Goal: Task Accomplishment & Management: Use online tool/utility

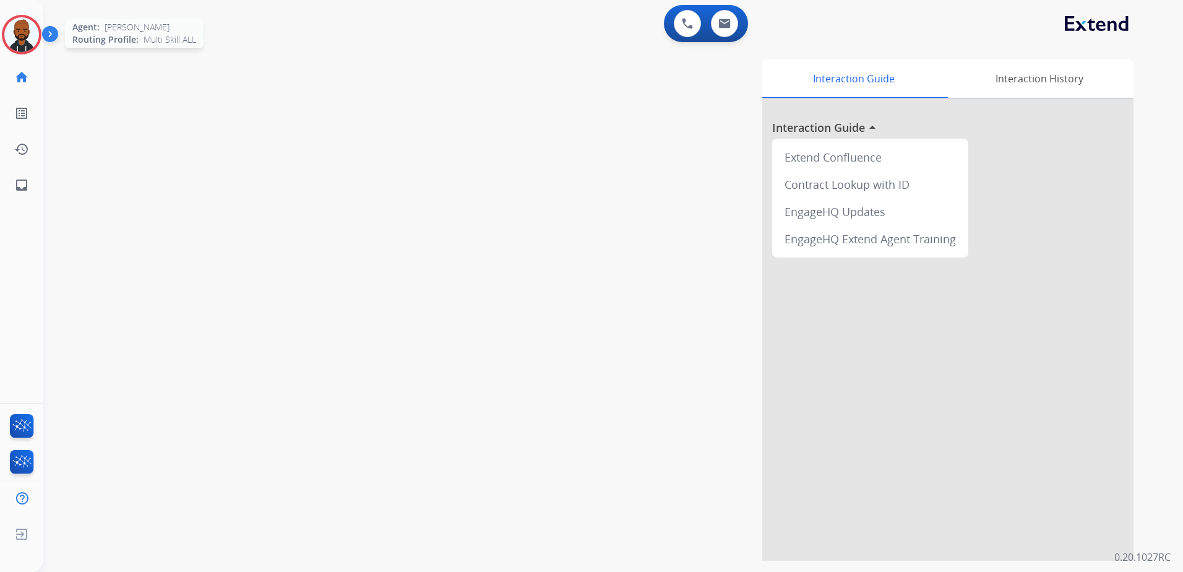
click at [19, 46] on img at bounding box center [21, 34] width 35 height 35
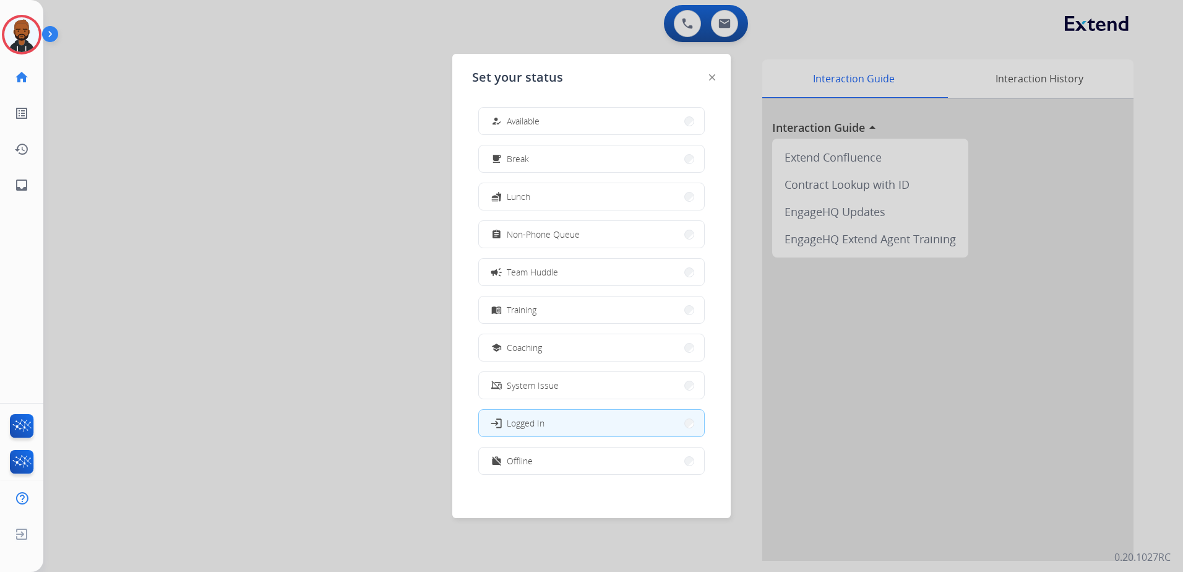
click at [500, 112] on button "how_to_reg Available" at bounding box center [591, 121] width 225 height 27
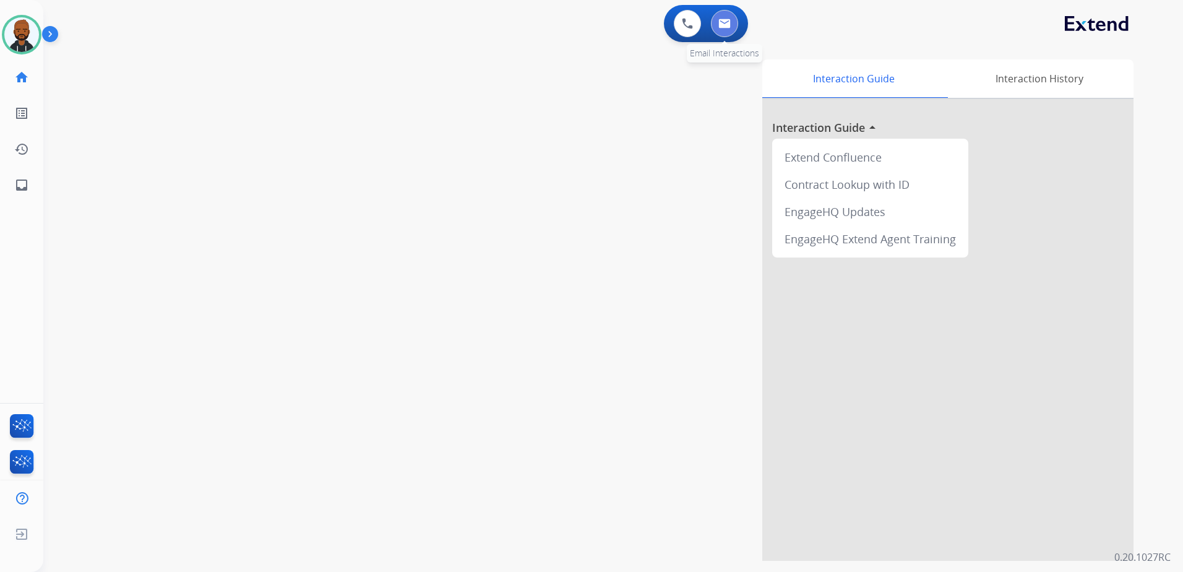
click at [728, 26] on img at bounding box center [724, 24] width 12 height 10
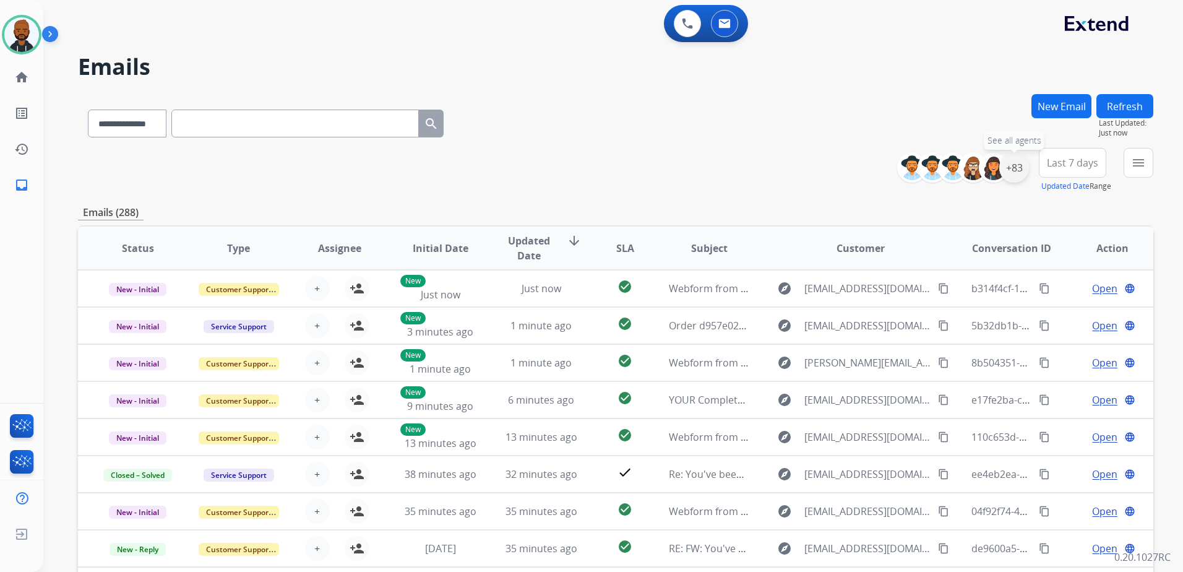
click at [1010, 169] on div "+83" at bounding box center [1014, 168] width 30 height 30
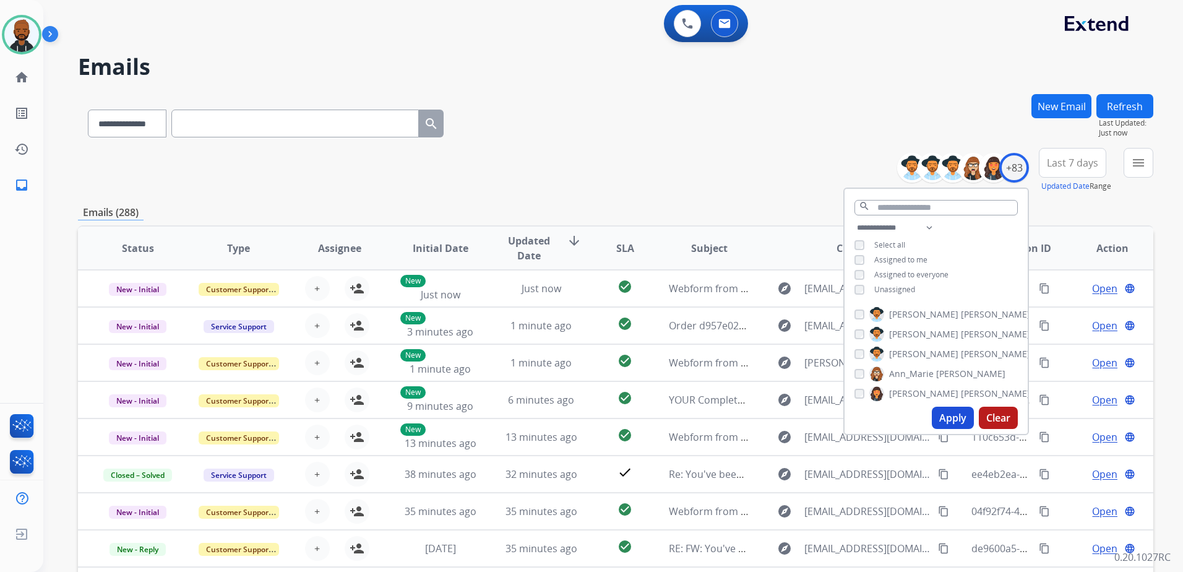
click at [945, 416] on button "Apply" at bounding box center [953, 417] width 42 height 22
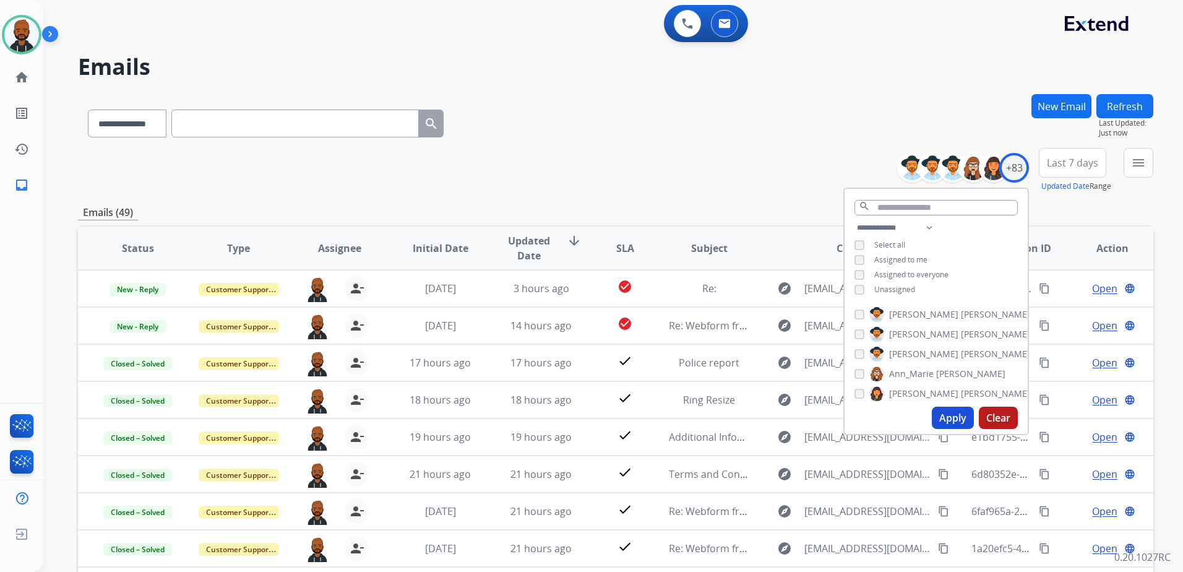
click at [676, 167] on div "**********" at bounding box center [615, 170] width 1075 height 45
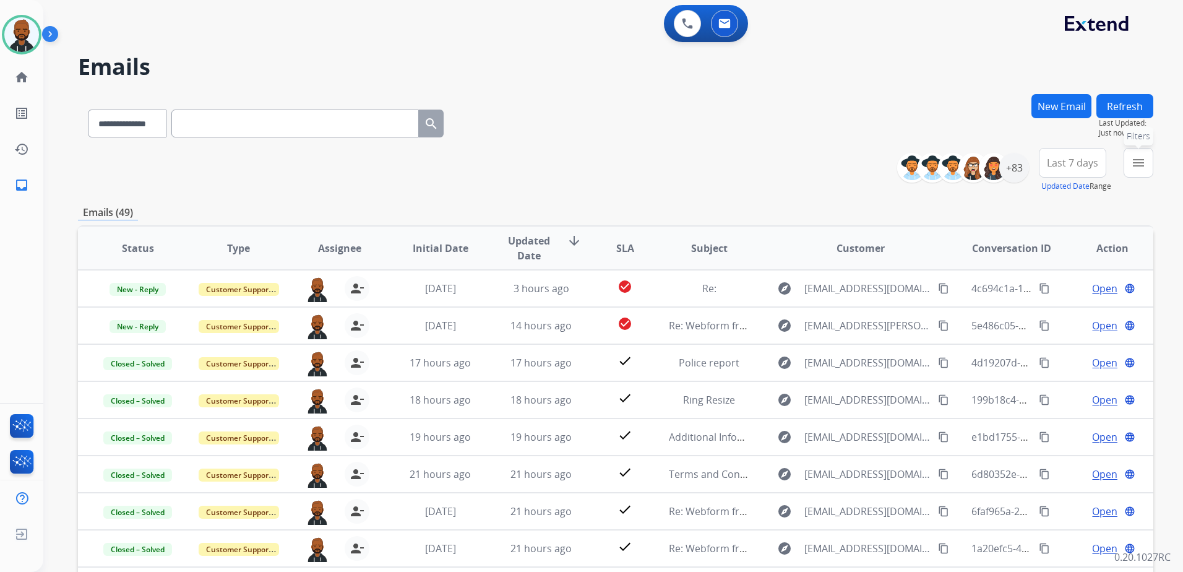
click at [1130, 158] on button "menu Filters" at bounding box center [1138, 163] width 30 height 30
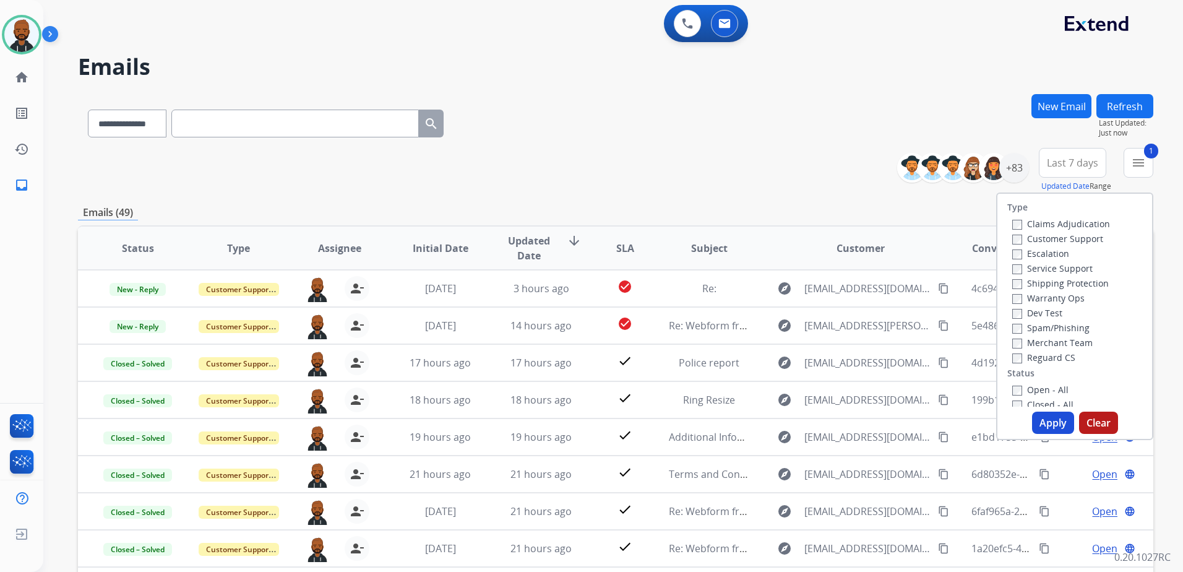
click at [1042, 421] on button "Apply" at bounding box center [1053, 422] width 42 height 22
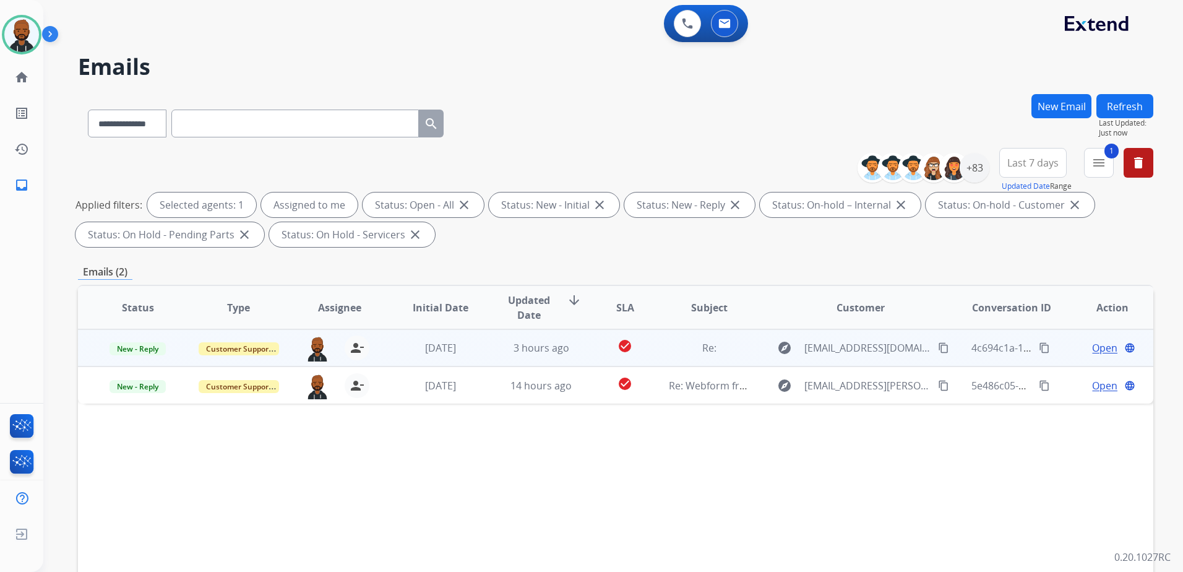
click at [1094, 348] on span "Open" at bounding box center [1104, 347] width 25 height 15
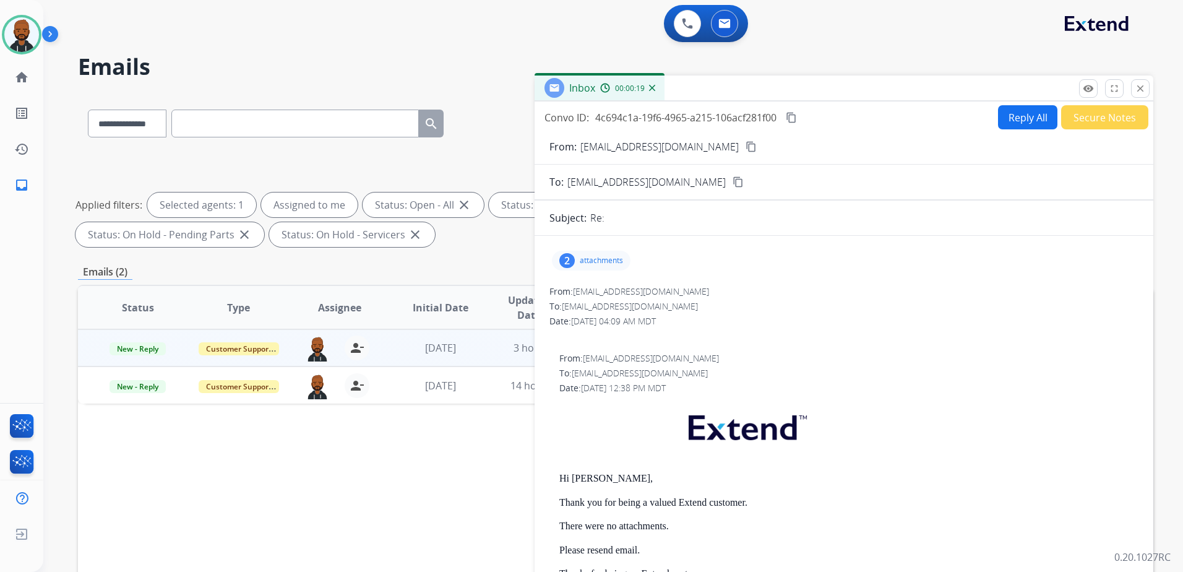
click at [745, 151] on mat-icon "content_copy" at bounding box center [750, 146] width 11 height 11
click at [581, 268] on div "2 attachments" at bounding box center [591, 261] width 79 height 20
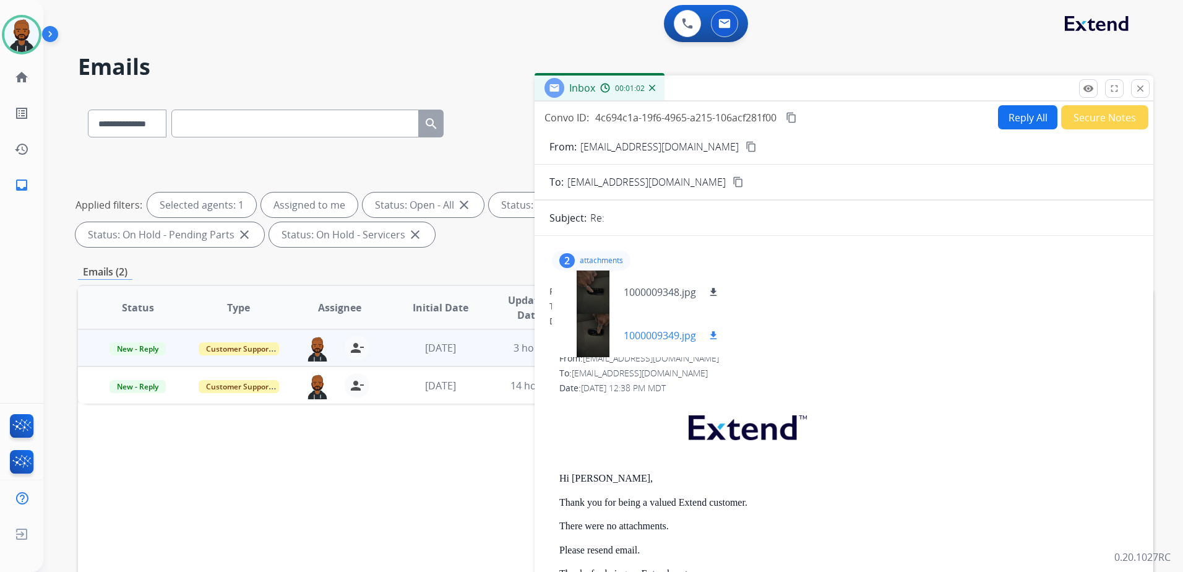
click at [603, 324] on div at bounding box center [593, 335] width 62 height 43
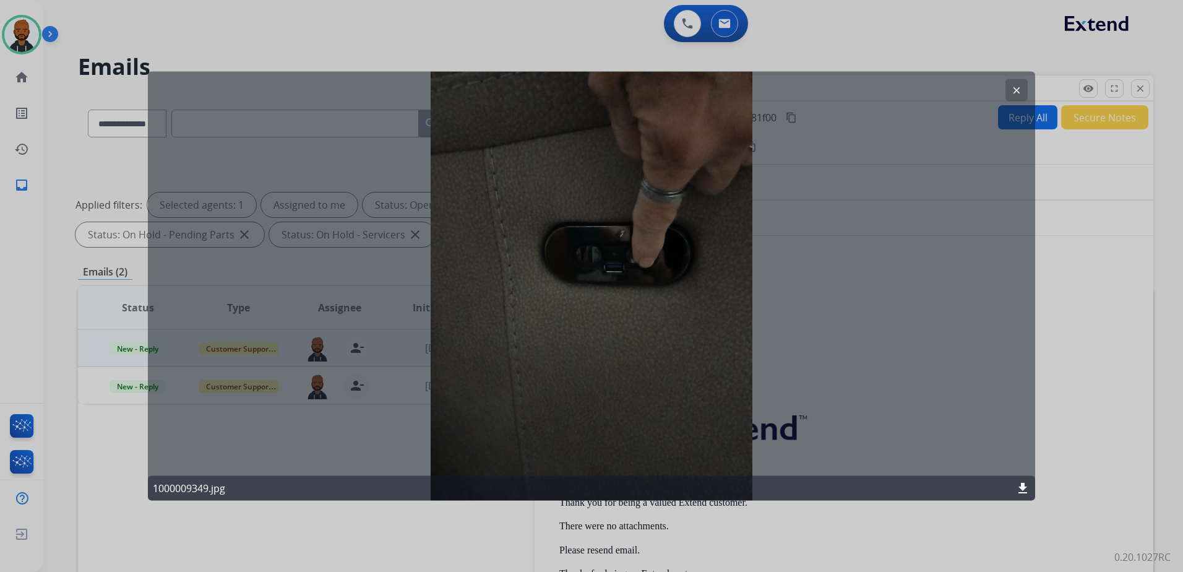
click at [1018, 91] on mat-icon "clear" at bounding box center [1016, 90] width 11 height 11
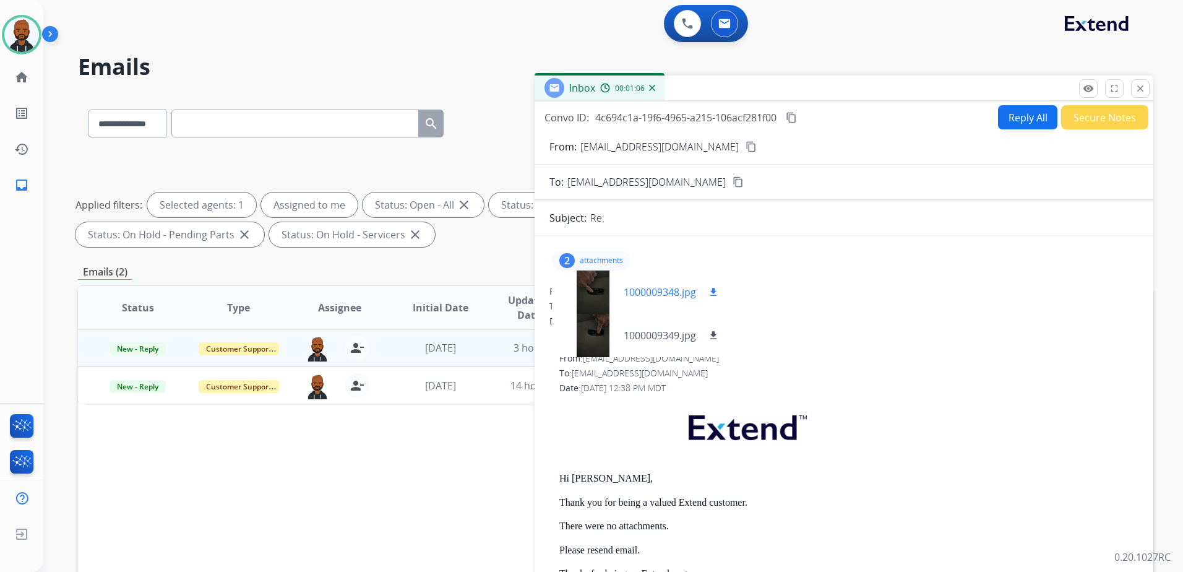
click at [598, 290] on div at bounding box center [593, 291] width 62 height 43
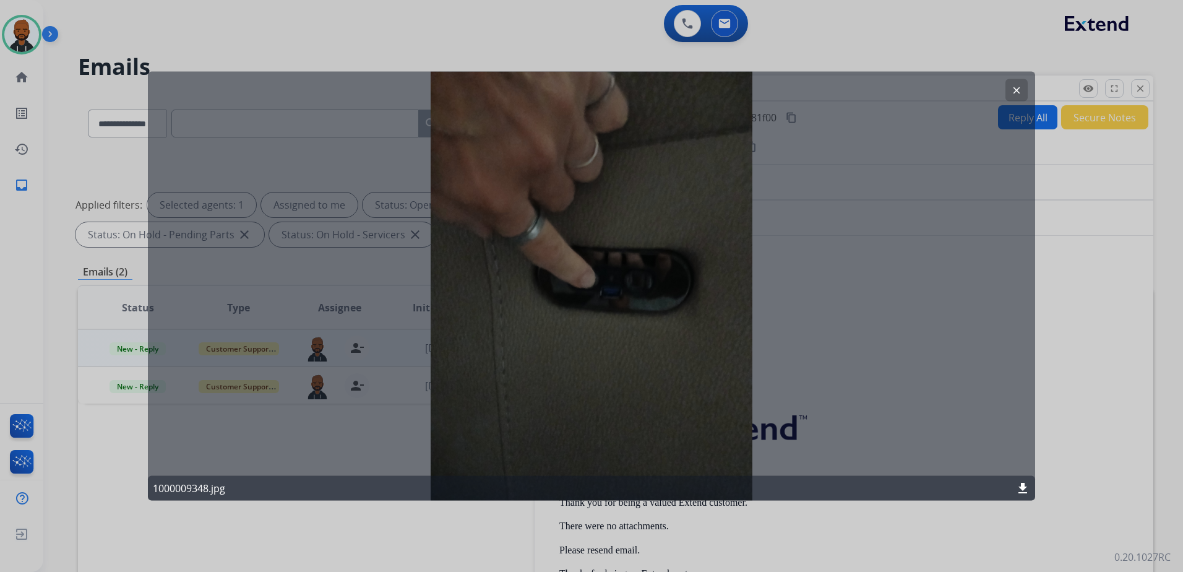
click at [1014, 92] on mat-icon "clear" at bounding box center [1016, 90] width 11 height 11
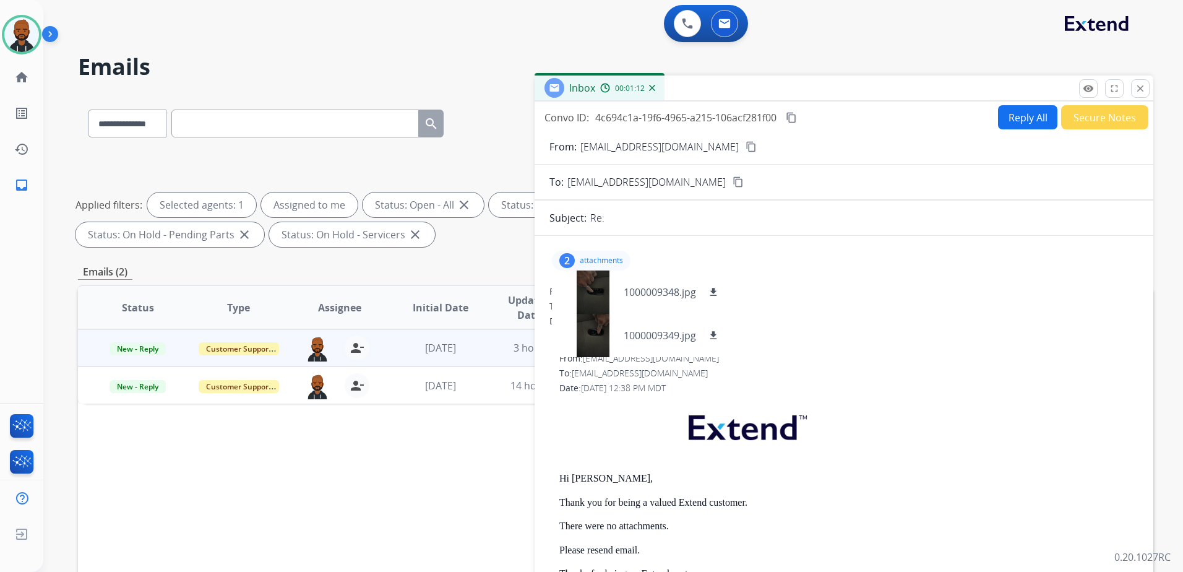
click at [731, 143] on div "From: [EMAIL_ADDRESS][DOMAIN_NAME] content_copy" at bounding box center [843, 146] width 619 height 15
click at [745, 146] on mat-icon "content_copy" at bounding box center [750, 146] width 11 height 11
drag, startPoint x: 753, startPoint y: 392, endPoint x: 784, endPoint y: 397, distance: 31.2
click at [764, 395] on div "From: [EMAIL_ADDRESS][DOMAIN_NAME] To: [EMAIL_ADDRESS][DOMAIN_NAME] Date: [DATE…" at bounding box center [843, 553] width 589 height 402
click at [1005, 120] on button "Reply All" at bounding box center [1027, 117] width 59 height 24
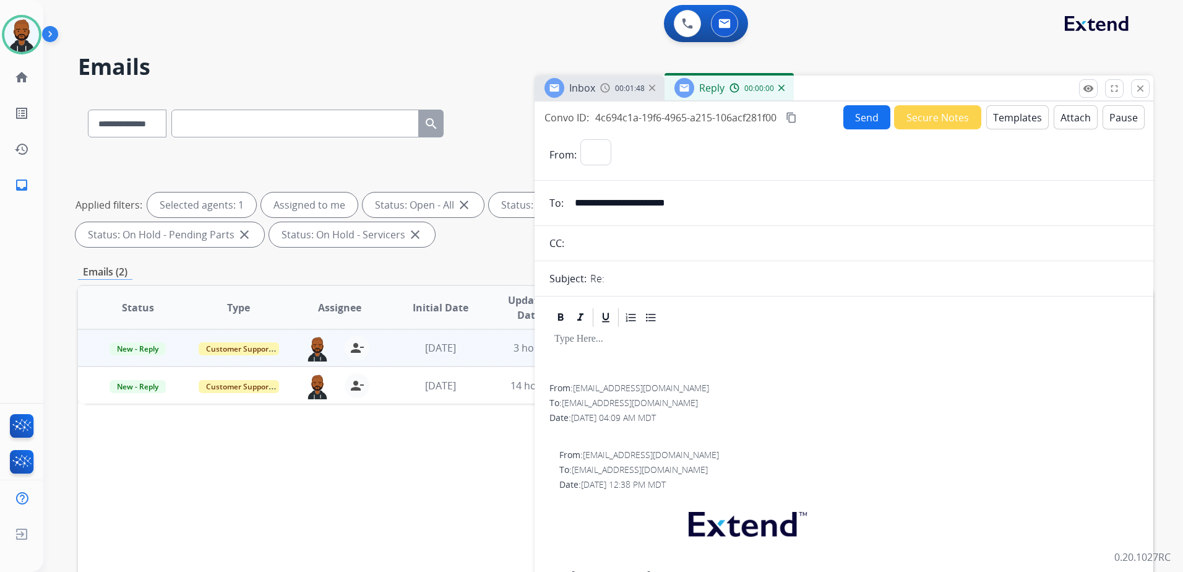
select select "**********"
click at [990, 118] on button "Templates" at bounding box center [1017, 117] width 62 height 24
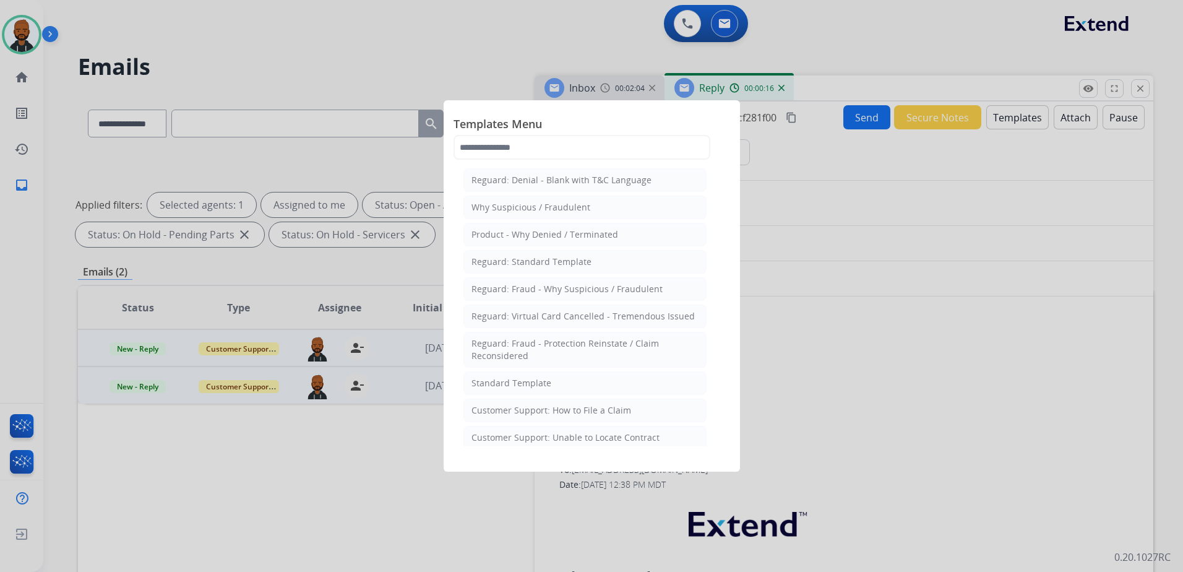
click at [523, 385] on div "Standard Template" at bounding box center [511, 383] width 80 height 12
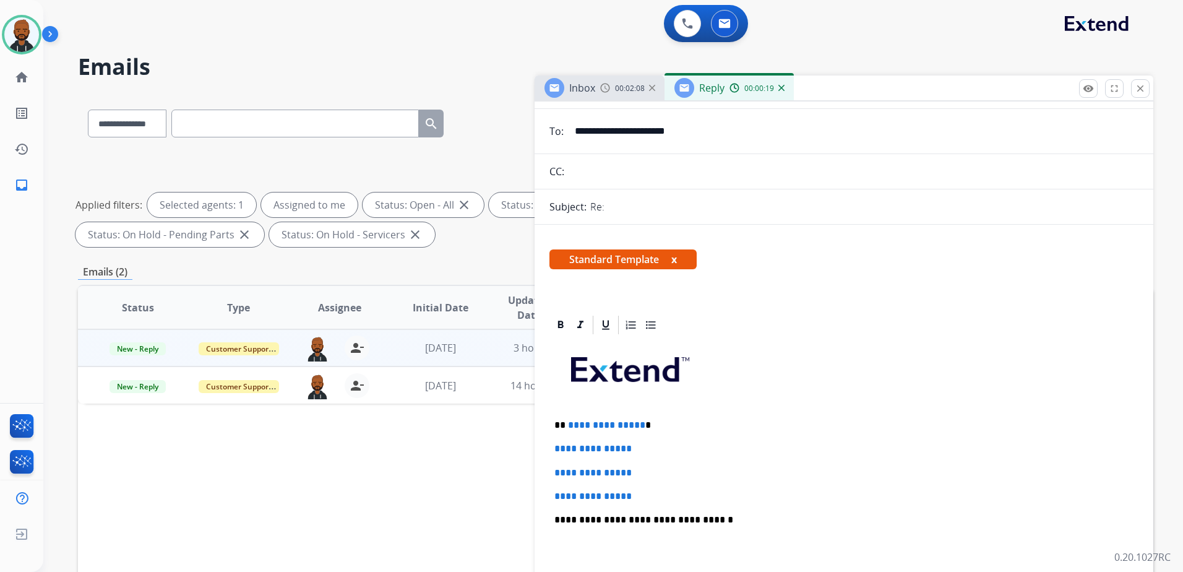
scroll to position [124, 0]
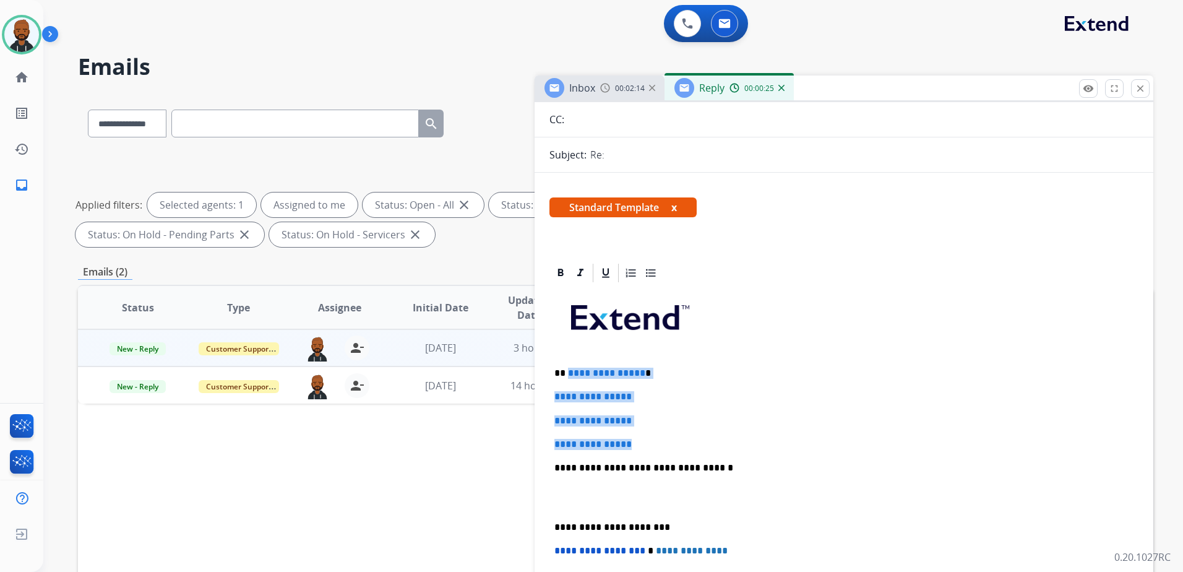
drag, startPoint x: 639, startPoint y: 441, endPoint x: 567, endPoint y: 371, distance: 100.2
click at [567, 371] on div "**********" at bounding box center [843, 497] width 589 height 426
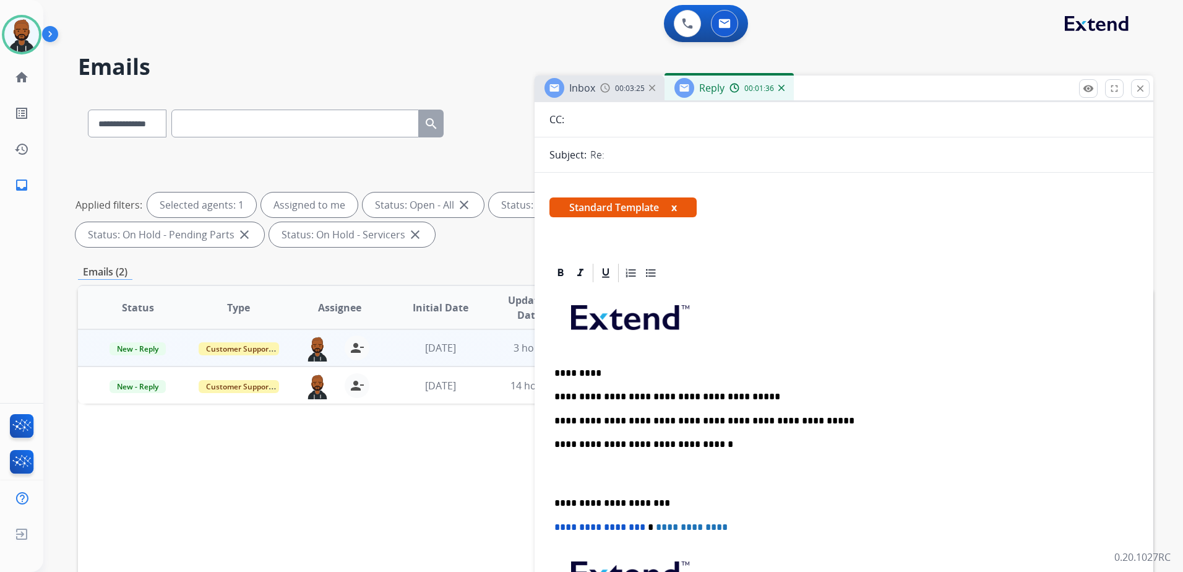
click at [552, 501] on div "**********" at bounding box center [843, 485] width 589 height 402
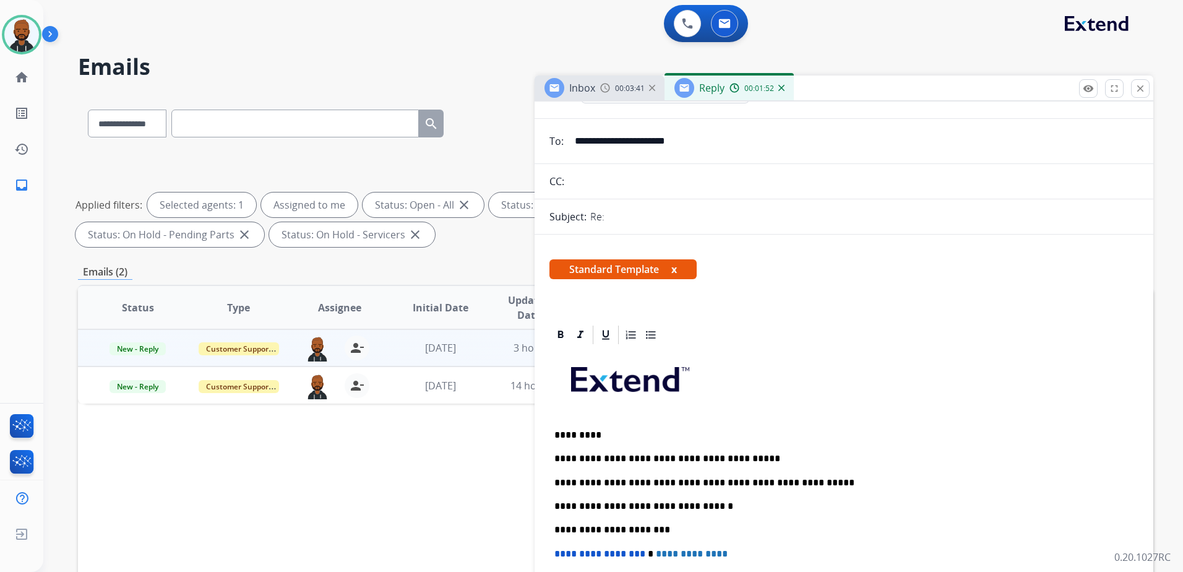
scroll to position [0, 0]
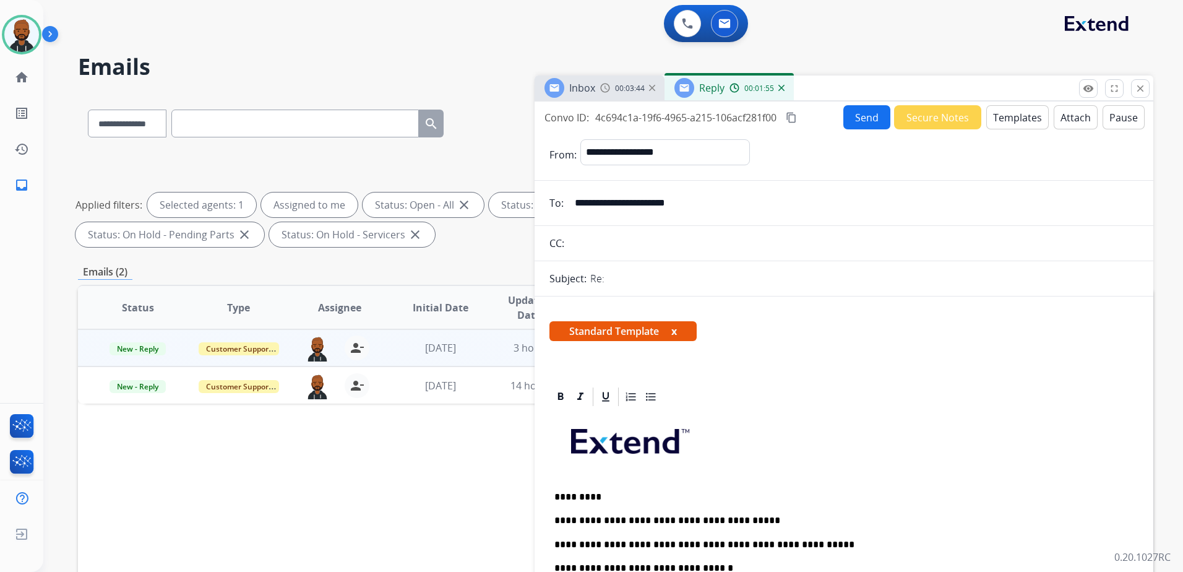
click at [797, 117] on mat-icon "content_copy" at bounding box center [791, 117] width 11 height 11
click at [608, 91] on img at bounding box center [605, 88] width 10 height 10
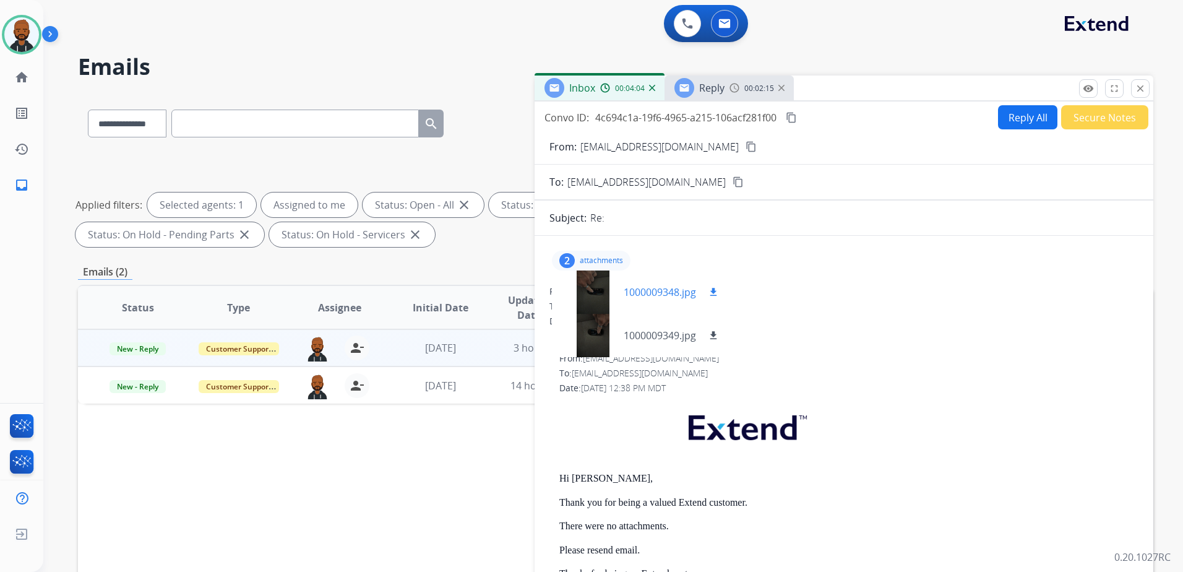
click at [716, 291] on mat-icon "download" at bounding box center [713, 291] width 11 height 11
click at [716, 337] on mat-icon "download" at bounding box center [713, 335] width 11 height 11
click at [726, 92] on div "Reply 00:03:22" at bounding box center [728, 87] width 129 height 25
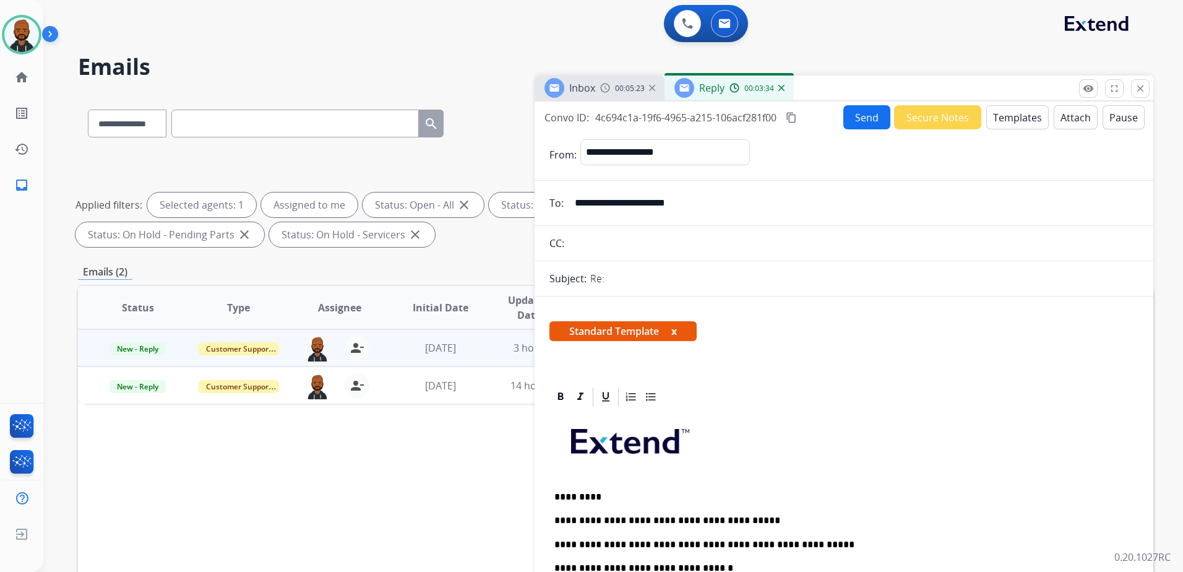
click at [797, 121] on mat-icon "content_copy" at bounding box center [791, 117] width 11 height 11
click at [844, 120] on button "Send" at bounding box center [866, 117] width 47 height 24
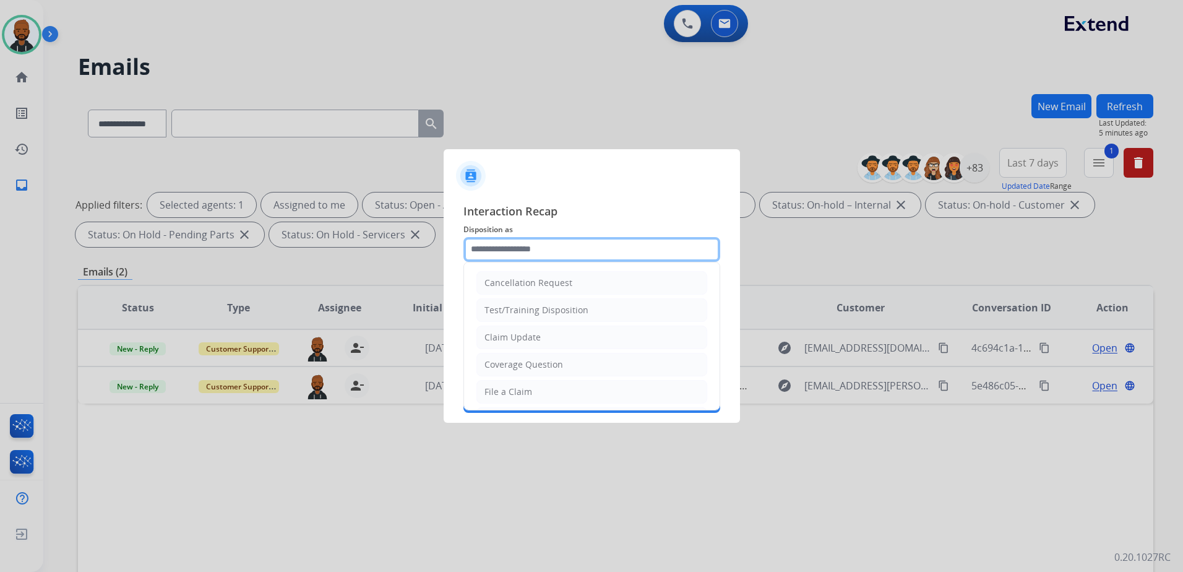
click at [531, 246] on input "text" at bounding box center [591, 249] width 257 height 25
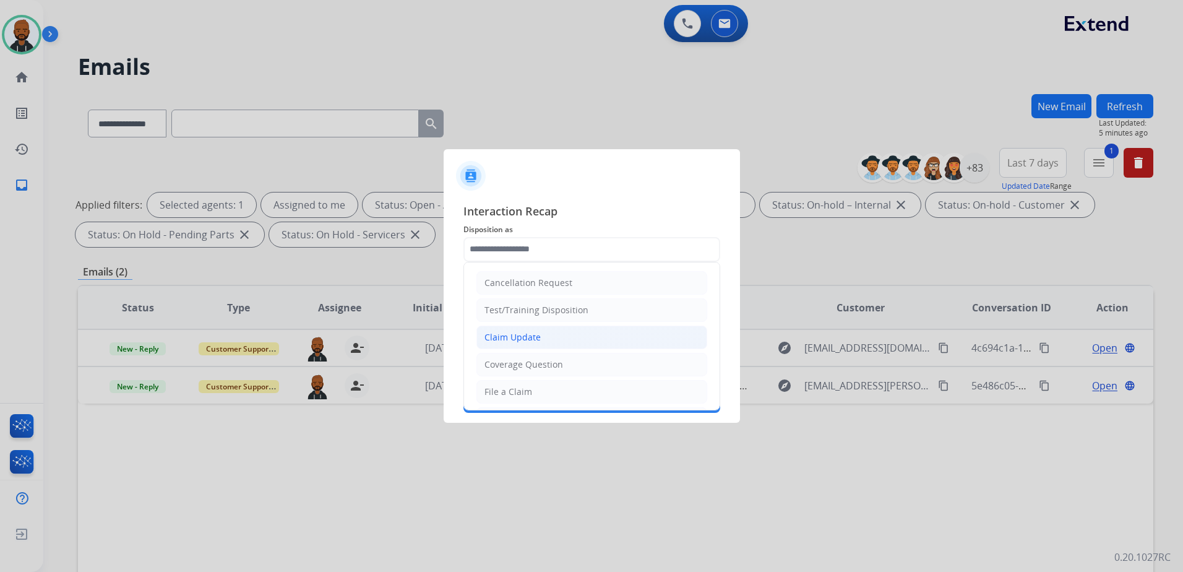
click at [534, 335] on div "Claim Update" at bounding box center [512, 337] width 56 height 12
type input "**********"
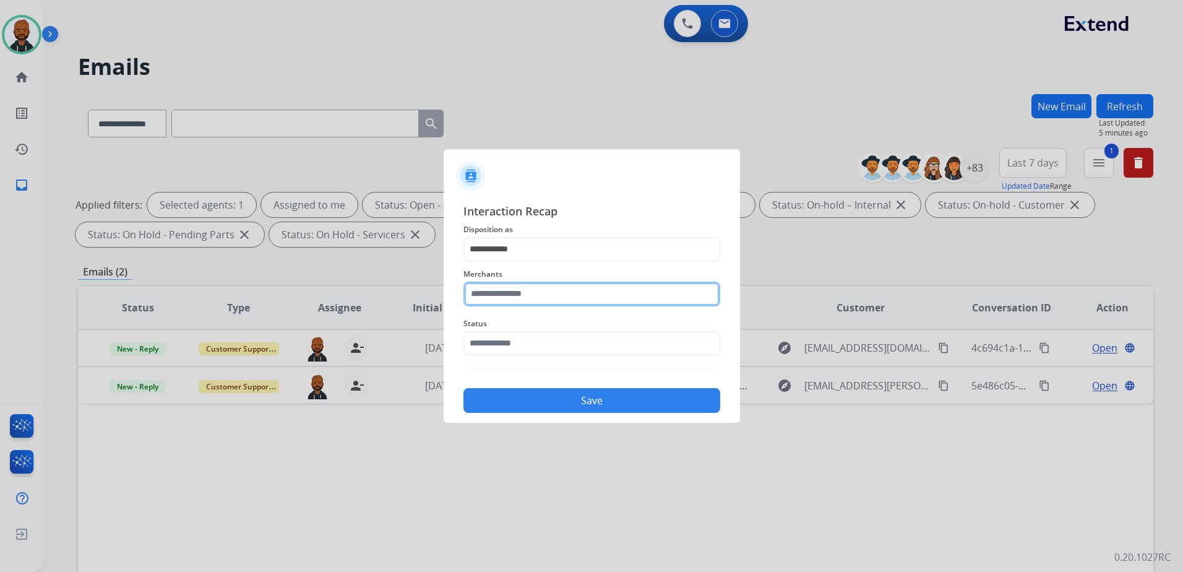
click at [526, 292] on input "text" at bounding box center [591, 293] width 257 height 25
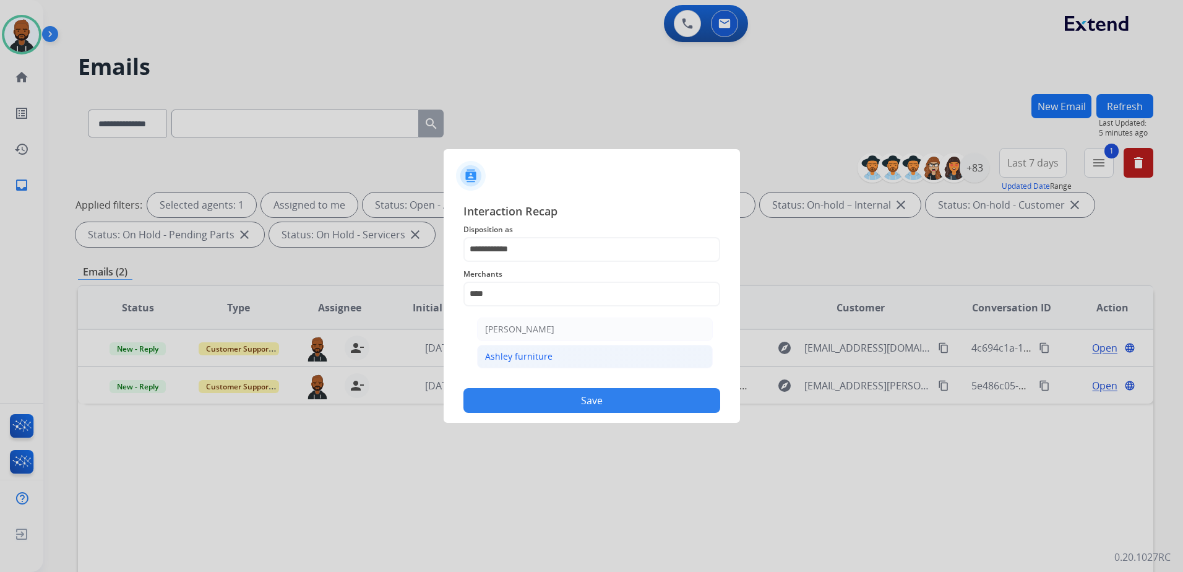
click at [526, 356] on div "Ashley furniture" at bounding box center [518, 356] width 67 height 12
type input "**********"
click at [529, 351] on input "text" at bounding box center [591, 343] width 257 height 25
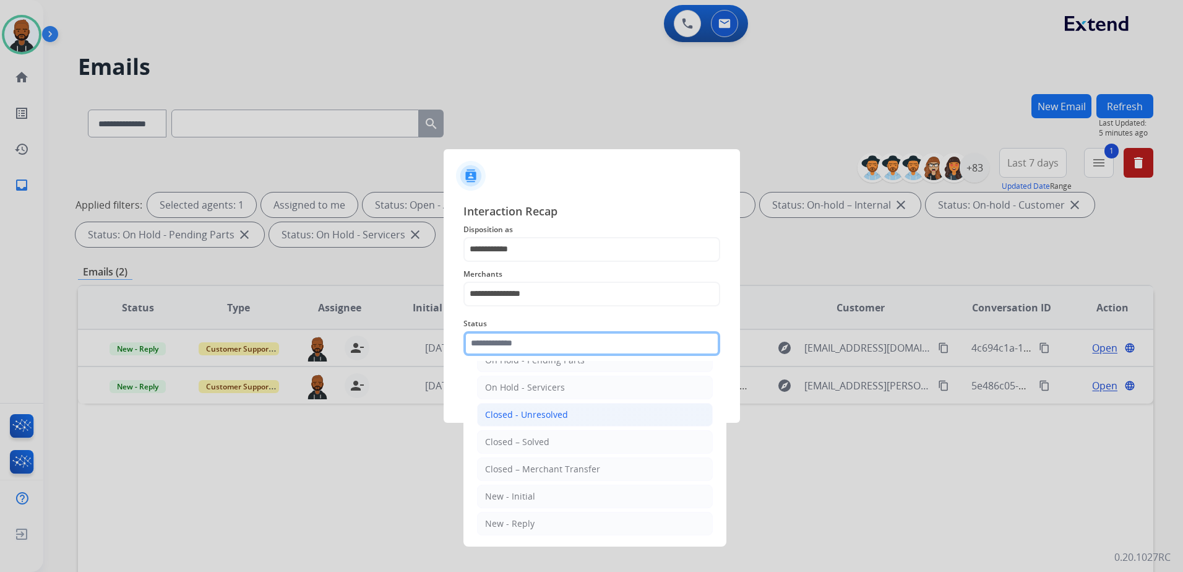
scroll to position [74, 0]
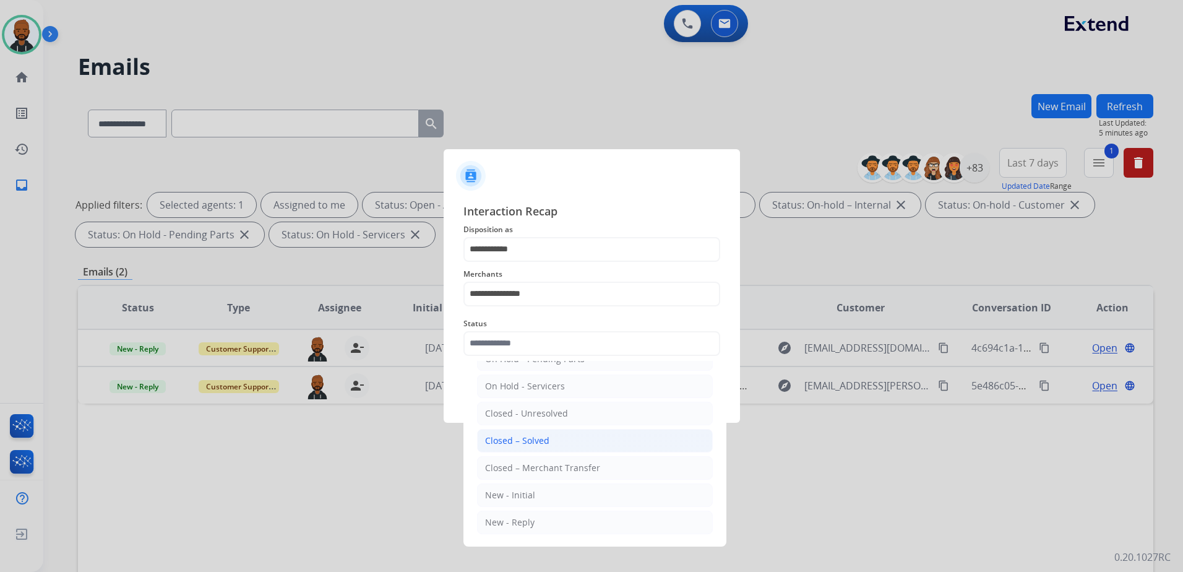
click at [530, 434] on div "Closed – Solved" at bounding box center [517, 440] width 64 height 12
type input "**********"
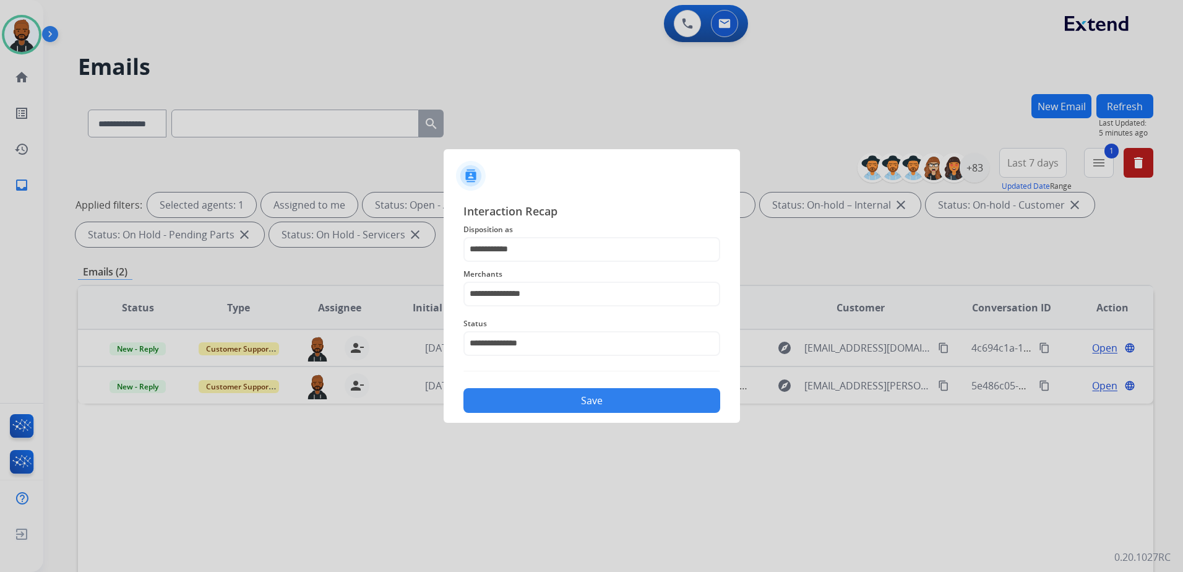
click at [556, 396] on button "Save" at bounding box center [591, 400] width 257 height 25
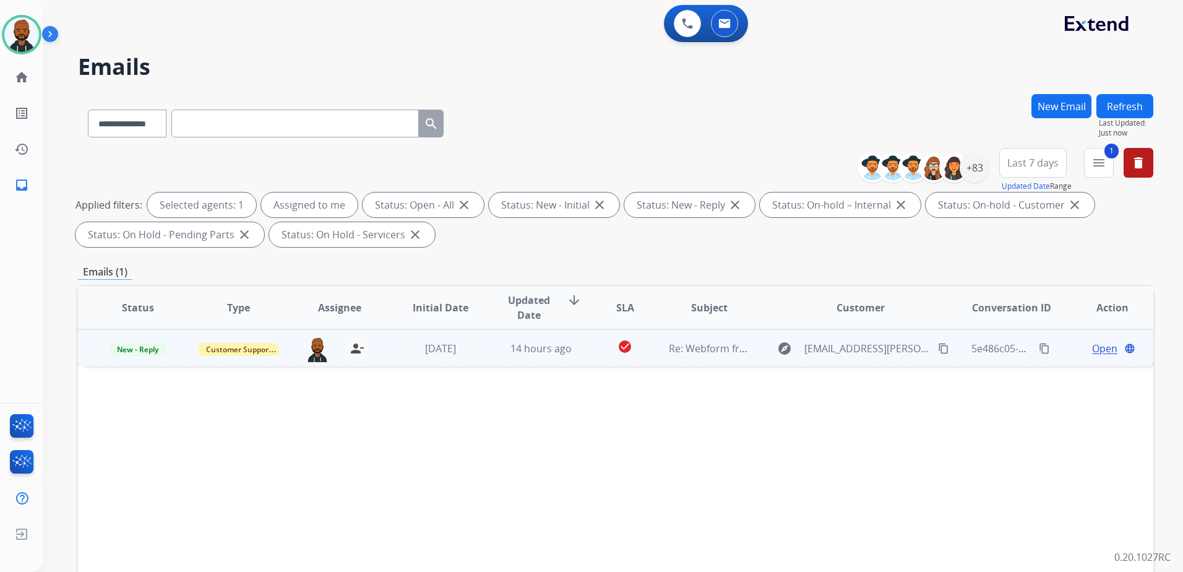
click at [1092, 350] on span "Open" at bounding box center [1104, 348] width 25 height 15
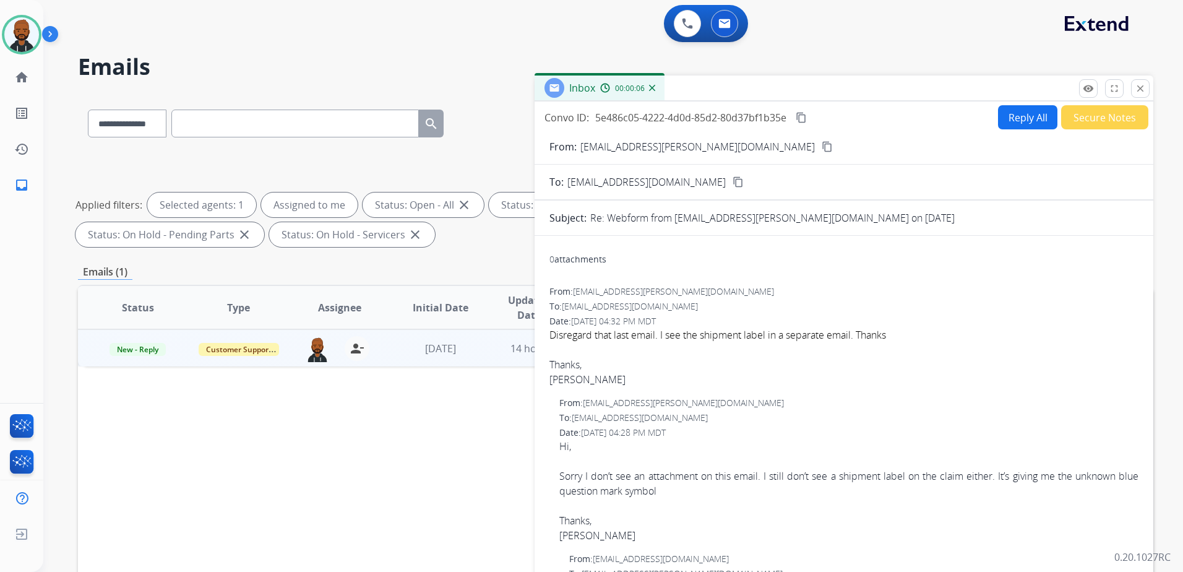
click at [1086, 116] on button "Secure Notes" at bounding box center [1104, 117] width 87 height 24
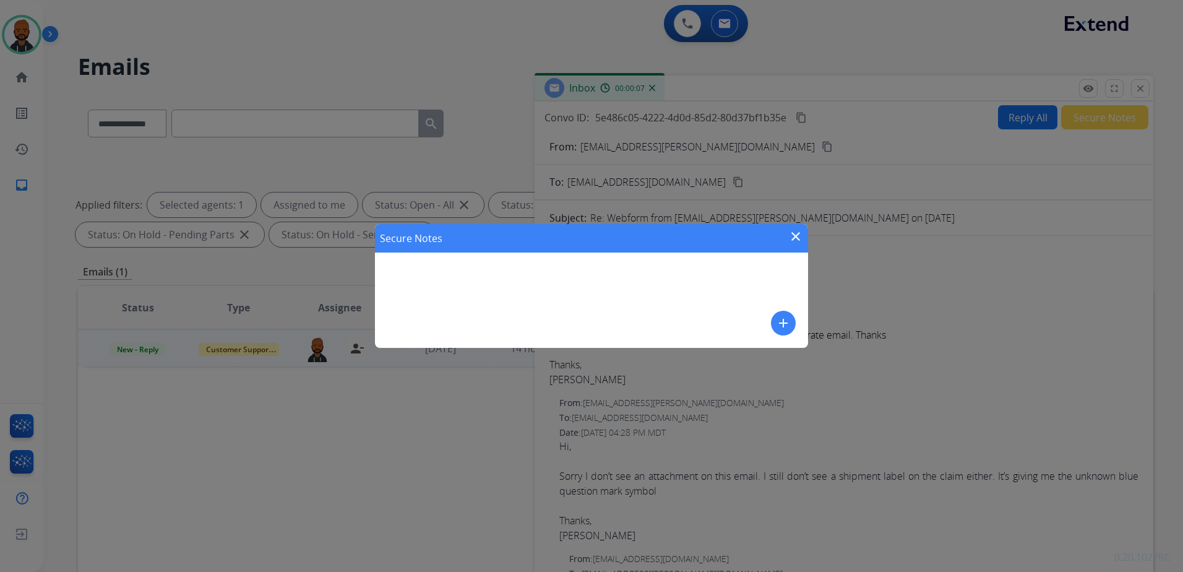
click at [784, 327] on mat-icon "add" at bounding box center [783, 322] width 15 height 15
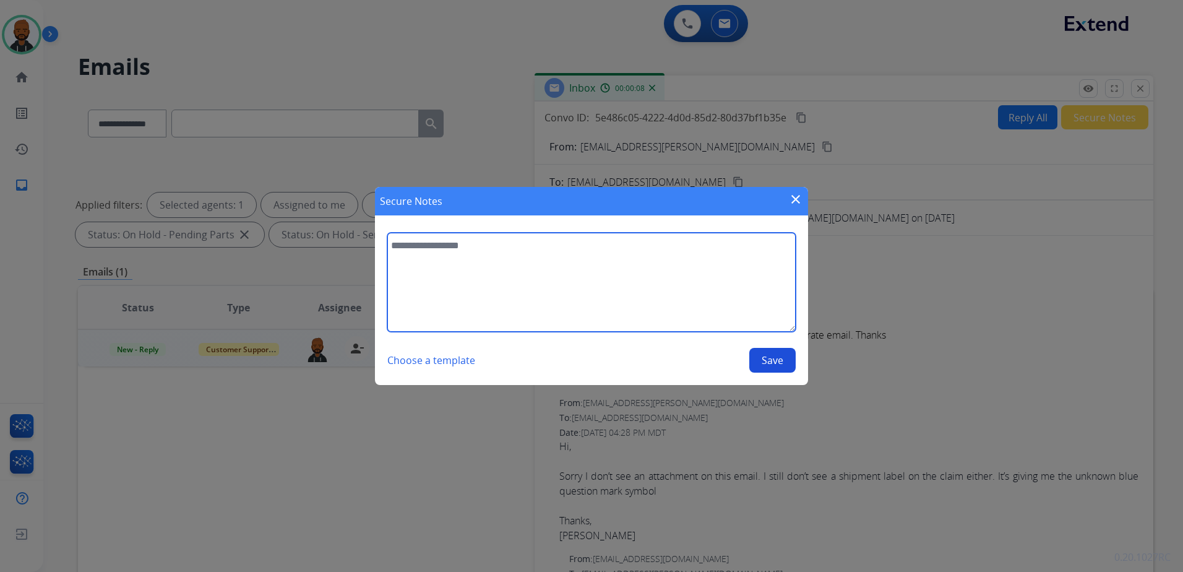
click at [700, 298] on textarea at bounding box center [591, 282] width 408 height 99
type textarea "**********"
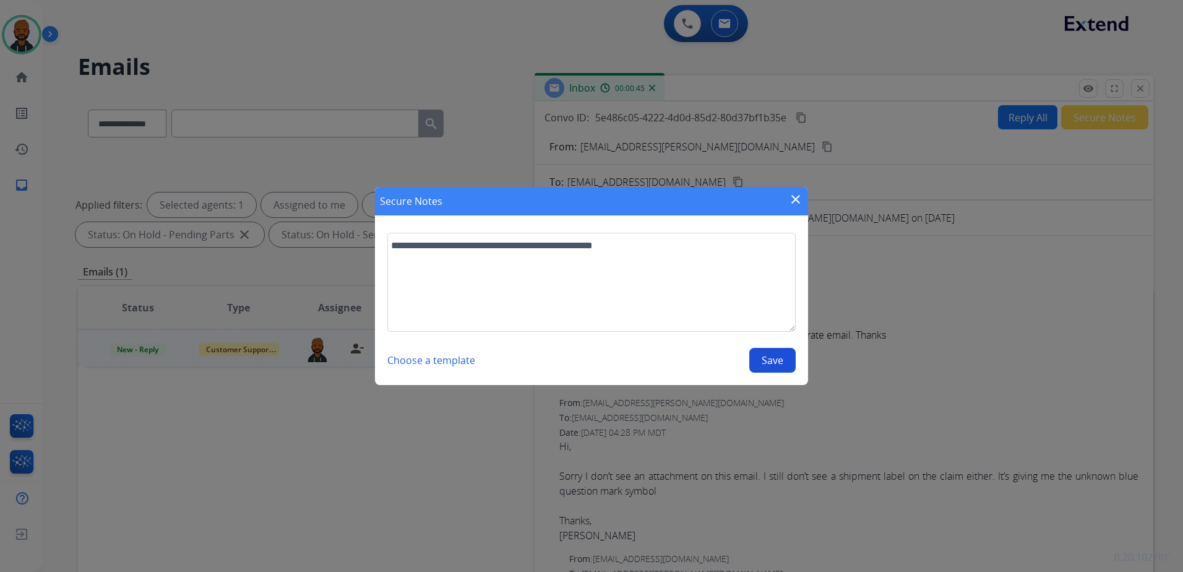
click at [771, 358] on button "Save" at bounding box center [772, 360] width 46 height 25
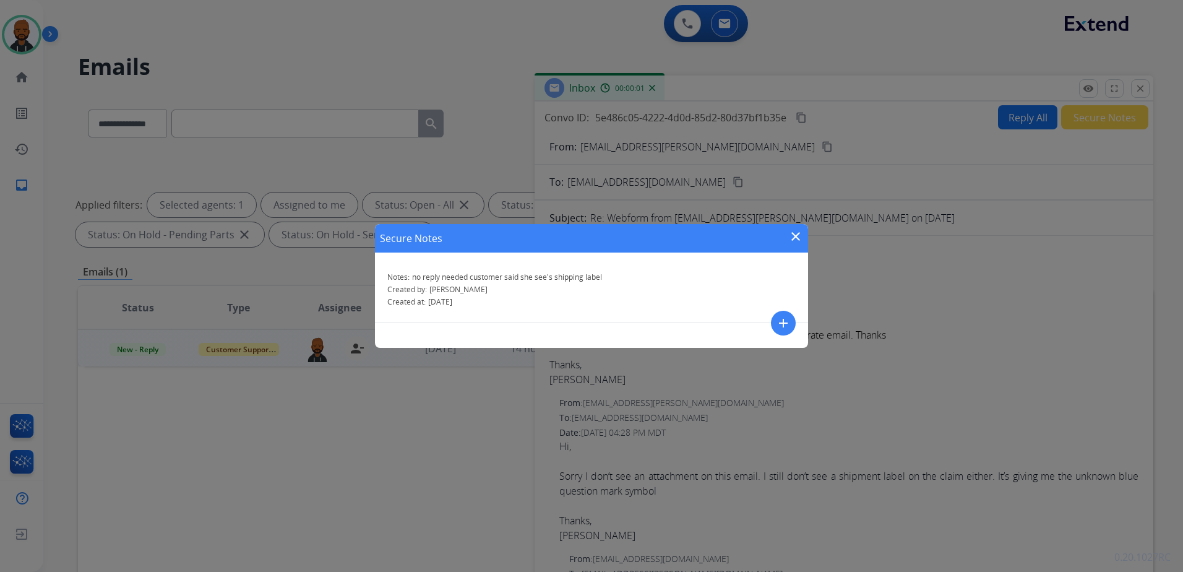
click at [792, 234] on mat-icon "close" at bounding box center [795, 236] width 15 height 15
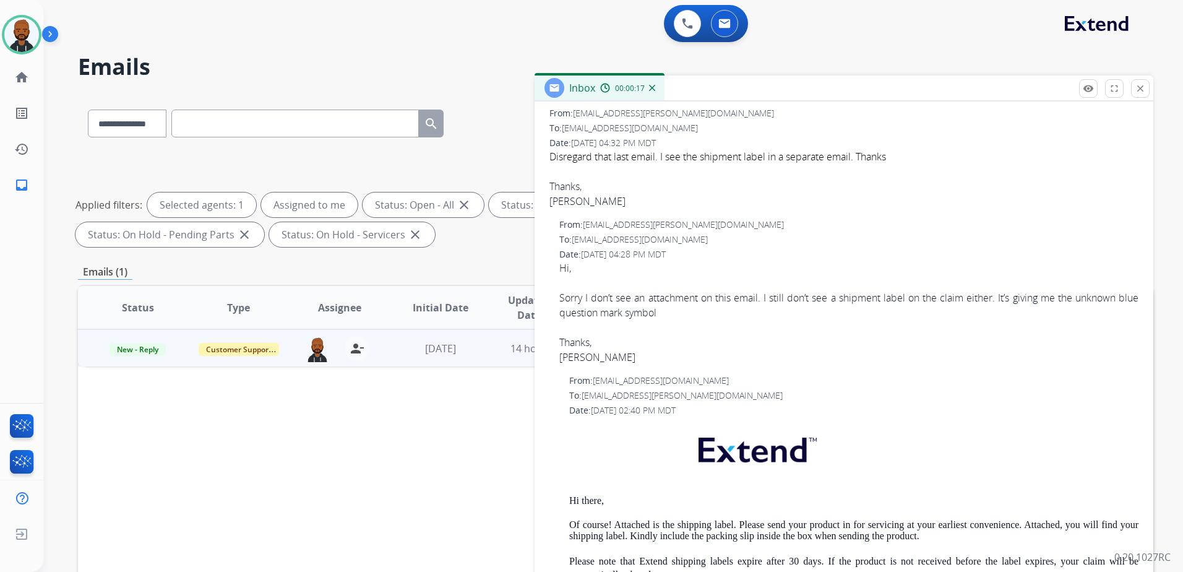
scroll to position [0, 0]
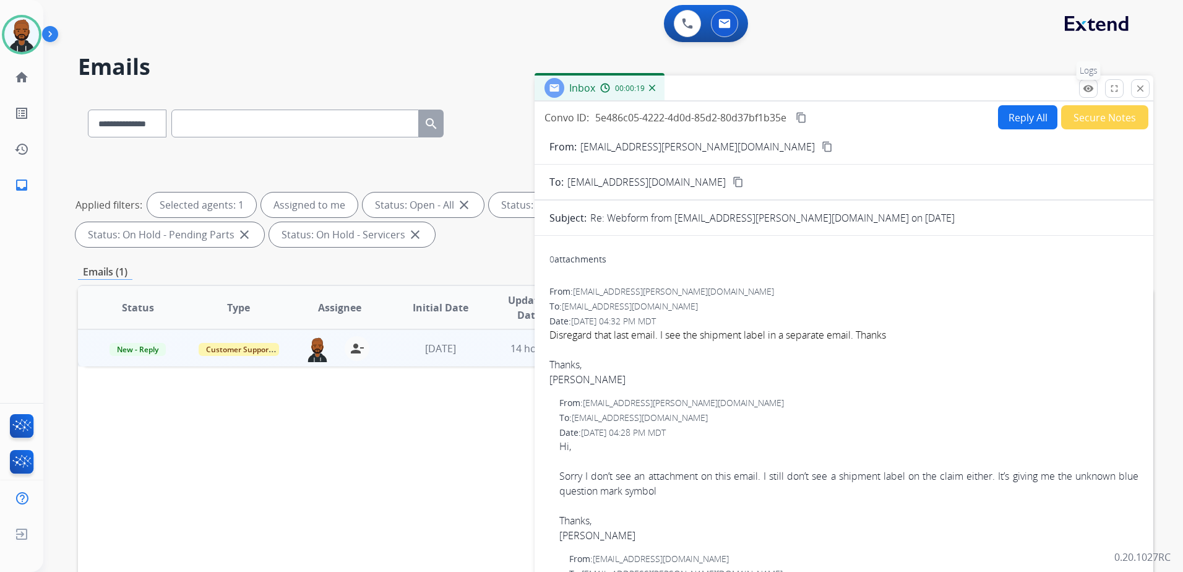
click at [1082, 92] on button "remove_red_eye Logs" at bounding box center [1088, 88] width 19 height 19
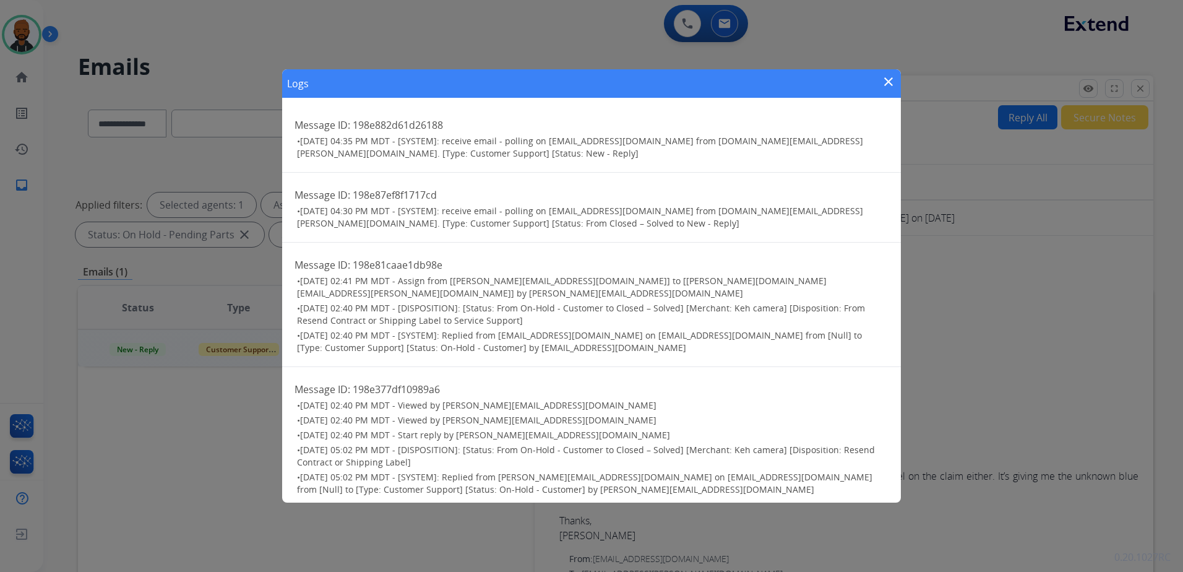
drag, startPoint x: 475, startPoint y: 392, endPoint x: 702, endPoint y: 372, distance: 227.3
click at [702, 382] on h2 "Message ID: 198e377df10989a6" at bounding box center [591, 389] width 594 height 15
click at [888, 83] on mat-icon "close" at bounding box center [888, 81] width 15 height 15
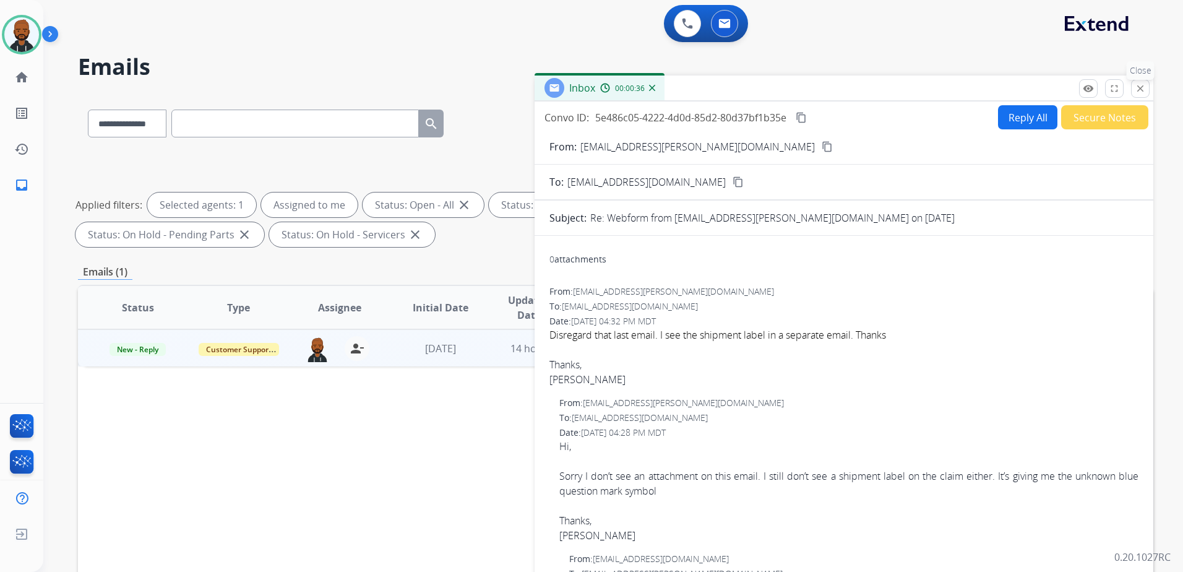
click at [1133, 96] on button "close Close" at bounding box center [1140, 88] width 19 height 19
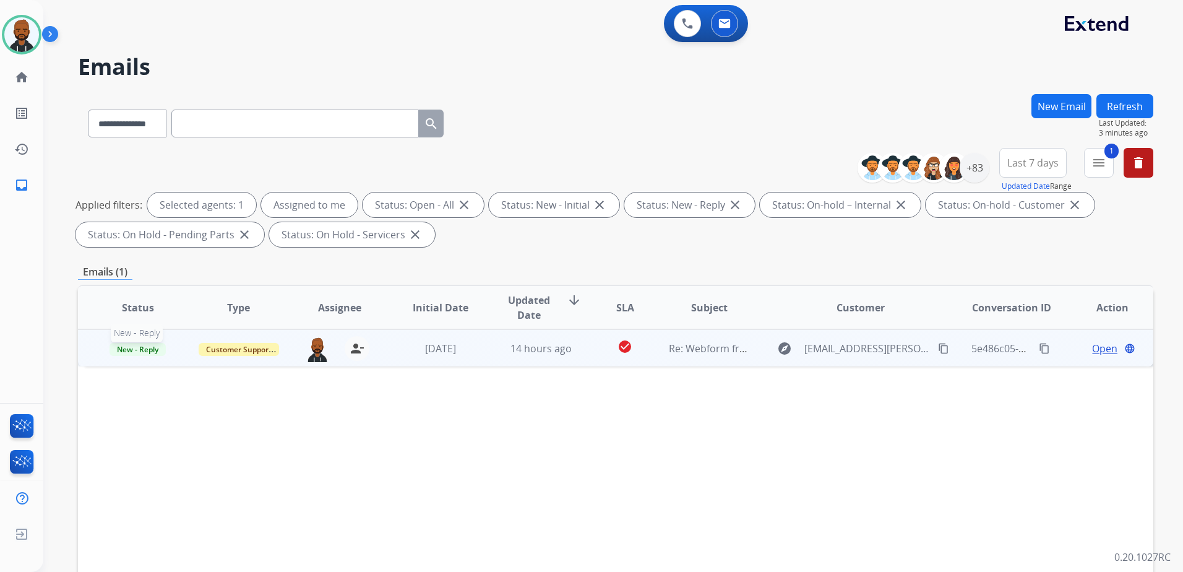
click at [151, 348] on span "New - Reply" at bounding box center [137, 349] width 56 height 13
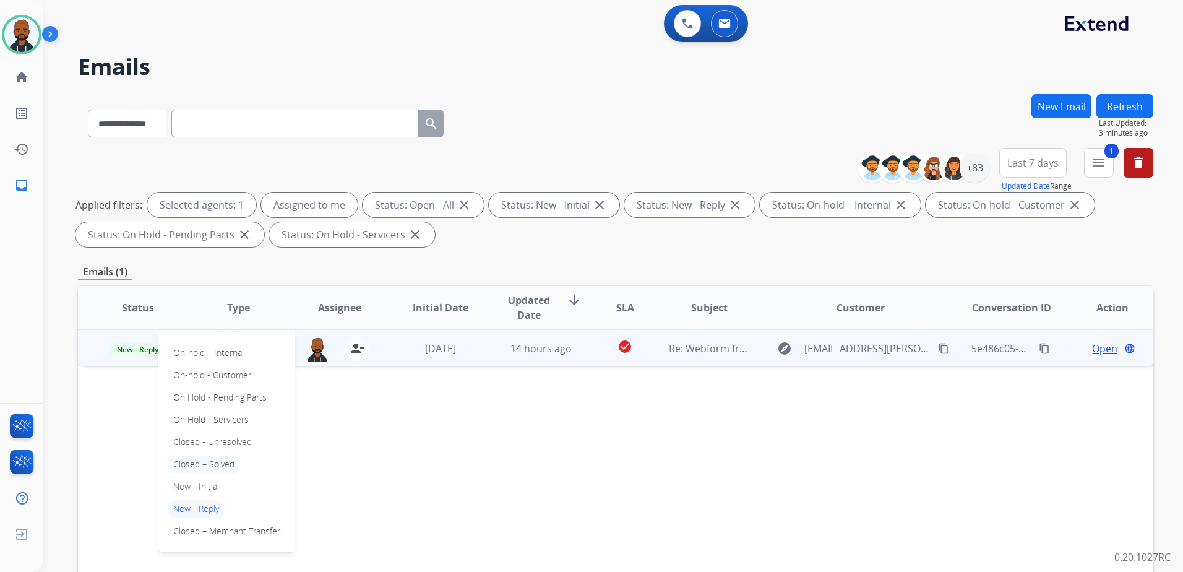
click at [208, 464] on p "Closed – Solved" at bounding box center [203, 463] width 71 height 17
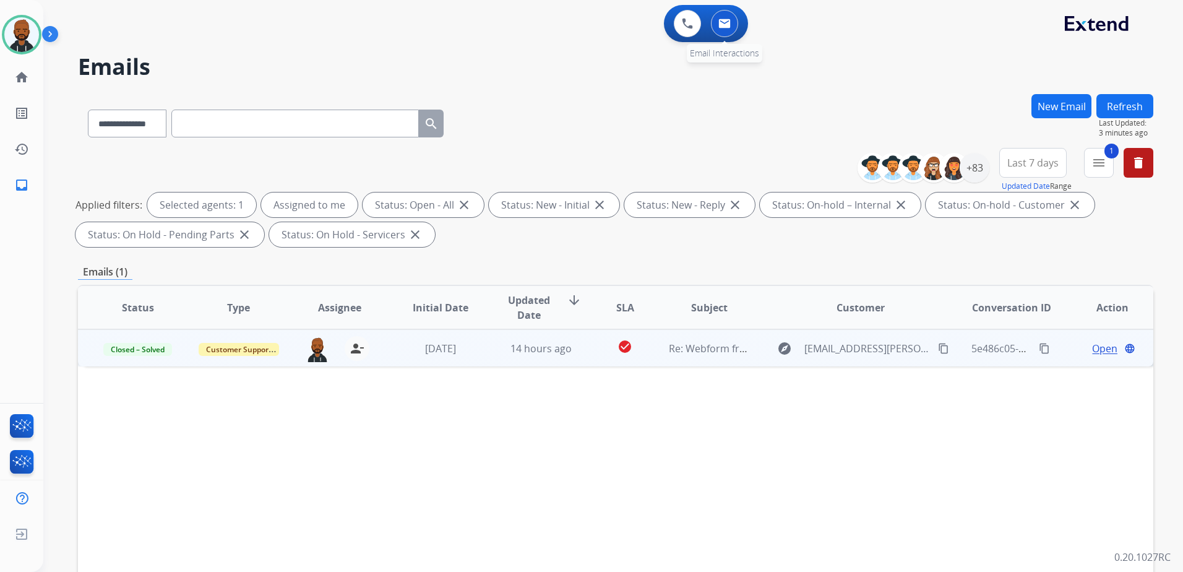
click at [726, 33] on button at bounding box center [724, 23] width 27 height 27
click at [976, 167] on div "+83" at bounding box center [974, 168] width 30 height 30
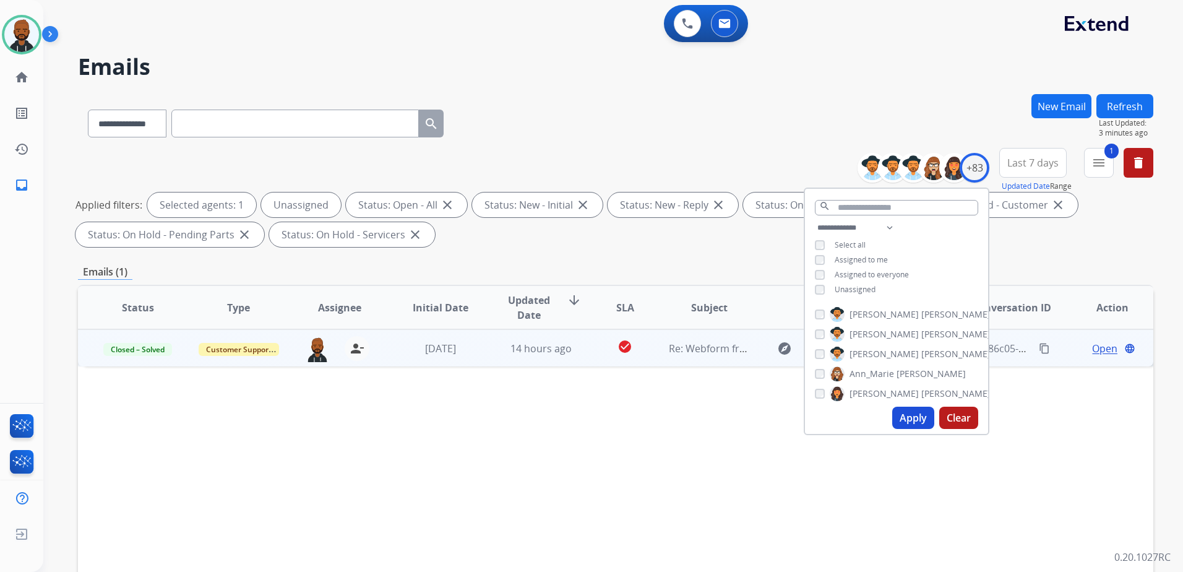
click at [903, 408] on button "Apply" at bounding box center [913, 417] width 42 height 22
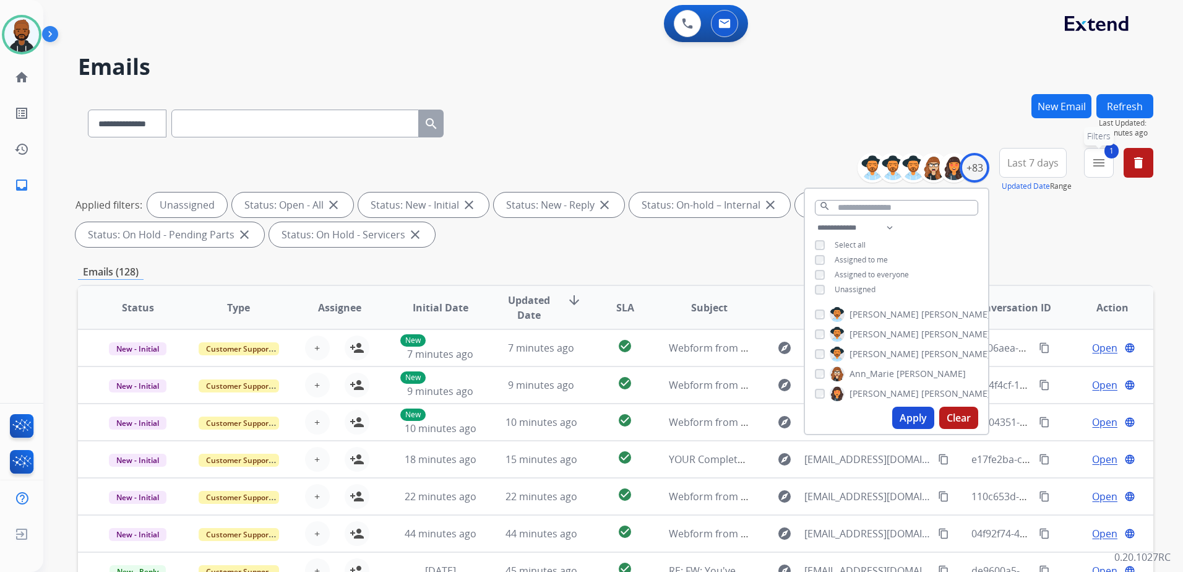
click at [1105, 172] on button "1 menu Filters" at bounding box center [1099, 163] width 30 height 30
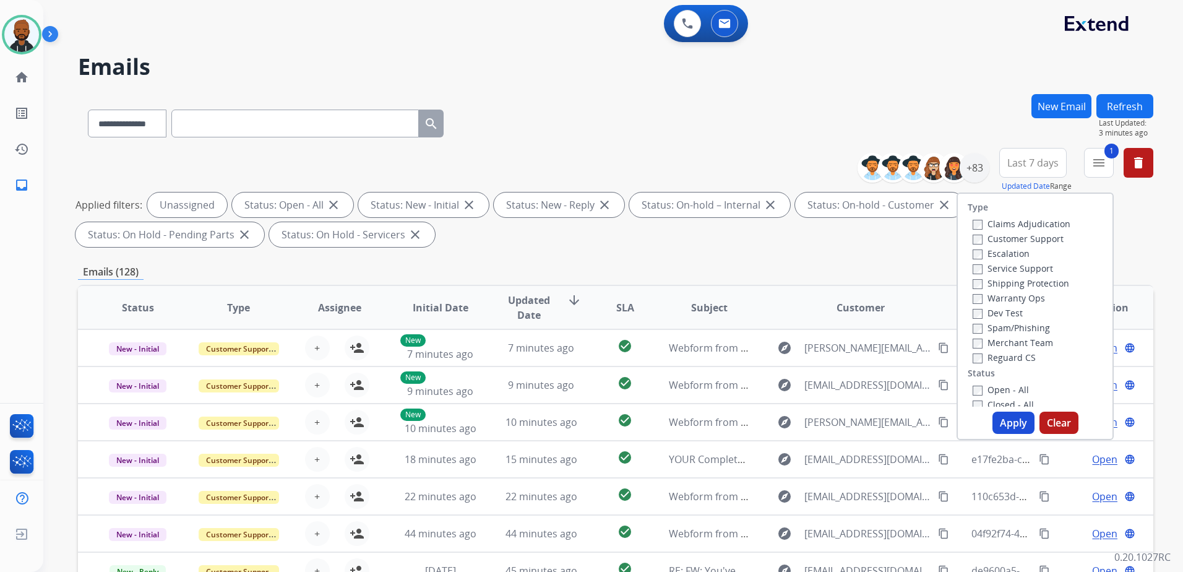
click at [975, 238] on label "Customer Support" at bounding box center [1017, 239] width 91 height 12
click at [972, 350] on div "Reguard CS" at bounding box center [1021, 357] width 98 height 15
click at [1023, 423] on button "Apply" at bounding box center [1013, 422] width 42 height 22
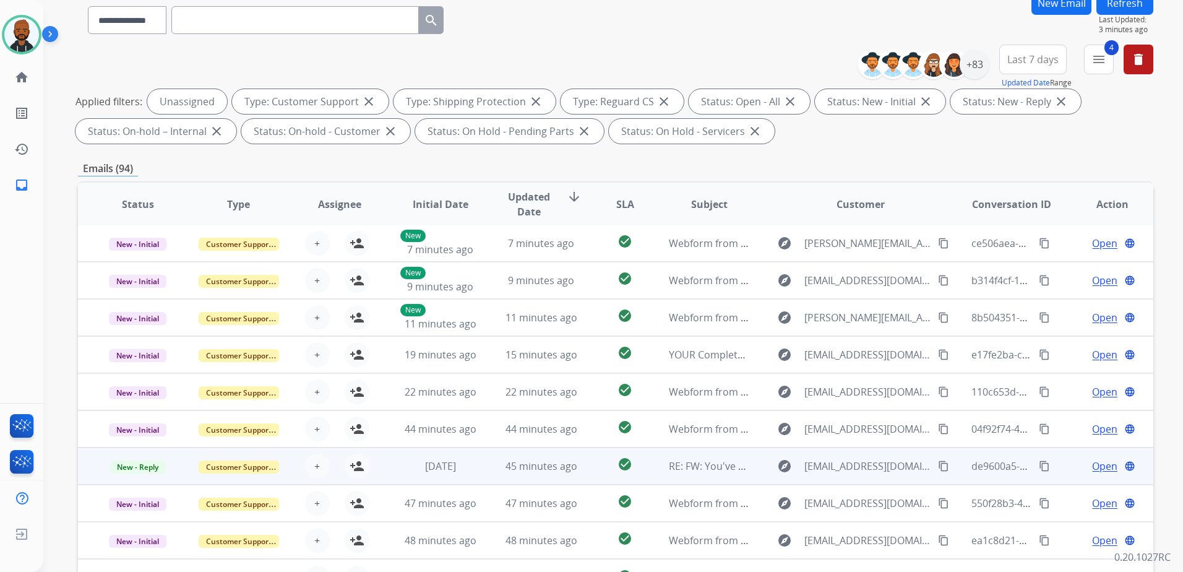
scroll to position [192, 0]
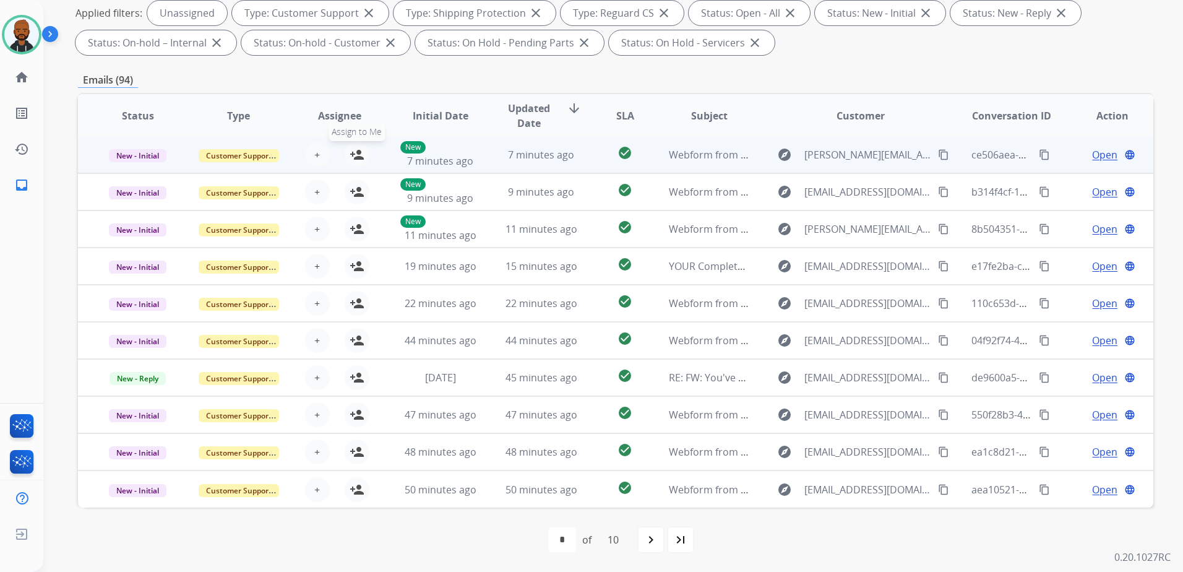
click at [359, 159] on mat-icon "person_add" at bounding box center [357, 154] width 15 height 15
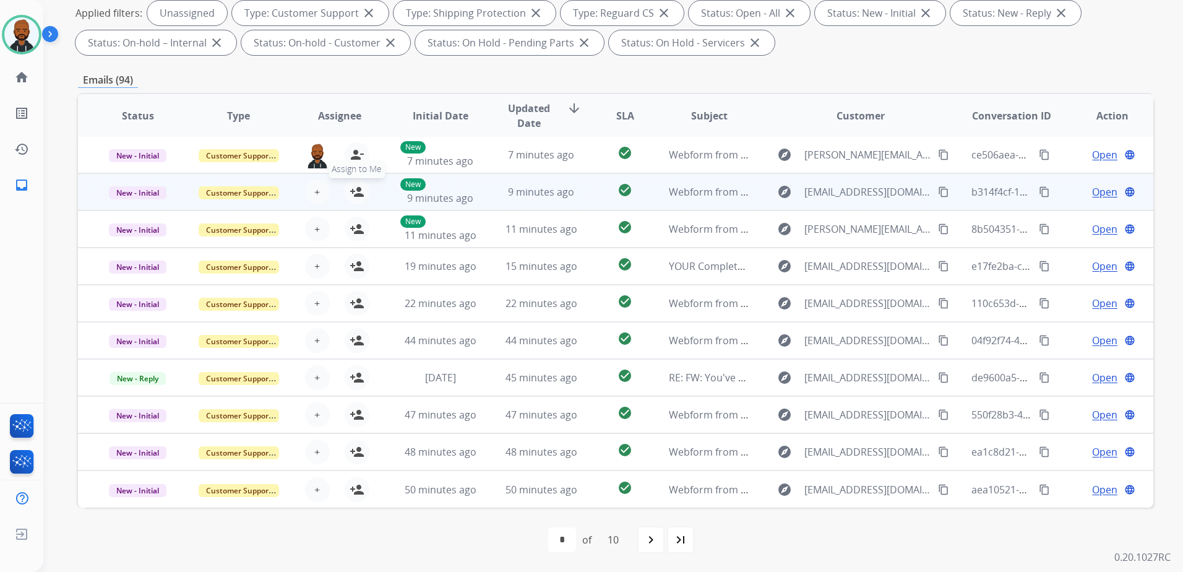
click at [359, 191] on mat-icon "person_add" at bounding box center [357, 191] width 15 height 15
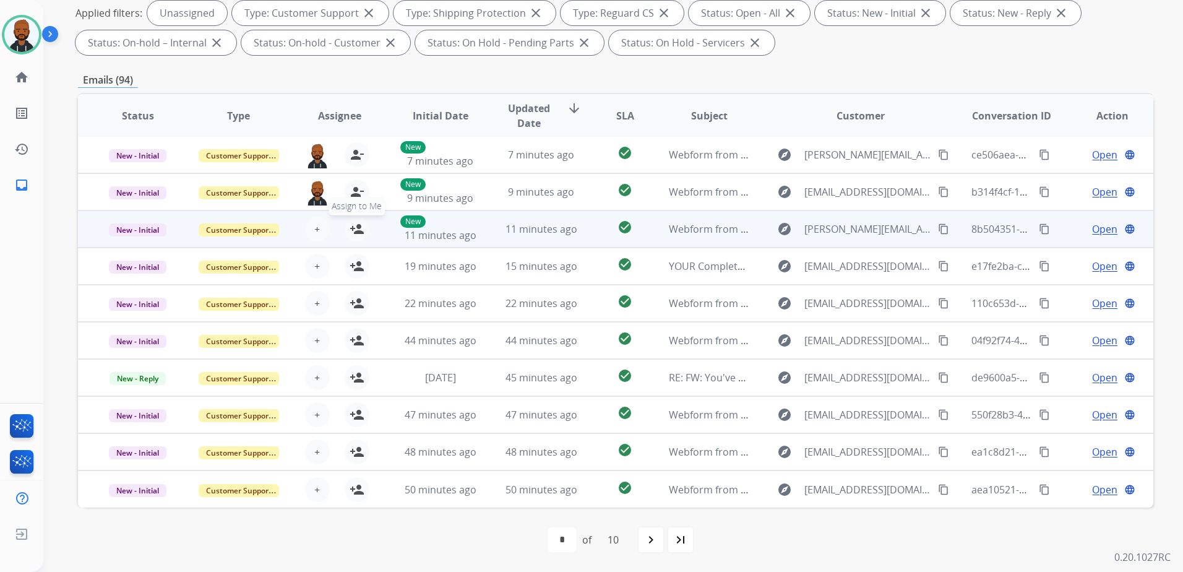
click at [350, 227] on mat-icon "person_add" at bounding box center [357, 228] width 15 height 15
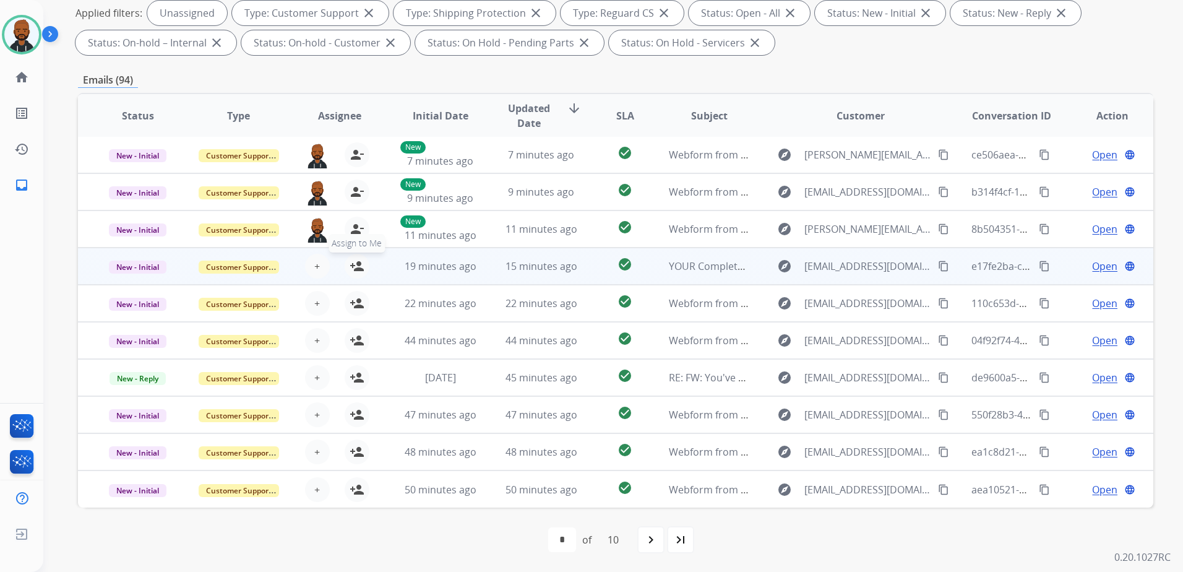
click at [354, 268] on mat-icon "person_add" at bounding box center [357, 266] width 15 height 15
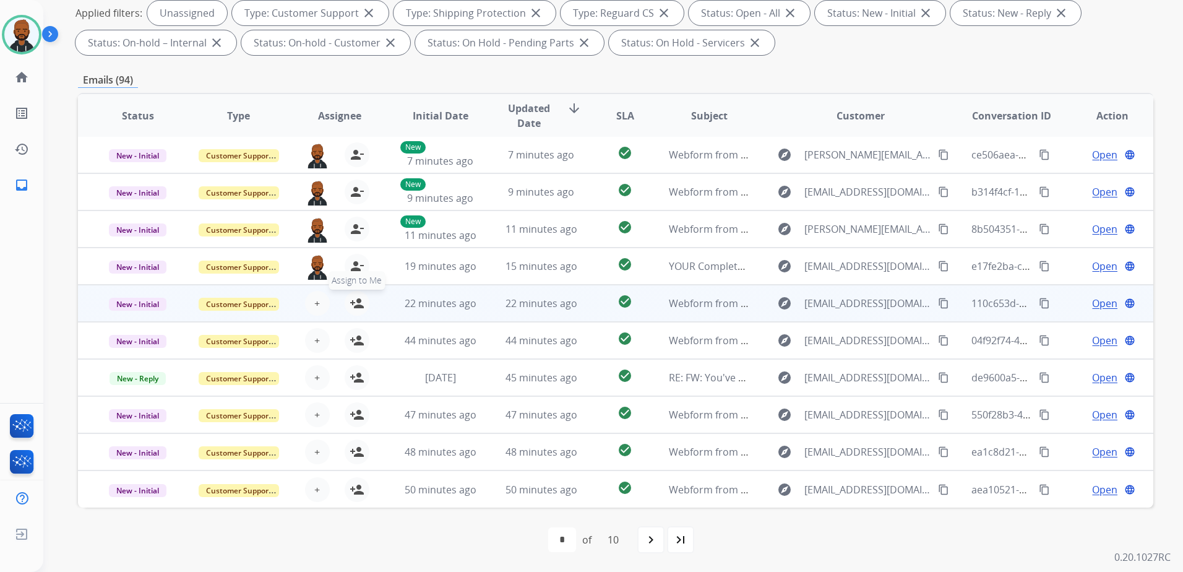
click at [354, 307] on mat-icon "person_add" at bounding box center [357, 303] width 15 height 15
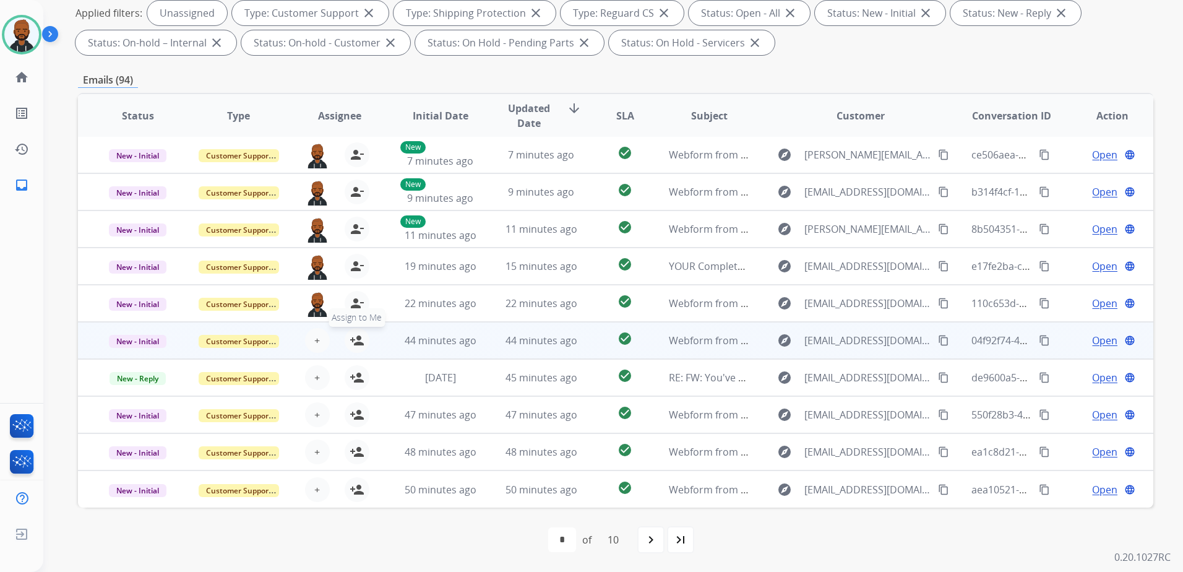
click at [356, 337] on mat-icon "person_add" at bounding box center [357, 340] width 15 height 15
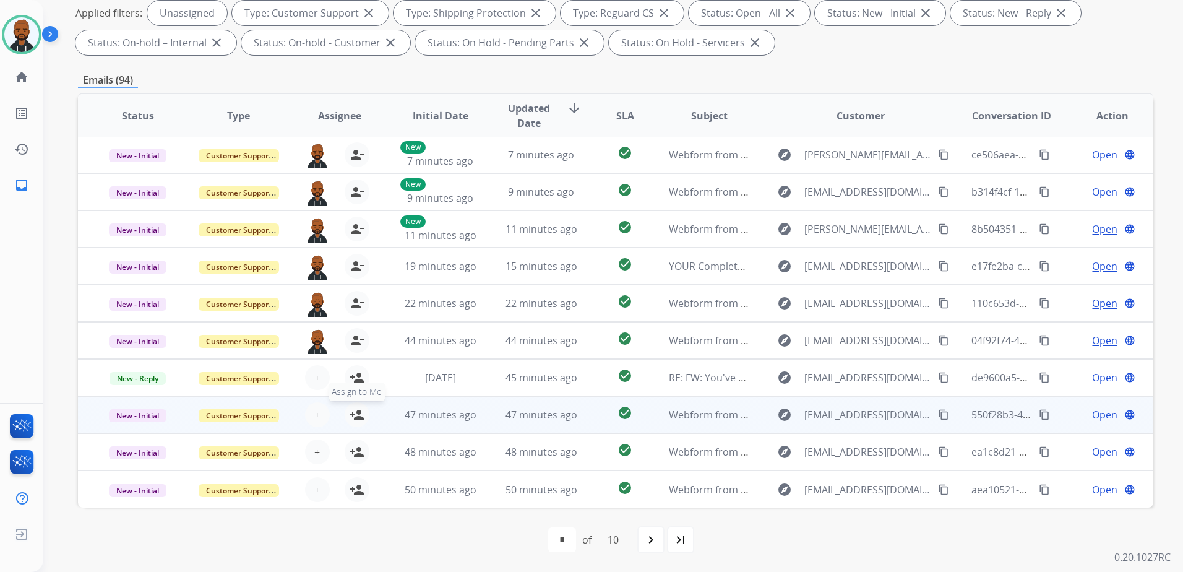
click at [348, 425] on div "+ Select agent person_add Assign to Me" at bounding box center [329, 414] width 79 height 25
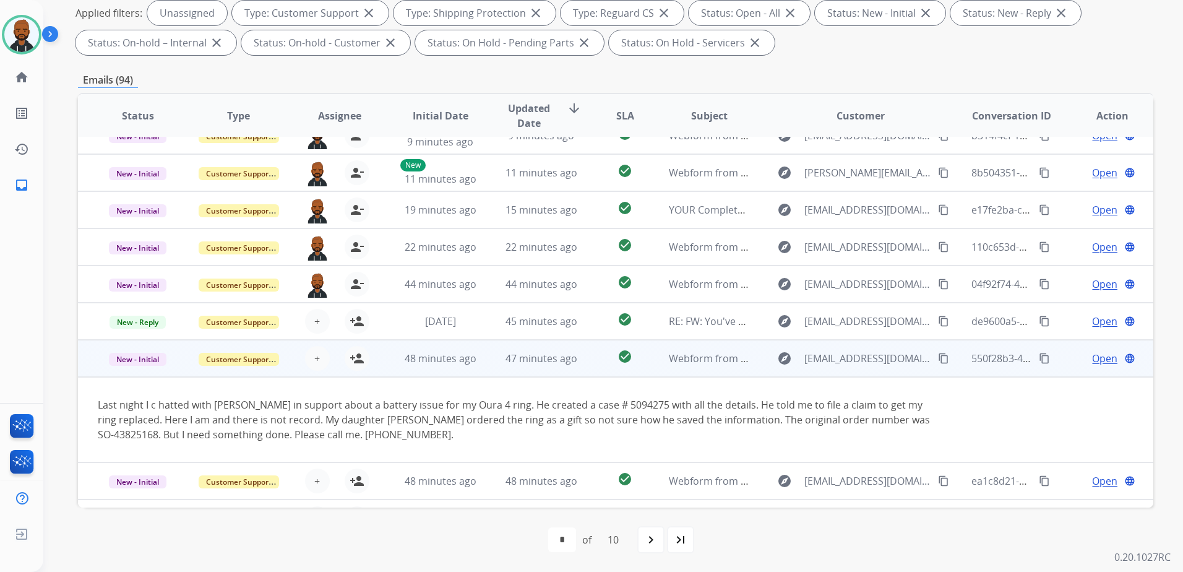
scroll to position [87, 0]
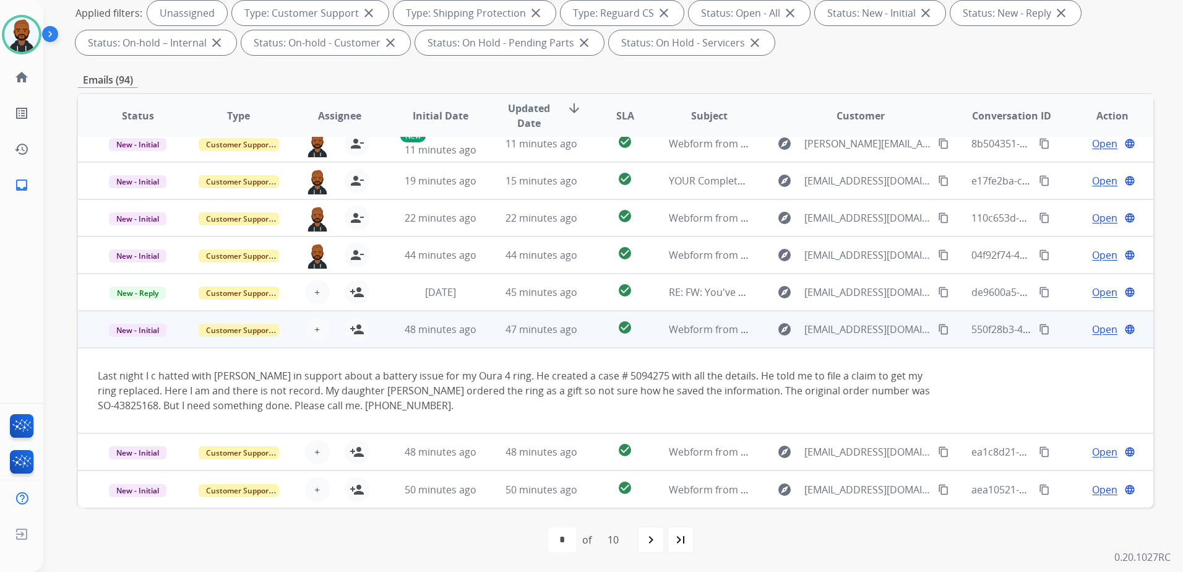
click at [355, 348] on td "Last night I c hatted with [PERSON_NAME] in support about a battery issue for m…" at bounding box center [514, 390] width 873 height 85
click at [354, 340] on button "person_add Assign to Me" at bounding box center [357, 329] width 25 height 25
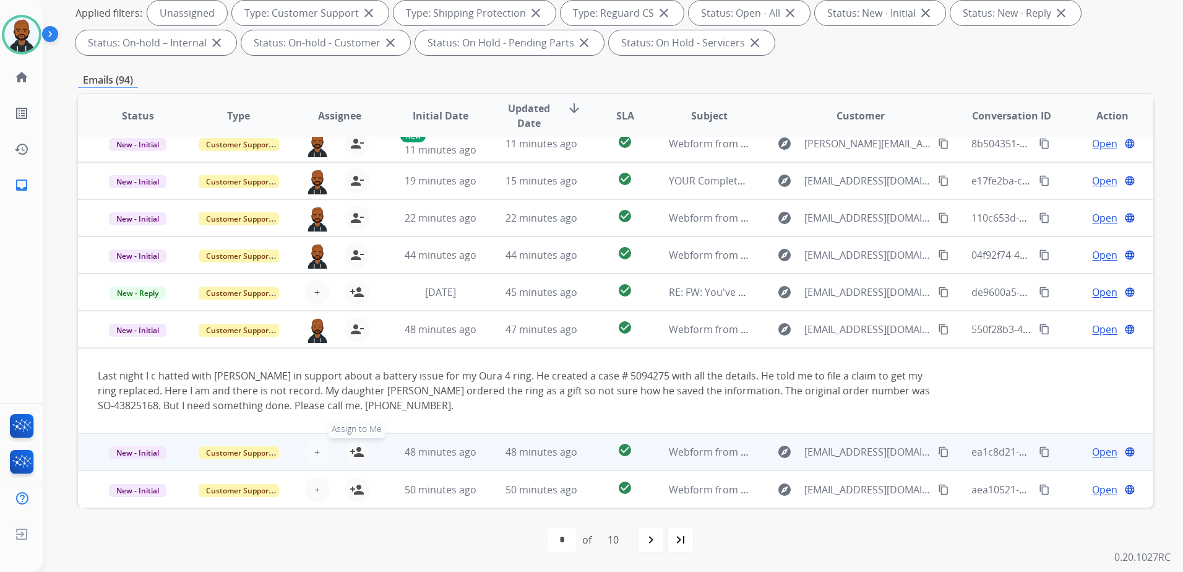
click at [358, 455] on mat-icon "person_add" at bounding box center [357, 451] width 15 height 15
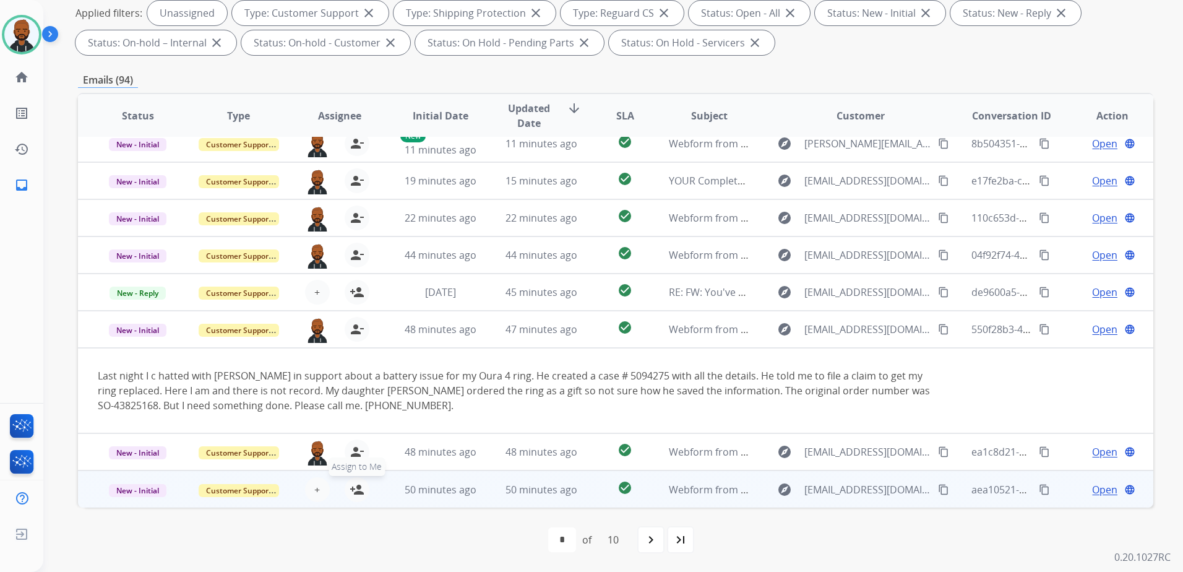
click at [359, 486] on mat-icon "person_add" at bounding box center [357, 489] width 15 height 15
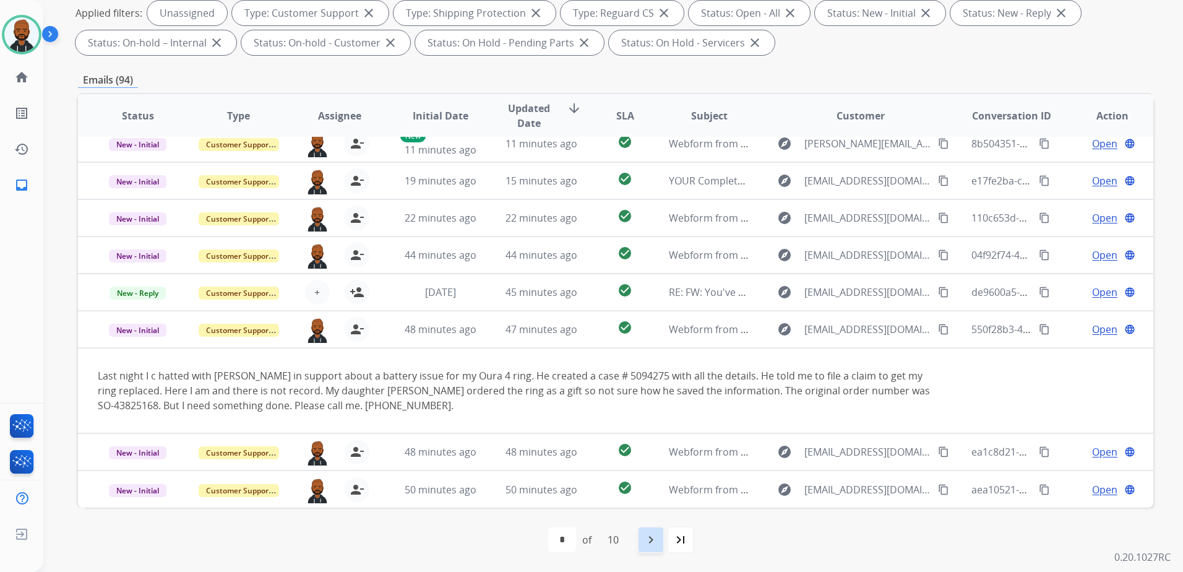
click at [658, 540] on mat-icon "navigate_next" at bounding box center [650, 539] width 15 height 15
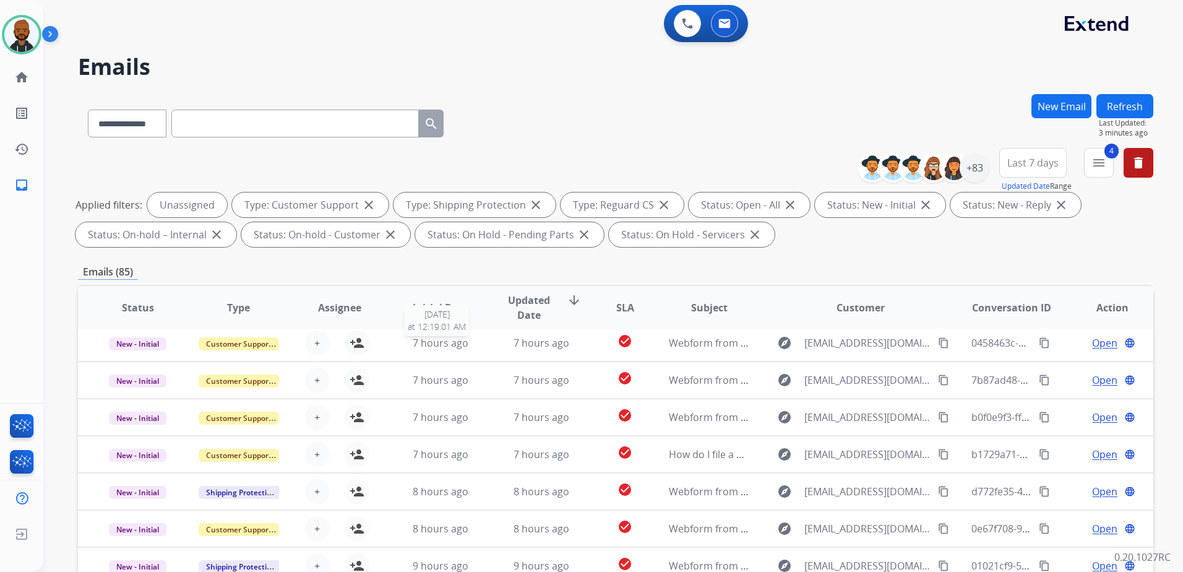
scroll to position [42, 0]
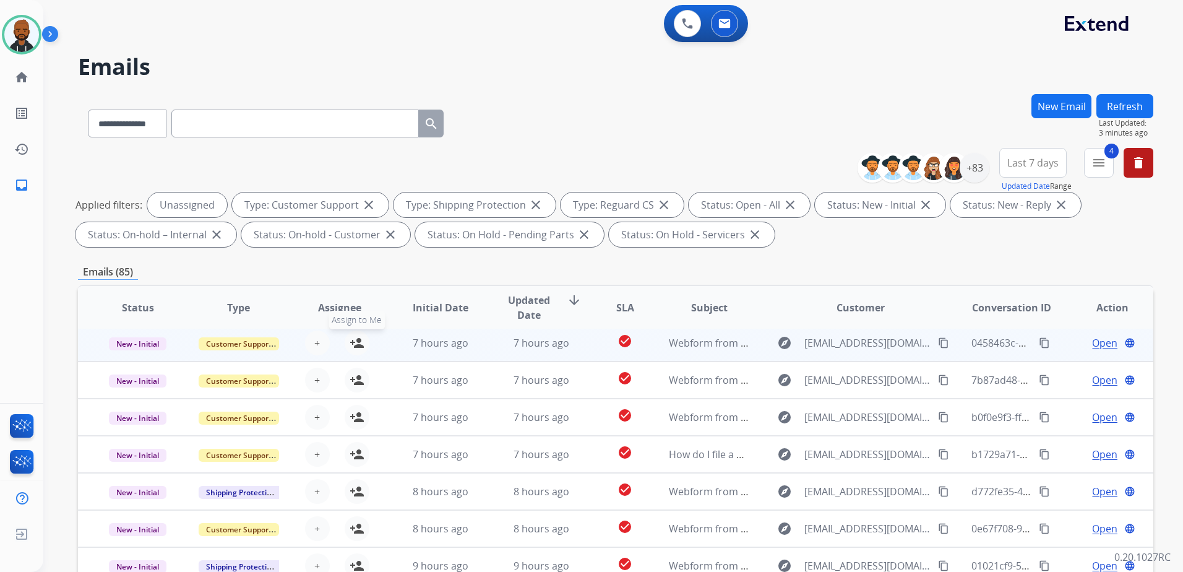
click at [353, 345] on mat-icon "person_add" at bounding box center [357, 342] width 15 height 15
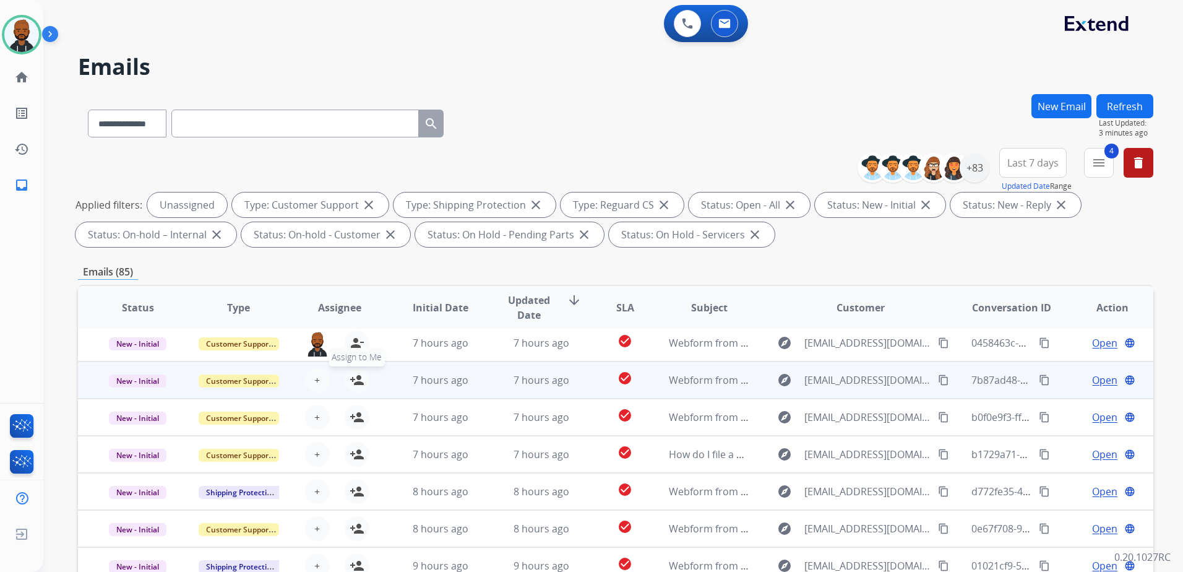
click at [355, 380] on mat-icon "person_add" at bounding box center [357, 379] width 15 height 15
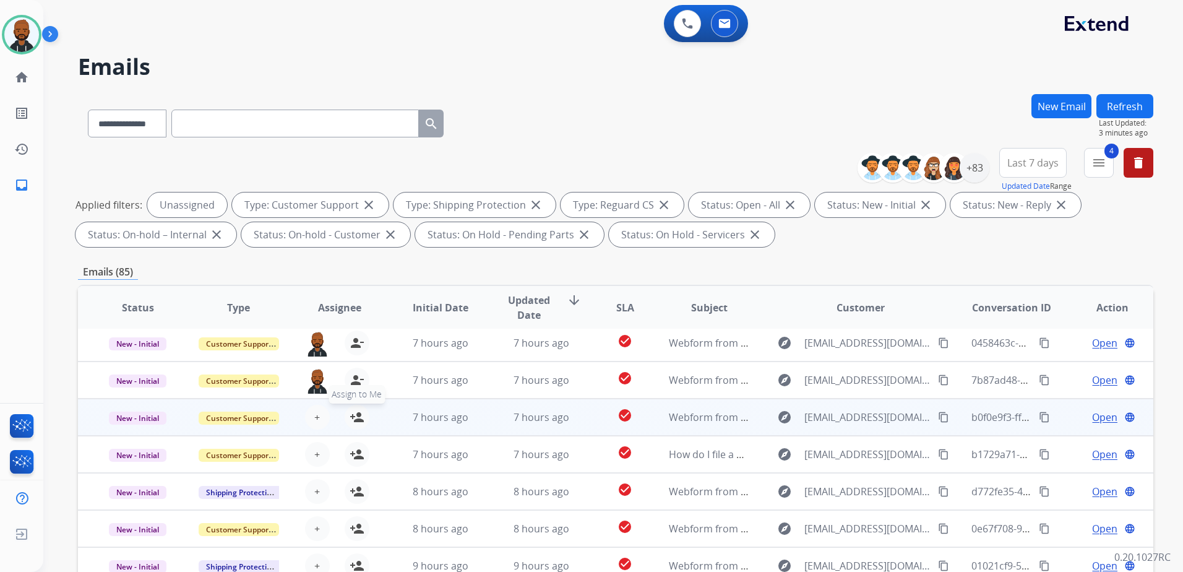
click at [356, 418] on mat-icon "person_add" at bounding box center [357, 417] width 15 height 15
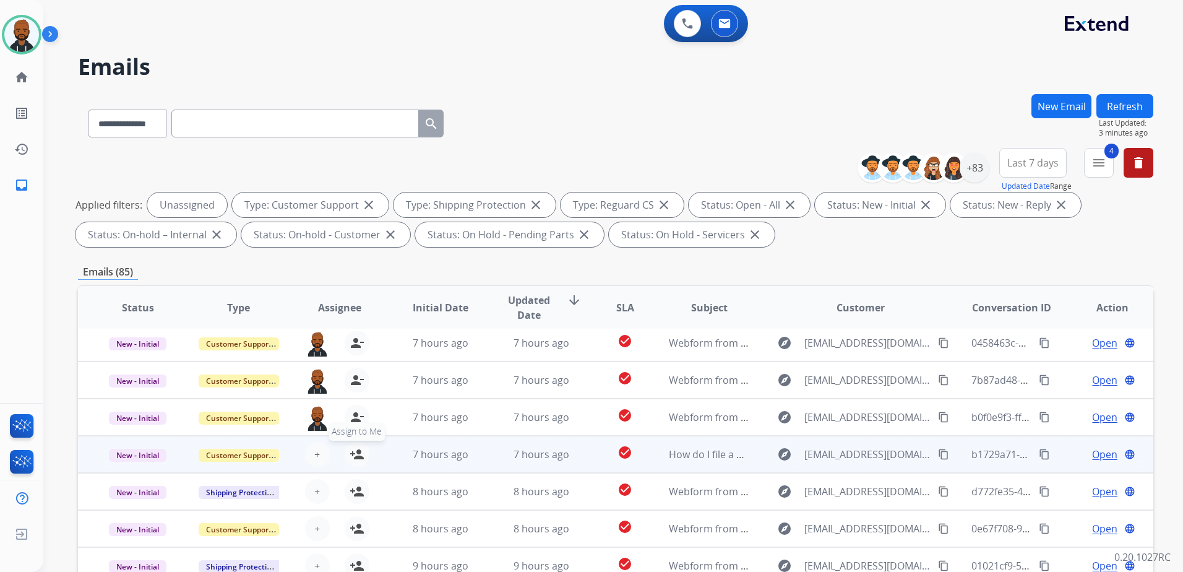
click at [350, 461] on mat-icon "person_add" at bounding box center [357, 454] width 15 height 15
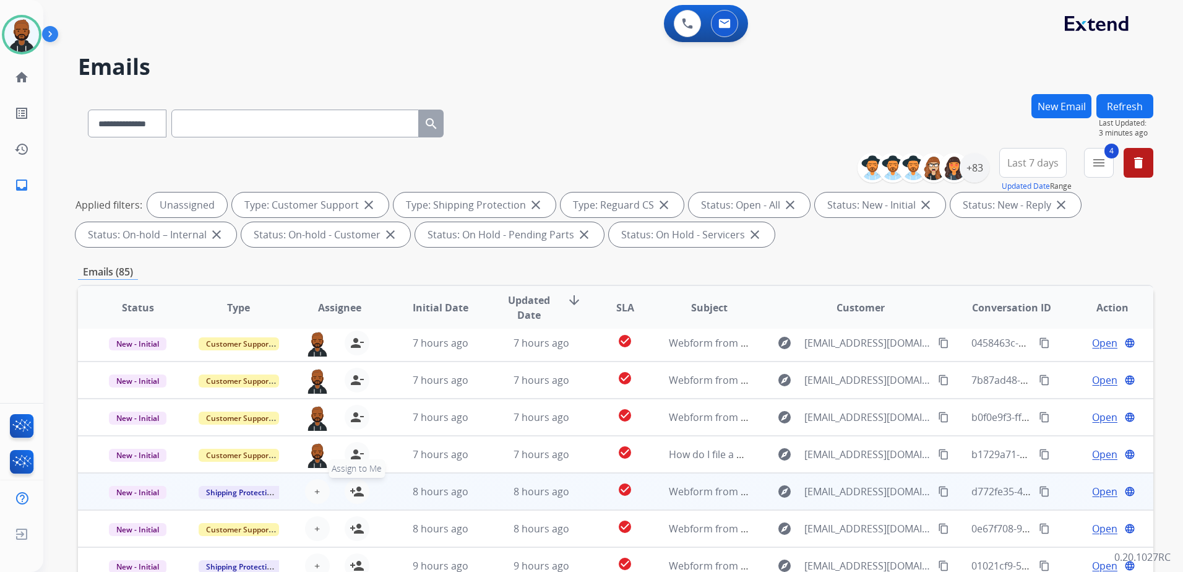
click at [354, 492] on mat-icon "person_add" at bounding box center [357, 491] width 15 height 15
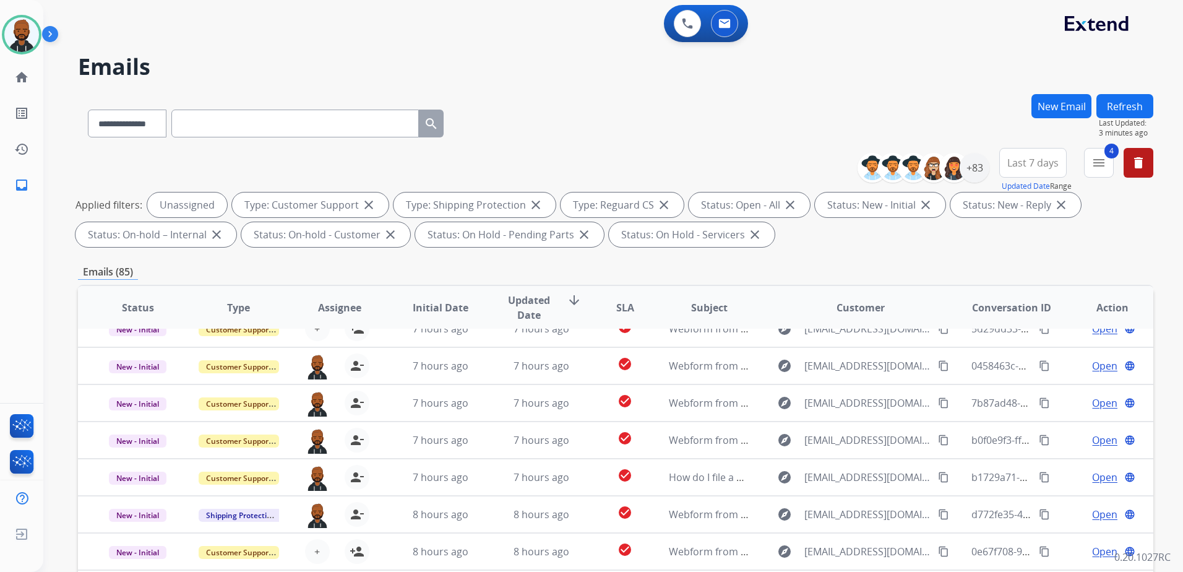
scroll to position [0, 0]
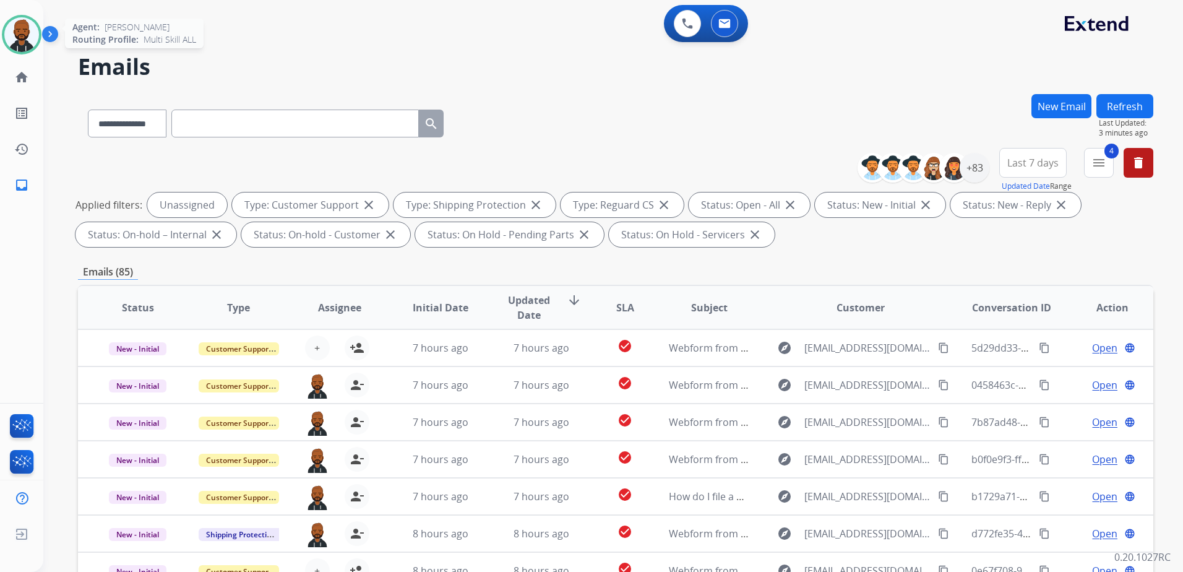
click at [9, 28] on img at bounding box center [21, 34] width 35 height 35
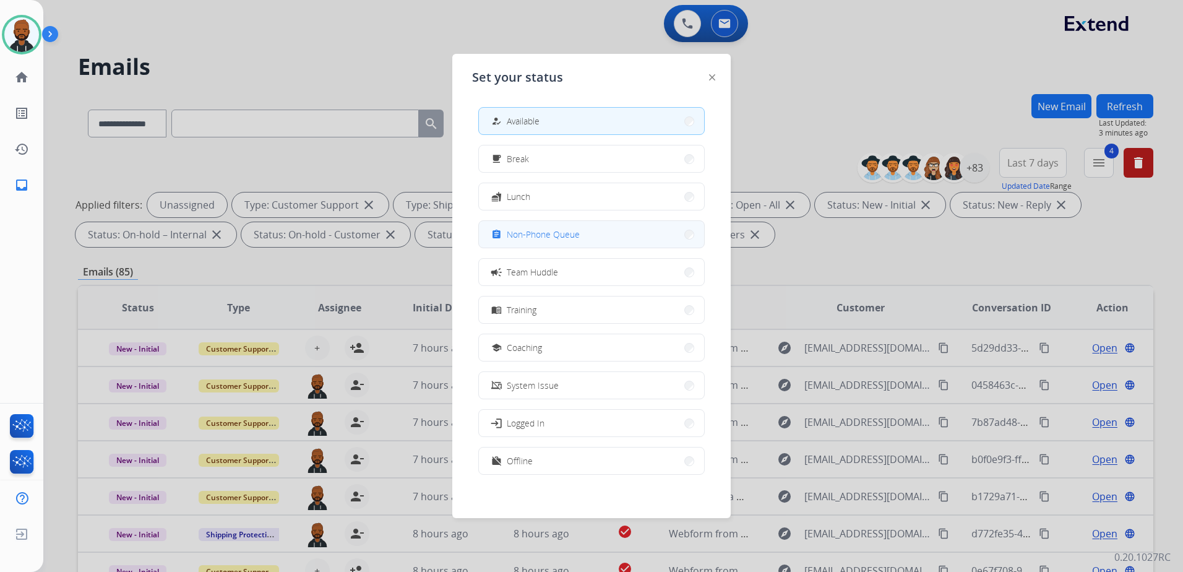
click at [576, 226] on button "assignment Non-Phone Queue" at bounding box center [591, 234] width 225 height 27
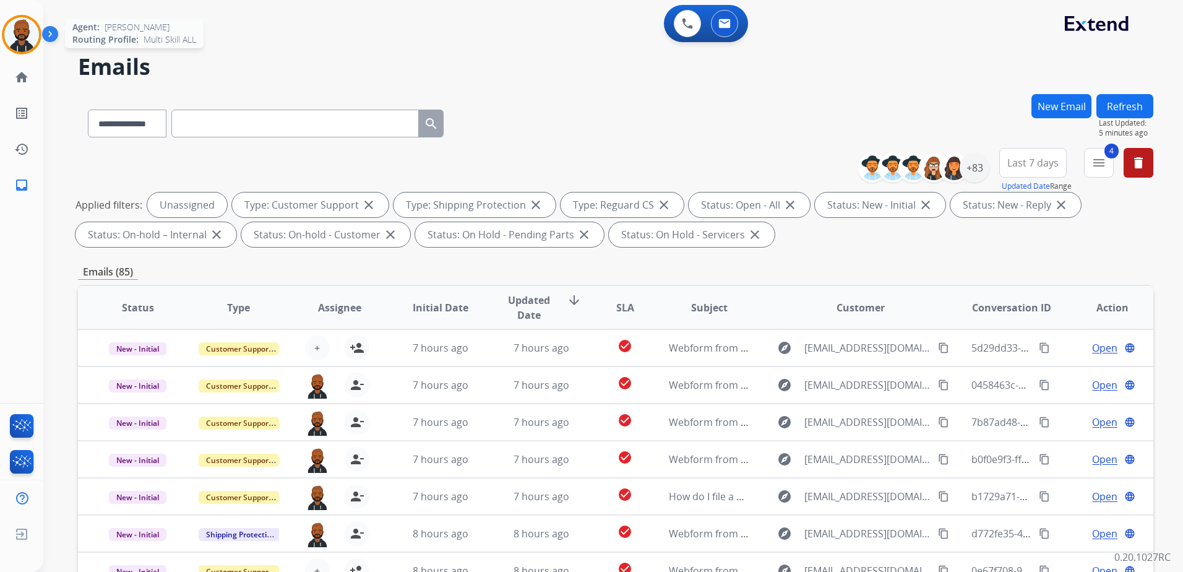
click at [25, 52] on div at bounding box center [22, 35] width 40 height 40
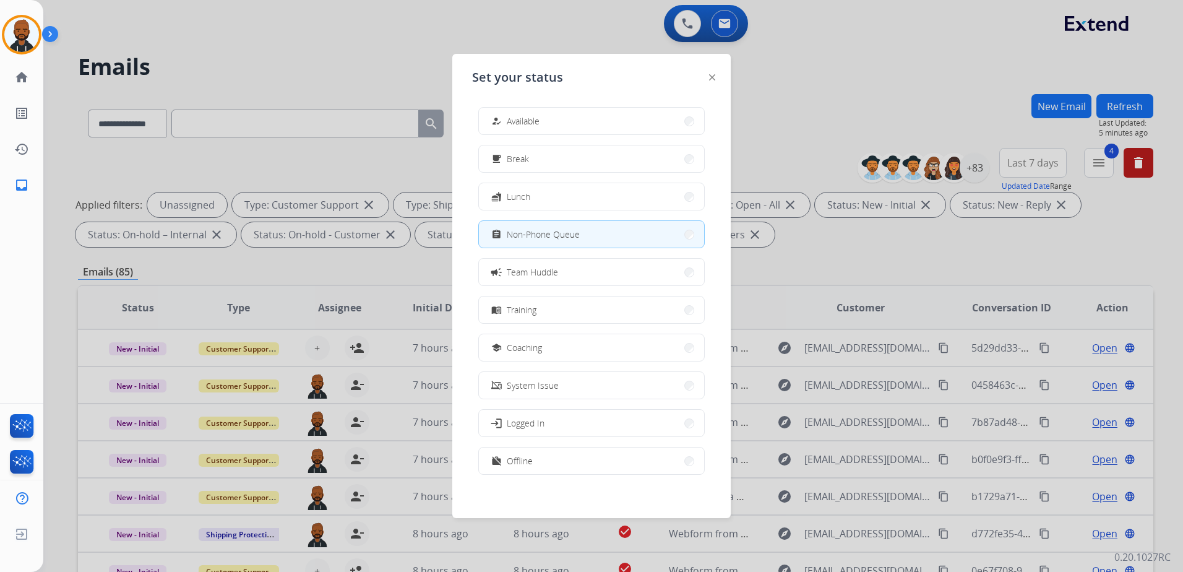
click at [498, 112] on button "how_to_reg Available" at bounding box center [591, 121] width 225 height 27
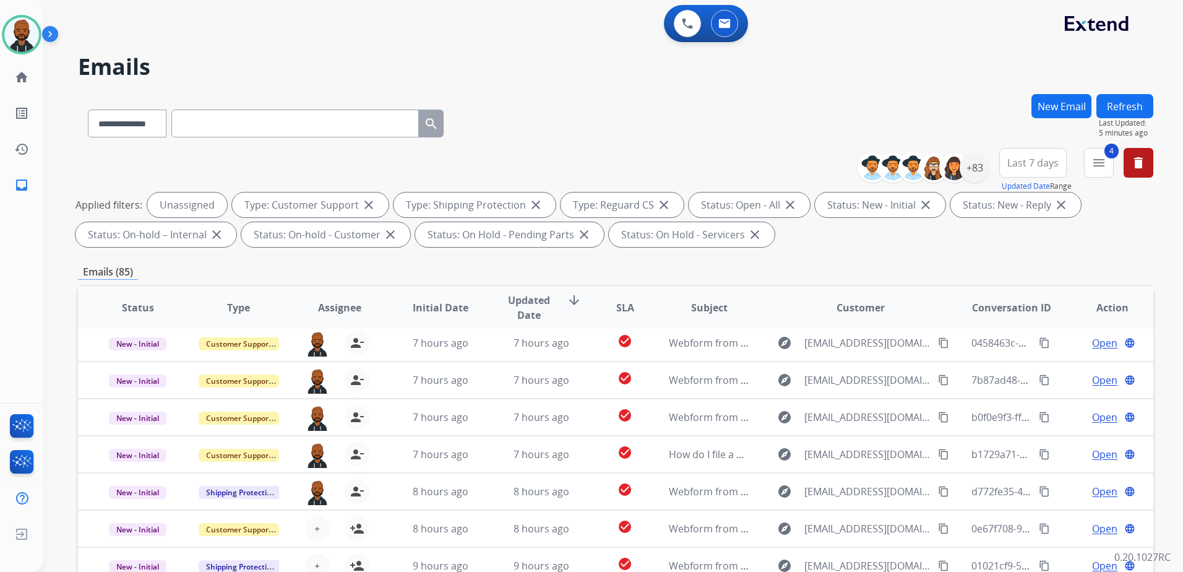
click at [1105, 176] on button "4 menu" at bounding box center [1099, 163] width 30 height 30
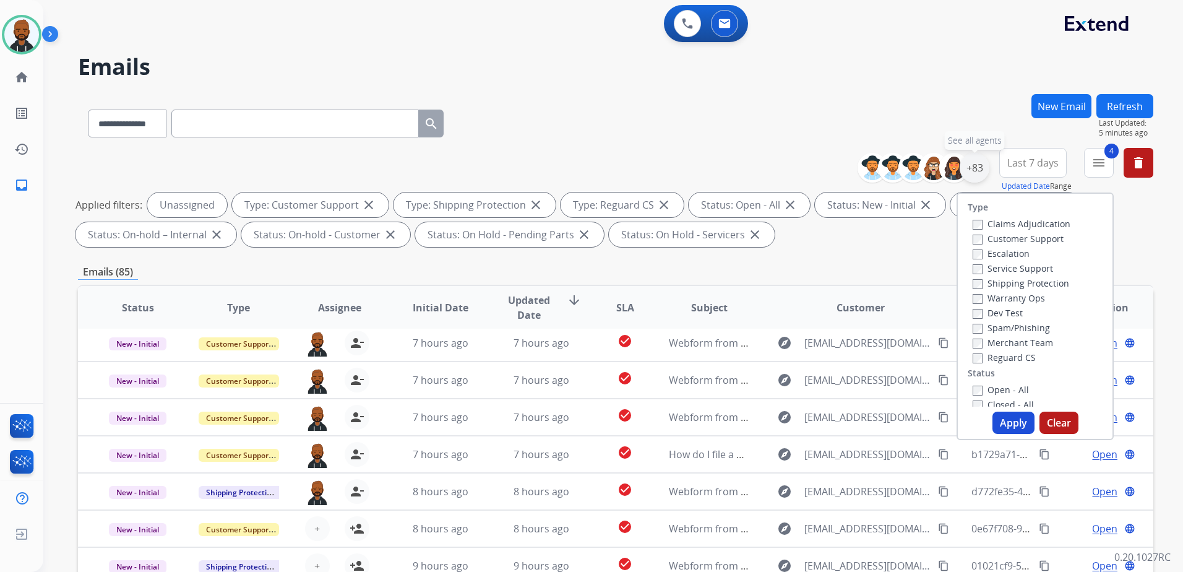
click at [976, 170] on div "+83" at bounding box center [974, 168] width 30 height 30
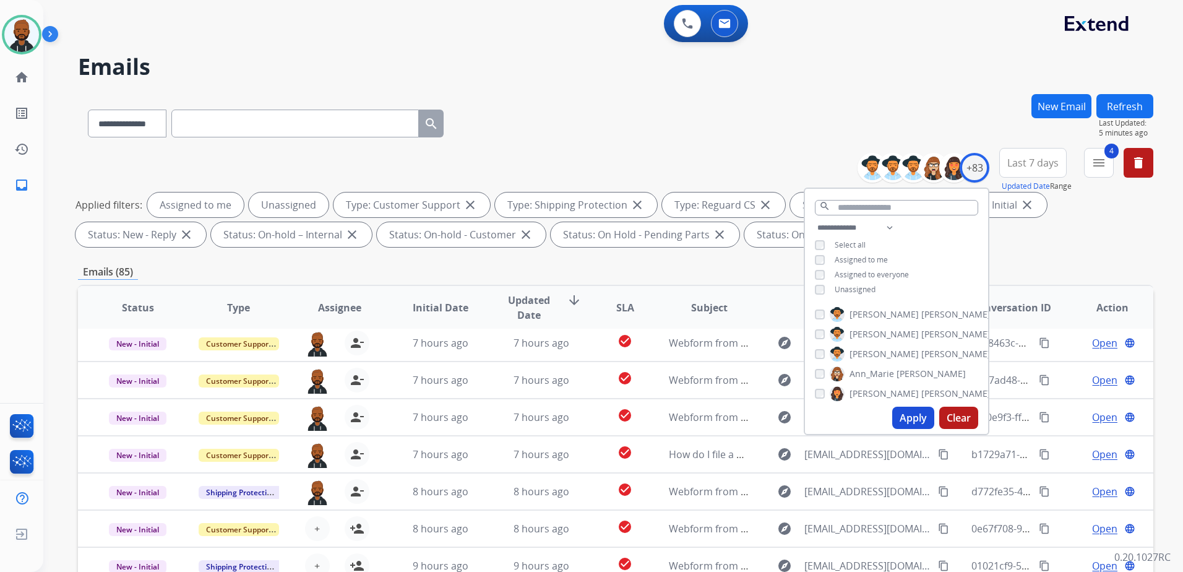
click at [813, 289] on div "**********" at bounding box center [896, 259] width 183 height 79
click at [910, 421] on button "Apply" at bounding box center [913, 417] width 42 height 22
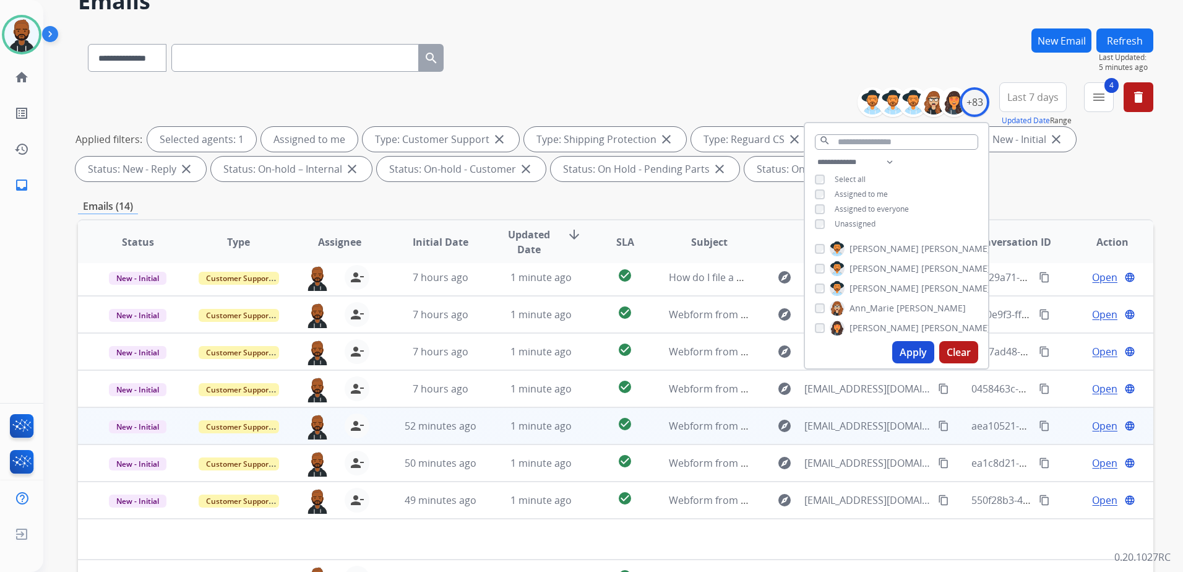
scroll to position [192, 0]
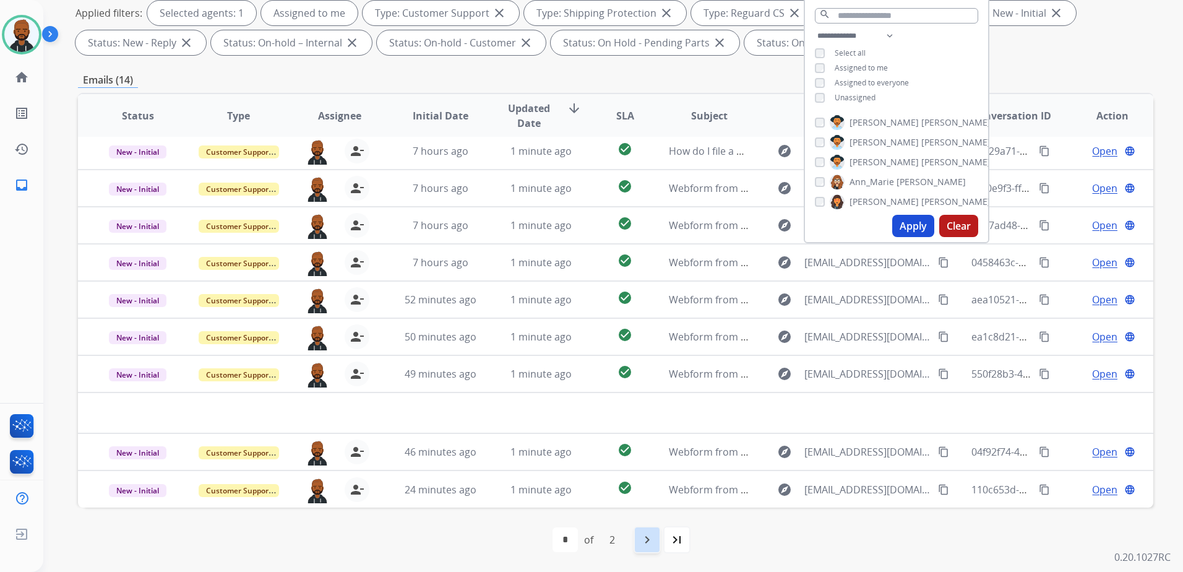
click at [643, 545] on mat-icon "navigate_next" at bounding box center [647, 539] width 15 height 15
select select "*"
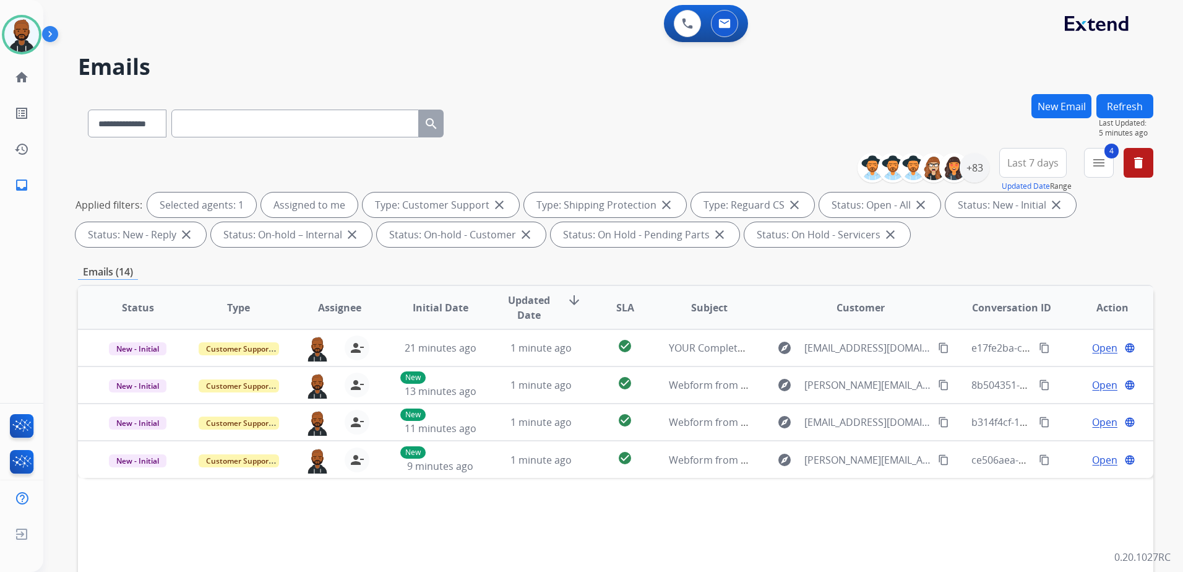
scroll to position [0, 0]
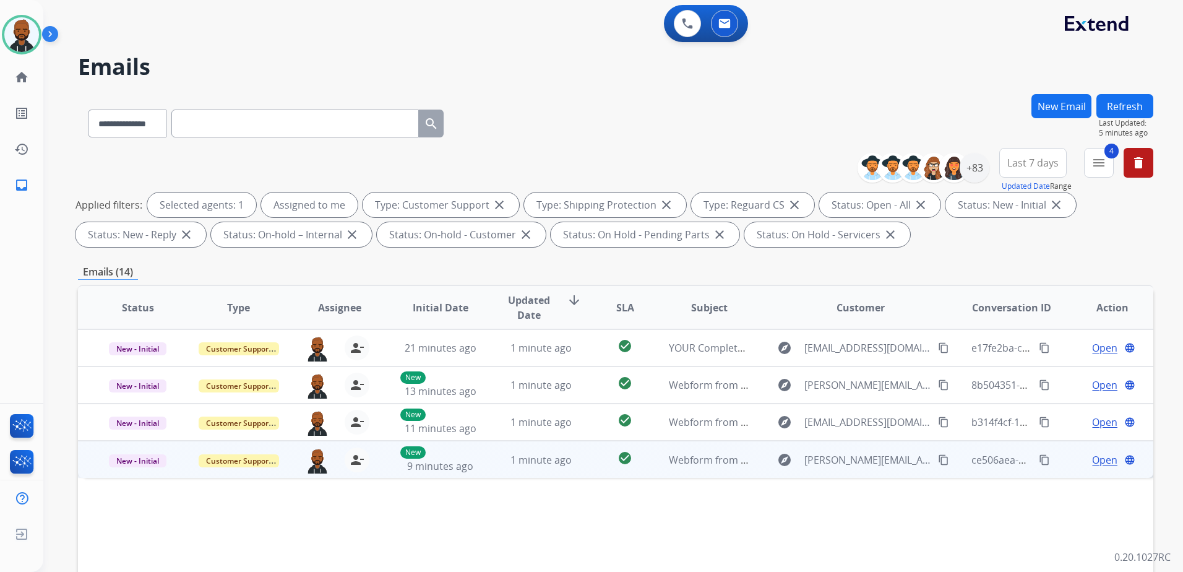
click at [1094, 461] on span "Open" at bounding box center [1104, 459] width 25 height 15
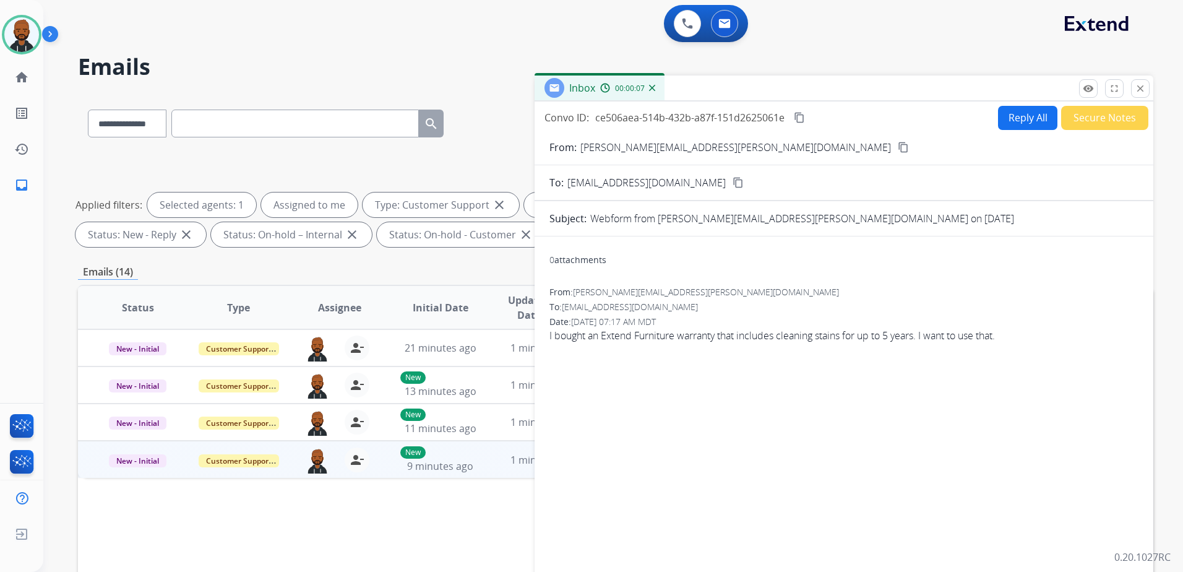
click at [1024, 117] on button "Reply All" at bounding box center [1027, 118] width 59 height 24
select select "**********"
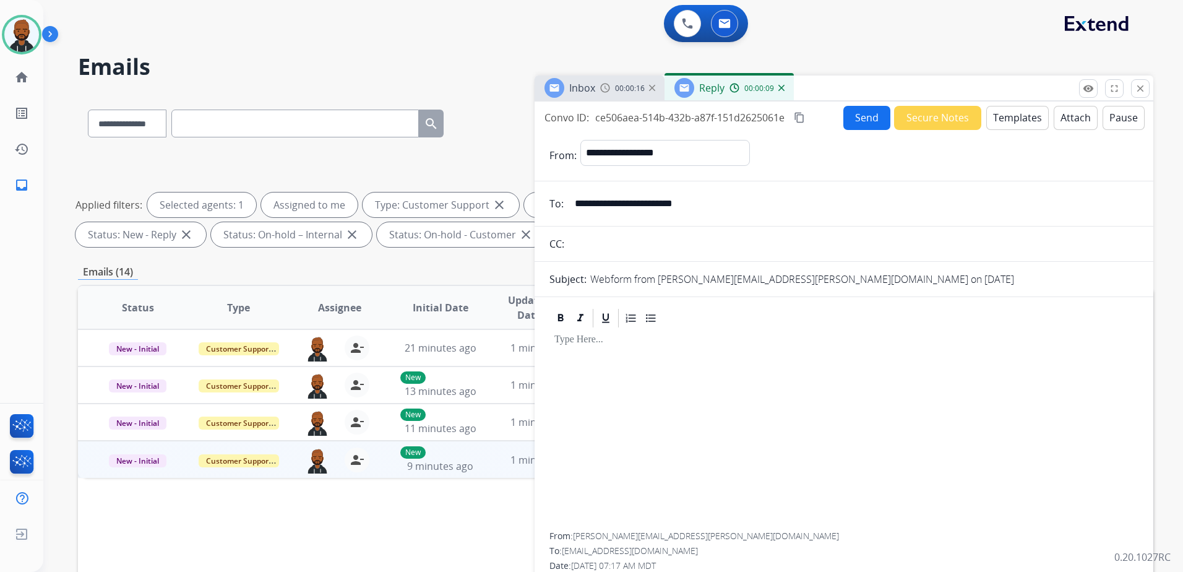
click at [1002, 114] on button "Templates" at bounding box center [1017, 118] width 62 height 24
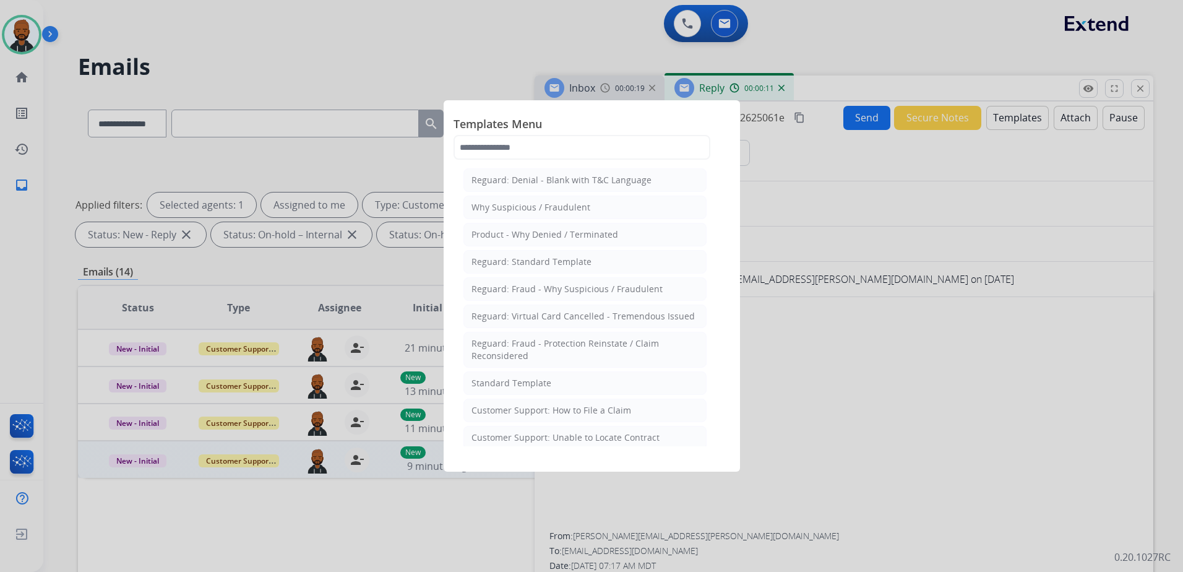
click at [934, 375] on div at bounding box center [591, 286] width 1183 height 572
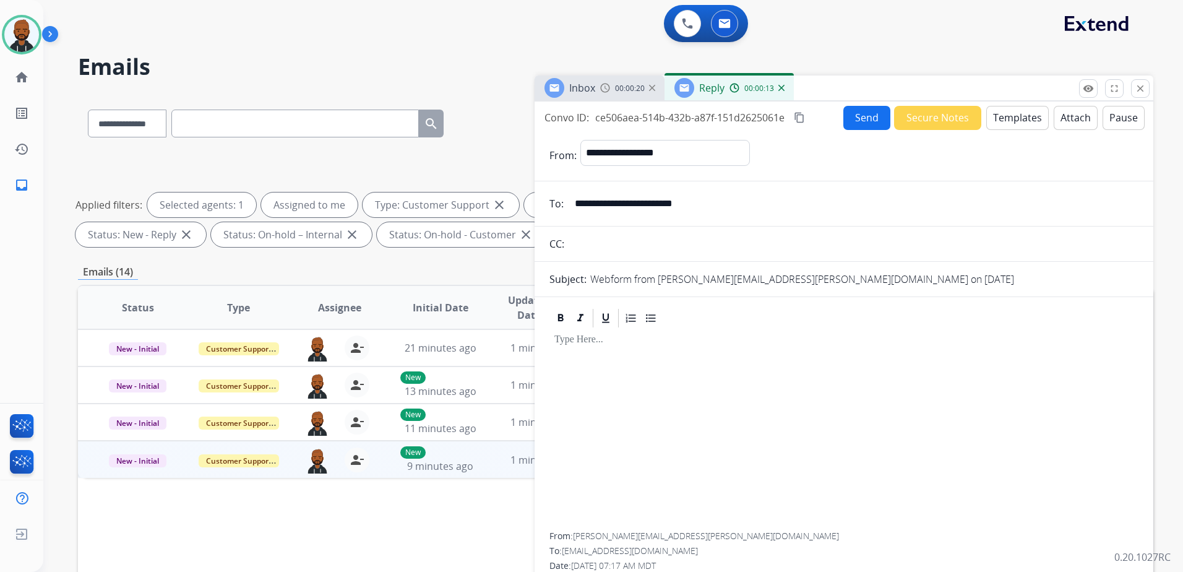
click at [632, 84] on span "00:00:20" at bounding box center [630, 89] width 30 height 10
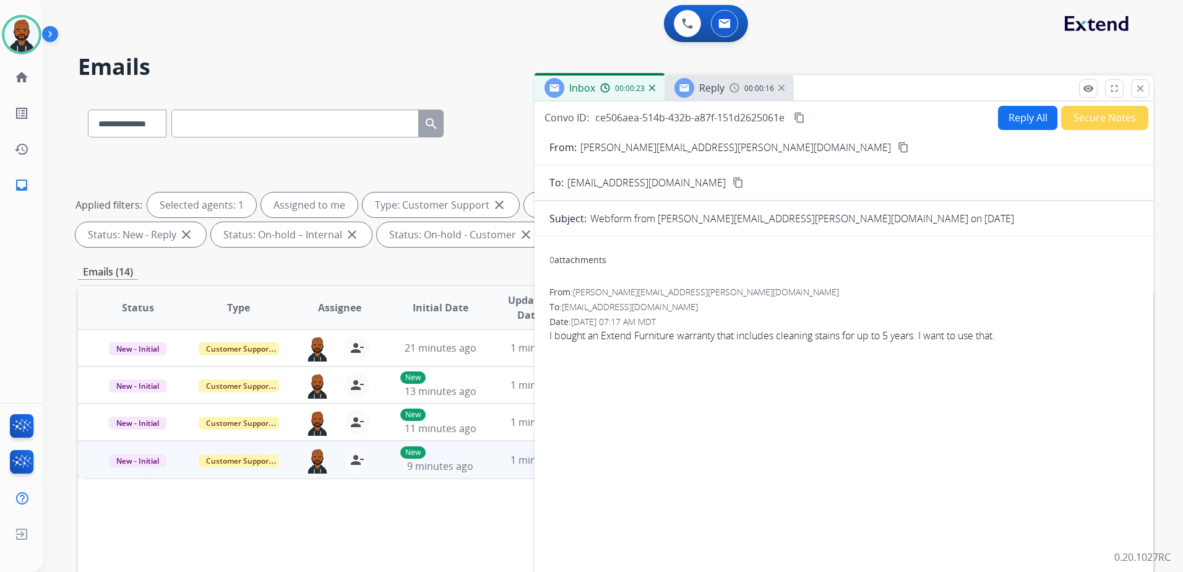
click at [732, 144] on div "From: [PERSON_NAME][EMAIL_ADDRESS][PERSON_NAME][DOMAIN_NAME] content_copy" at bounding box center [843, 147] width 619 height 15
click at [898, 148] on mat-icon "content_copy" at bounding box center [903, 147] width 11 height 11
click at [726, 90] on div "Reply 00:01:04" at bounding box center [728, 87] width 129 height 25
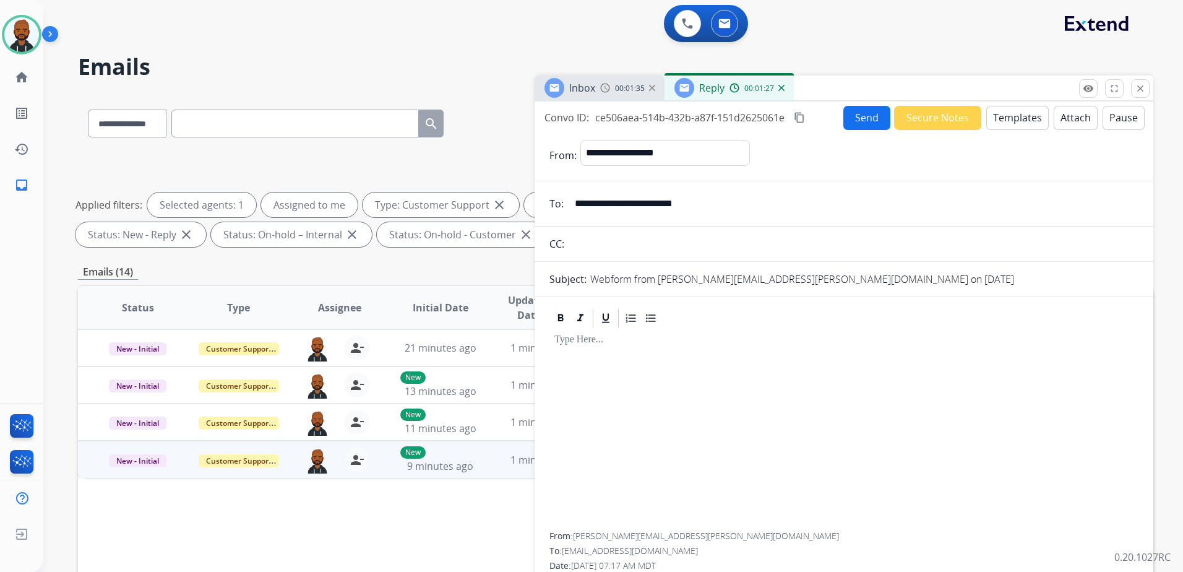
click at [1005, 122] on button "Templates" at bounding box center [1017, 118] width 62 height 24
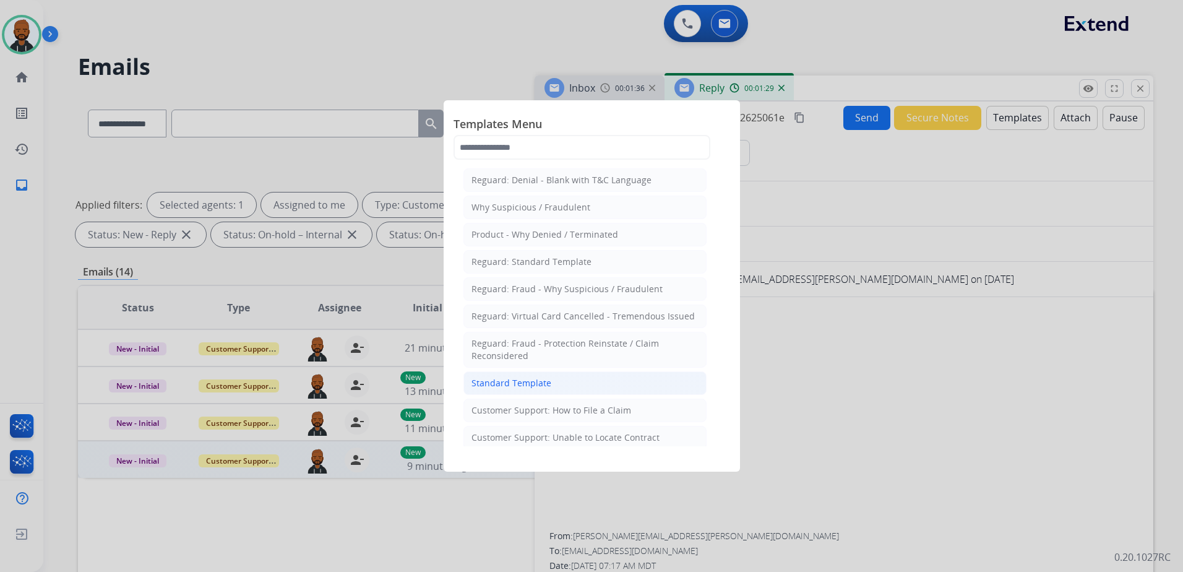
click at [593, 388] on li "Standard Template" at bounding box center [584, 383] width 243 height 24
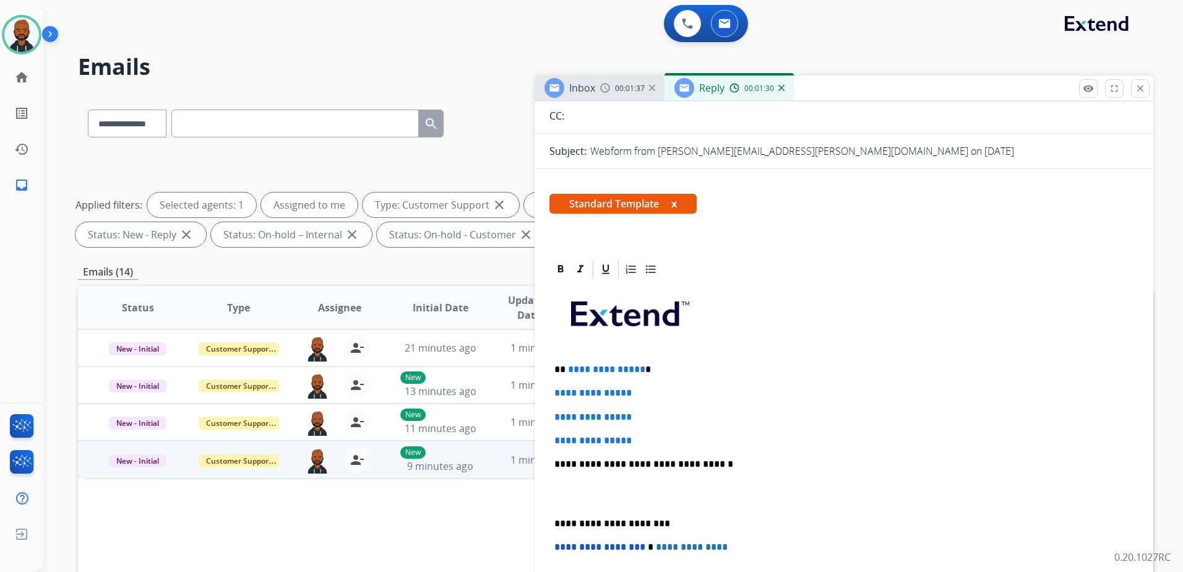
scroll to position [247, 0]
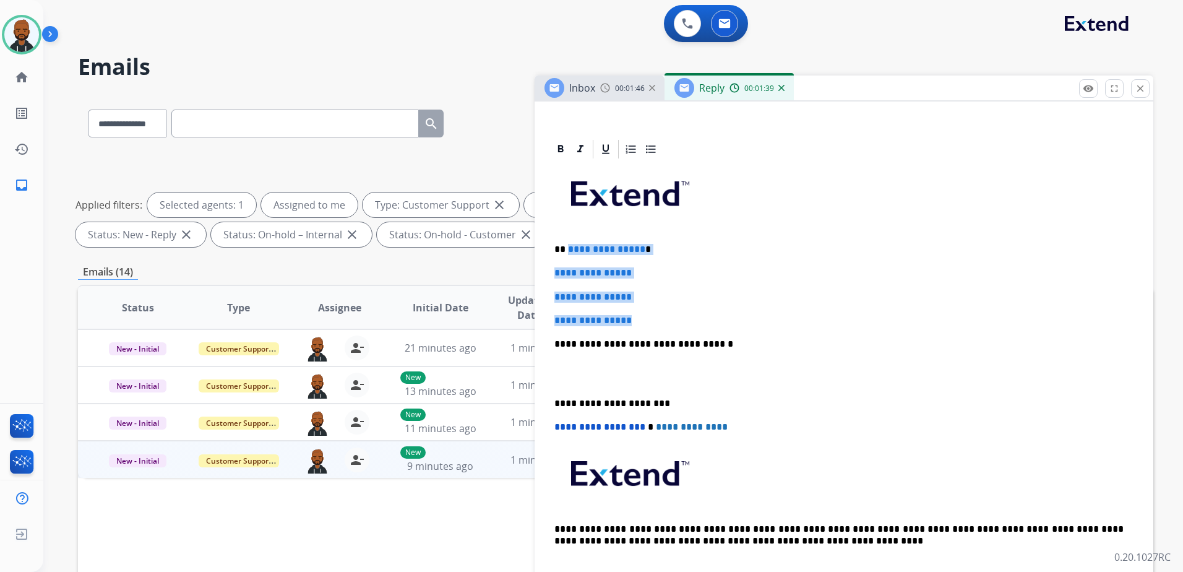
drag, startPoint x: 638, startPoint y: 322, endPoint x: 567, endPoint y: 247, distance: 103.3
click at [567, 247] on div "**********" at bounding box center [843, 373] width 589 height 426
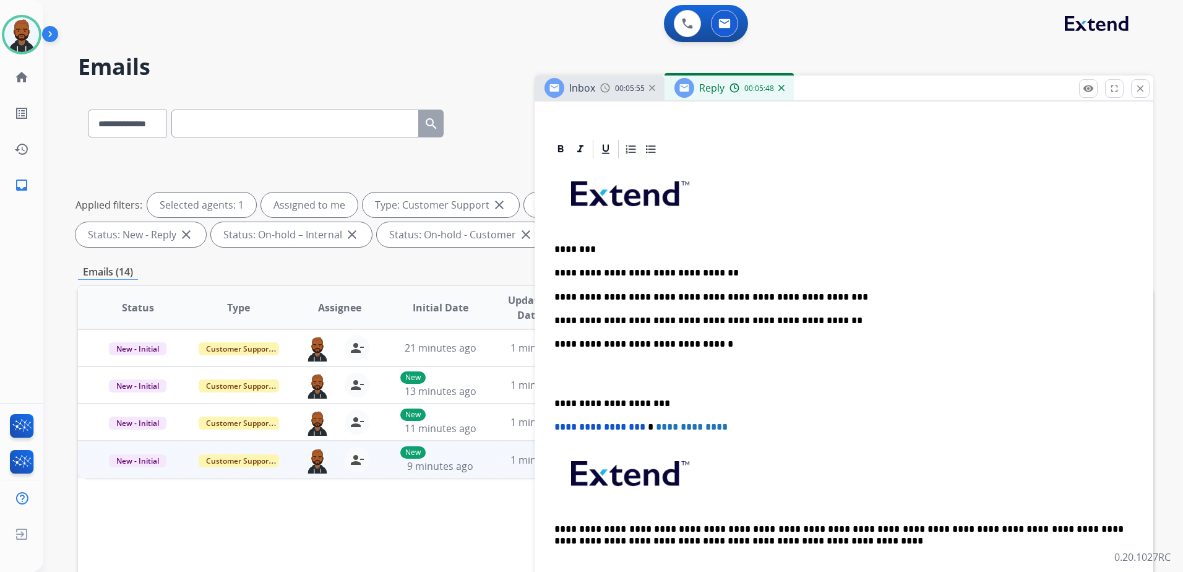
click at [552, 405] on div "**********" at bounding box center [843, 373] width 589 height 426
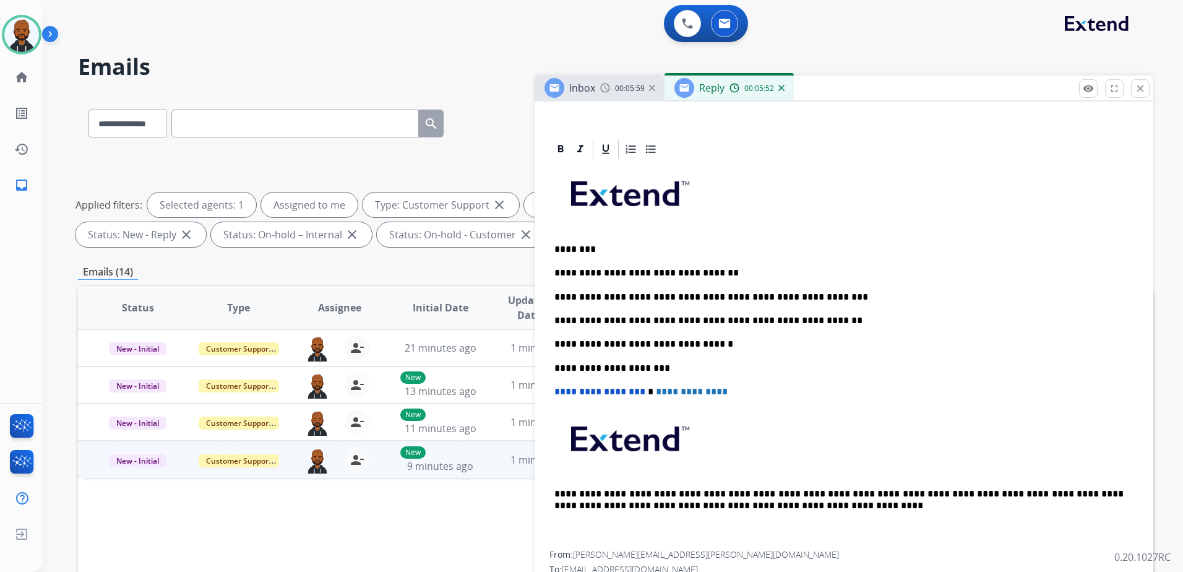
click at [812, 317] on p "**********" at bounding box center [838, 320] width 569 height 11
click at [837, 317] on p "**********" at bounding box center [838, 320] width 569 height 11
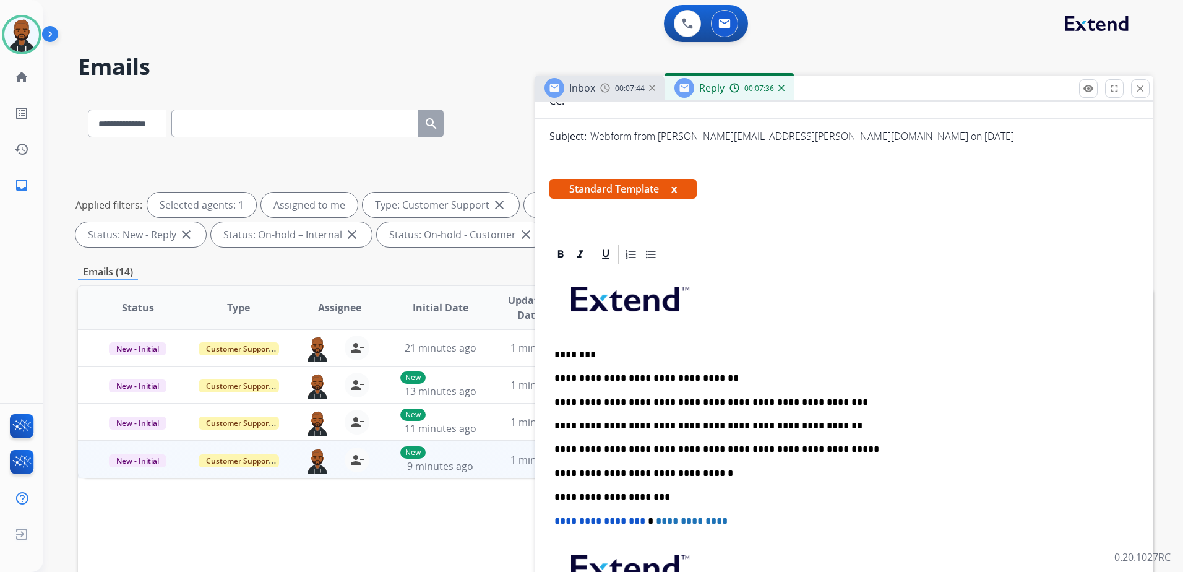
scroll to position [0, 0]
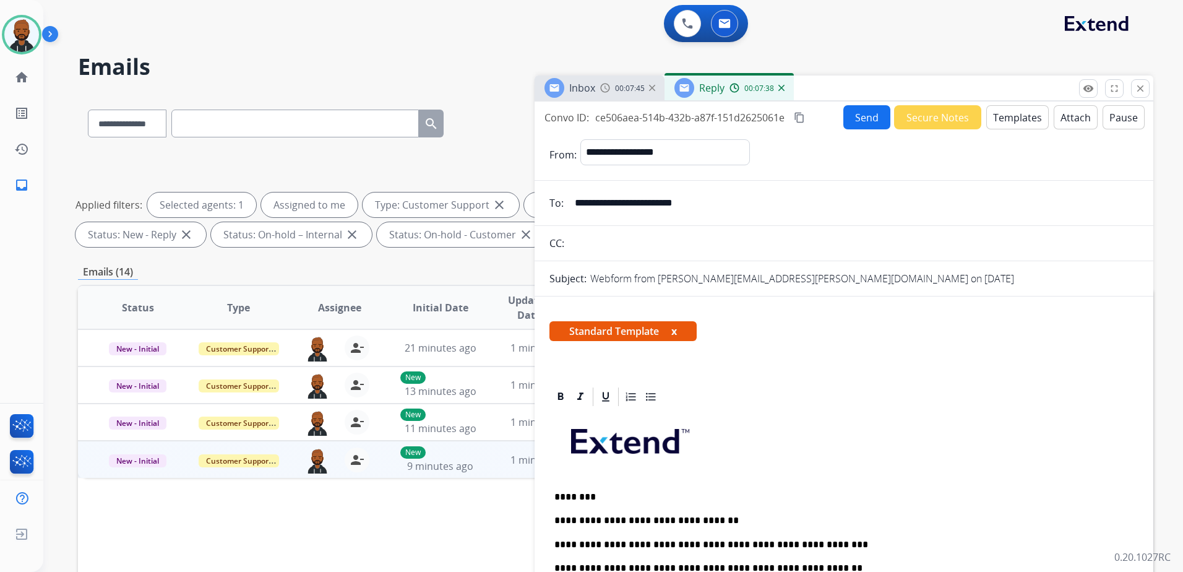
click at [1066, 114] on button "Attach" at bounding box center [1076, 117] width 44 height 24
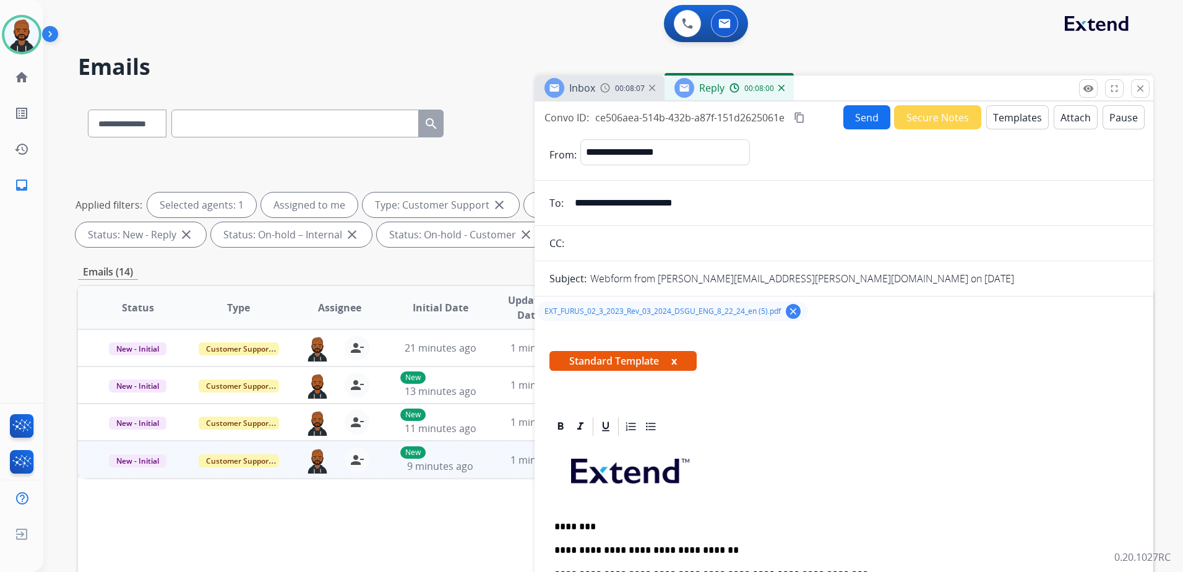
click at [865, 126] on button "Send" at bounding box center [866, 117] width 47 height 24
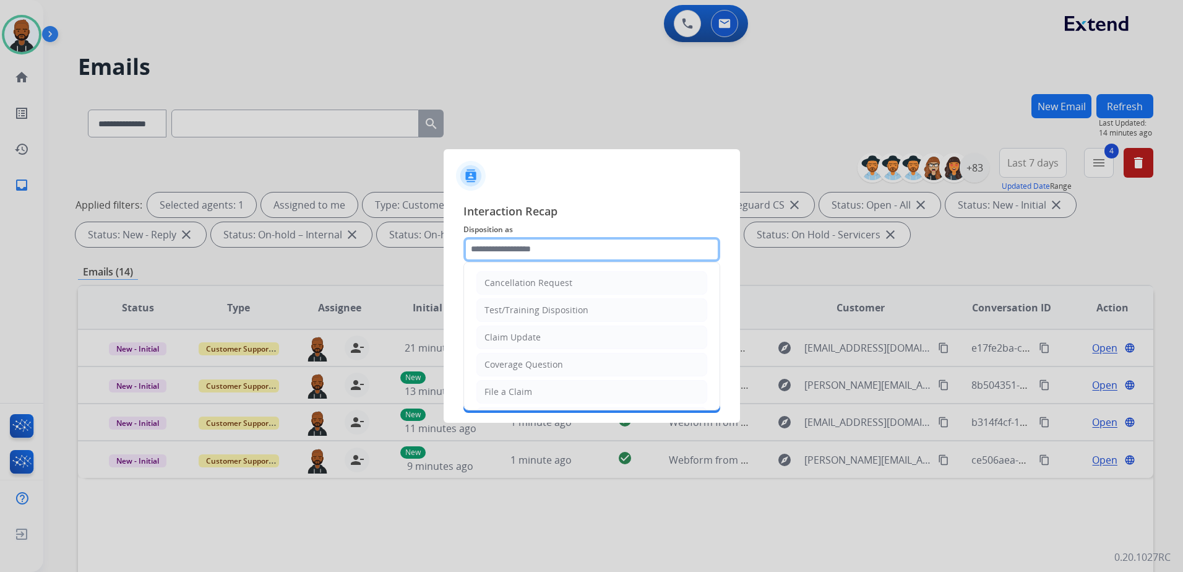
click at [483, 249] on input "text" at bounding box center [591, 249] width 257 height 25
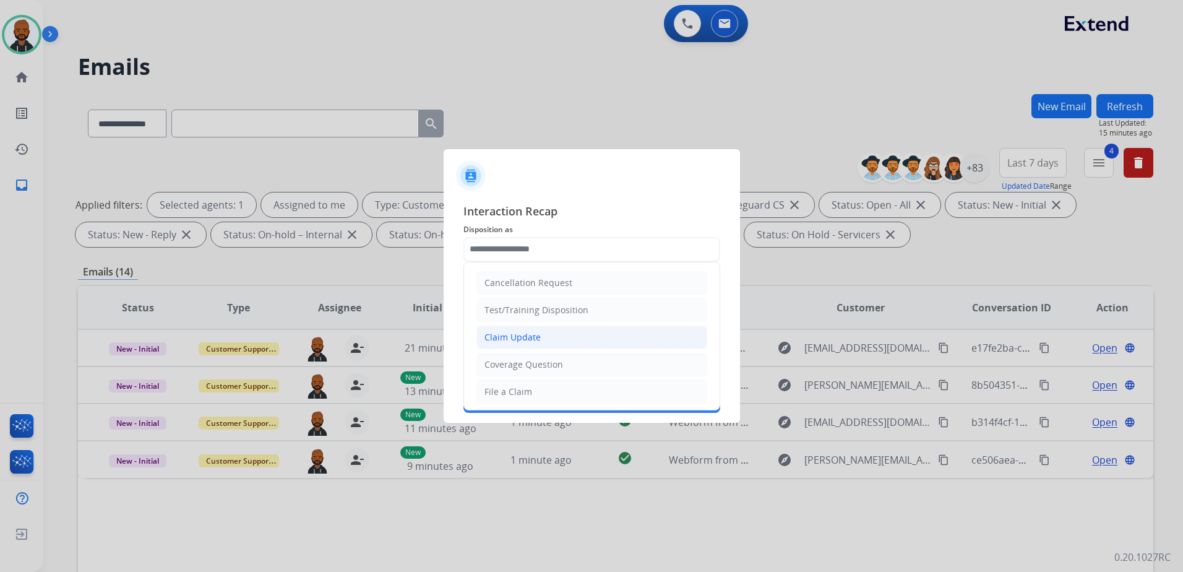
click at [557, 340] on li "Claim Update" at bounding box center [591, 337] width 231 height 24
type input "**********"
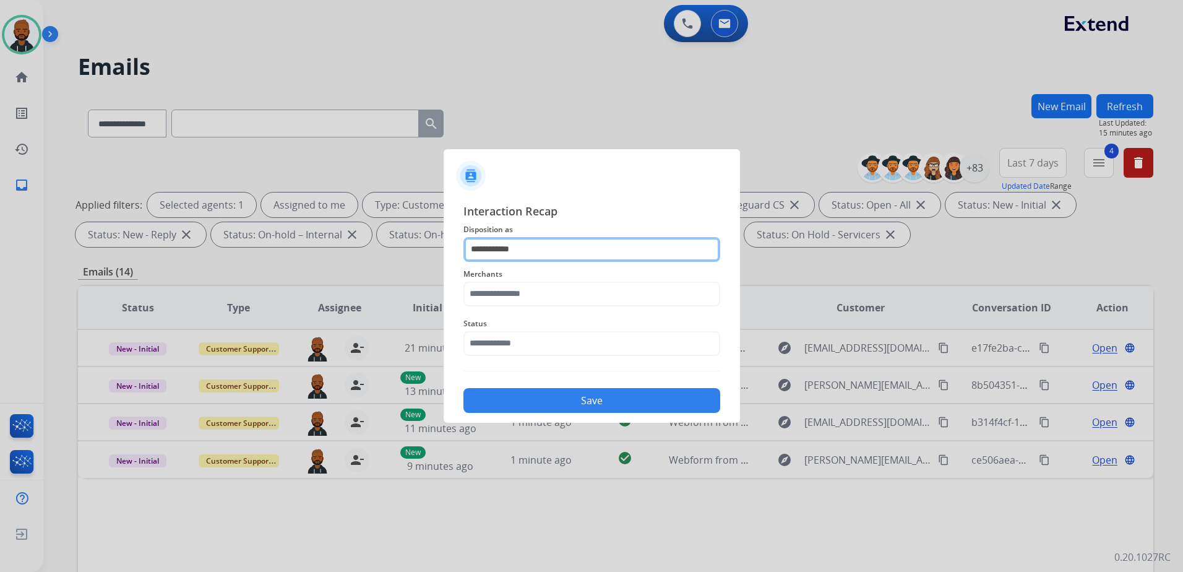
click at [545, 252] on input "**********" at bounding box center [591, 249] width 257 height 25
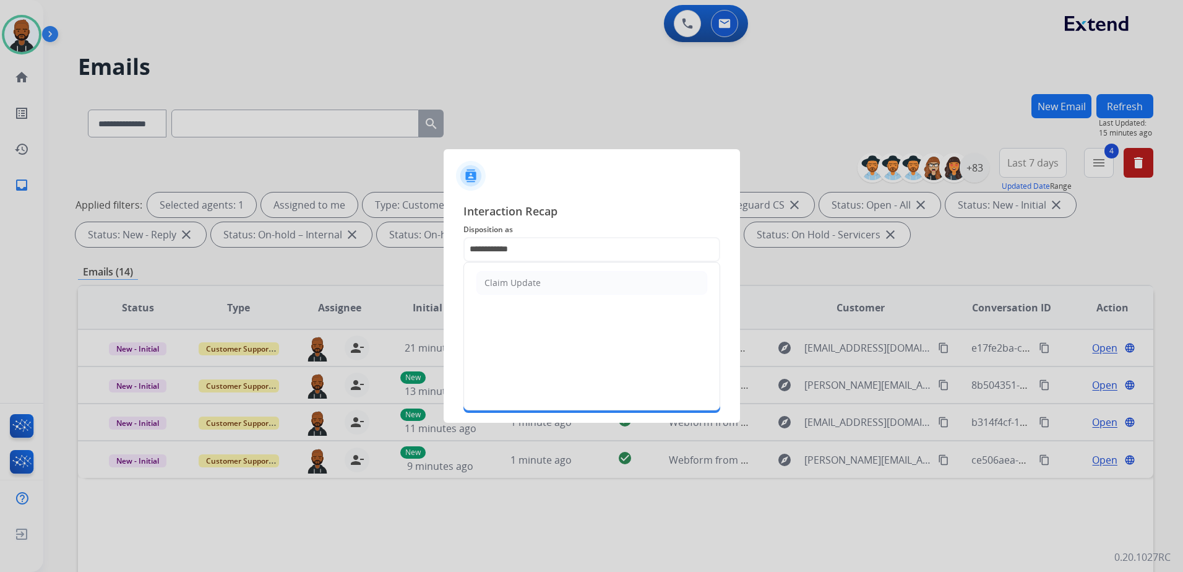
click at [697, 179] on div at bounding box center [592, 170] width 296 height 43
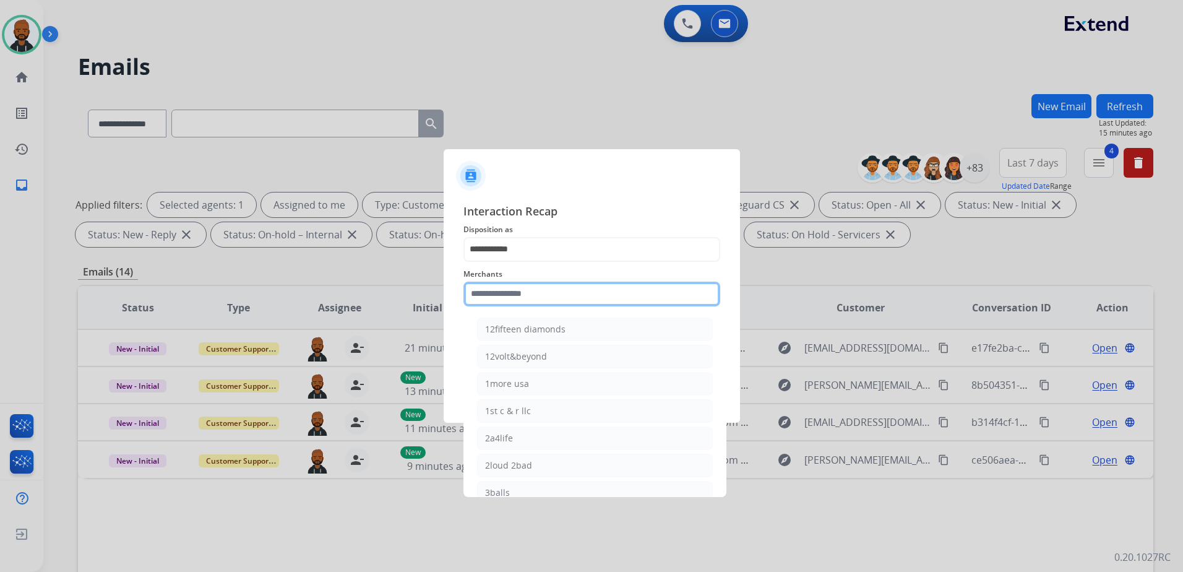
drag, startPoint x: 590, startPoint y: 296, endPoint x: 585, endPoint y: 291, distance: 7.1
click at [585, 291] on input "text" at bounding box center [591, 293] width 257 height 25
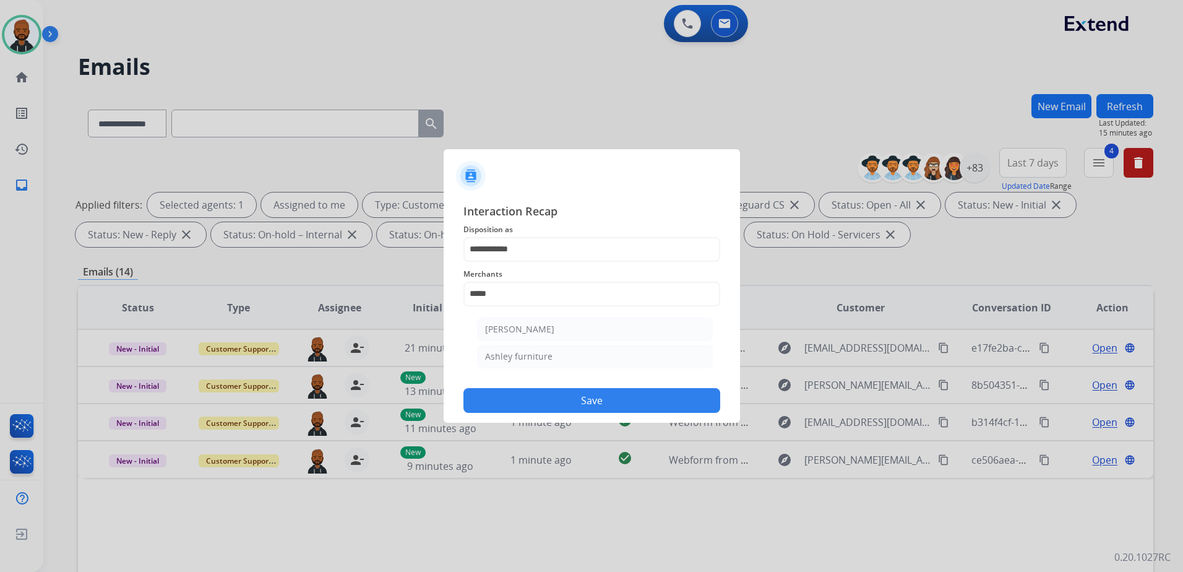
click at [552, 355] on li "Ashley furniture" at bounding box center [595, 357] width 236 height 24
type input "**********"
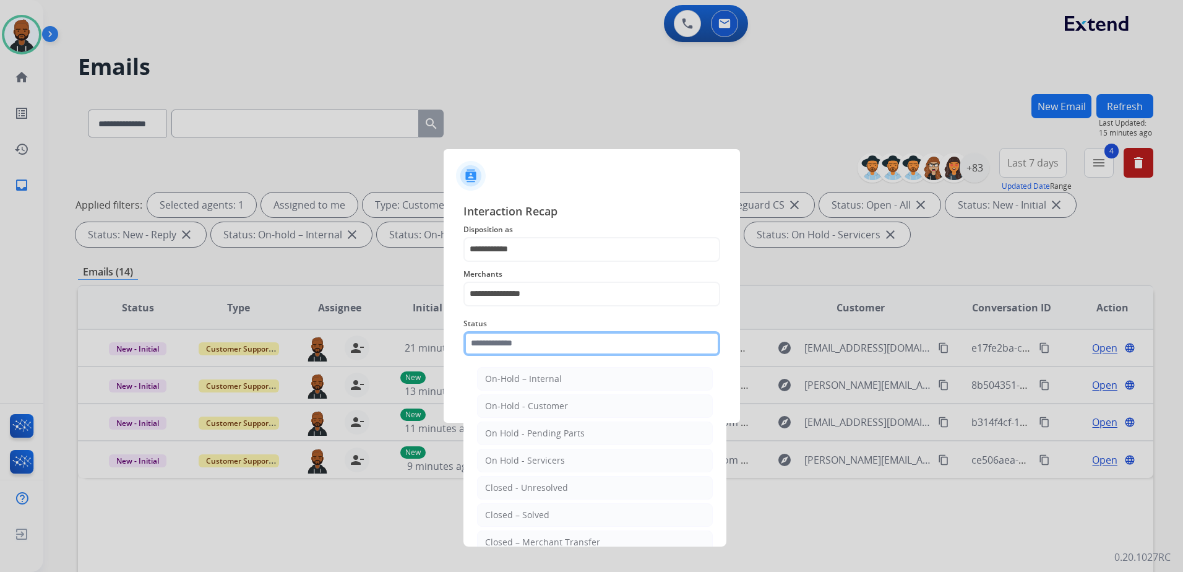
click at [549, 340] on input "text" at bounding box center [591, 343] width 257 height 25
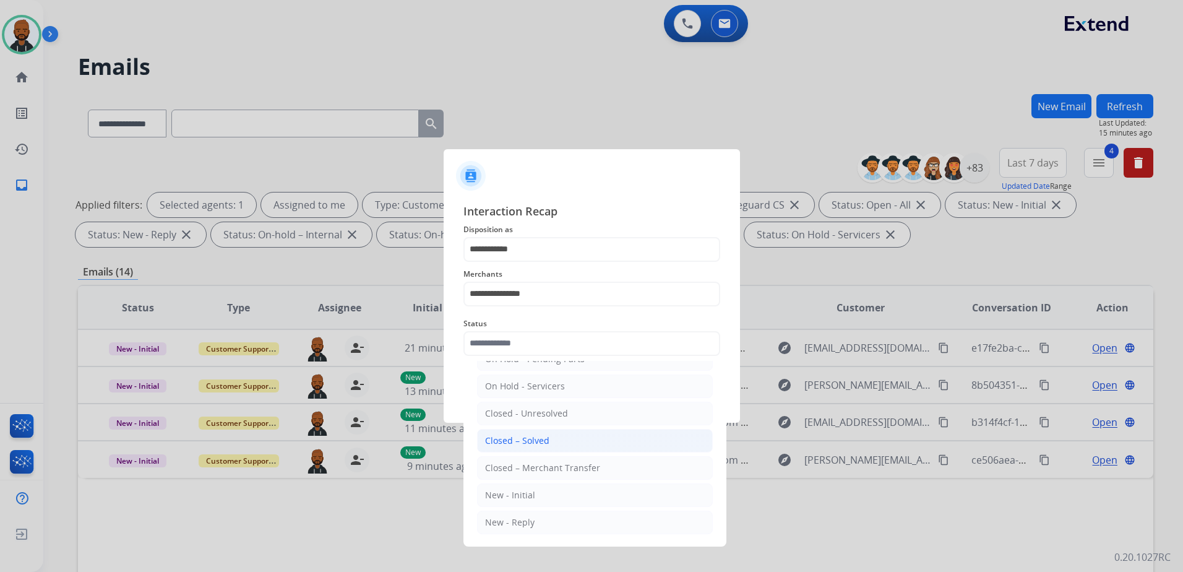
click at [539, 440] on div "Closed – Solved" at bounding box center [517, 440] width 64 height 12
type input "**********"
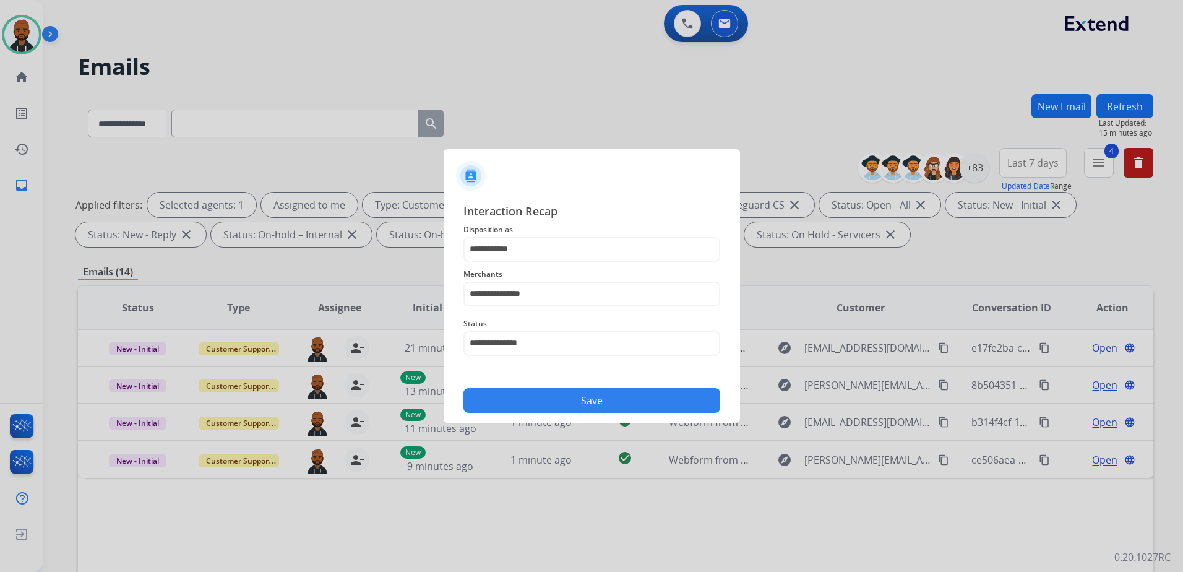
click at [559, 390] on button "Save" at bounding box center [591, 400] width 257 height 25
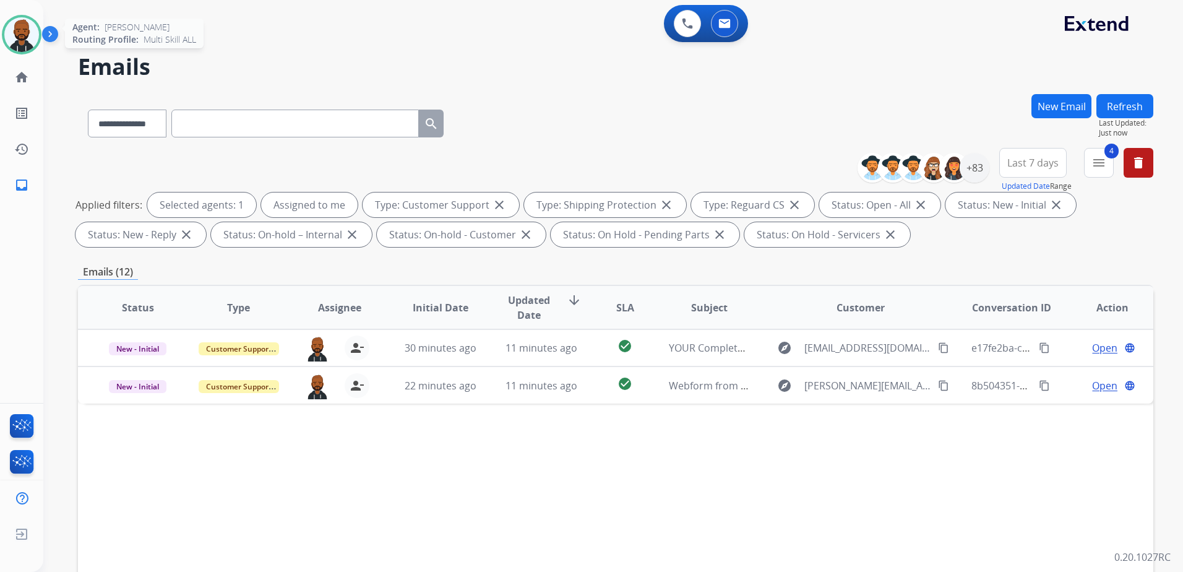
click at [25, 41] on img at bounding box center [21, 34] width 35 height 35
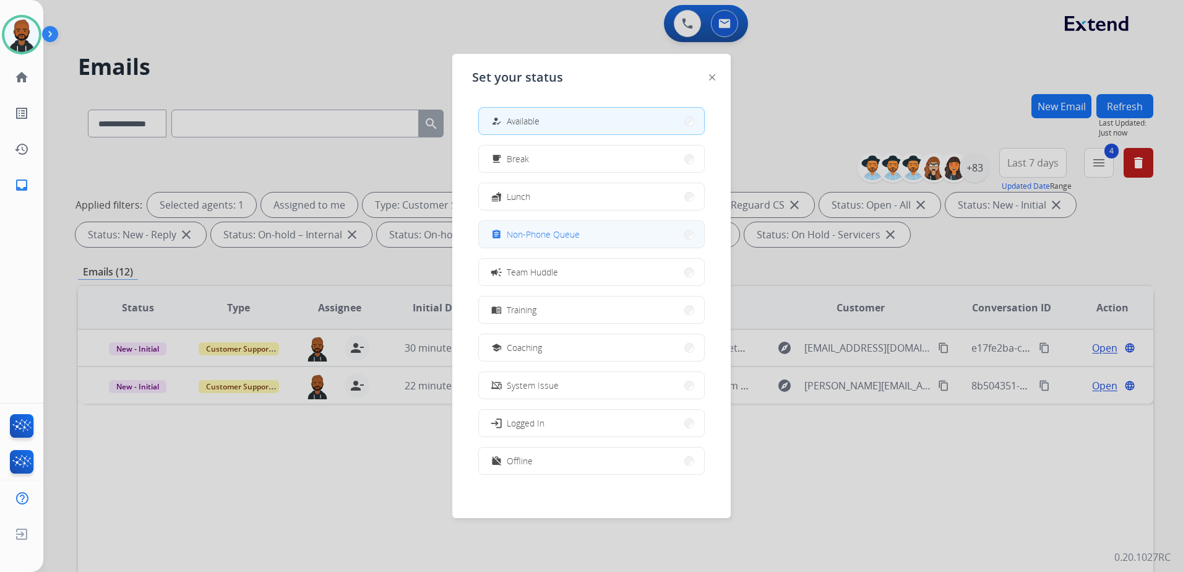
click at [579, 238] on span "Non-Phone Queue" at bounding box center [543, 234] width 73 height 13
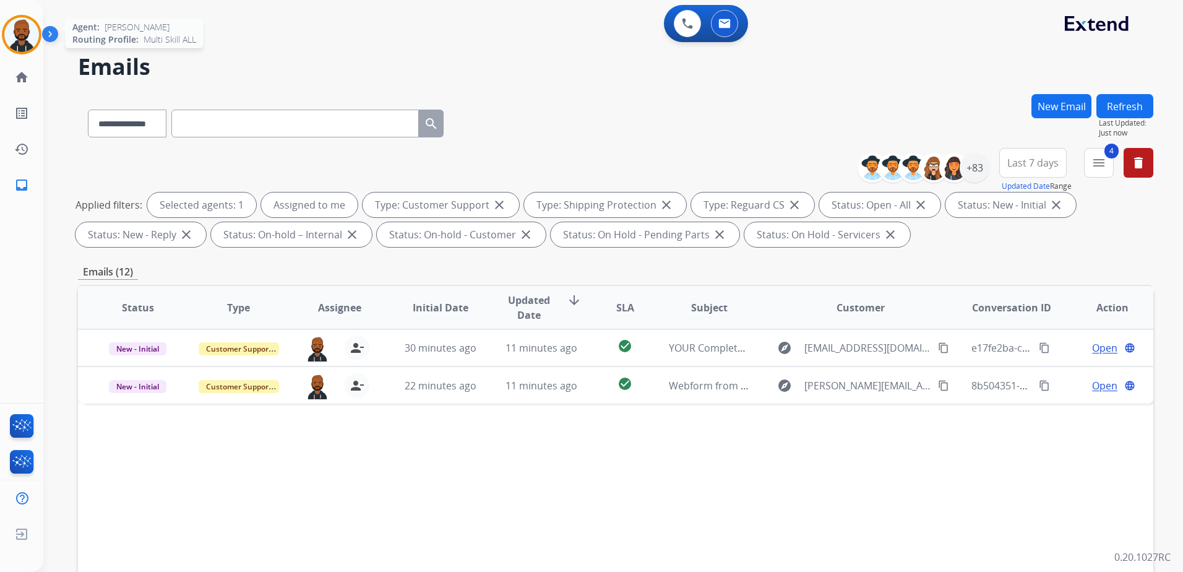
click at [11, 36] on img at bounding box center [21, 34] width 35 height 35
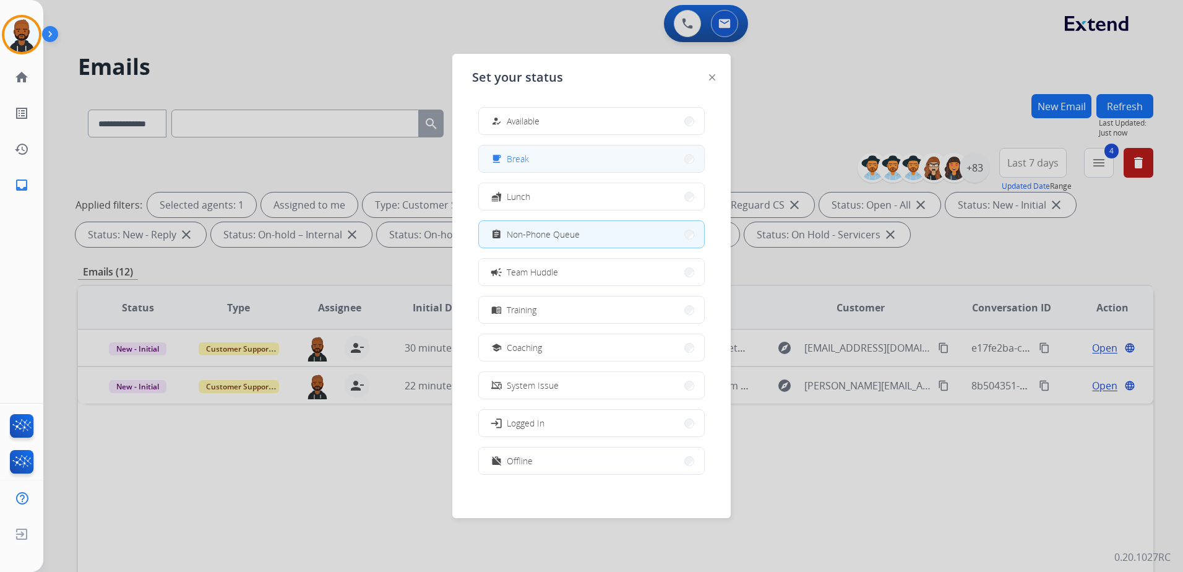
click at [530, 162] on button "free_breakfast Break" at bounding box center [591, 158] width 225 height 27
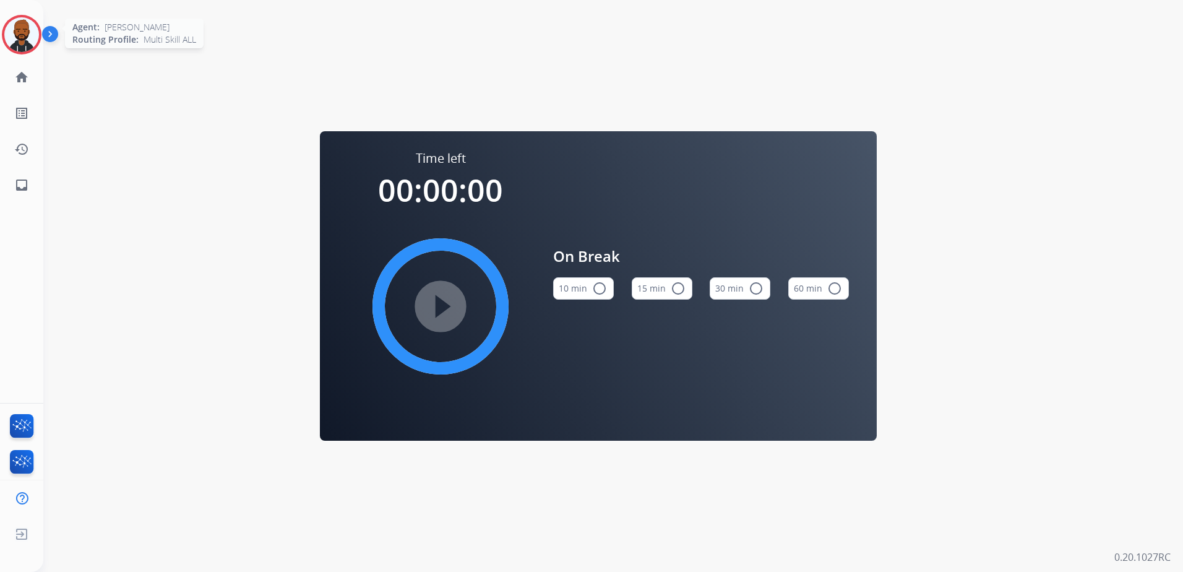
click at [28, 33] on img at bounding box center [21, 34] width 35 height 35
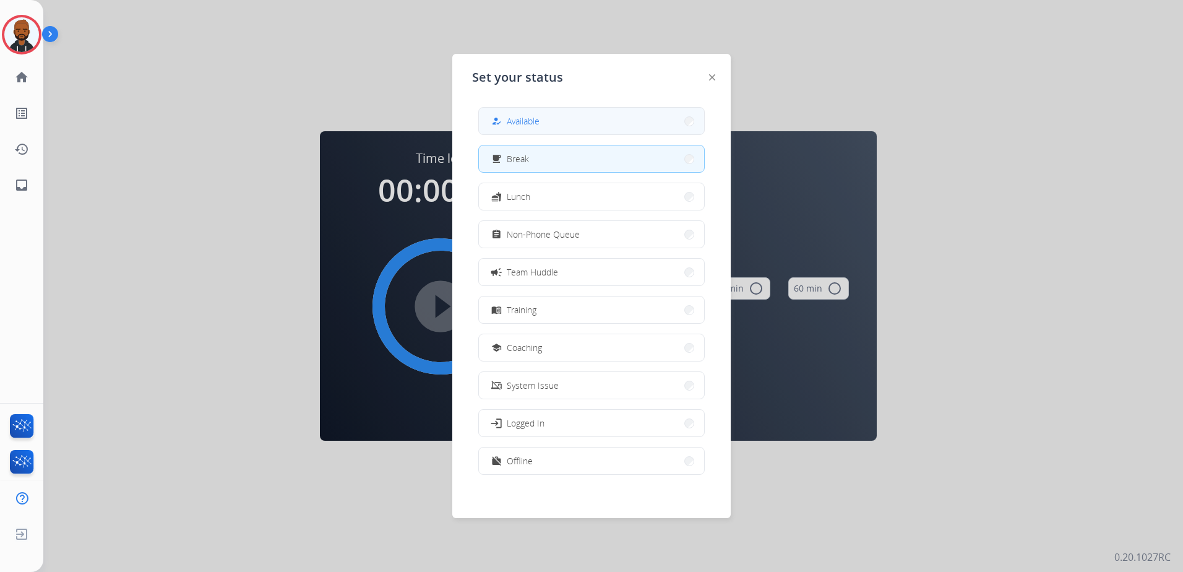
click at [533, 131] on button "how_to_reg Available" at bounding box center [591, 121] width 225 height 27
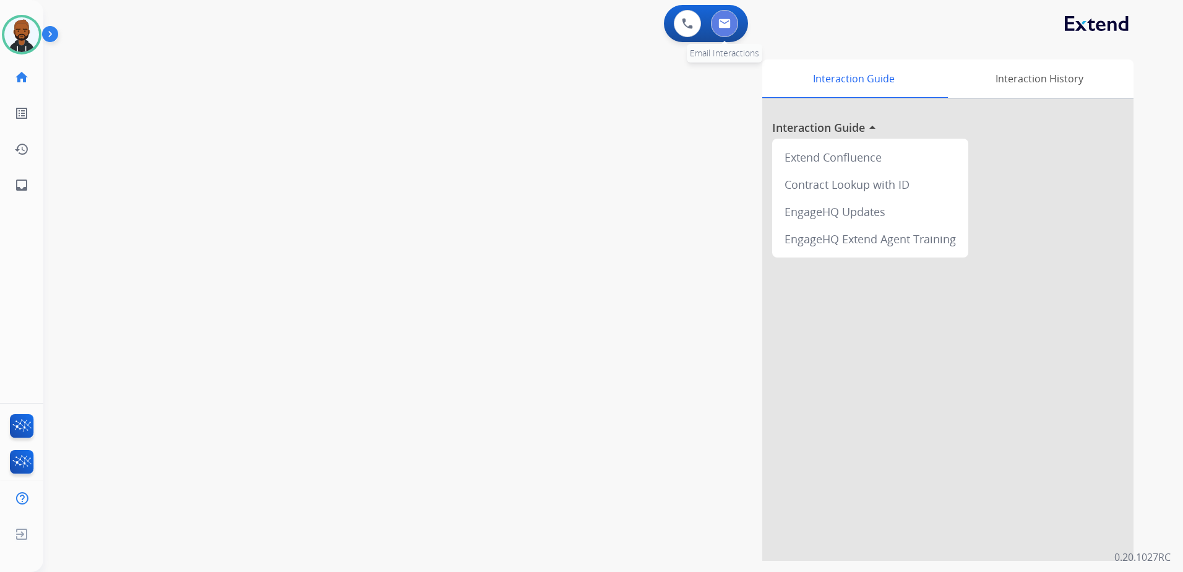
click at [726, 32] on button at bounding box center [724, 23] width 27 height 27
select select "**********"
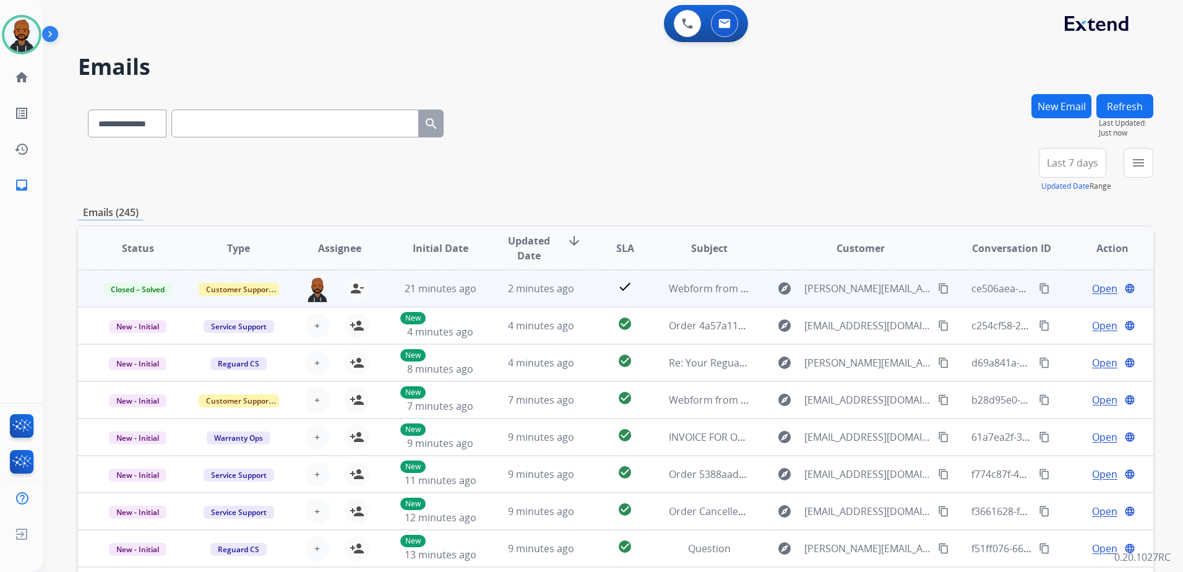
click at [1037, 288] on button "content_copy" at bounding box center [1044, 288] width 15 height 15
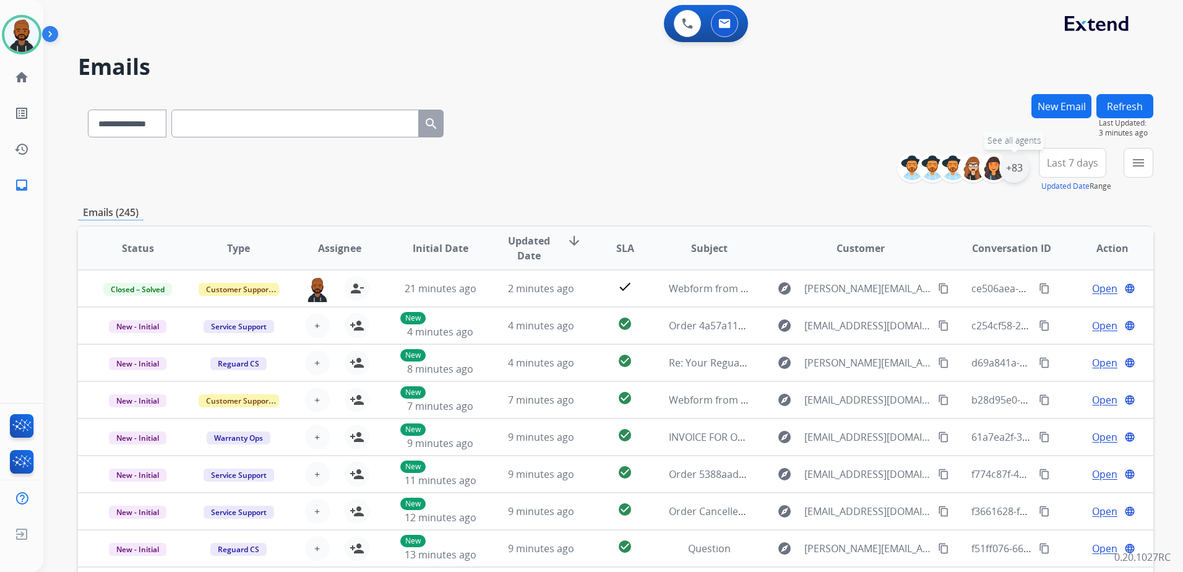
click at [1013, 172] on div "+83" at bounding box center [1014, 168] width 30 height 30
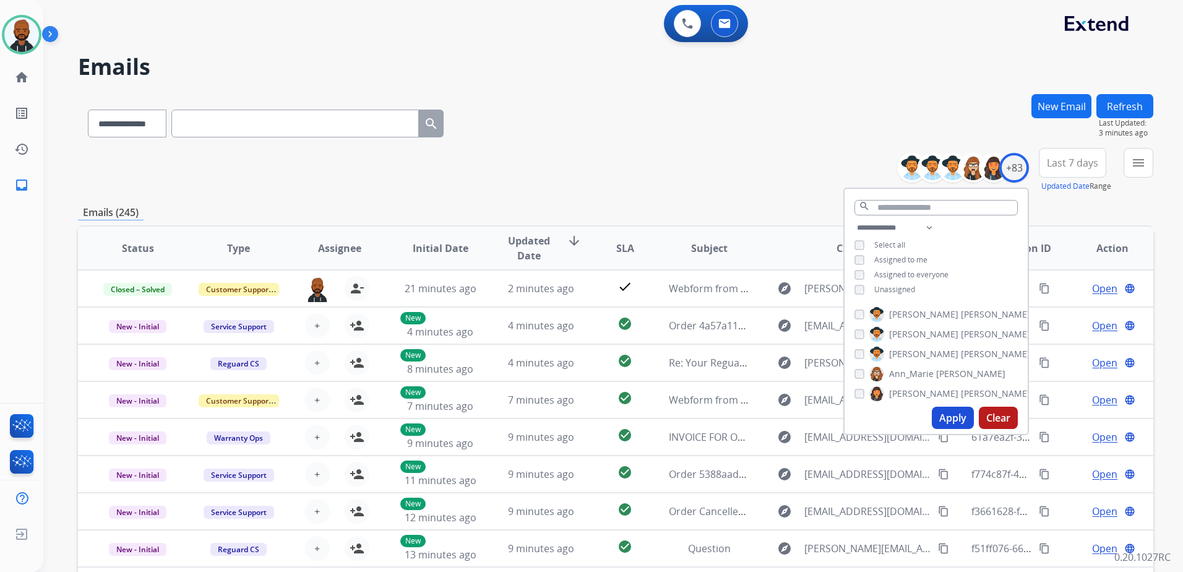
click at [956, 413] on button "Apply" at bounding box center [953, 417] width 42 height 22
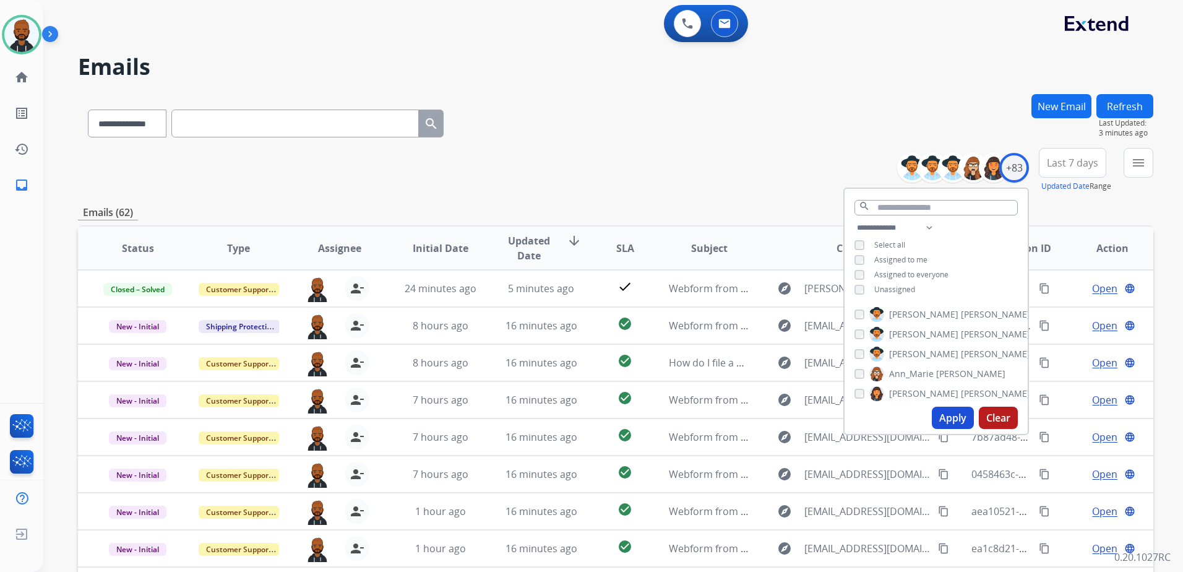
click at [1108, 202] on div "**********" at bounding box center [615, 399] width 1075 height 610
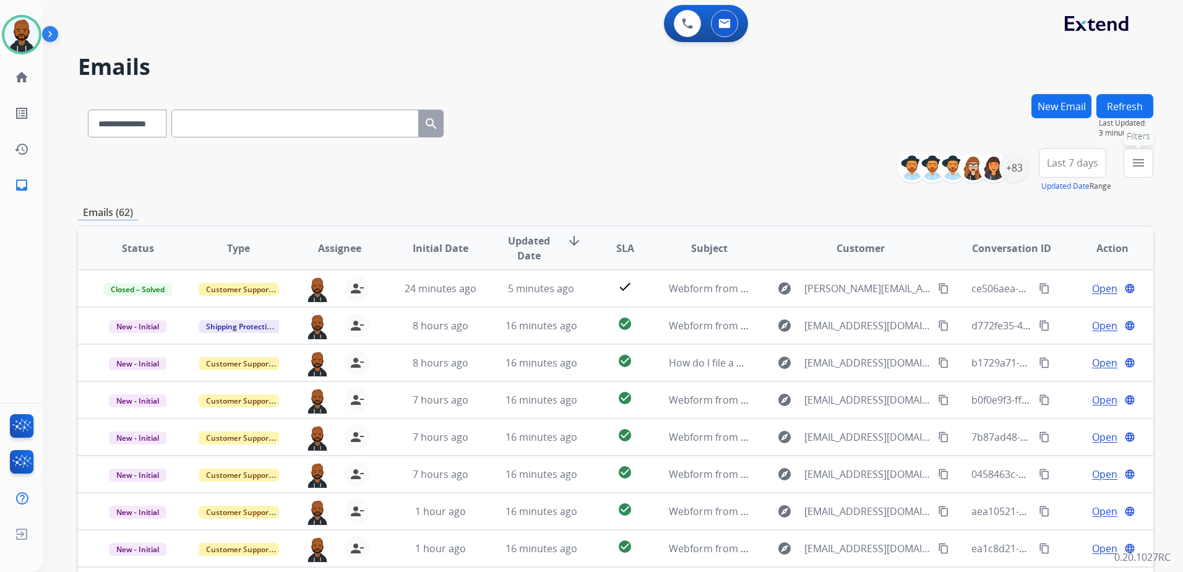
click at [1135, 165] on mat-icon "menu" at bounding box center [1138, 162] width 15 height 15
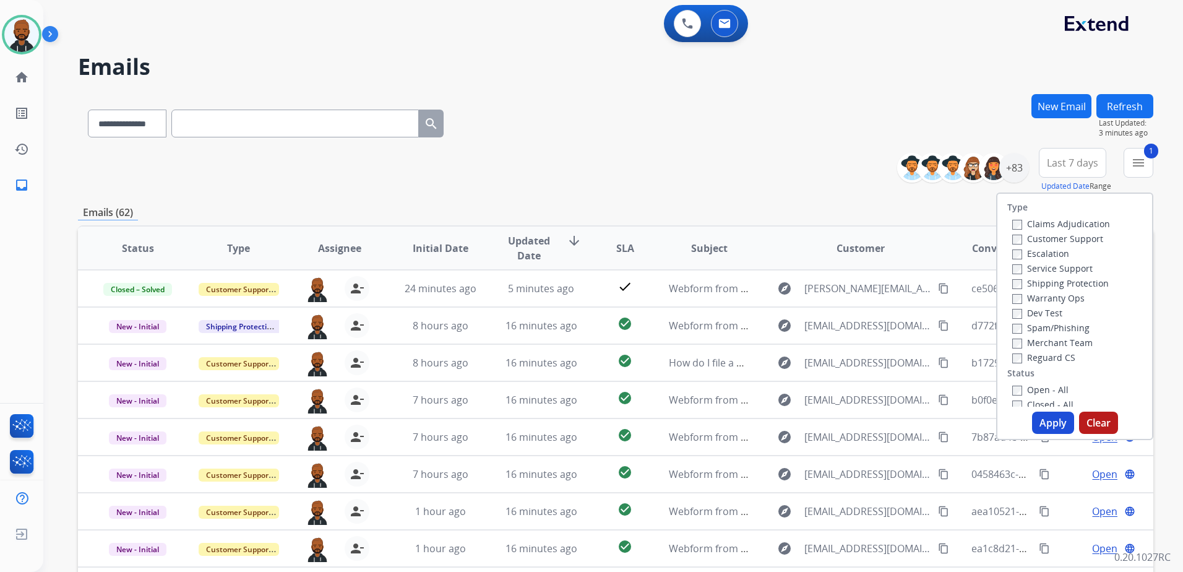
click at [1049, 422] on button "Apply" at bounding box center [1053, 422] width 42 height 22
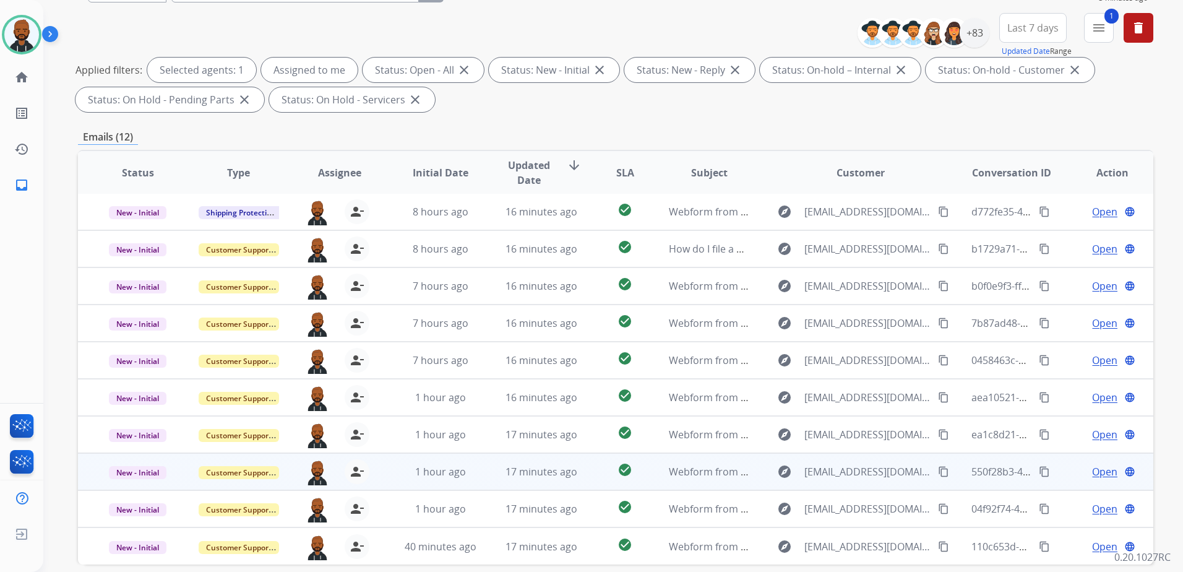
scroll to position [192, 0]
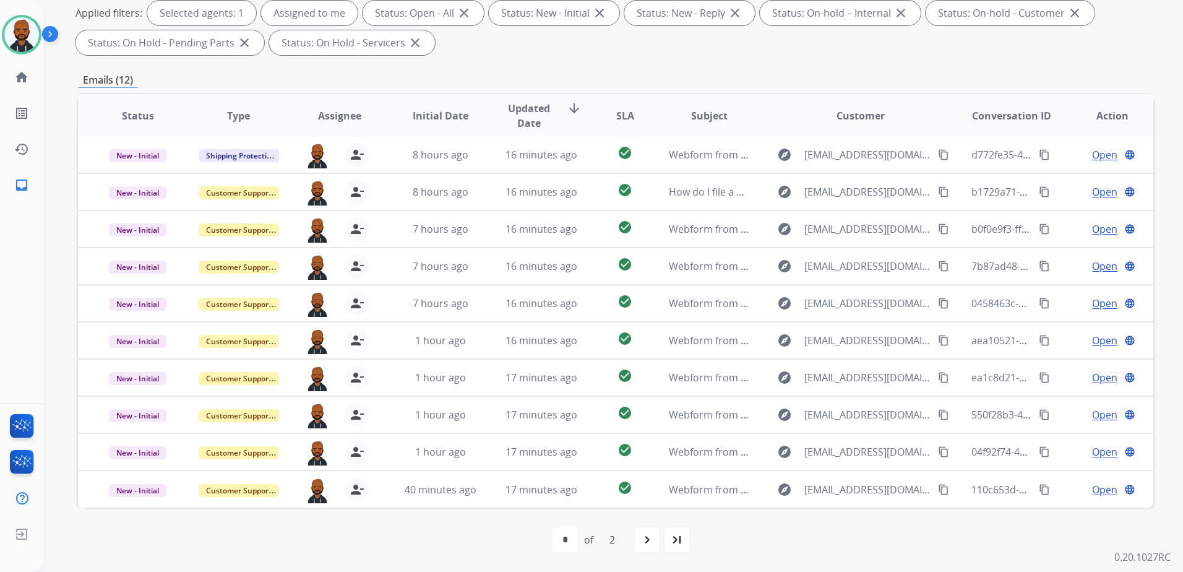
click at [654, 536] on div "navigate_next" at bounding box center [646, 539] width 27 height 27
select select "*"
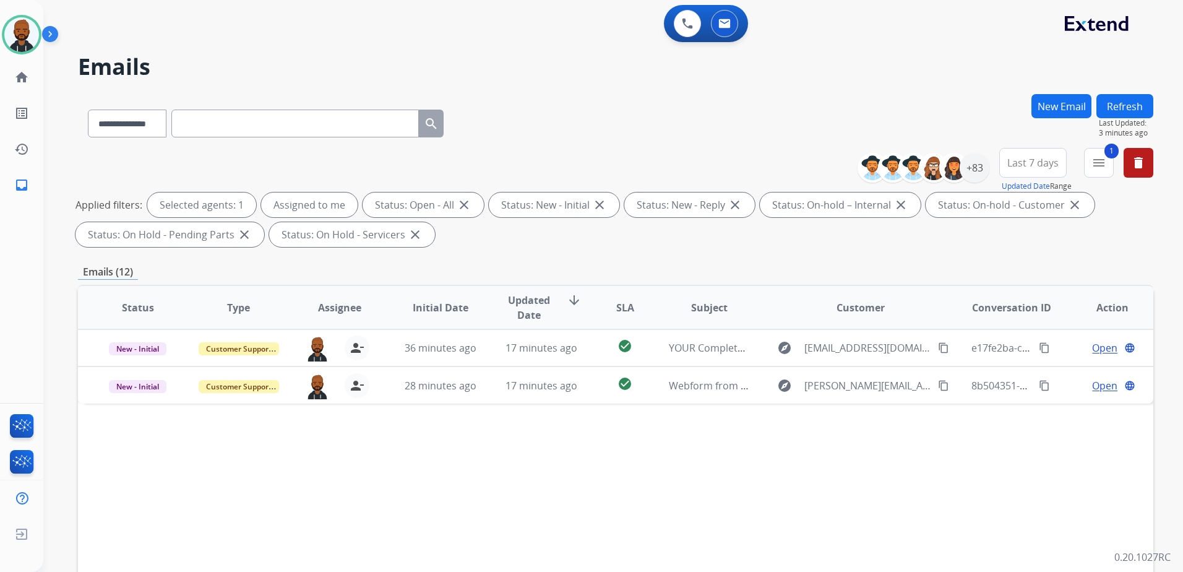
scroll to position [0, 0]
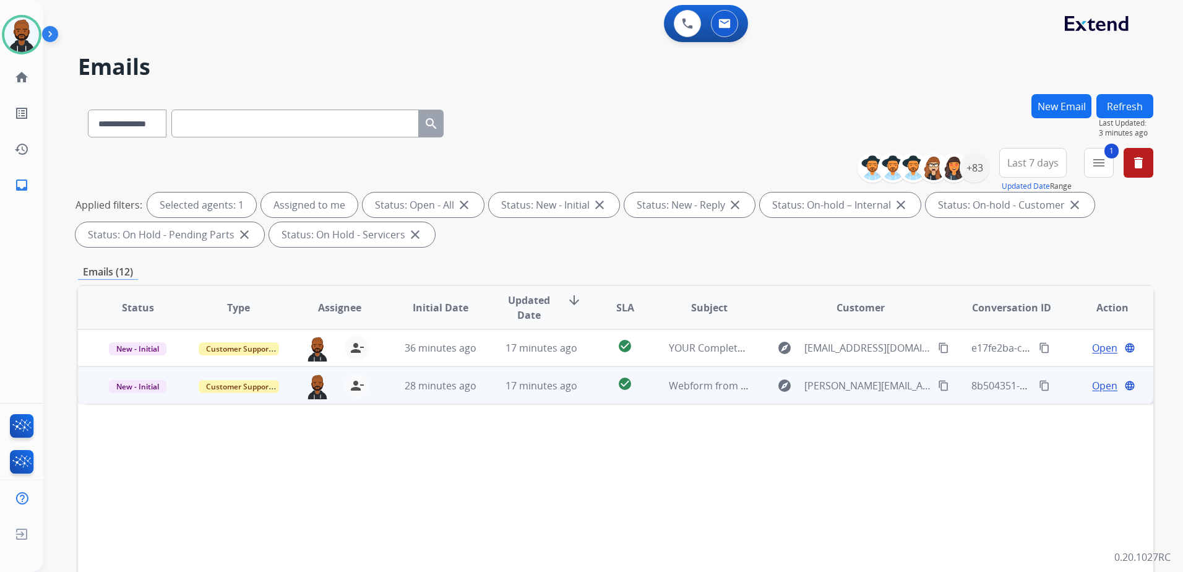
click at [1092, 390] on span "Open" at bounding box center [1104, 385] width 25 height 15
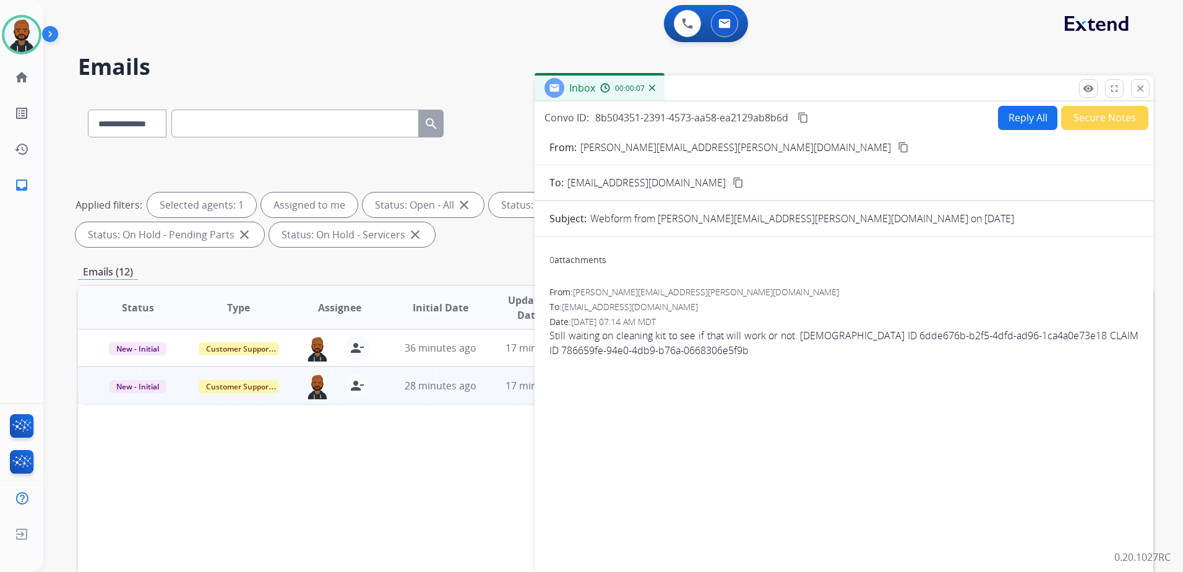
click at [898, 148] on mat-icon "content_copy" at bounding box center [903, 147] width 11 height 11
click at [1019, 118] on button "Reply All" at bounding box center [1027, 118] width 59 height 24
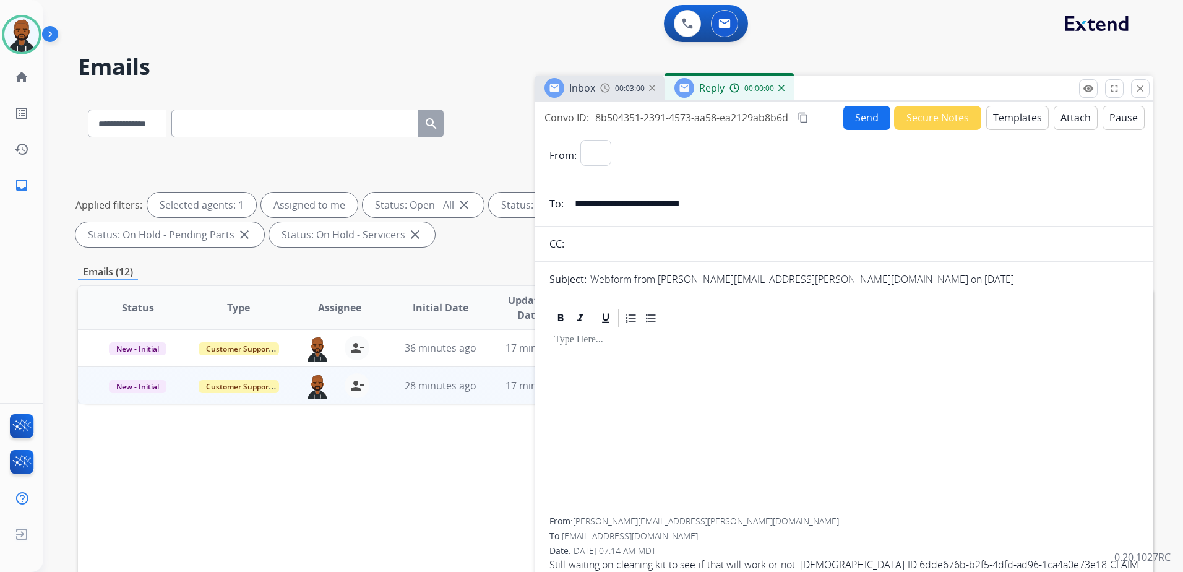
select select "**********"
click at [1009, 121] on button "Templates" at bounding box center [1017, 118] width 62 height 24
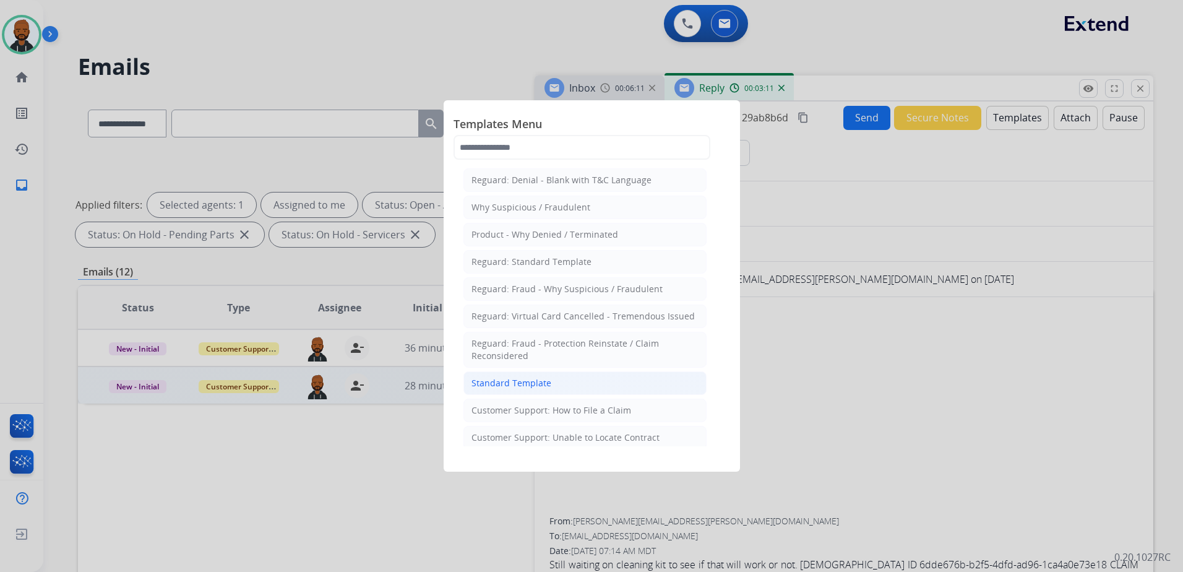
click at [567, 384] on li "Standard Template" at bounding box center [584, 383] width 243 height 24
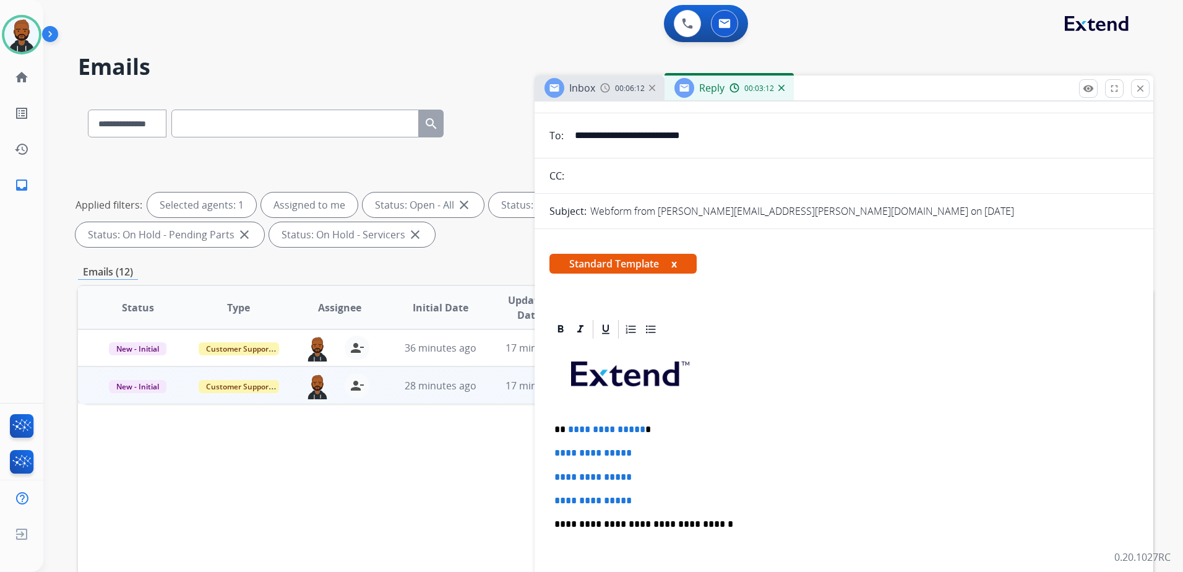
scroll to position [124, 0]
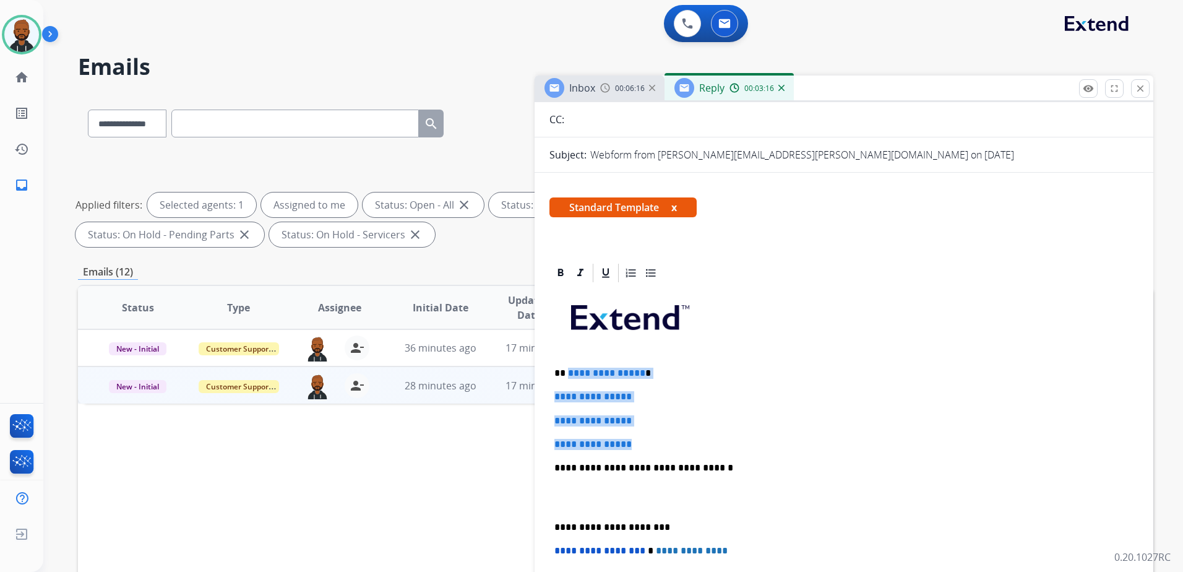
drag, startPoint x: 645, startPoint y: 447, endPoint x: 568, endPoint y: 371, distance: 107.6
click at [568, 371] on div "**********" at bounding box center [843, 497] width 589 height 426
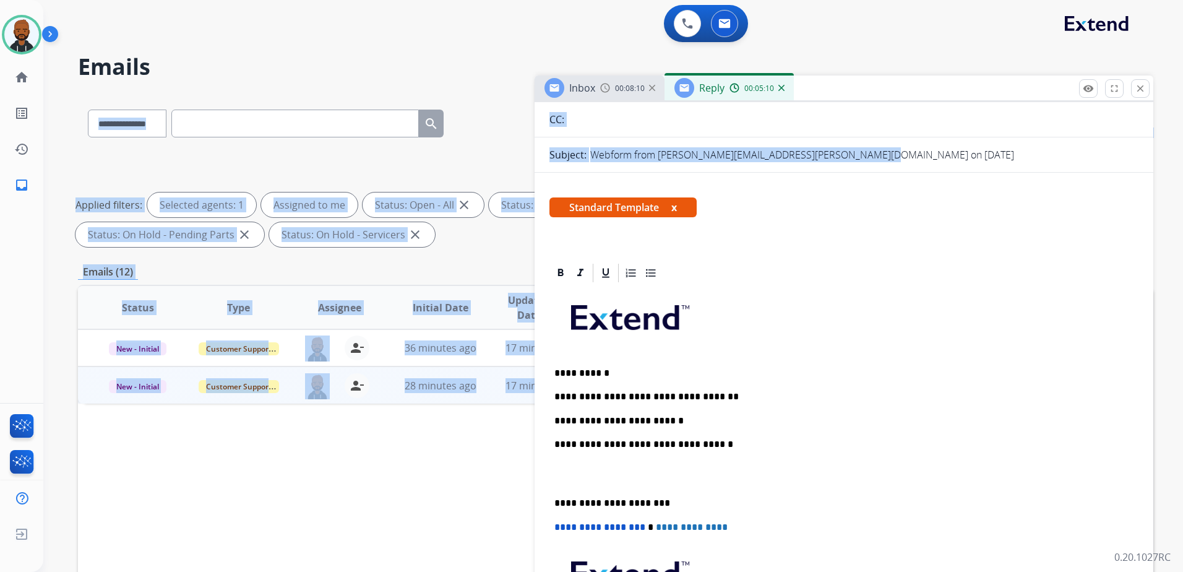
drag, startPoint x: 872, startPoint y: 72, endPoint x: 904, endPoint y: 148, distance: 82.3
click at [904, 148] on div "**********" at bounding box center [598, 331] width 1110 height 572
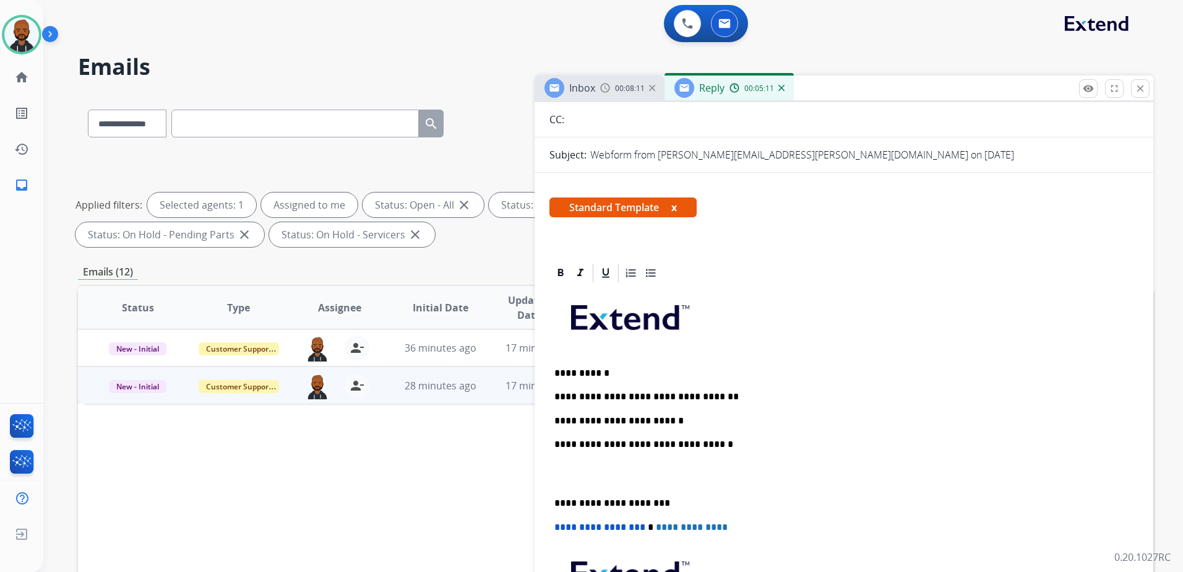
drag, startPoint x: 904, startPoint y: 148, endPoint x: 836, endPoint y: 43, distance: 125.3
click at [836, 43] on div "0 Voice Interactions 0 Email Interactions" at bounding box center [605, 25] width 1095 height 40
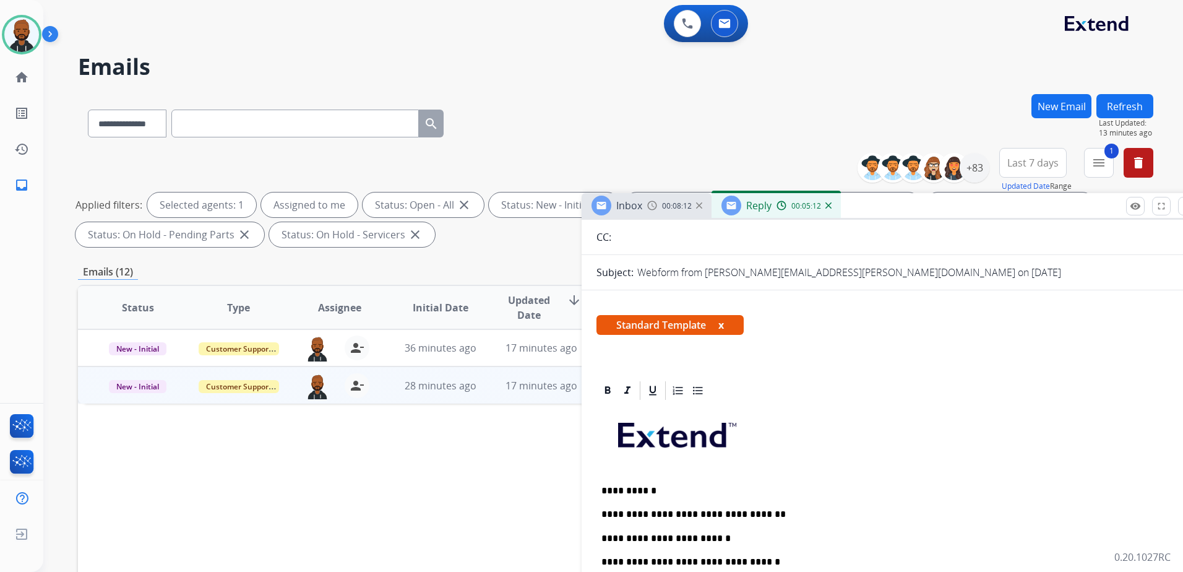
drag, startPoint x: 843, startPoint y: 82, endPoint x: 882, endPoint y: 253, distance: 175.1
click at [883, 219] on div "Inbox 00:08:12 Reply 00:05:12" at bounding box center [891, 206] width 619 height 26
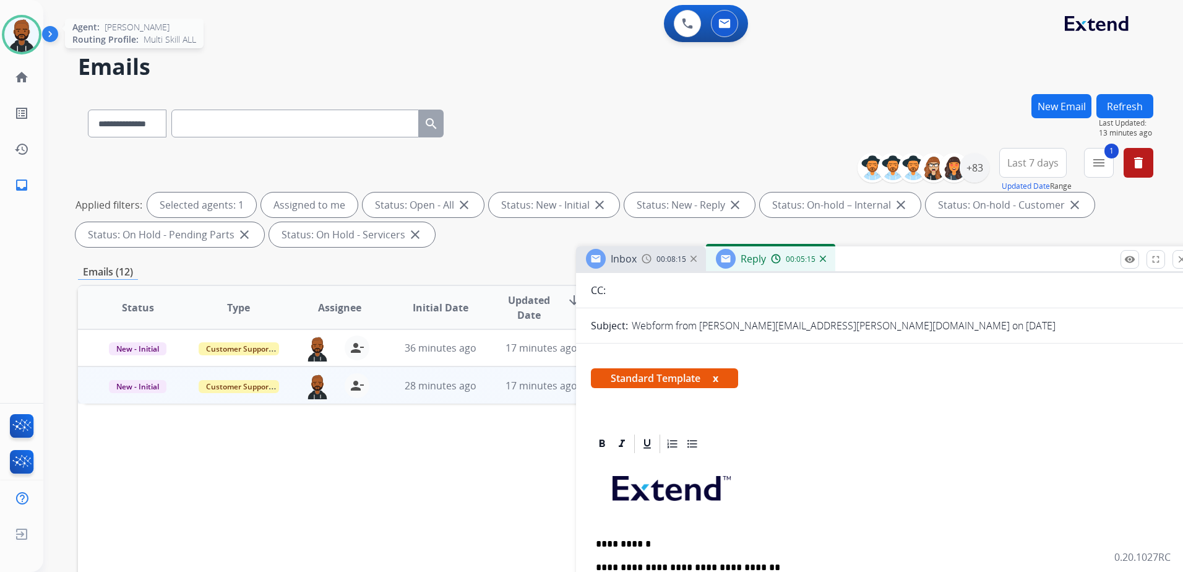
click at [21, 45] on img at bounding box center [21, 34] width 35 height 35
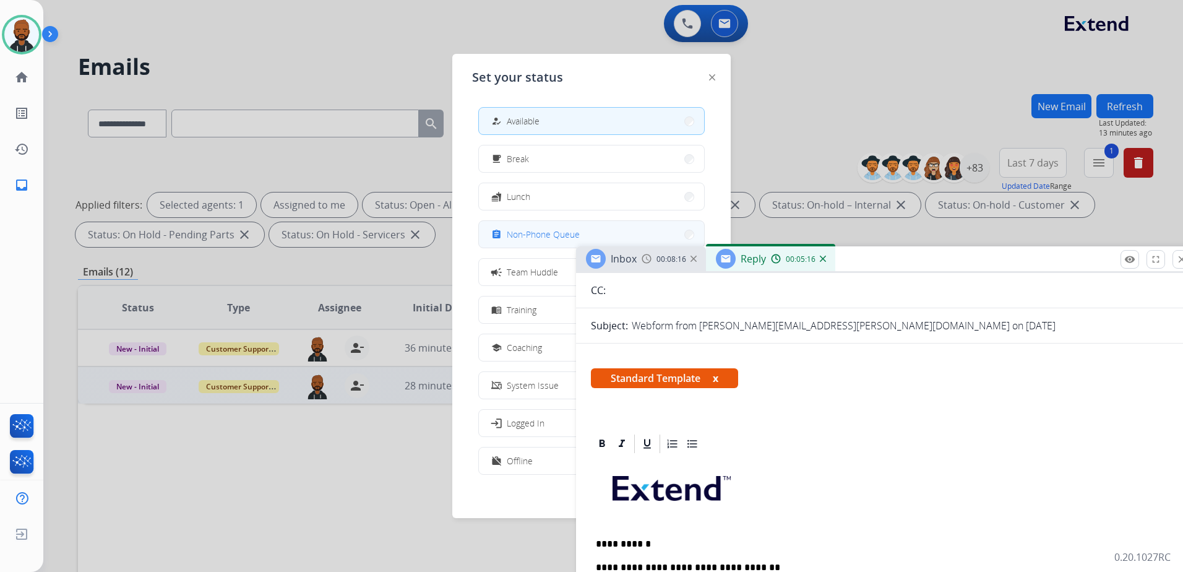
click at [510, 236] on div "assignment Non-Phone Queue" at bounding box center [534, 234] width 91 height 15
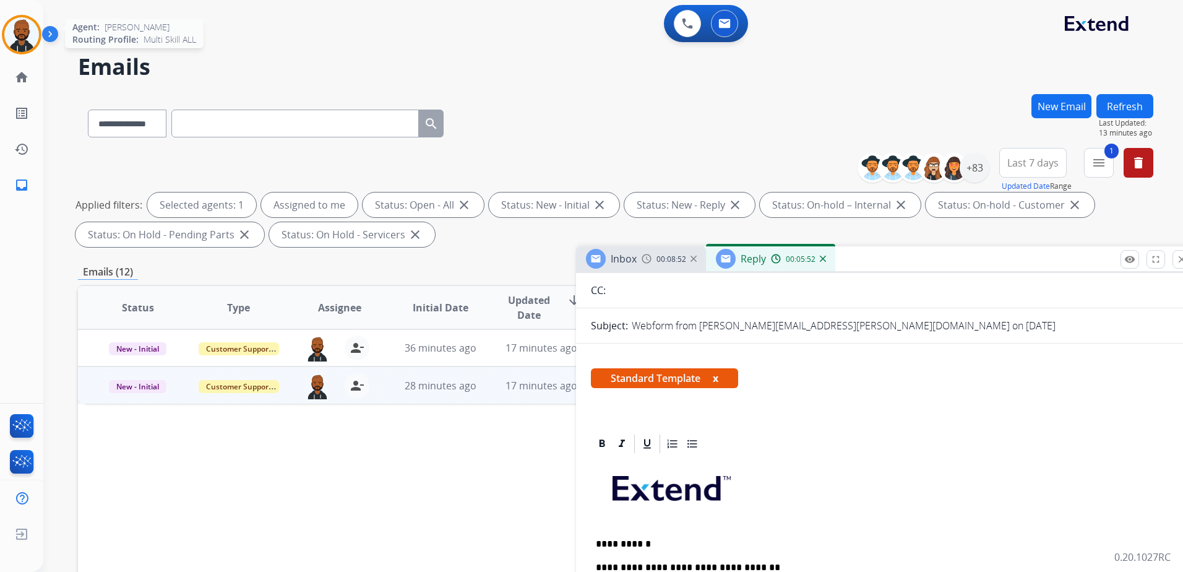
drag, startPoint x: 22, startPoint y: 33, endPoint x: 29, endPoint y: 35, distance: 7.2
click at [23, 32] on img at bounding box center [21, 34] width 35 height 35
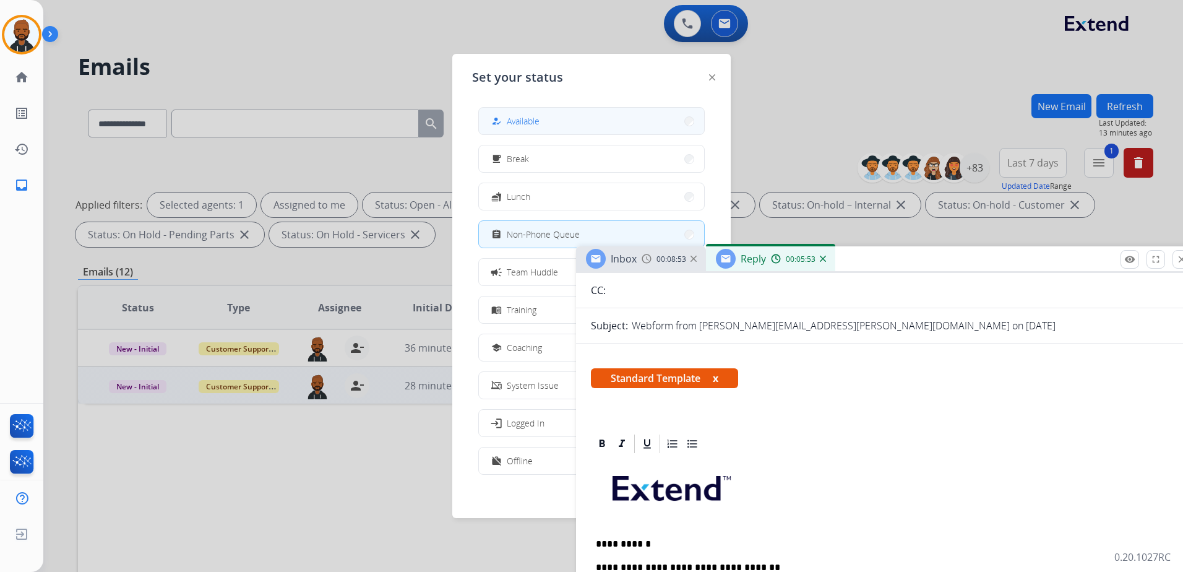
drag, startPoint x: 491, startPoint y: 129, endPoint x: 500, endPoint y: 128, distance: 8.7
click at [492, 128] on button "how_to_reg Available" at bounding box center [591, 121] width 225 height 27
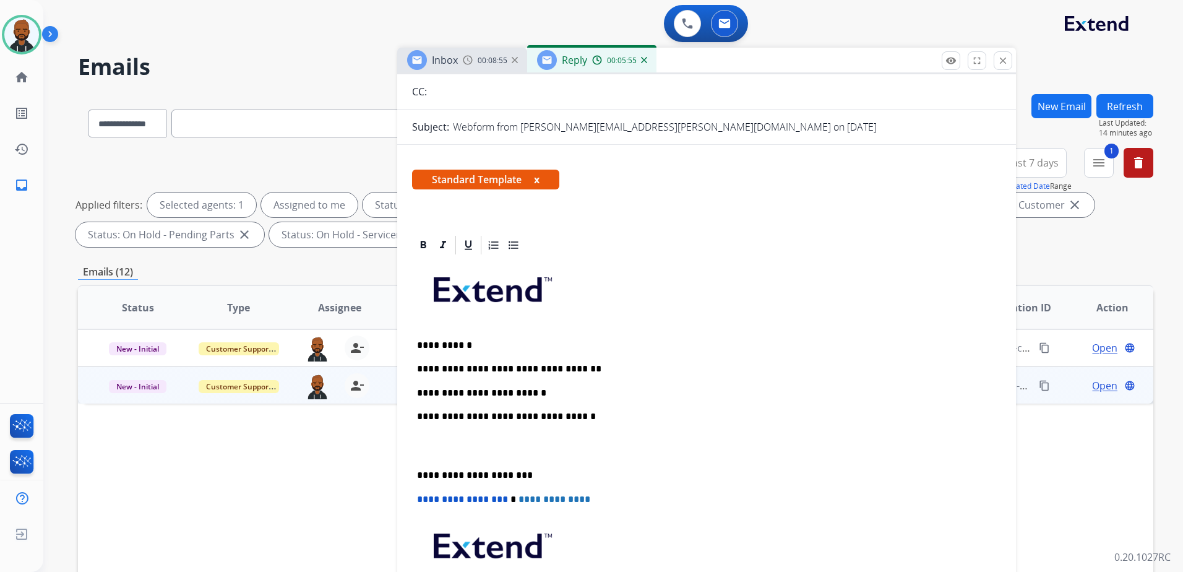
drag, startPoint x: 852, startPoint y: 266, endPoint x: 678, endPoint y: 67, distance: 264.8
click at [678, 67] on div "Inbox 00:08:55 Reply 00:05:55" at bounding box center [706, 61] width 619 height 26
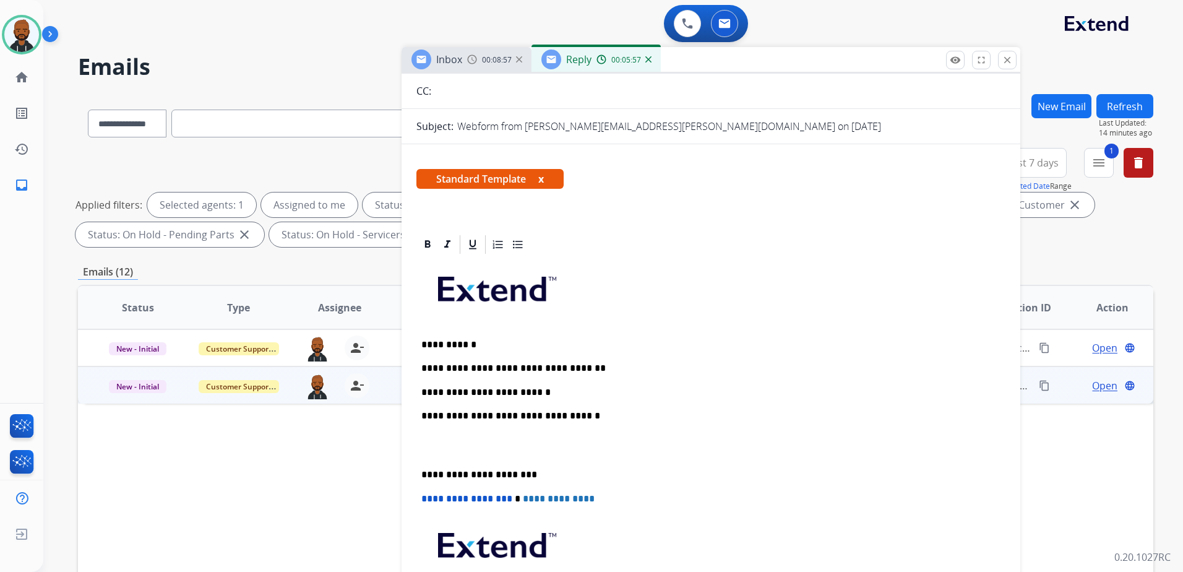
click at [549, 397] on p "**********" at bounding box center [705, 392] width 569 height 11
click at [422, 473] on p "**********" at bounding box center [705, 474] width 569 height 11
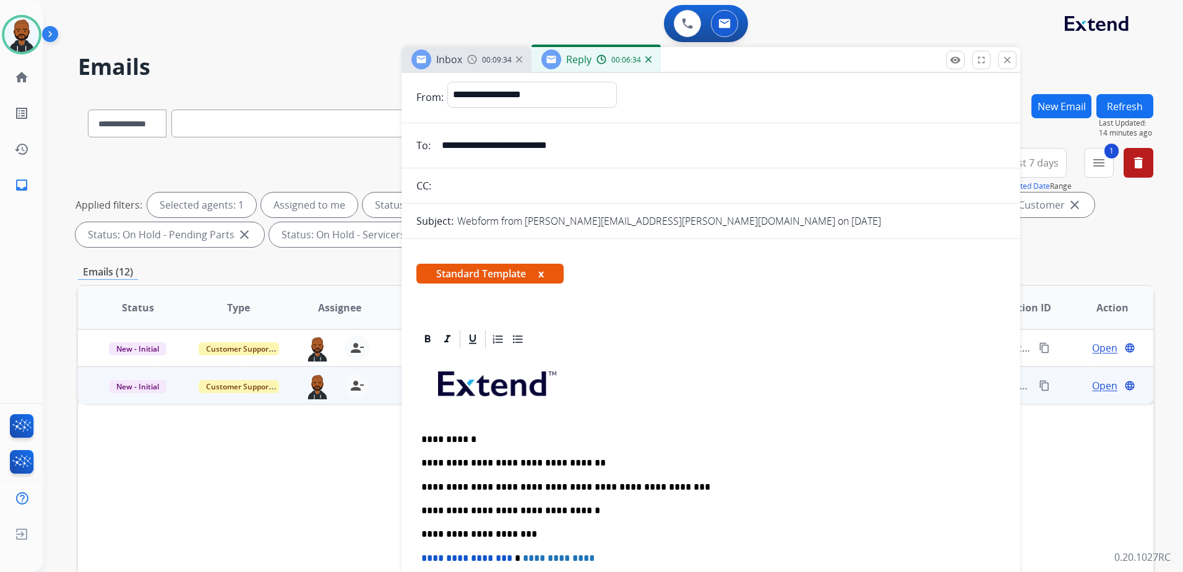
scroll to position [0, 0]
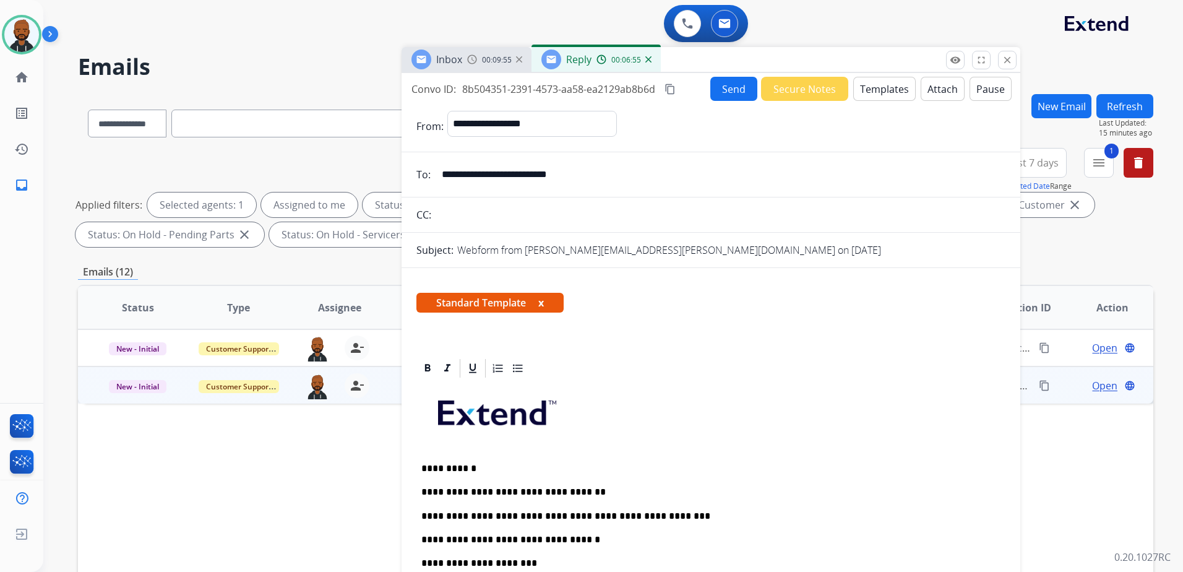
click at [667, 90] on mat-icon "content_copy" at bounding box center [669, 89] width 11 height 11
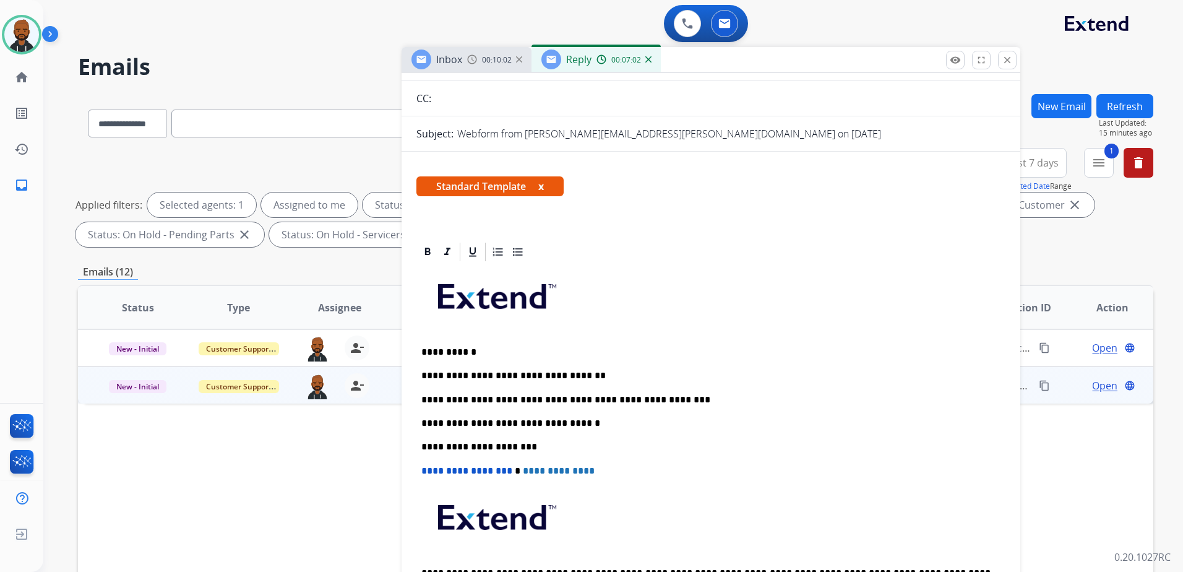
scroll to position [4, 0]
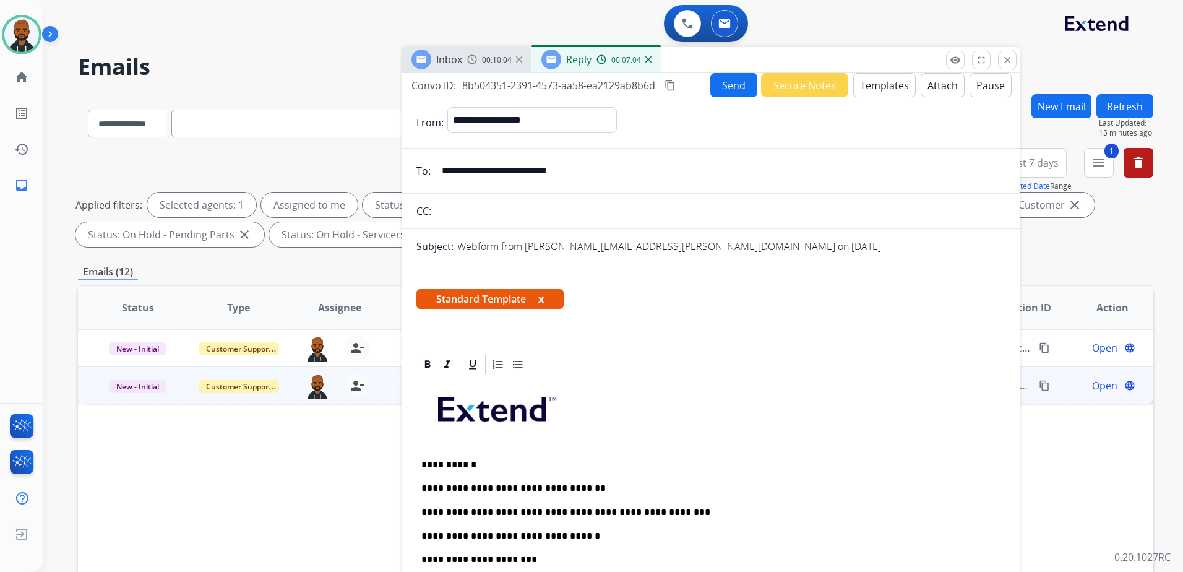
click at [738, 93] on button "Send" at bounding box center [733, 85] width 47 height 24
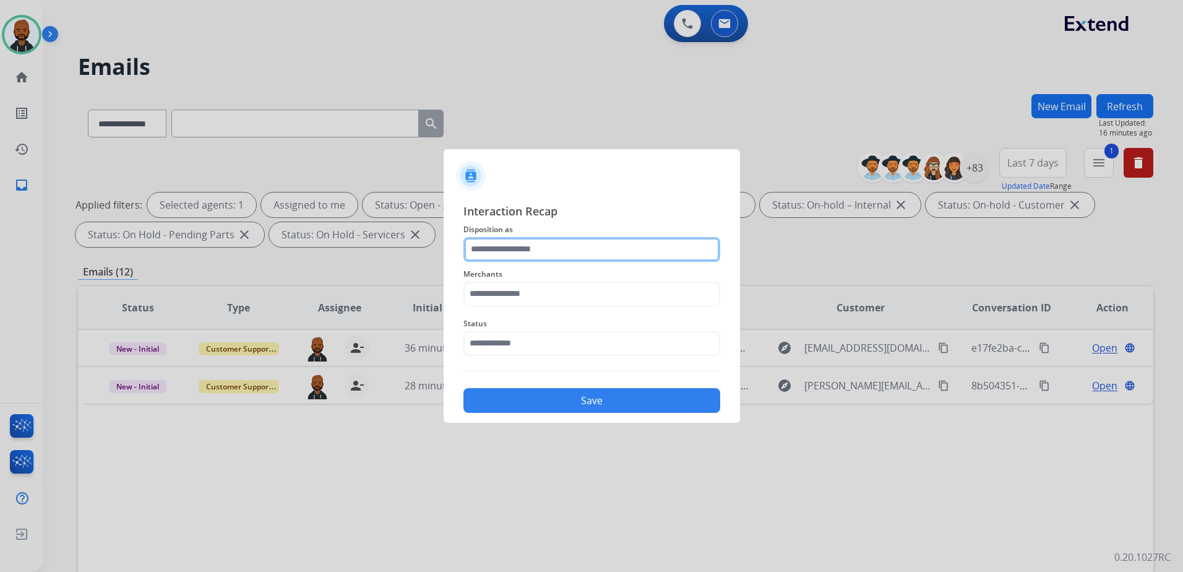
click at [550, 255] on input "text" at bounding box center [591, 249] width 257 height 25
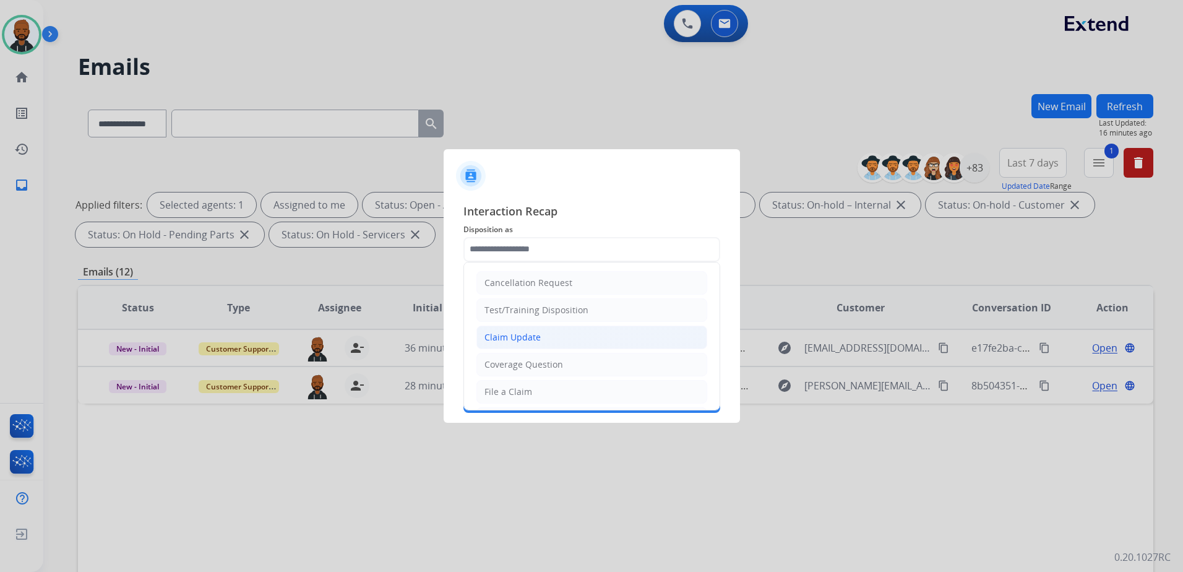
click at [536, 339] on div "Claim Update" at bounding box center [512, 337] width 56 height 12
type input "**********"
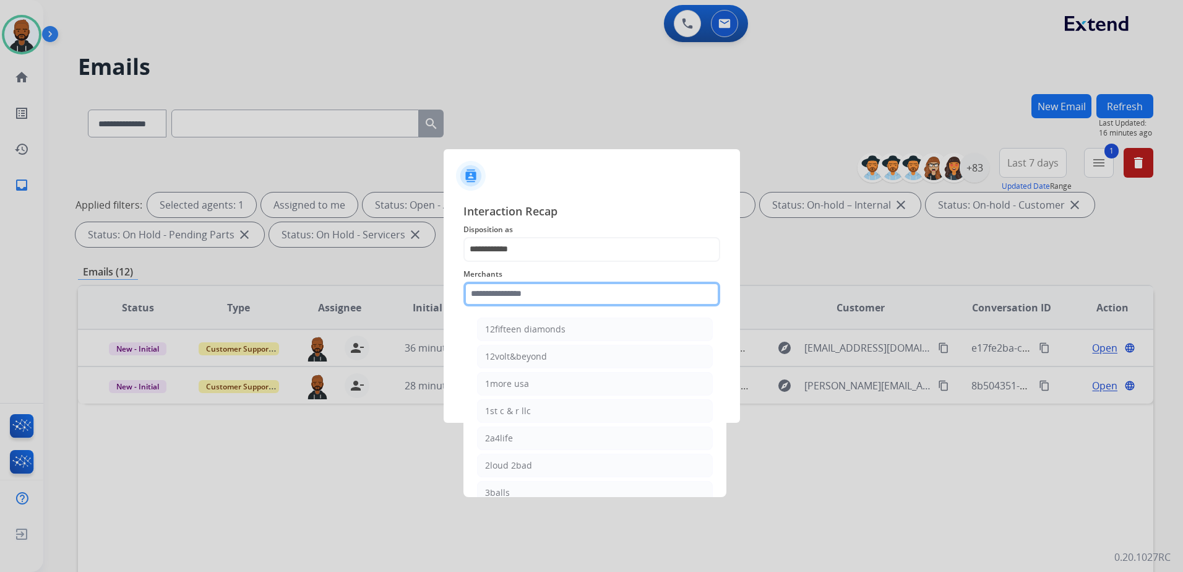
click at [565, 299] on input "text" at bounding box center [591, 293] width 257 height 25
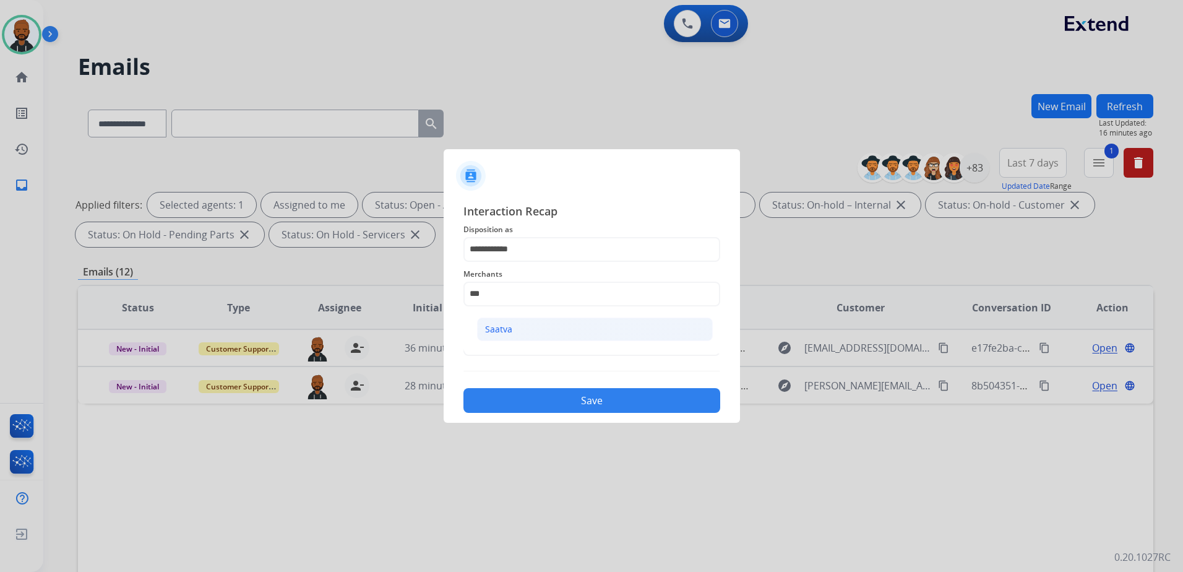
click at [534, 325] on li "Saatva" at bounding box center [595, 329] width 236 height 24
type input "******"
click at [567, 346] on input "text" at bounding box center [591, 343] width 257 height 25
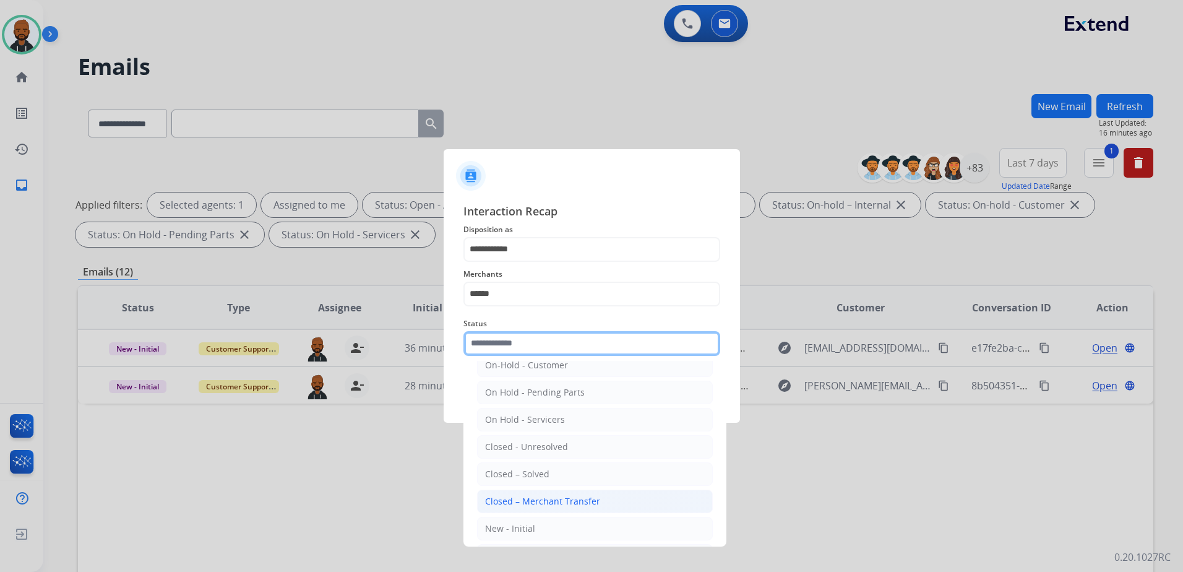
scroll to position [62, 0]
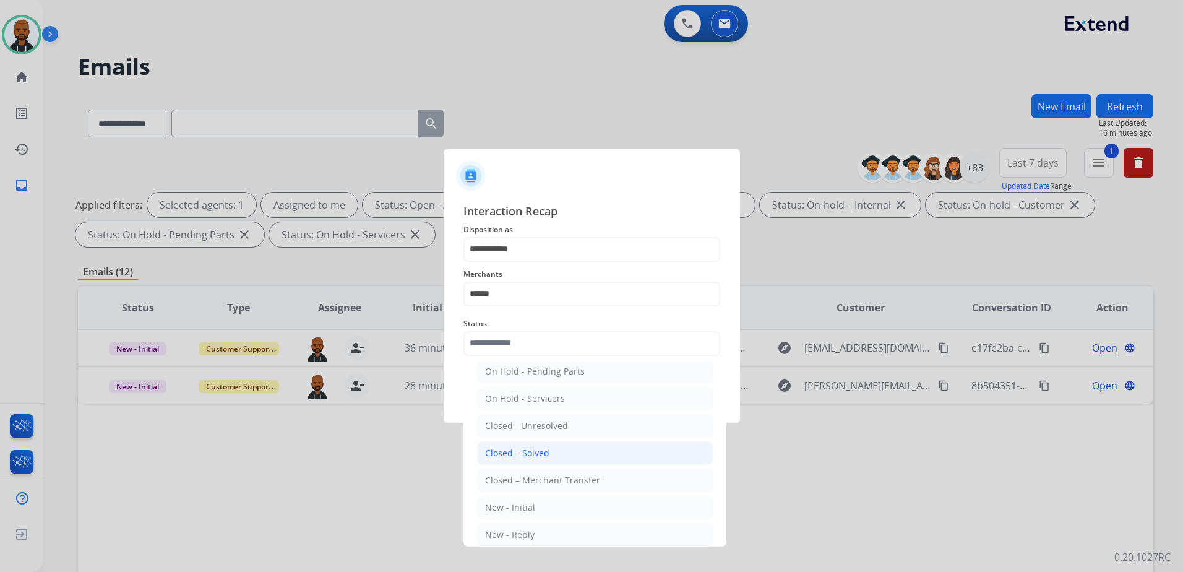
click at [534, 452] on div "Closed – Solved" at bounding box center [517, 453] width 64 height 12
type input "**********"
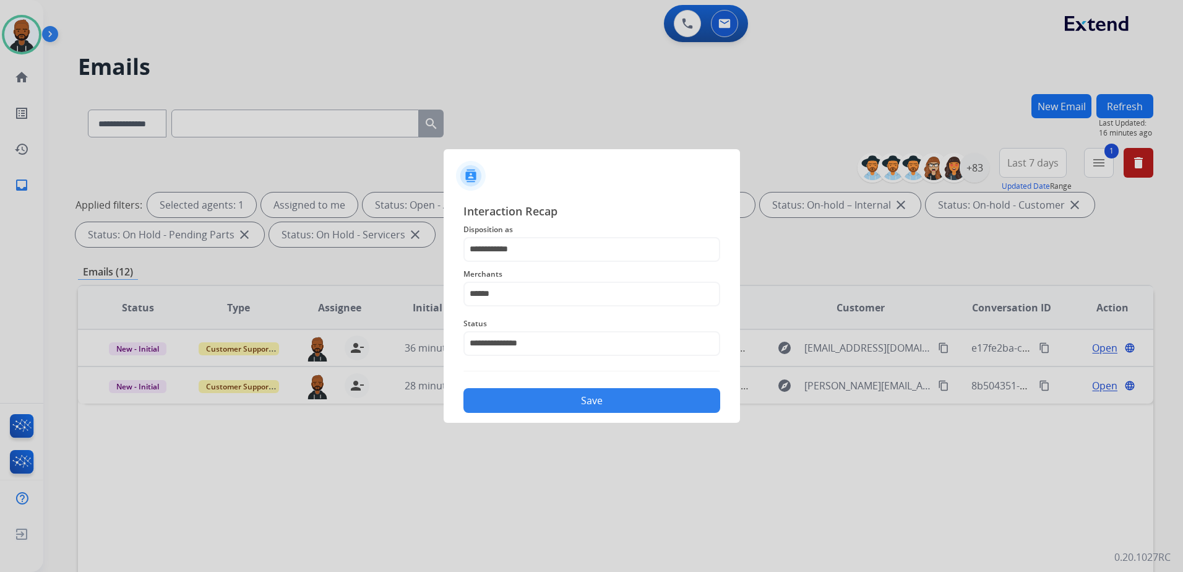
click at [627, 410] on button "Save" at bounding box center [591, 400] width 257 height 25
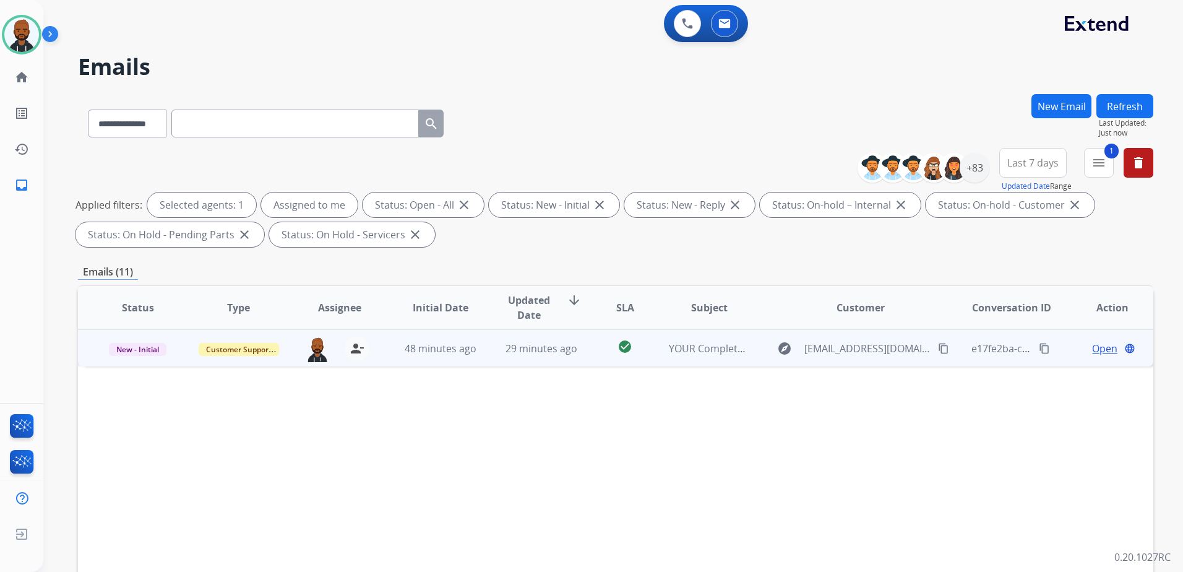
click at [1092, 353] on span "Open" at bounding box center [1104, 348] width 25 height 15
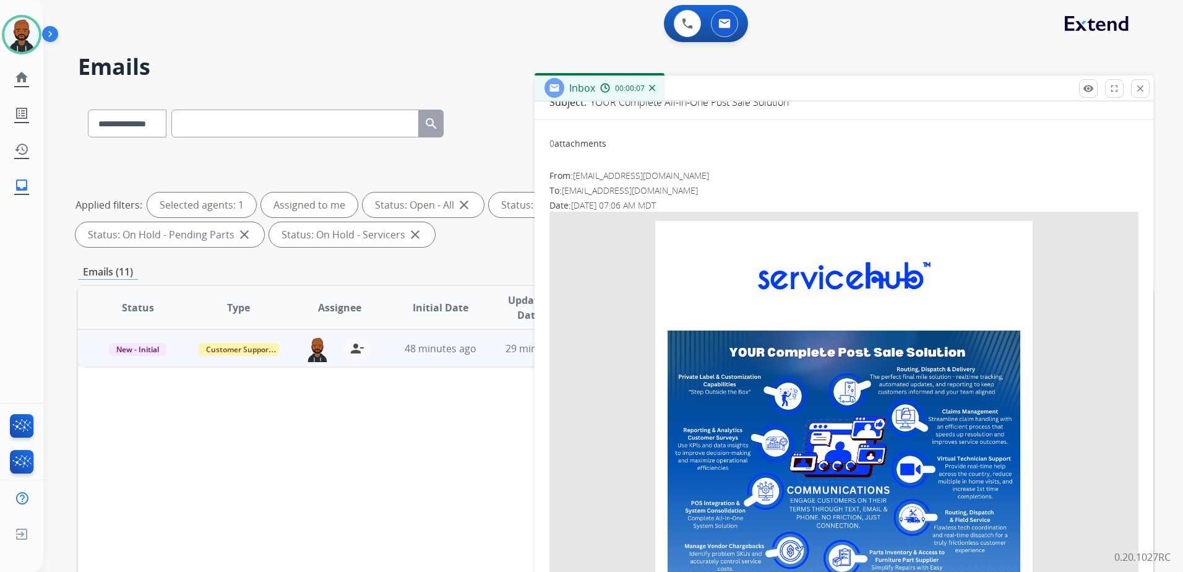
scroll to position [0, 0]
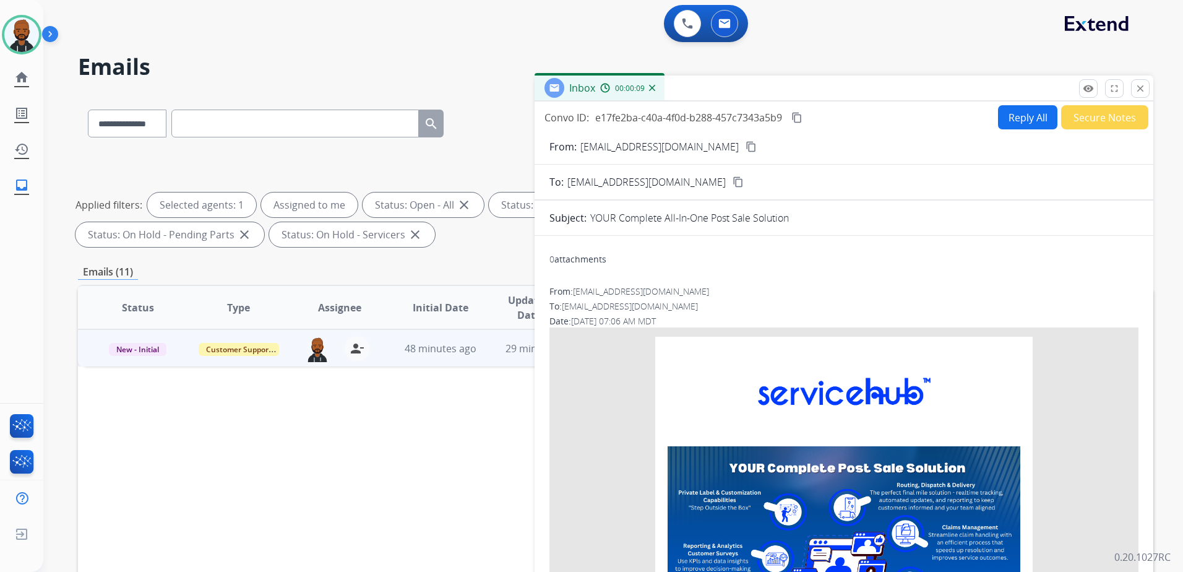
click at [1114, 116] on button "Secure Notes" at bounding box center [1104, 117] width 87 height 24
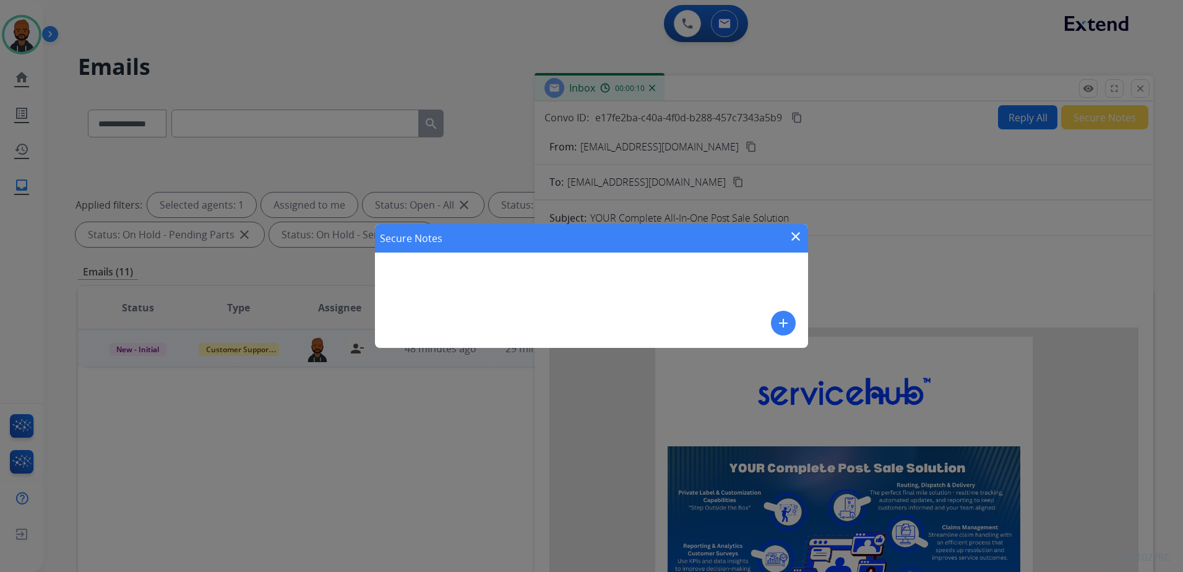
click at [768, 327] on div "Secure Notes close add" at bounding box center [591, 286] width 433 height 124
click at [779, 327] on mat-icon "add" at bounding box center [783, 322] width 15 height 15
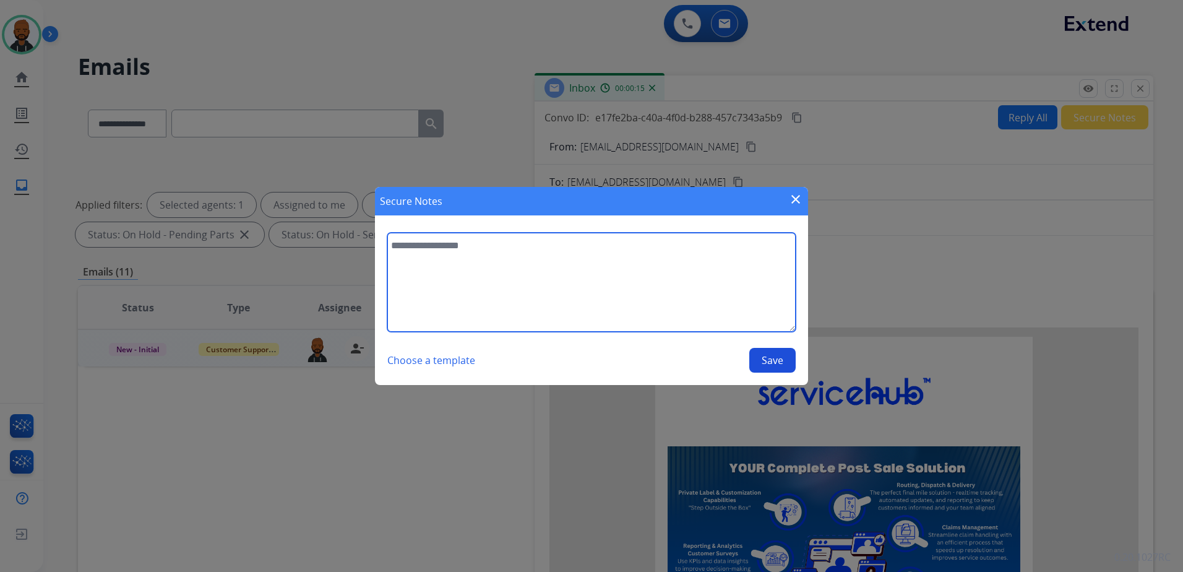
click at [650, 310] on textarea at bounding box center [591, 282] width 408 height 99
type textarea "**********"
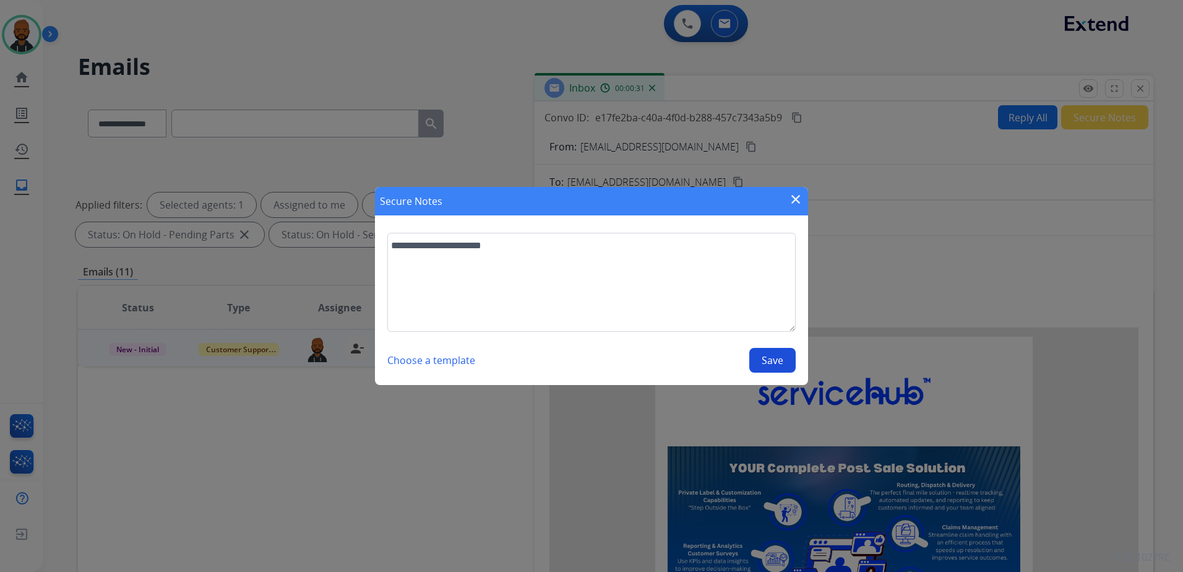
click at [769, 356] on button "Save" at bounding box center [772, 360] width 46 height 25
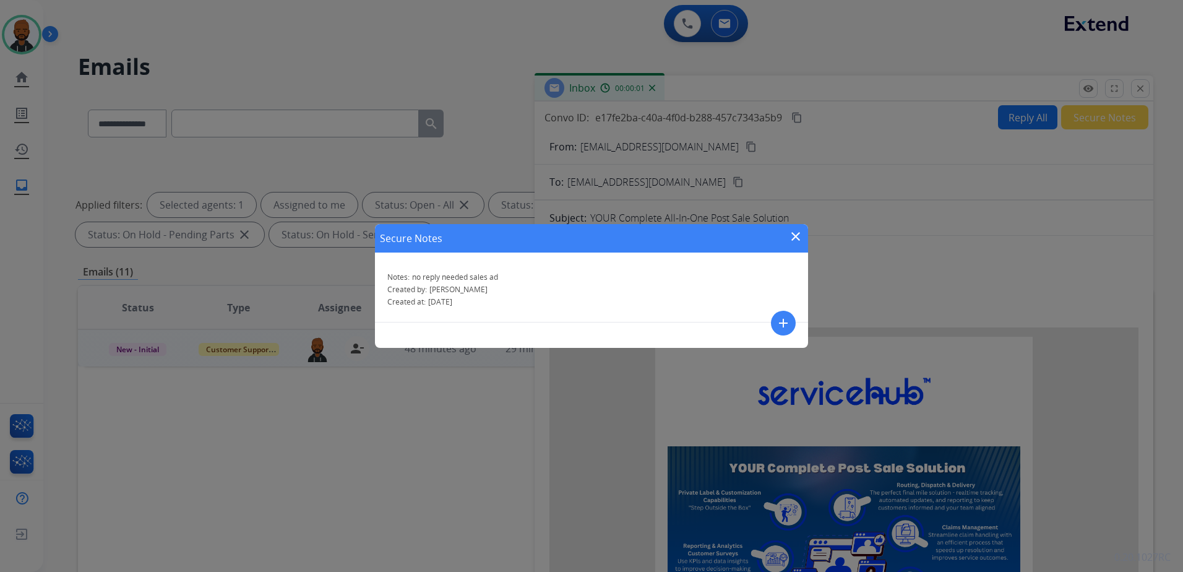
click at [796, 233] on mat-icon "close" at bounding box center [795, 236] width 15 height 15
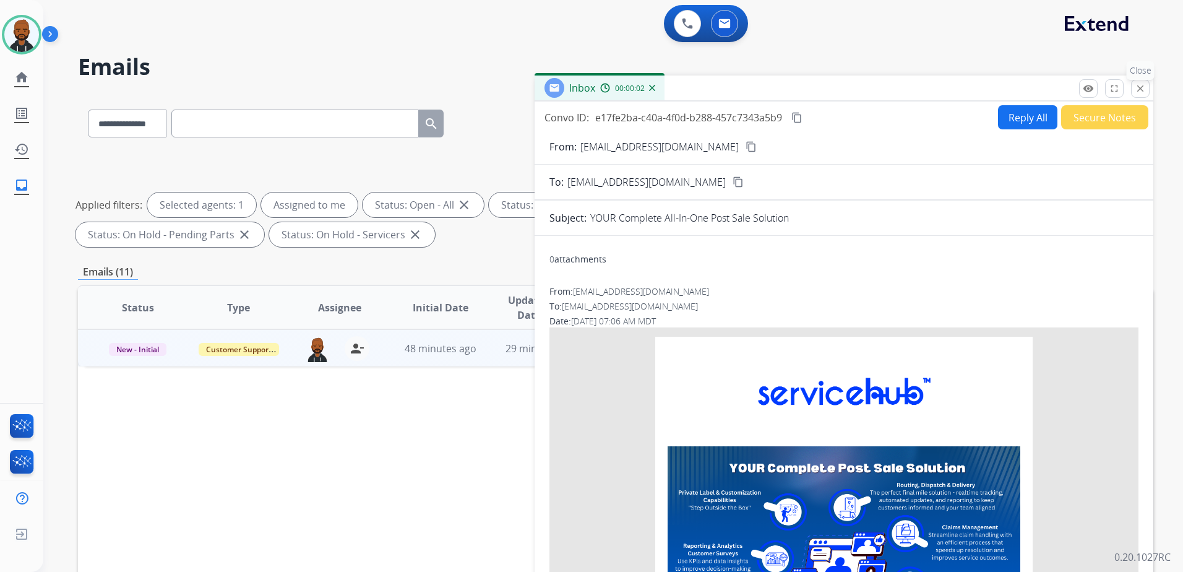
click at [1142, 88] on mat-icon "close" at bounding box center [1140, 88] width 11 height 11
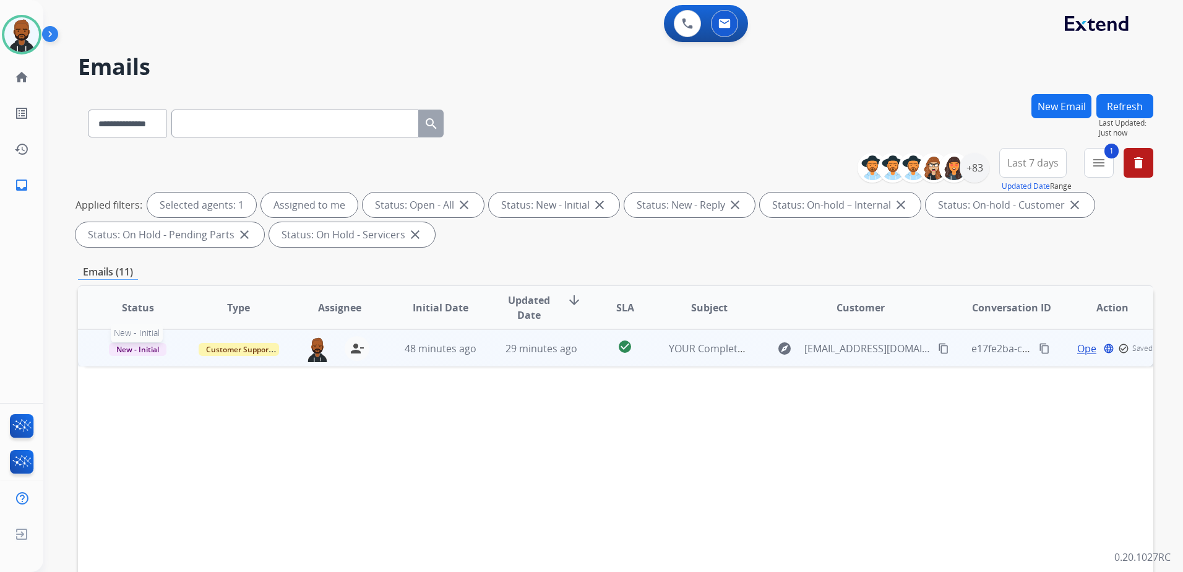
click at [157, 346] on span "New - Initial" at bounding box center [138, 349] width 58 height 13
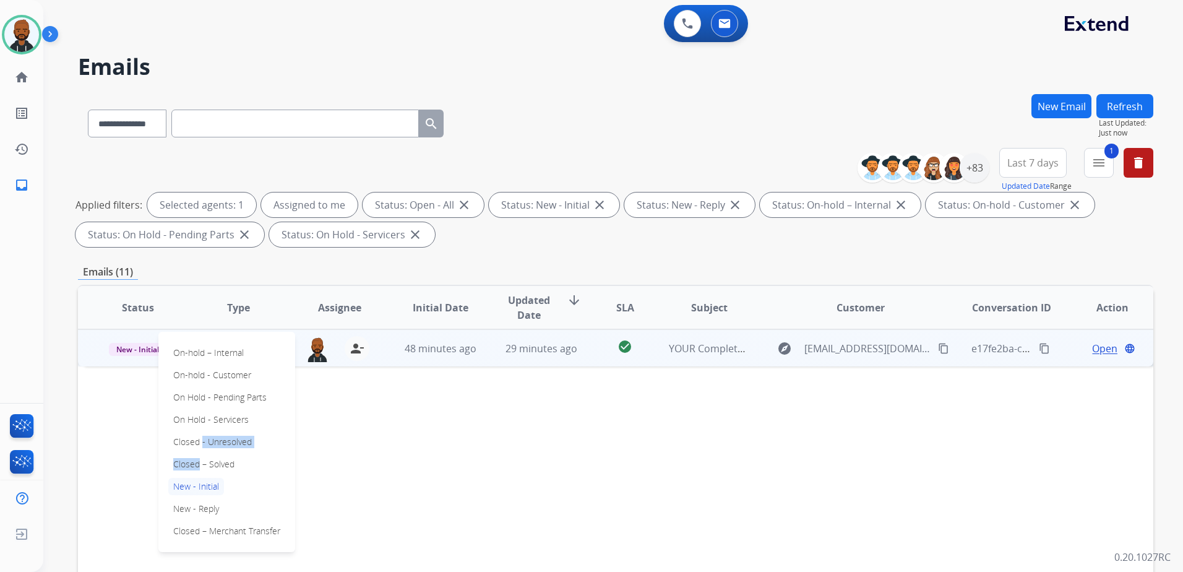
drag, startPoint x: 199, startPoint y: 440, endPoint x: 196, endPoint y: 461, distance: 21.3
click at [196, 461] on div "On-hold – Internal On-hold - Customer On Hold - Pending Parts On Hold - Service…" at bounding box center [226, 442] width 137 height 220
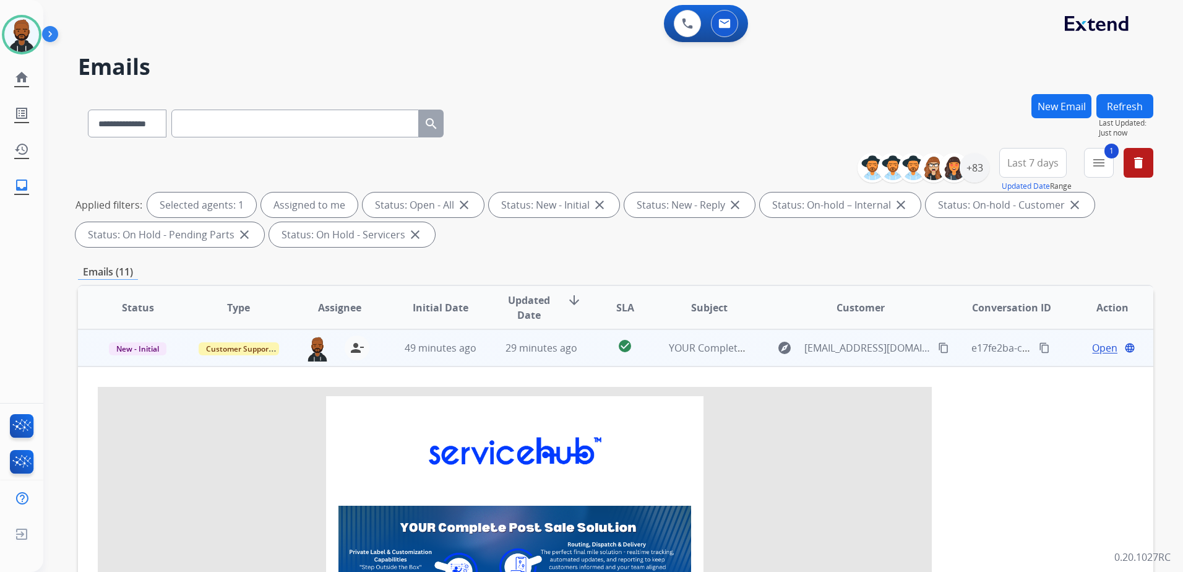
click at [147, 352] on span "New - Initial" at bounding box center [138, 348] width 58 height 13
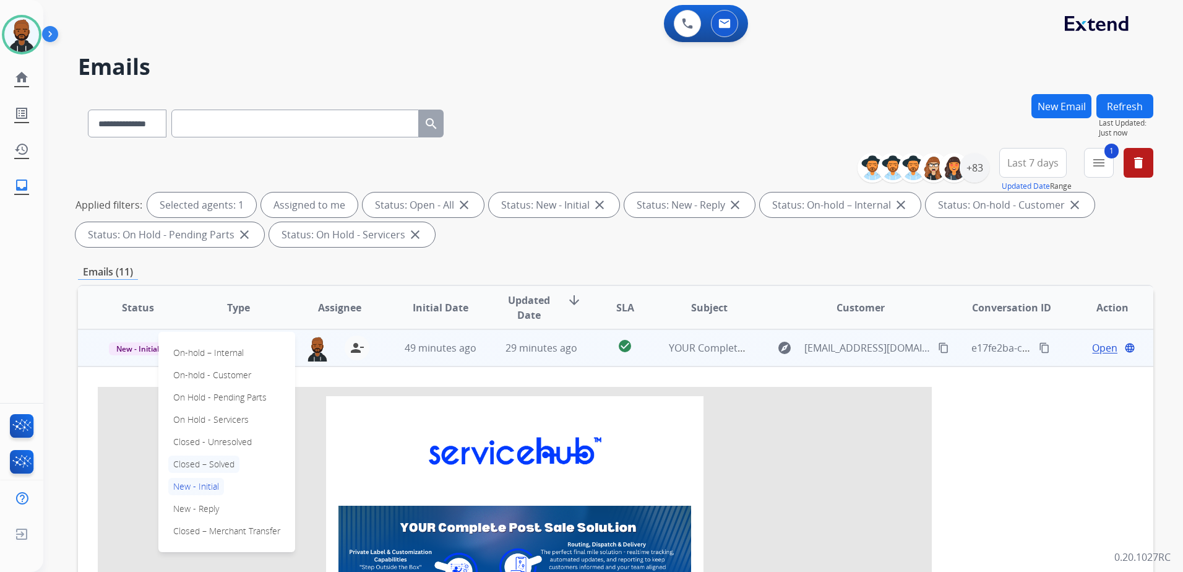
click at [200, 463] on p "Closed – Solved" at bounding box center [203, 463] width 71 height 17
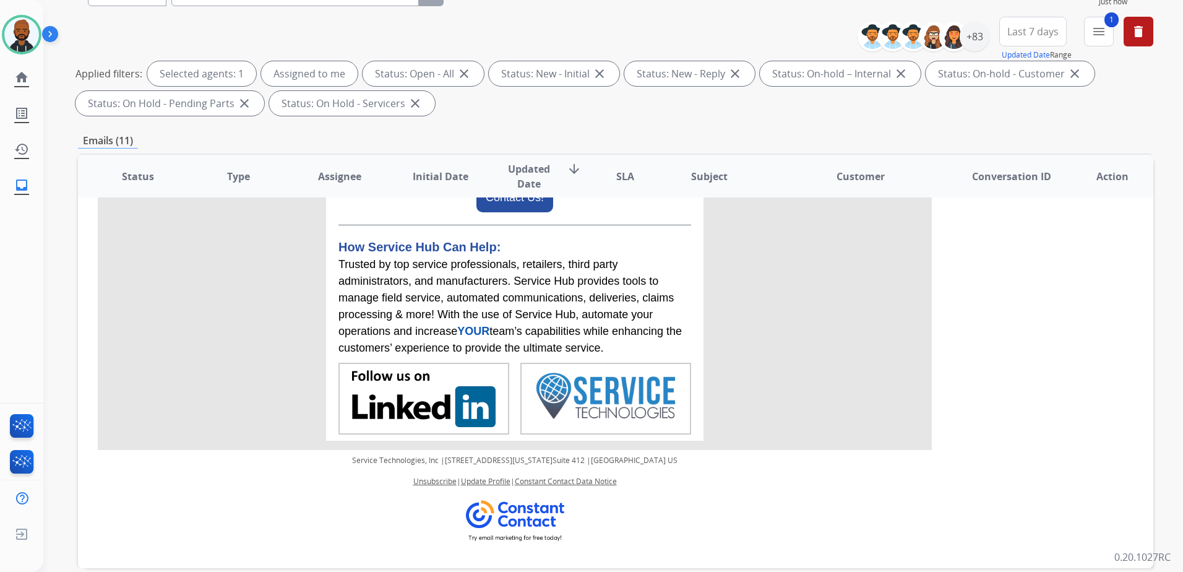
scroll to position [192, 0]
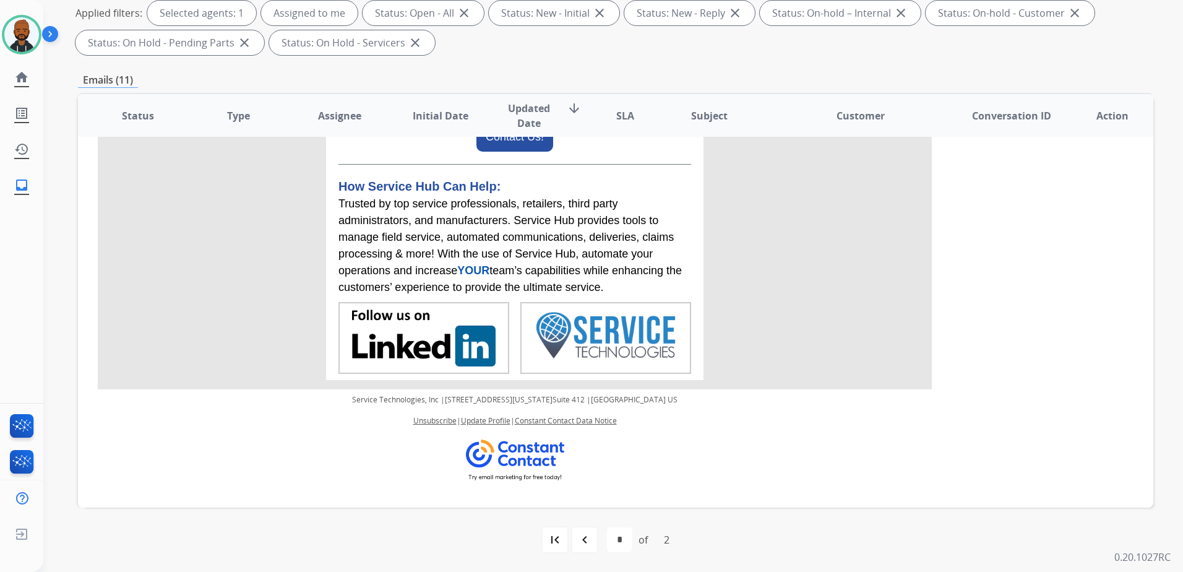
click at [592, 538] on div "navigate_before" at bounding box center [584, 539] width 27 height 27
select select "*"
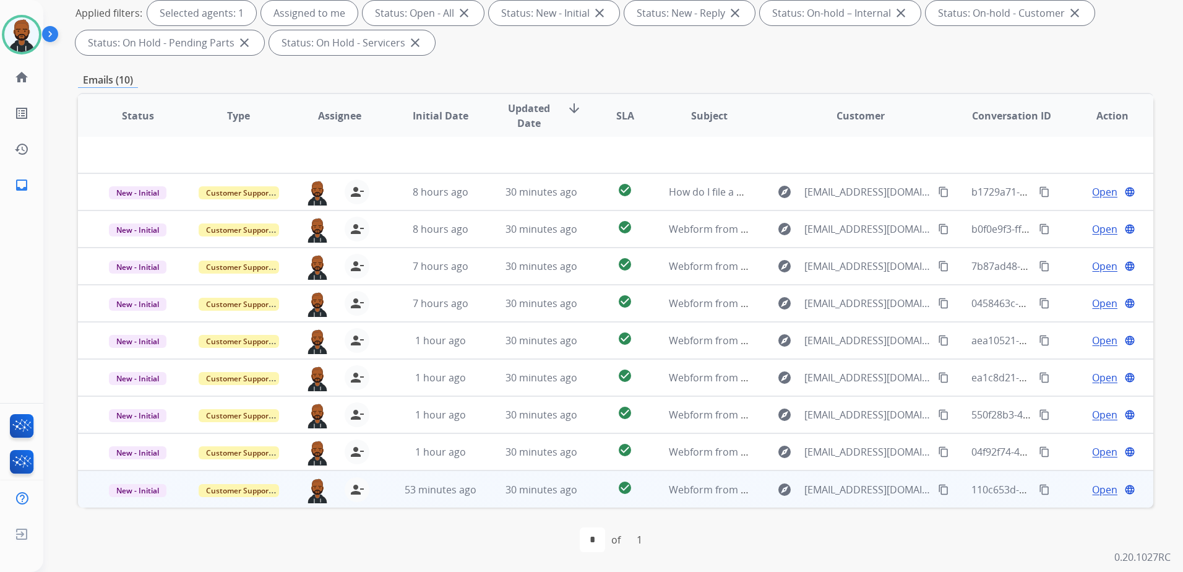
click at [1092, 492] on span "Open" at bounding box center [1104, 489] width 25 height 15
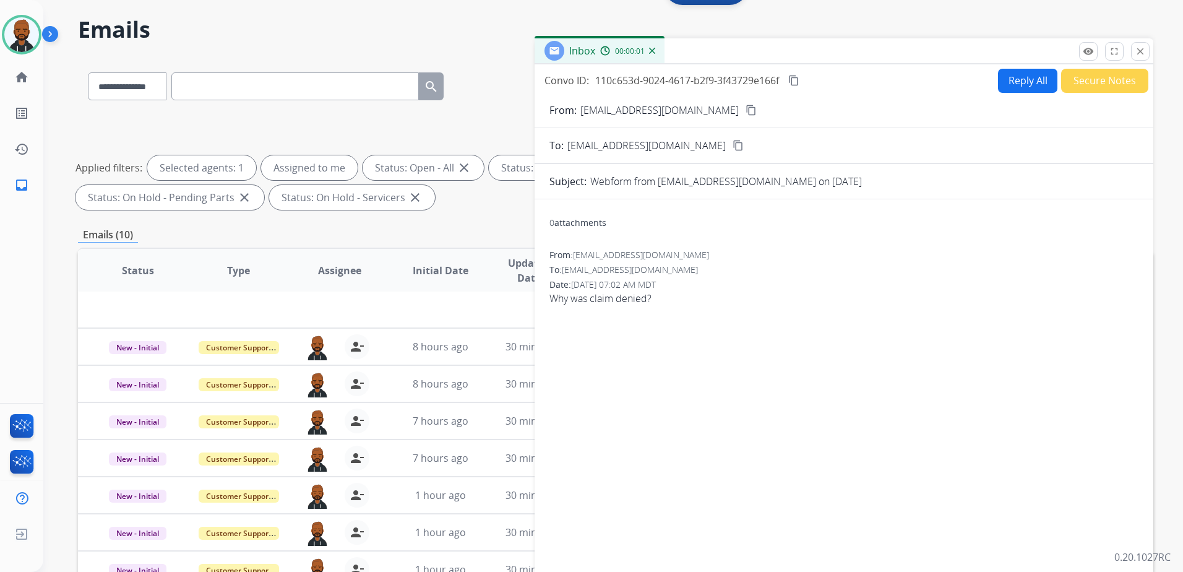
scroll to position [0, 0]
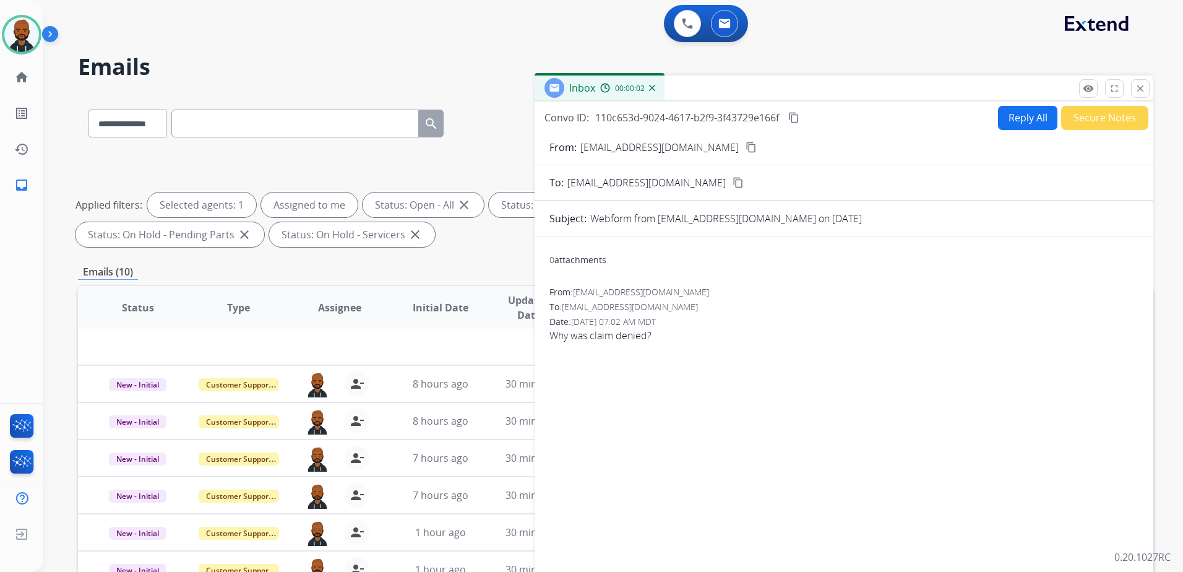
click at [704, 149] on div "From: [EMAIL_ADDRESS][DOMAIN_NAME] content_copy" at bounding box center [843, 147] width 619 height 15
click at [745, 145] on mat-icon "content_copy" at bounding box center [750, 147] width 11 height 11
click at [1008, 125] on button "Reply All" at bounding box center [1027, 118] width 59 height 24
select select "**********"
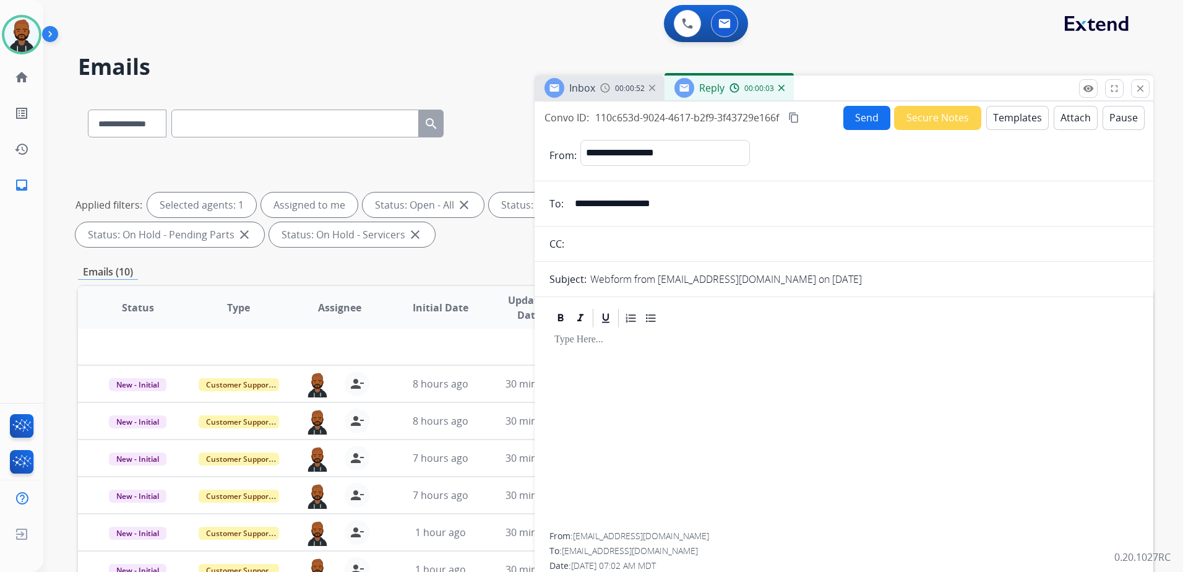
click at [1016, 121] on button "Templates" at bounding box center [1017, 118] width 62 height 24
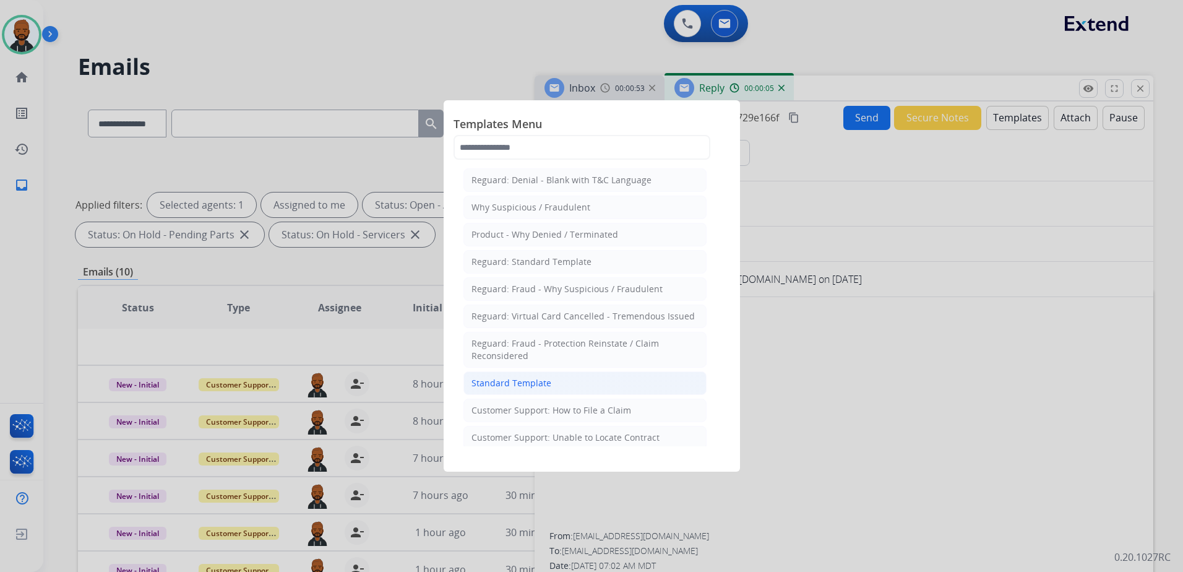
click at [620, 382] on li "Standard Template" at bounding box center [584, 383] width 243 height 24
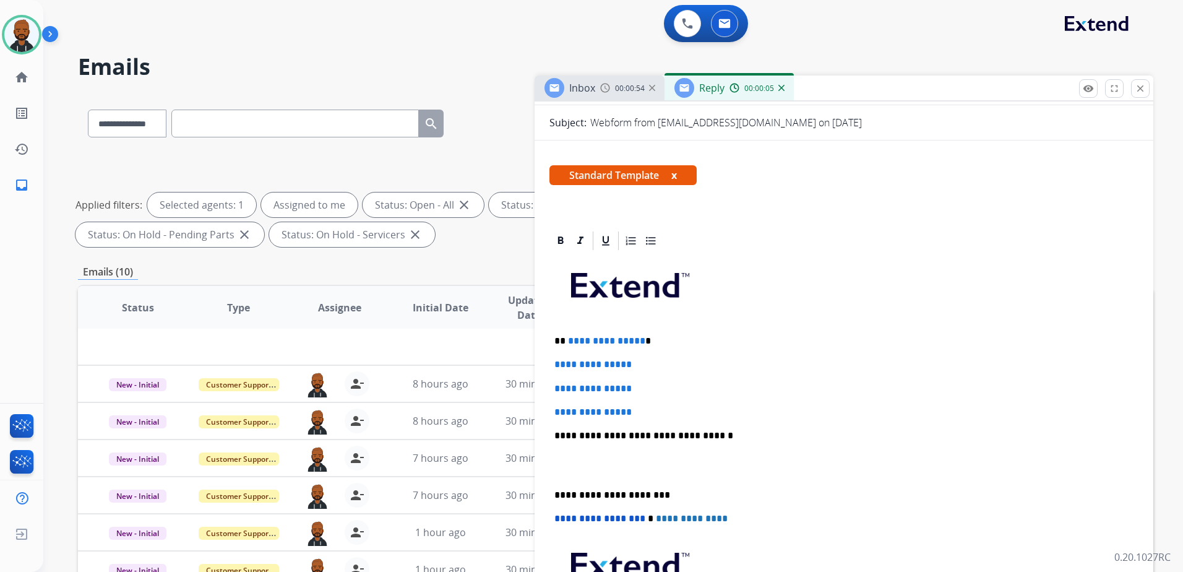
scroll to position [247, 0]
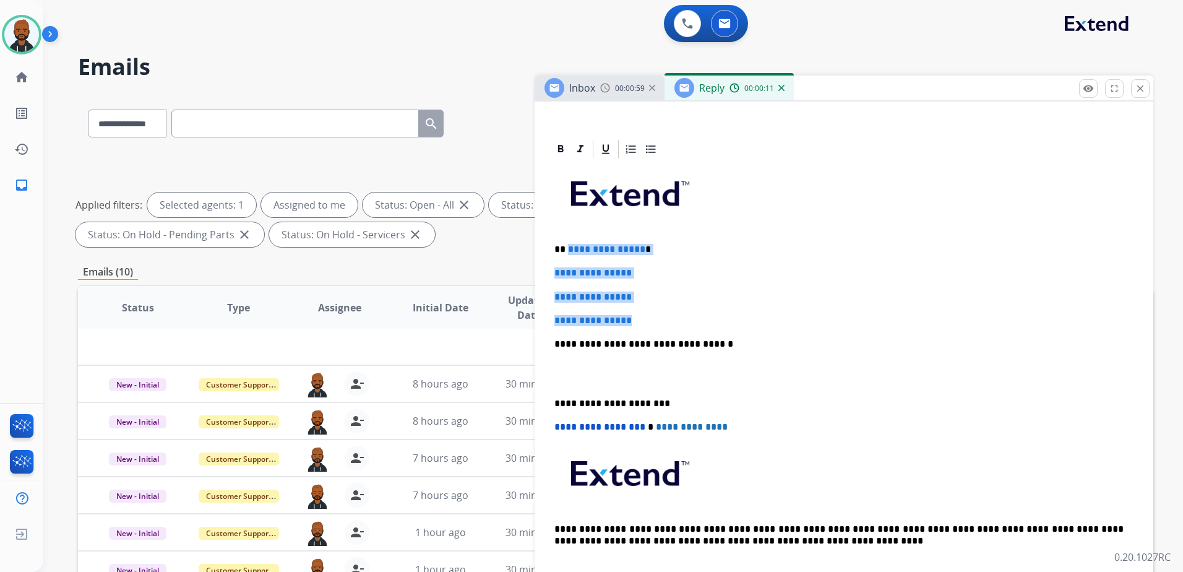
drag, startPoint x: 649, startPoint y: 317, endPoint x: 567, endPoint y: 250, distance: 106.0
click at [567, 250] on div "**********" at bounding box center [843, 373] width 589 height 426
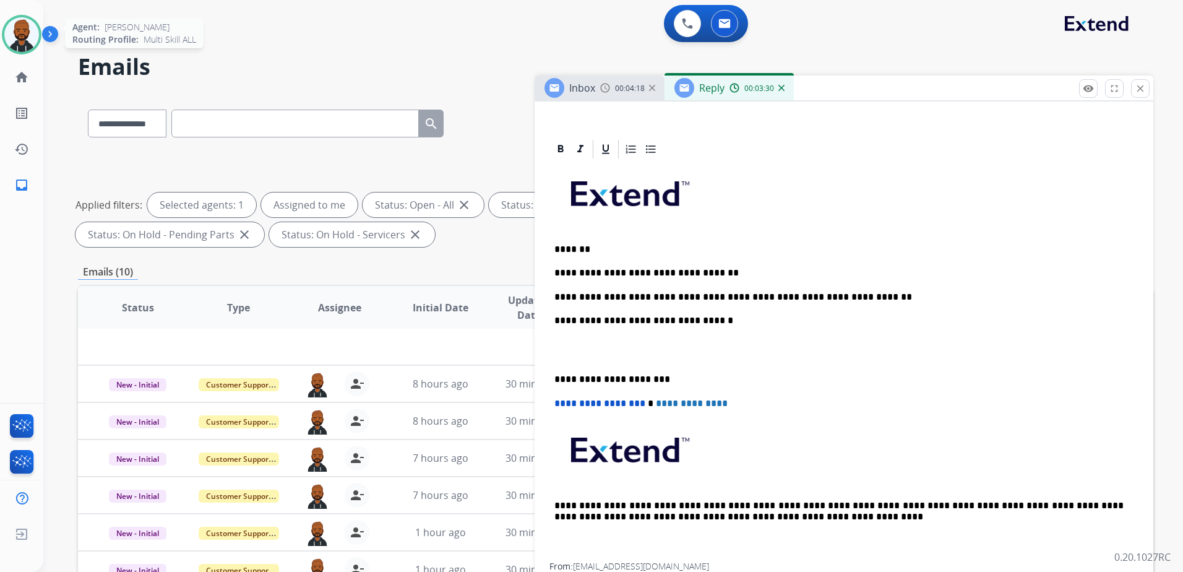
click at [15, 36] on img at bounding box center [21, 34] width 35 height 35
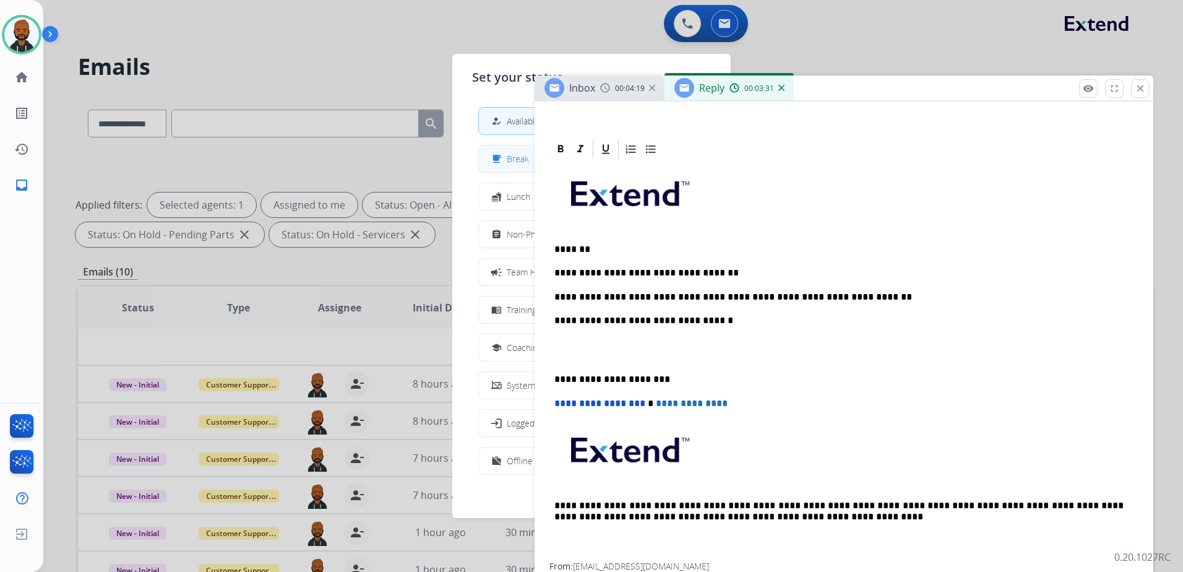
click at [510, 157] on div "free_breakfast Break" at bounding box center [509, 159] width 40 height 15
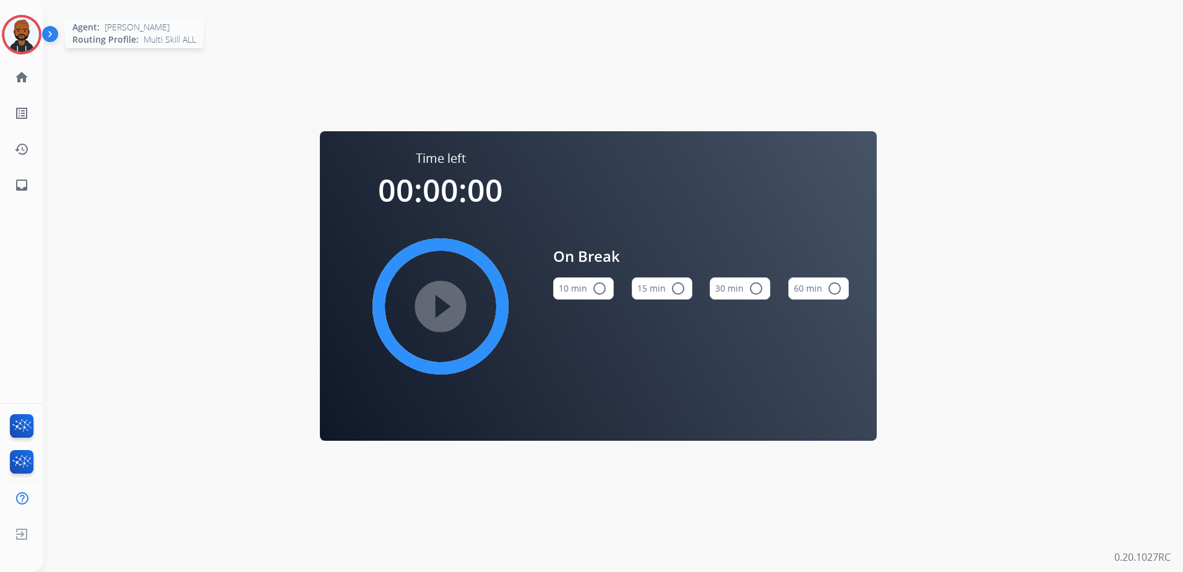
drag, startPoint x: 16, startPoint y: 35, endPoint x: 26, endPoint y: 33, distance: 10.1
click at [17, 33] on img at bounding box center [21, 34] width 35 height 35
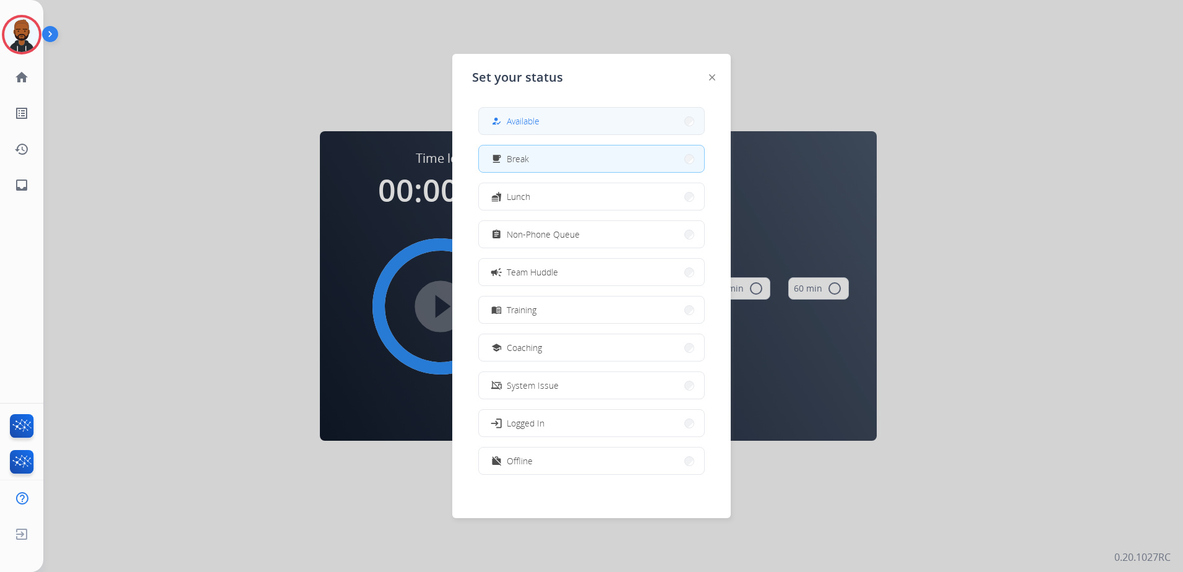
click at [513, 134] on div "how_to_reg Available" at bounding box center [591, 121] width 226 height 28
click at [547, 104] on div "how_to_reg Available free_breakfast Break fastfood Lunch assignment Non-Phone Q…" at bounding box center [591, 292] width 239 height 390
click at [545, 115] on button "how_to_reg Available" at bounding box center [591, 121] width 225 height 27
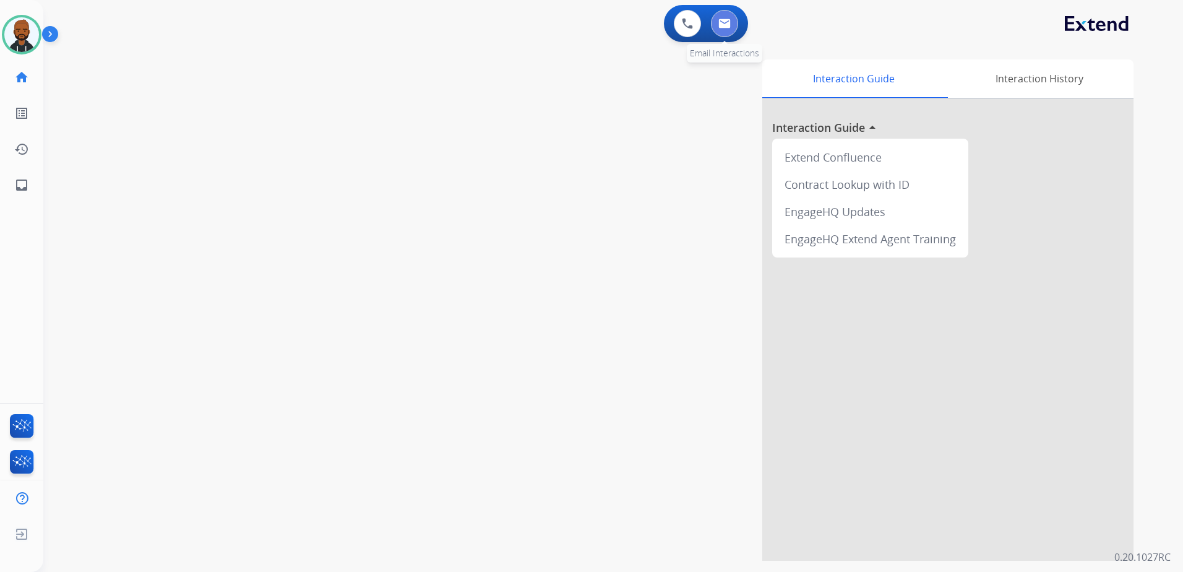
click at [729, 26] on img at bounding box center [724, 24] width 12 height 10
select select "**********"
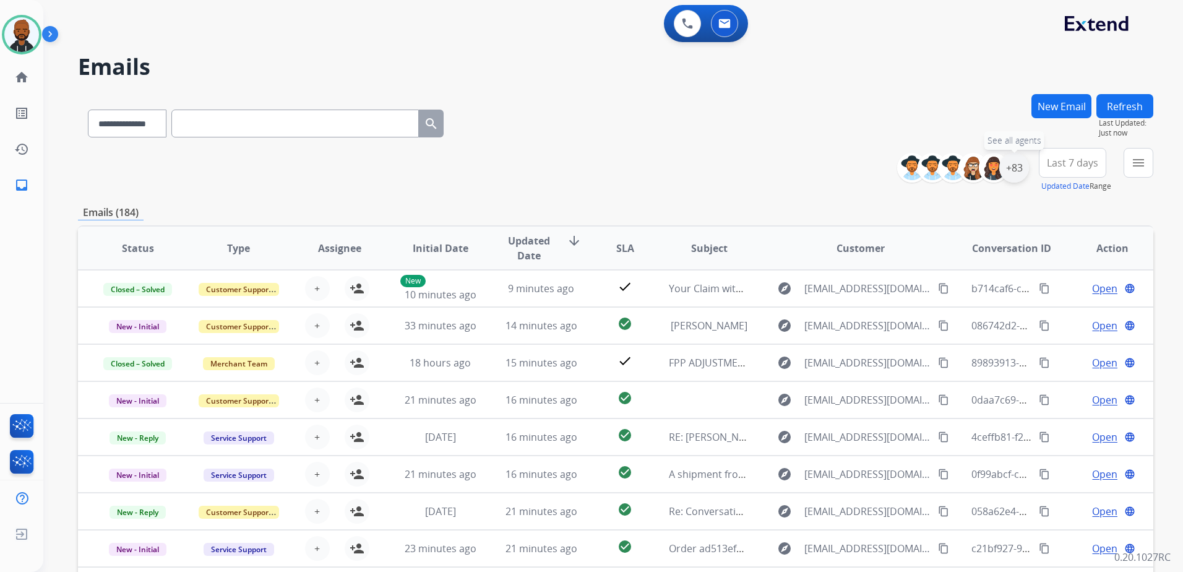
click at [1016, 171] on div "+83" at bounding box center [1014, 168] width 30 height 30
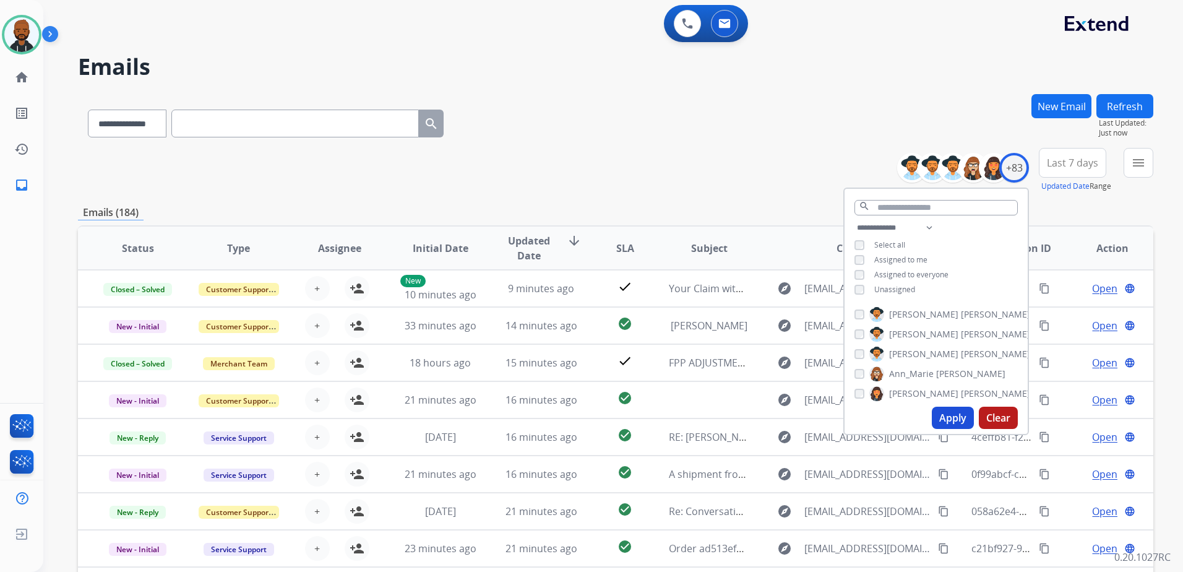
click at [959, 413] on button "Apply" at bounding box center [953, 417] width 42 height 22
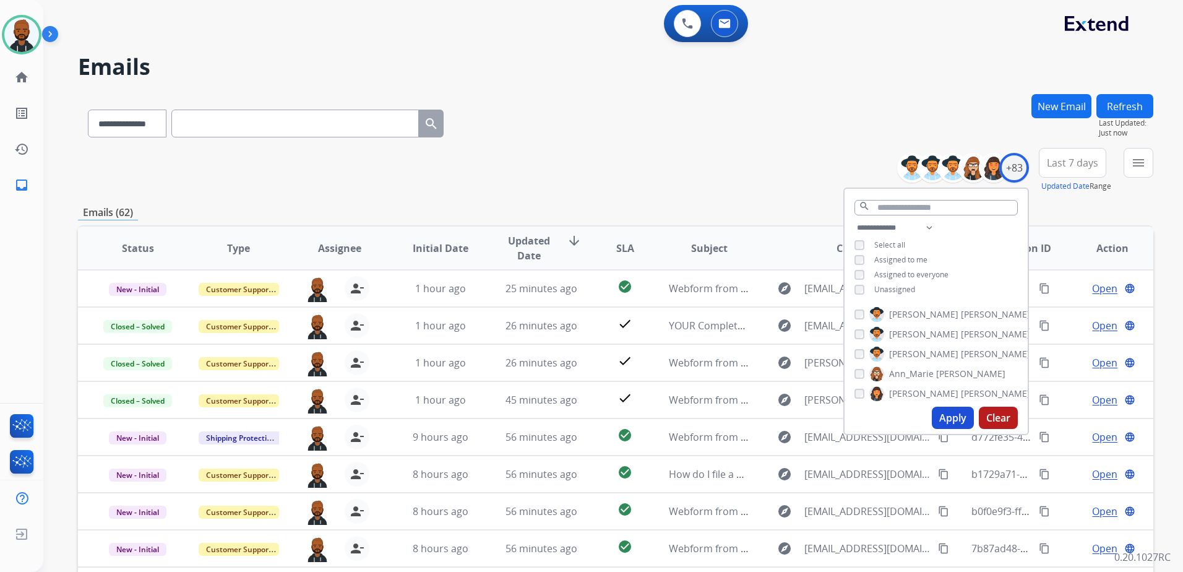
click at [760, 156] on div "**********" at bounding box center [615, 170] width 1075 height 45
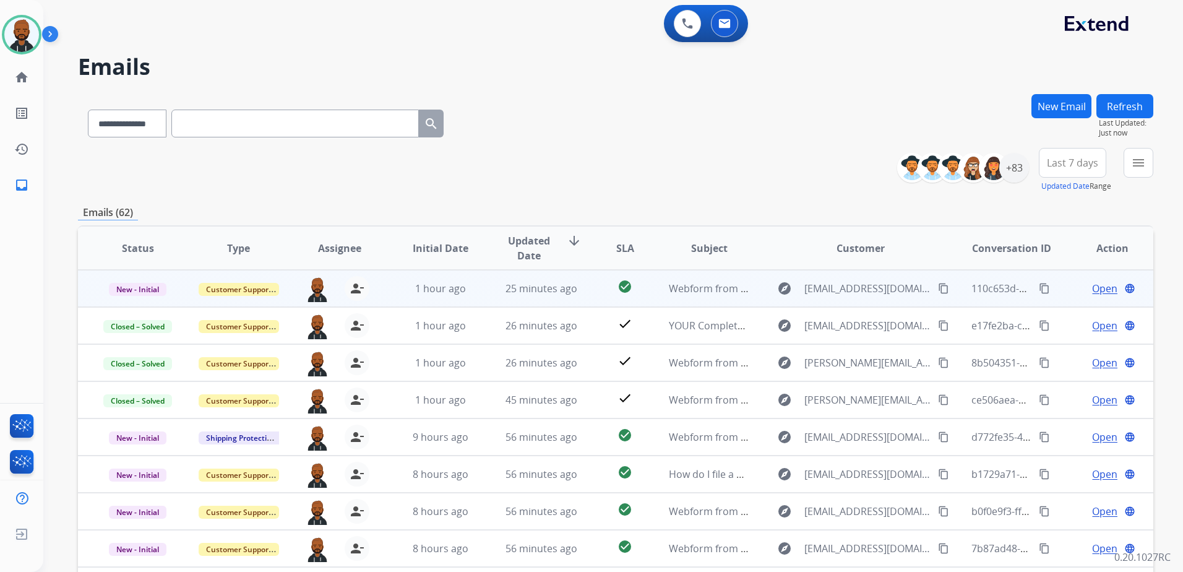
click at [1092, 290] on span "Open" at bounding box center [1104, 288] width 25 height 15
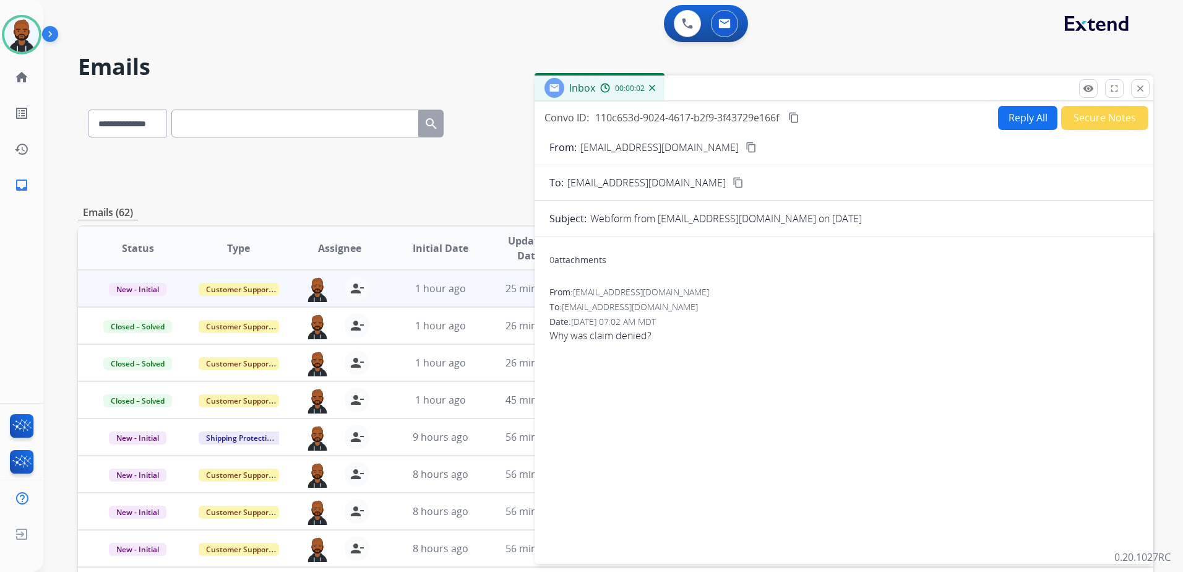
click at [1023, 118] on button "Reply All" at bounding box center [1027, 118] width 59 height 24
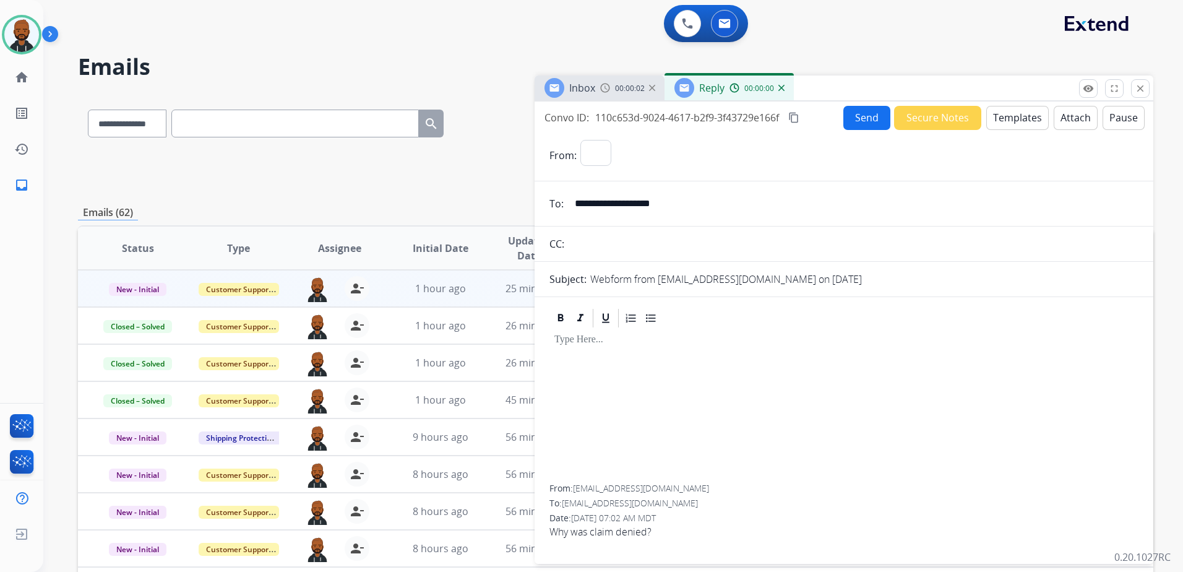
select select "**********"
click at [999, 118] on button "Templates" at bounding box center [1017, 118] width 62 height 24
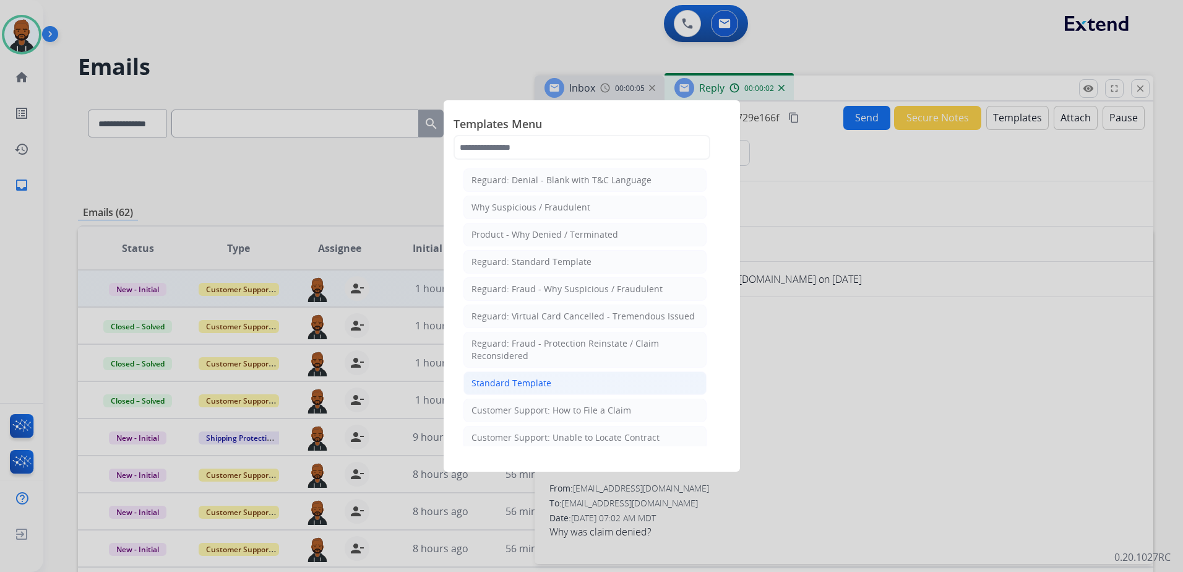
click at [594, 381] on li "Standard Template" at bounding box center [584, 383] width 243 height 24
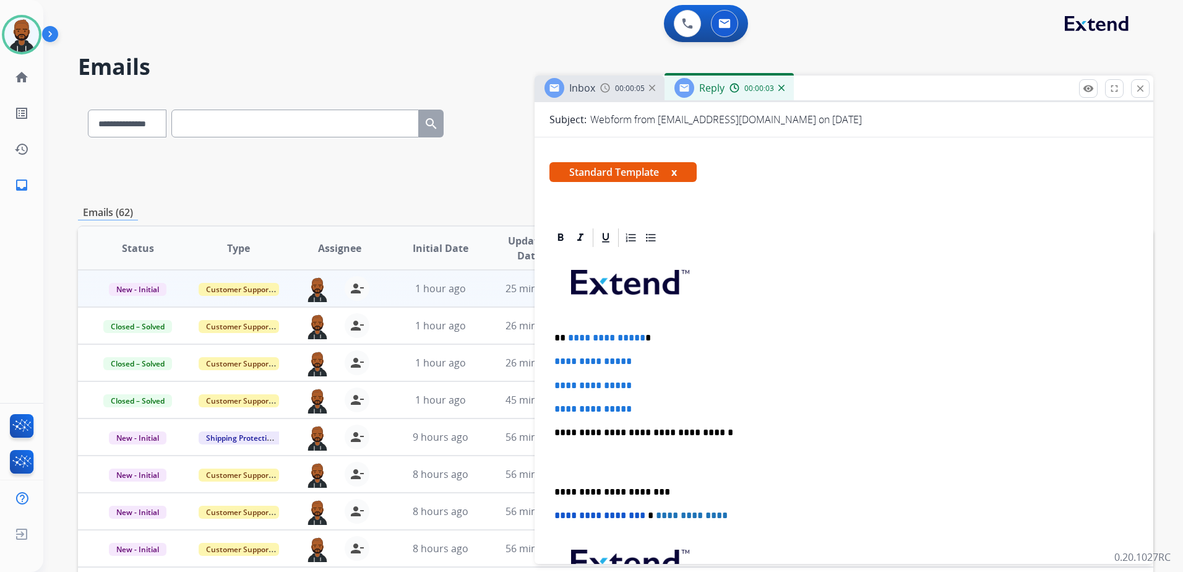
scroll to position [186, 0]
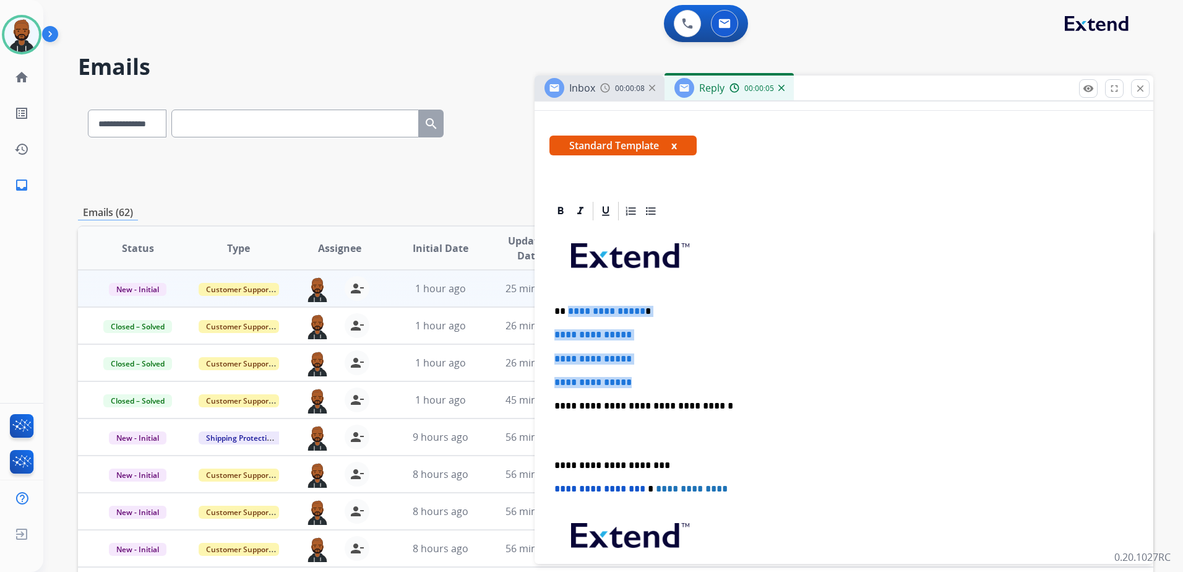
drag, startPoint x: 654, startPoint y: 377, endPoint x: 567, endPoint y: 310, distance: 110.2
click at [567, 310] on div "**********" at bounding box center [843, 435] width 589 height 426
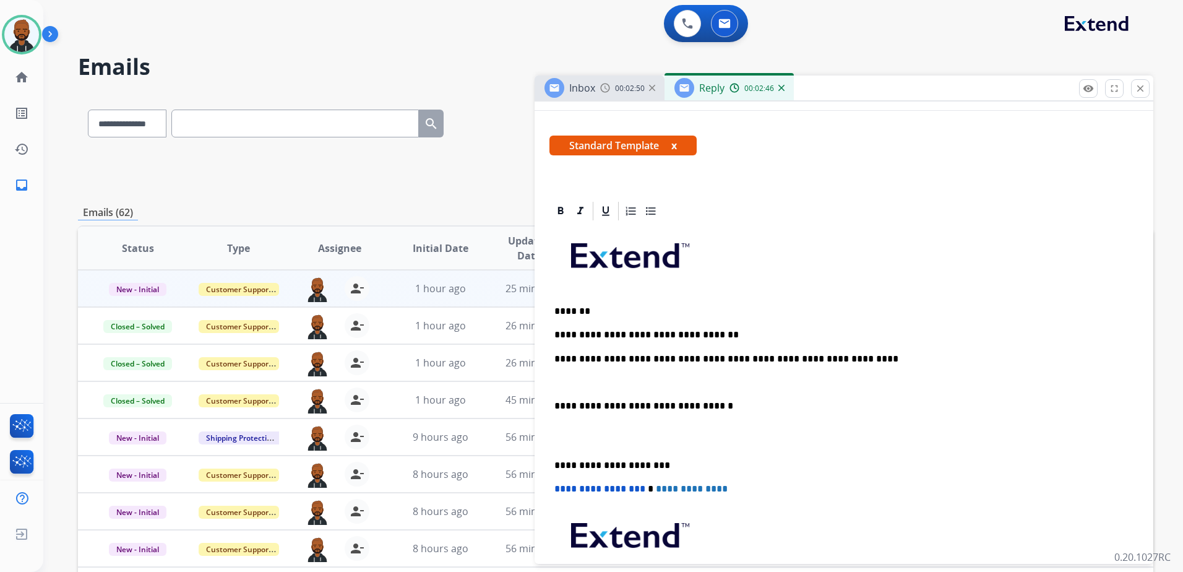
click at [841, 350] on div "**********" at bounding box center [843, 435] width 589 height 426
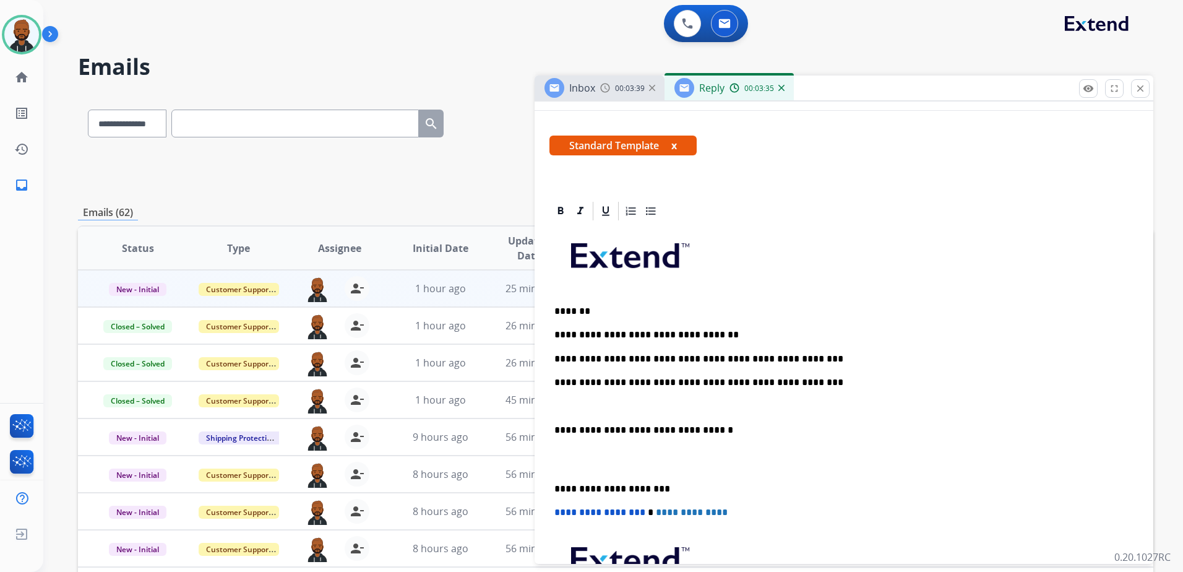
click at [552, 418] on div "**********" at bounding box center [843, 447] width 589 height 450
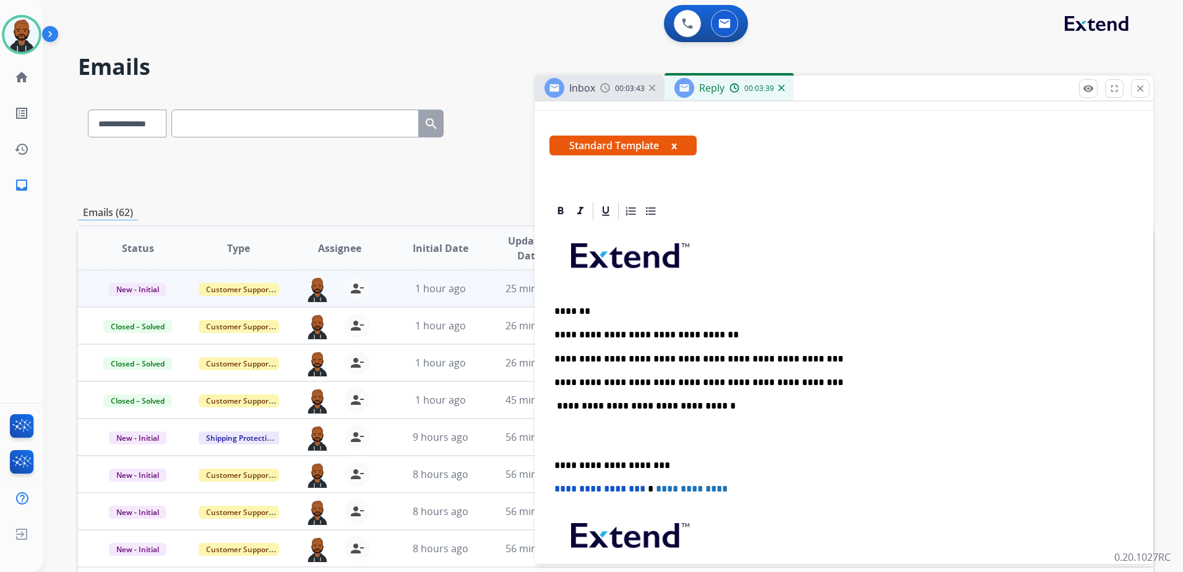
drag, startPoint x: 554, startPoint y: 466, endPoint x: 570, endPoint y: 463, distance: 16.3
click at [558, 465] on p "**********" at bounding box center [838, 465] width 569 height 11
click at [709, 464] on p "**********" at bounding box center [838, 465] width 569 height 11
click at [554, 465] on p "**********" at bounding box center [838, 465] width 569 height 11
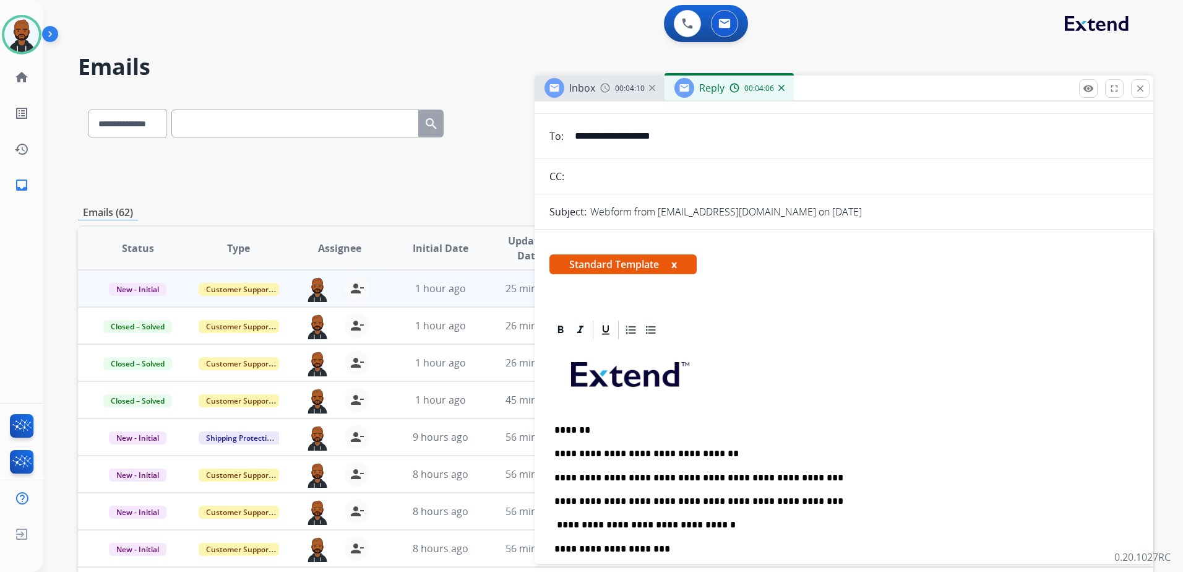
scroll to position [0, 0]
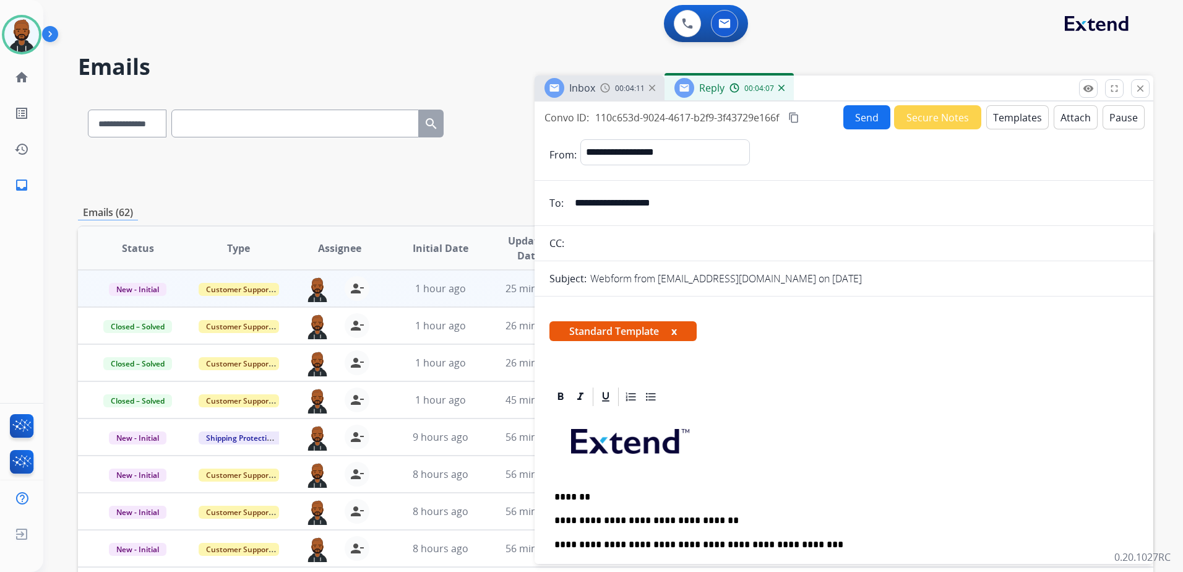
click at [793, 120] on mat-icon "content_copy" at bounding box center [793, 117] width 11 height 11
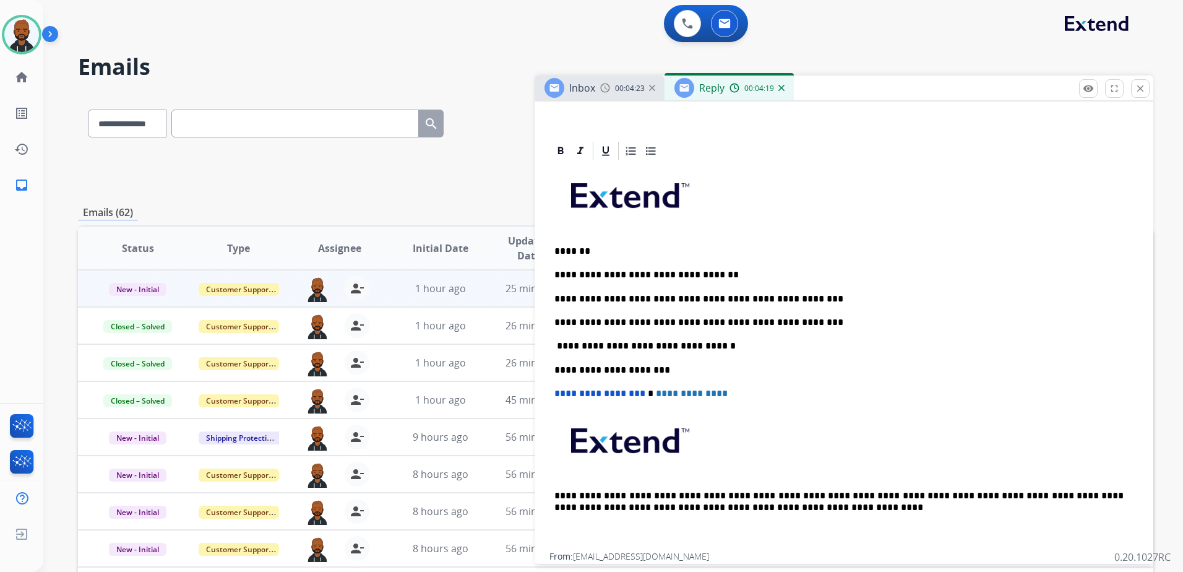
scroll to position [60, 0]
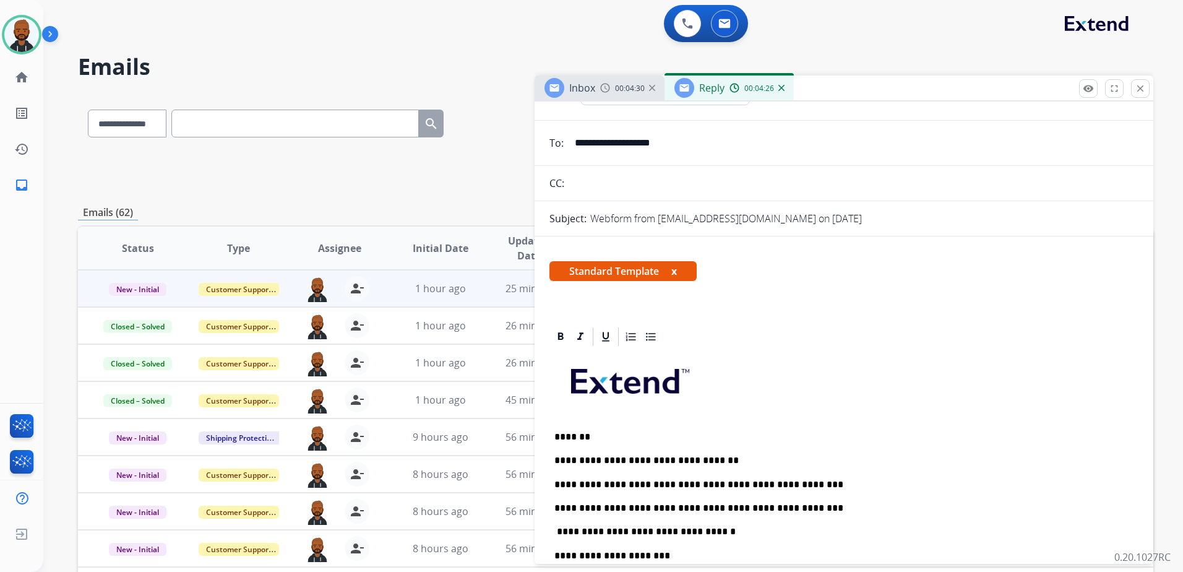
click at [557, 530] on p "**********" at bounding box center [838, 531] width 569 height 11
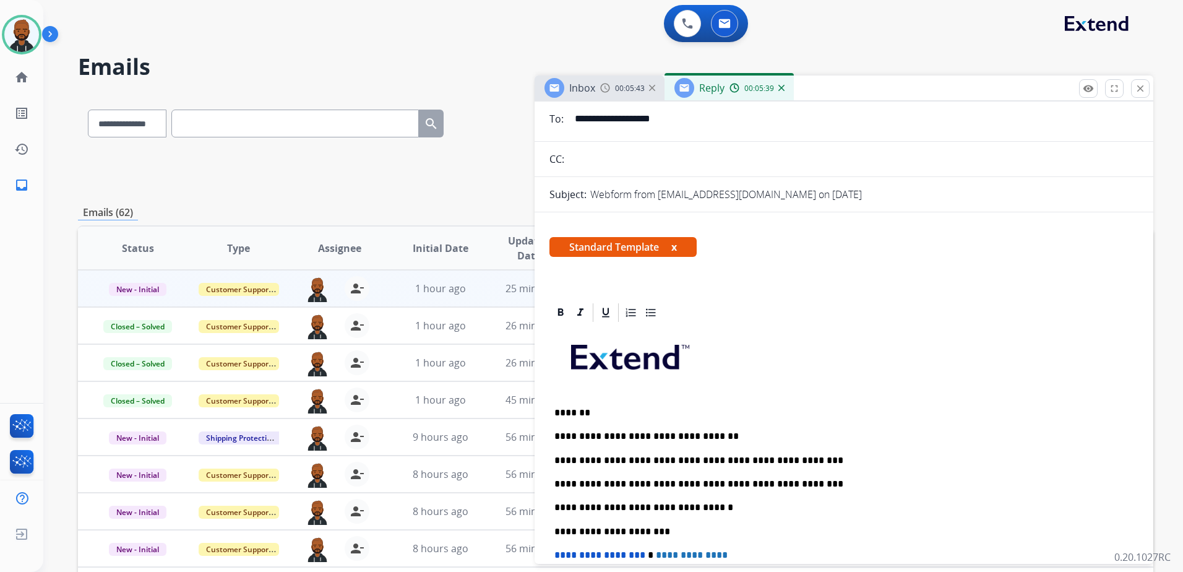
scroll to position [0, 0]
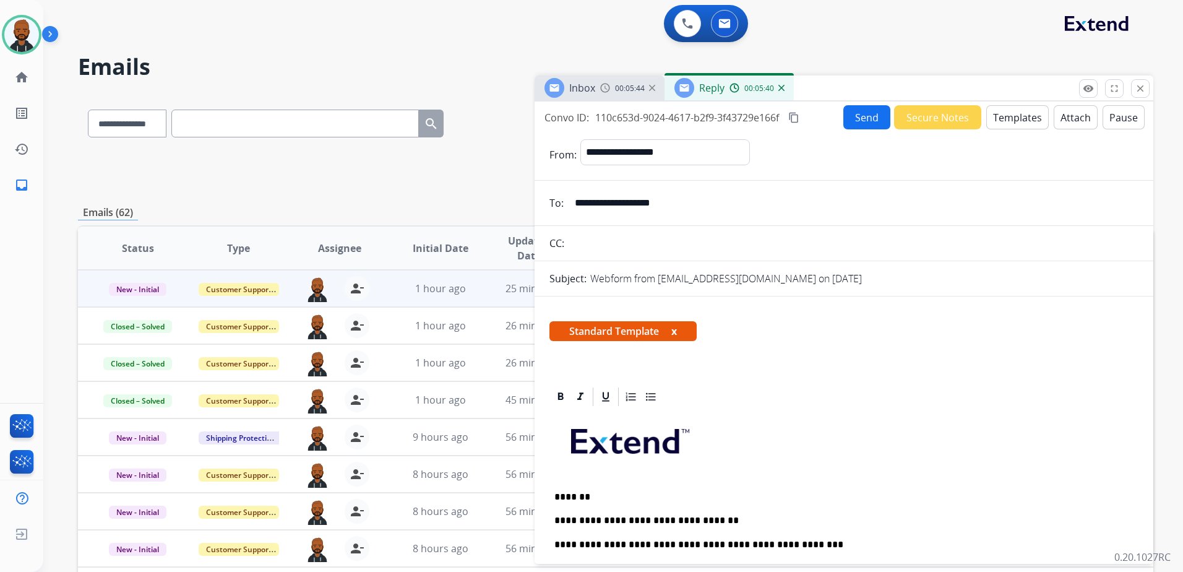
click at [862, 115] on button "Send" at bounding box center [866, 117] width 47 height 24
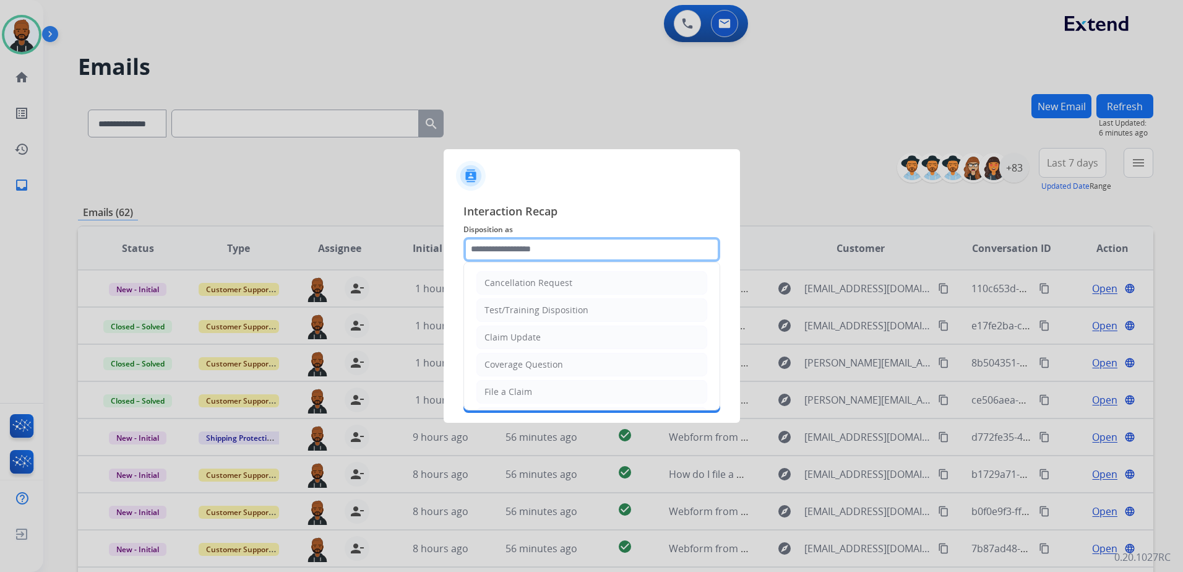
click at [612, 254] on input "text" at bounding box center [591, 249] width 257 height 25
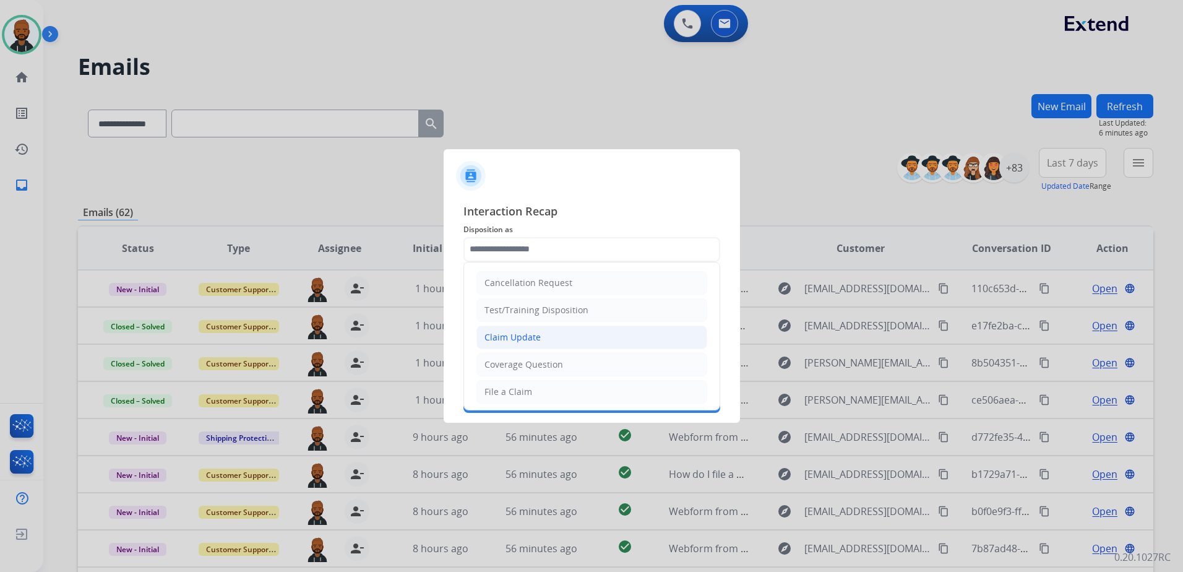
click at [603, 335] on li "Claim Update" at bounding box center [591, 337] width 231 height 24
type input "**********"
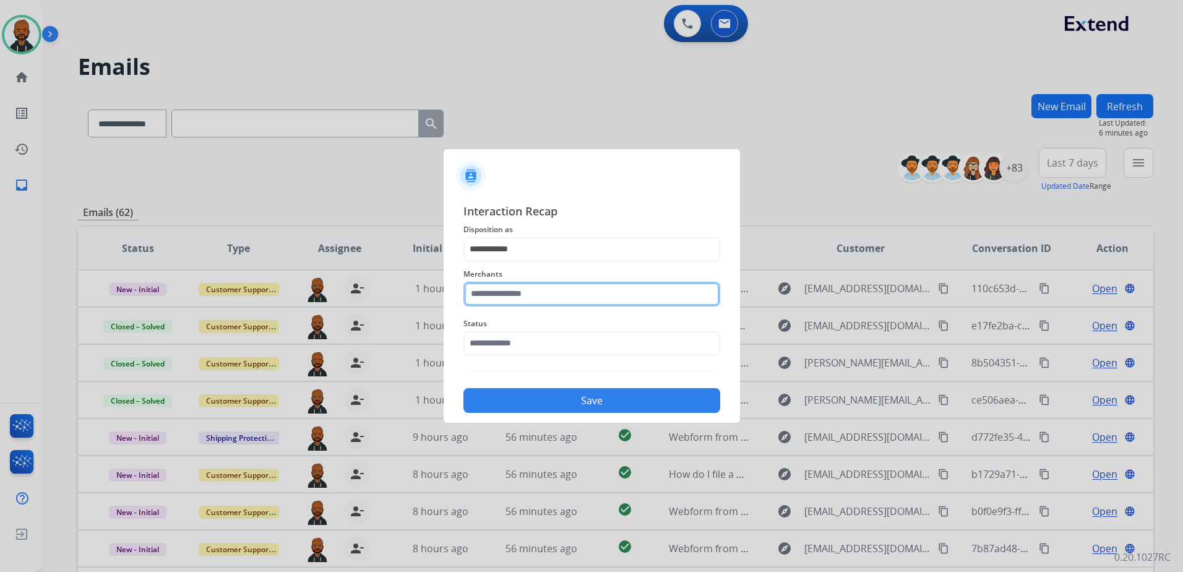
click at [599, 290] on input "text" at bounding box center [591, 293] width 257 height 25
click at [575, 361] on li "Ashley furniture" at bounding box center [595, 357] width 236 height 24
type input "**********"
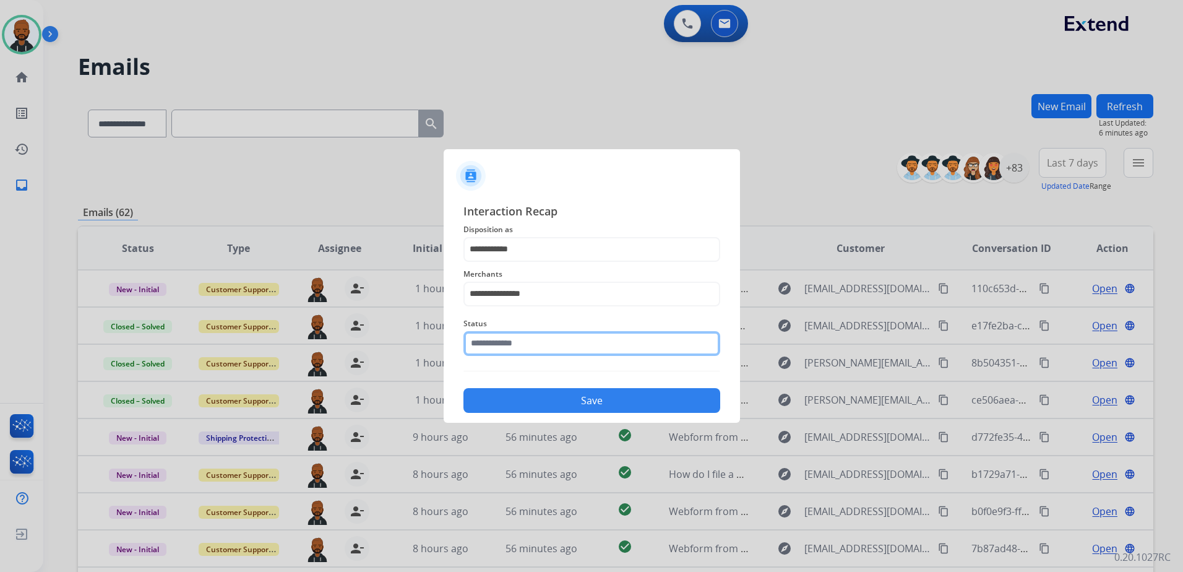
click at [566, 343] on input "text" at bounding box center [591, 343] width 257 height 25
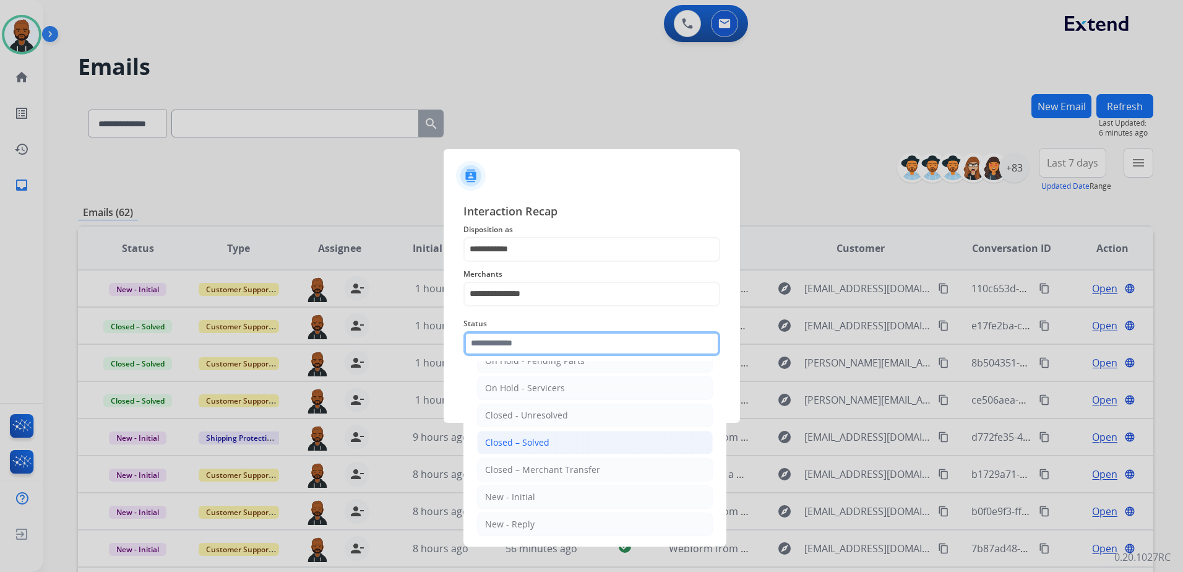
scroll to position [74, 0]
click at [562, 442] on li "Closed – Solved" at bounding box center [595, 441] width 236 height 24
type input "**********"
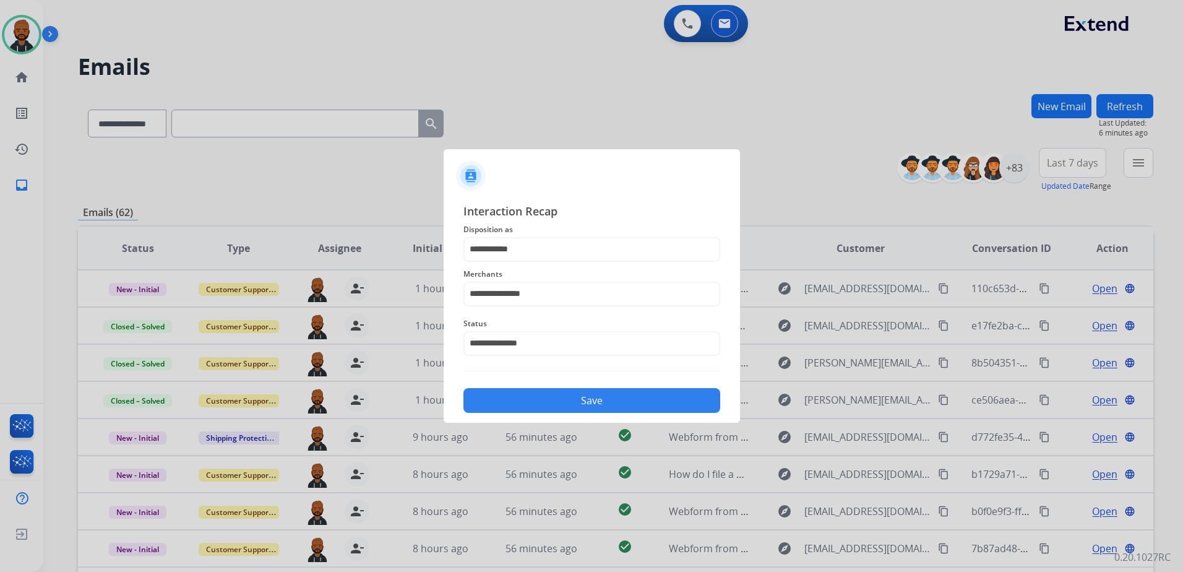
click at [632, 399] on button "Save" at bounding box center [591, 400] width 257 height 25
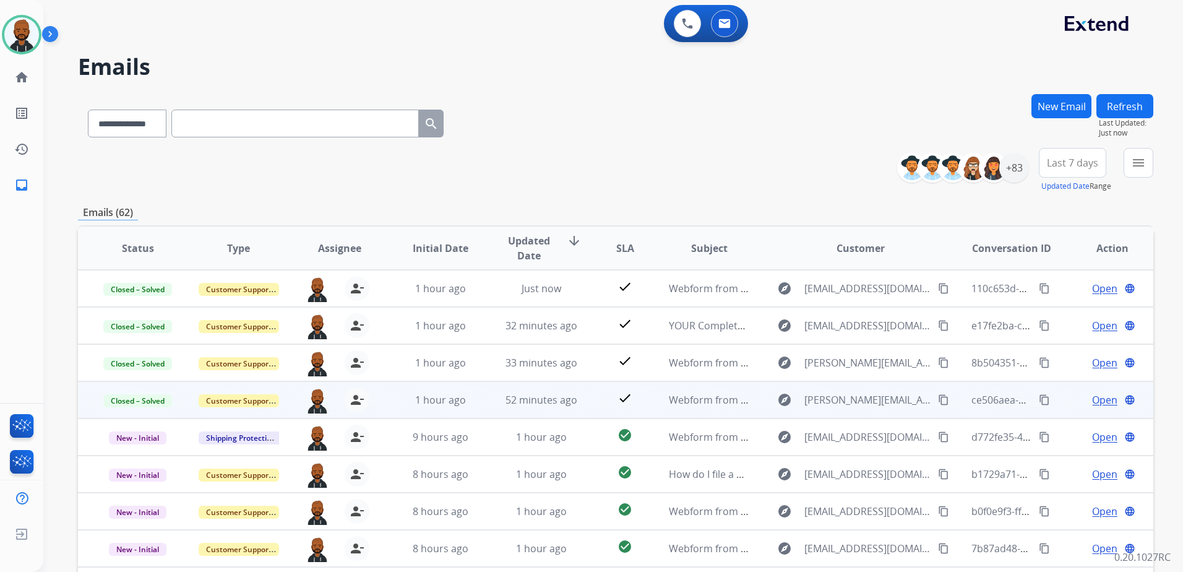
scroll to position [1, 0]
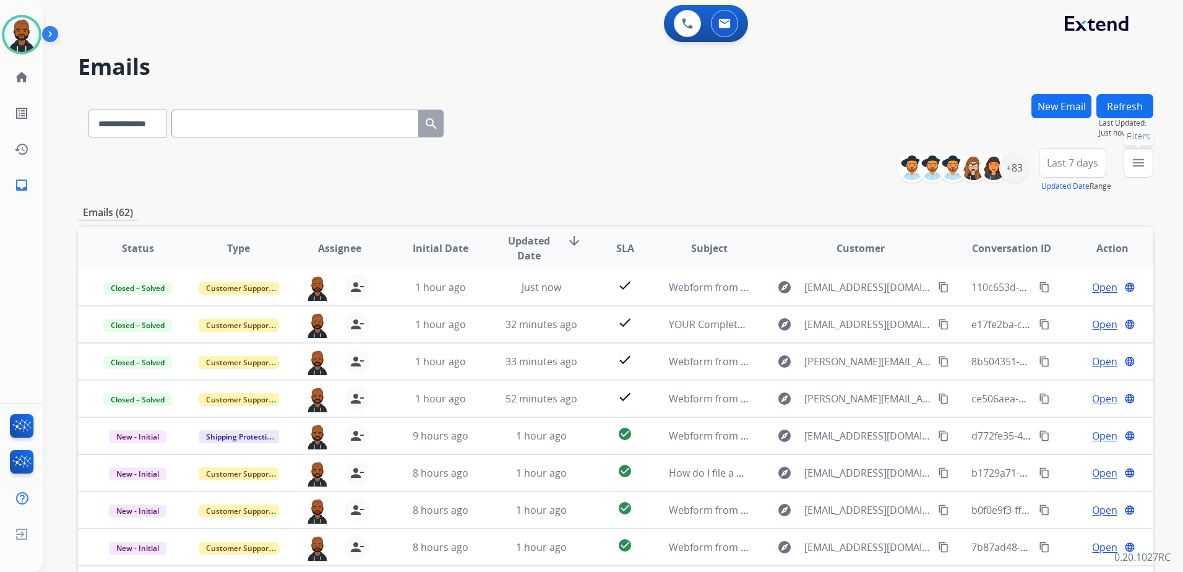
click at [1137, 167] on mat-icon "menu" at bounding box center [1138, 162] width 15 height 15
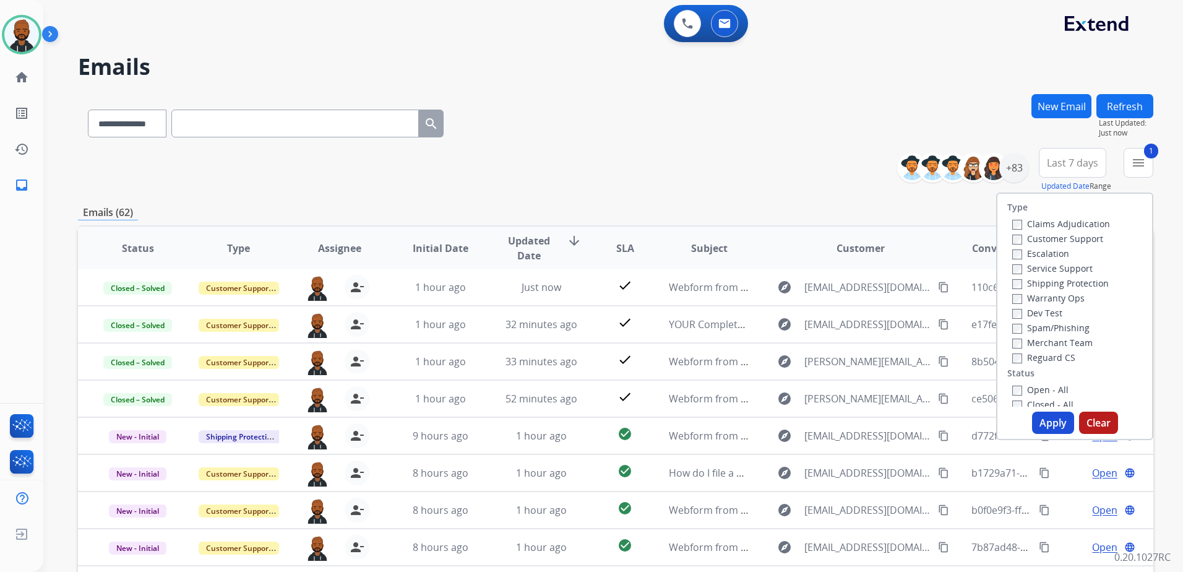
click at [1045, 421] on button "Apply" at bounding box center [1053, 422] width 42 height 22
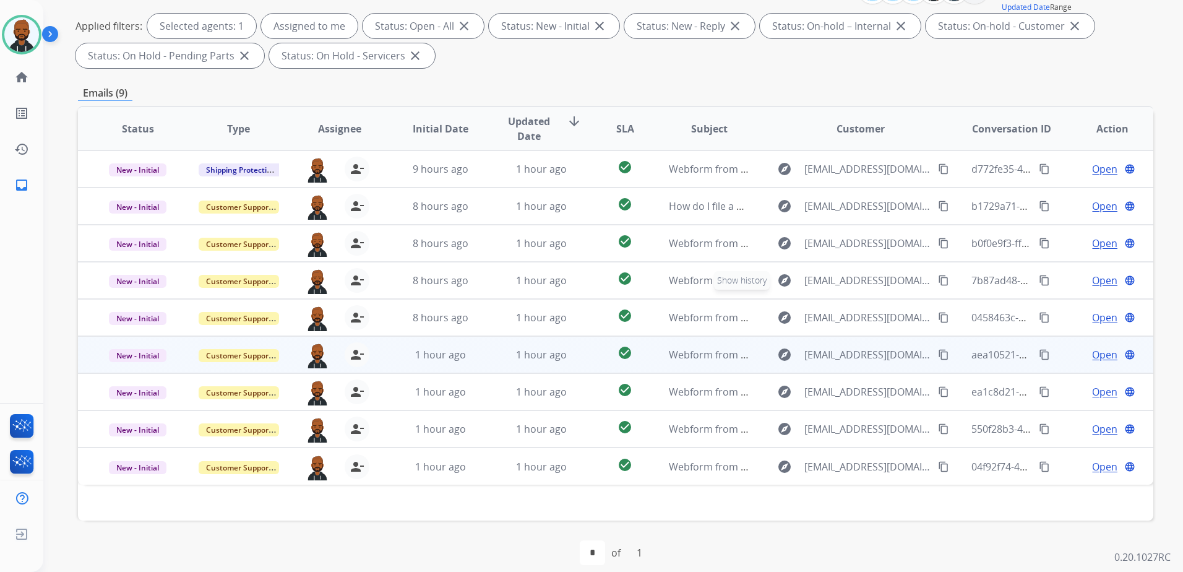
scroll to position [192, 0]
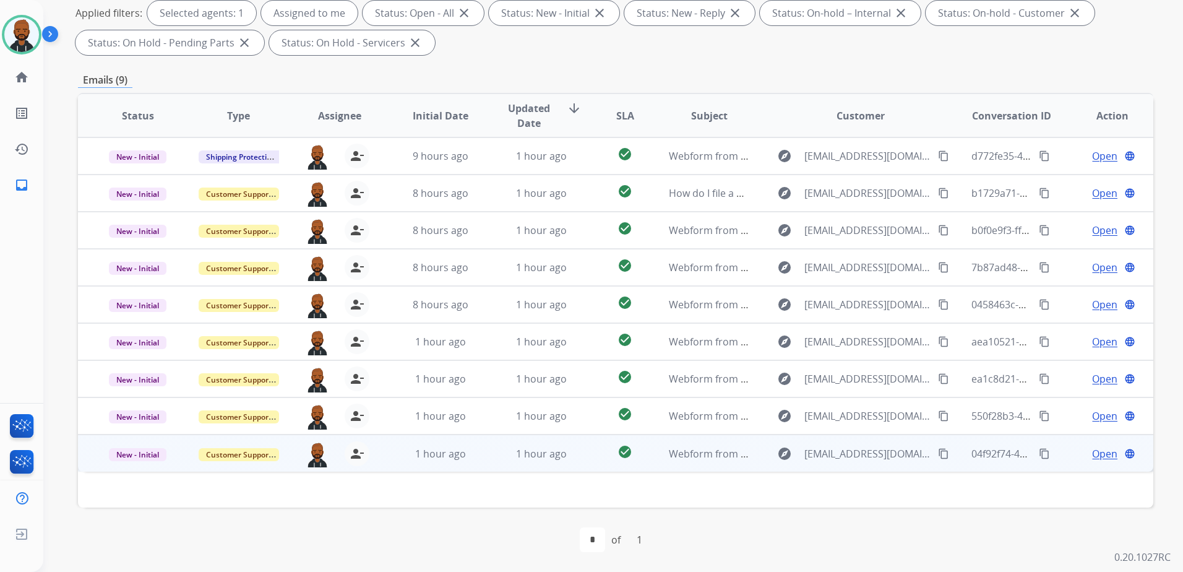
click at [1100, 456] on span "Open" at bounding box center [1104, 453] width 25 height 15
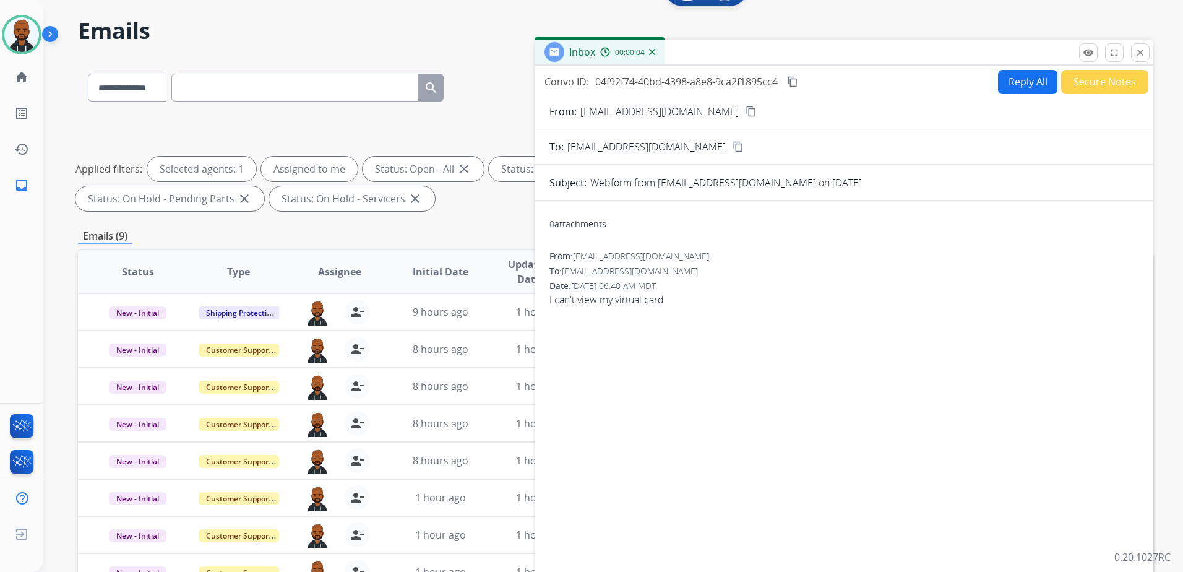
scroll to position [0, 0]
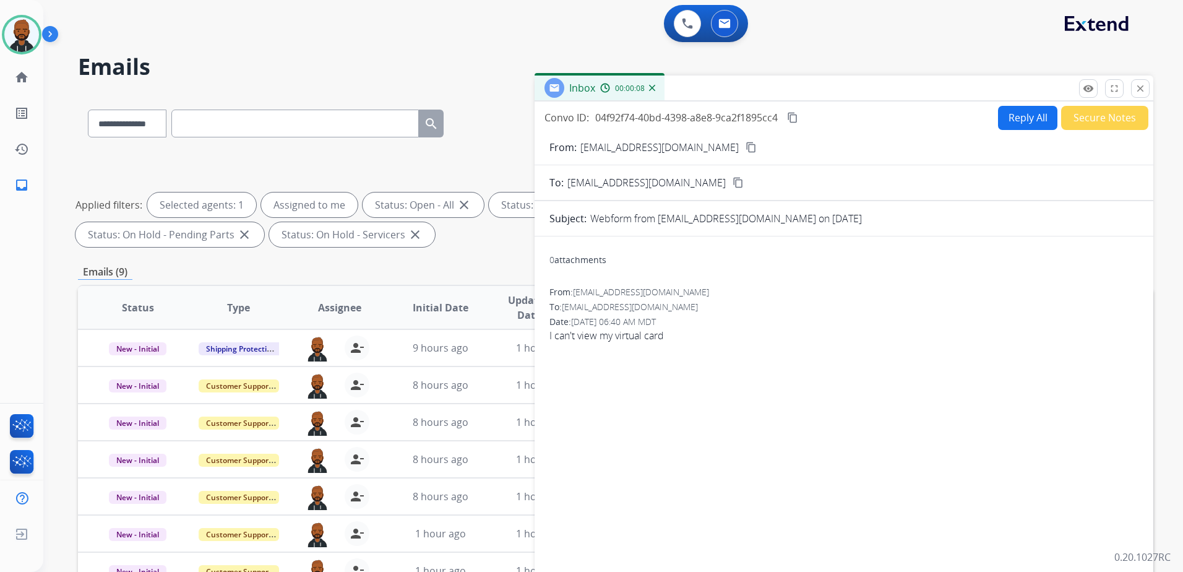
click at [745, 146] on mat-icon "content_copy" at bounding box center [750, 147] width 11 height 11
click at [1003, 110] on button "Reply All" at bounding box center [1027, 118] width 59 height 24
select select "**********"
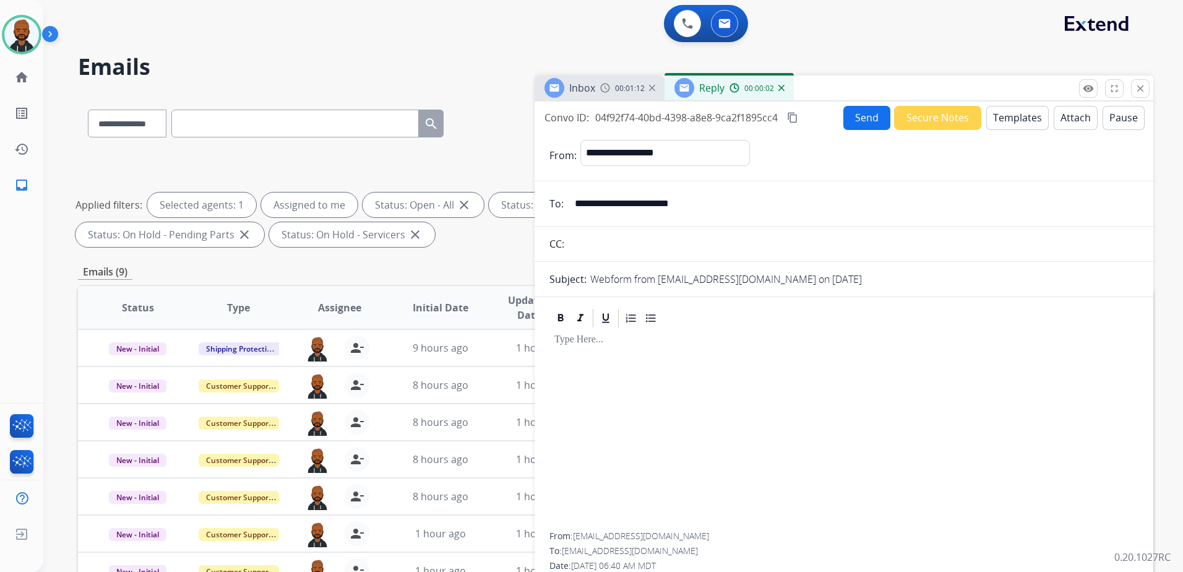
click at [998, 119] on button "Templates" at bounding box center [1017, 118] width 62 height 24
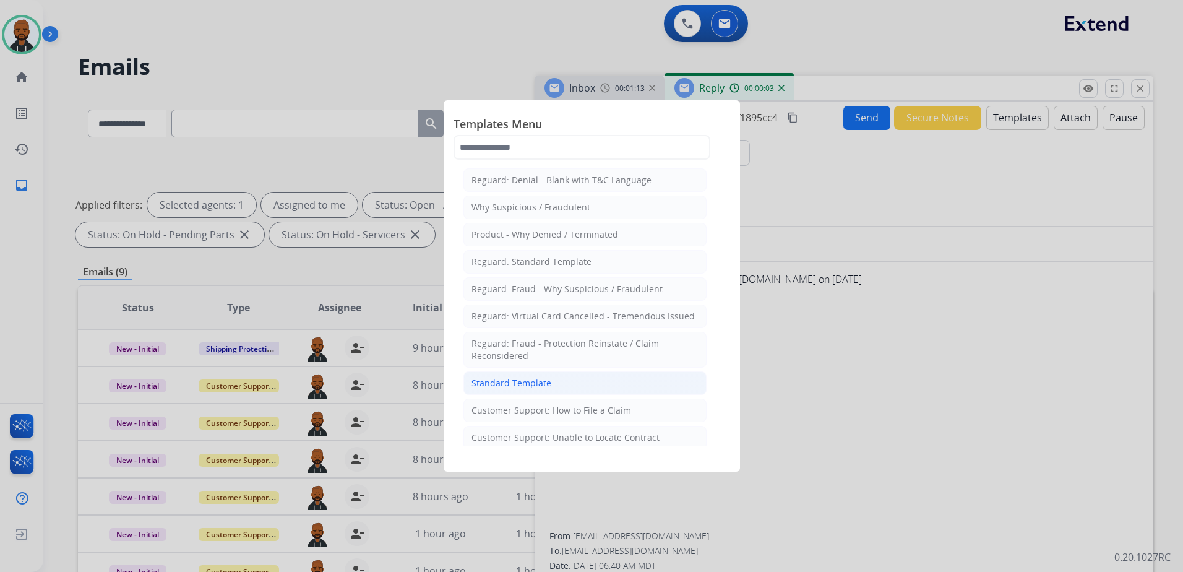
click at [565, 380] on li "Standard Template" at bounding box center [584, 383] width 243 height 24
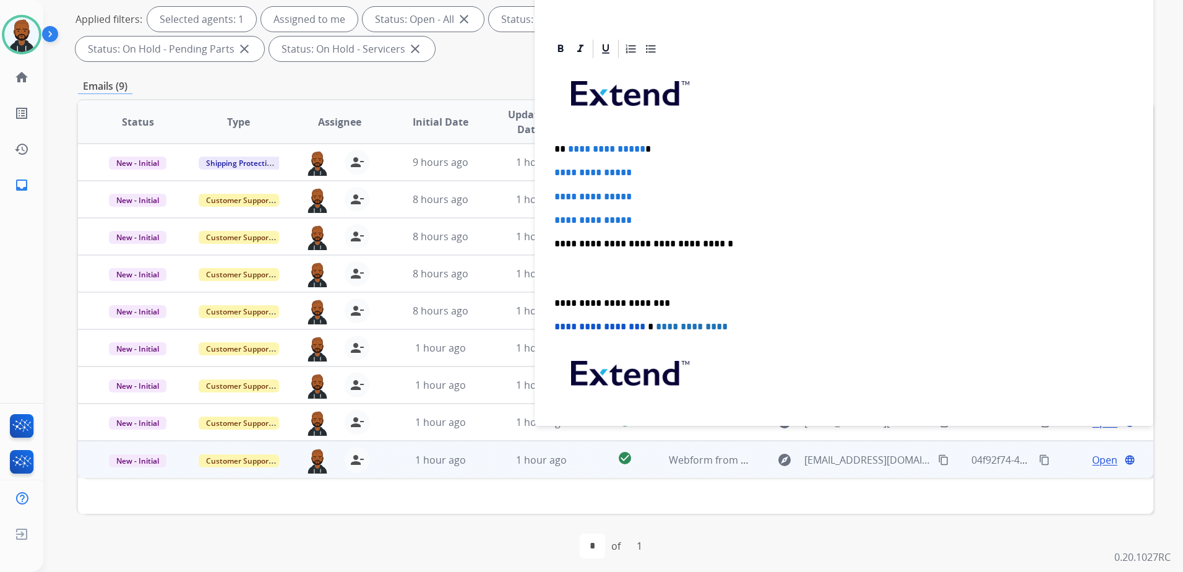
scroll to position [109, 0]
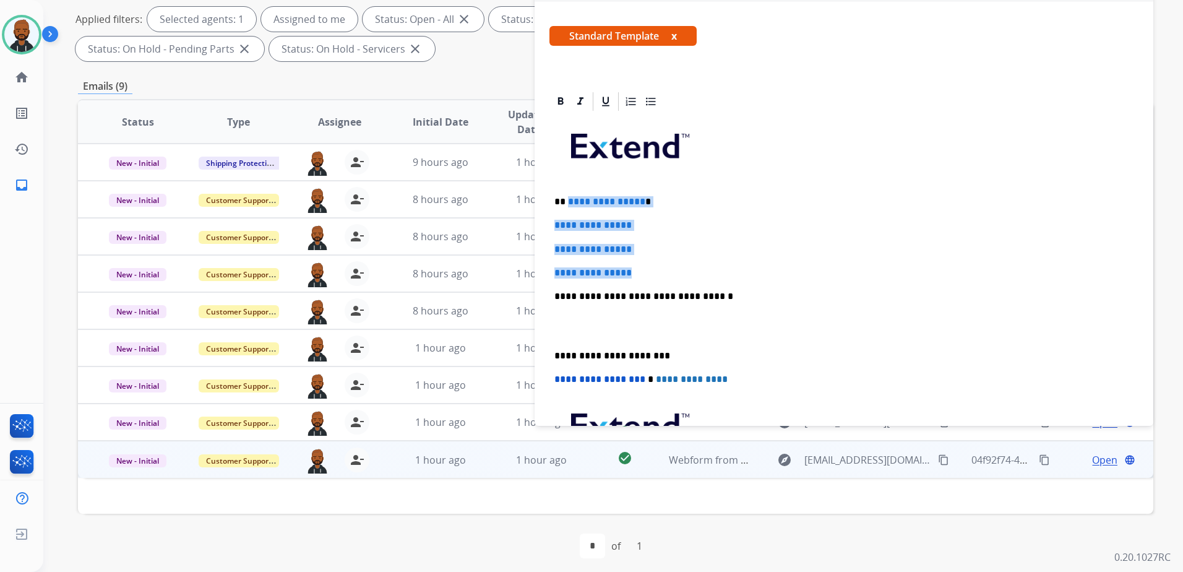
drag, startPoint x: 650, startPoint y: 272, endPoint x: 568, endPoint y: 201, distance: 107.9
click at [568, 201] on div "**********" at bounding box center [843, 326] width 589 height 426
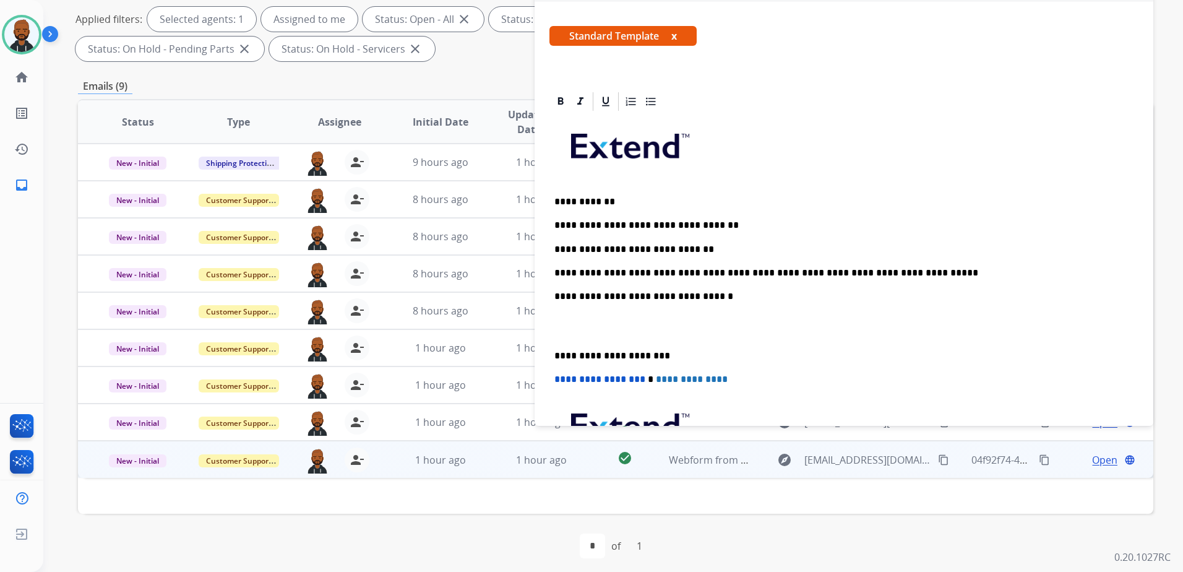
click at [549, 351] on div "**********" at bounding box center [843, 346] width 619 height 512
click at [552, 355] on div "**********" at bounding box center [843, 326] width 589 height 426
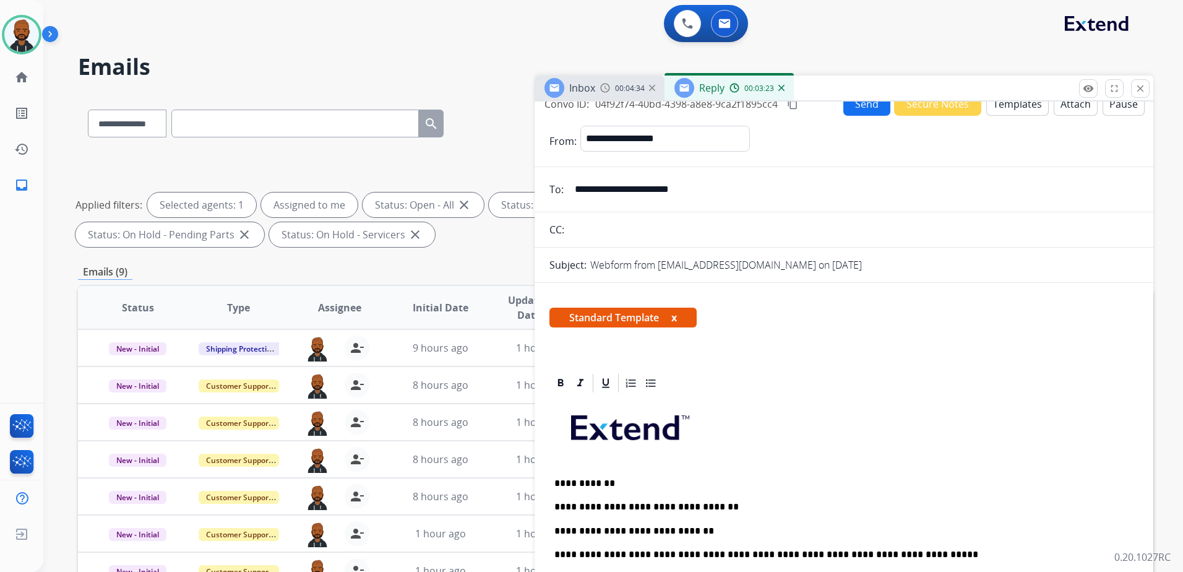
scroll to position [0, 0]
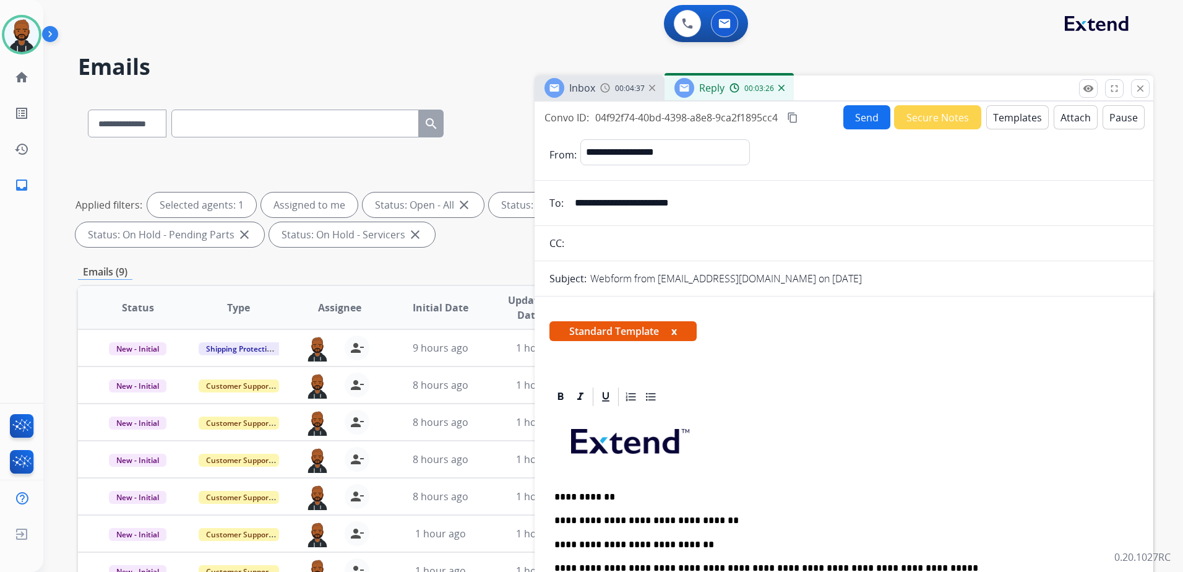
click at [790, 121] on mat-icon "content_copy" at bounding box center [792, 117] width 11 height 11
click at [855, 121] on button "Send" at bounding box center [866, 117] width 47 height 24
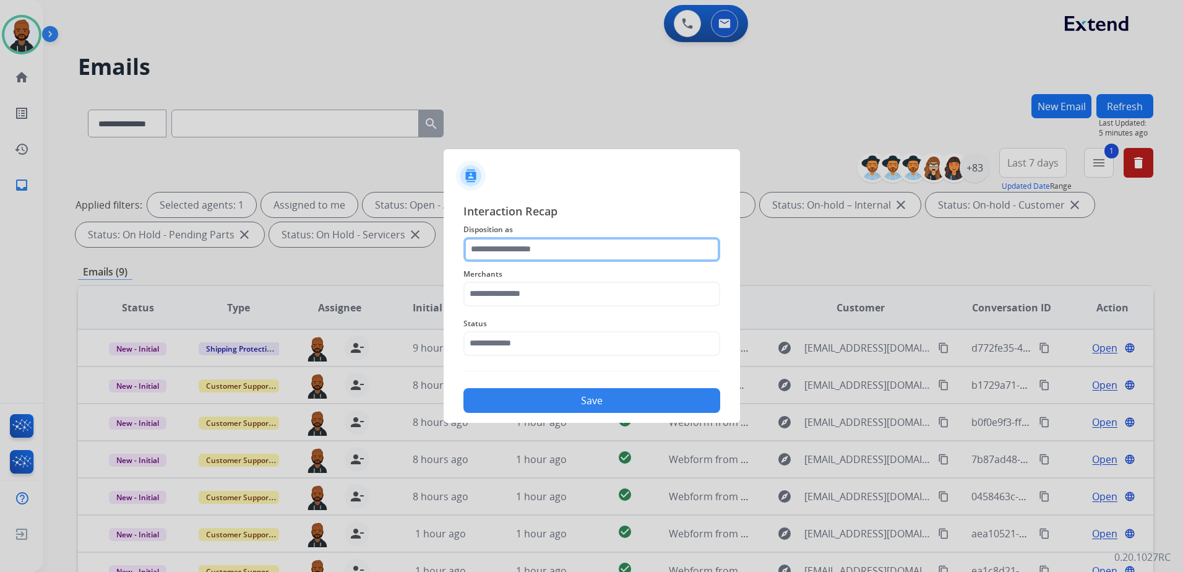
click at [491, 257] on input "text" at bounding box center [591, 249] width 257 height 25
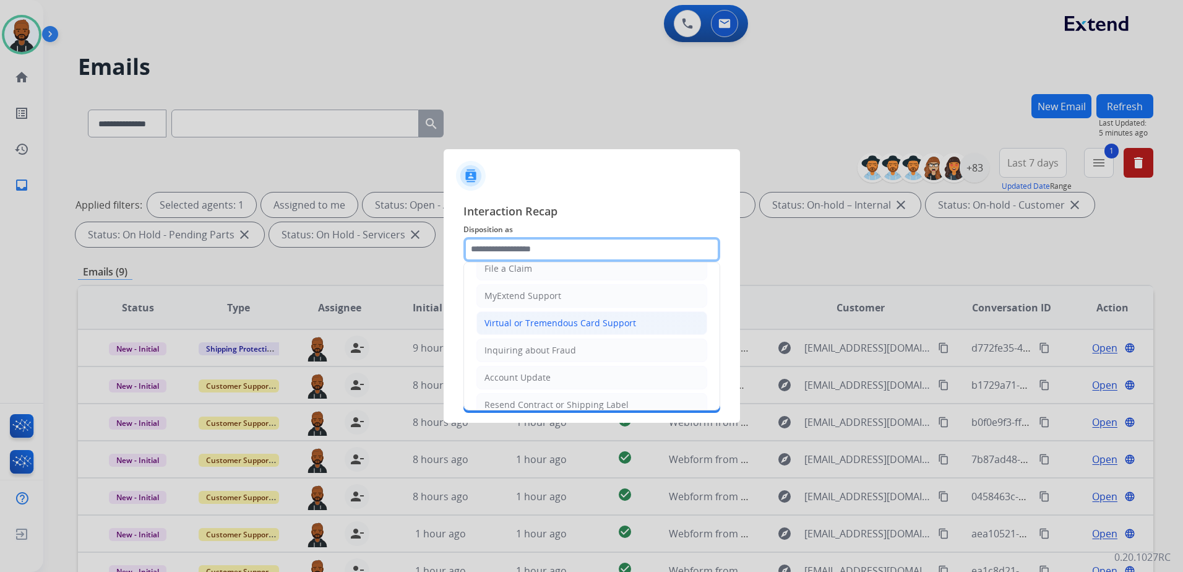
scroll to position [124, 0]
click at [512, 326] on div "Virtual or Tremendous Card Support" at bounding box center [560, 322] width 152 height 12
type input "**********"
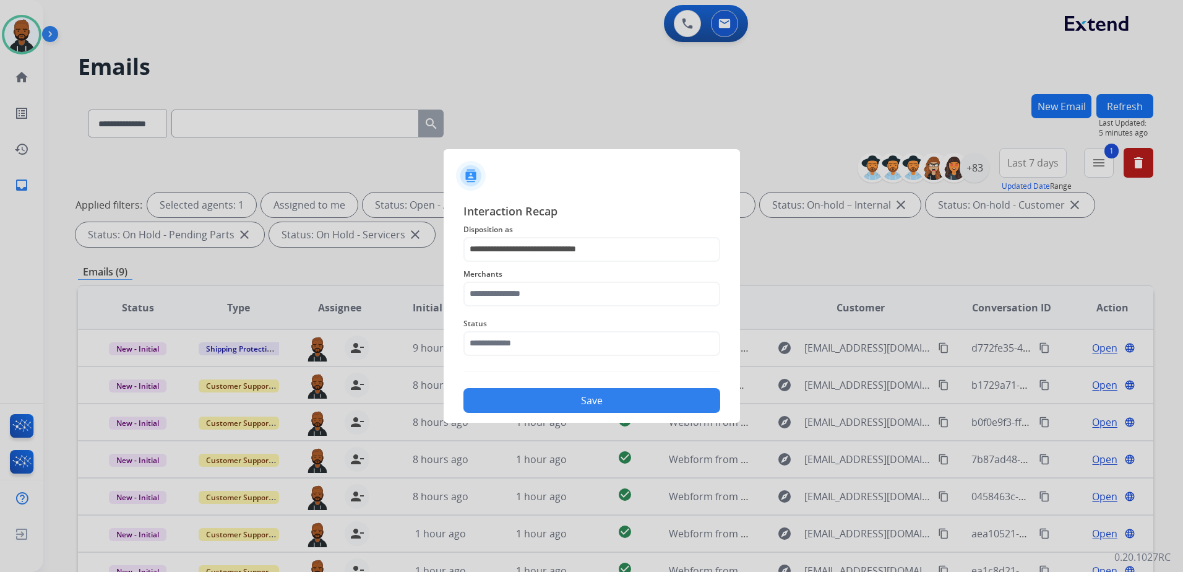
drag, startPoint x: 522, startPoint y: 274, endPoint x: 533, endPoint y: 279, distance: 12.2
click at [523, 275] on span "Merchants" at bounding box center [591, 274] width 257 height 15
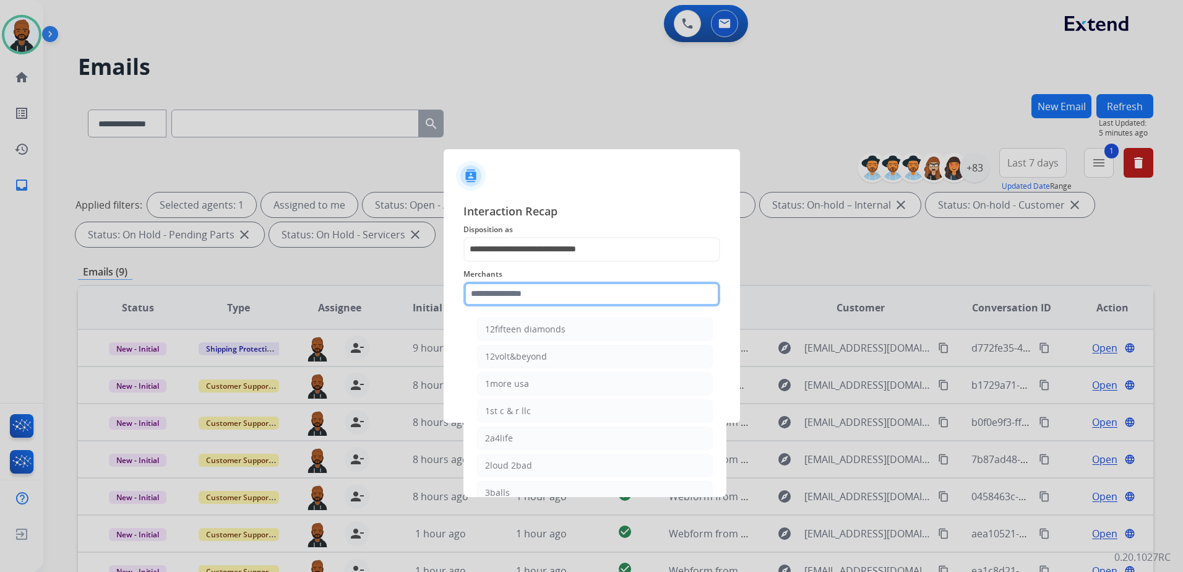
click at [527, 288] on input "text" at bounding box center [591, 293] width 257 height 25
click at [503, 347] on li "Bbwheels" at bounding box center [595, 357] width 236 height 24
type input "********"
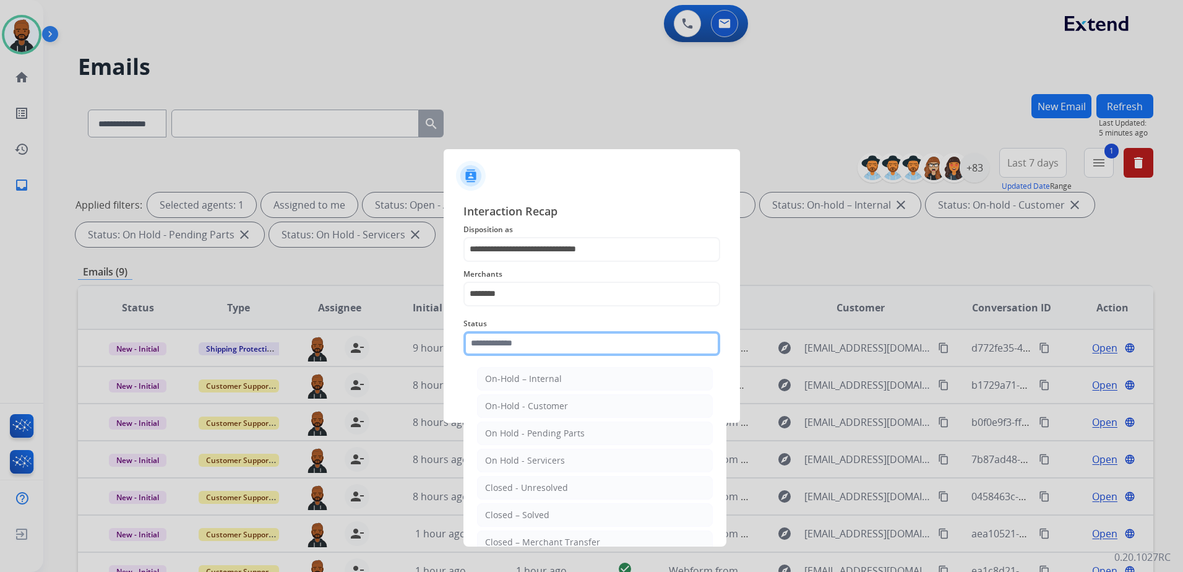
click at [499, 341] on input "text" at bounding box center [591, 343] width 257 height 25
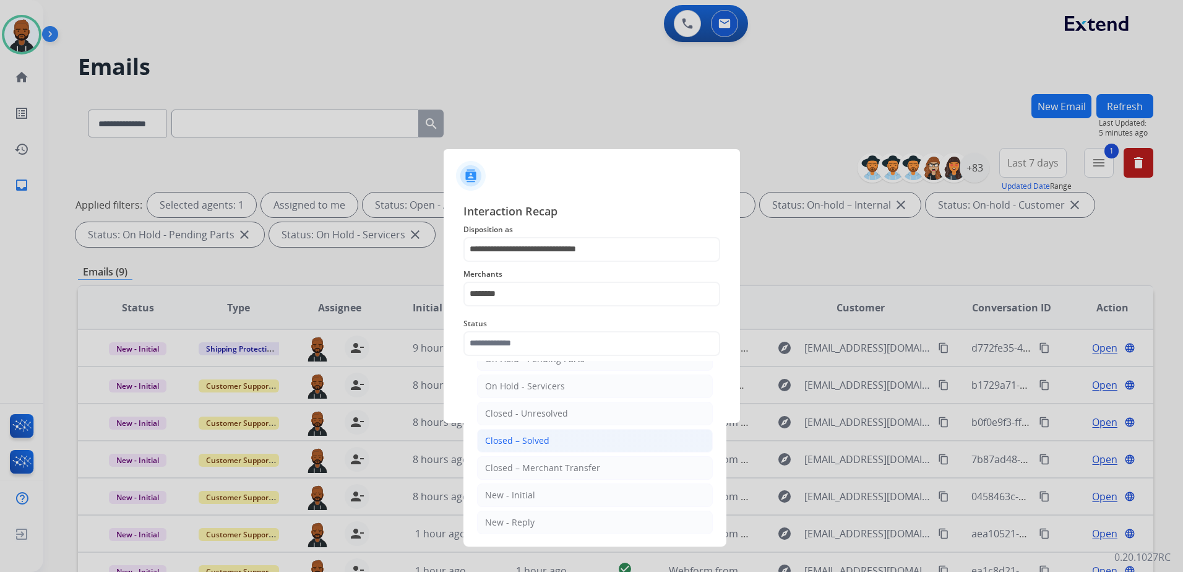
click at [535, 438] on div "Closed – Solved" at bounding box center [517, 440] width 64 height 12
type input "**********"
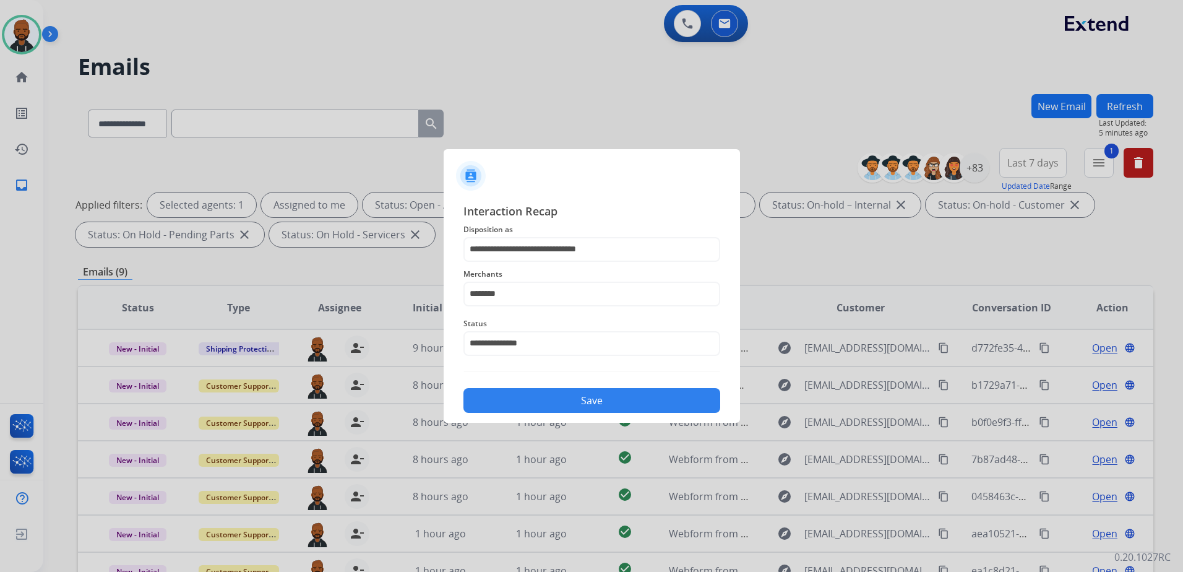
click at [596, 399] on button "Save" at bounding box center [591, 400] width 257 height 25
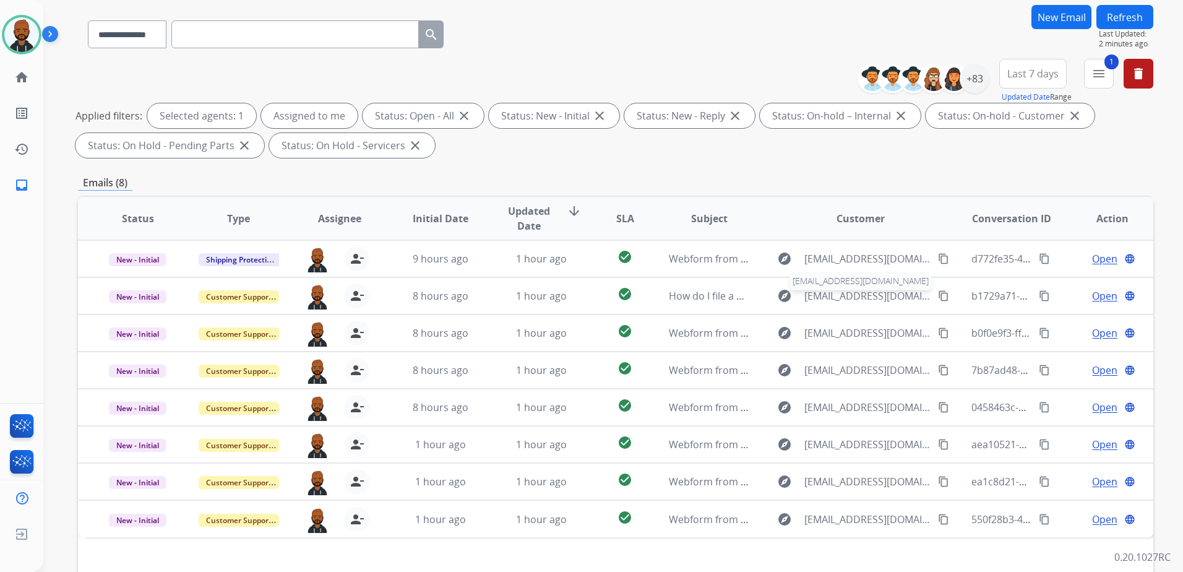
scroll to position [6, 0]
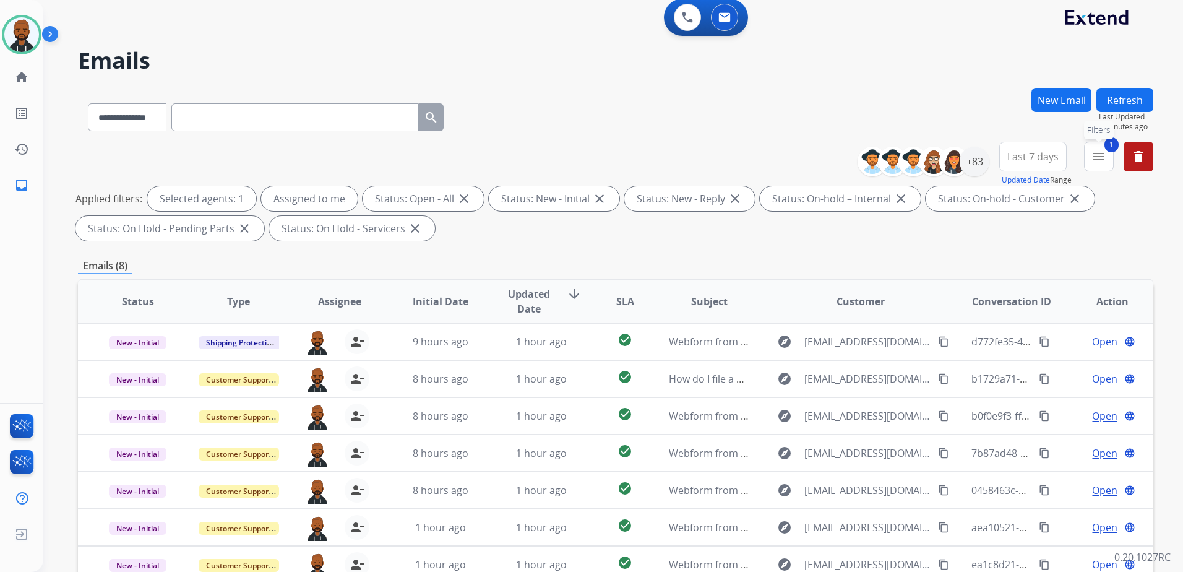
click at [1094, 160] on mat-icon "menu" at bounding box center [1098, 156] width 15 height 15
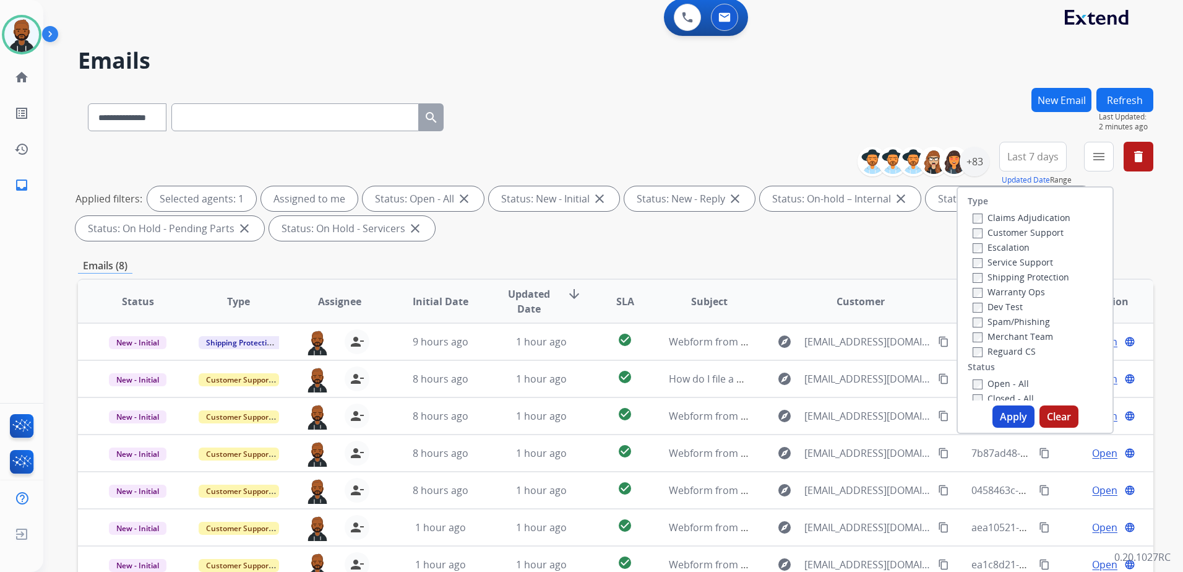
click at [1004, 413] on button "Apply" at bounding box center [1013, 416] width 42 height 22
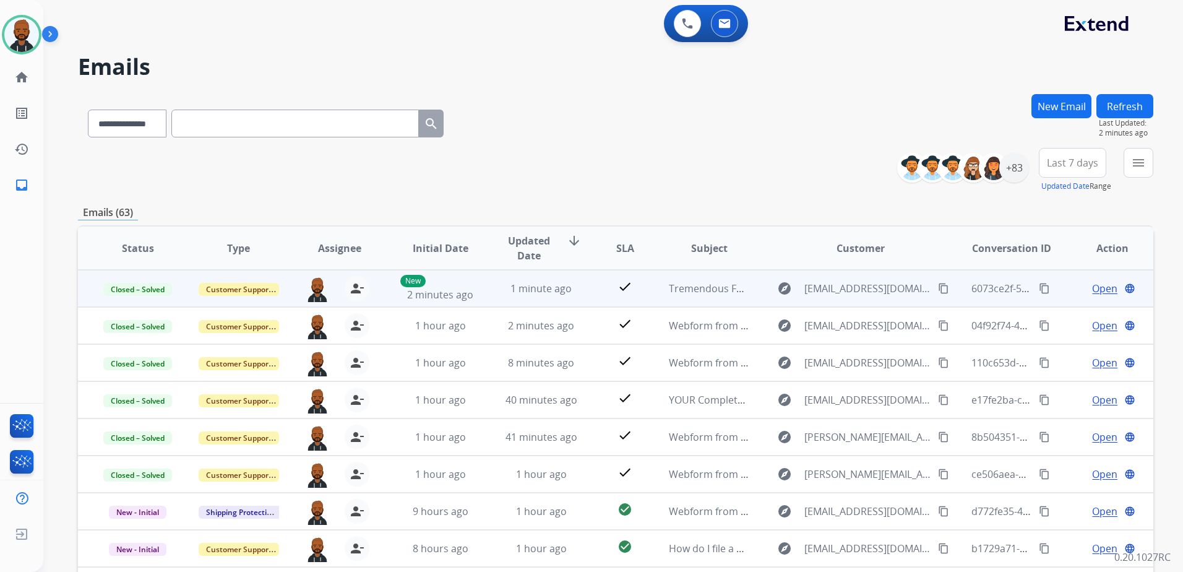
drag, startPoint x: 1081, startPoint y: 290, endPoint x: 1089, endPoint y: 291, distance: 8.1
click at [1082, 290] on div "Open language" at bounding box center [1112, 288] width 80 height 15
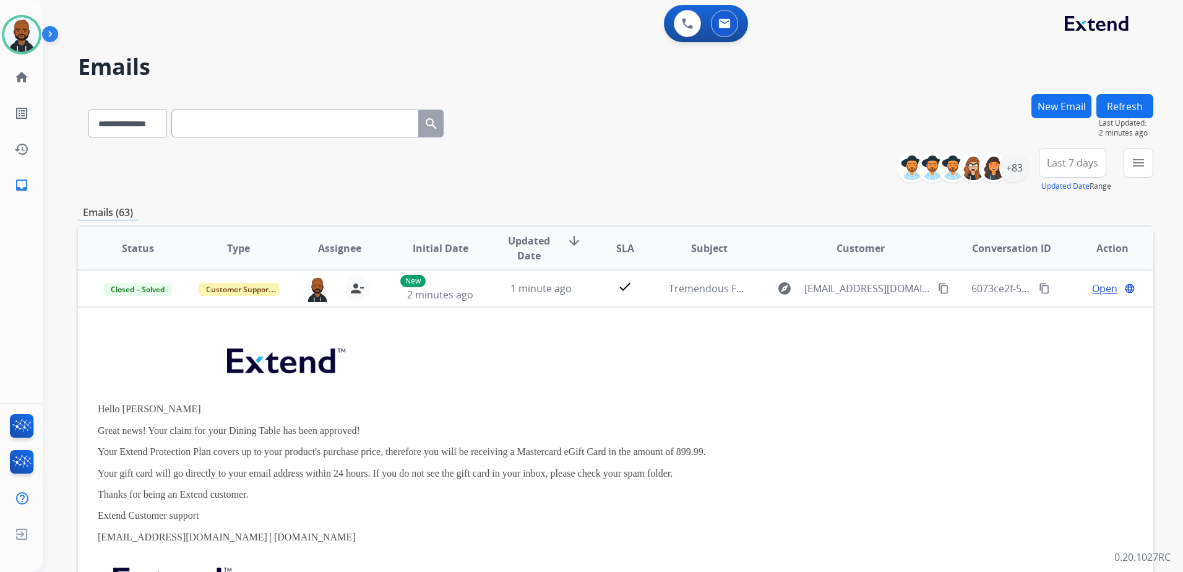
click at [830, 176] on div "**********" at bounding box center [615, 170] width 1075 height 45
click at [770, 200] on div "**********" at bounding box center [615, 399] width 1075 height 610
click at [622, 187] on div "**********" at bounding box center [615, 170] width 1075 height 45
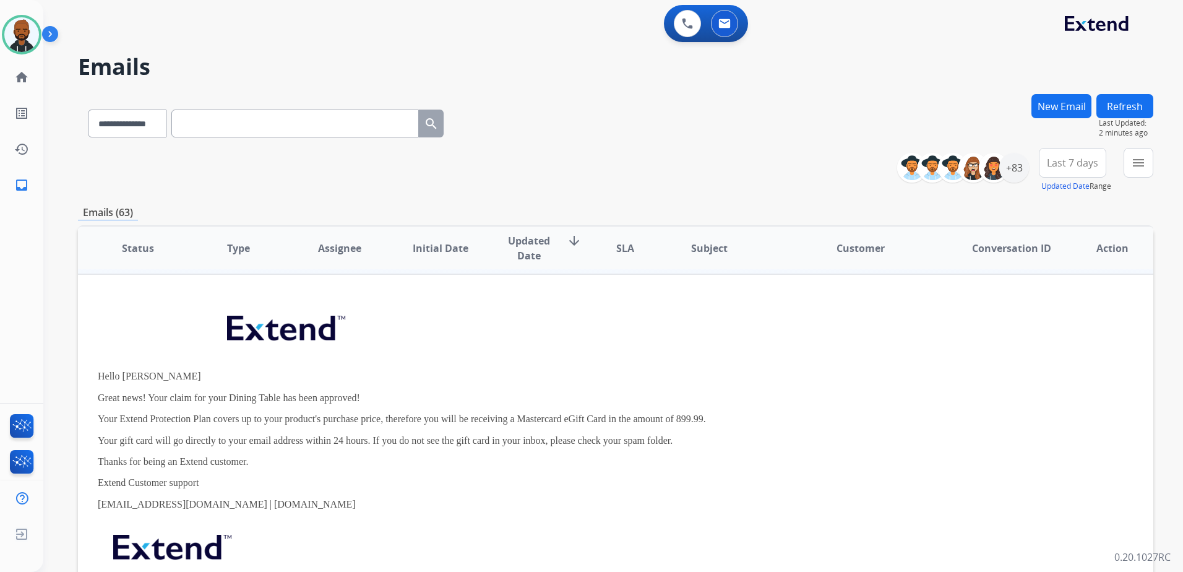
scroll to position [62, 0]
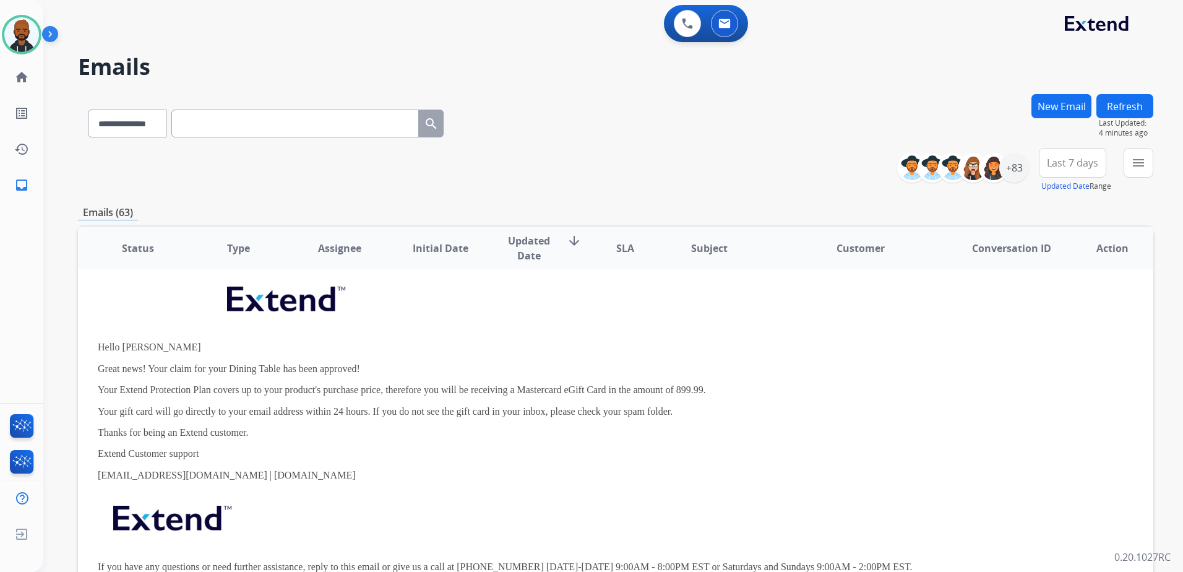
click at [534, 241] on span "Updated Date" at bounding box center [529, 248] width 56 height 30
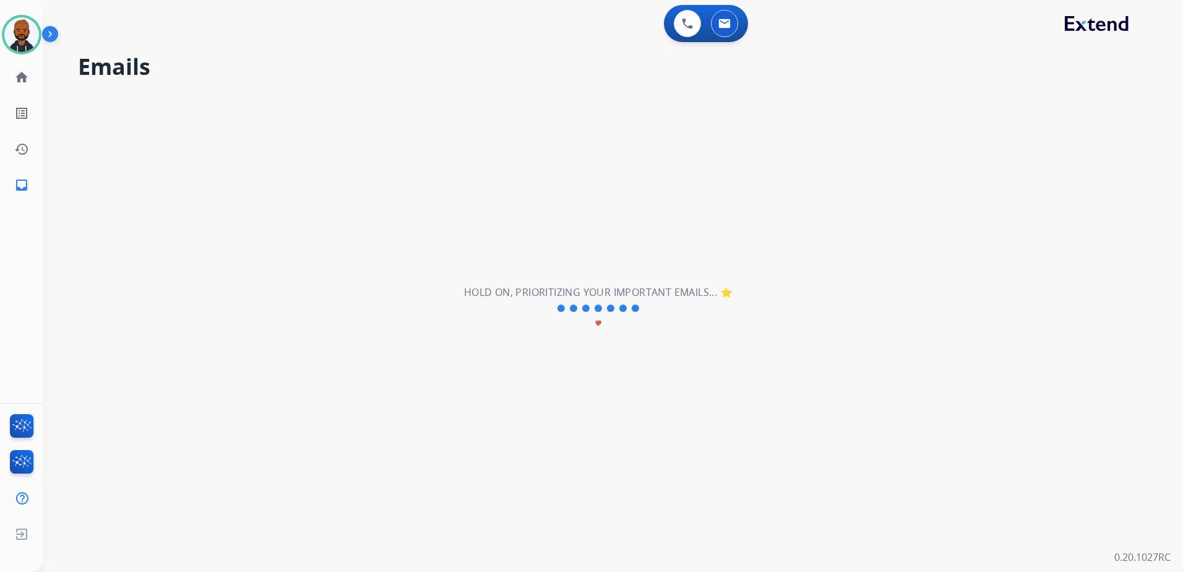
scroll to position [42, 0]
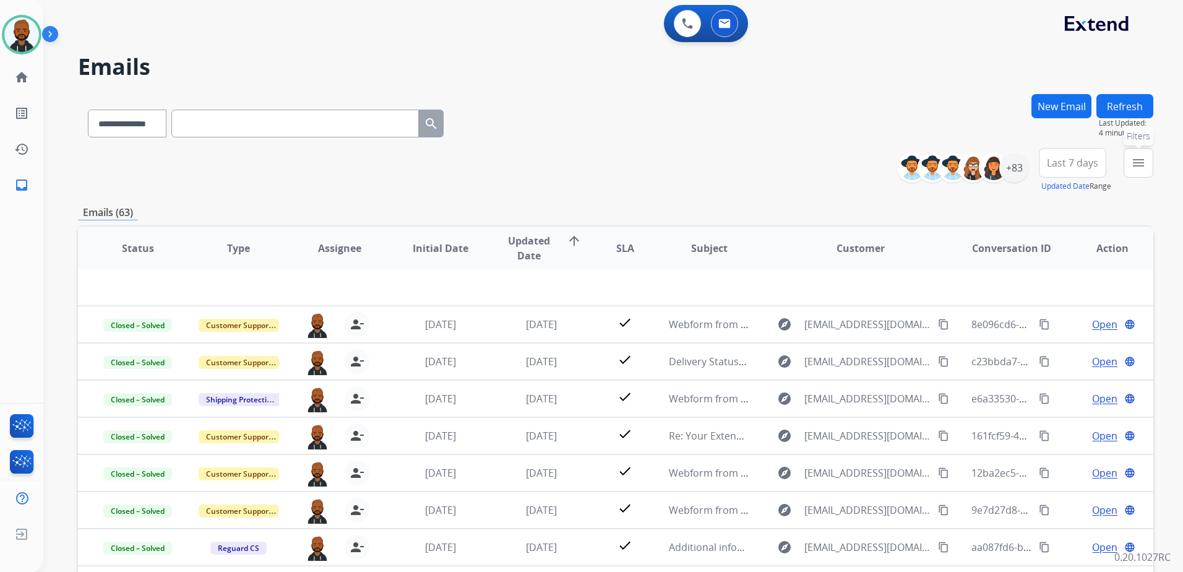
click at [1131, 170] on button "menu Filters" at bounding box center [1138, 163] width 30 height 30
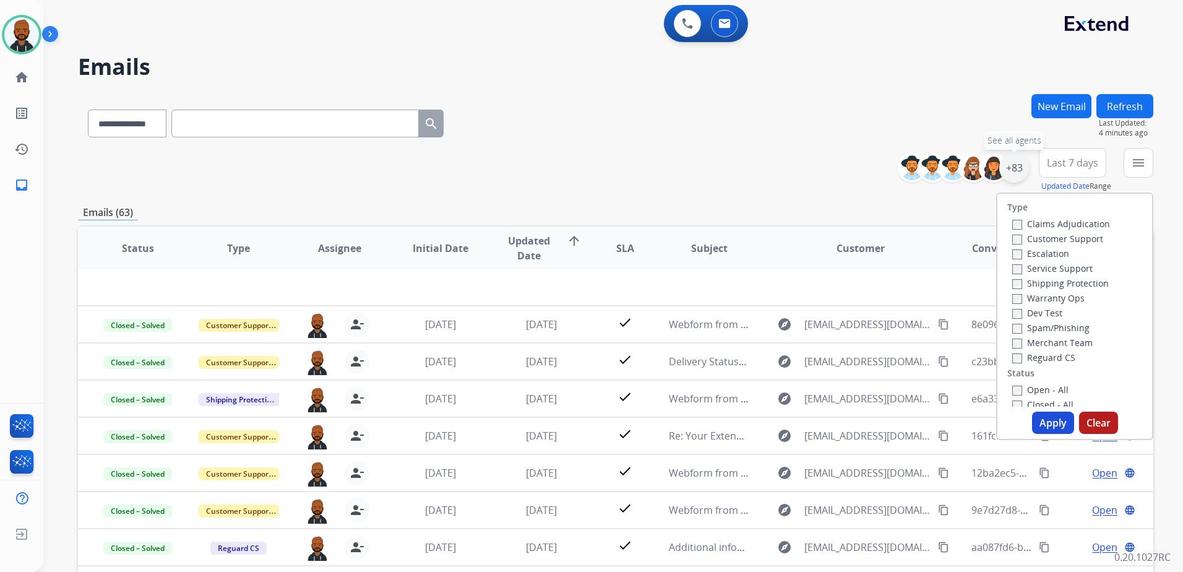
click at [1010, 165] on div "+83" at bounding box center [1014, 168] width 30 height 30
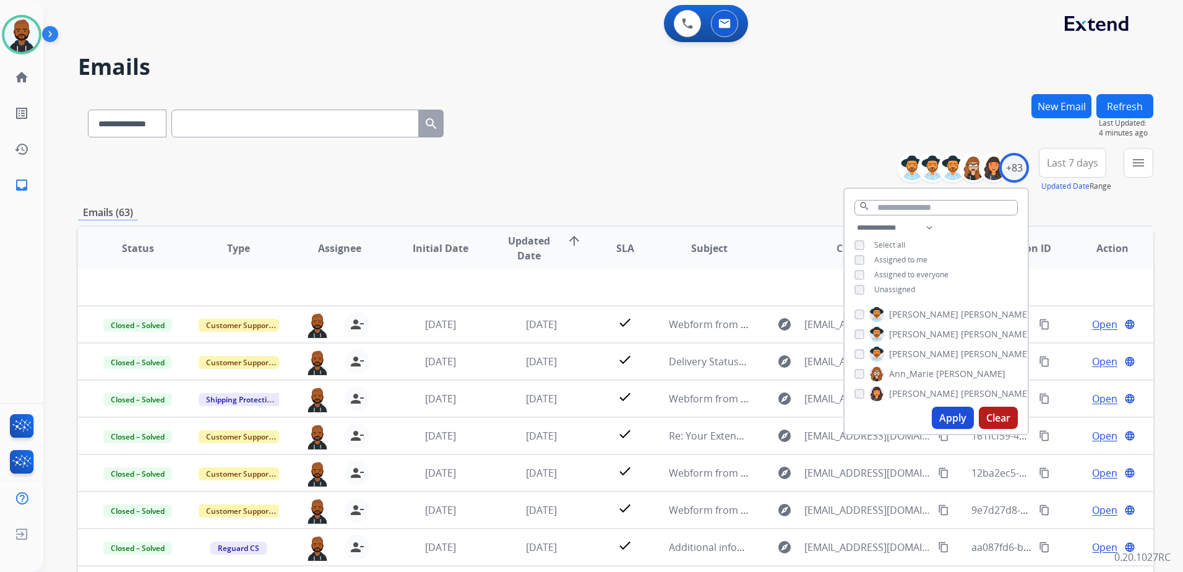
click at [943, 421] on button "Apply" at bounding box center [953, 417] width 42 height 22
click at [722, 151] on div "**********" at bounding box center [615, 170] width 1075 height 45
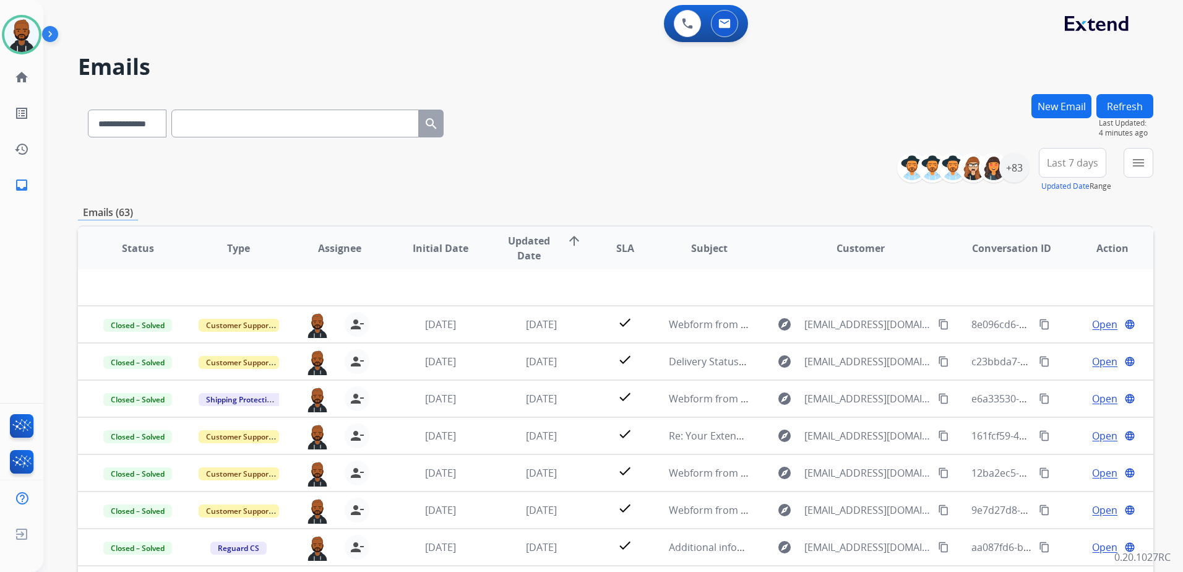
click at [556, 242] on span "Updated Date arrow_upward" at bounding box center [541, 248] width 80 height 30
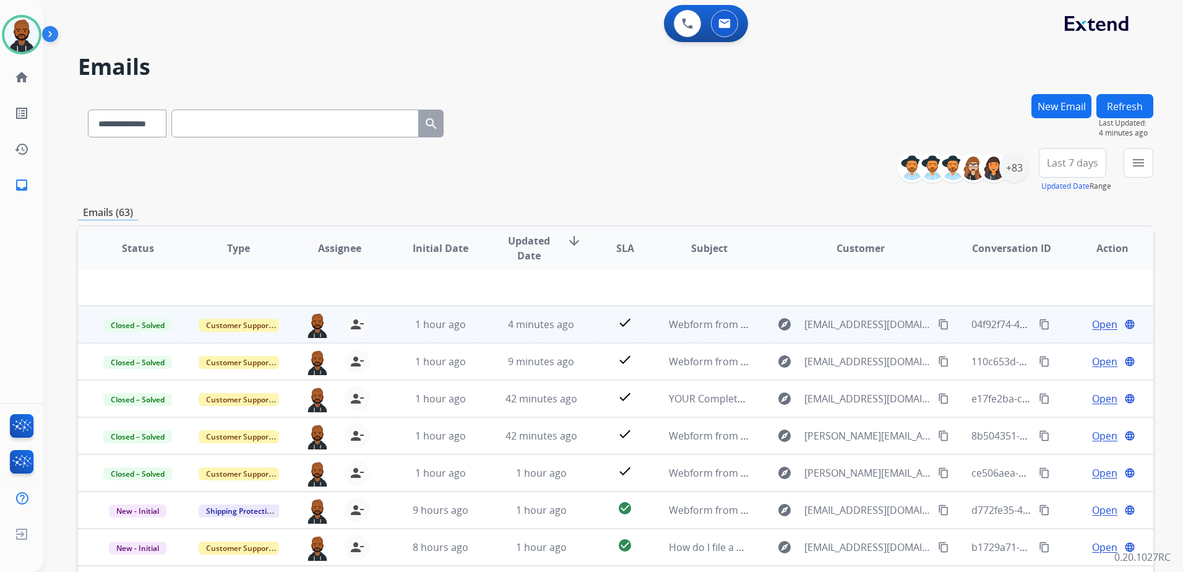
click at [1092, 319] on span "Open" at bounding box center [1104, 324] width 25 height 15
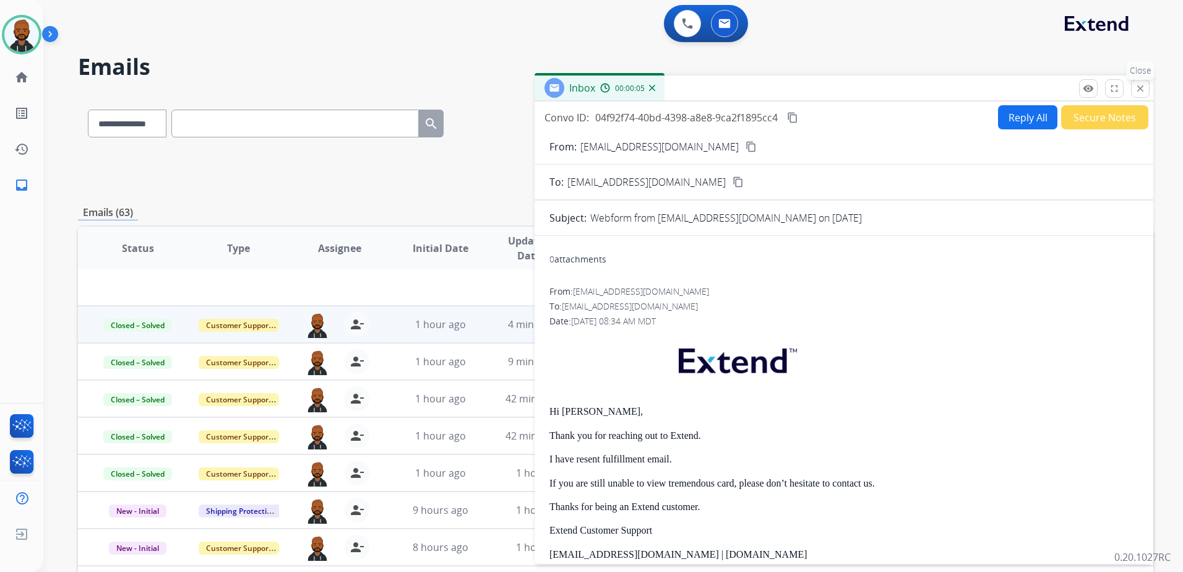
click at [1143, 85] on mat-icon "close" at bounding box center [1140, 88] width 11 height 11
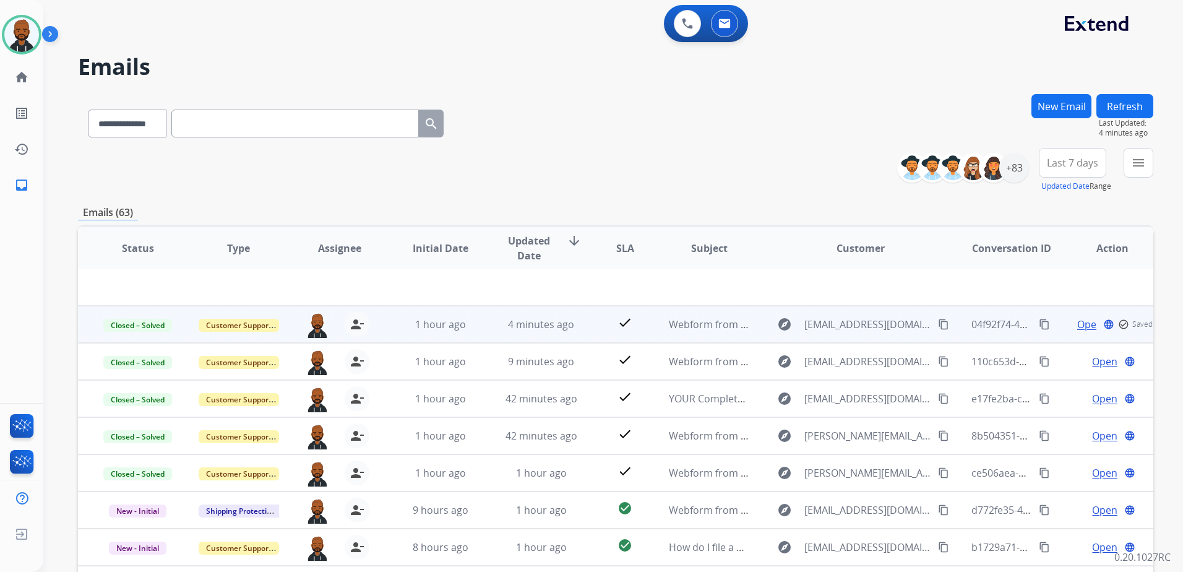
click at [1039, 324] on mat-icon "content_copy" at bounding box center [1044, 324] width 11 height 11
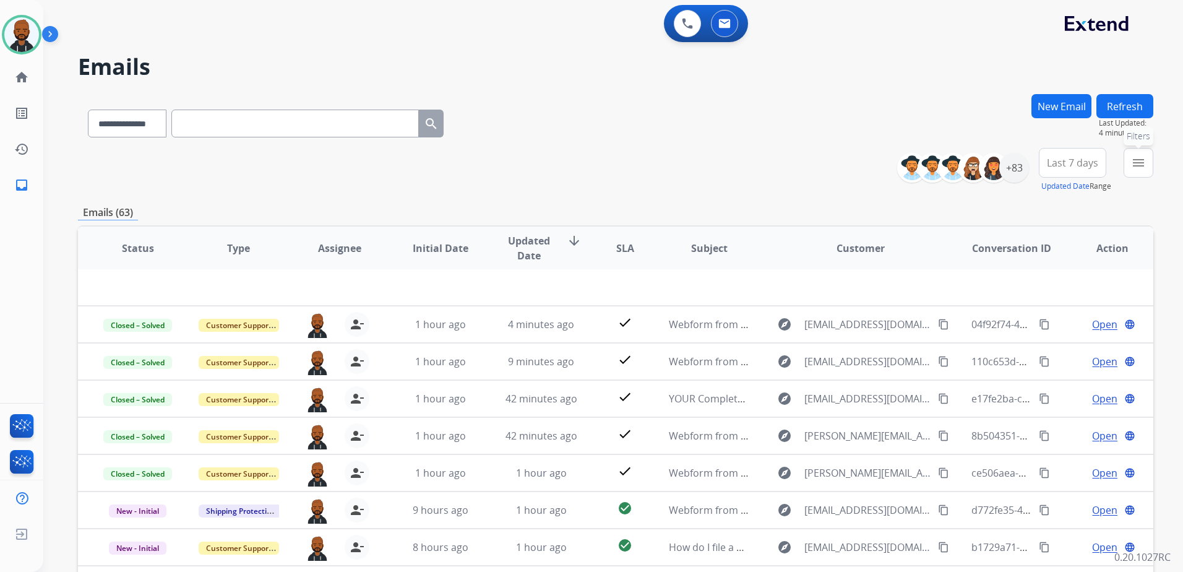
click at [1138, 164] on mat-icon "menu" at bounding box center [1138, 162] width 15 height 15
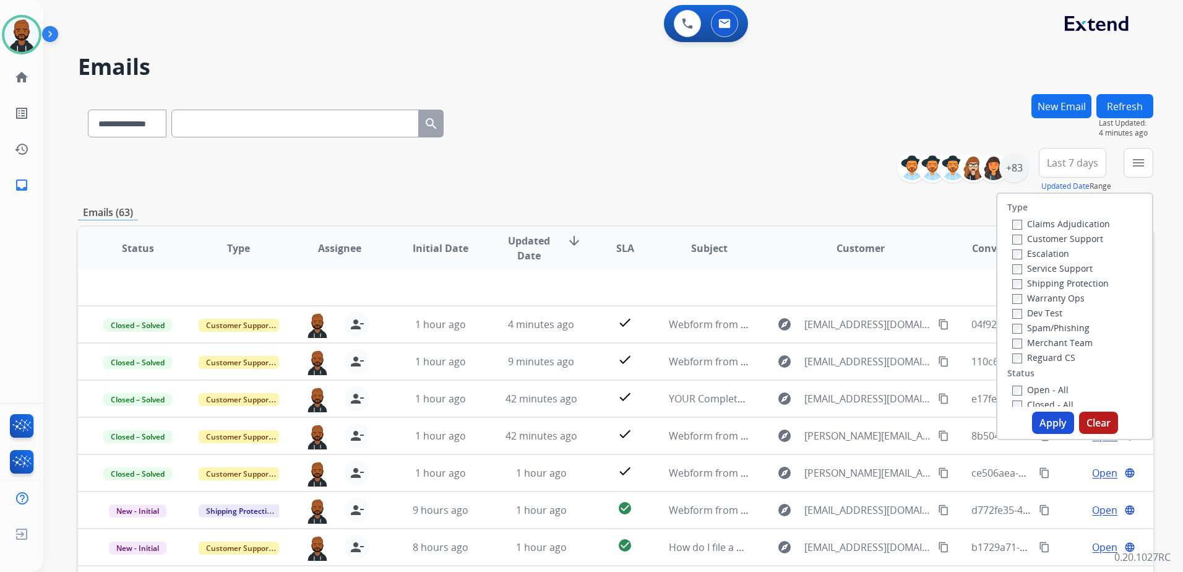
click at [1012, 386] on label "Open - All" at bounding box center [1040, 390] width 56 height 12
click at [1040, 418] on button "Apply" at bounding box center [1053, 422] width 42 height 22
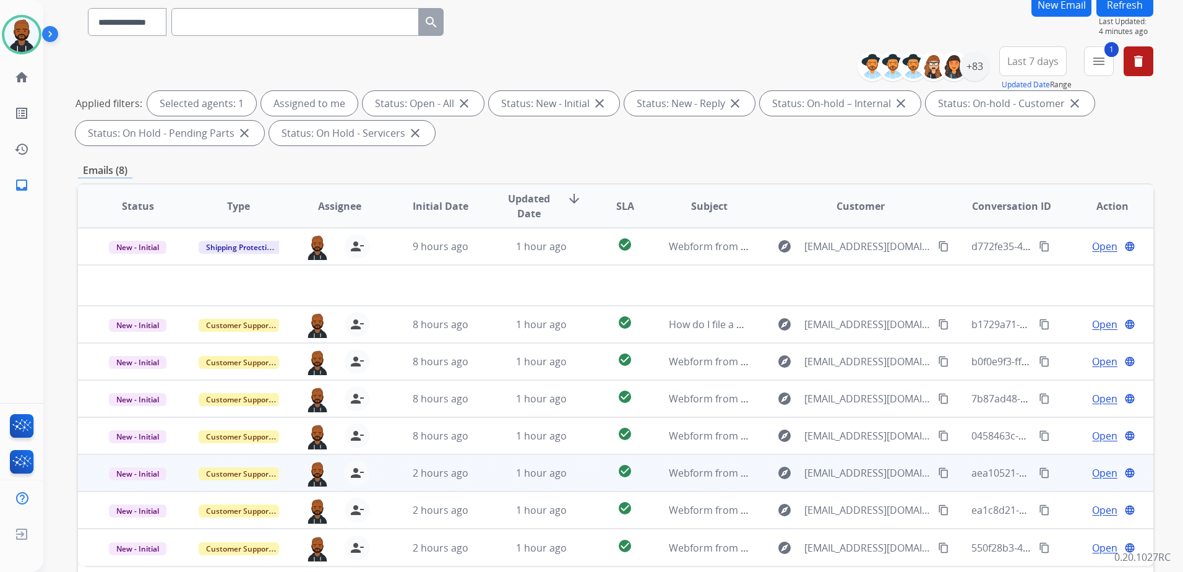
scroll to position [192, 0]
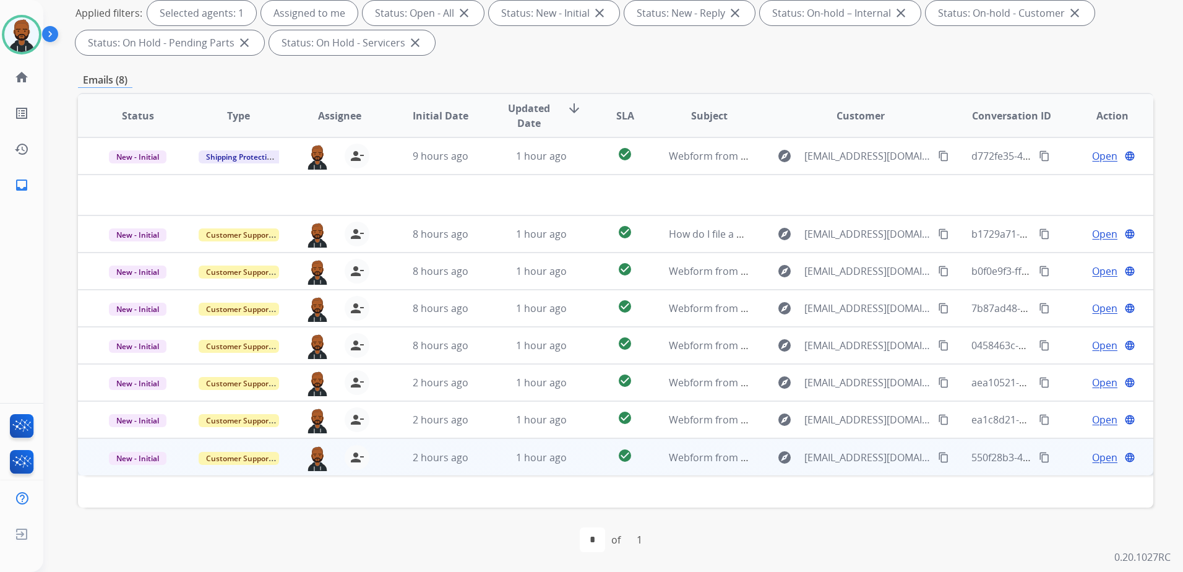
click at [1092, 457] on span "Open" at bounding box center [1104, 457] width 25 height 15
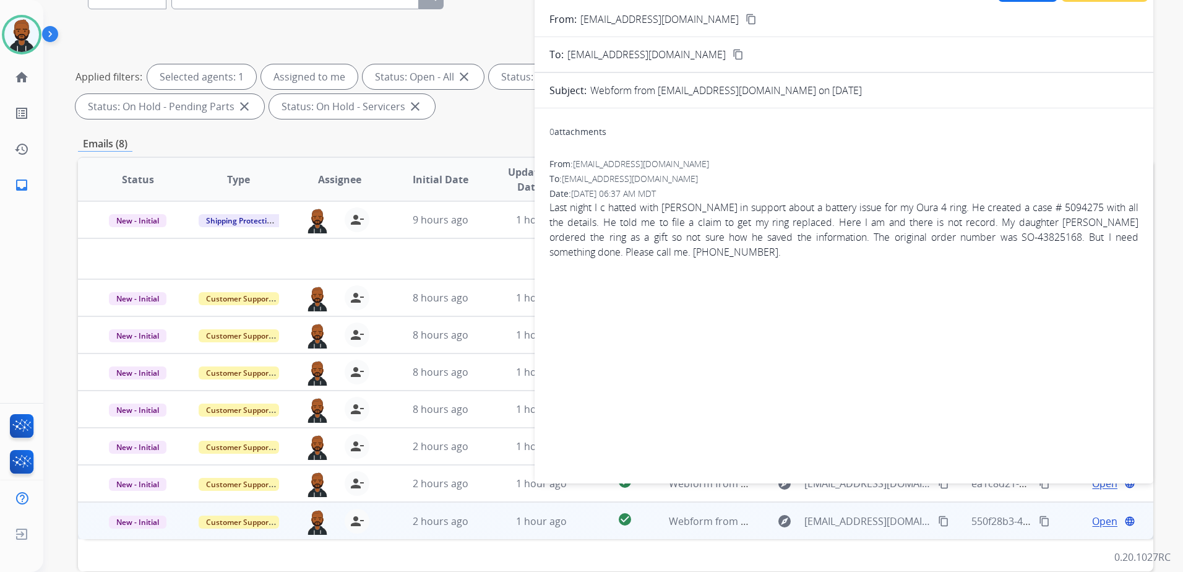
scroll to position [6, 0]
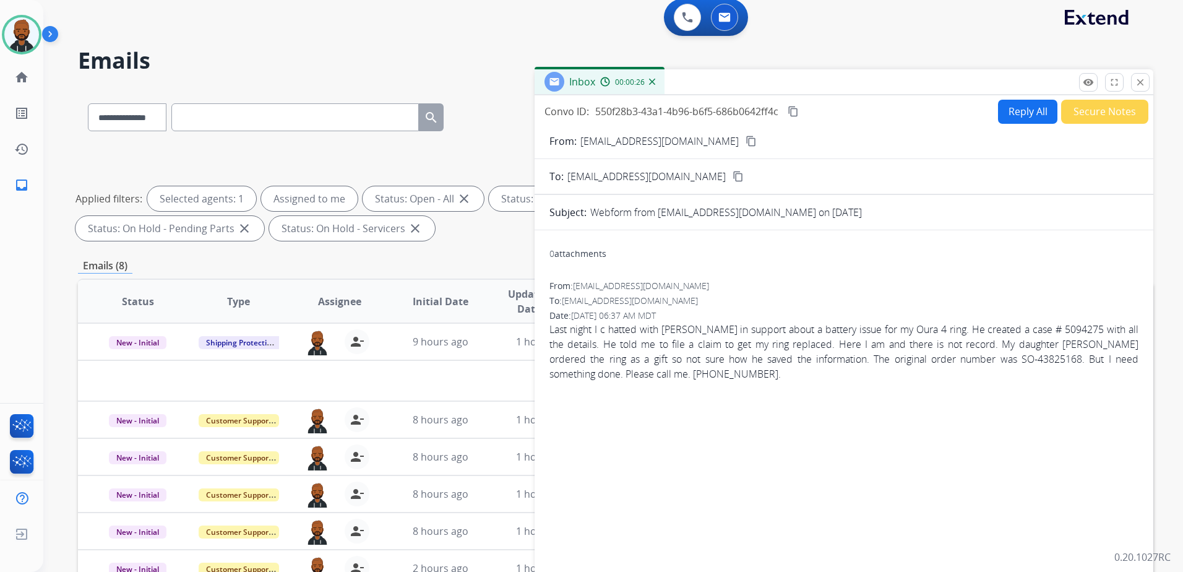
click at [745, 144] on mat-icon "content_copy" at bounding box center [750, 140] width 11 height 11
drag, startPoint x: 1013, startPoint y: 358, endPoint x: 1074, endPoint y: 355, distance: 60.7
click at [1074, 355] on span "Last night I c hatted with [PERSON_NAME] in support about a battery issue for m…" at bounding box center [843, 351] width 589 height 59
drag, startPoint x: 1074, startPoint y: 355, endPoint x: 1057, endPoint y: 358, distance: 17.5
copy span "SO-43825168"
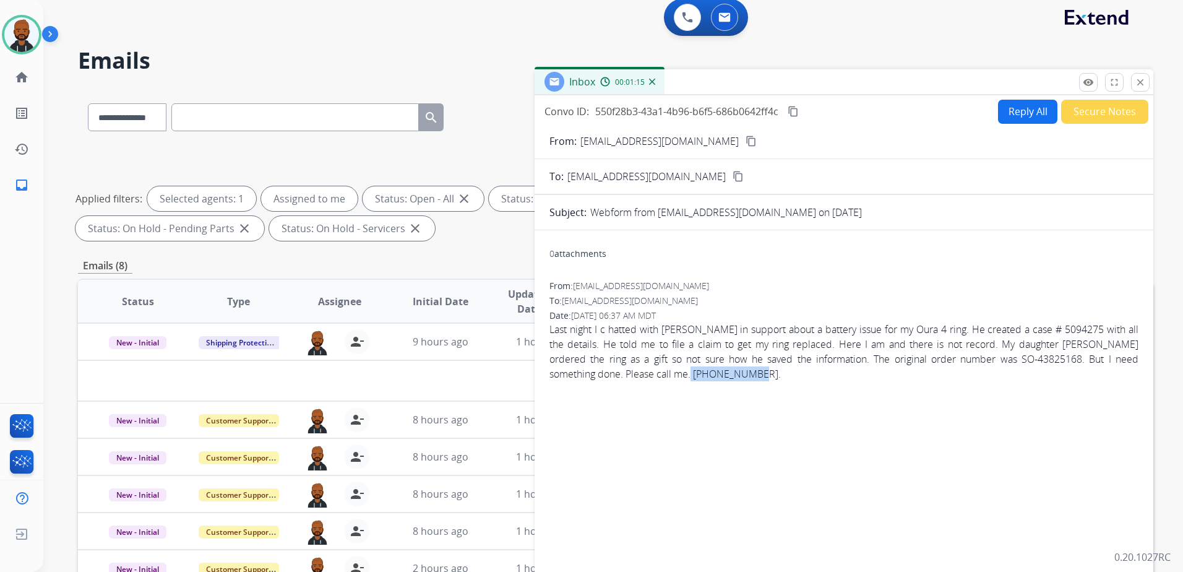
drag, startPoint x: 692, startPoint y: 373, endPoint x: 757, endPoint y: 378, distance: 64.5
click at [757, 378] on span "Last night I c hatted with [PERSON_NAME] in support about a battery issue for m…" at bounding box center [843, 351] width 589 height 59
drag, startPoint x: 757, startPoint y: 378, endPoint x: 749, endPoint y: 377, distance: 7.5
copy span "[PHONE_NUMBER]"
click at [1144, 88] on button "close Close" at bounding box center [1140, 82] width 19 height 19
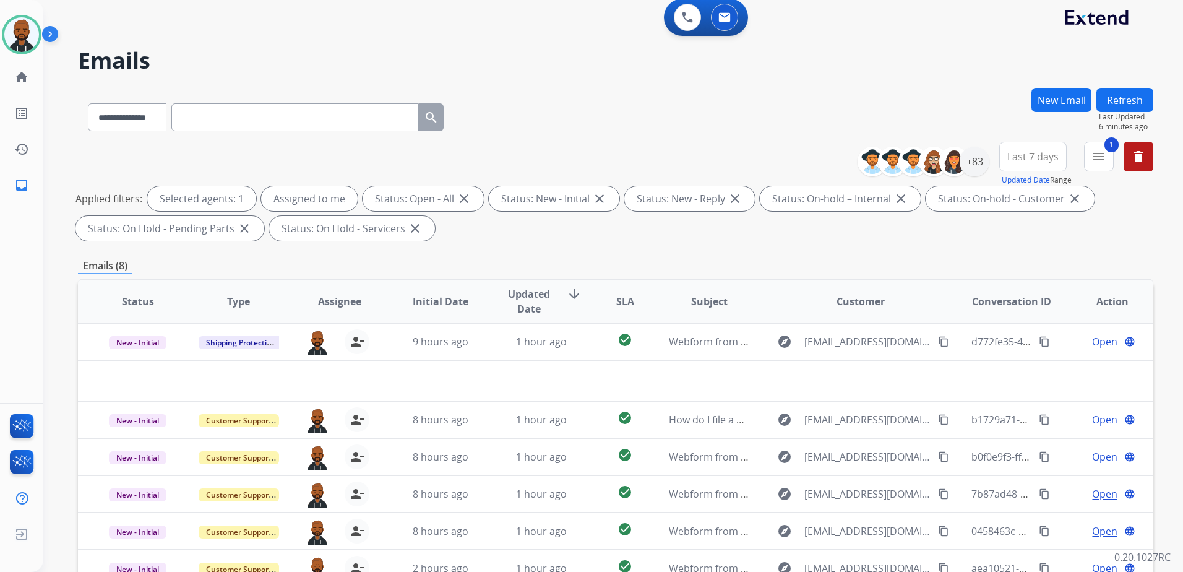
scroll to position [192, 0]
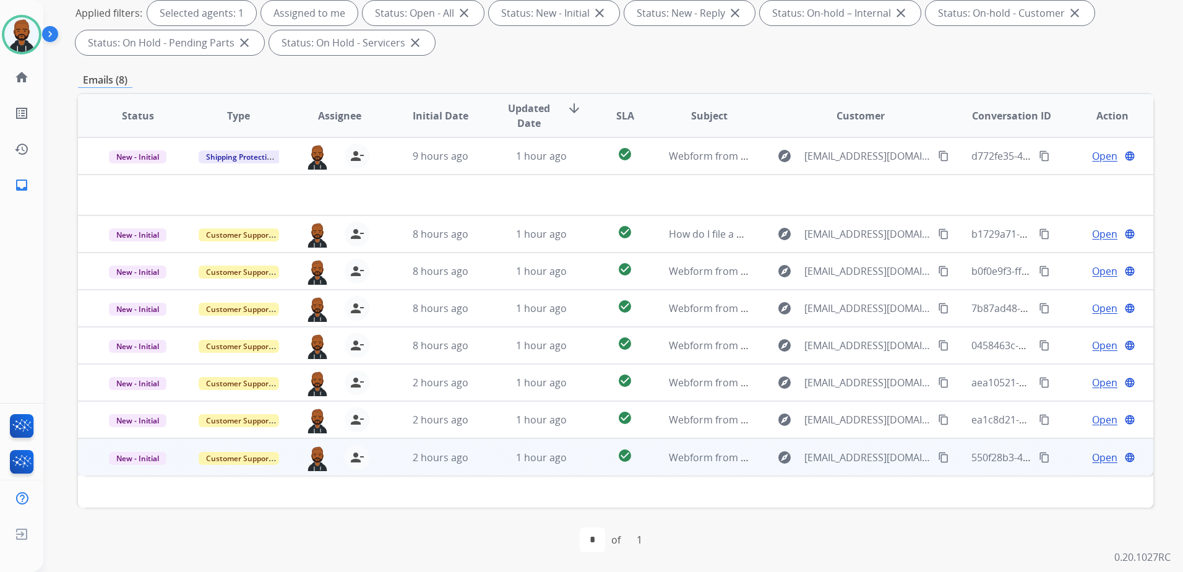
click at [1092, 458] on span "Open" at bounding box center [1104, 457] width 25 height 15
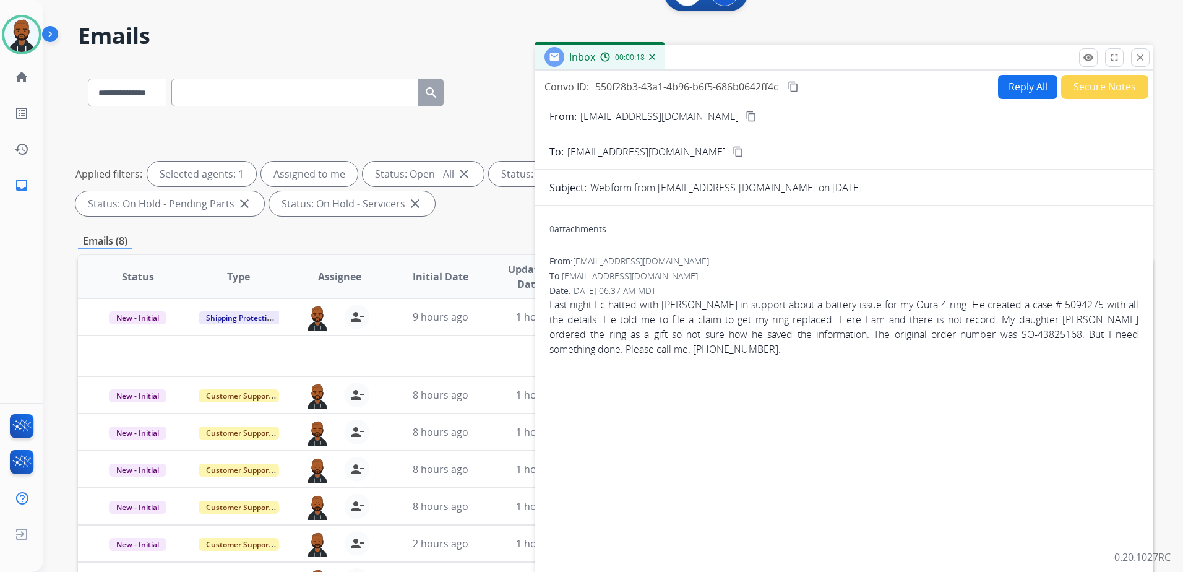
scroll to position [0, 0]
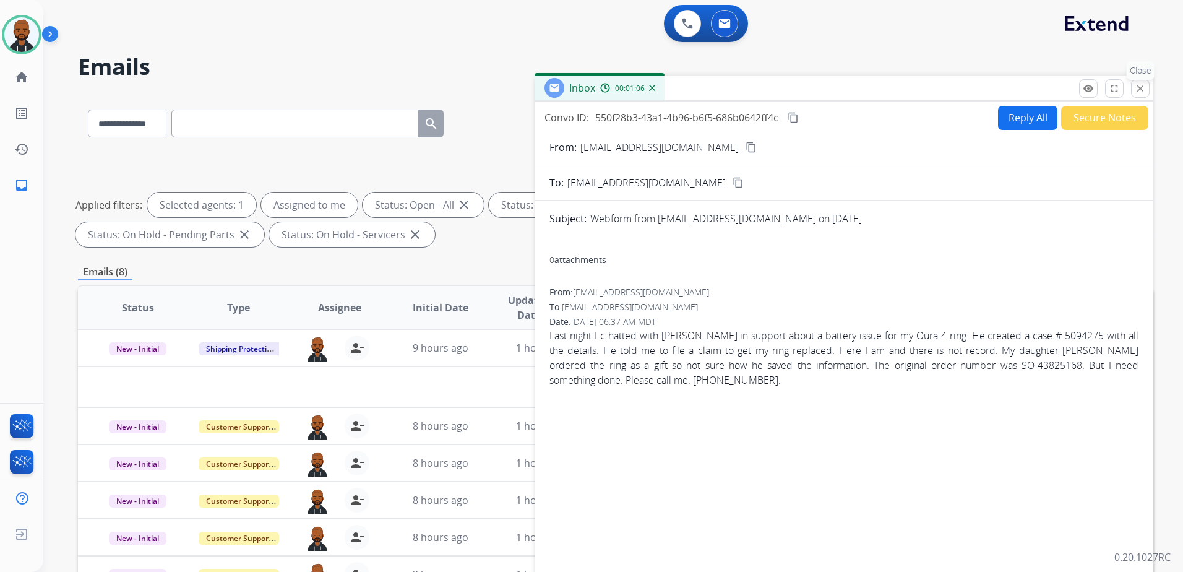
click at [1144, 92] on mat-icon "close" at bounding box center [1140, 88] width 11 height 11
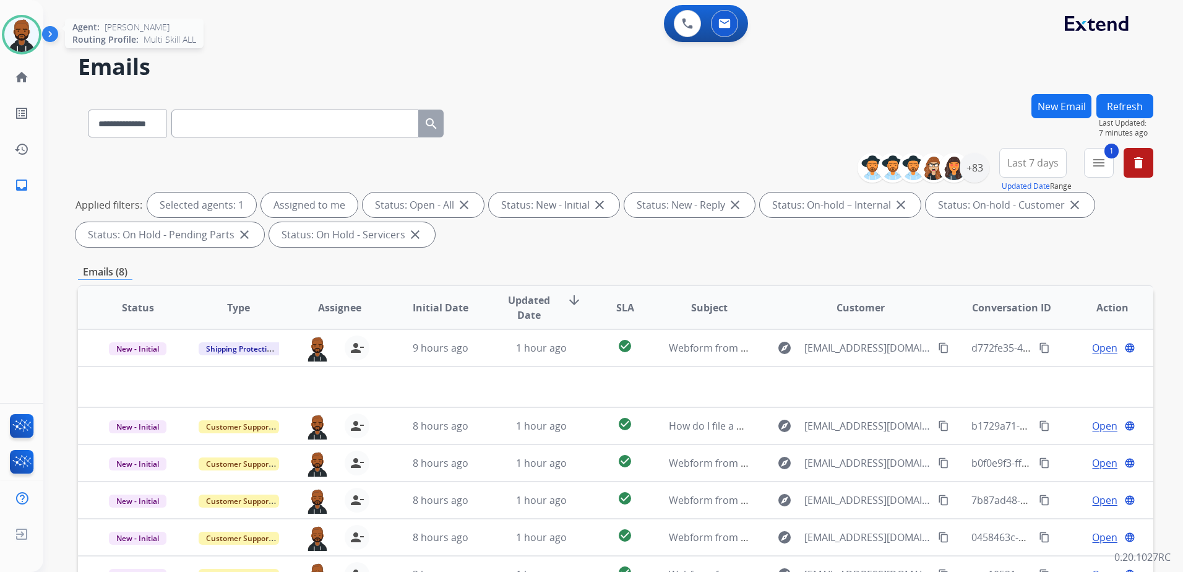
click at [15, 40] on img at bounding box center [21, 34] width 35 height 35
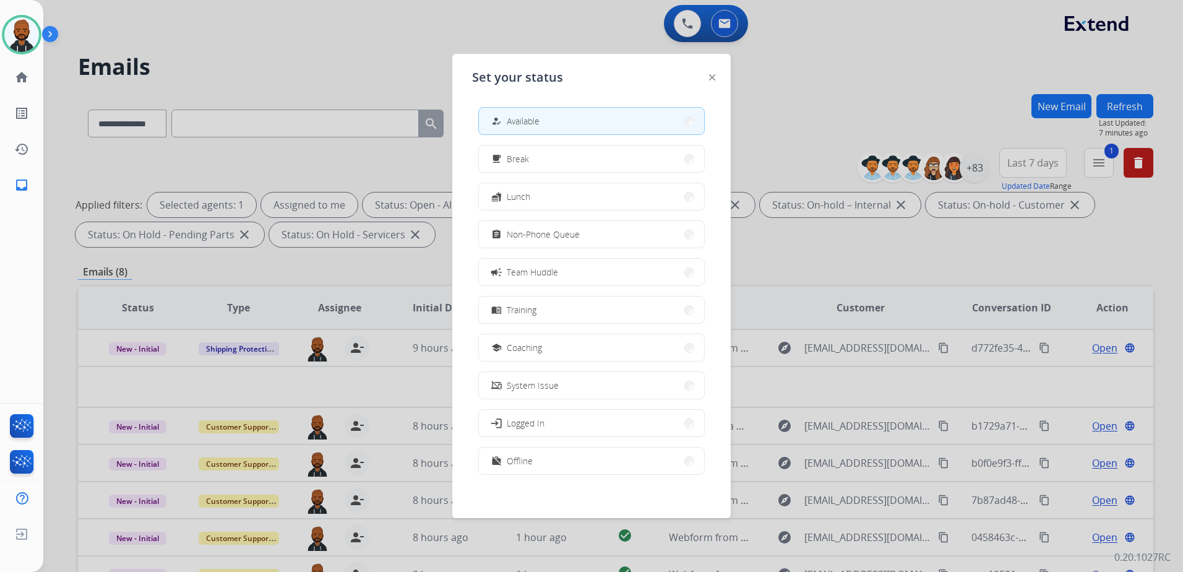
drag, startPoint x: 800, startPoint y: 91, endPoint x: 771, endPoint y: 77, distance: 32.4
click at [801, 90] on div at bounding box center [591, 286] width 1183 height 572
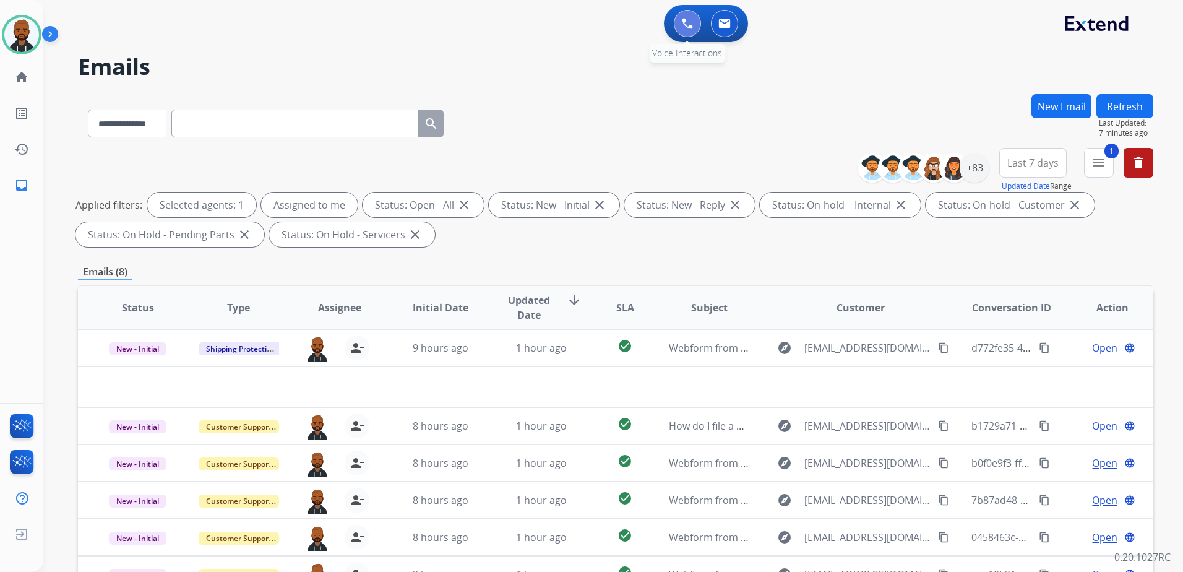
click at [681, 22] on button at bounding box center [687, 23] width 27 height 27
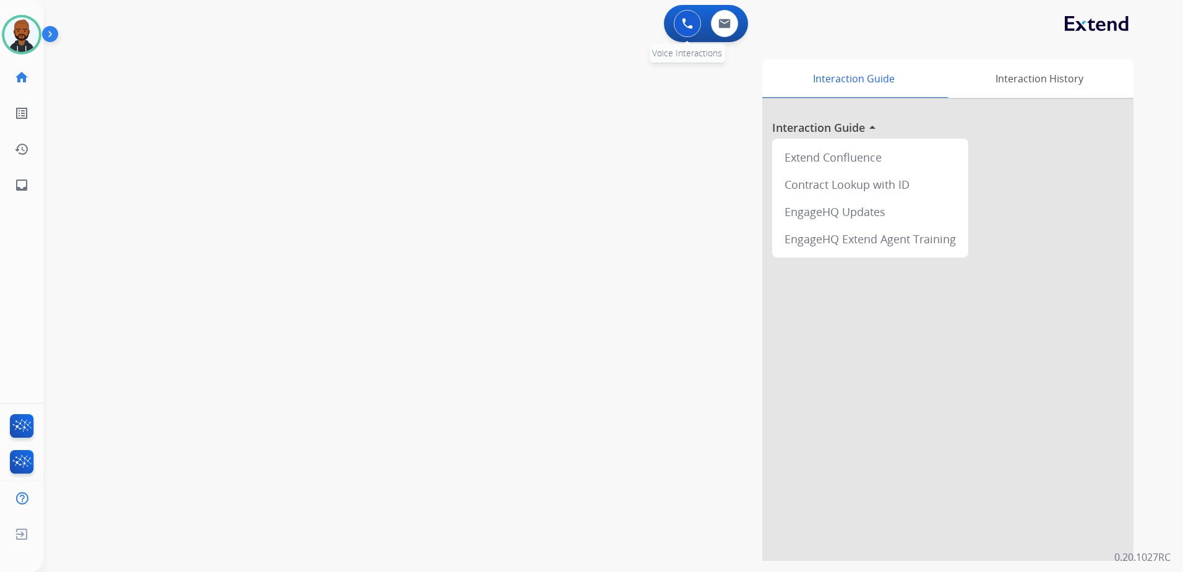
drag, startPoint x: 681, startPoint y: 22, endPoint x: 686, endPoint y: 29, distance: 8.4
click at [682, 24] on img at bounding box center [687, 23] width 11 height 11
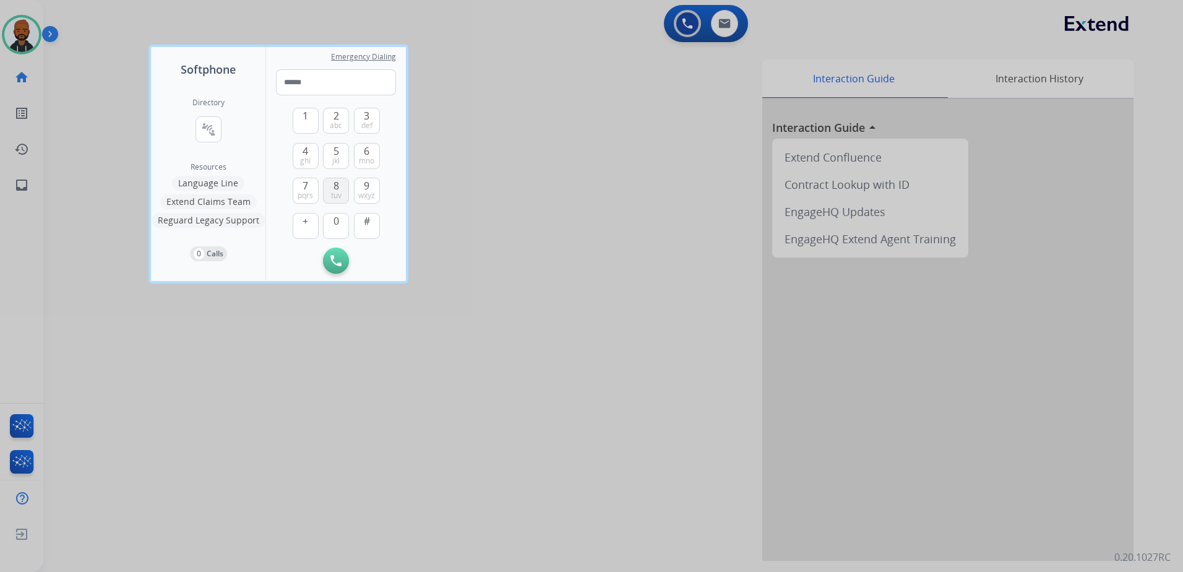
click at [326, 193] on button "8 tuv" at bounding box center [336, 191] width 26 height 26
click at [299, 119] on button "1" at bounding box center [306, 121] width 26 height 26
click at [374, 160] on span "mno" at bounding box center [366, 161] width 15 height 10
click at [367, 189] on span "9" at bounding box center [367, 185] width 6 height 15
click at [309, 123] on button "1" at bounding box center [306, 121] width 26 height 26
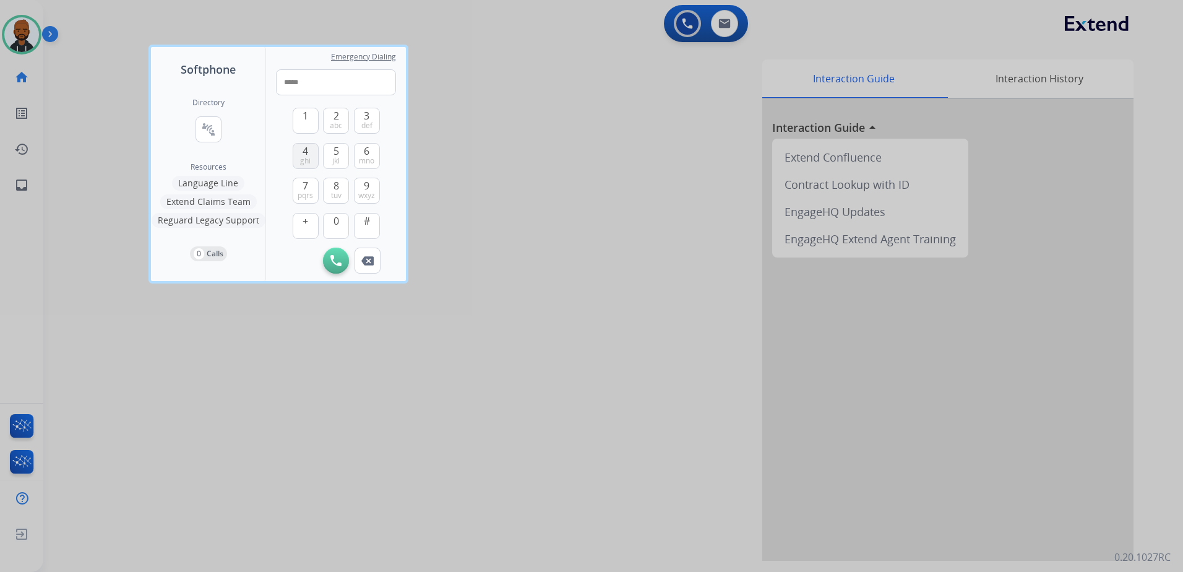
click at [299, 154] on button "4 ghi" at bounding box center [306, 156] width 26 height 26
click at [329, 122] on button "2 abc" at bounding box center [336, 121] width 26 height 26
click at [332, 186] on button "8 tuv" at bounding box center [336, 191] width 26 height 26
click at [299, 145] on button "4 ghi" at bounding box center [306, 156] width 26 height 26
click at [337, 147] on span "5" at bounding box center [336, 151] width 6 height 15
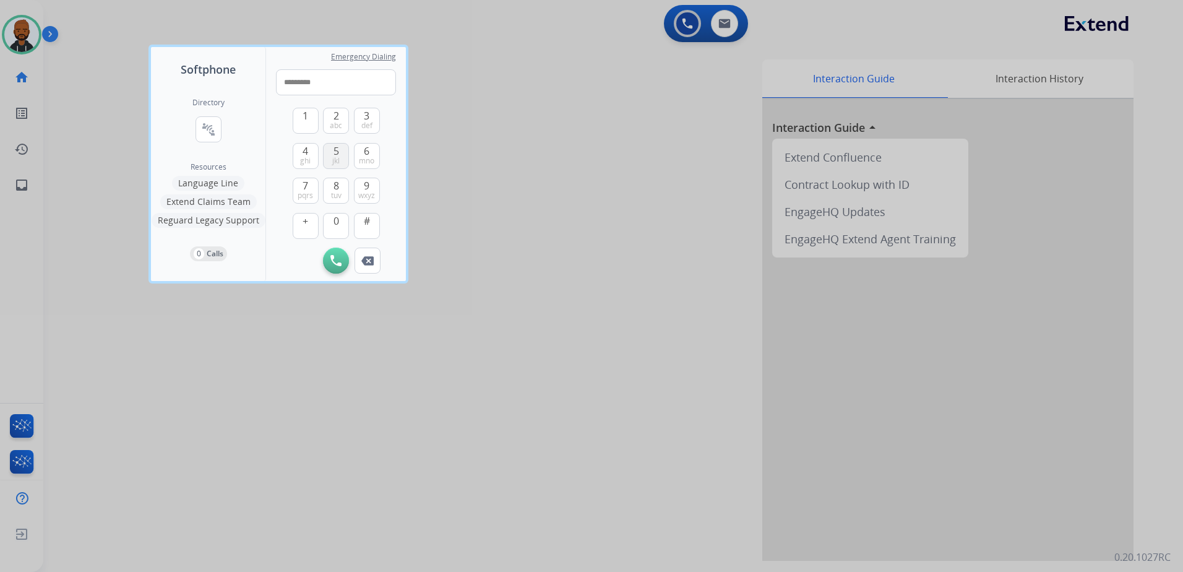
type input "**********"
click at [333, 254] on button "Initiate Call" at bounding box center [336, 260] width 26 height 26
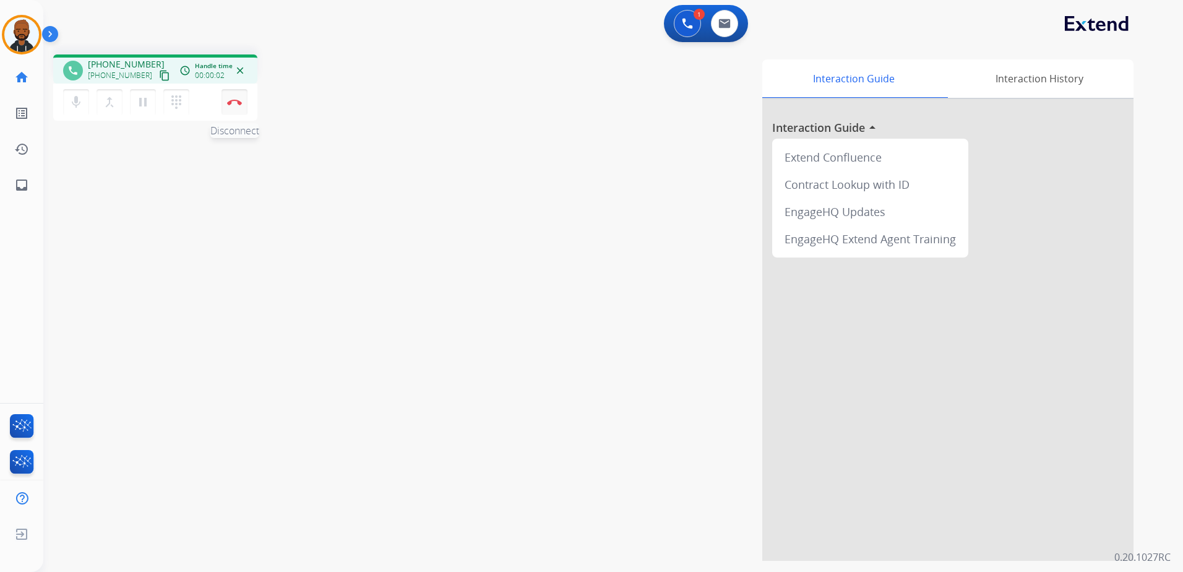
click at [243, 95] on button "Disconnect" at bounding box center [234, 102] width 26 height 26
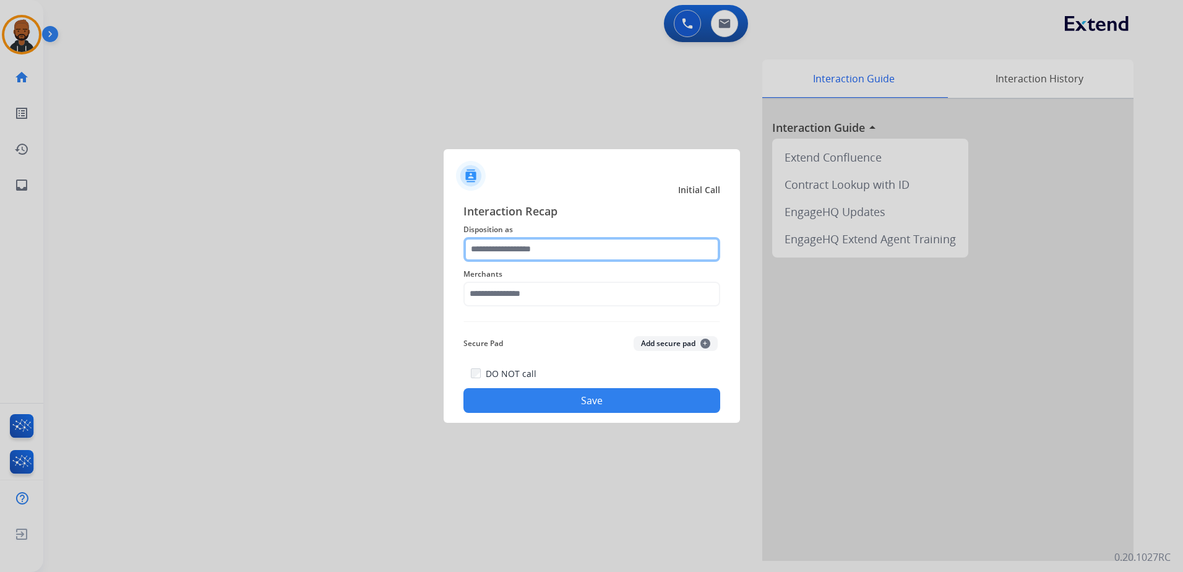
click at [549, 261] on div at bounding box center [591, 249] width 257 height 25
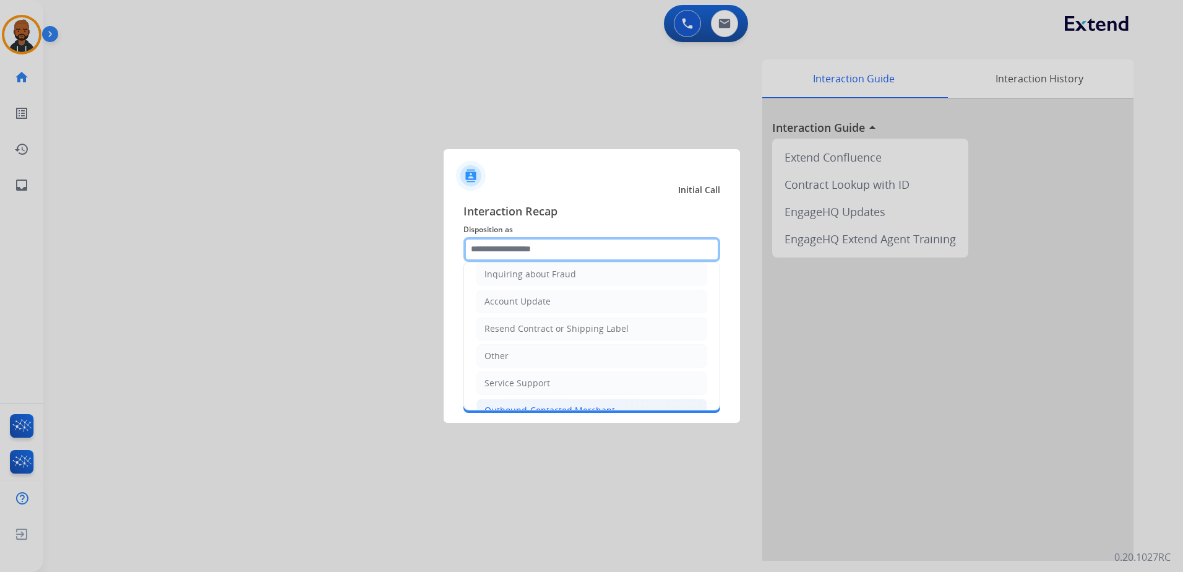
scroll to position [247, 0]
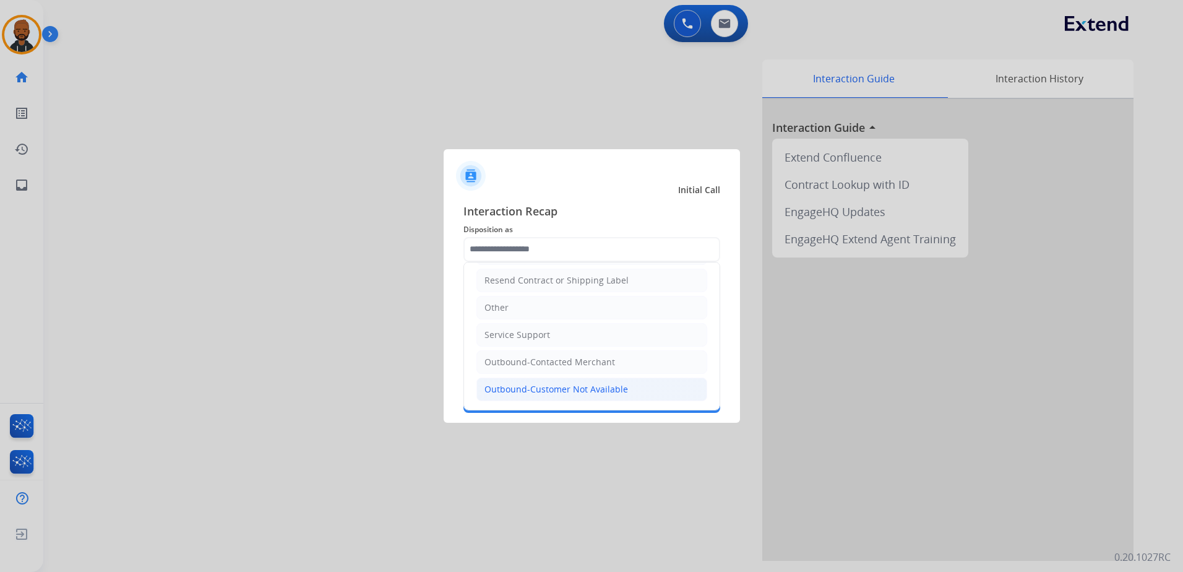
click at [616, 386] on div "Outbound-Customer Not Available" at bounding box center [556, 389] width 144 height 12
type input "**********"
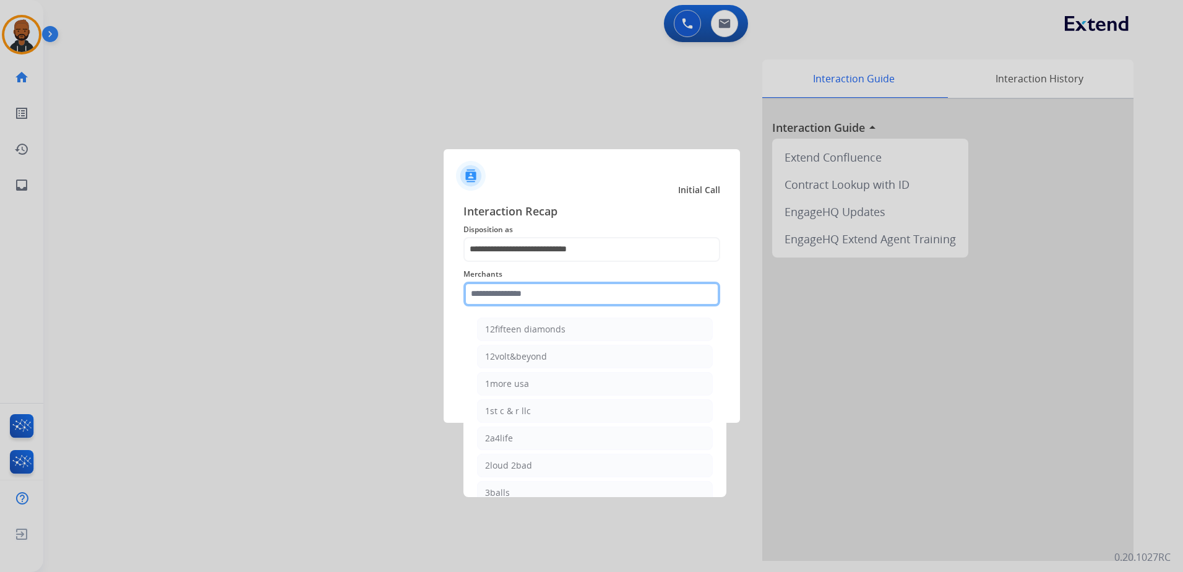
click at [616, 303] on input "text" at bounding box center [591, 293] width 257 height 25
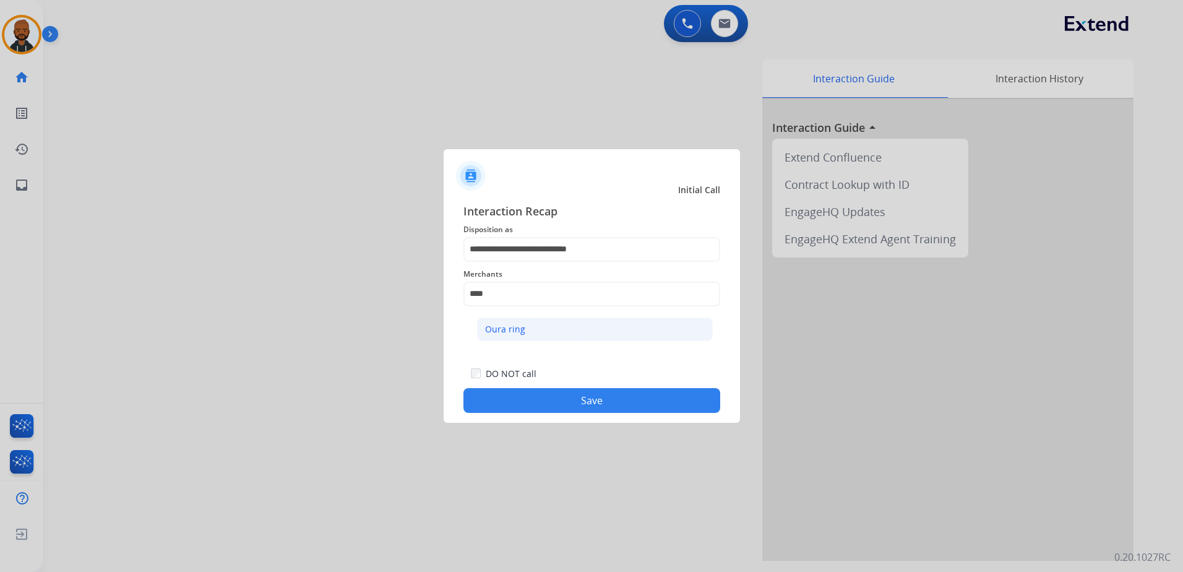
click at [563, 327] on li "Oura ring" at bounding box center [595, 329] width 236 height 24
type input "*********"
click at [592, 401] on button "Save" at bounding box center [591, 400] width 257 height 25
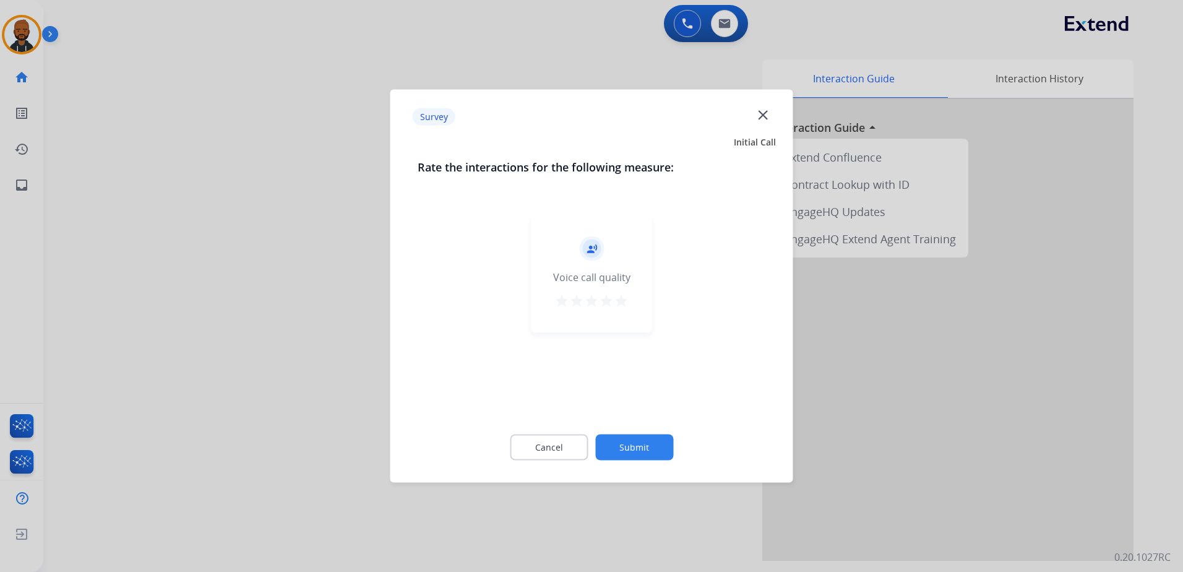
click at [640, 299] on div "record_voice_over Voice call quality star star star star star" at bounding box center [591, 274] width 121 height 118
click at [629, 306] on div "record_voice_over Voice call quality star star star star star" at bounding box center [591, 274] width 121 height 118
click at [618, 299] on mat-icon "star" at bounding box center [621, 300] width 15 height 15
click at [637, 454] on button "Submit" at bounding box center [634, 447] width 78 height 26
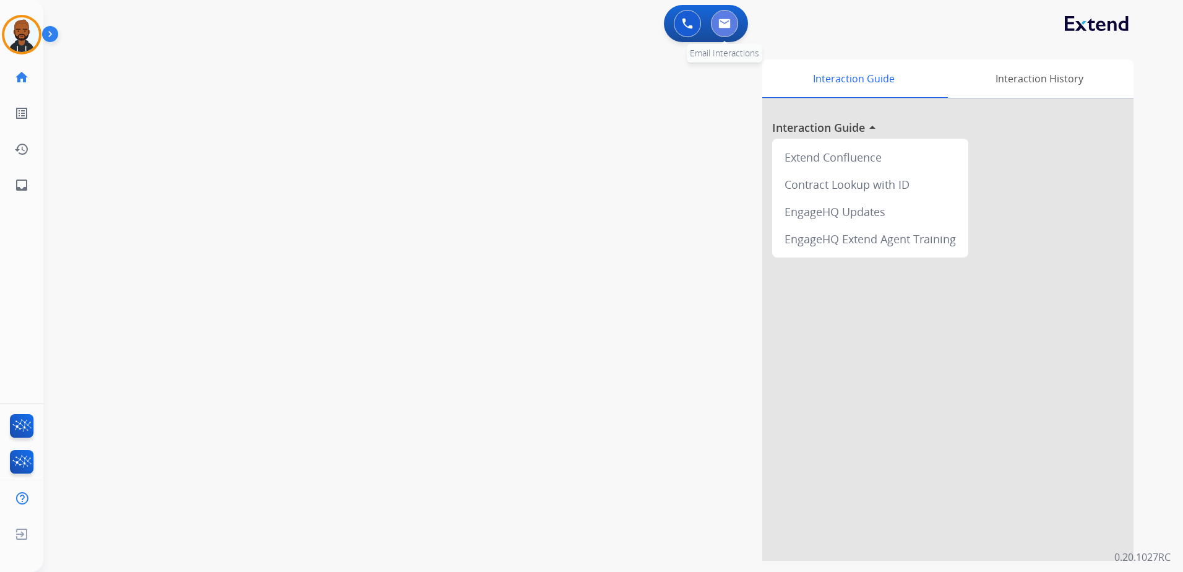
click at [730, 24] on img at bounding box center [724, 24] width 12 height 10
select select "**********"
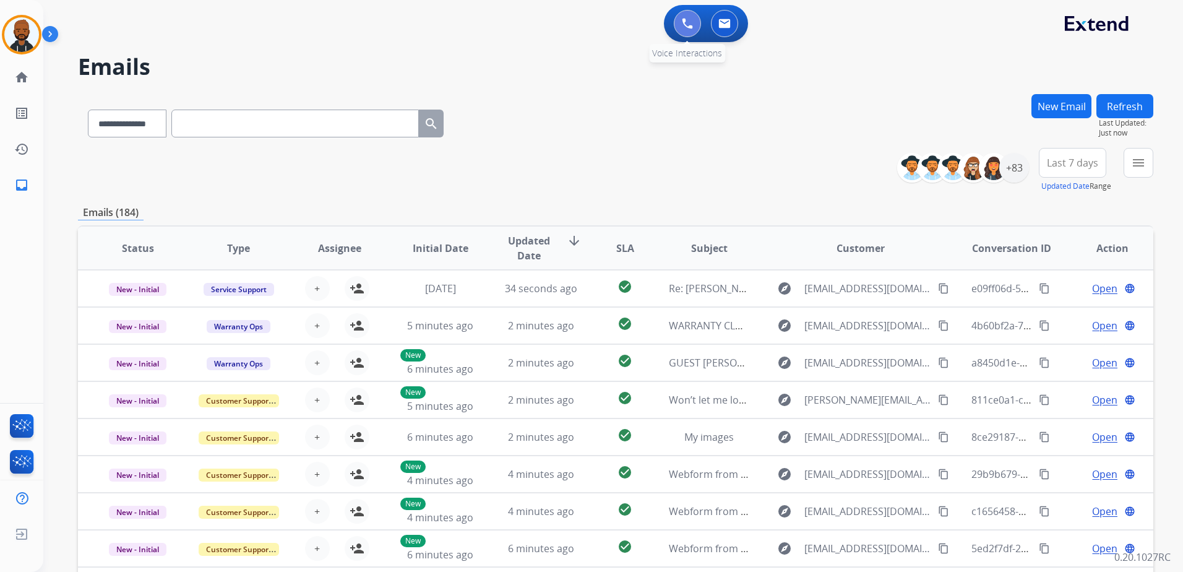
click at [679, 27] on button at bounding box center [687, 23] width 27 height 27
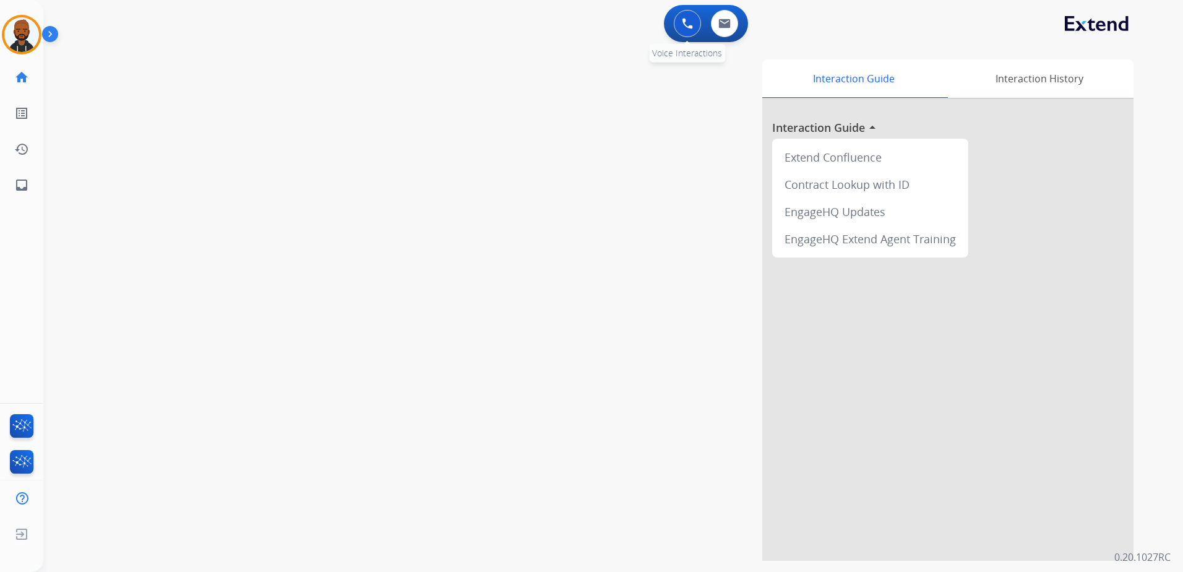
click at [693, 22] on button at bounding box center [687, 23] width 27 height 27
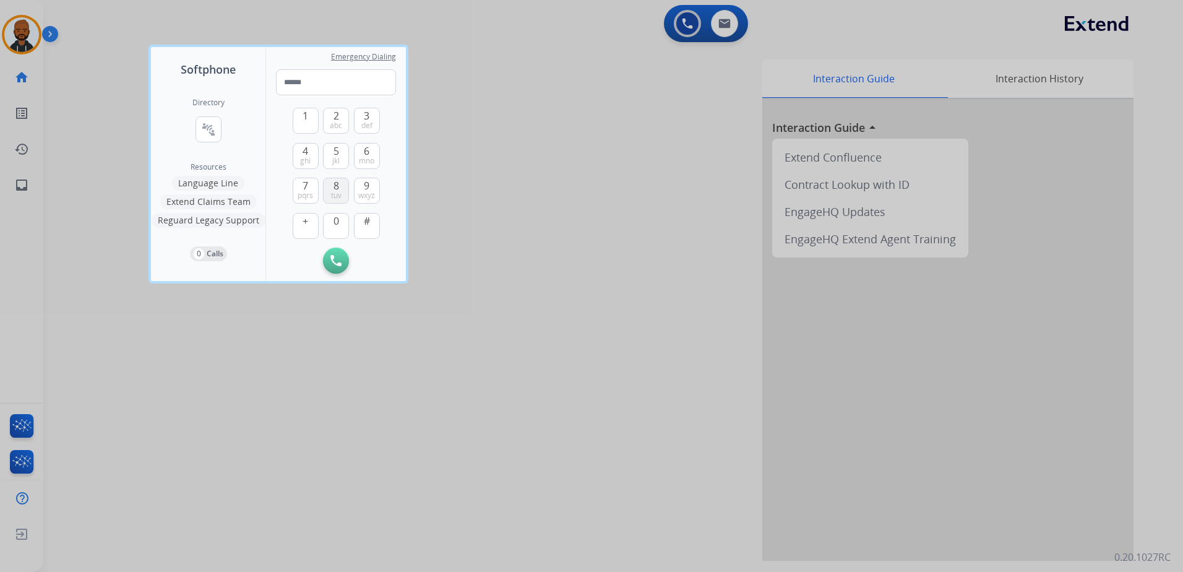
click at [329, 187] on button "8 tuv" at bounding box center [336, 191] width 26 height 26
click at [304, 116] on span "1" at bounding box center [306, 115] width 6 height 15
click at [376, 153] on button "6 mno" at bounding box center [367, 156] width 26 height 26
click at [366, 192] on span "wxyz" at bounding box center [366, 196] width 17 height 10
click at [313, 124] on button "1" at bounding box center [306, 121] width 26 height 26
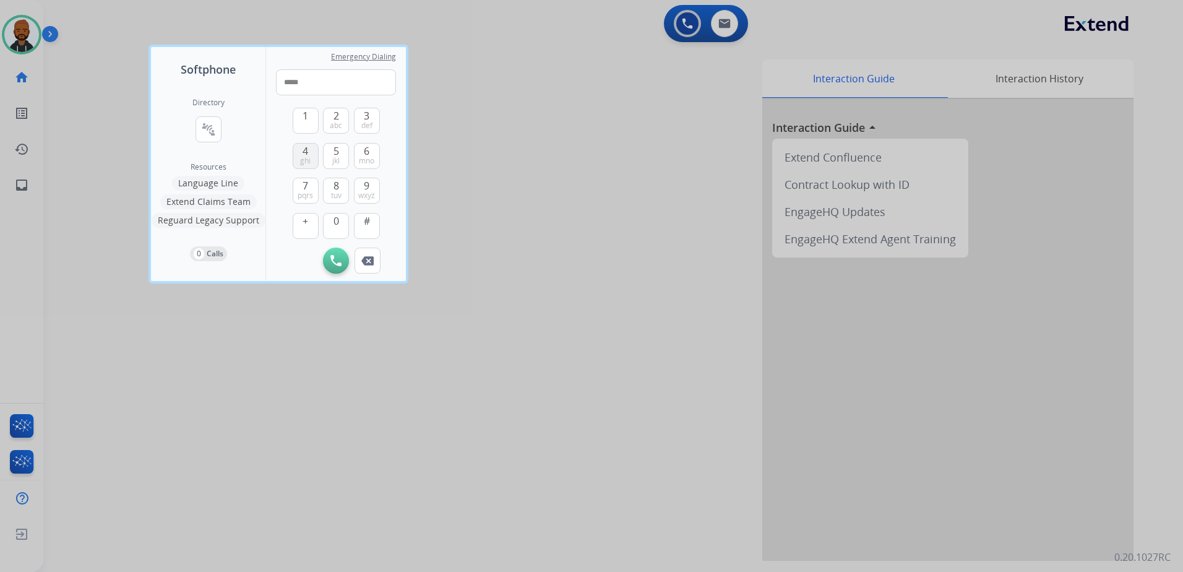
click at [301, 155] on button "4 ghi" at bounding box center [306, 156] width 26 height 26
click at [337, 122] on span "abc" at bounding box center [336, 126] width 12 height 10
click at [330, 184] on button "8 tuv" at bounding box center [336, 191] width 26 height 26
click at [304, 152] on span "4" at bounding box center [306, 151] width 6 height 15
click at [328, 153] on button "5 jkl" at bounding box center [336, 156] width 26 height 26
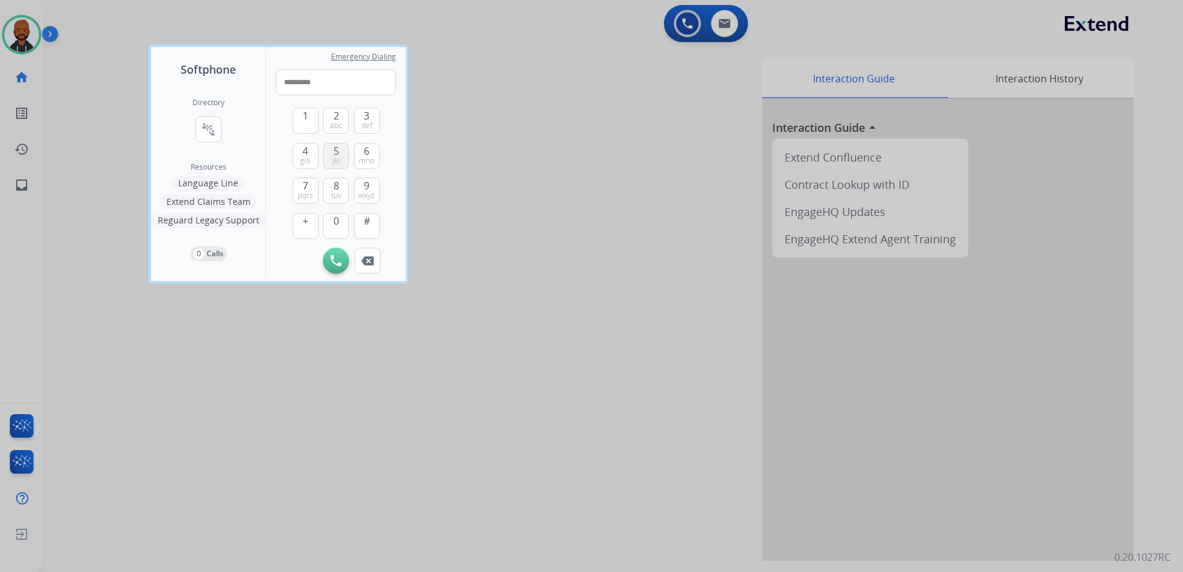
type input "**********"
click at [323, 244] on div "1 2 abc 3 def 4 ghi 5 jkl 6 mno 7 pqrs 8 tuv 9 wxyz + 0 #" at bounding box center [336, 171] width 87 height 152
click at [335, 257] on img at bounding box center [335, 260] width 11 height 11
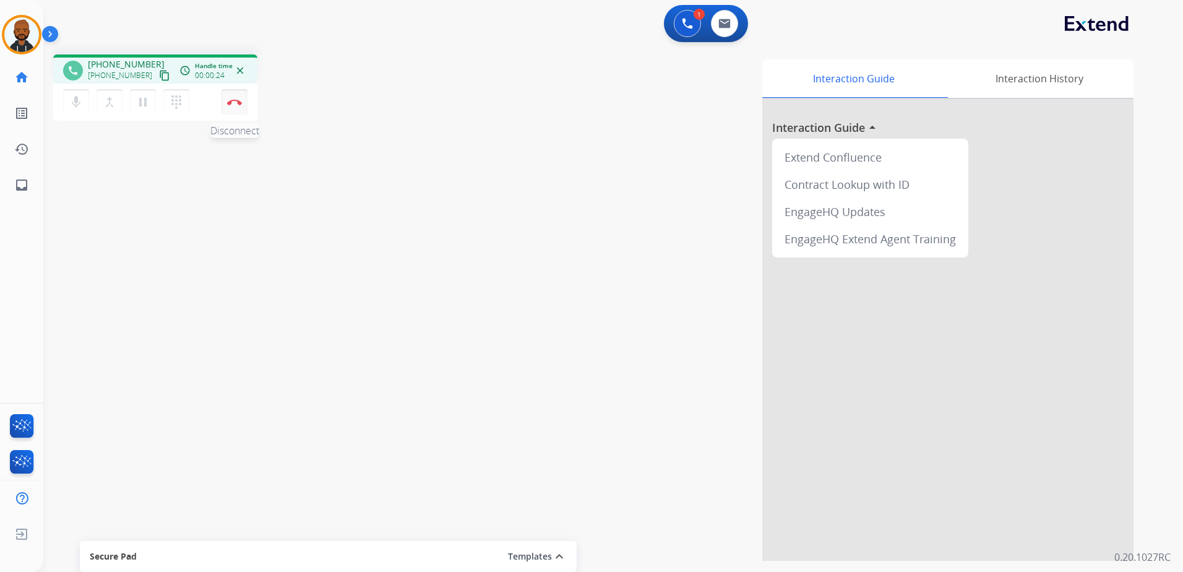
click at [232, 108] on button "Disconnect" at bounding box center [234, 102] width 26 height 26
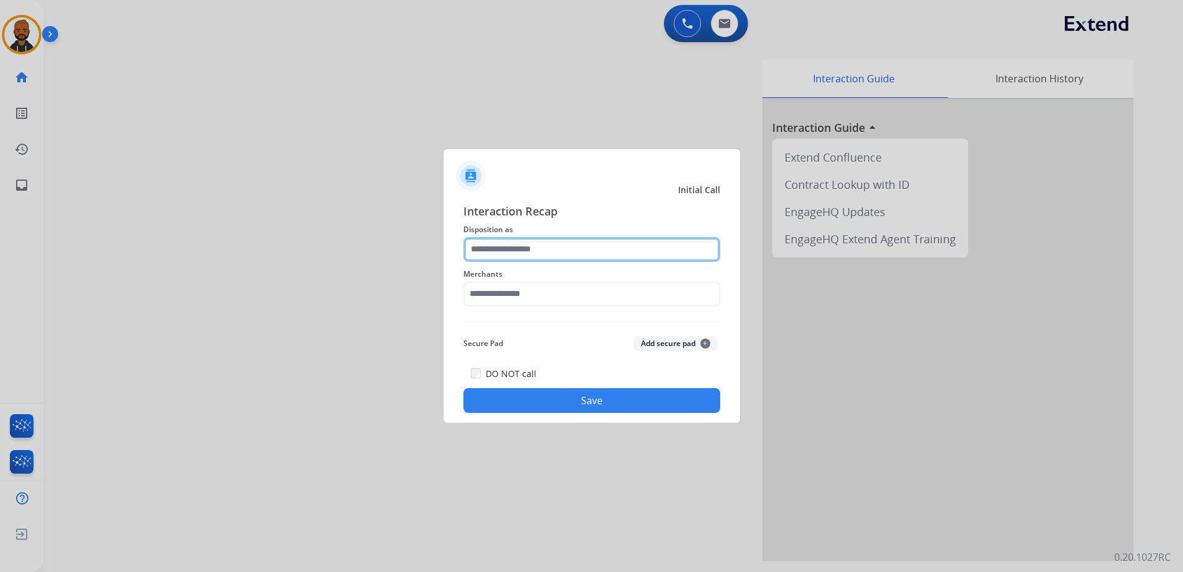
click at [531, 254] on input "text" at bounding box center [591, 249] width 257 height 25
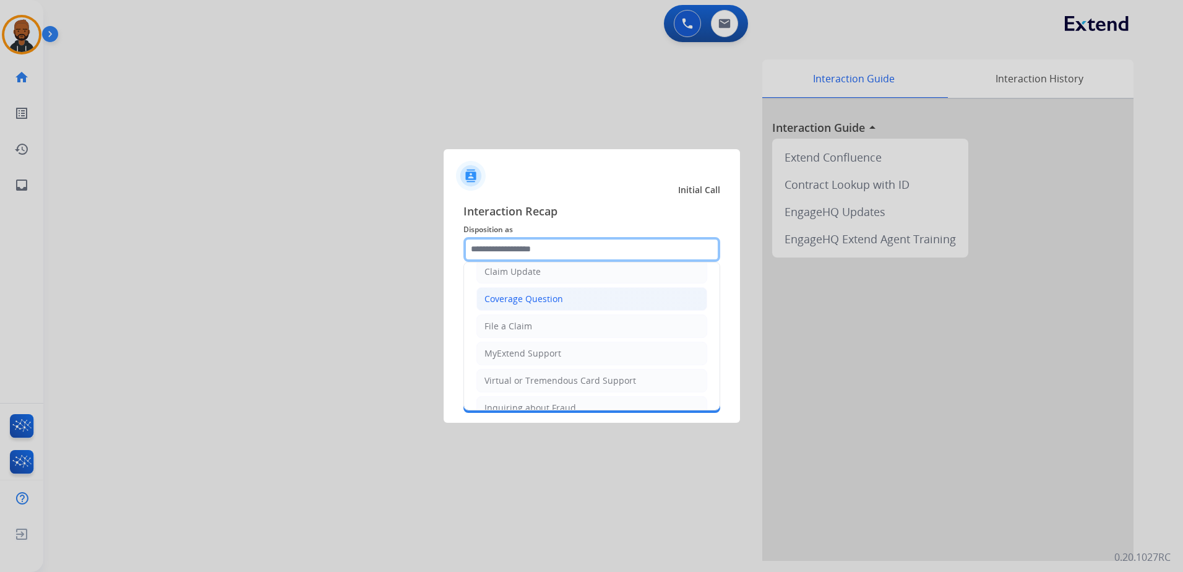
scroll to position [247, 0]
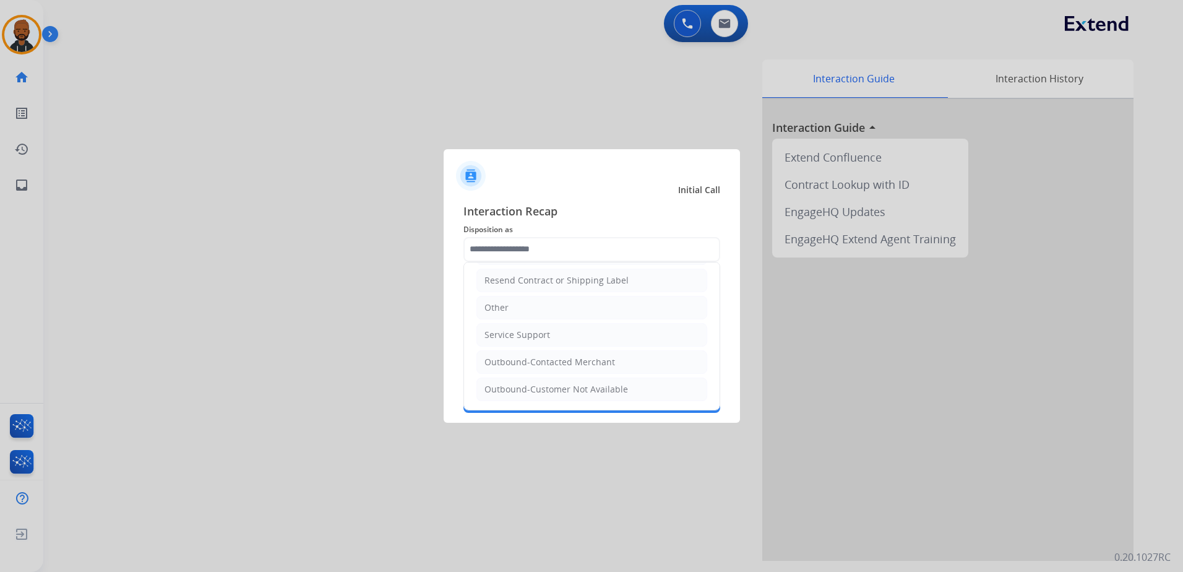
click at [571, 386] on div "Outbound-Customer Not Available" at bounding box center [556, 389] width 144 height 12
type input "**********"
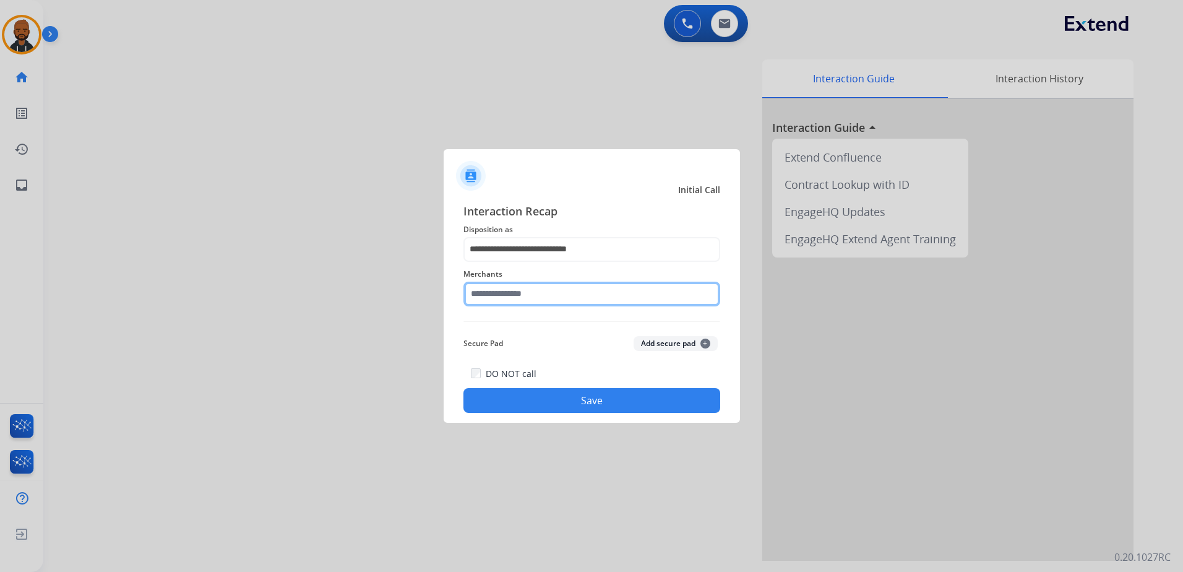
click at [578, 298] on input "text" at bounding box center [591, 293] width 257 height 25
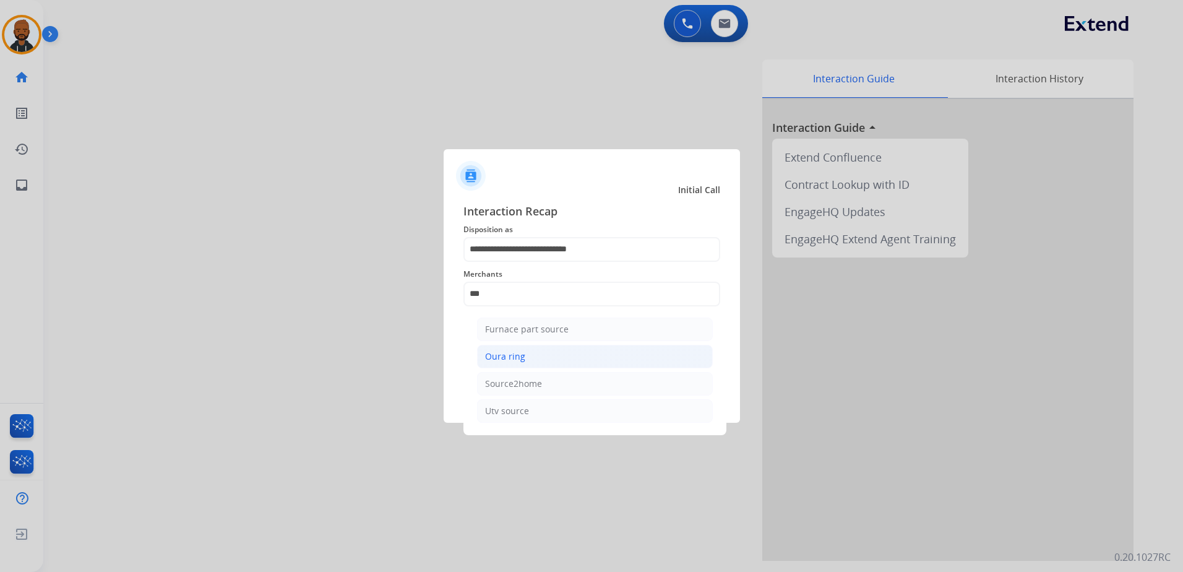
click at [531, 347] on li "Oura ring" at bounding box center [595, 357] width 236 height 24
type input "*********"
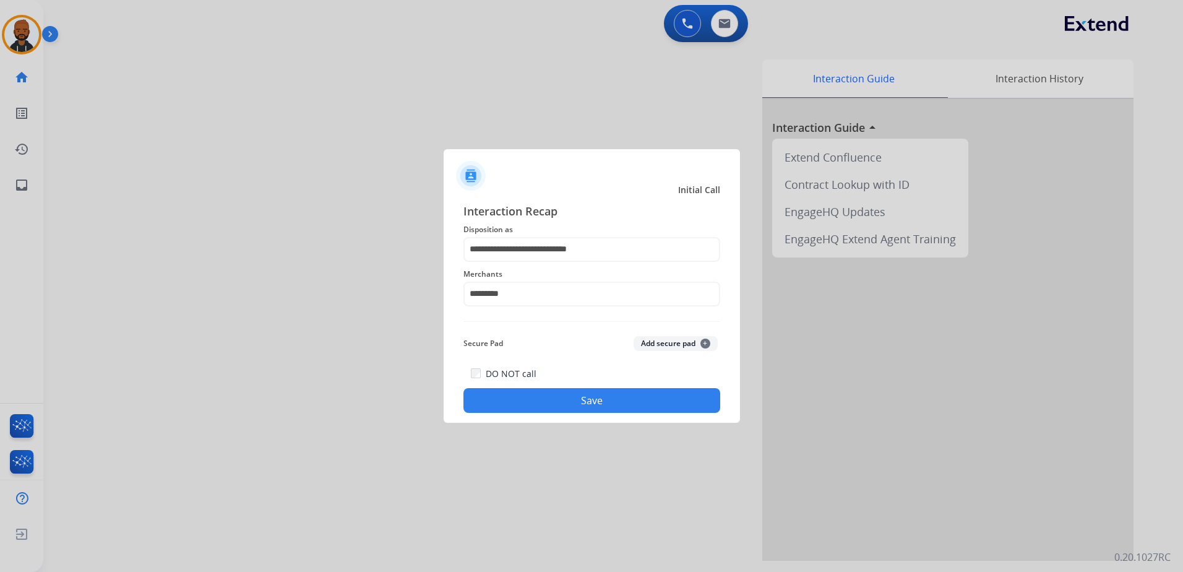
click at [600, 399] on button "Save" at bounding box center [591, 400] width 257 height 25
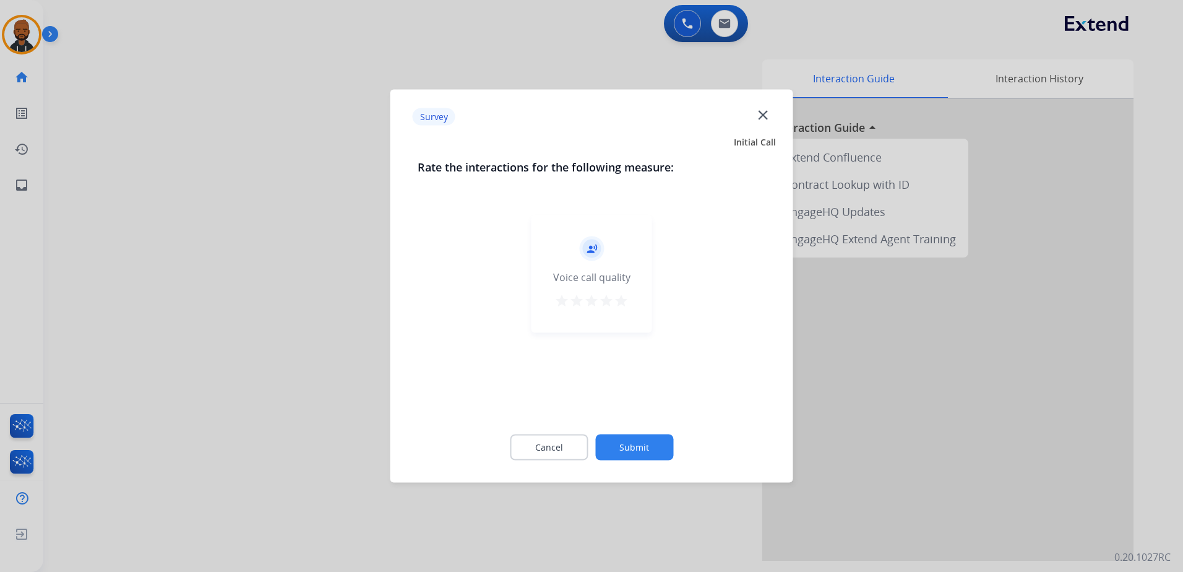
click at [626, 304] on mat-icon "star" at bounding box center [621, 300] width 15 height 15
click at [650, 431] on div "Cancel Submit" at bounding box center [592, 447] width 348 height 56
click at [650, 434] on div "Cancel Submit" at bounding box center [592, 447] width 348 height 56
click at [654, 439] on button "Submit" at bounding box center [634, 447] width 78 height 26
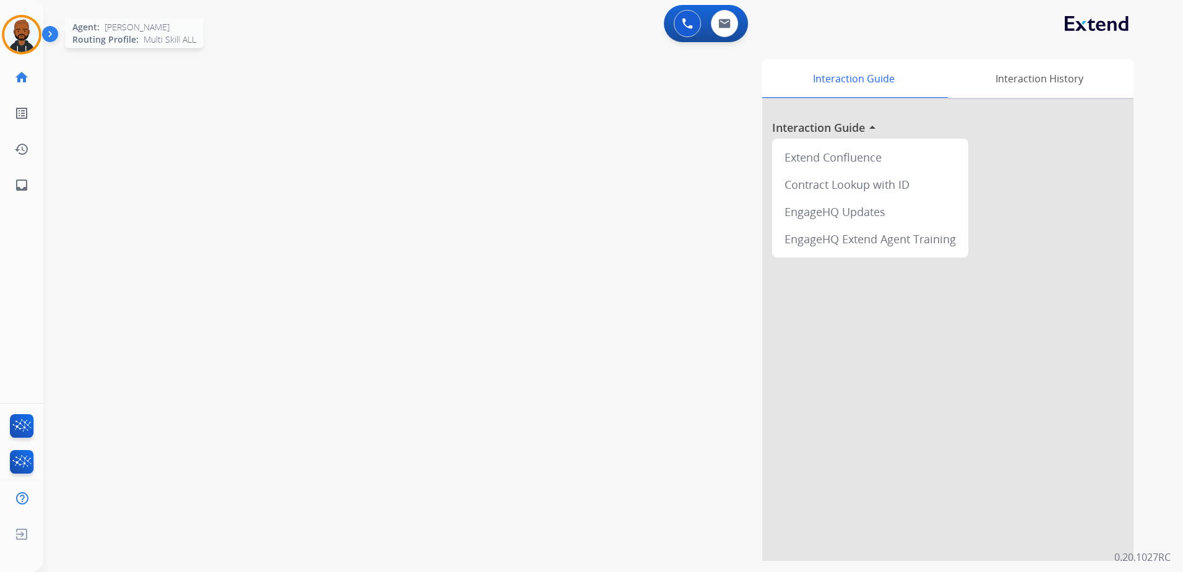
click at [20, 49] on img at bounding box center [21, 34] width 35 height 35
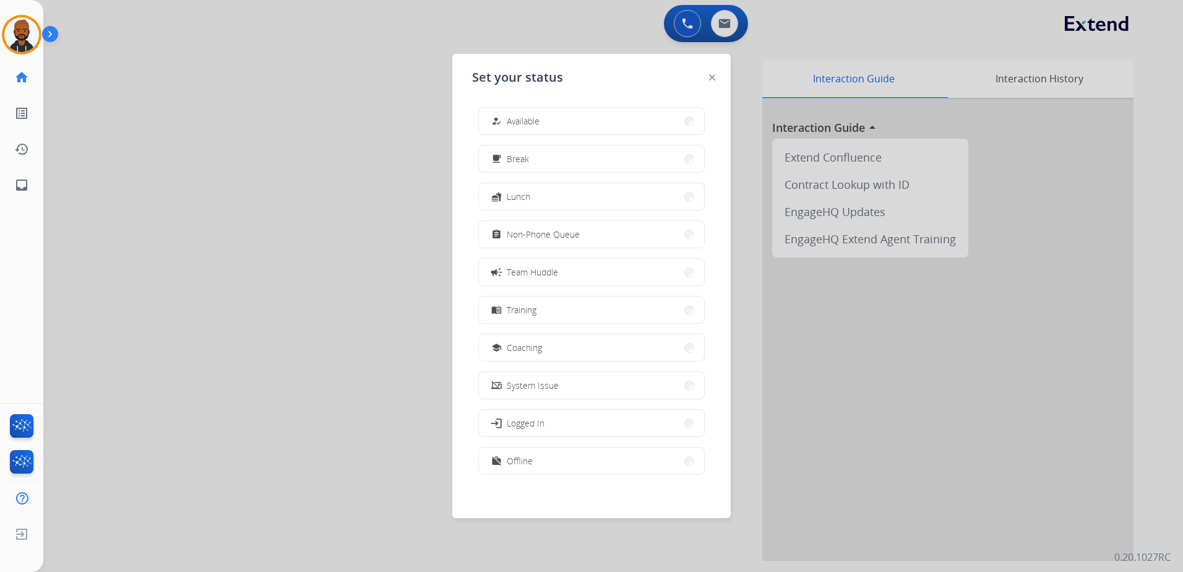
click at [345, 183] on div at bounding box center [591, 286] width 1183 height 572
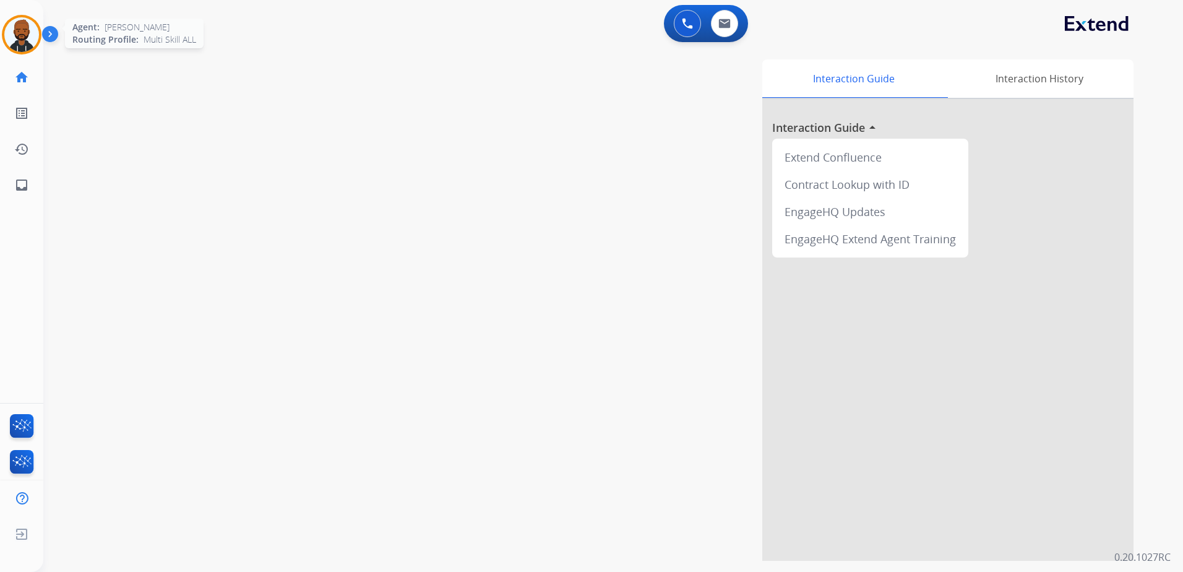
click at [15, 42] on img at bounding box center [21, 34] width 35 height 35
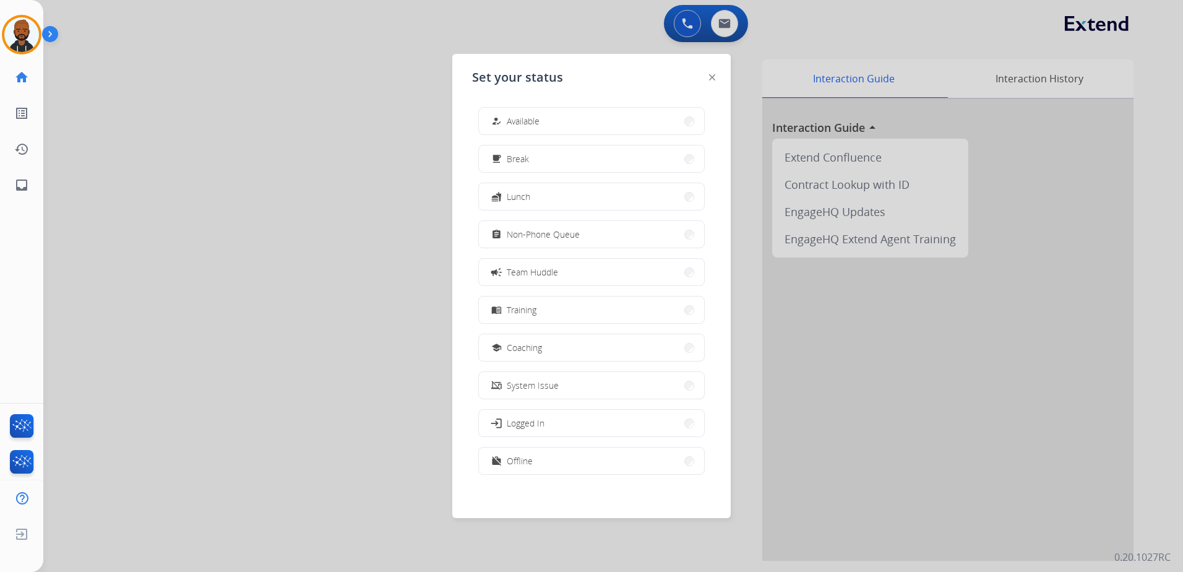
click at [275, 127] on div at bounding box center [591, 286] width 1183 height 572
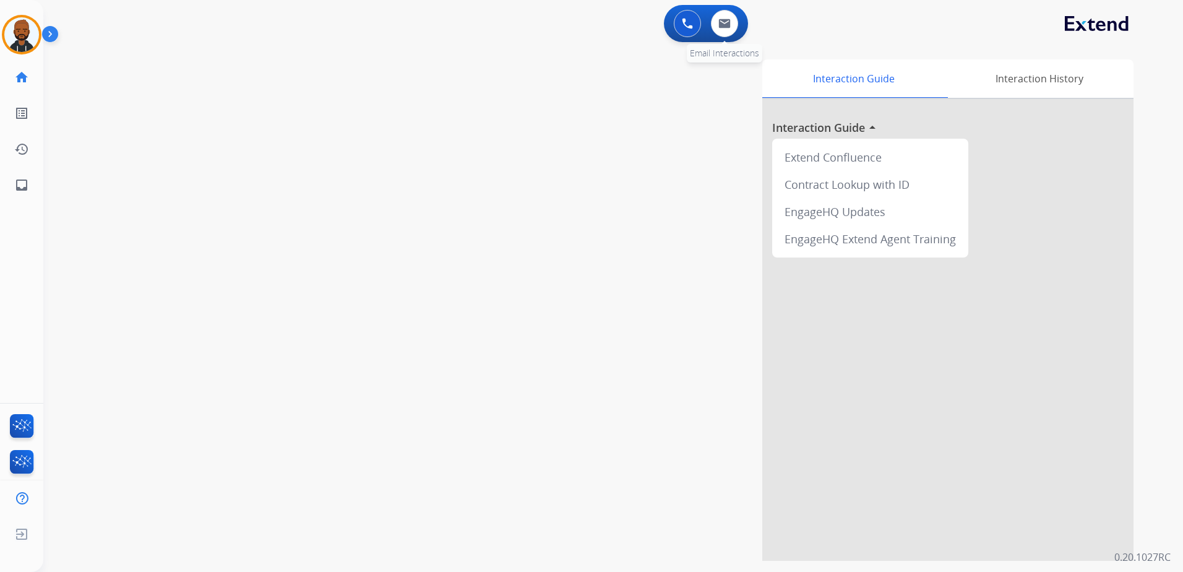
click at [738, 29] on div "0 Email Interactions" at bounding box center [724, 23] width 37 height 27
click at [728, 27] on img at bounding box center [724, 24] width 12 height 10
select select "**********"
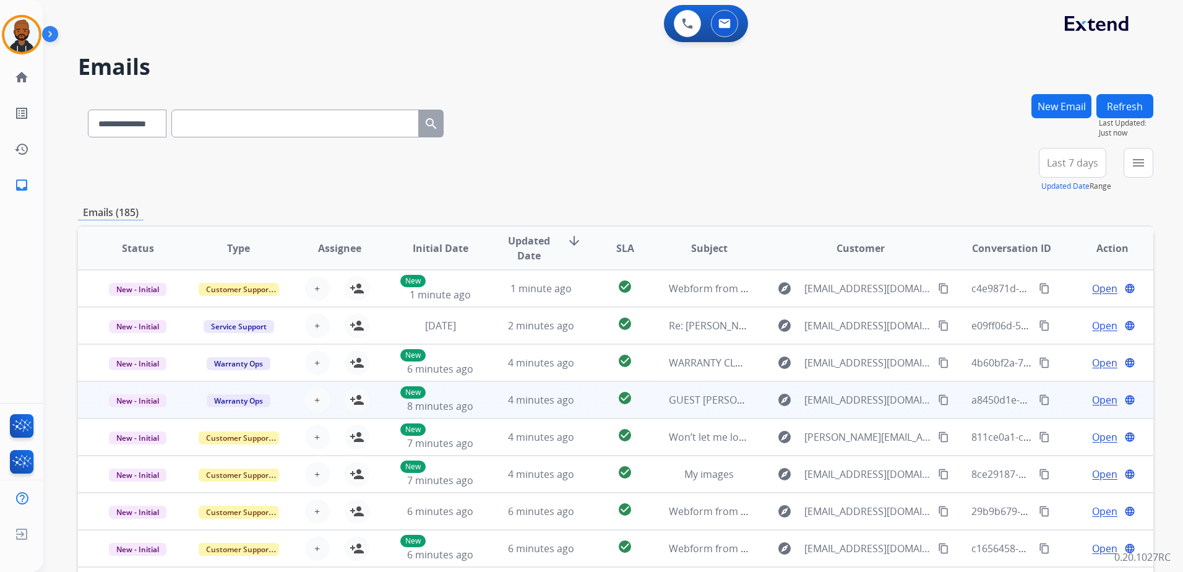
scroll to position [1, 0]
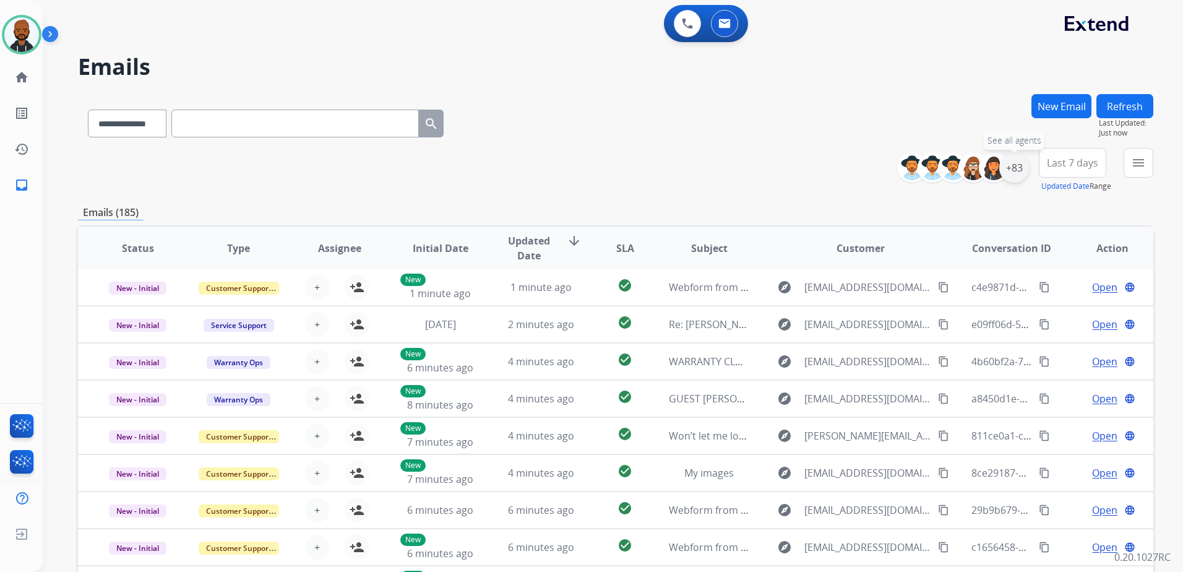
drag, startPoint x: 1008, startPoint y: 169, endPoint x: 1018, endPoint y: 169, distance: 9.9
click at [1007, 169] on div "+83" at bounding box center [1014, 168] width 30 height 30
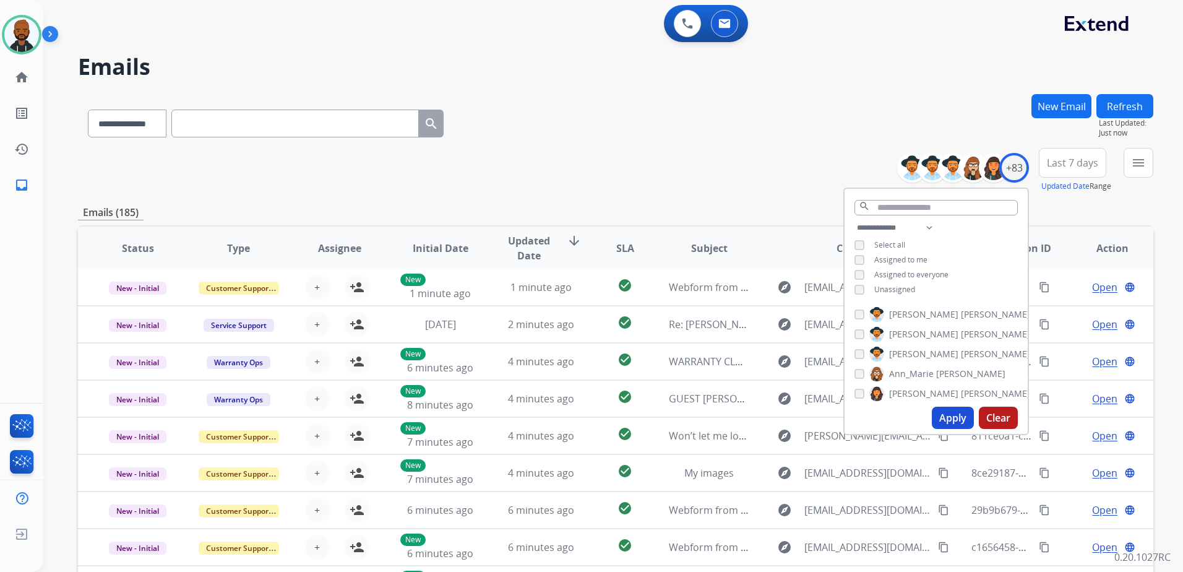
click at [945, 415] on button "Apply" at bounding box center [953, 417] width 42 height 22
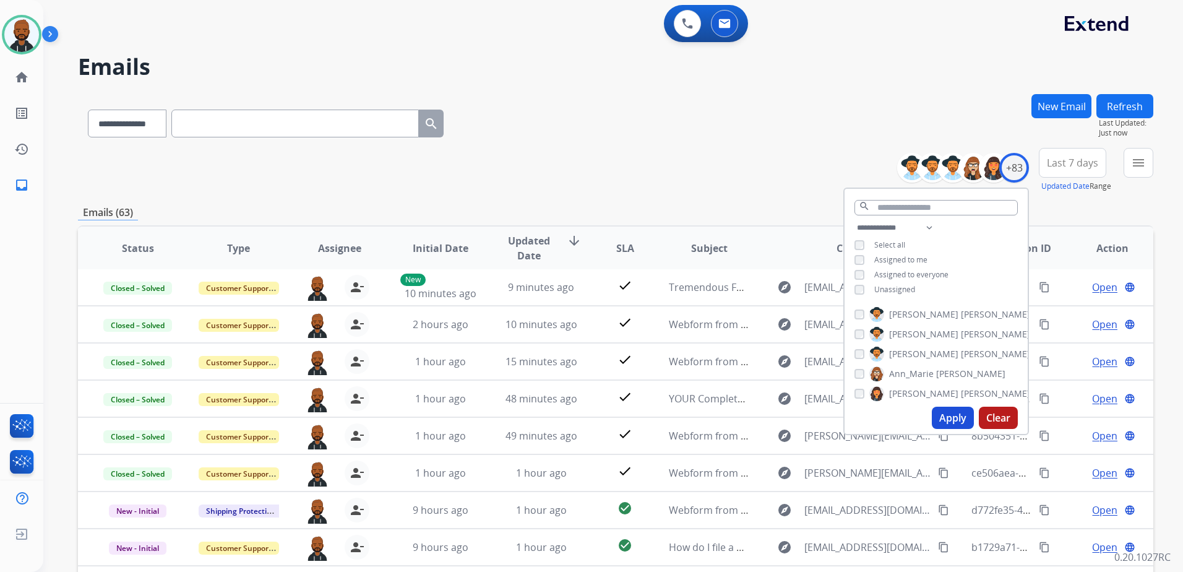
click at [1109, 223] on div "**********" at bounding box center [615, 399] width 1075 height 610
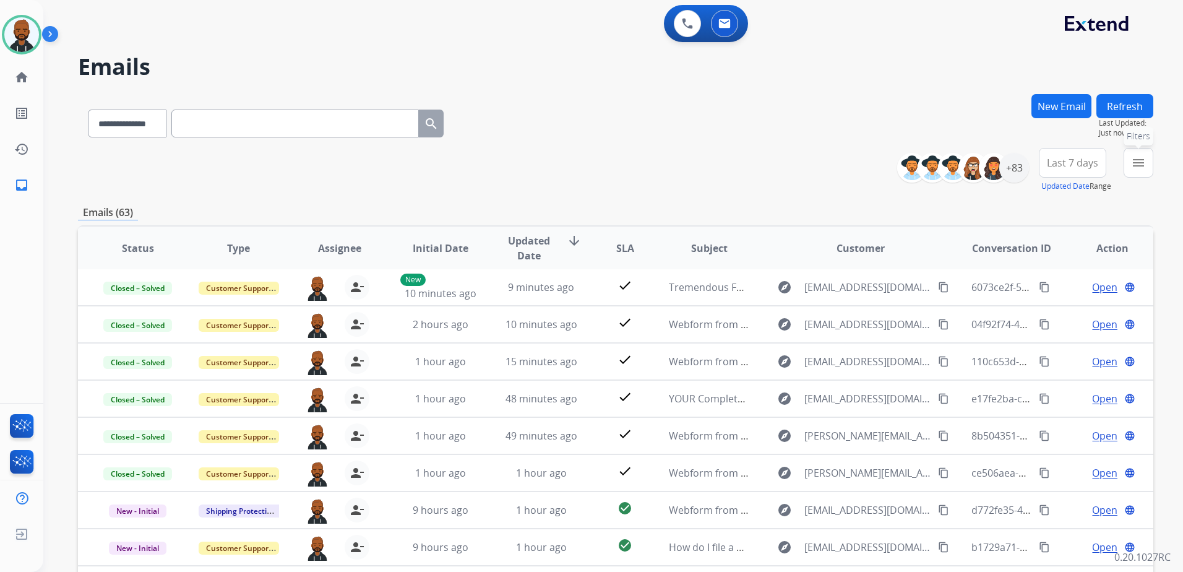
click at [1139, 175] on button "menu Filters" at bounding box center [1138, 163] width 30 height 30
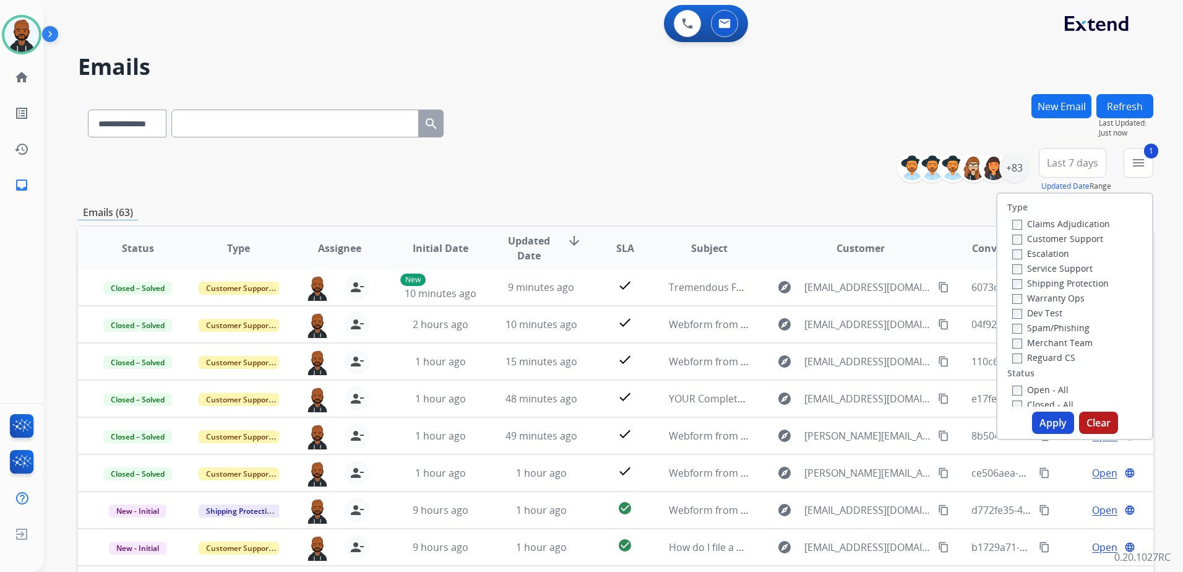
click at [1044, 420] on button "Apply" at bounding box center [1053, 422] width 42 height 22
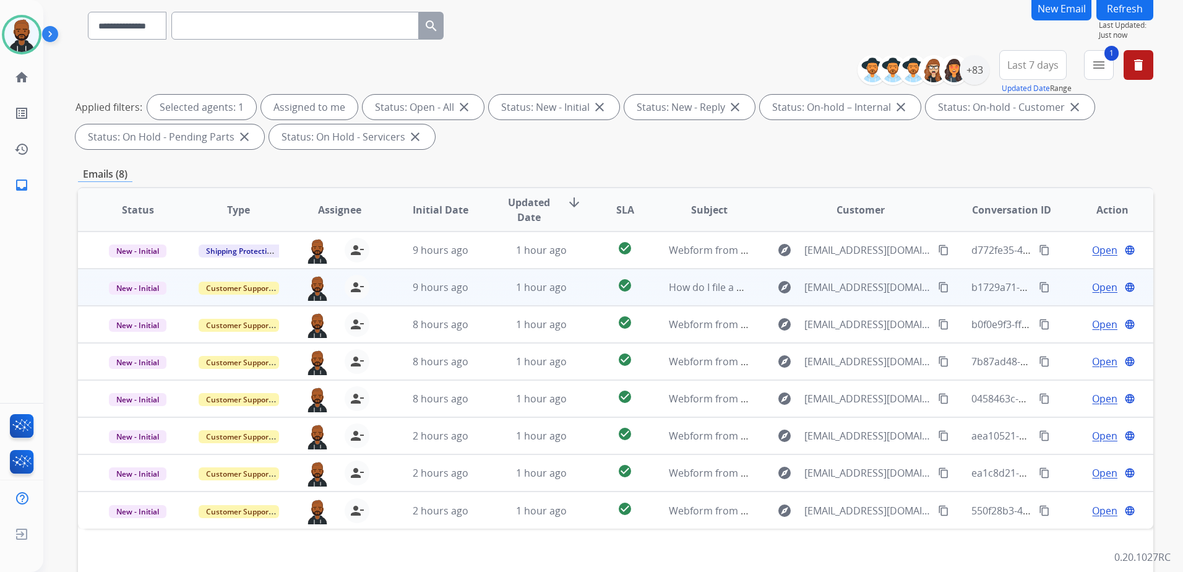
scroll to position [192, 0]
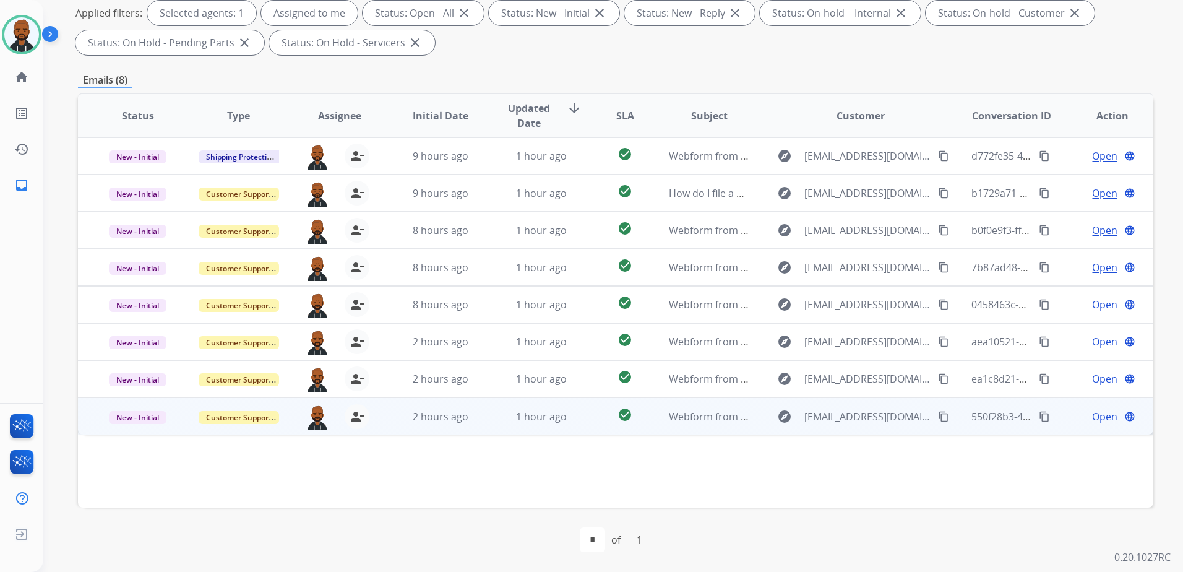
click at [1096, 422] on span "Open" at bounding box center [1104, 416] width 25 height 15
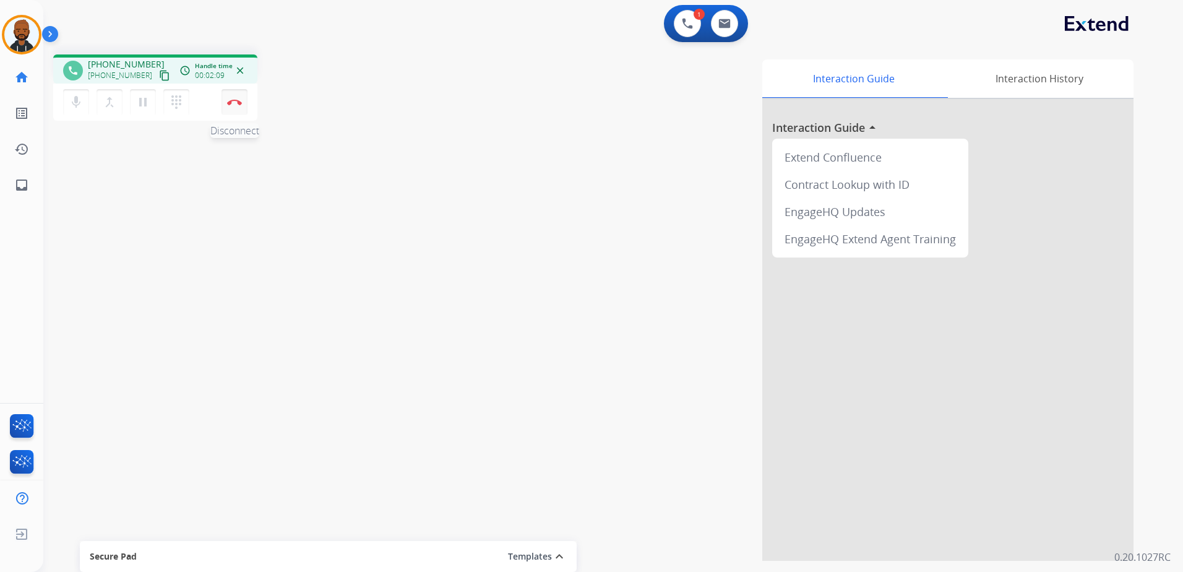
click at [241, 100] on button "Disconnect" at bounding box center [234, 102] width 26 height 26
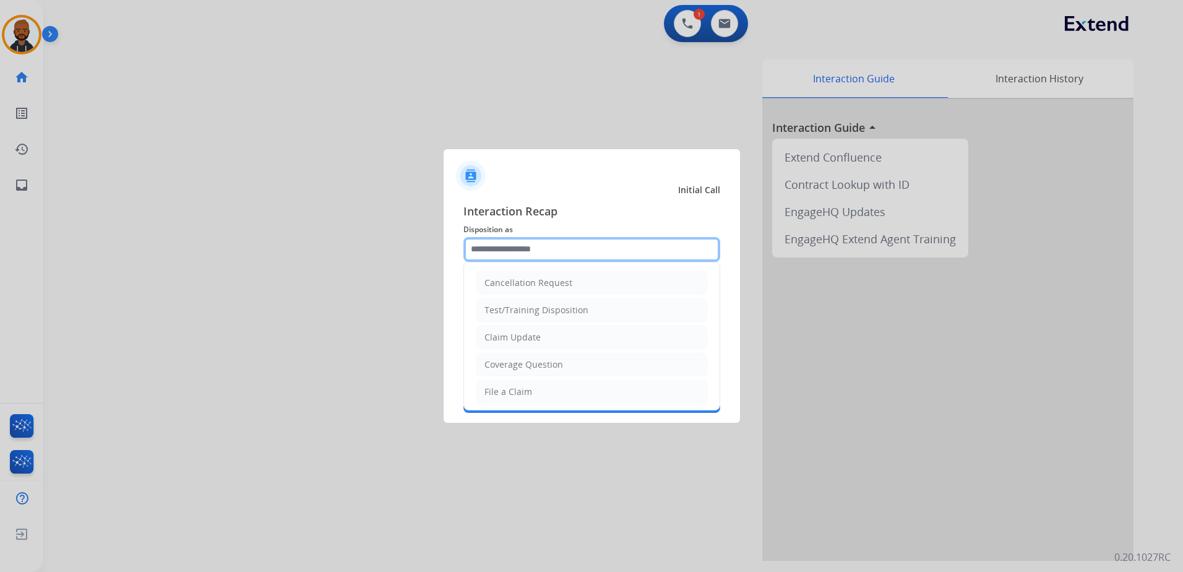
click at [596, 246] on input "text" at bounding box center [591, 249] width 257 height 25
click at [565, 366] on li "Coverage Question" at bounding box center [591, 365] width 231 height 24
type input "**********"
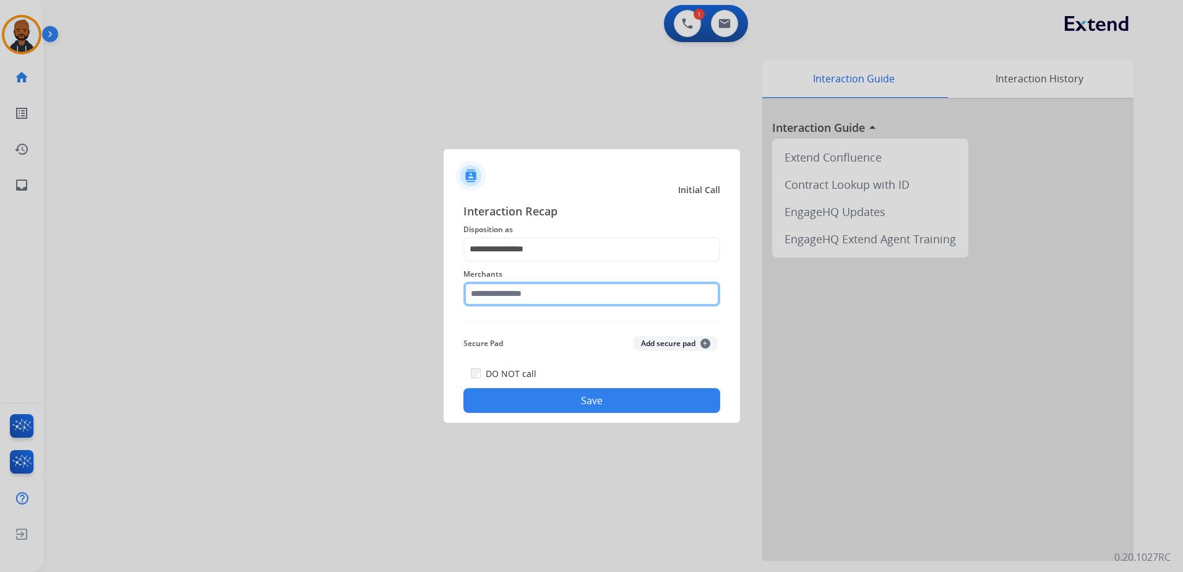
click at [575, 291] on input "text" at bounding box center [591, 293] width 257 height 25
click at [549, 335] on li "Oura ring" at bounding box center [595, 329] width 236 height 24
type input "*********"
click at [618, 393] on button "Save" at bounding box center [591, 400] width 257 height 25
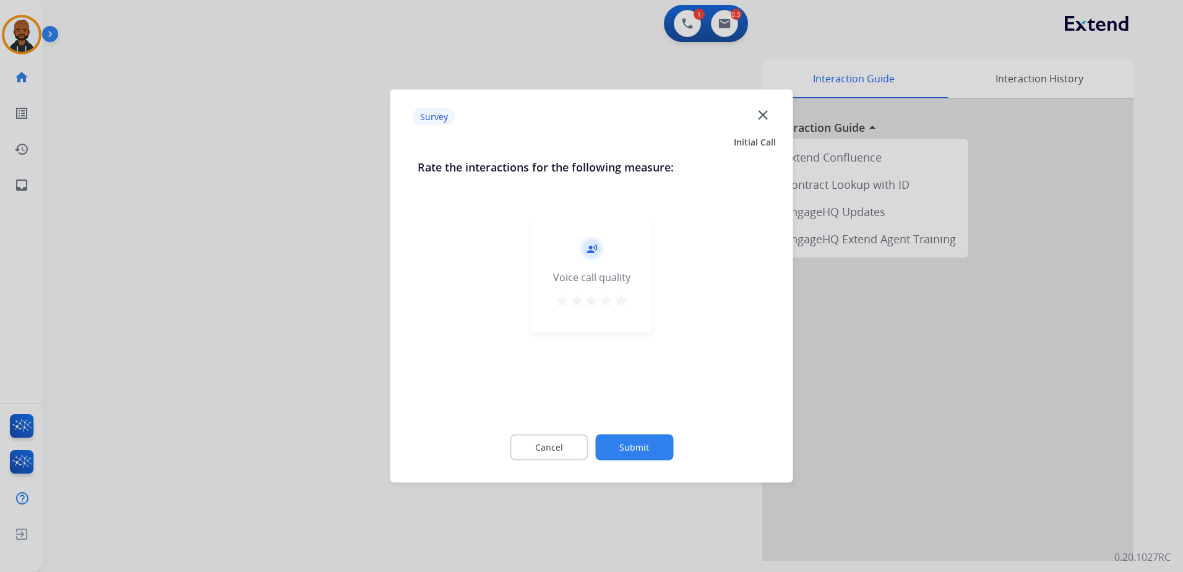
click at [625, 304] on mat-icon "star" at bounding box center [621, 300] width 15 height 15
click at [642, 440] on button "Submit" at bounding box center [634, 447] width 78 height 26
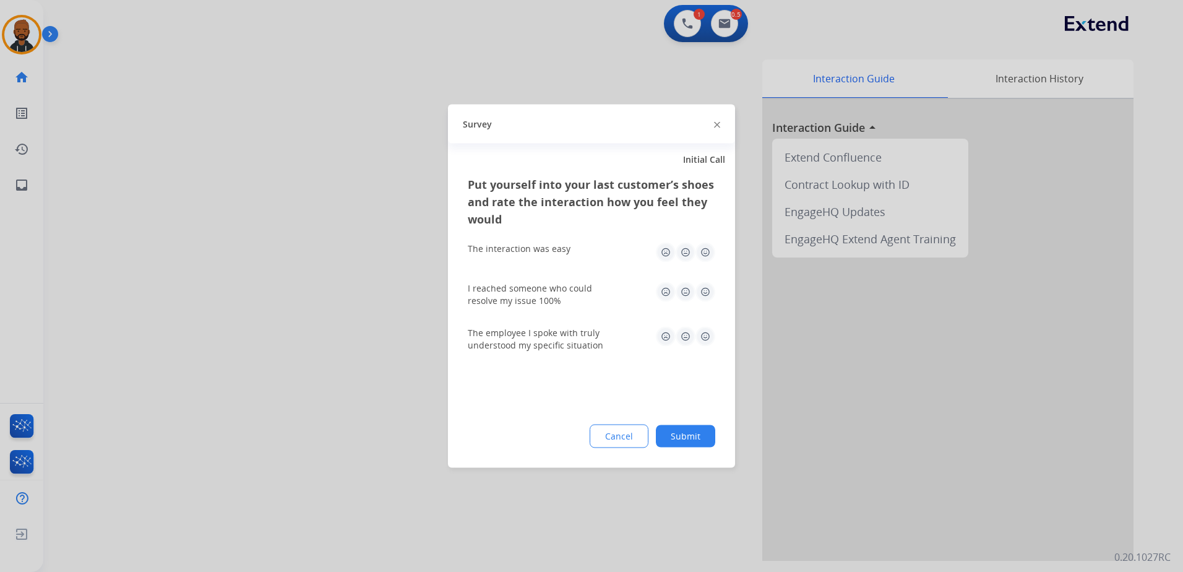
click at [708, 259] on img at bounding box center [705, 252] width 20 height 20
drag, startPoint x: 701, startPoint y: 286, endPoint x: 701, endPoint y: 293, distance: 6.8
click at [701, 287] on img at bounding box center [705, 292] width 20 height 20
click at [705, 335] on img at bounding box center [705, 337] width 20 height 20
click at [696, 431] on button "Submit" at bounding box center [685, 436] width 59 height 22
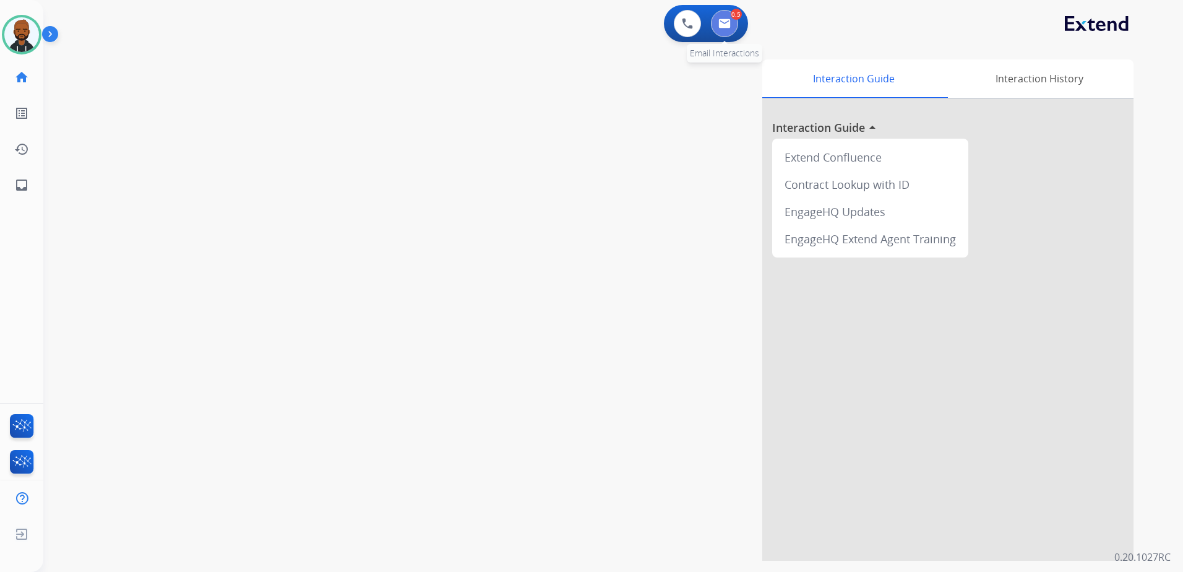
click at [731, 22] on button at bounding box center [724, 23] width 27 height 27
select select "**********"
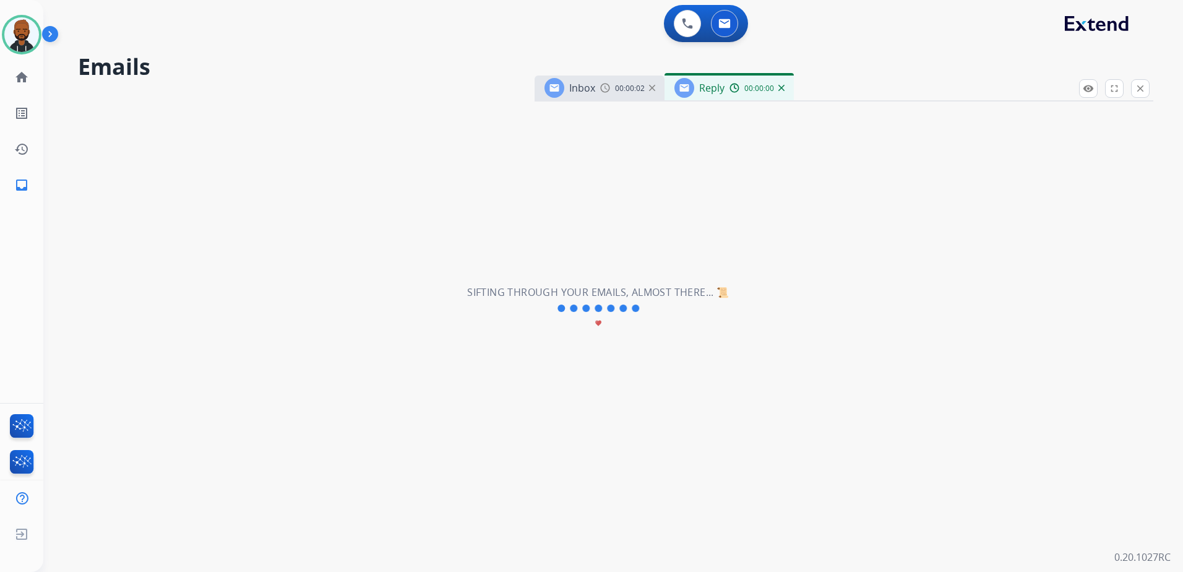
select select "**********"
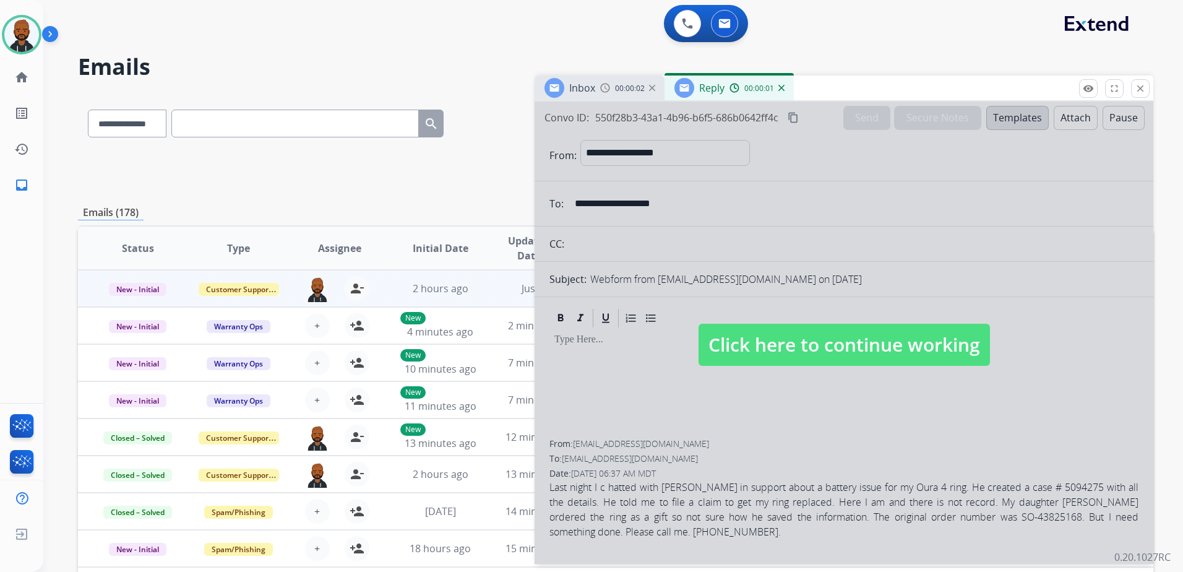
click at [890, 316] on div at bounding box center [843, 332] width 619 height 462
select select
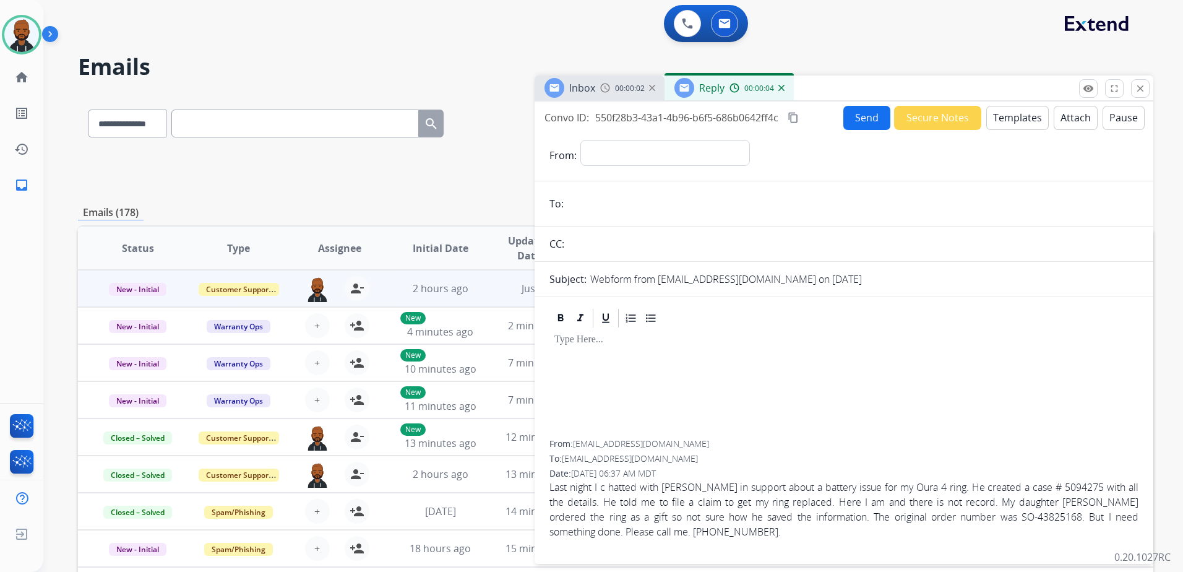
click at [779, 88] on img at bounding box center [781, 88] width 6 height 6
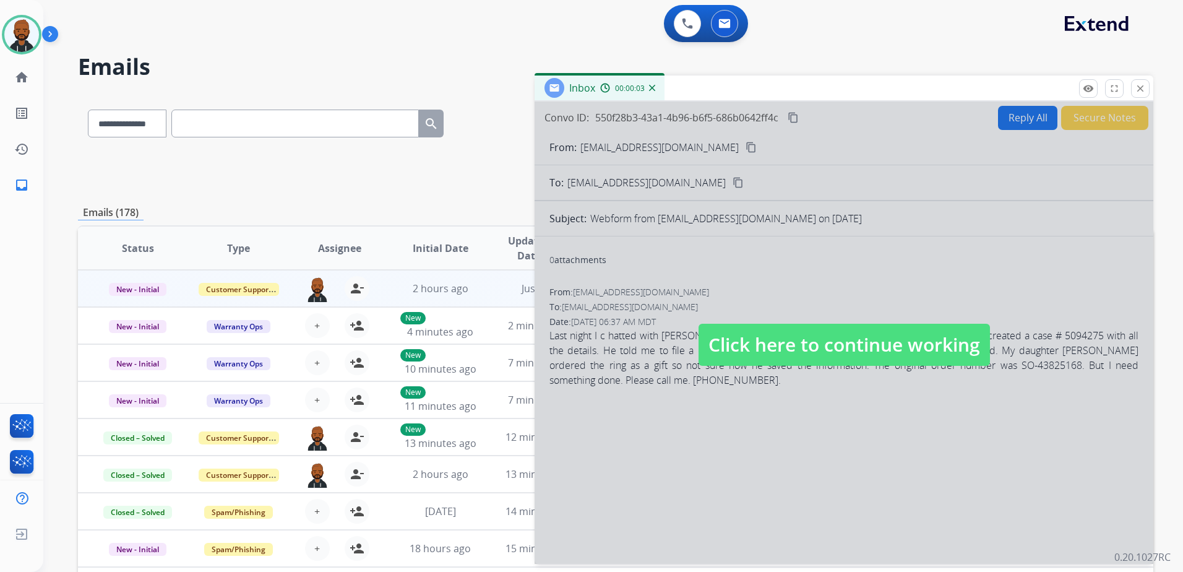
click at [865, 333] on span "Click here to continue working" at bounding box center [843, 345] width 291 height 42
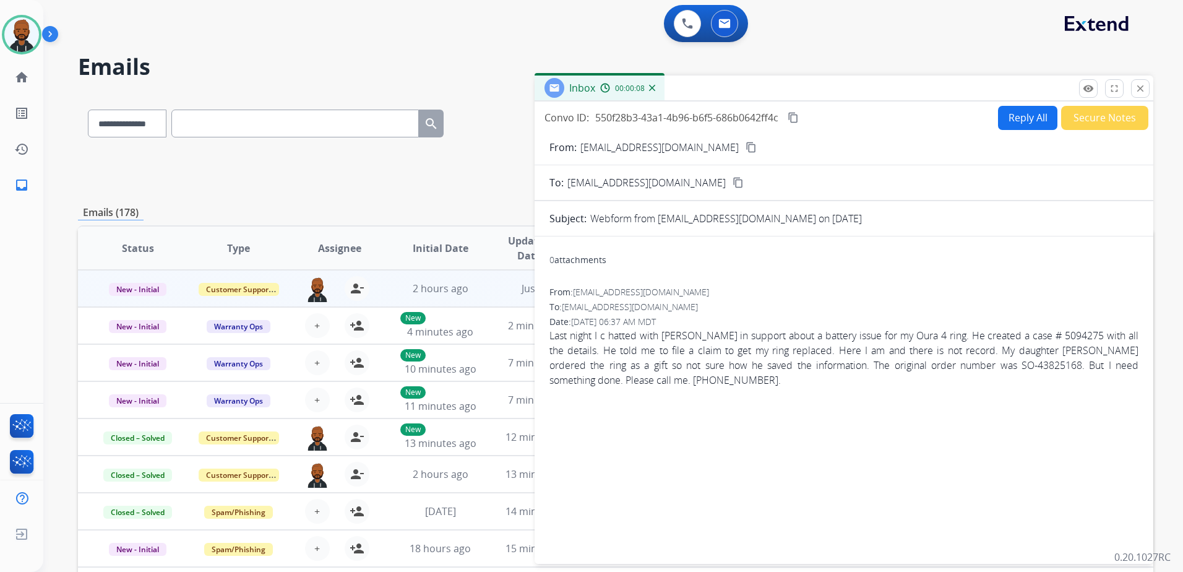
click at [797, 116] on mat-icon "content_copy" at bounding box center [793, 117] width 11 height 11
click at [1081, 136] on form "From: [EMAIL_ADDRESS][DOMAIN_NAME] content_copy To: [EMAIL_ADDRESS][DOMAIN_NAME…" at bounding box center [843, 344] width 619 height 429
click at [1071, 118] on button "Secure Notes" at bounding box center [1104, 118] width 87 height 24
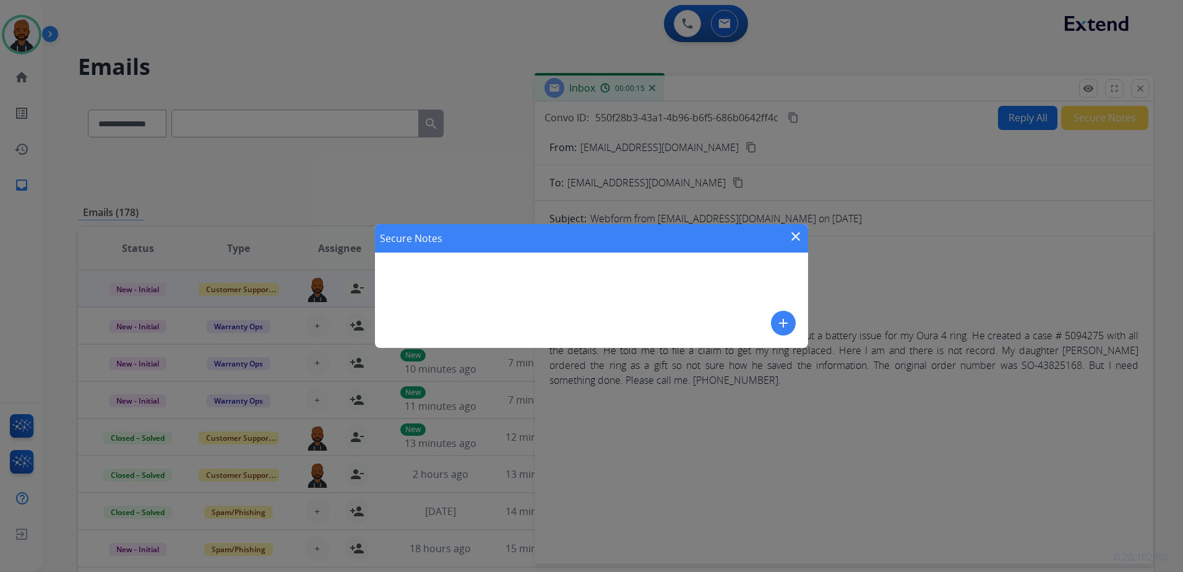
click at [783, 316] on mat-icon "add" at bounding box center [783, 322] width 15 height 15
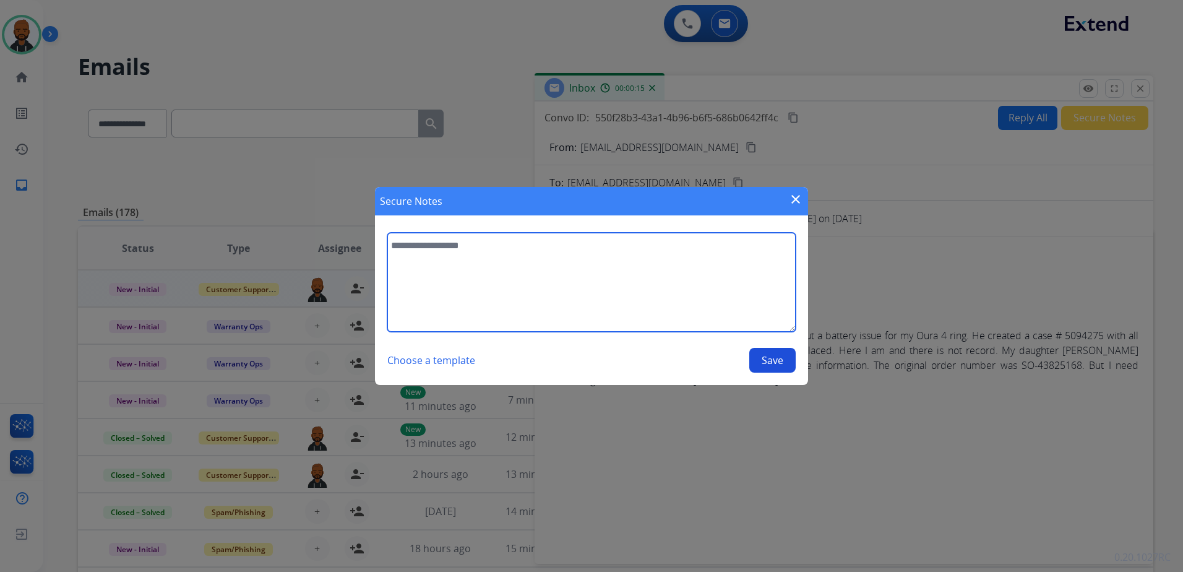
click at [671, 287] on textarea at bounding box center [591, 282] width 408 height 99
type textarea "**********"
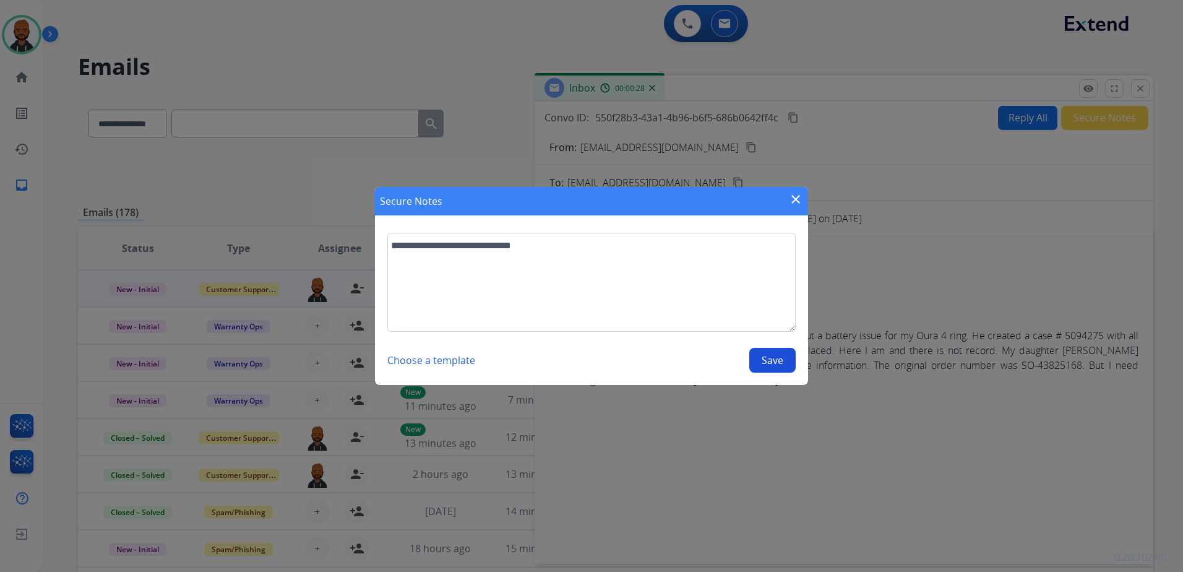
click at [759, 359] on button "Save" at bounding box center [772, 360] width 46 height 25
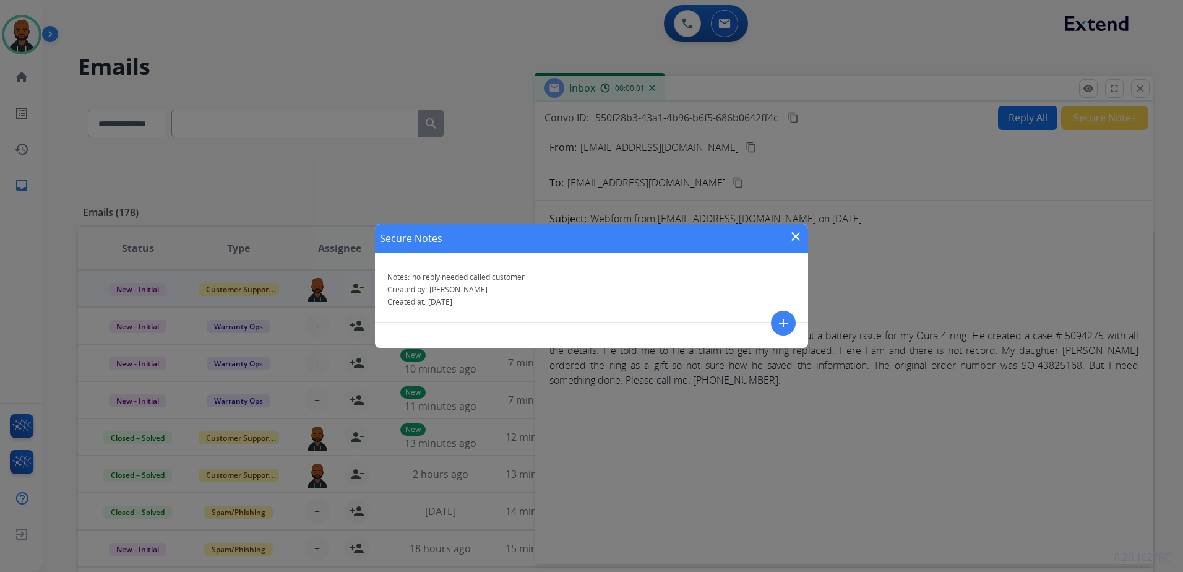
click at [796, 234] on mat-icon "close" at bounding box center [795, 236] width 15 height 15
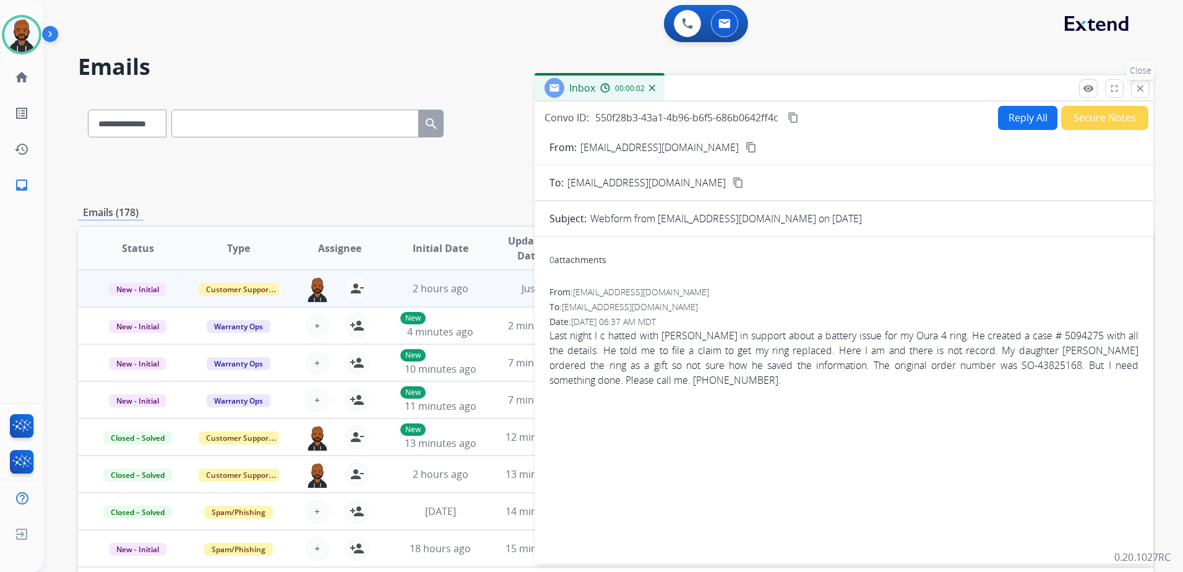
click at [1144, 89] on mat-icon "close" at bounding box center [1140, 88] width 11 height 11
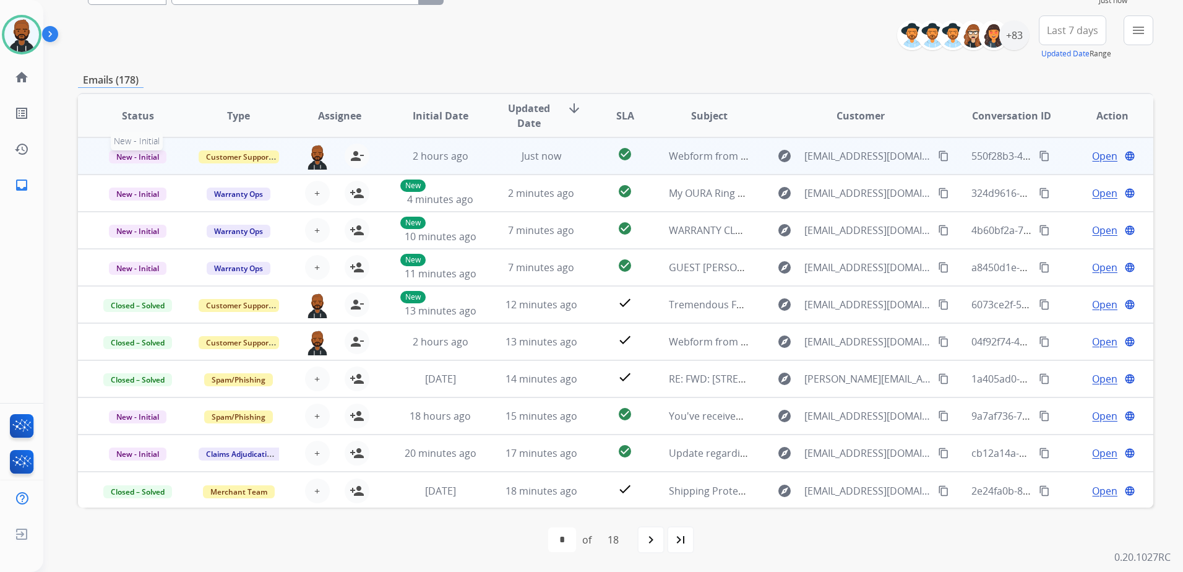
click at [150, 154] on span "New - Initial" at bounding box center [138, 156] width 58 height 13
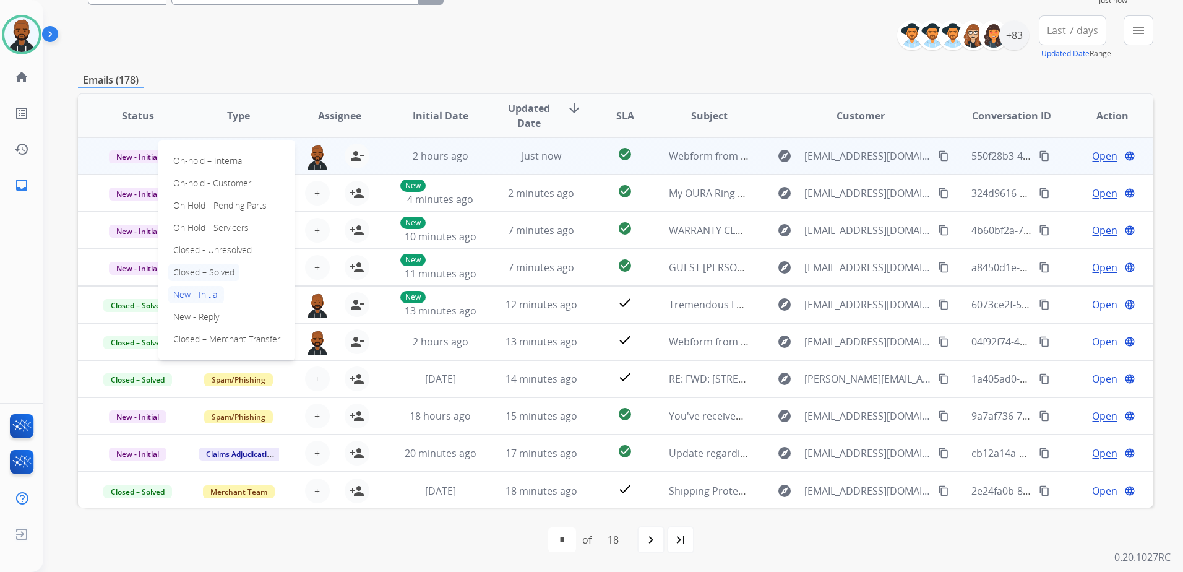
click at [204, 268] on p "Closed – Solved" at bounding box center [203, 272] width 71 height 17
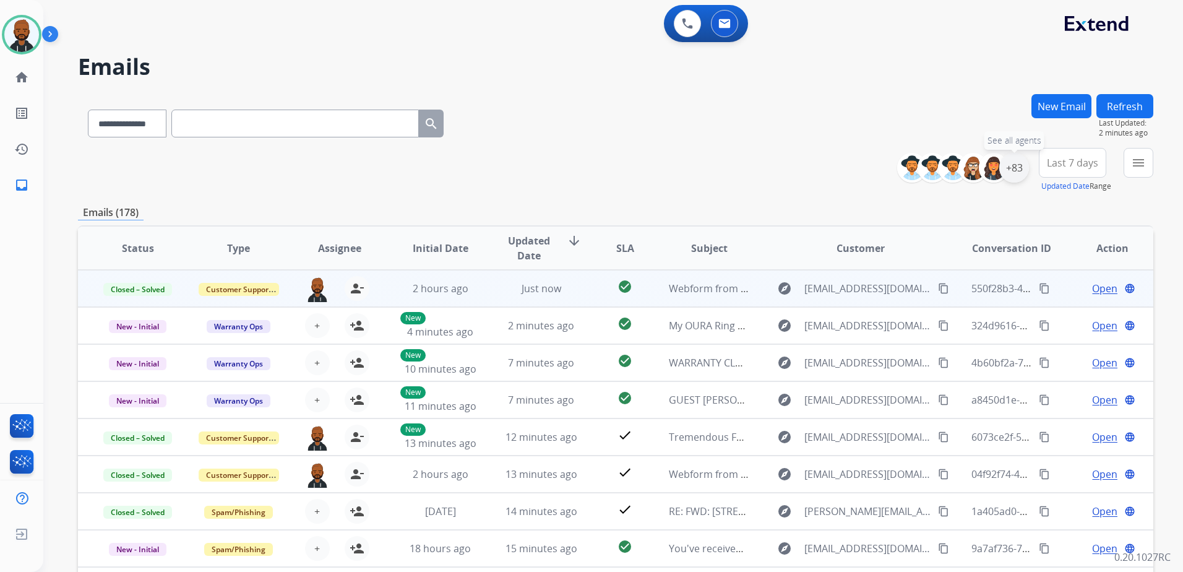
click at [1015, 176] on div "+83" at bounding box center [1014, 168] width 30 height 30
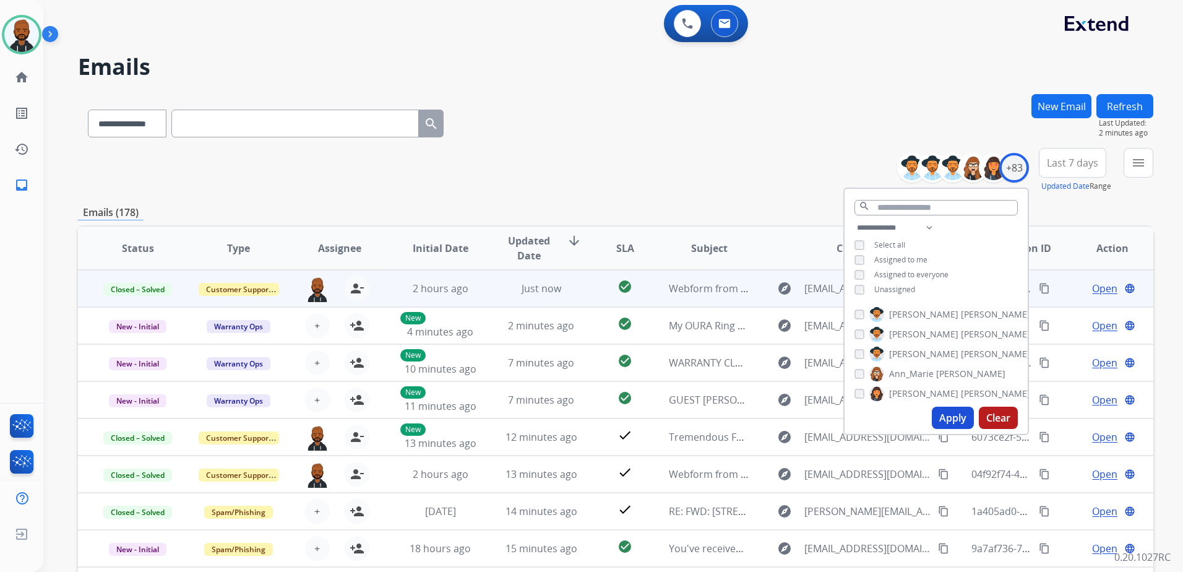
click at [953, 416] on button "Apply" at bounding box center [953, 417] width 42 height 22
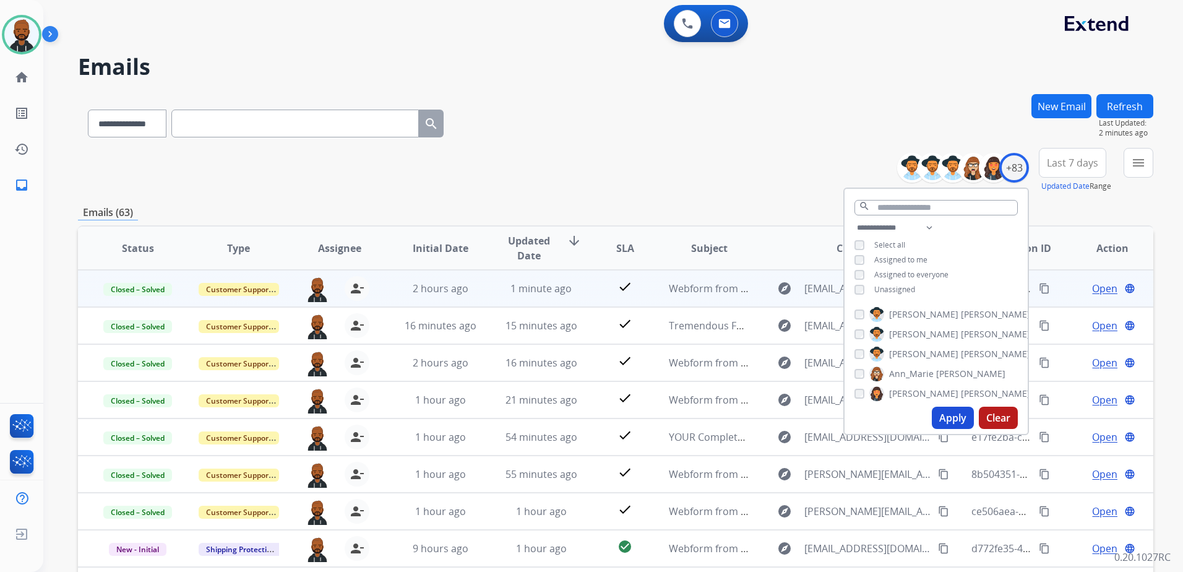
drag, startPoint x: 859, startPoint y: 116, endPoint x: 852, endPoint y: 116, distance: 7.4
click at [858, 116] on div "**********" at bounding box center [615, 121] width 1075 height 54
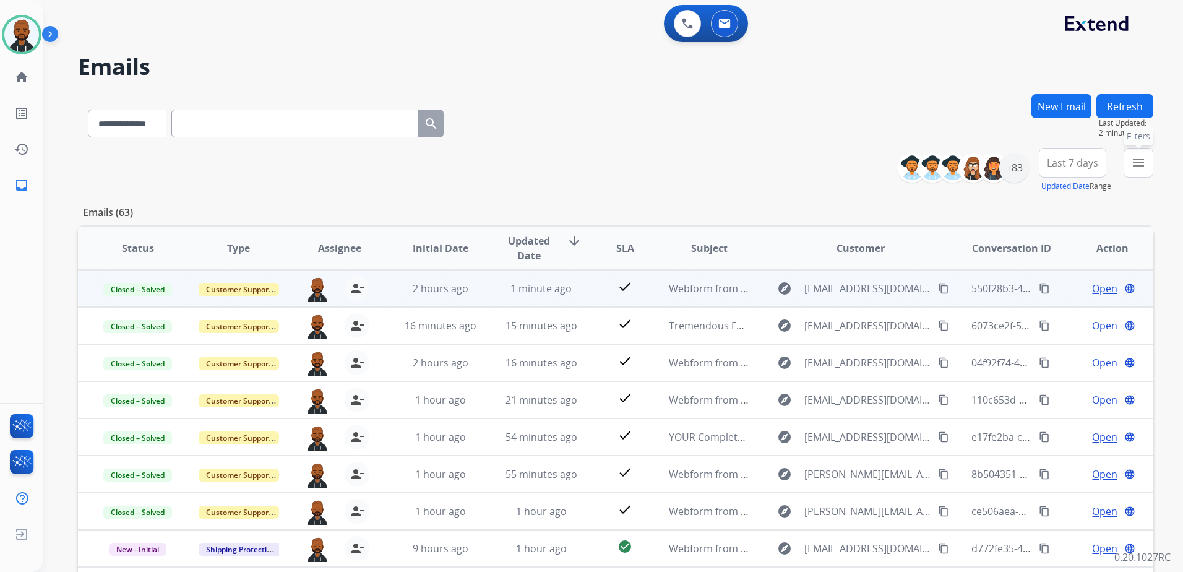
click at [1138, 167] on mat-icon "menu" at bounding box center [1138, 162] width 15 height 15
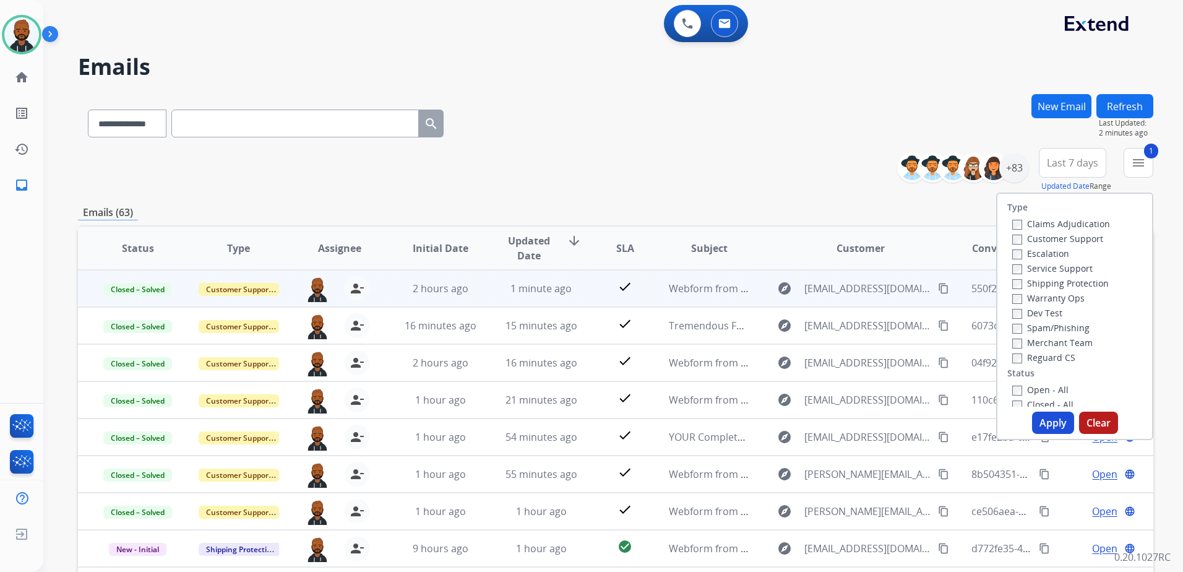
click at [1036, 417] on button "Apply" at bounding box center [1053, 422] width 42 height 22
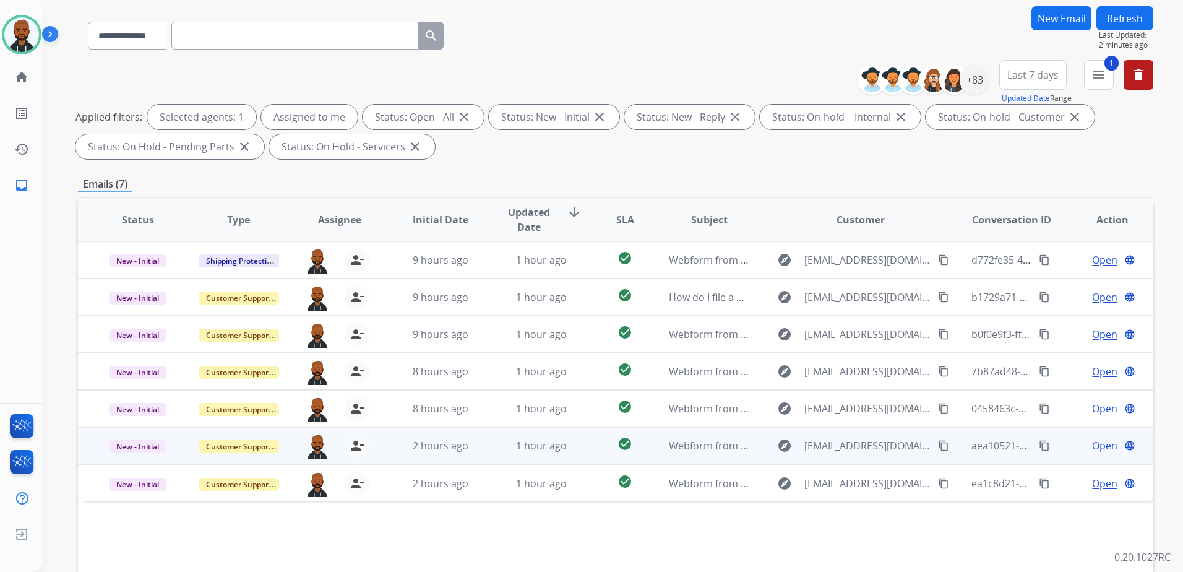
scroll to position [192, 0]
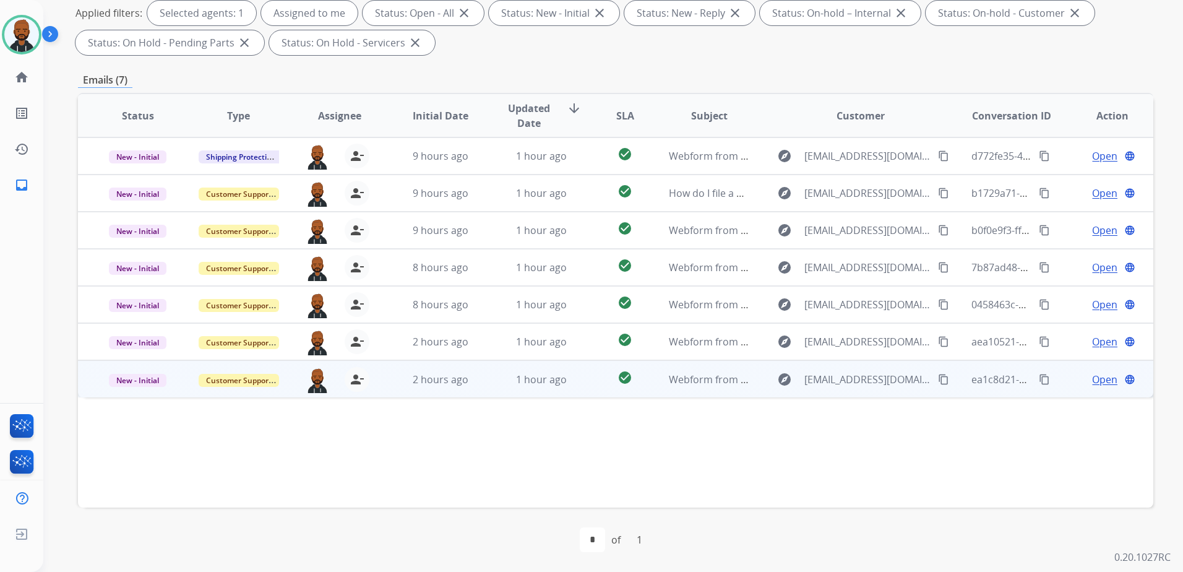
click at [1099, 381] on span "Open" at bounding box center [1104, 379] width 25 height 15
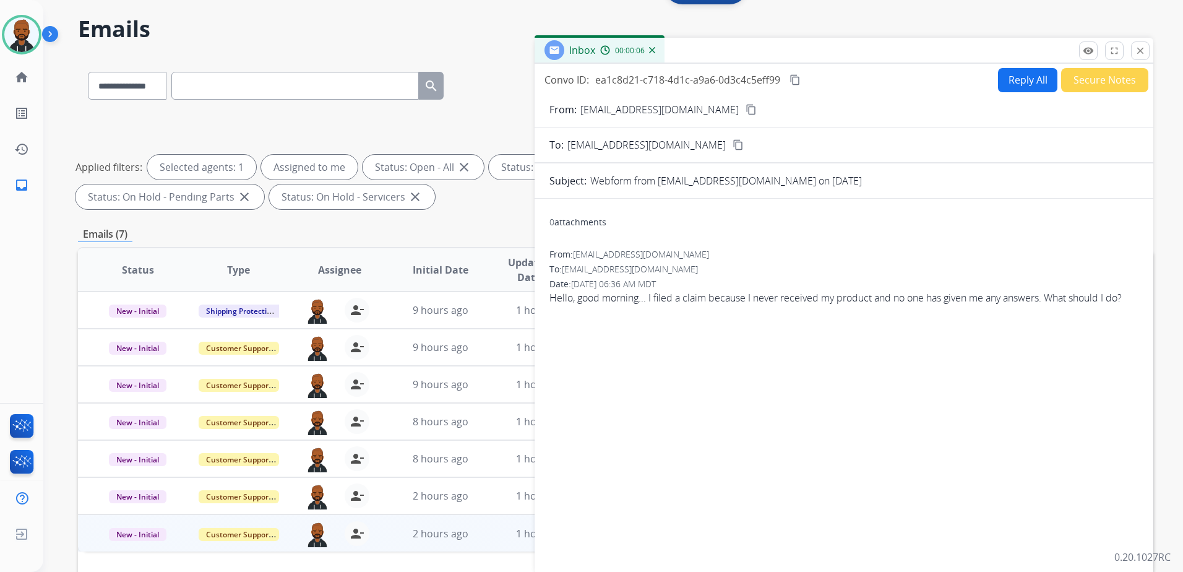
scroll to position [0, 0]
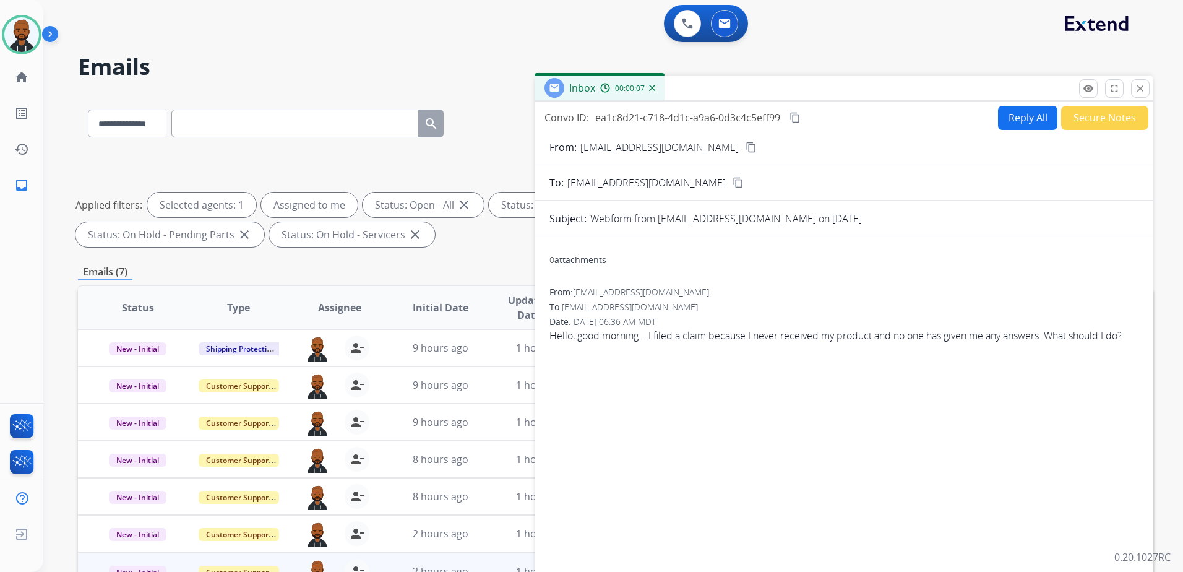
click at [745, 150] on mat-icon "content_copy" at bounding box center [750, 147] width 11 height 11
click at [1006, 135] on form "From: [EMAIL_ADDRESS][DOMAIN_NAME] content_copy To: [EMAIL_ADDRESS][DOMAIN_NAME…" at bounding box center [843, 368] width 619 height 476
click at [1007, 127] on button "Reply All" at bounding box center [1027, 118] width 59 height 24
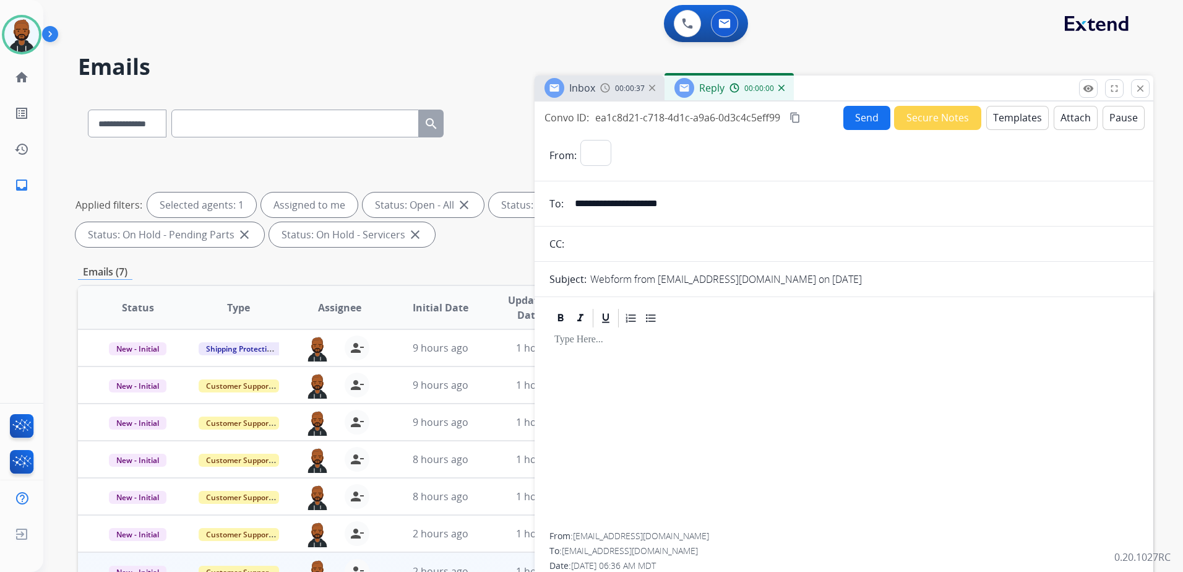
select select "**********"
click at [1022, 118] on button "Templates" at bounding box center [1017, 118] width 62 height 24
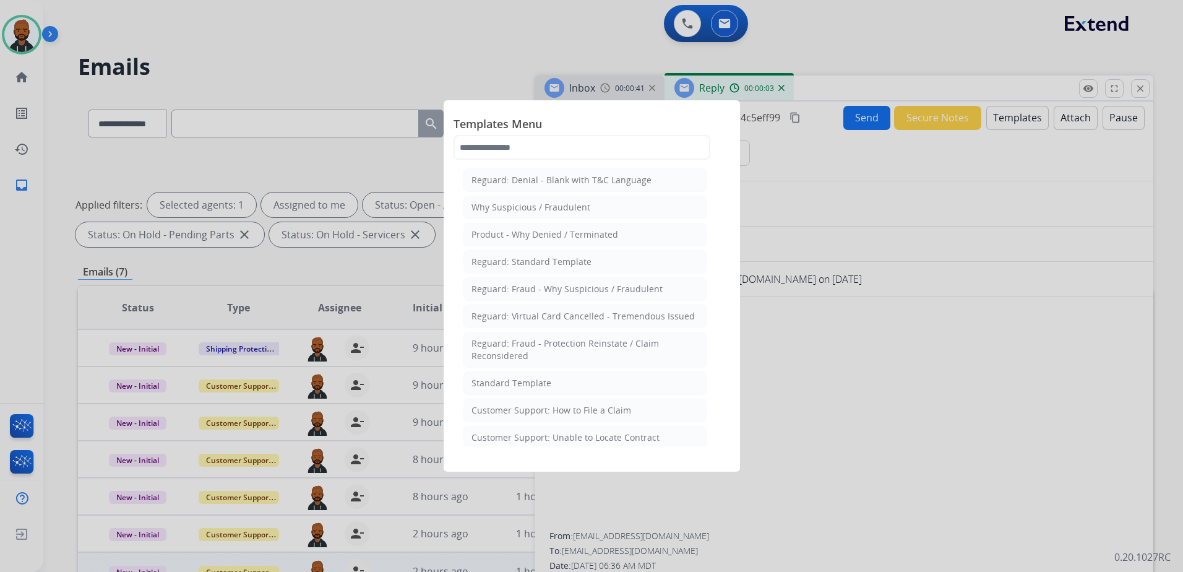
click at [583, 374] on li "Standard Template" at bounding box center [584, 383] width 243 height 24
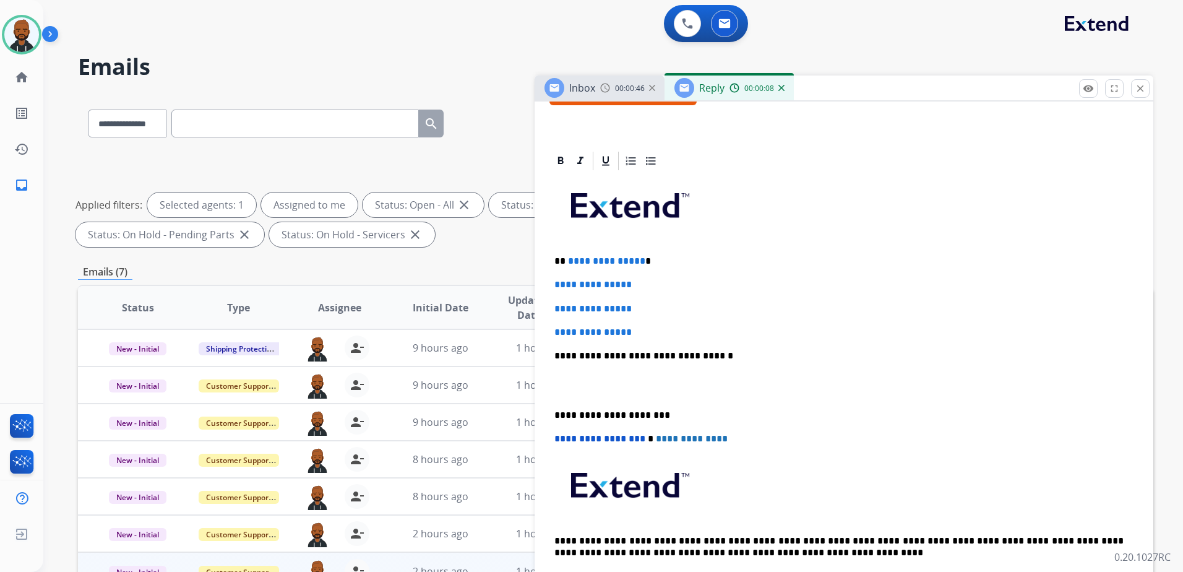
scroll to position [247, 0]
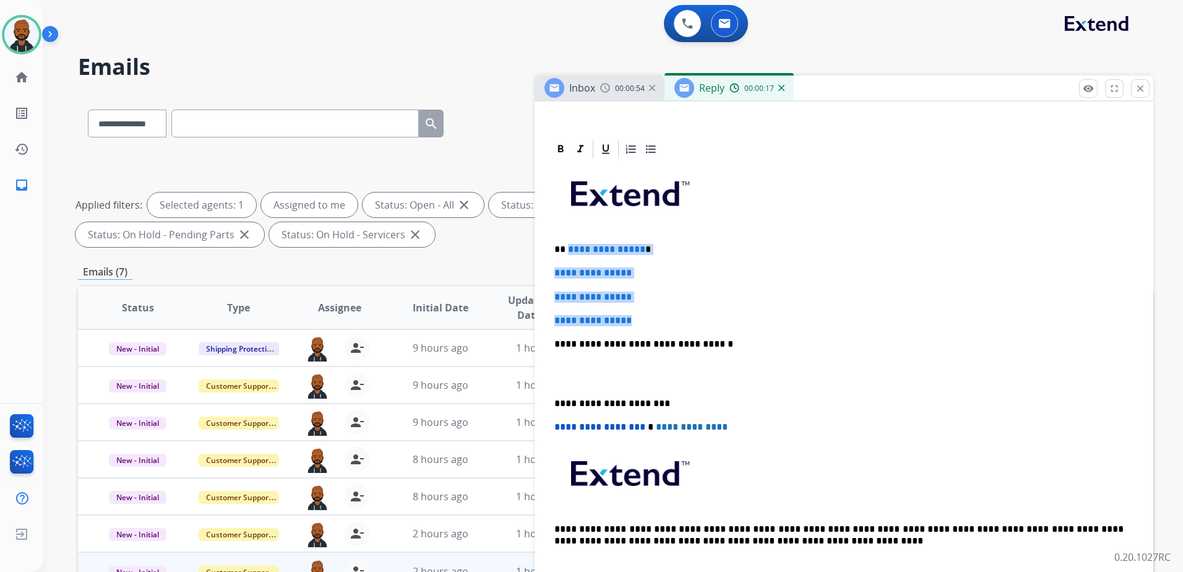
drag, startPoint x: 648, startPoint y: 320, endPoint x: 566, endPoint y: 247, distance: 109.1
click at [566, 247] on div "**********" at bounding box center [843, 373] width 589 height 426
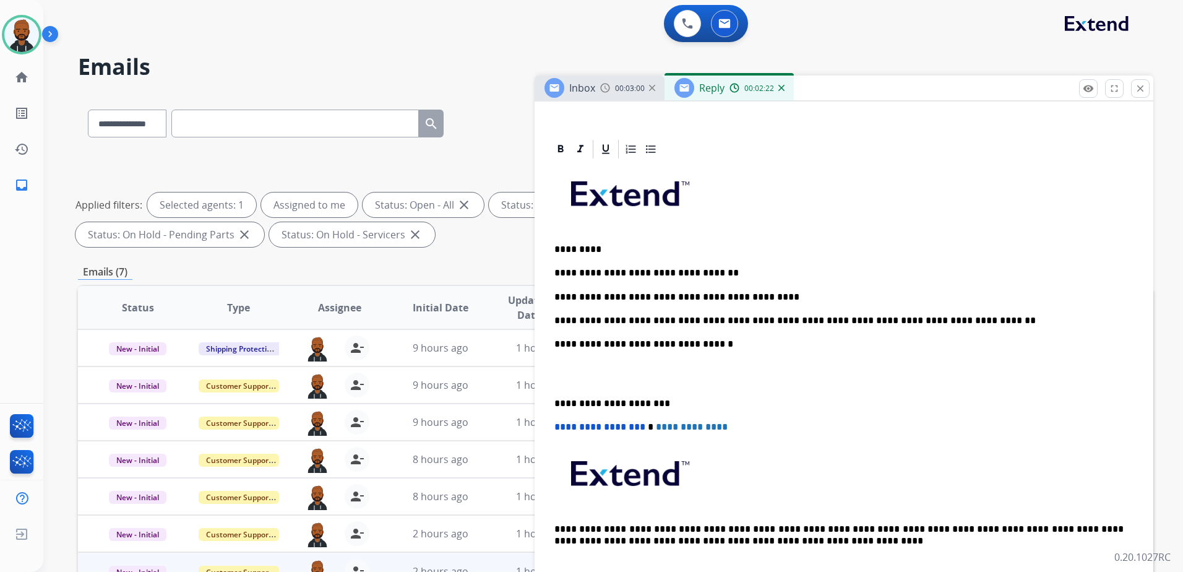
click at [814, 319] on p "**********" at bounding box center [838, 320] width 569 height 11
click at [955, 326] on div "**********" at bounding box center [843, 373] width 589 height 426
click at [959, 318] on p "**********" at bounding box center [838, 320] width 569 height 11
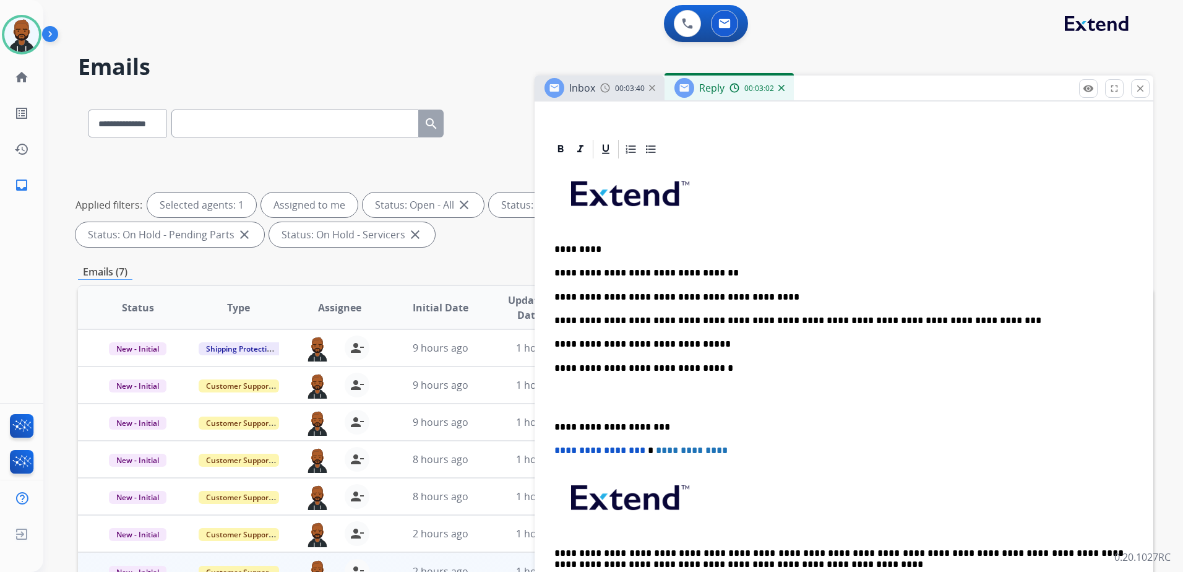
click at [706, 340] on p "**********" at bounding box center [838, 343] width 569 height 11
click at [551, 423] on div "**********" at bounding box center [843, 385] width 589 height 450
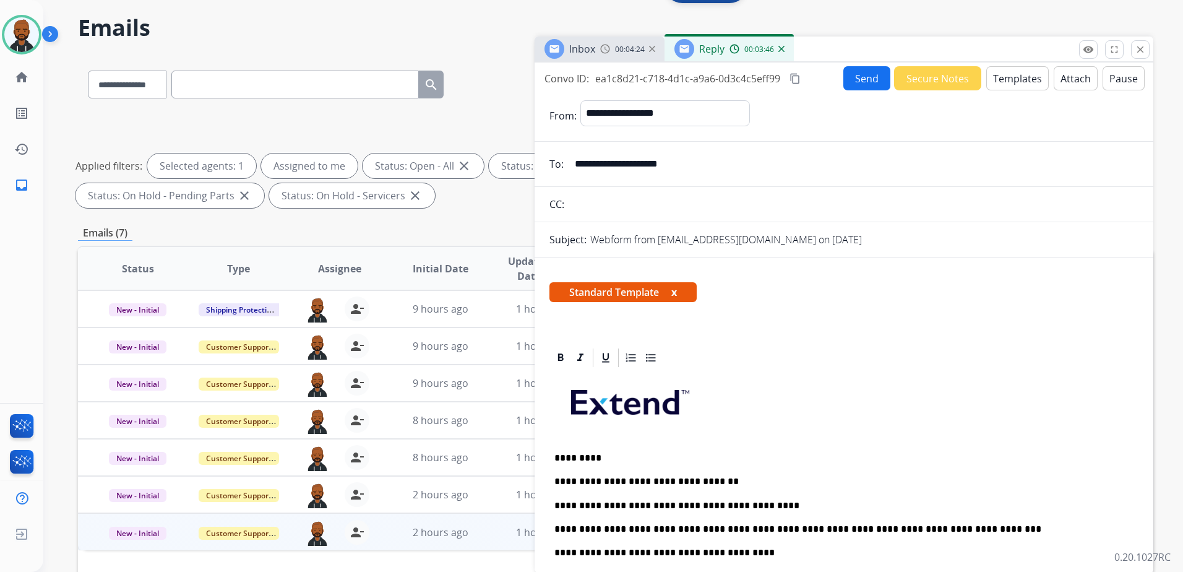
scroll to position [0, 0]
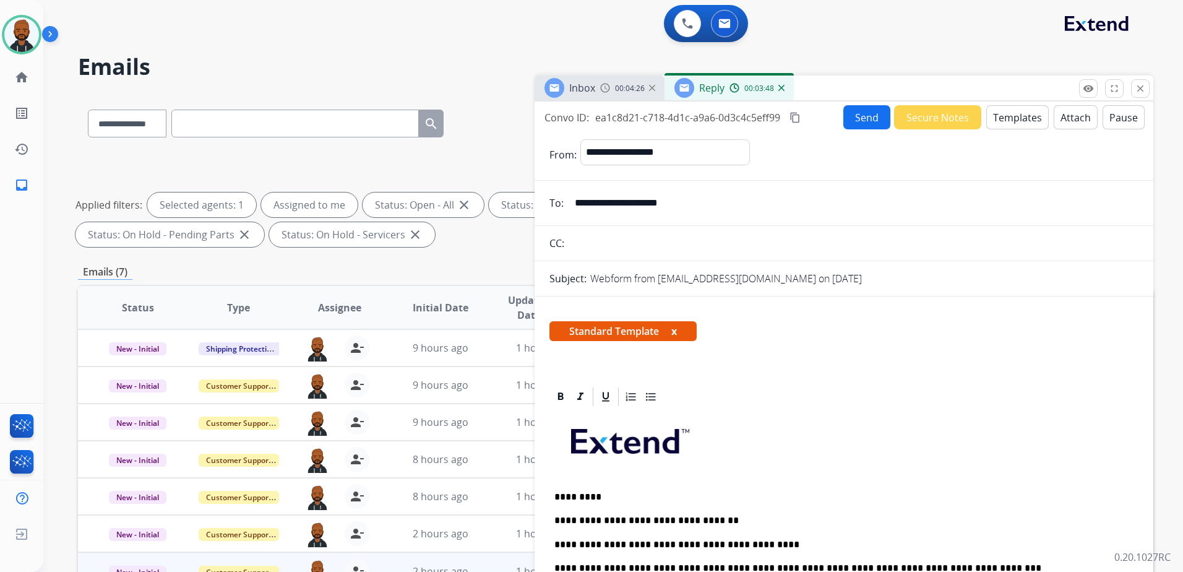
click at [797, 124] on button "content_copy" at bounding box center [795, 117] width 15 height 15
click at [844, 118] on button "Send" at bounding box center [866, 117] width 47 height 24
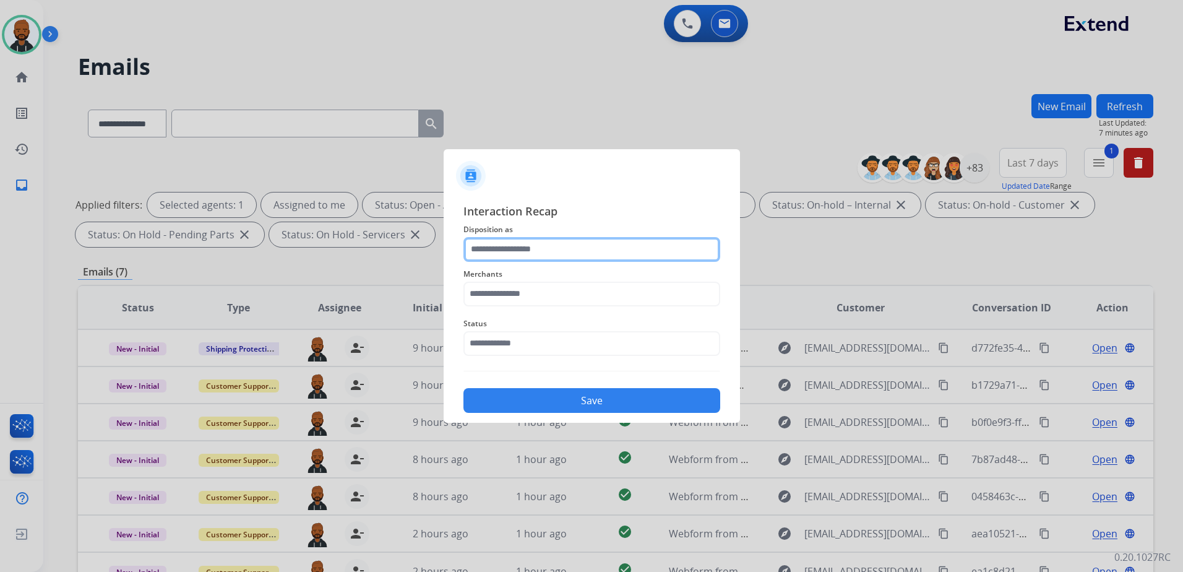
click at [564, 251] on input "text" at bounding box center [591, 249] width 257 height 25
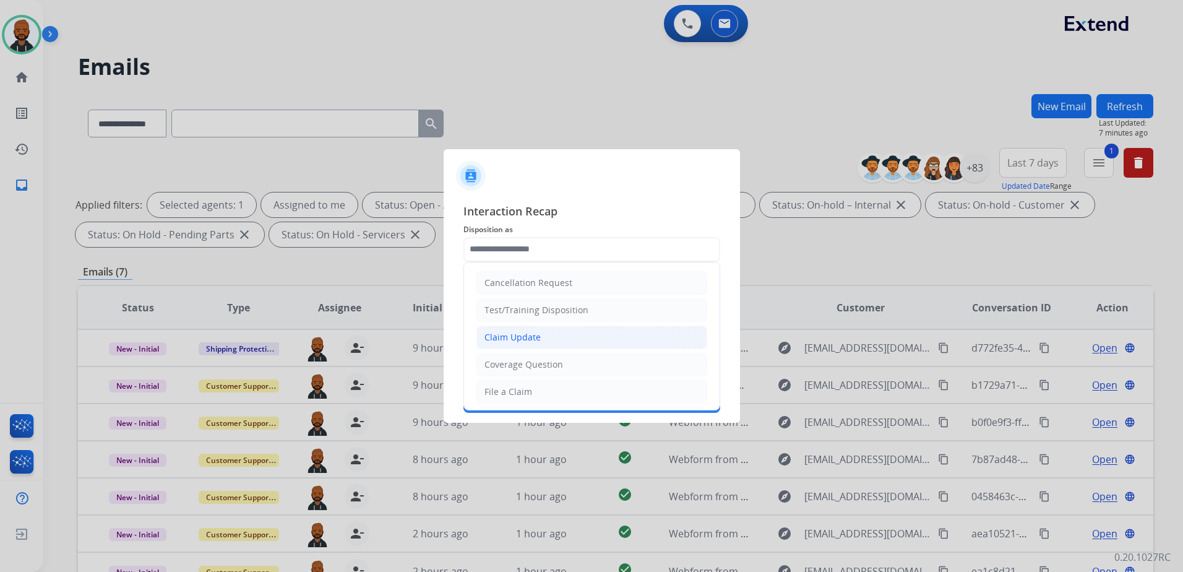
click at [543, 335] on li "Claim Update" at bounding box center [591, 337] width 231 height 24
type input "**********"
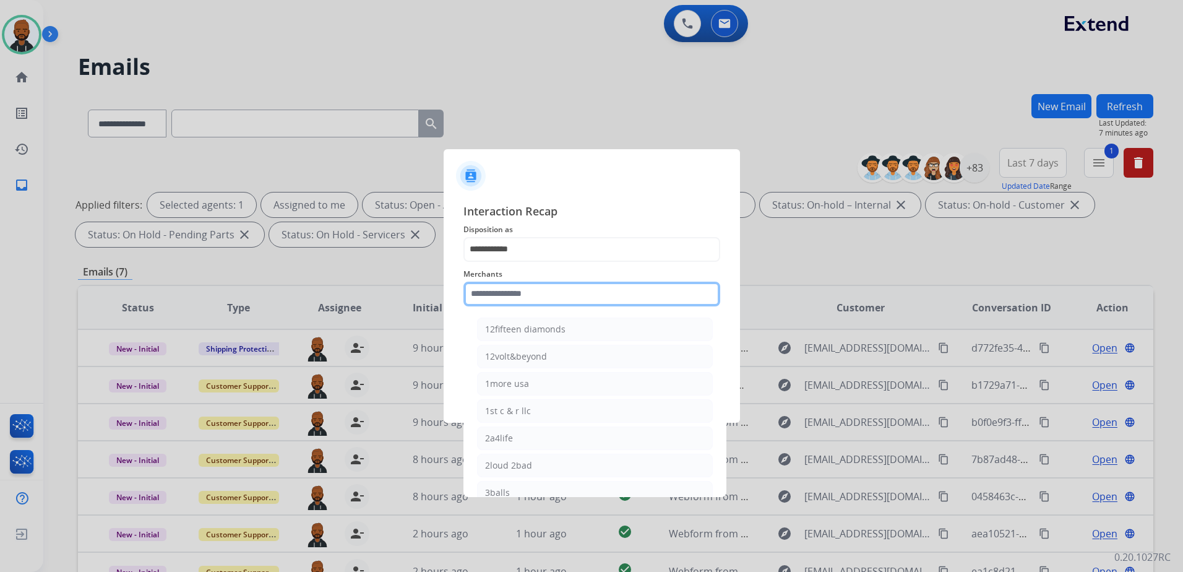
click at [556, 292] on input "text" at bounding box center [591, 293] width 257 height 25
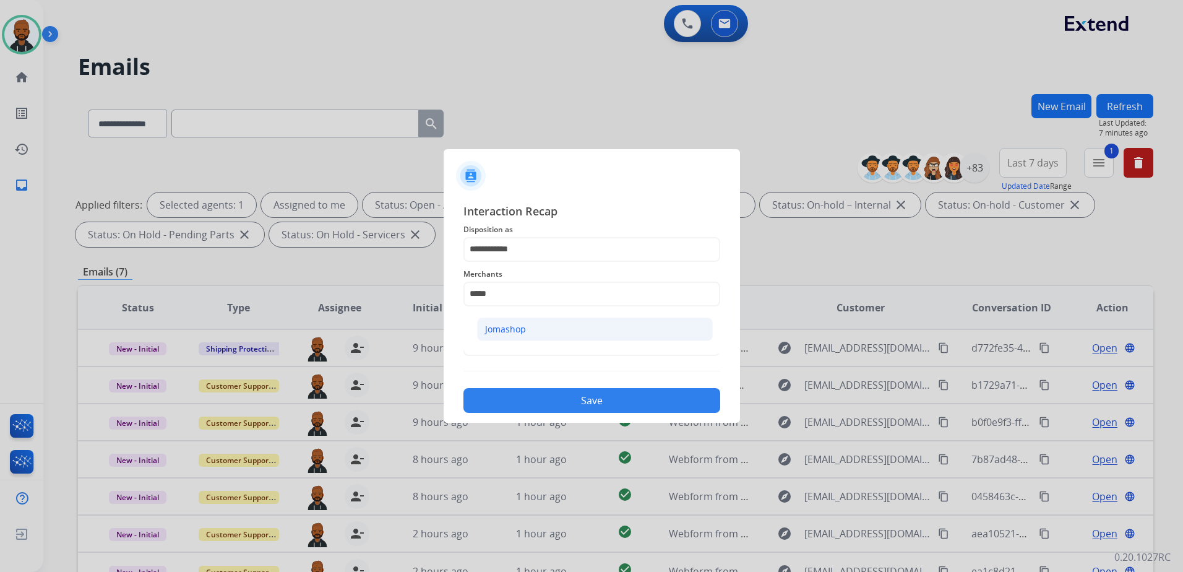
click at [536, 330] on li "Jomashop" at bounding box center [595, 329] width 236 height 24
type input "********"
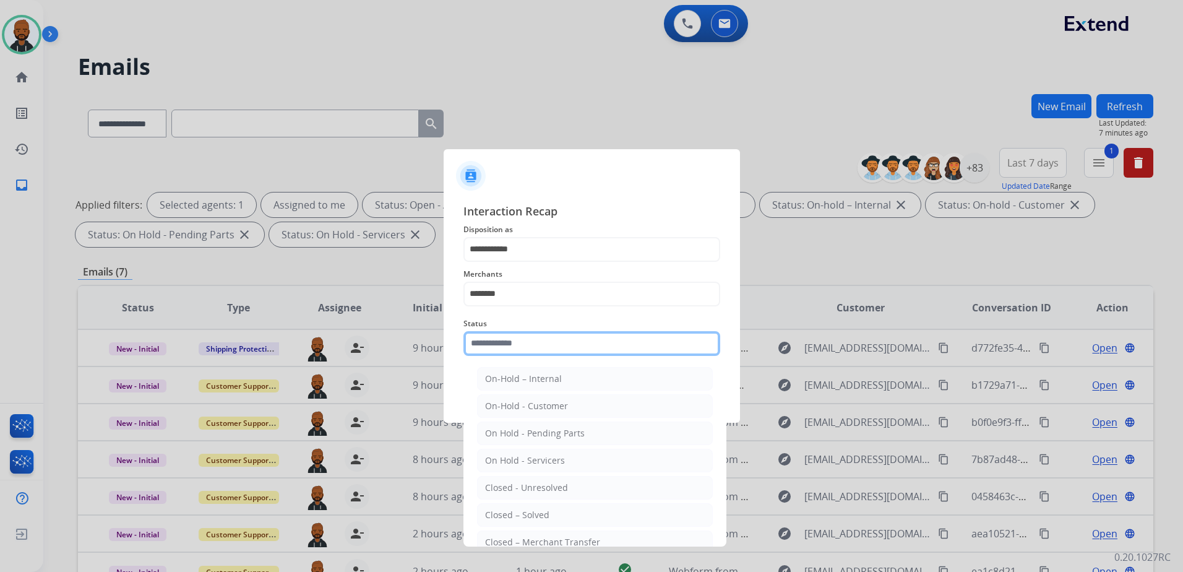
click at [538, 341] on input "text" at bounding box center [591, 343] width 257 height 25
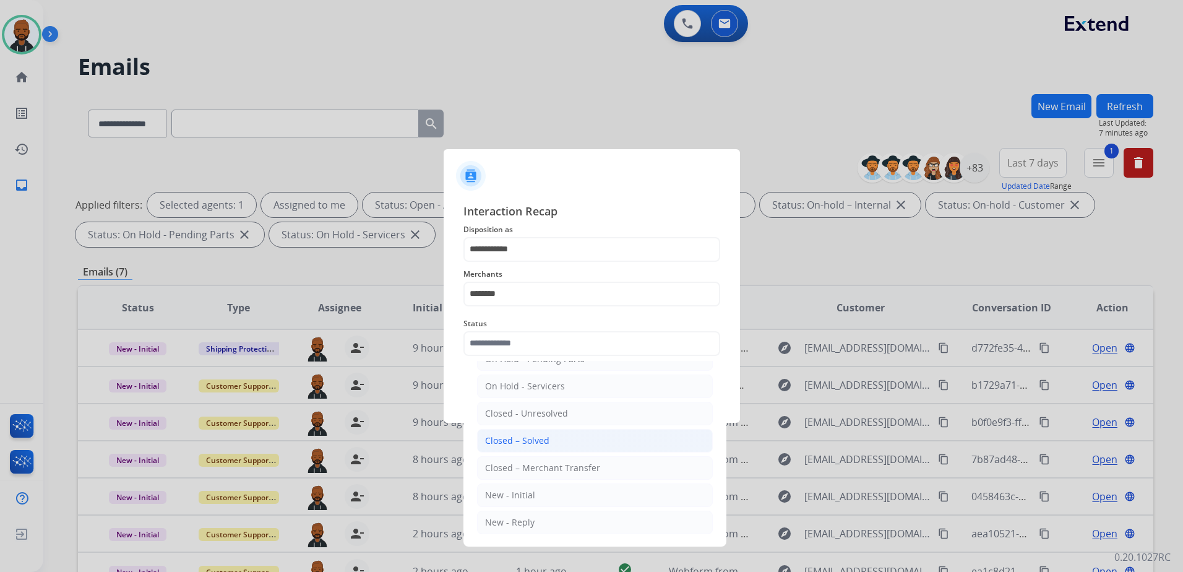
click at [534, 442] on div "Closed – Solved" at bounding box center [517, 440] width 64 height 12
type input "**********"
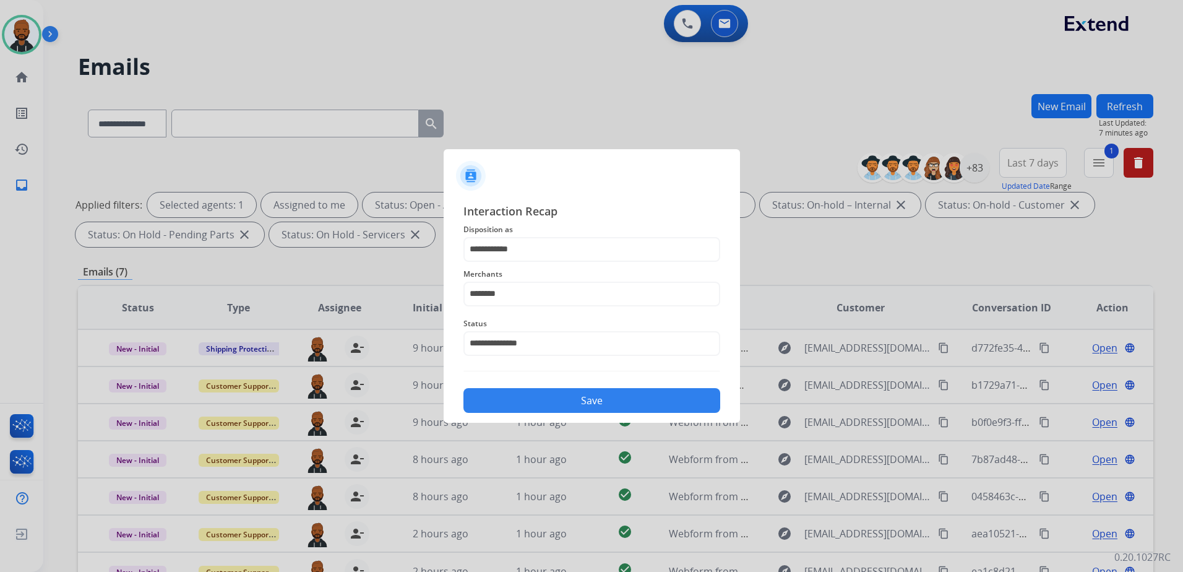
click at [586, 406] on button "Save" at bounding box center [591, 400] width 257 height 25
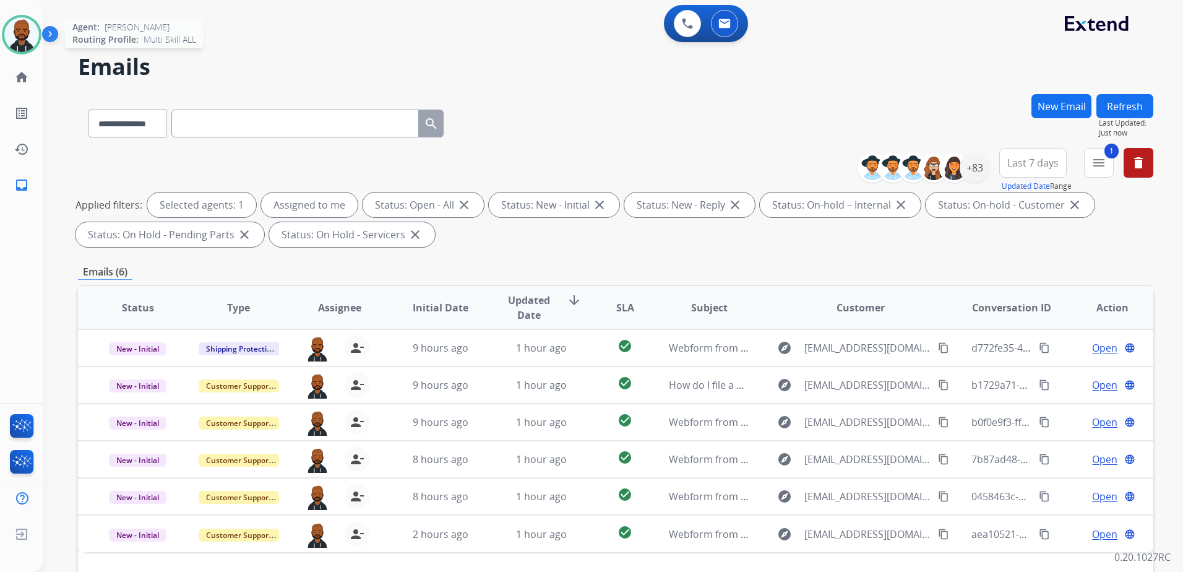
click at [22, 24] on img at bounding box center [21, 34] width 35 height 35
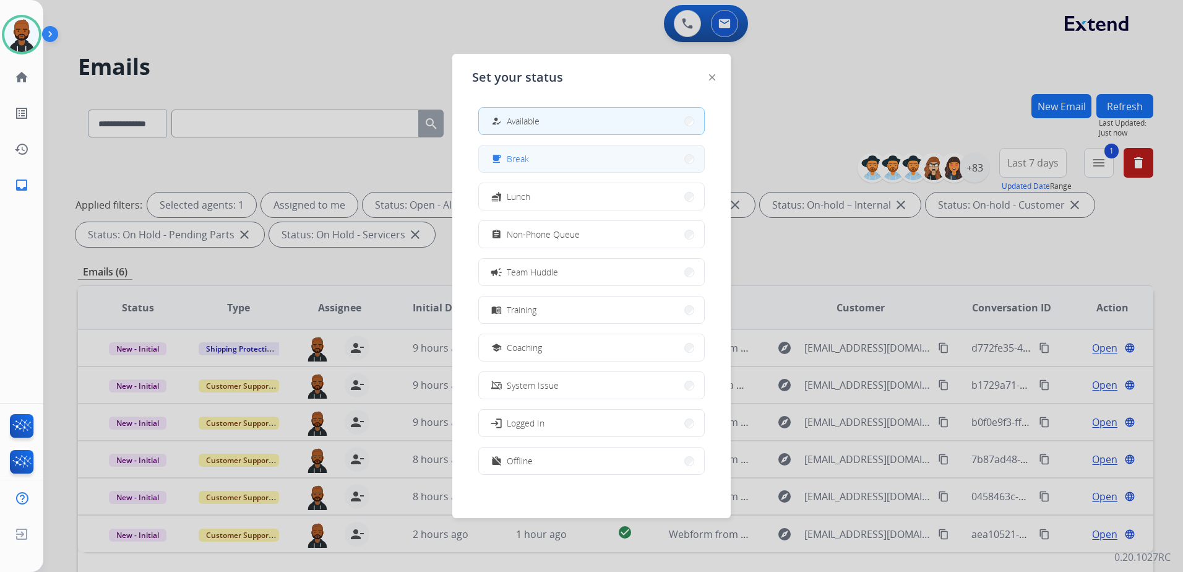
click at [524, 168] on button "free_breakfast Break" at bounding box center [591, 158] width 225 height 27
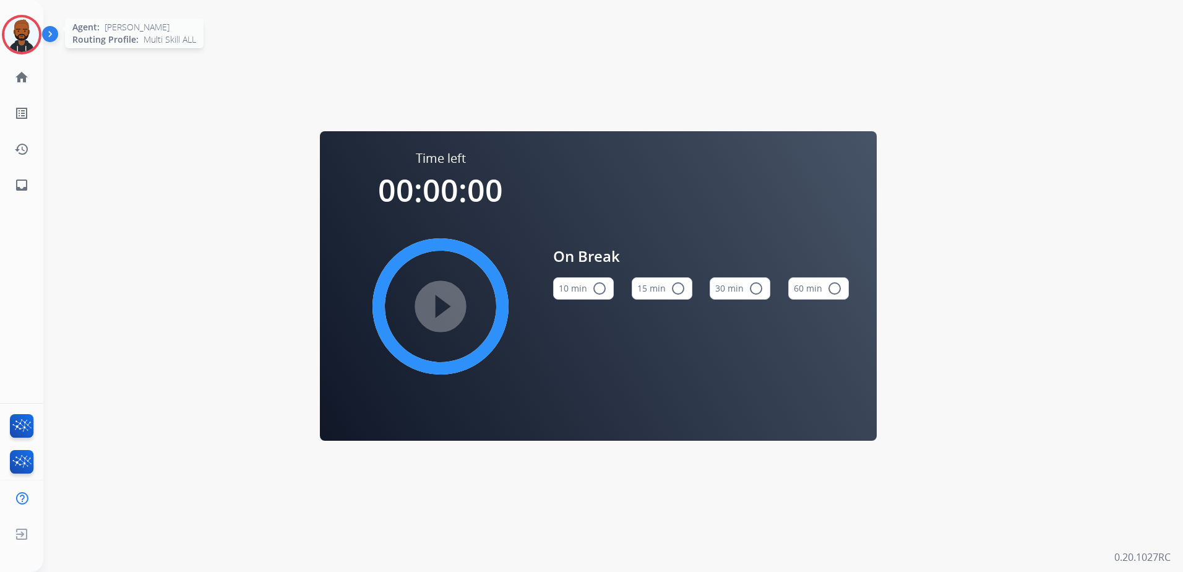
click at [32, 25] on img at bounding box center [21, 34] width 35 height 35
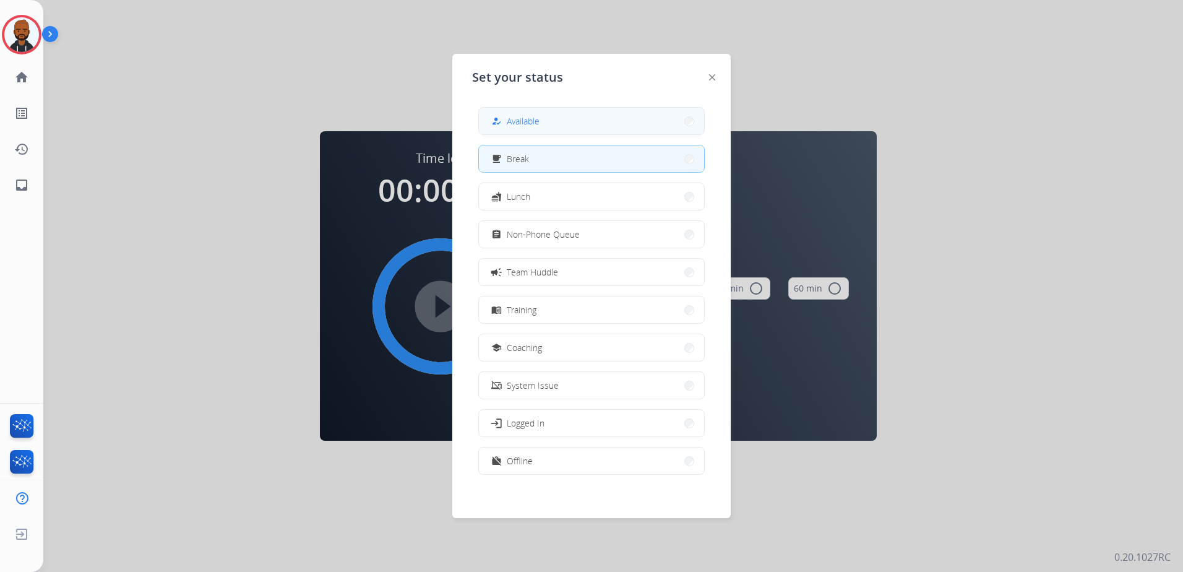
click at [508, 121] on div "how_to_reg Available" at bounding box center [514, 121] width 51 height 15
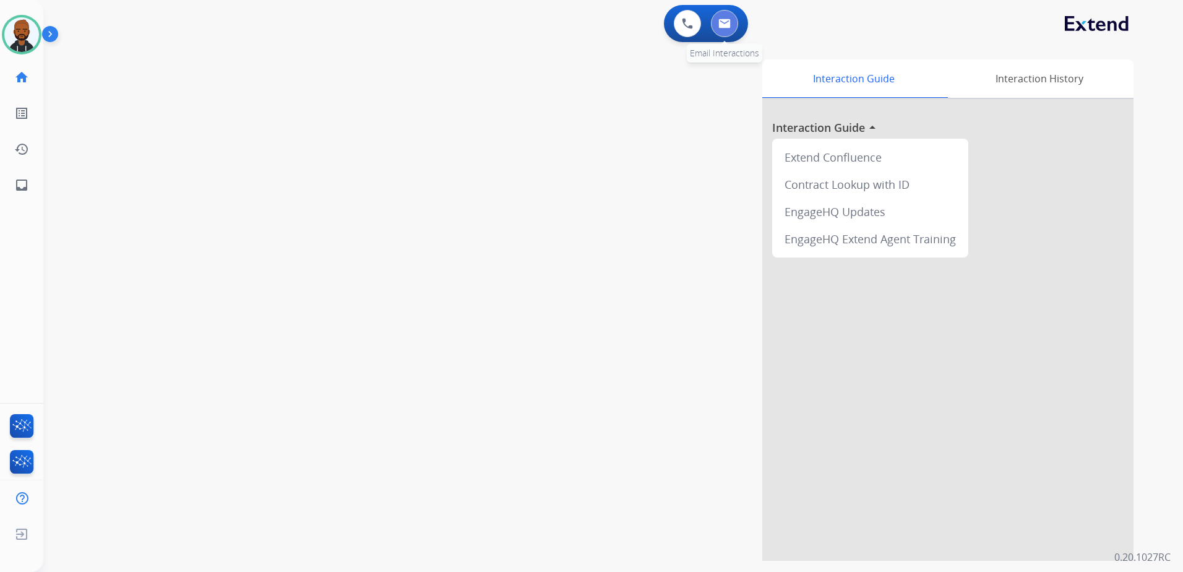
click at [723, 28] on button at bounding box center [724, 23] width 27 height 27
select select "**********"
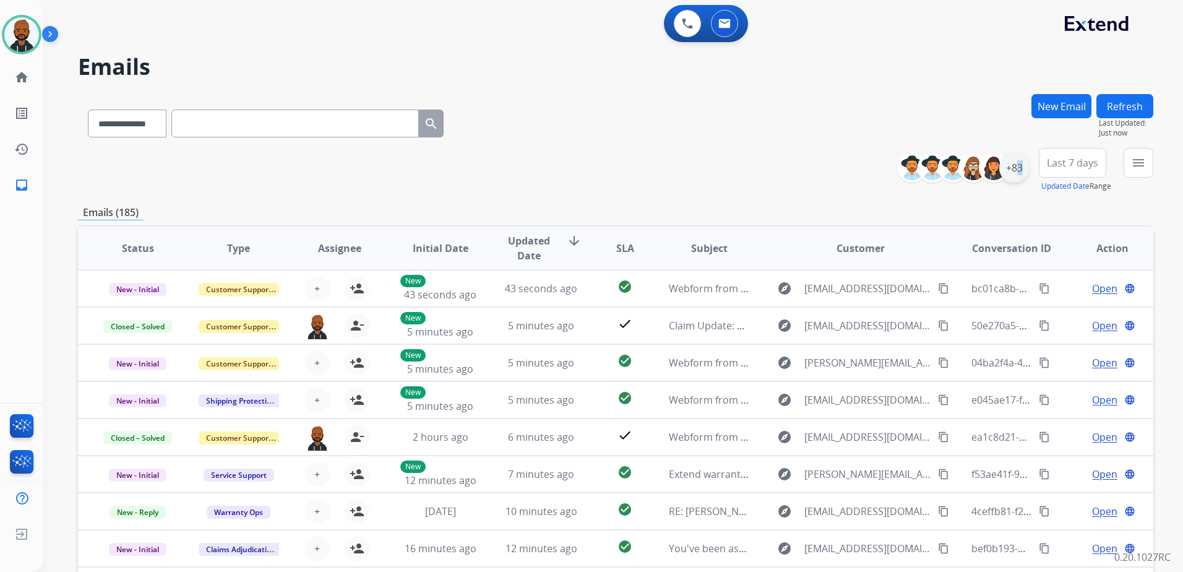
click at [1012, 164] on div "+83" at bounding box center [1014, 168] width 30 height 30
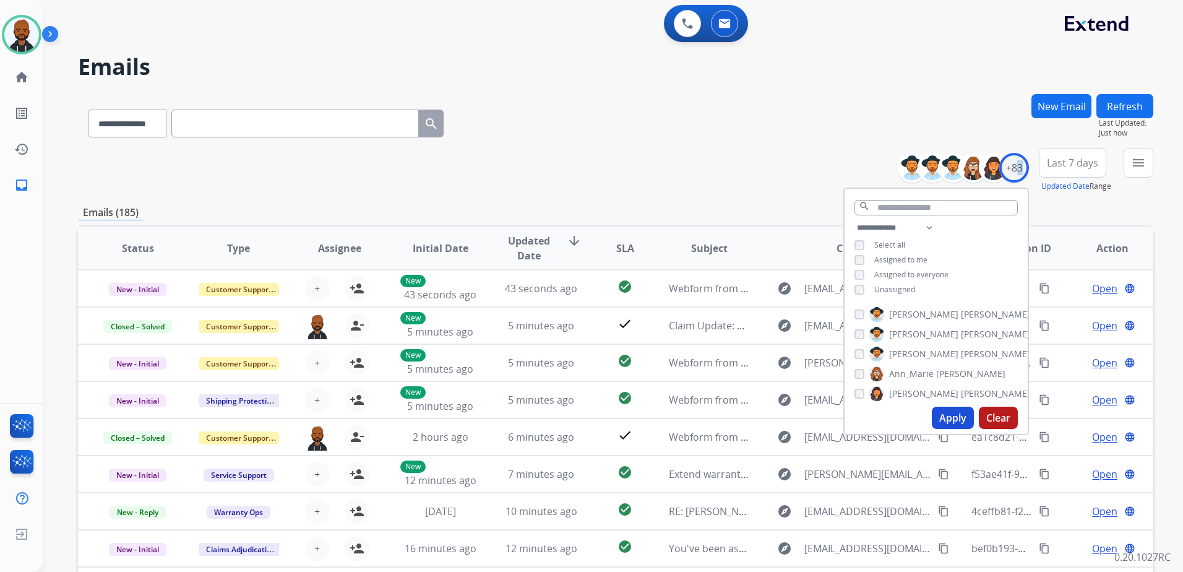
click at [942, 409] on button "Apply" at bounding box center [953, 417] width 42 height 22
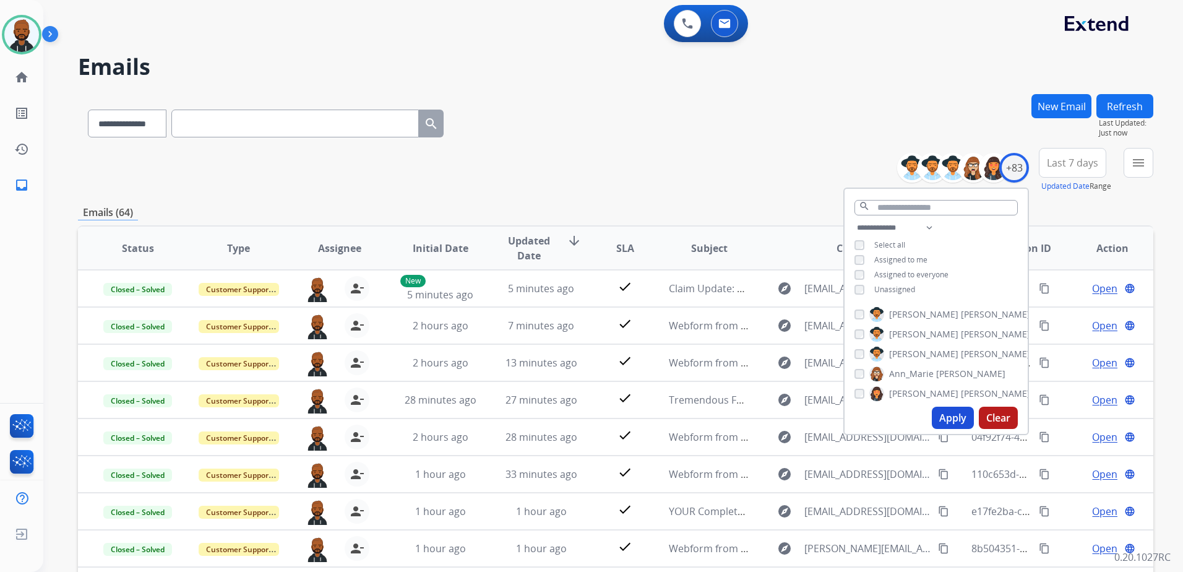
click at [638, 138] on div "**********" at bounding box center [615, 121] width 1075 height 54
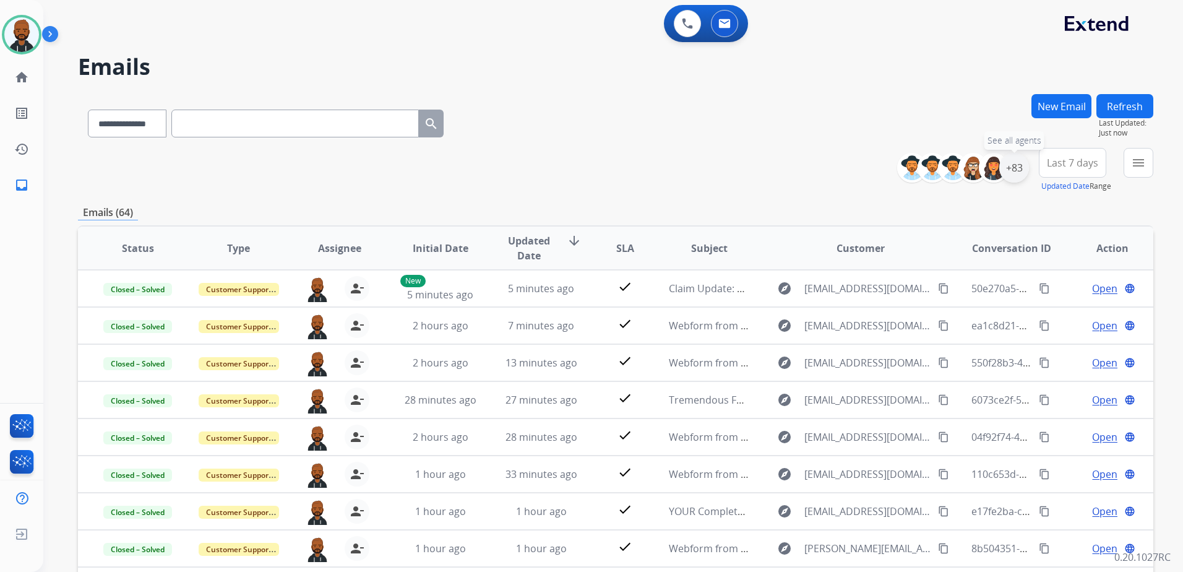
click at [1006, 171] on div "+83" at bounding box center [1014, 168] width 30 height 30
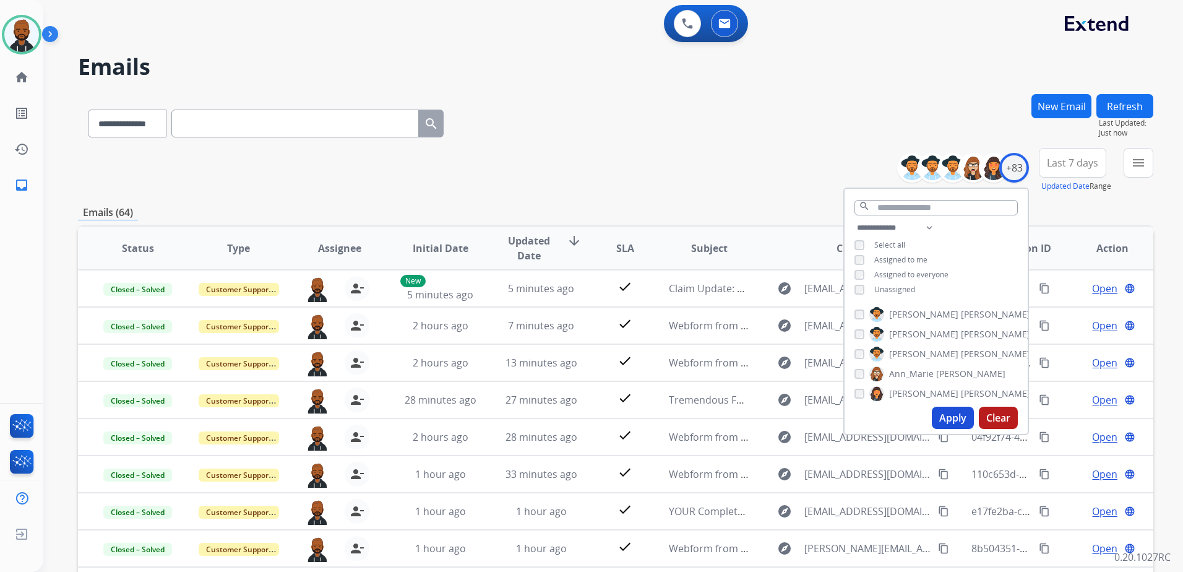
drag, startPoint x: 950, startPoint y: 420, endPoint x: 963, endPoint y: 414, distance: 13.8
click at [952, 420] on button "Apply" at bounding box center [953, 417] width 42 height 22
click at [717, 189] on div "**********" at bounding box center [615, 170] width 1075 height 45
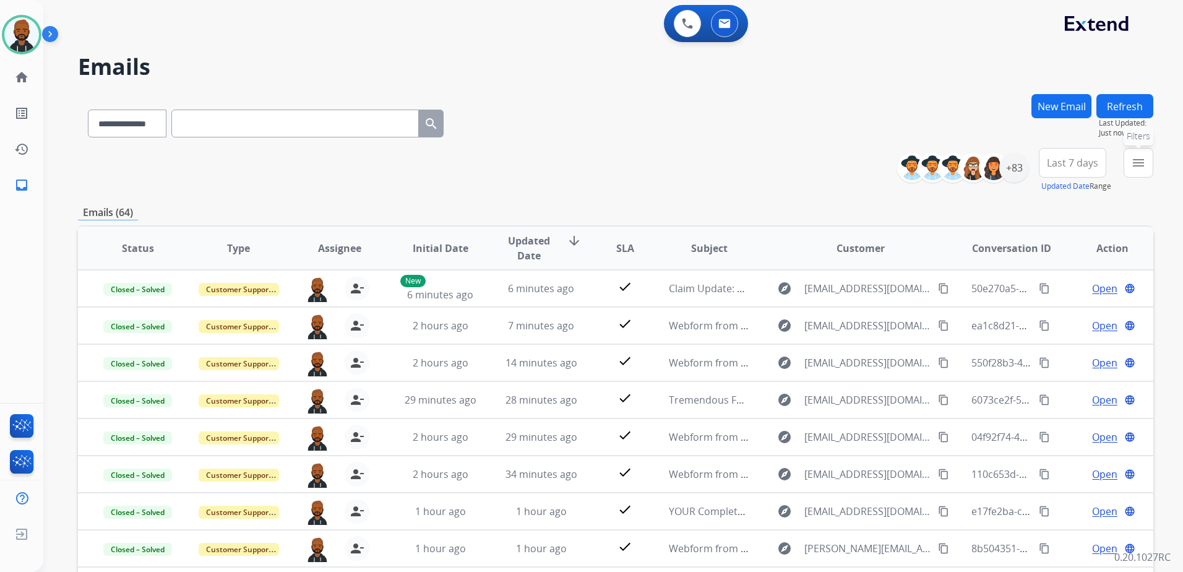
click at [1136, 166] on mat-icon "menu" at bounding box center [1138, 162] width 15 height 15
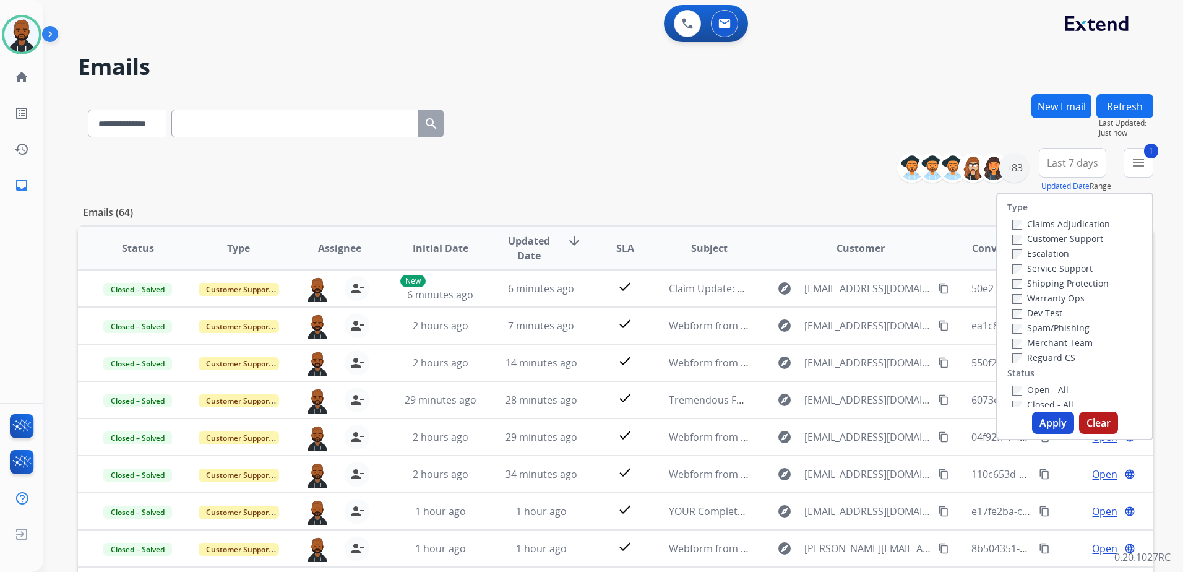
click at [1034, 416] on button "Apply" at bounding box center [1053, 422] width 42 height 22
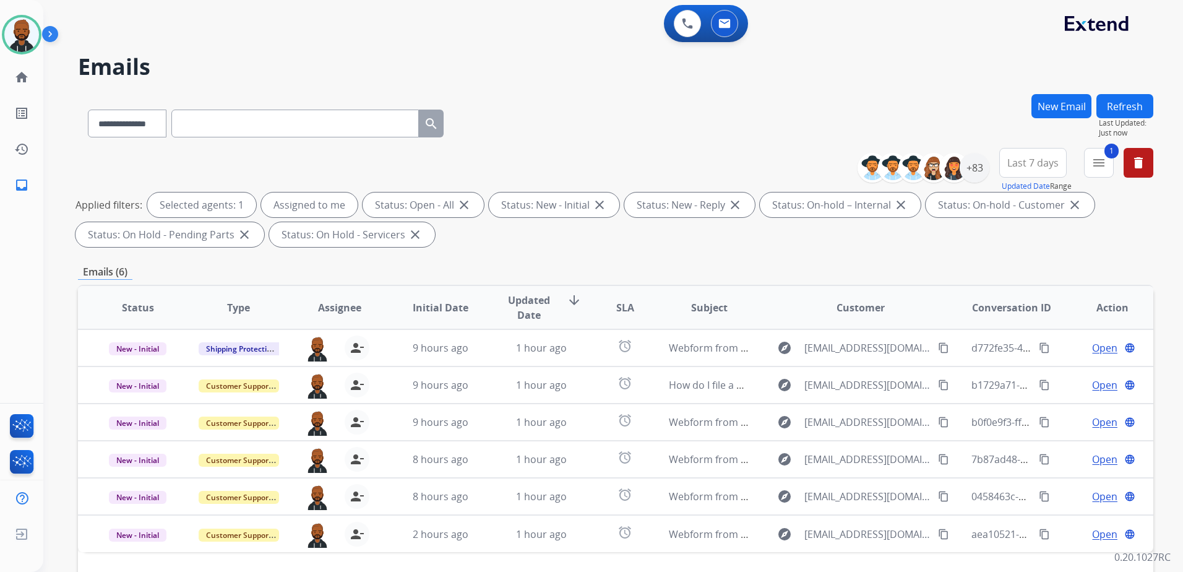
scroll to position [192, 0]
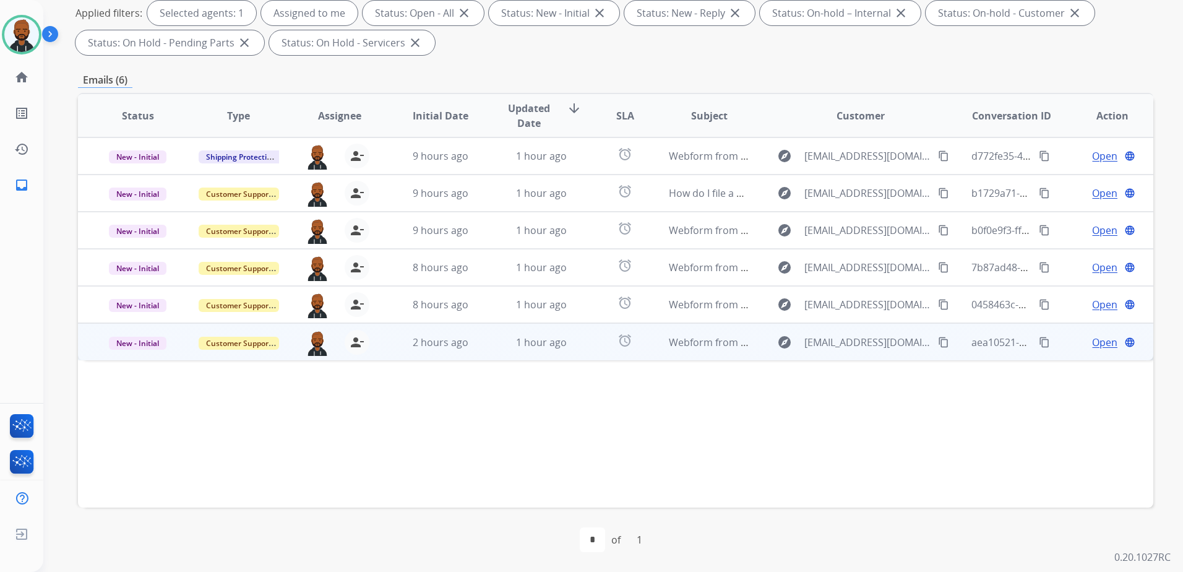
click at [1103, 351] on td "Open language" at bounding box center [1102, 341] width 101 height 37
click at [1092, 341] on span "Open" at bounding box center [1104, 341] width 25 height 15
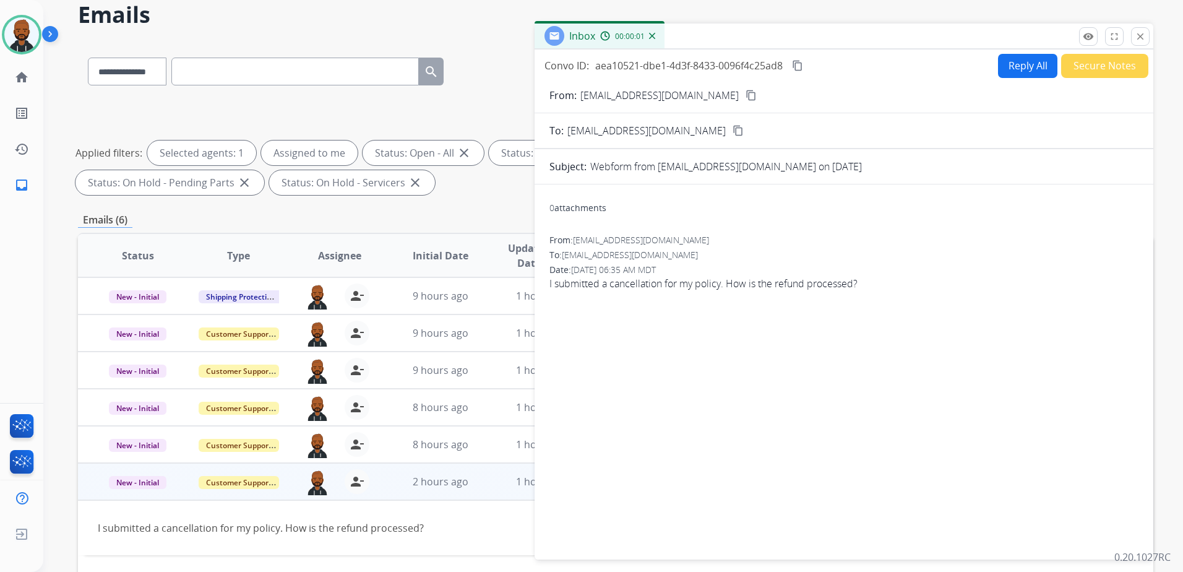
scroll to position [0, 0]
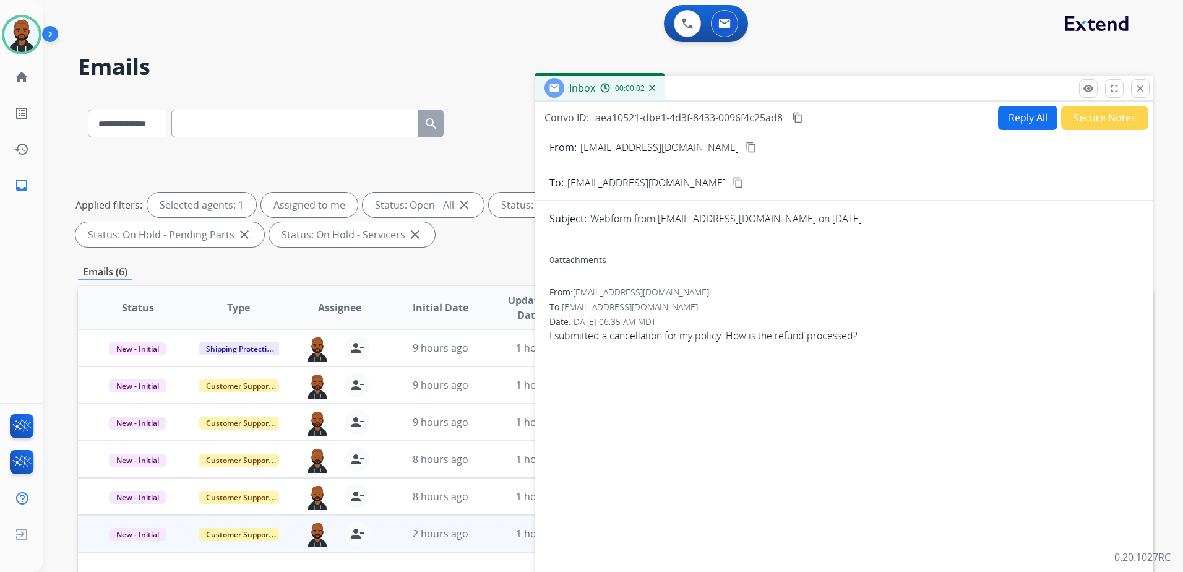
click at [745, 145] on mat-icon "content_copy" at bounding box center [750, 147] width 11 height 11
click at [1010, 106] on div "Reply All Secure Notes" at bounding box center [1071, 118] width 154 height 24
click at [1010, 117] on button "Reply All" at bounding box center [1027, 118] width 59 height 24
select select "**********"
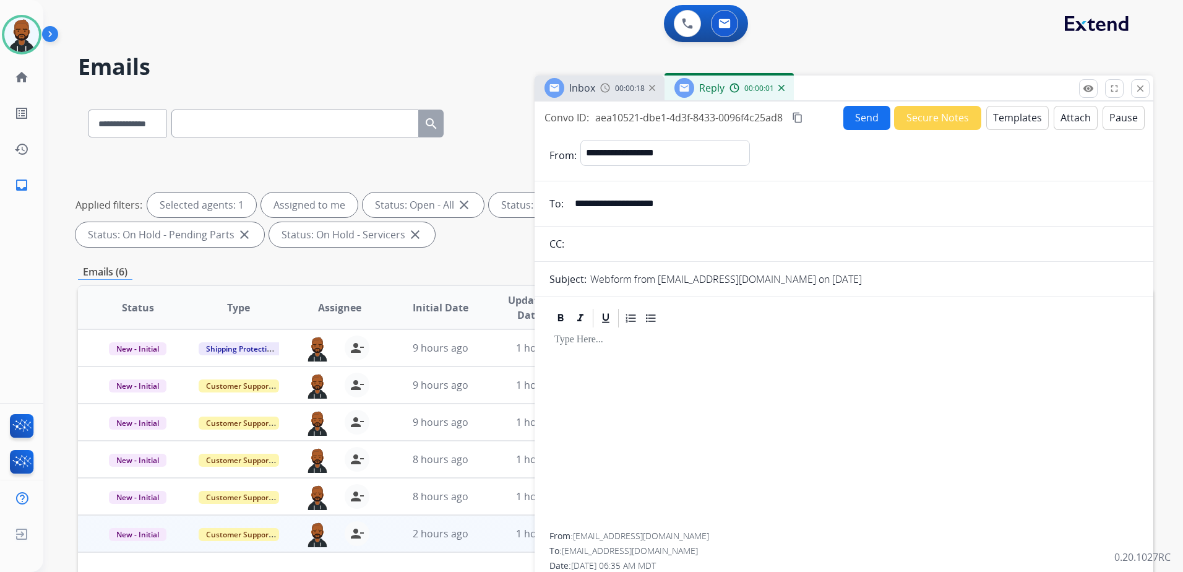
click at [1018, 113] on button "Templates" at bounding box center [1017, 118] width 62 height 24
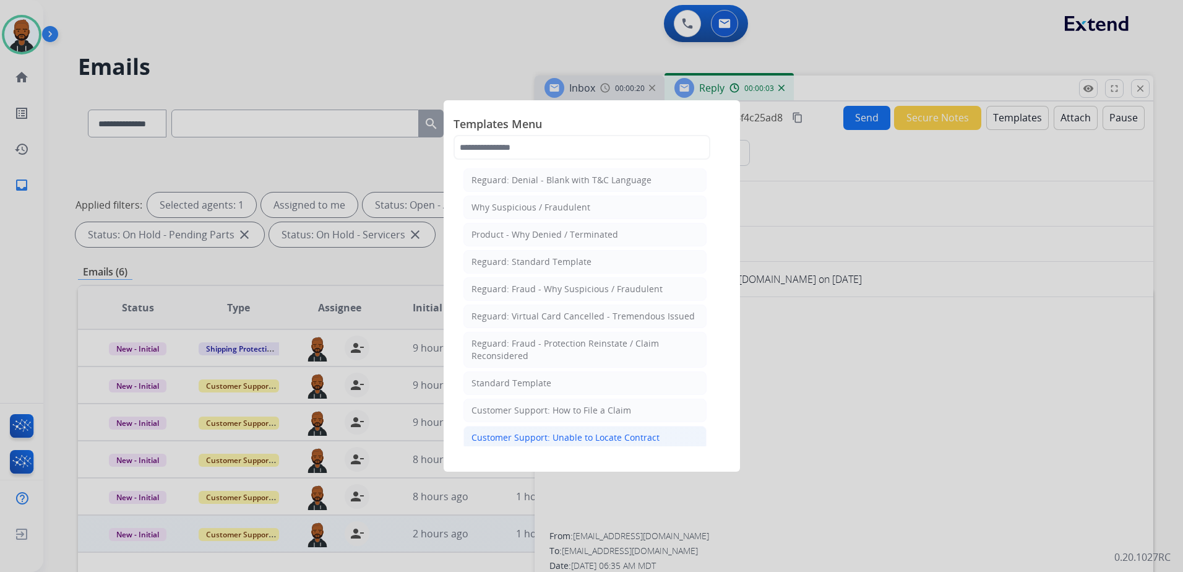
click at [584, 433] on div "Customer Support: Unable to Locate Contract" at bounding box center [565, 437] width 188 height 12
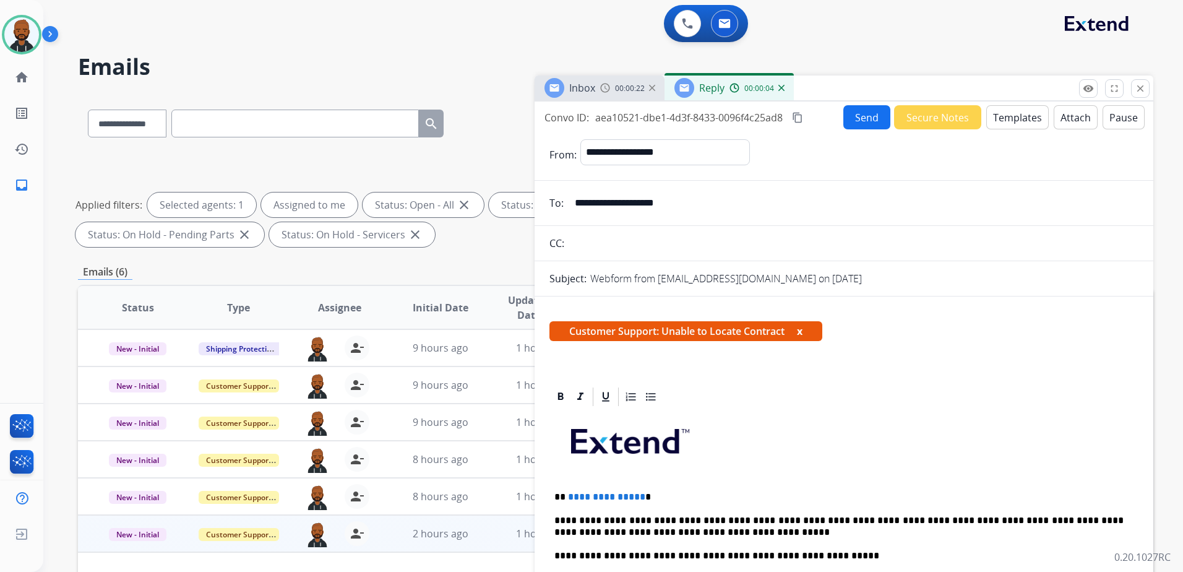
click at [636, 499] on span "**********" at bounding box center [606, 496] width 77 height 9
click at [846, 118] on button "Send" at bounding box center [866, 117] width 47 height 24
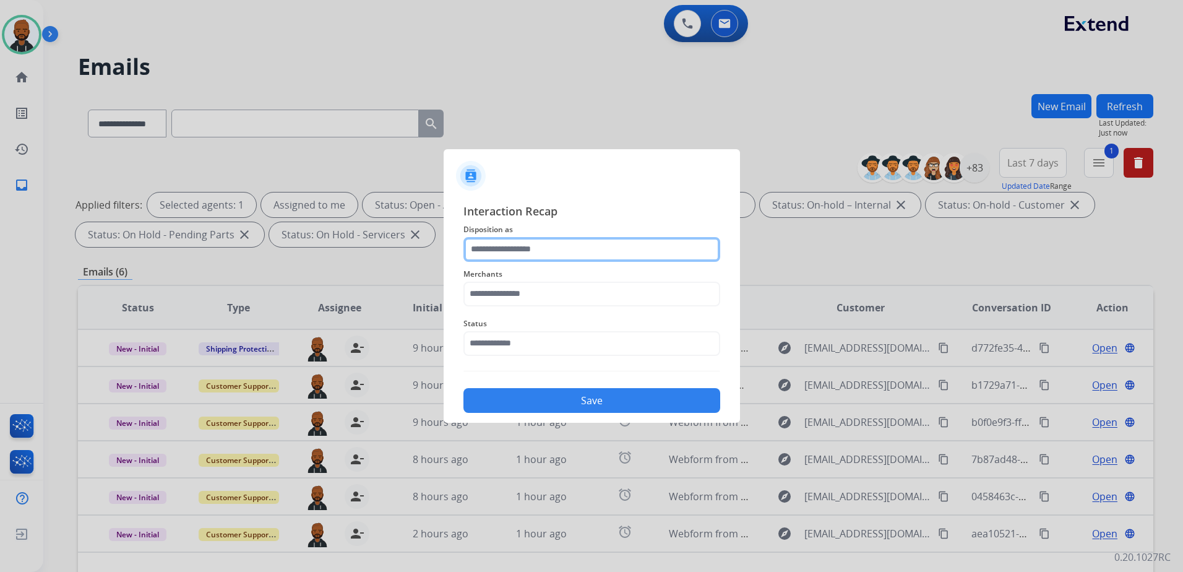
click at [519, 259] on input "text" at bounding box center [591, 249] width 257 height 25
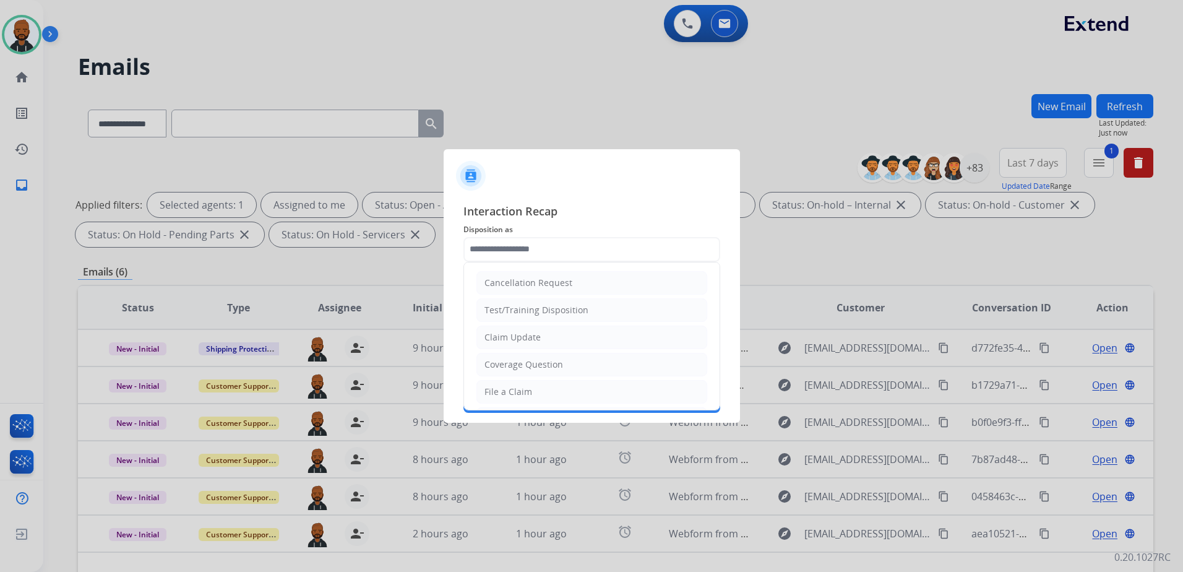
click at [572, 333] on li "Claim Update" at bounding box center [591, 337] width 231 height 24
type input "**********"
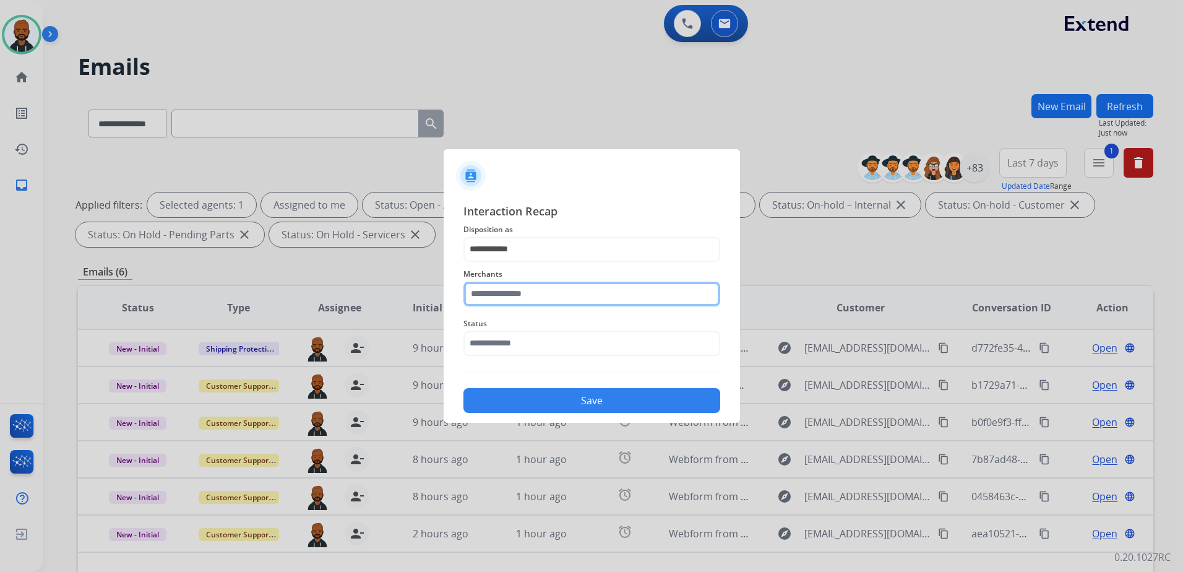
click at [560, 298] on input "text" at bounding box center [591, 293] width 257 height 25
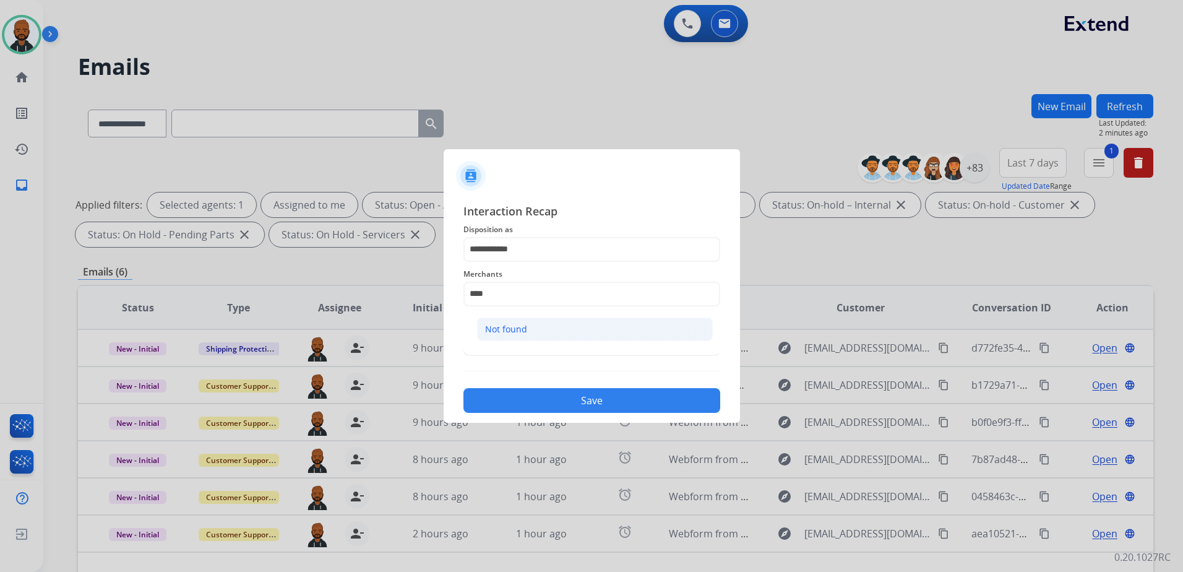
click at [545, 323] on li "Not found" at bounding box center [595, 329] width 236 height 24
type input "*********"
click at [555, 344] on input "text" at bounding box center [591, 343] width 257 height 25
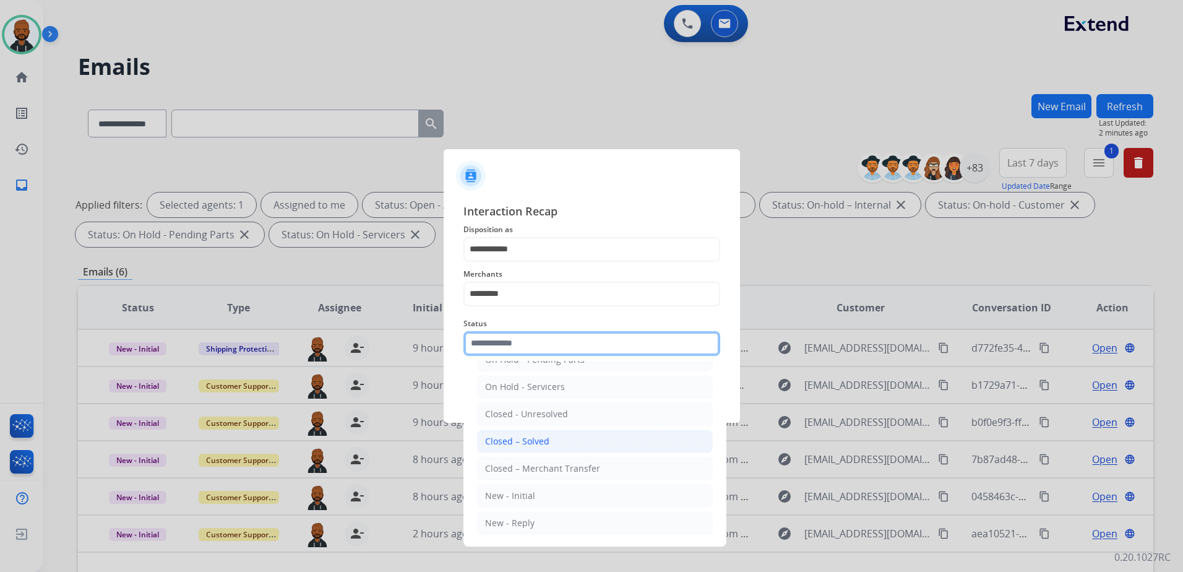
scroll to position [74, 0]
click at [543, 440] on div "Closed – Solved" at bounding box center [517, 440] width 64 height 12
type input "**********"
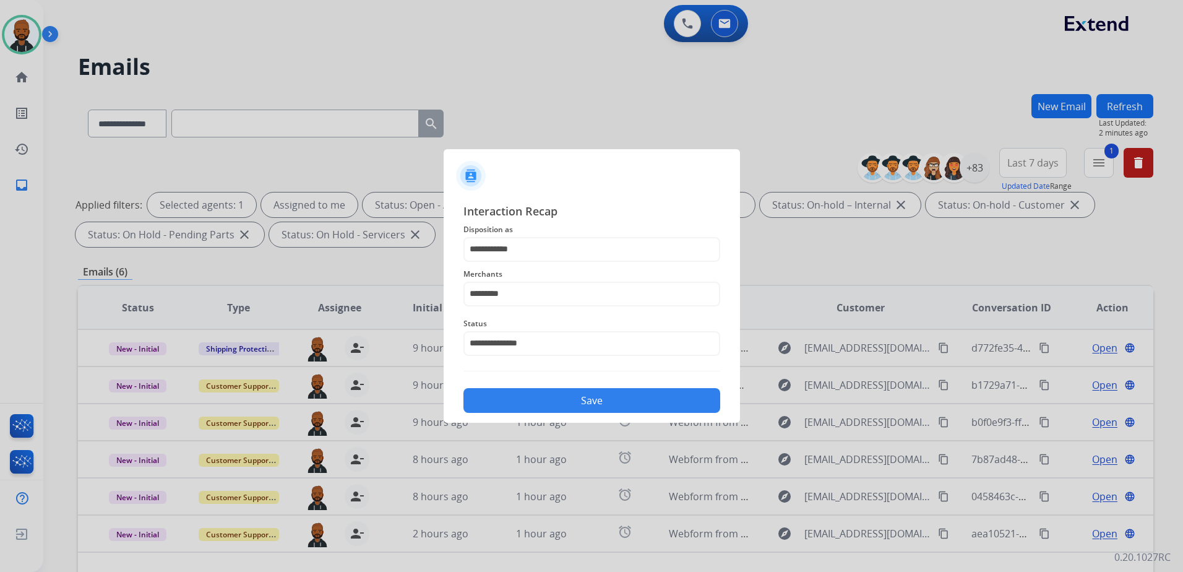
click at [610, 401] on button "Save" at bounding box center [591, 400] width 257 height 25
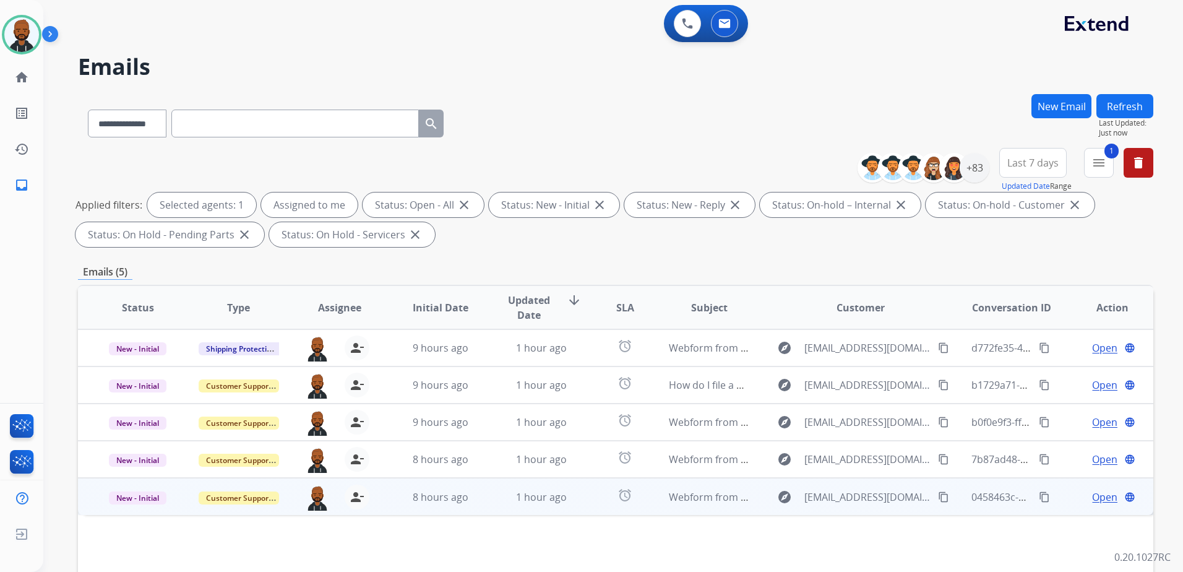
click at [1094, 500] on span "Open" at bounding box center [1104, 496] width 25 height 15
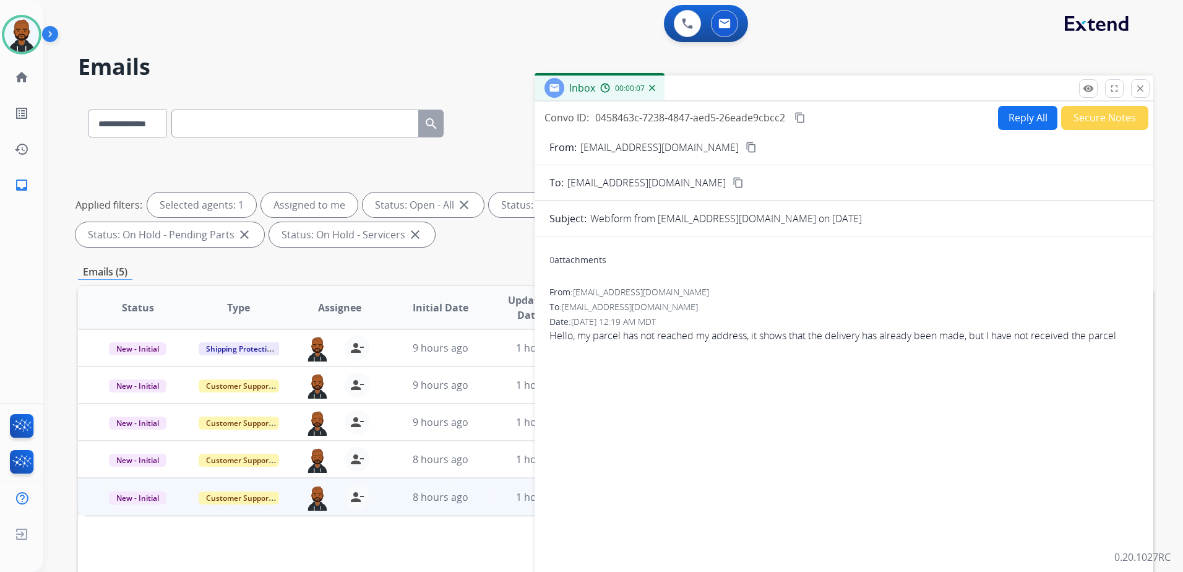
click at [745, 149] on mat-icon "content_copy" at bounding box center [750, 147] width 11 height 11
click at [1034, 118] on button "Reply All" at bounding box center [1027, 118] width 59 height 24
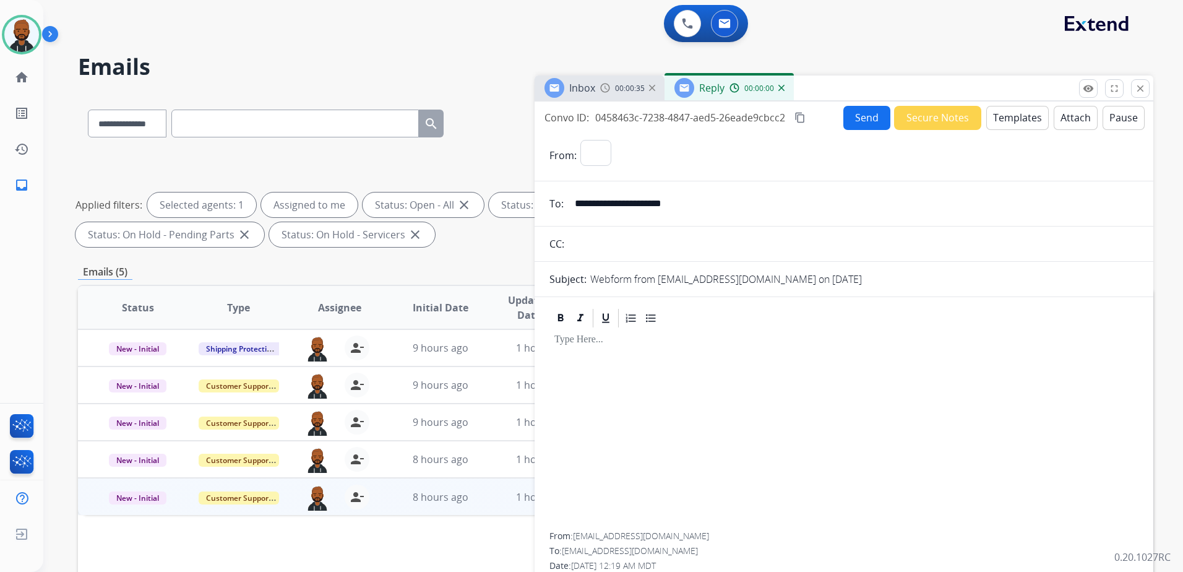
select select "**********"
click at [995, 124] on button "Templates" at bounding box center [1017, 118] width 62 height 24
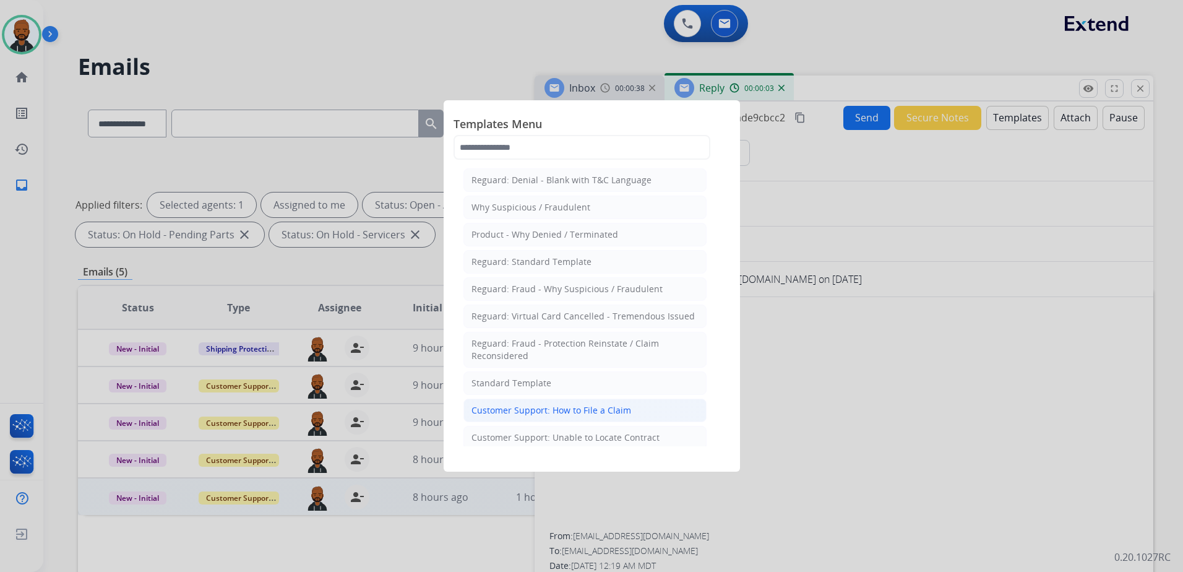
click at [642, 409] on li "Customer Support: How to File a Claim" at bounding box center [584, 410] width 243 height 24
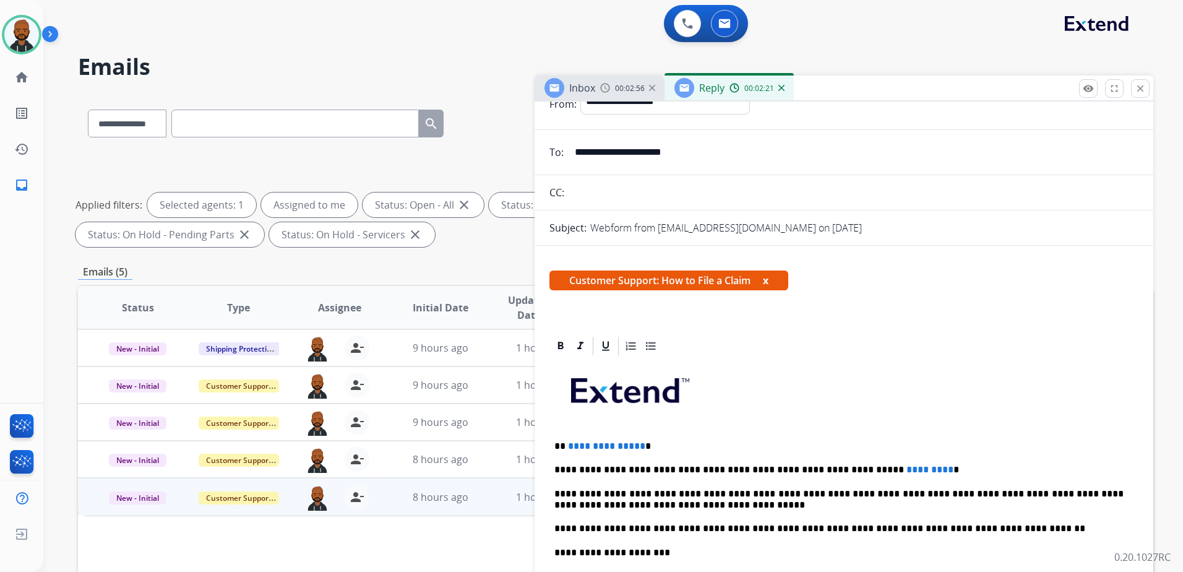
scroll to position [0, 0]
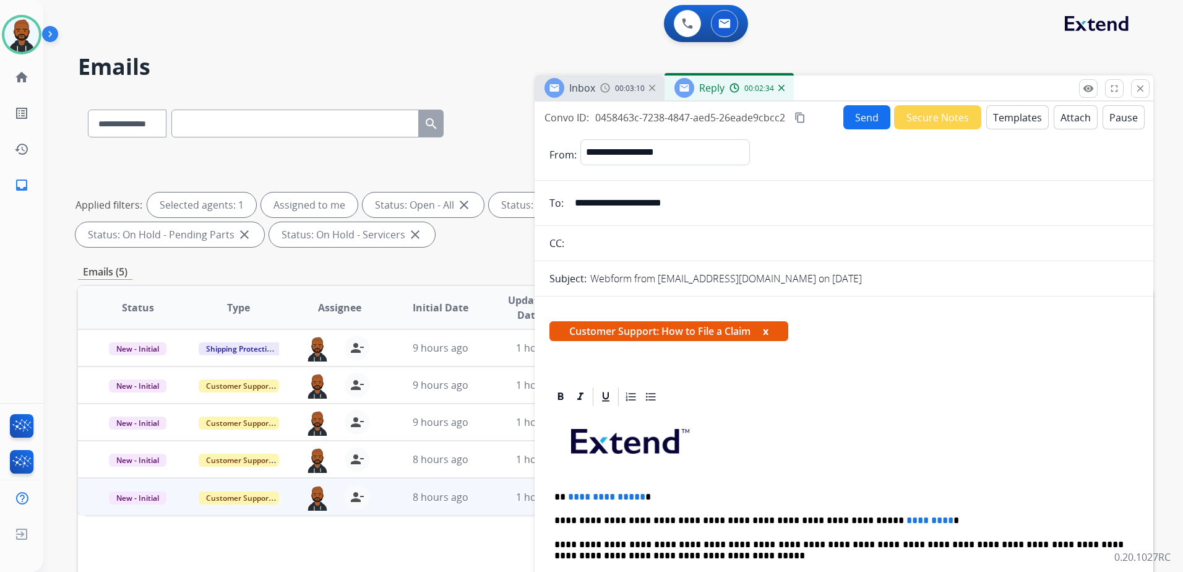
click at [906, 523] on span "*********" at bounding box center [929, 519] width 47 height 9
click at [636, 498] on span "**********" at bounding box center [606, 496] width 77 height 9
drag, startPoint x: 1180, startPoint y: 406, endPoint x: 799, endPoint y: 120, distance: 476.3
click at [797, 121] on mat-icon "content_copy" at bounding box center [799, 117] width 11 height 11
click at [864, 109] on button "Send" at bounding box center [866, 117] width 47 height 24
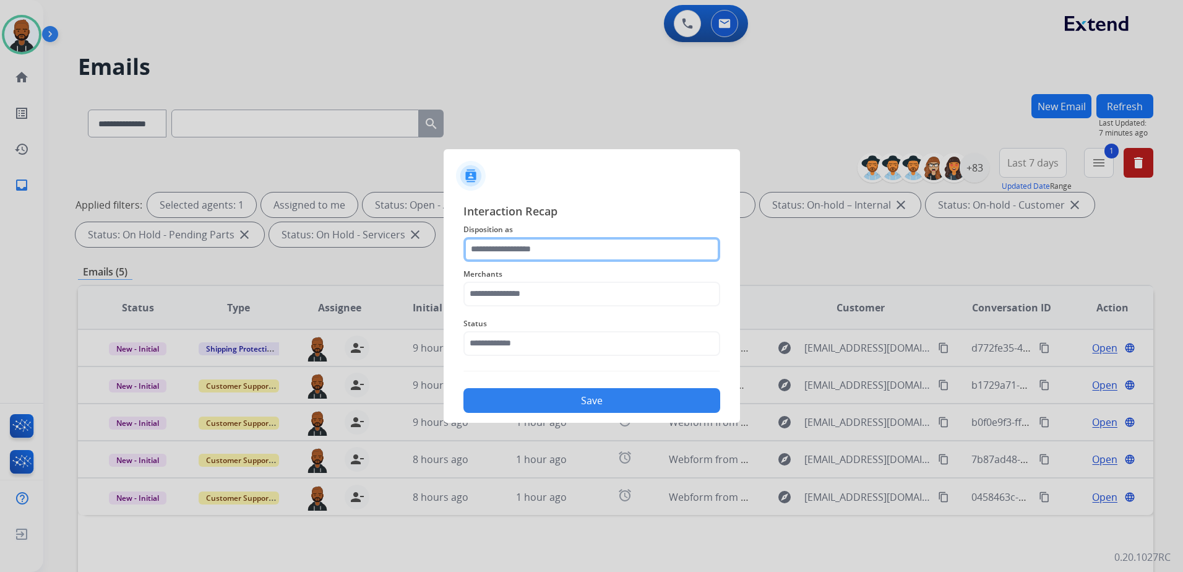
click at [593, 253] on input "text" at bounding box center [591, 249] width 257 height 25
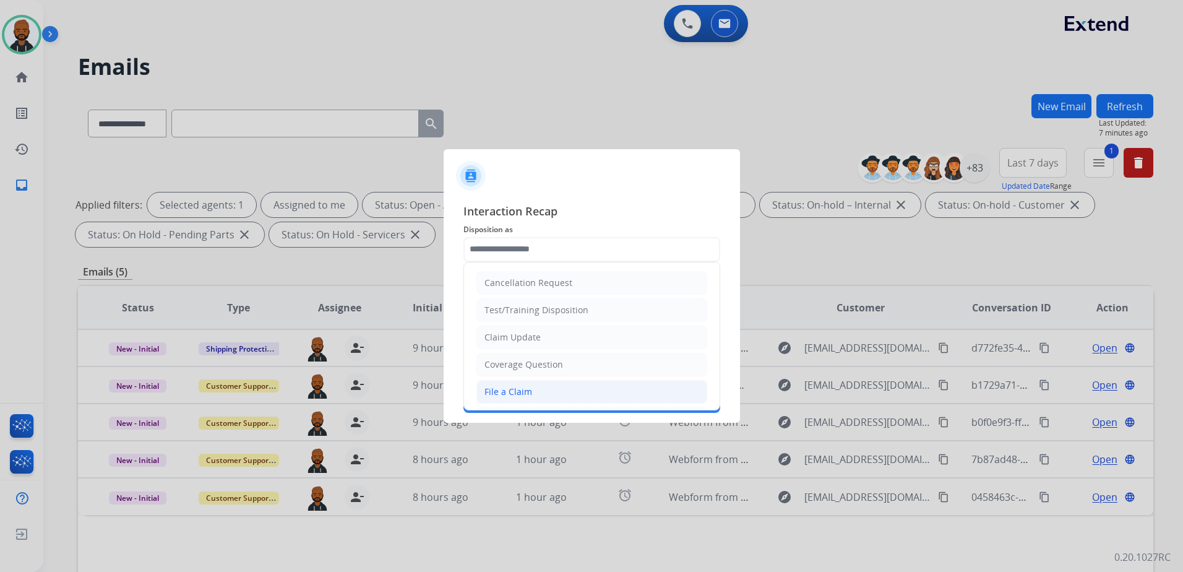
click at [527, 384] on li "File a Claim" at bounding box center [591, 392] width 231 height 24
type input "**********"
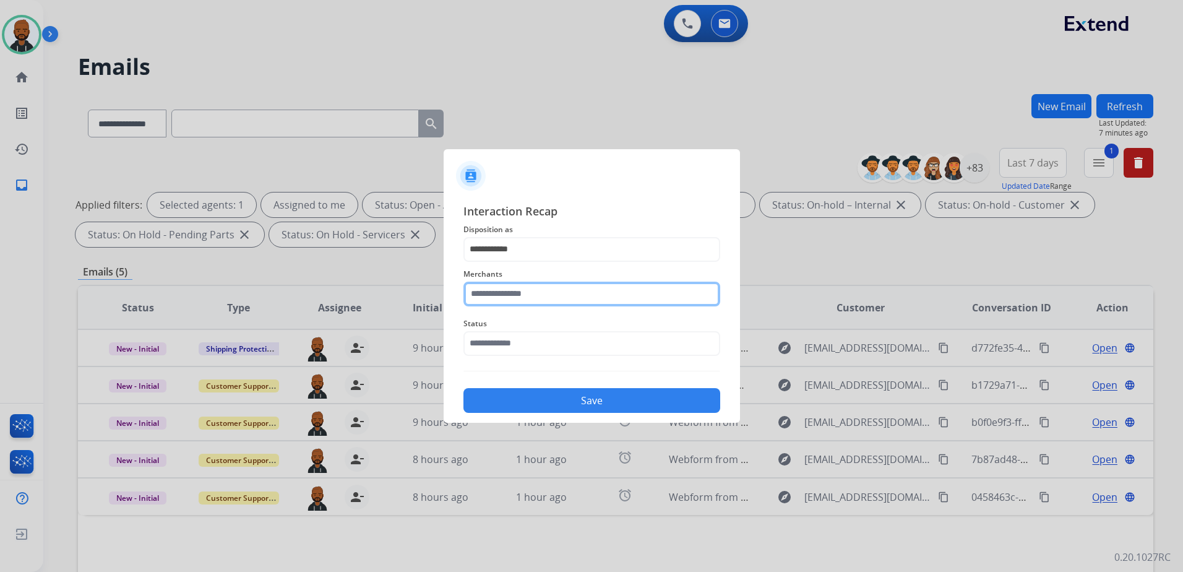
click at [561, 299] on input "text" at bounding box center [591, 293] width 257 height 25
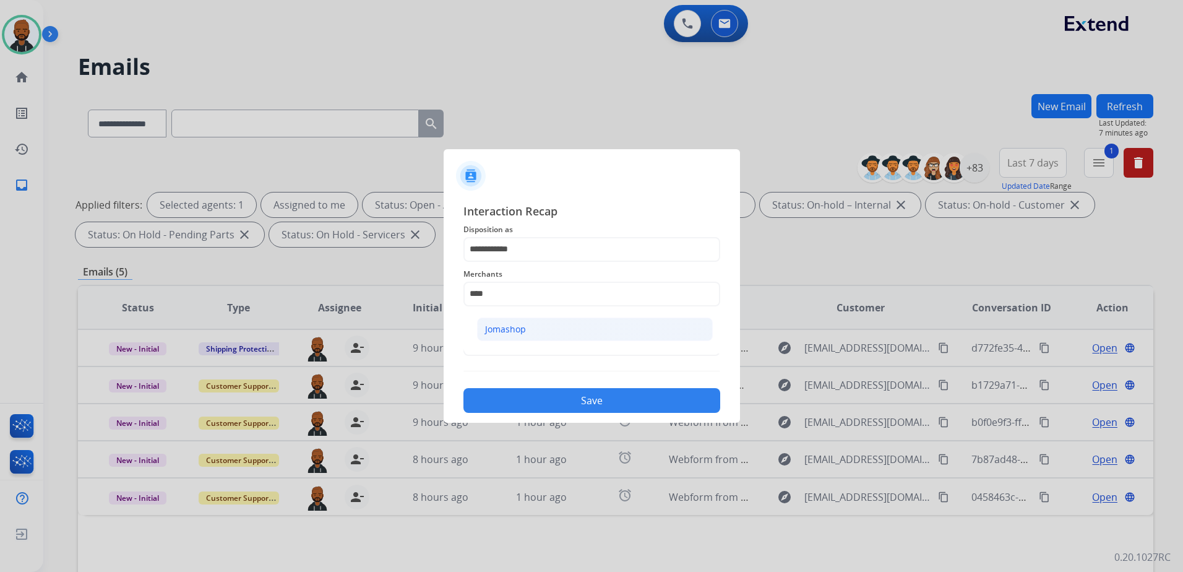
click at [544, 328] on li "Jomashop" at bounding box center [595, 329] width 236 height 24
type input "********"
click at [555, 345] on input "text" at bounding box center [591, 343] width 257 height 25
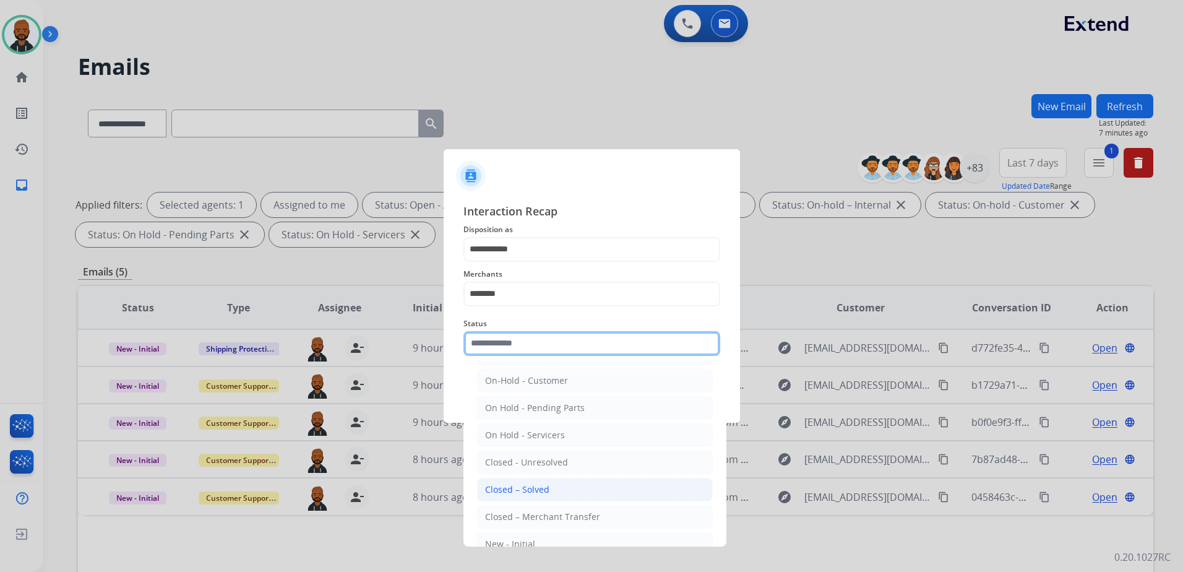
scroll to position [62, 0]
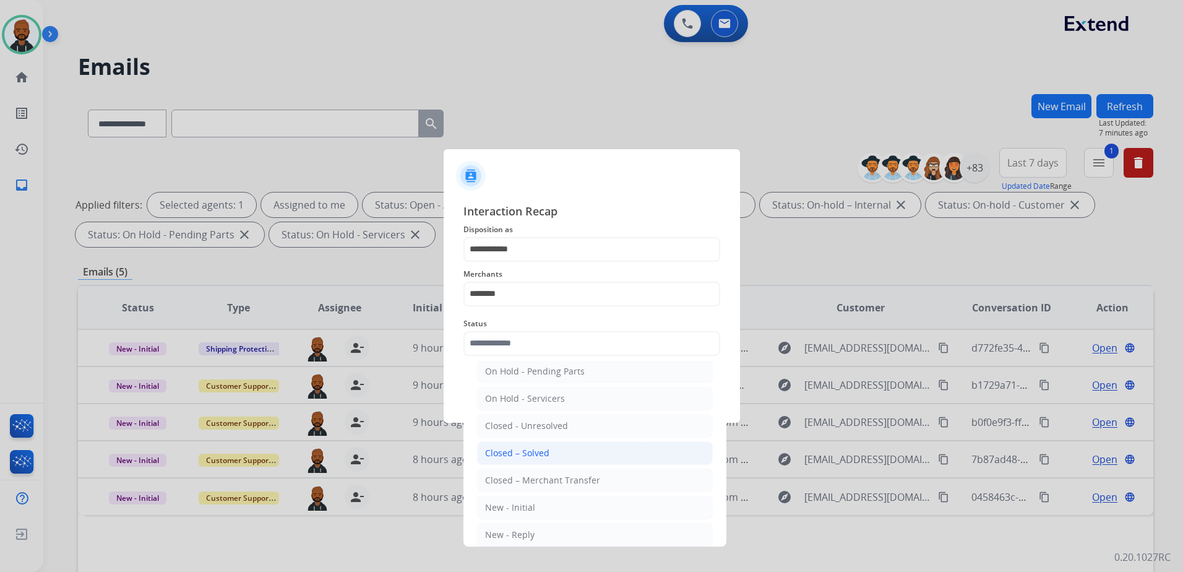
click at [555, 455] on li "Closed – Solved" at bounding box center [595, 453] width 236 height 24
type input "**********"
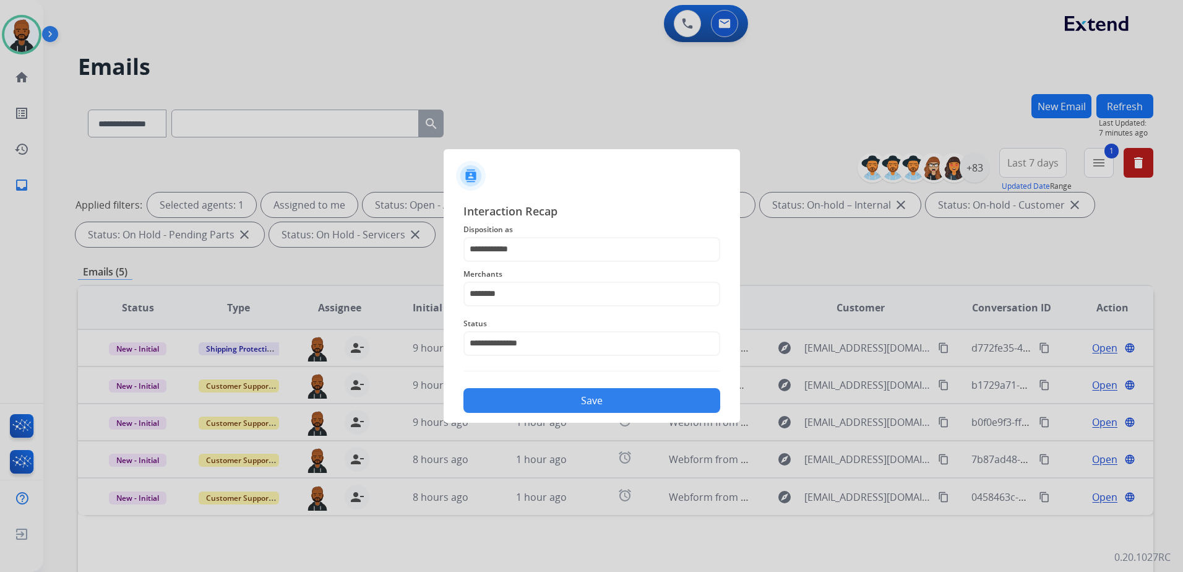
click at [578, 403] on button "Save" at bounding box center [591, 400] width 257 height 25
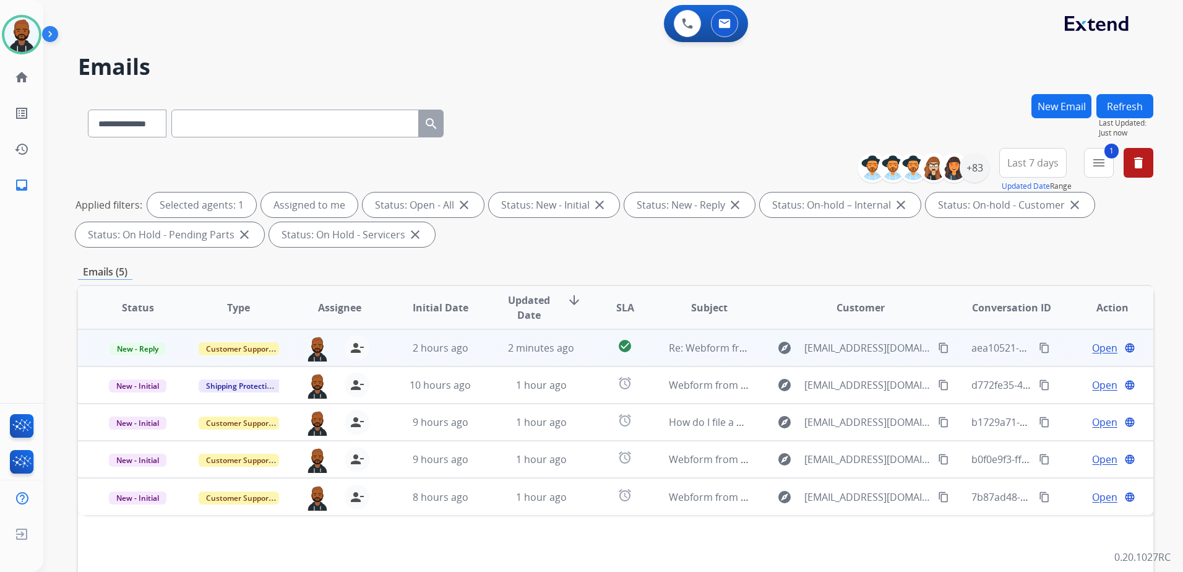
click at [1097, 351] on span "Open" at bounding box center [1104, 347] width 25 height 15
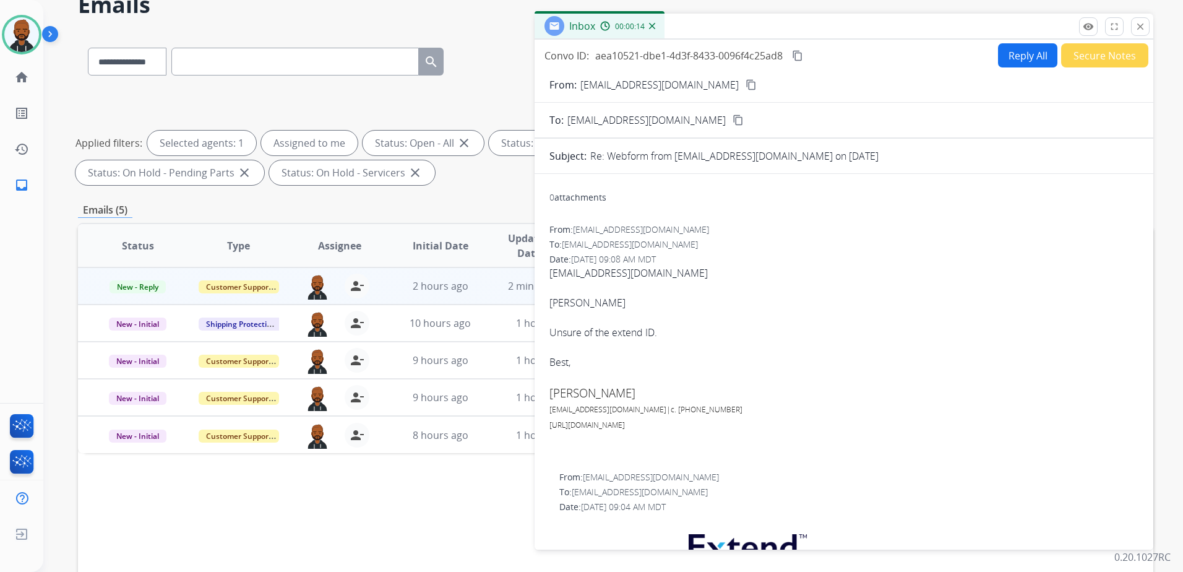
scroll to position [0, 0]
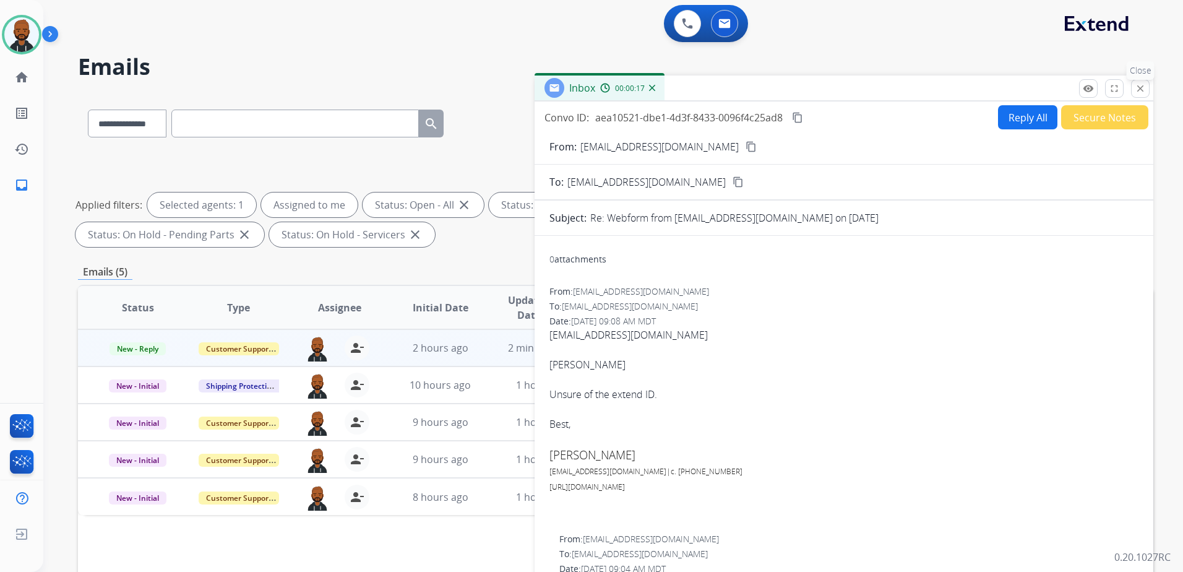
click at [1147, 90] on button "close Close" at bounding box center [1140, 88] width 19 height 19
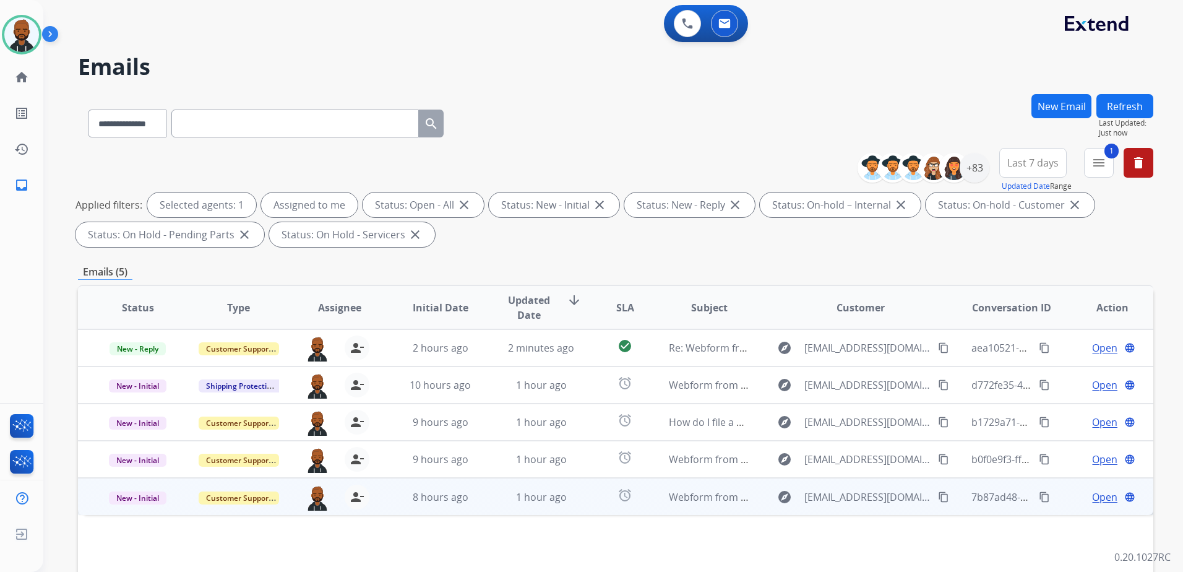
click at [1105, 482] on td "Open language" at bounding box center [1102, 496] width 101 height 37
click at [1097, 496] on span "Open" at bounding box center [1104, 496] width 25 height 15
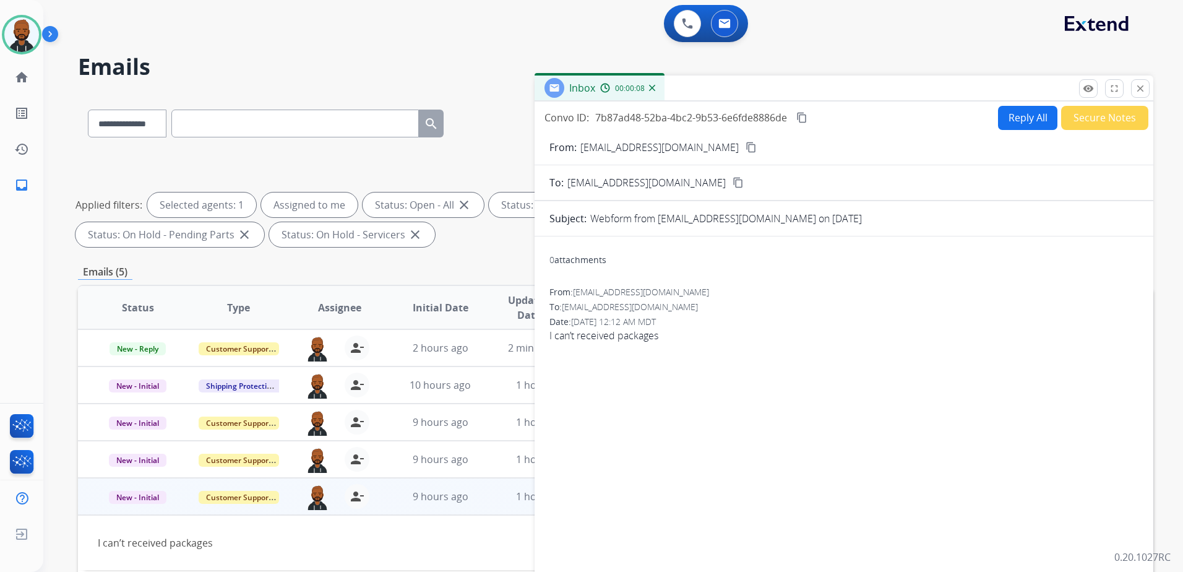
click at [745, 146] on mat-icon "content_copy" at bounding box center [750, 147] width 11 height 11
click at [1120, 121] on button "Secure Notes" at bounding box center [1104, 118] width 87 height 24
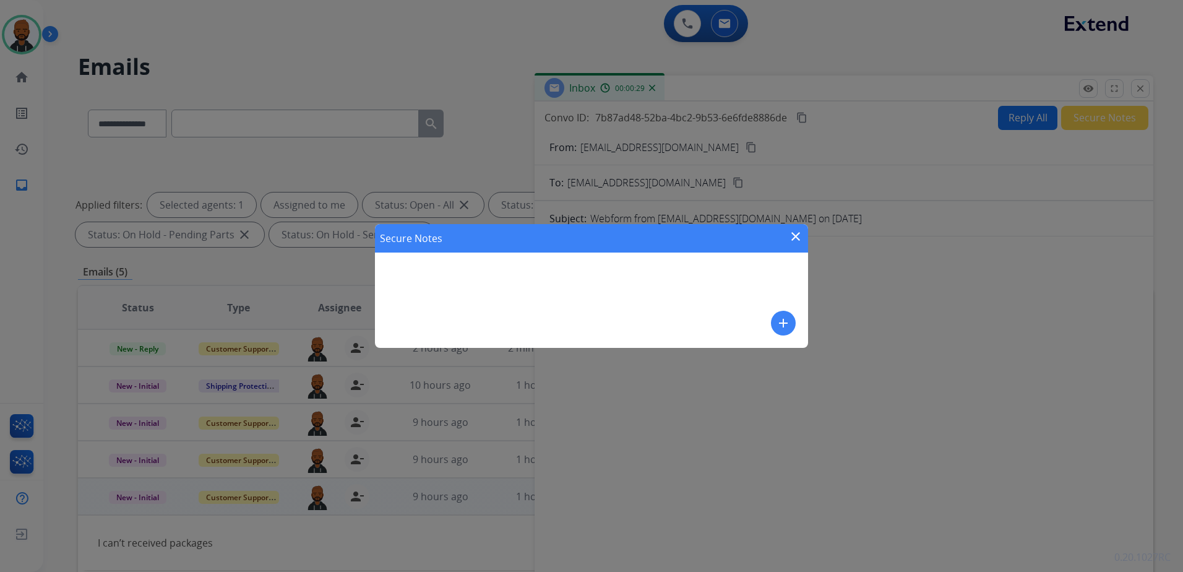
click at [796, 323] on div "Secure Notes close add" at bounding box center [591, 286] width 433 height 124
click at [775, 323] on button "add" at bounding box center [783, 323] width 25 height 25
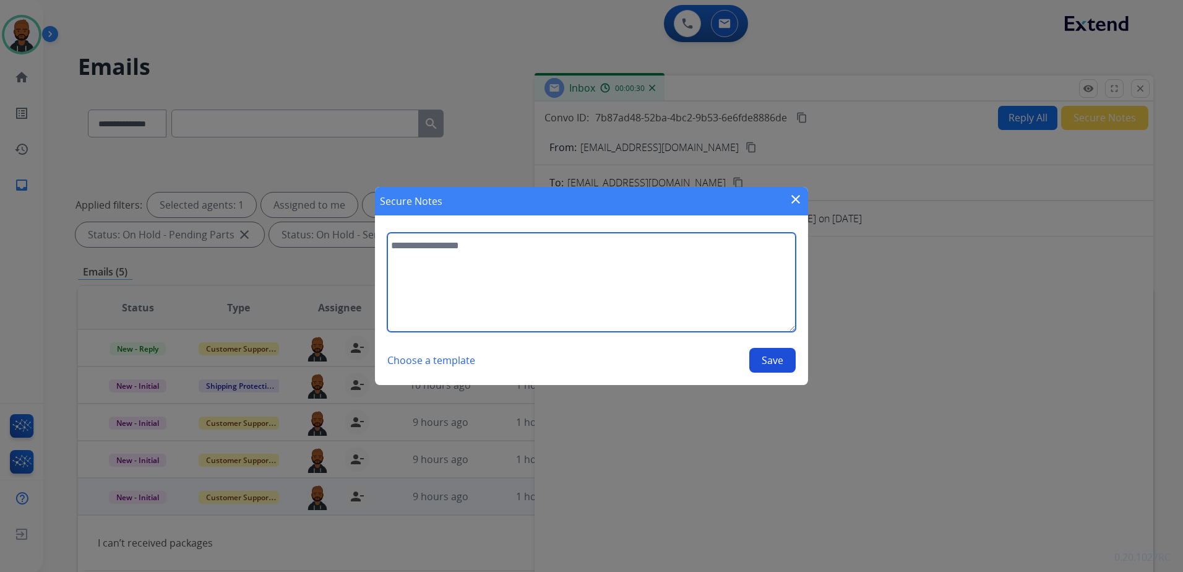
click at [664, 265] on textarea at bounding box center [591, 282] width 408 height 99
type textarea "**********"
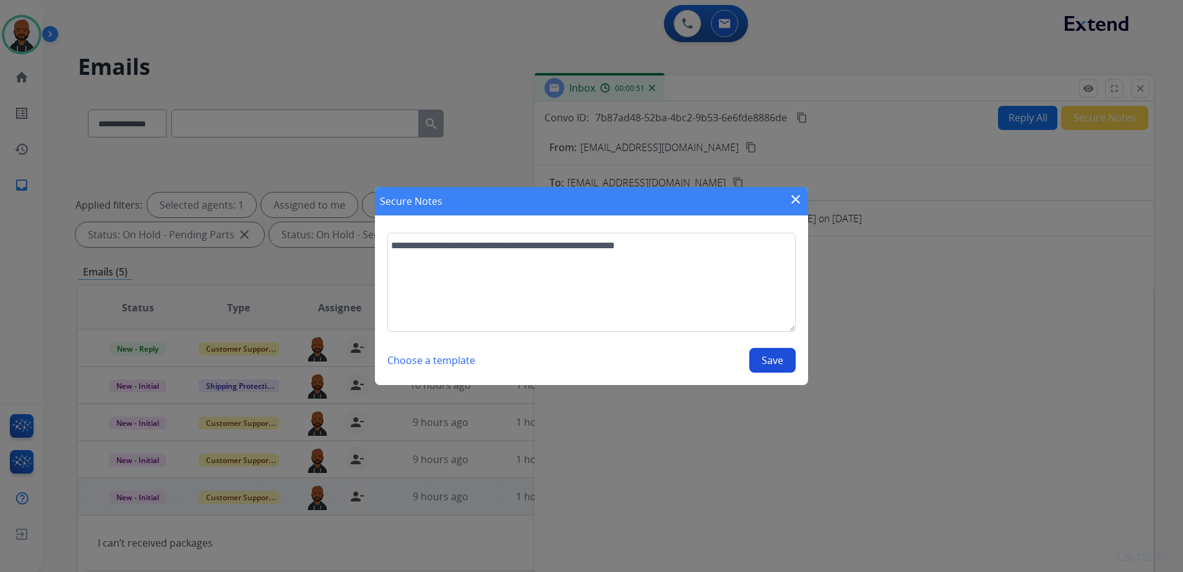
click at [777, 359] on button "Save" at bounding box center [772, 360] width 46 height 25
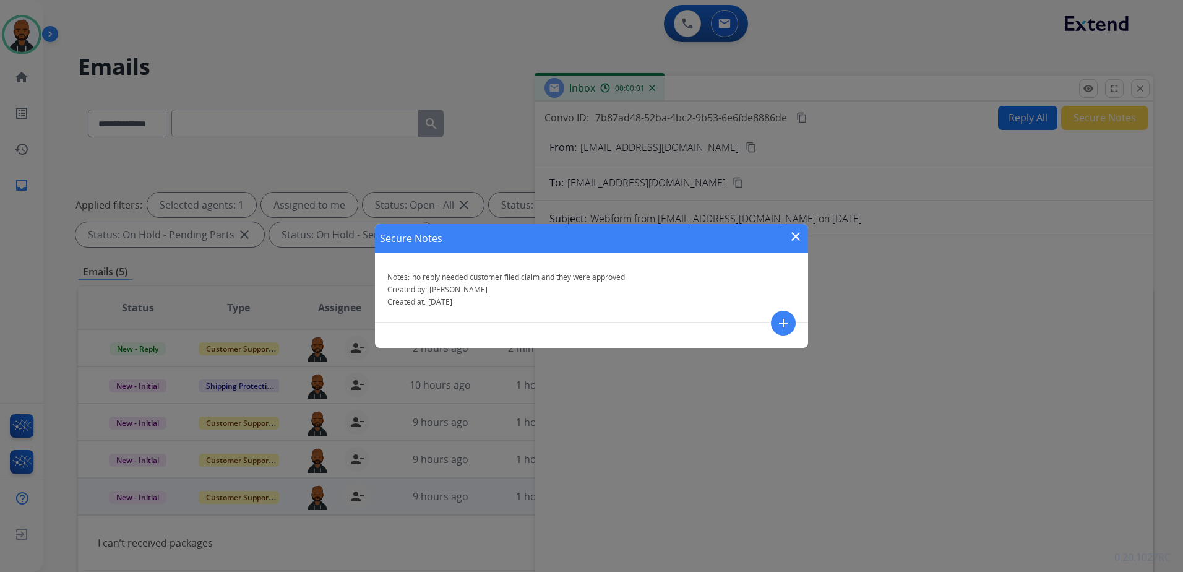
click at [795, 232] on mat-icon "close" at bounding box center [795, 236] width 15 height 15
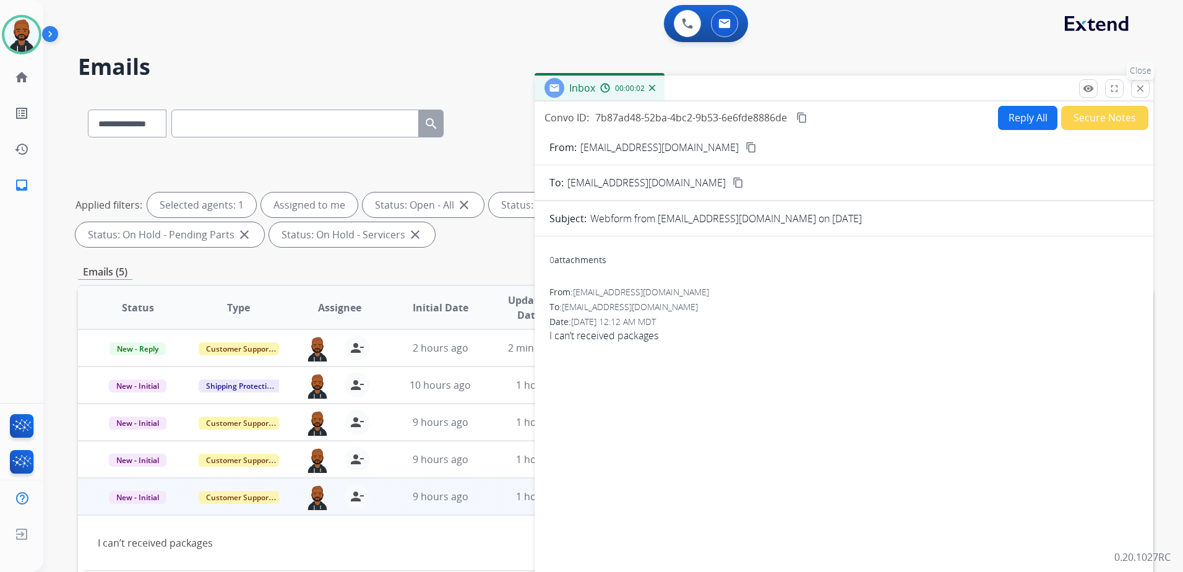
click at [1148, 93] on button "close Close" at bounding box center [1140, 88] width 19 height 19
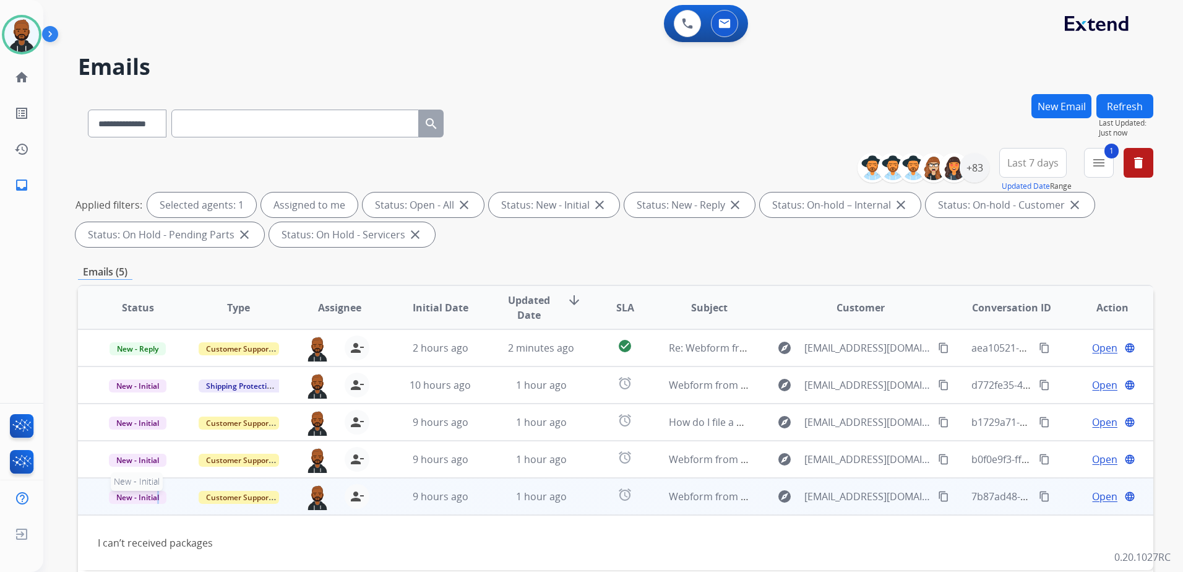
click at [158, 500] on span "New - Initial" at bounding box center [138, 497] width 58 height 13
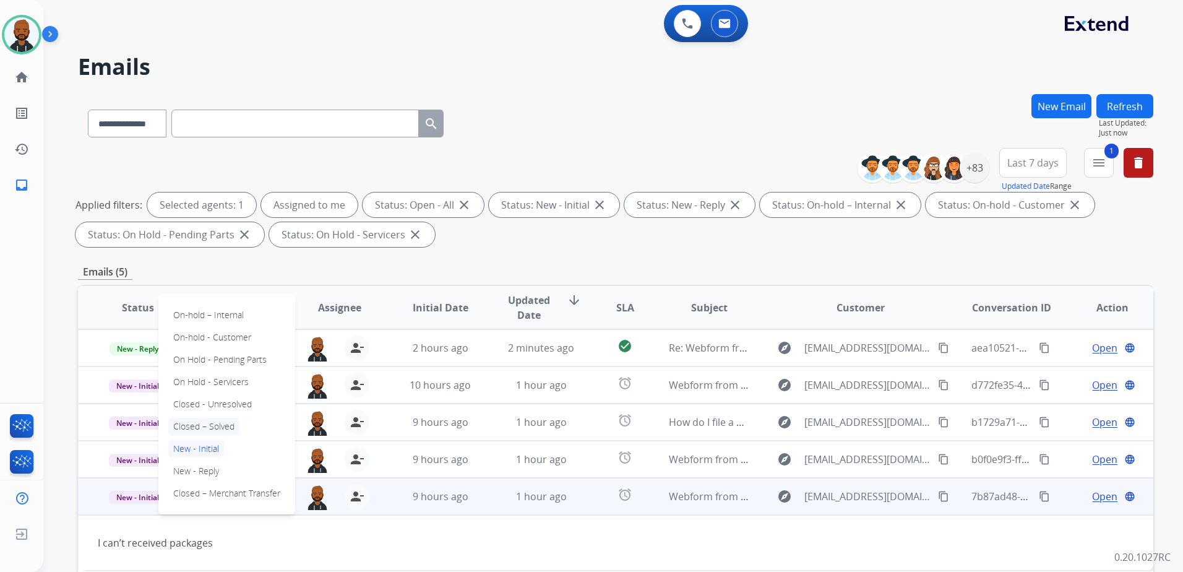
drag, startPoint x: 158, startPoint y: 500, endPoint x: 217, endPoint y: 430, distance: 91.3
click at [217, 430] on p "Closed – Solved" at bounding box center [203, 426] width 71 height 17
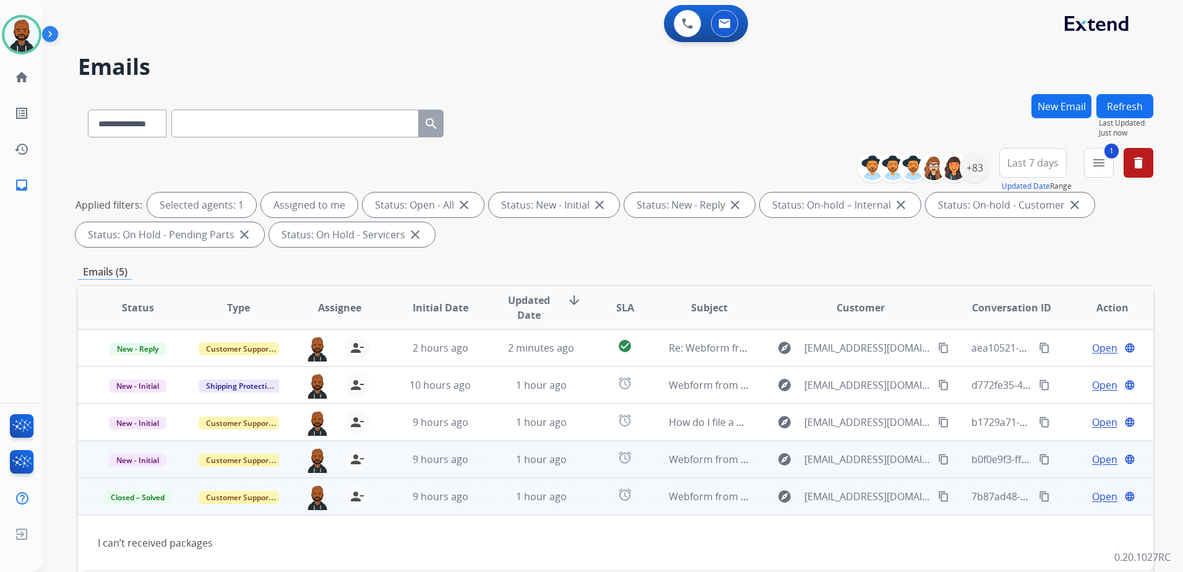
click at [1097, 460] on span "Open" at bounding box center [1104, 459] width 25 height 15
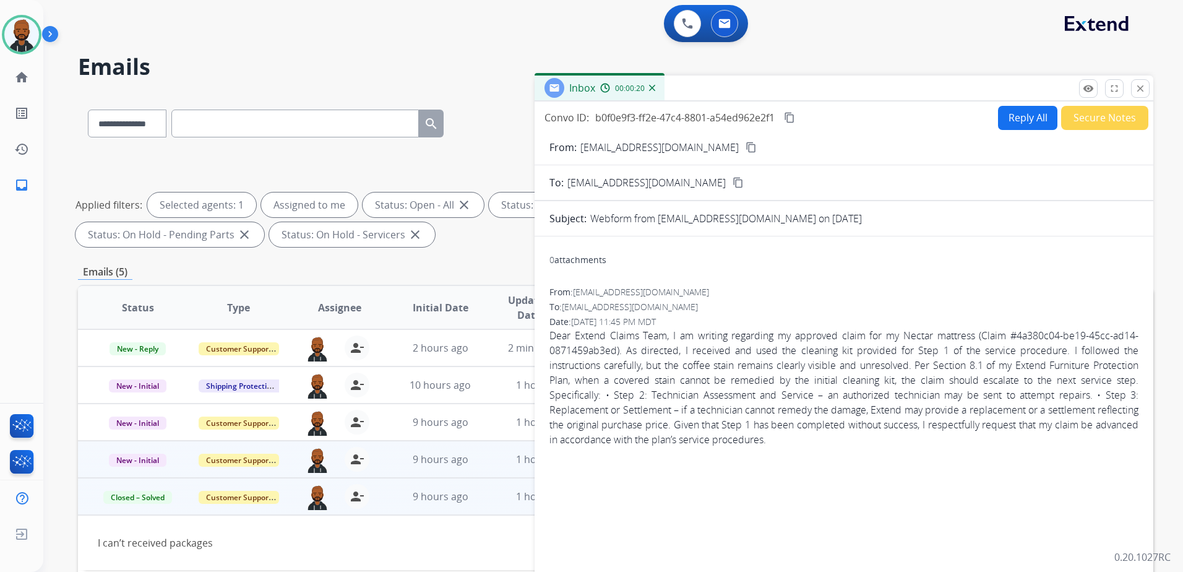
click at [1024, 118] on button "Reply All" at bounding box center [1027, 118] width 59 height 24
select select "**********"
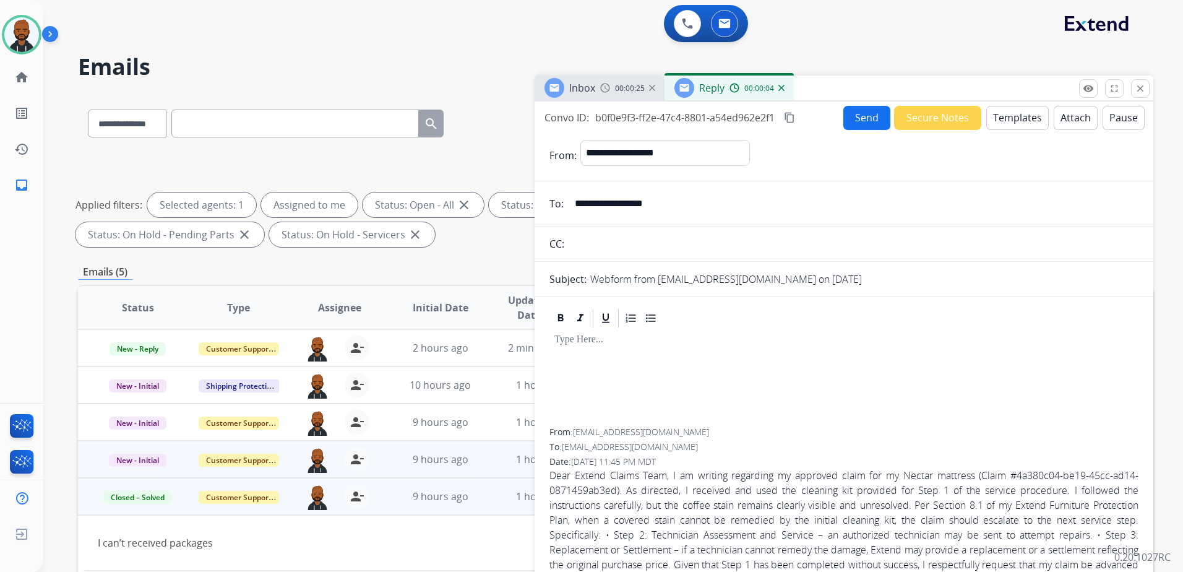
drag, startPoint x: 671, startPoint y: 212, endPoint x: 572, endPoint y: 205, distance: 99.8
click at [572, 205] on input "**********" at bounding box center [852, 203] width 571 height 25
click at [1000, 121] on button "Templates" at bounding box center [1017, 118] width 62 height 24
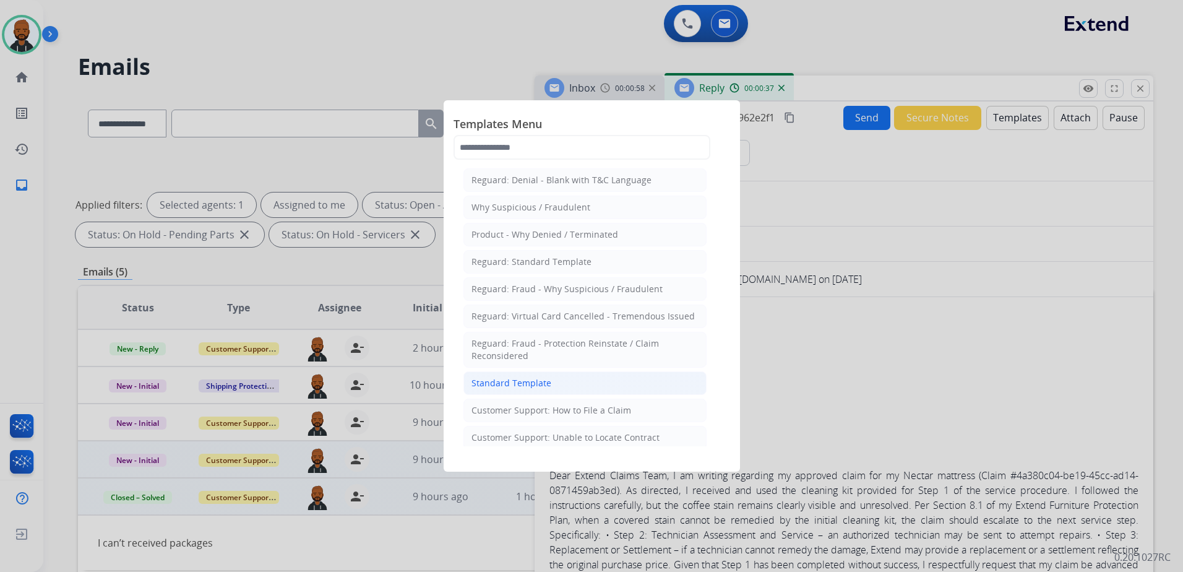
click at [534, 384] on div "Standard Template" at bounding box center [511, 383] width 80 height 12
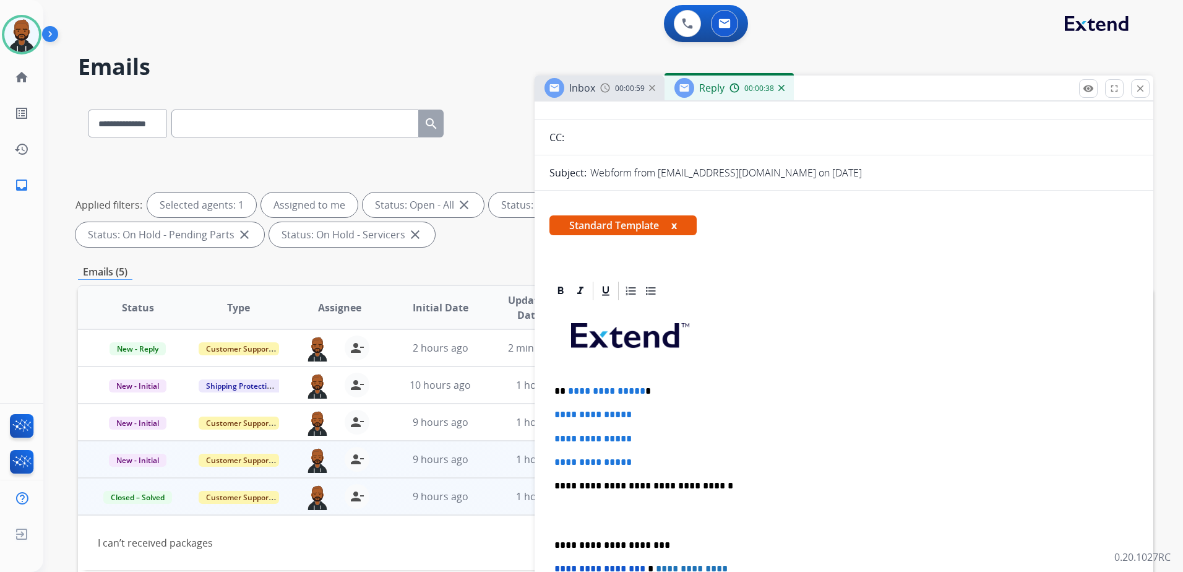
scroll to position [247, 0]
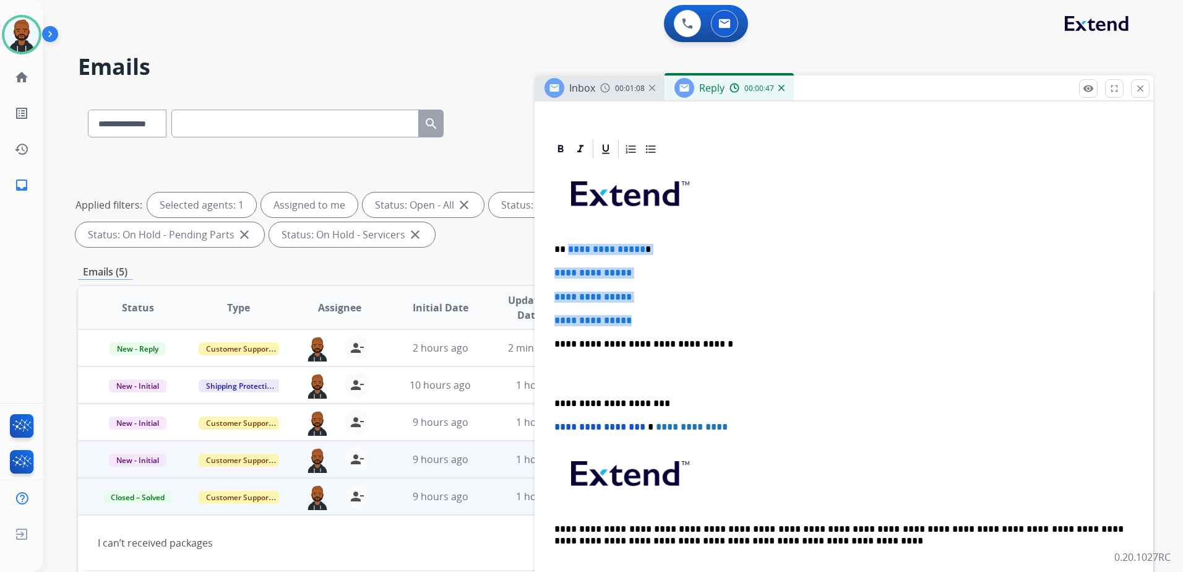
drag, startPoint x: 639, startPoint y: 320, endPoint x: 567, endPoint y: 251, distance: 100.2
click at [567, 251] on div "**********" at bounding box center [843, 373] width 589 height 426
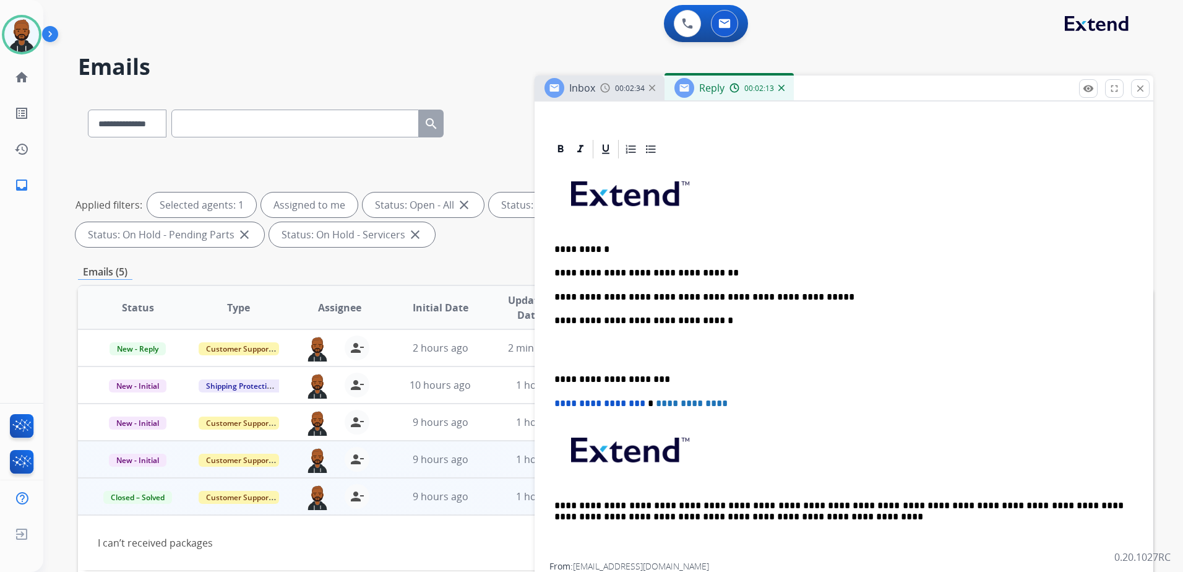
click at [552, 374] on div "**********" at bounding box center [843, 361] width 589 height 402
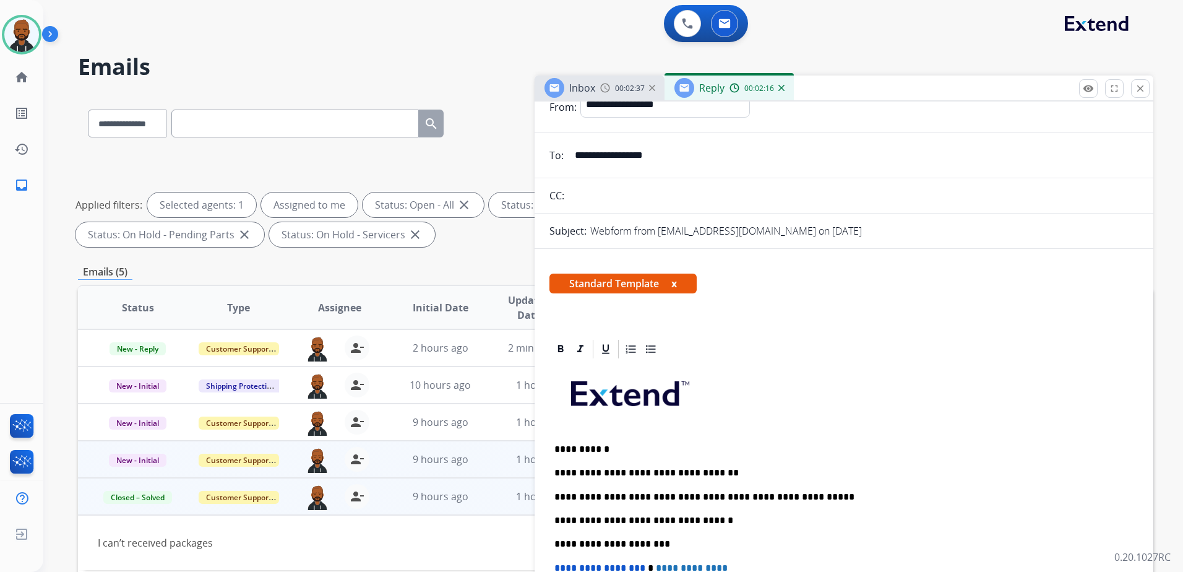
scroll to position [0, 0]
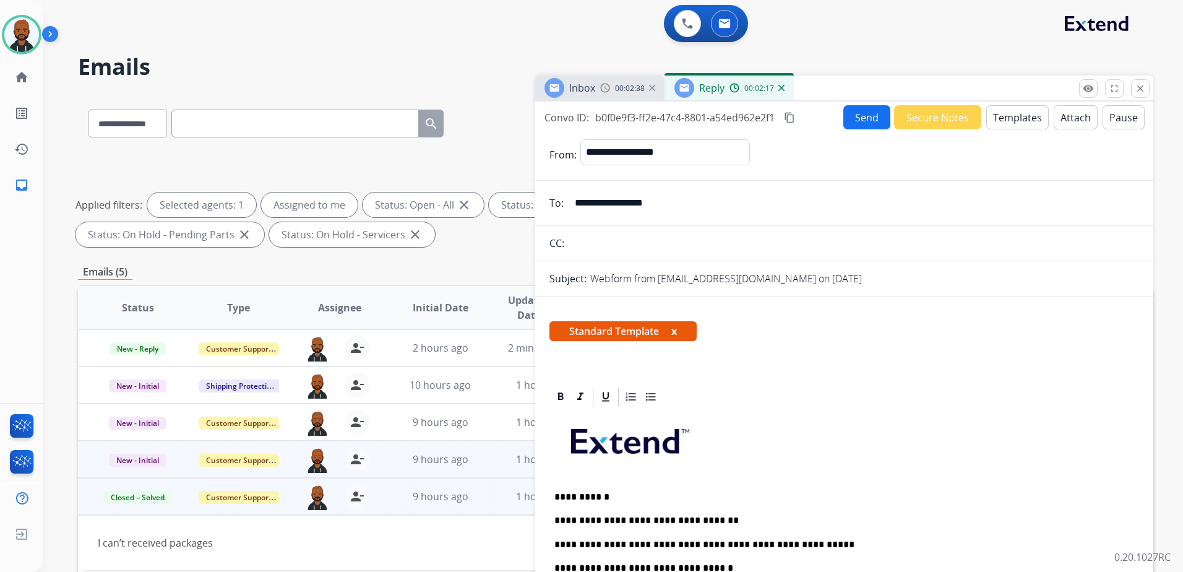
click at [794, 122] on mat-icon "content_copy" at bounding box center [789, 117] width 11 height 11
click at [851, 118] on button "Send" at bounding box center [866, 117] width 47 height 24
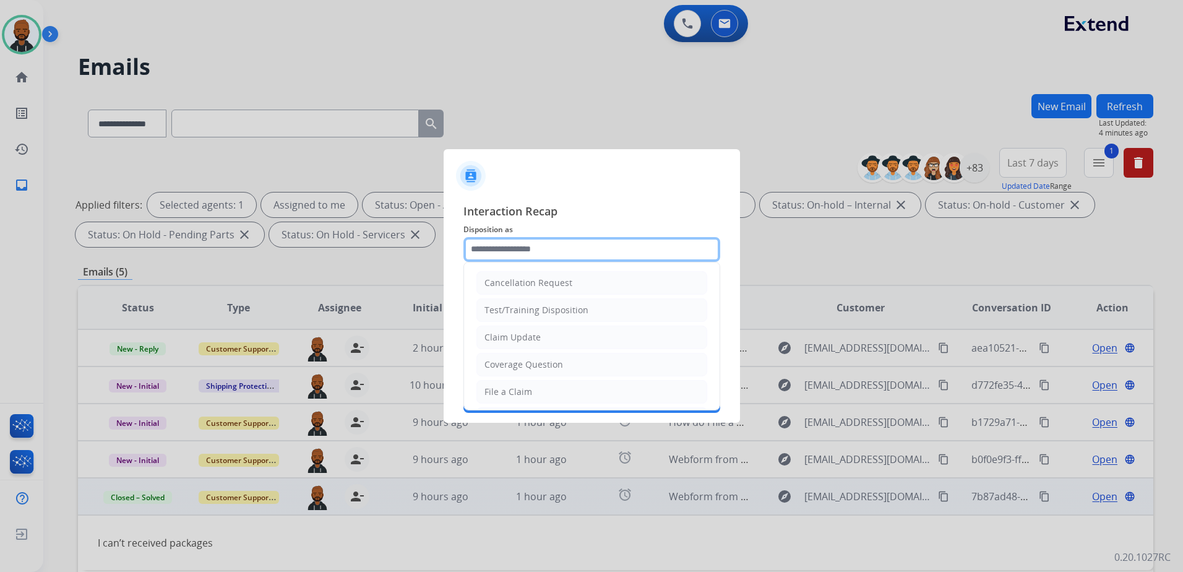
click at [571, 251] on input "text" at bounding box center [591, 249] width 257 height 25
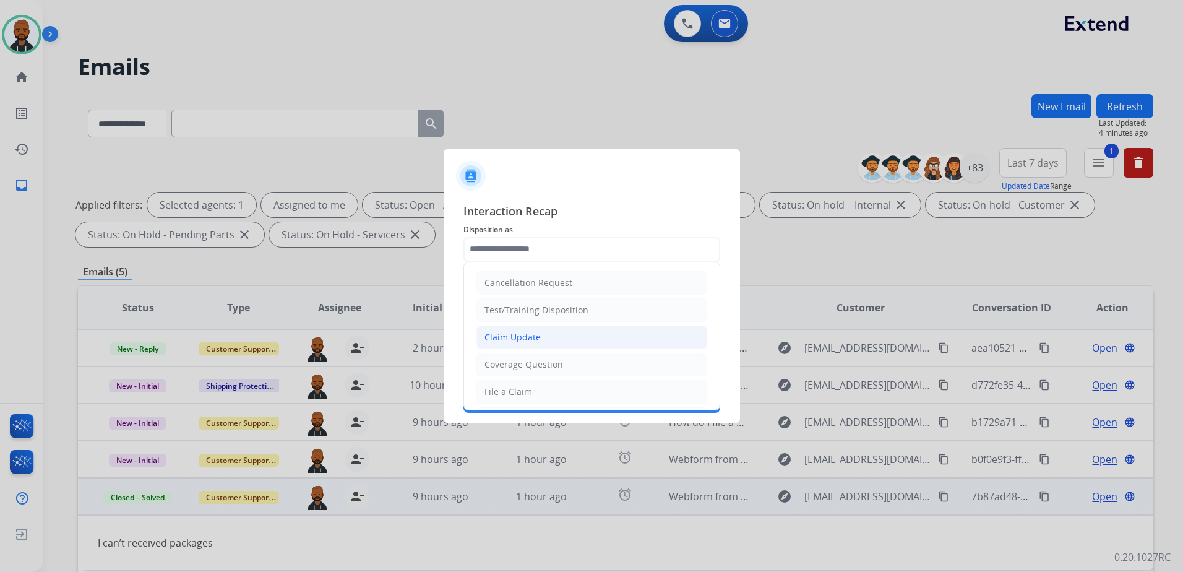
click at [544, 335] on li "Claim Update" at bounding box center [591, 337] width 231 height 24
type input "**********"
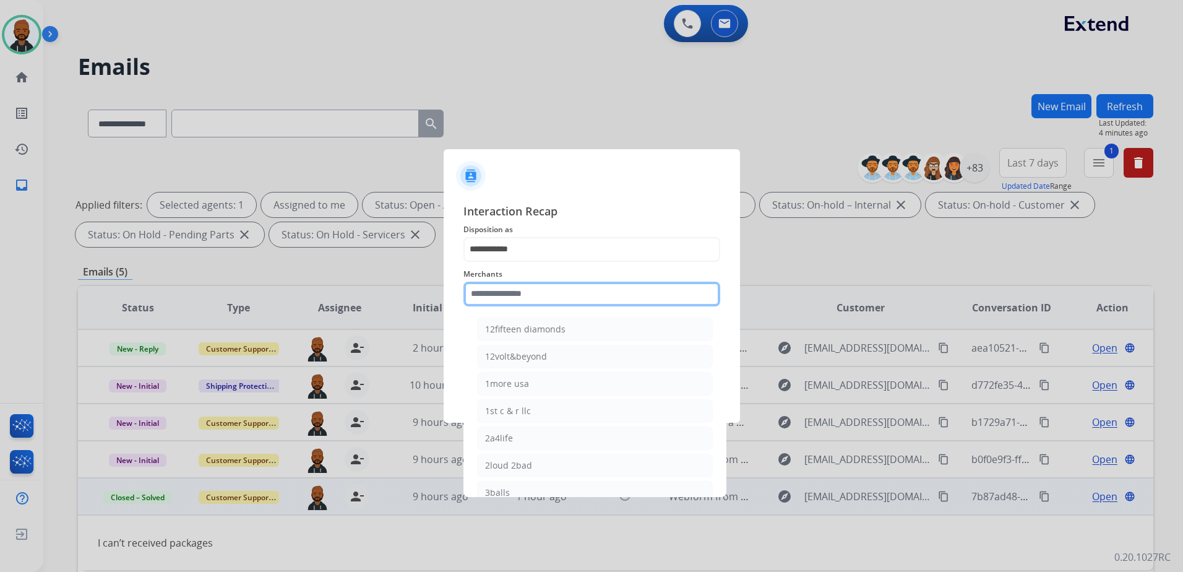
click at [586, 295] on input "text" at bounding box center [591, 293] width 257 height 25
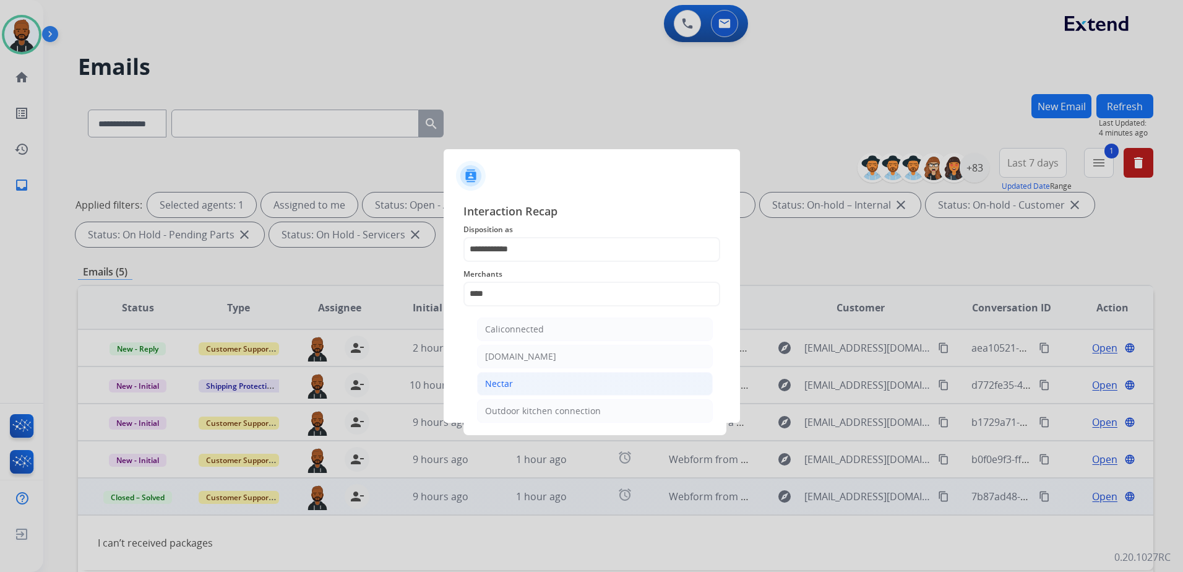
click at [545, 384] on li "Nectar" at bounding box center [595, 384] width 236 height 24
type input "******"
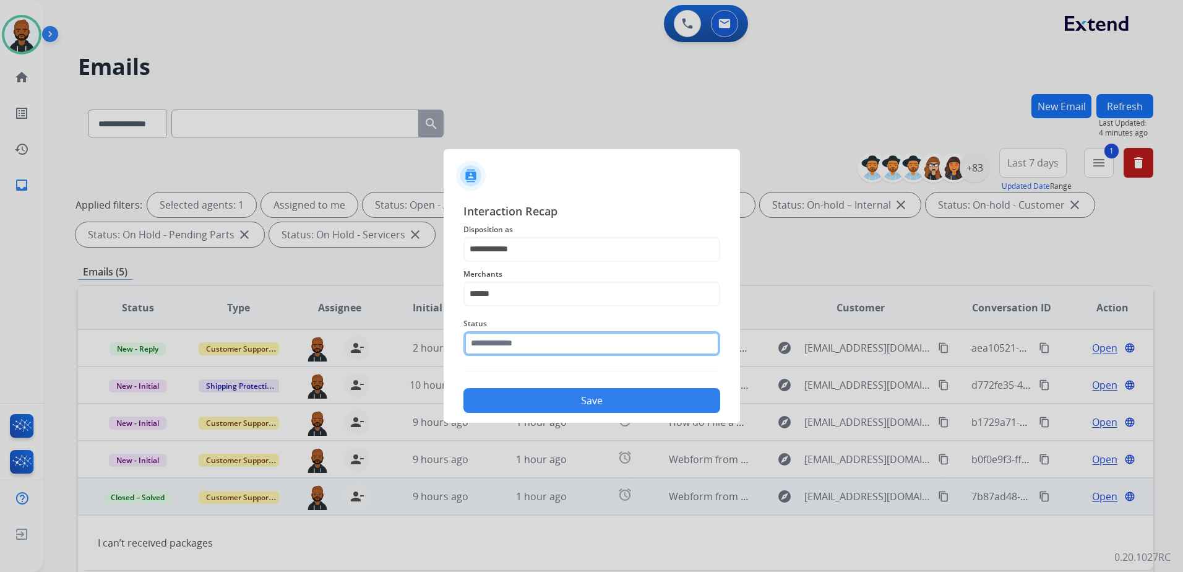
click at [562, 341] on input "text" at bounding box center [591, 343] width 257 height 25
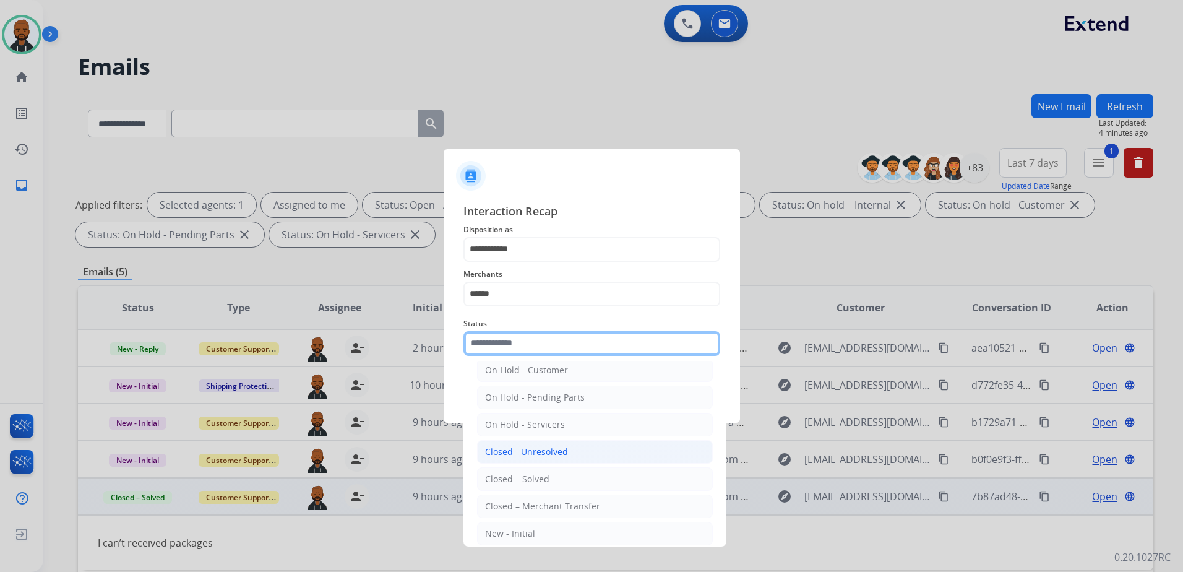
scroll to position [74, 0]
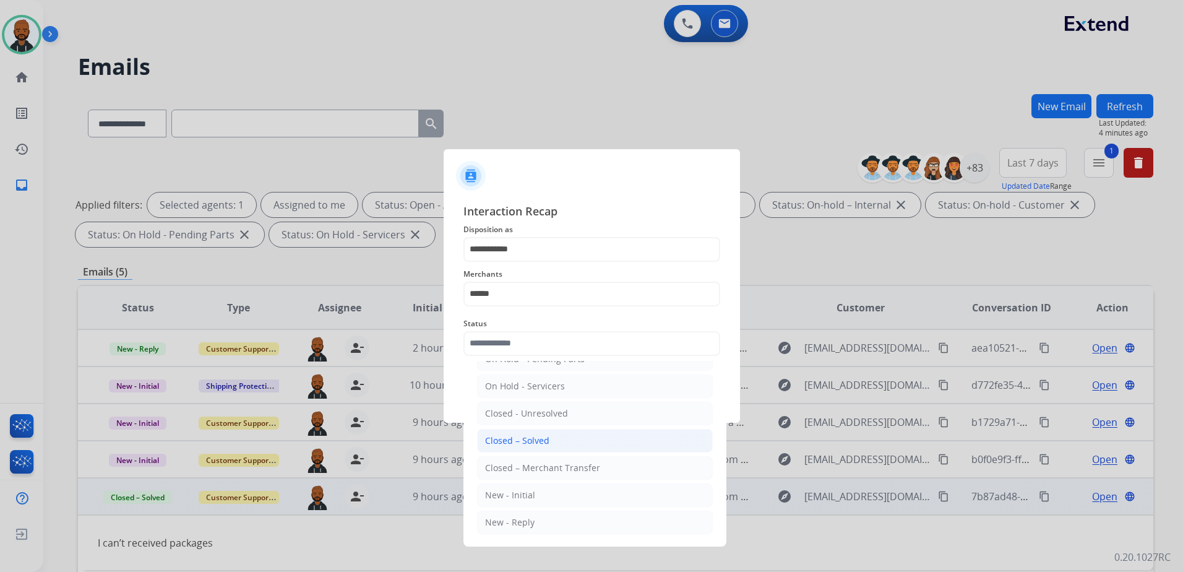
click at [560, 433] on li "Closed – Solved" at bounding box center [595, 441] width 236 height 24
type input "**********"
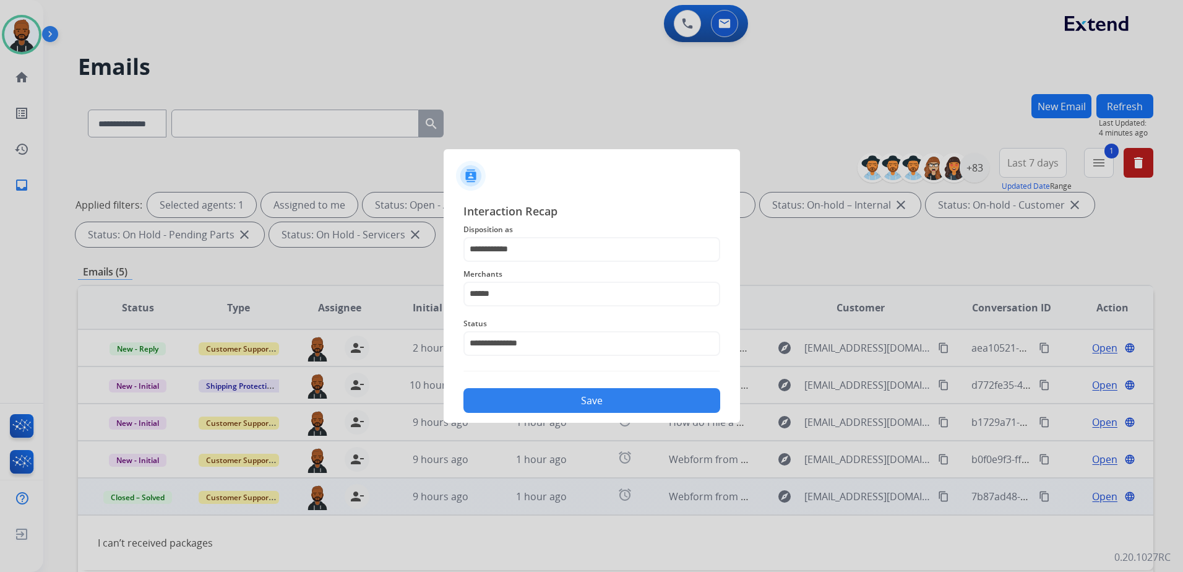
click at [580, 401] on button "Save" at bounding box center [591, 400] width 257 height 25
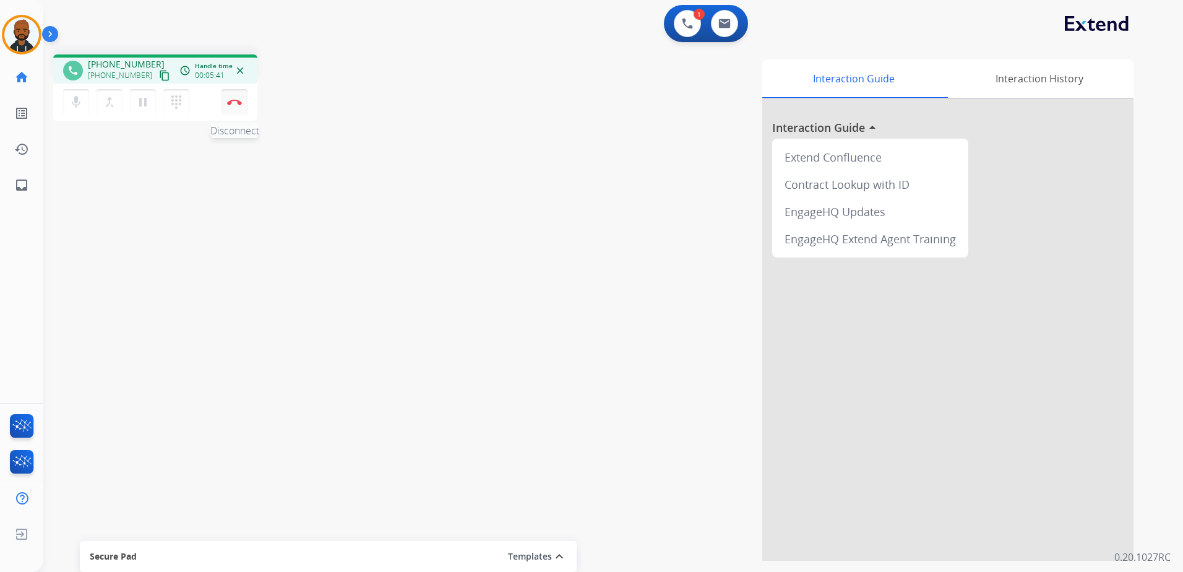
click at [242, 101] on button "Disconnect" at bounding box center [234, 102] width 26 height 26
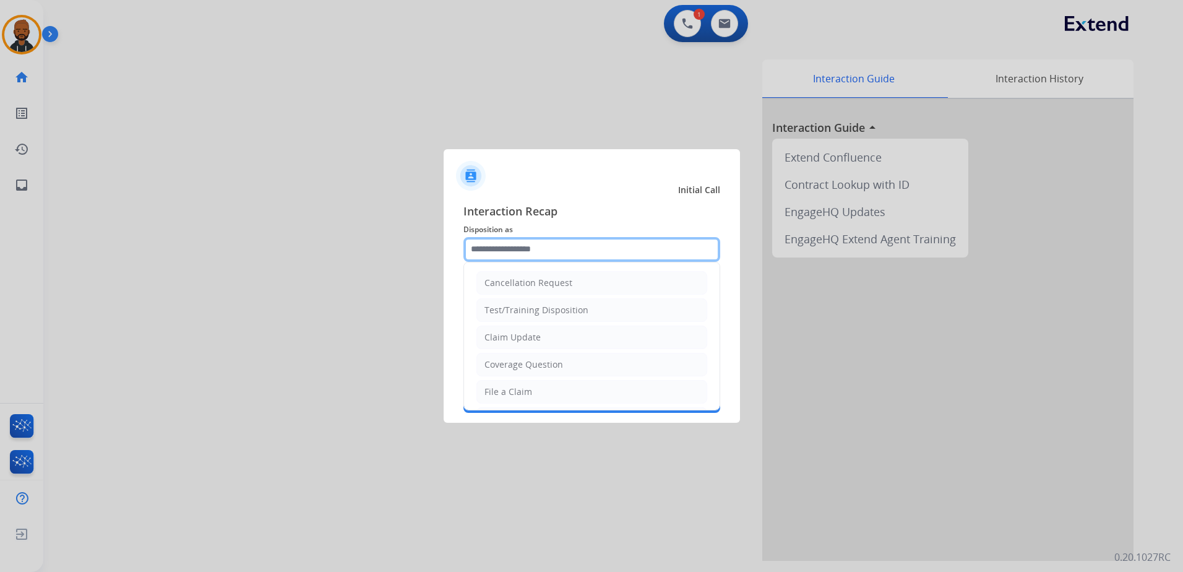
click at [544, 247] on input "text" at bounding box center [591, 249] width 257 height 25
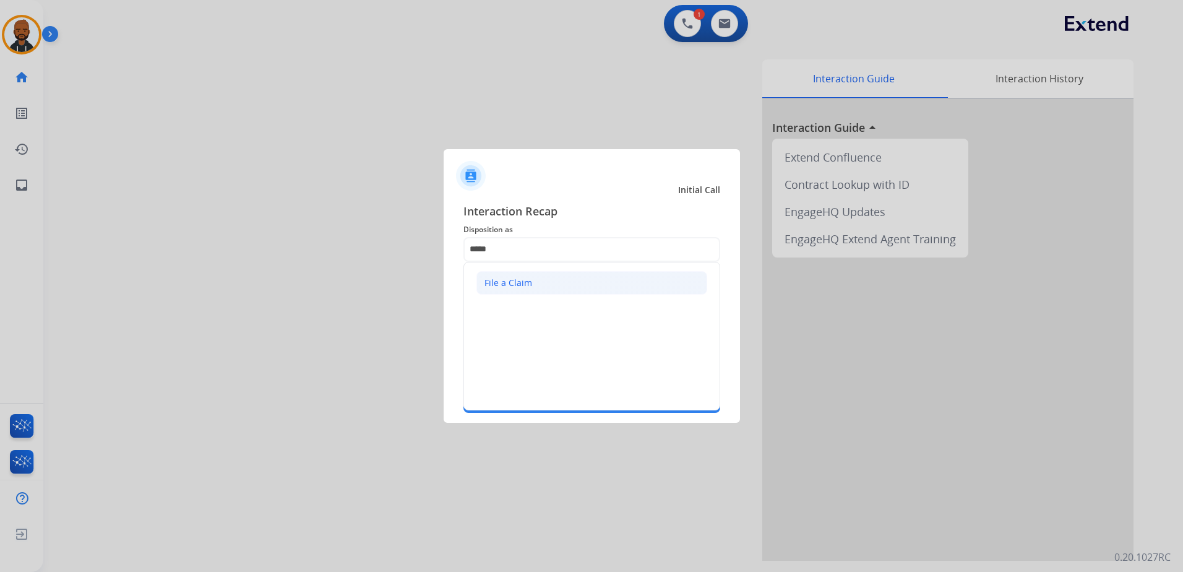
click at [510, 281] on div "File a Claim" at bounding box center [508, 283] width 48 height 12
type input "**********"
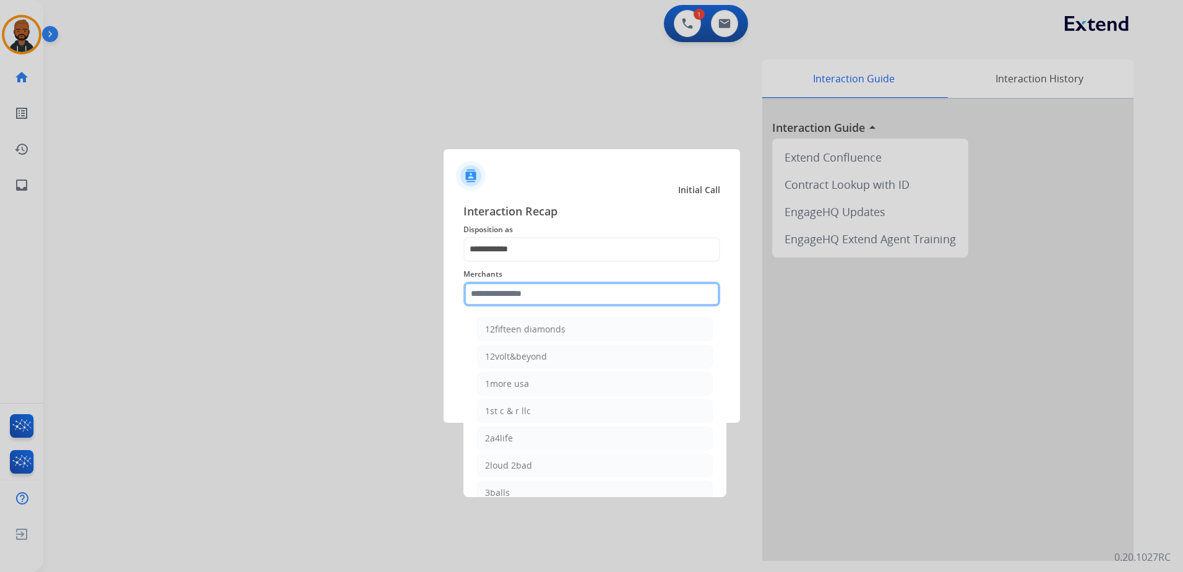
click at [537, 296] on input "text" at bounding box center [591, 293] width 257 height 25
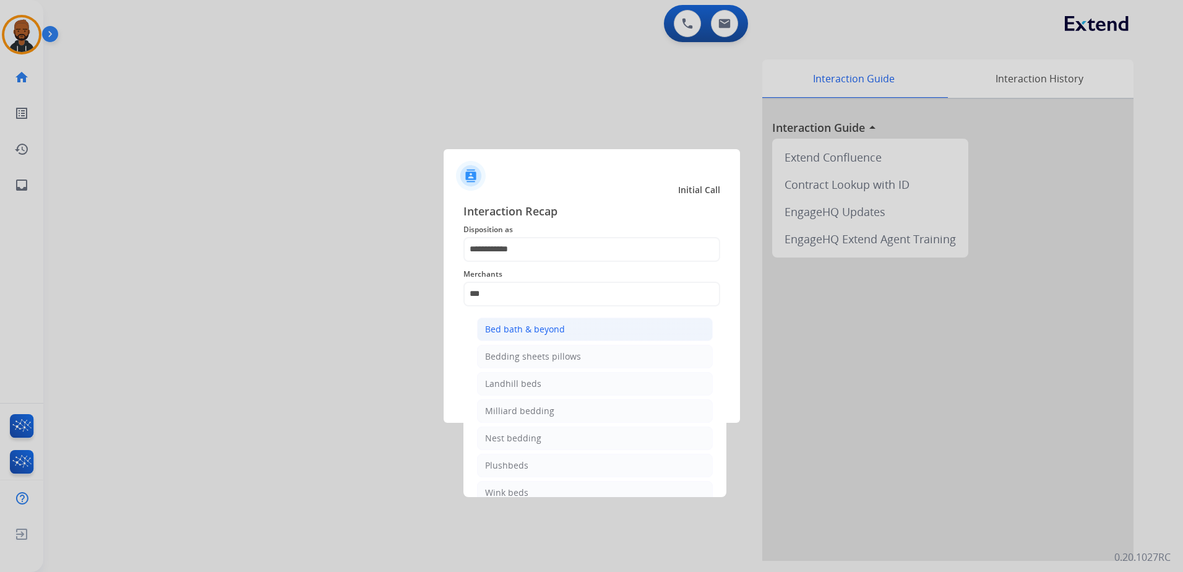
click at [572, 331] on li "Bed bath & beyond" at bounding box center [595, 329] width 236 height 24
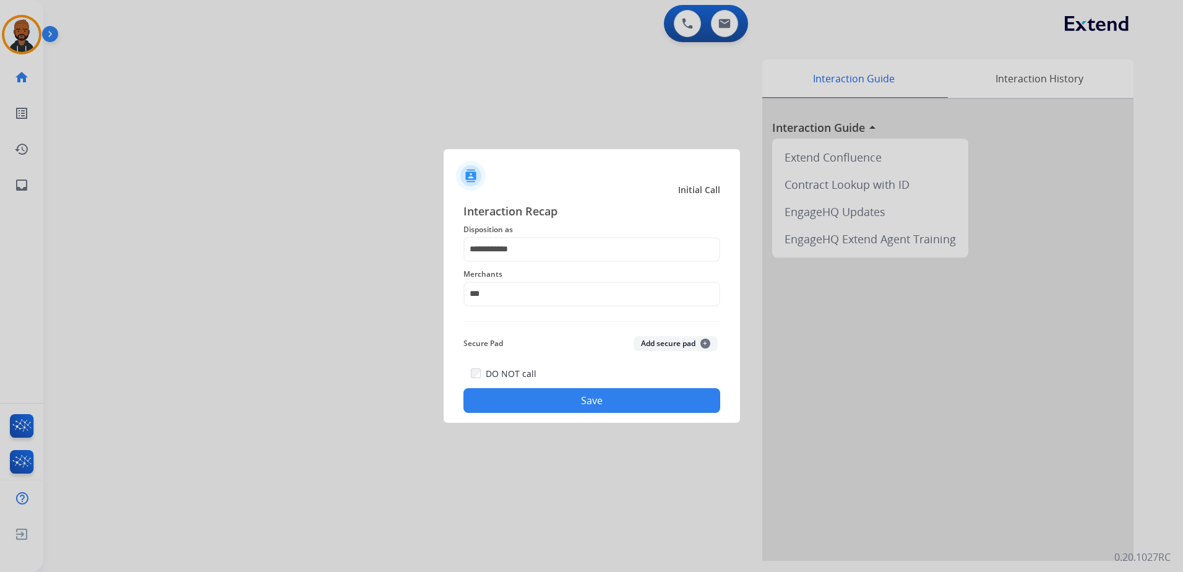
type input "**********"
click at [558, 345] on div "Secure Pad Add secure pad +" at bounding box center [591, 343] width 257 height 25
drag, startPoint x: 595, startPoint y: 406, endPoint x: 604, endPoint y: 407, distance: 9.3
click at [604, 407] on button "Save" at bounding box center [591, 400] width 257 height 25
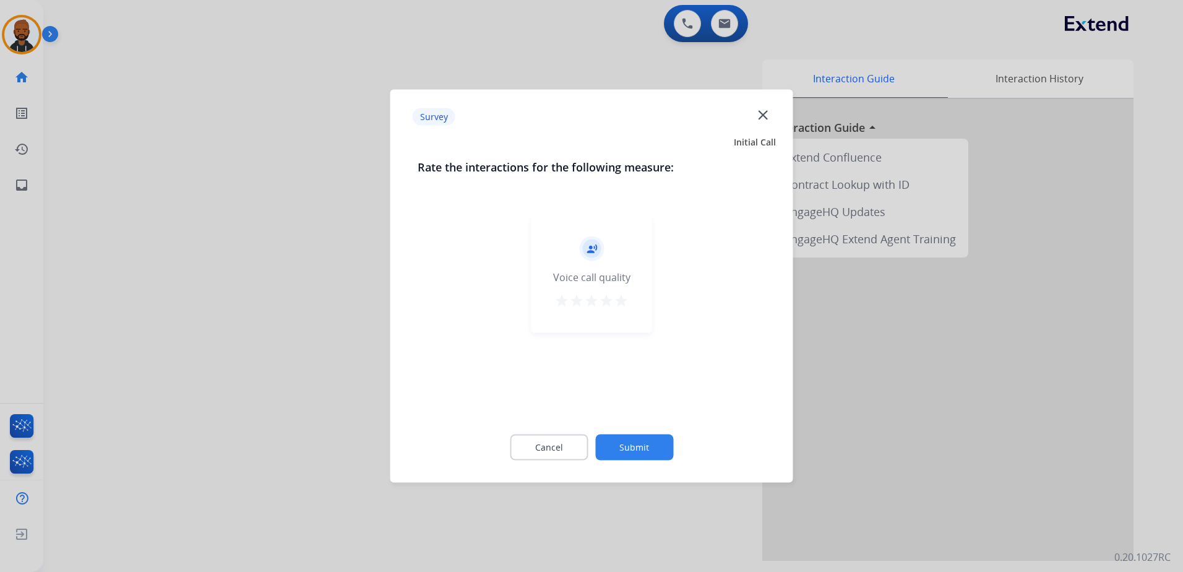
click at [627, 314] on div "record_voice_over Voice call quality star star star star star" at bounding box center [591, 274] width 121 height 118
click at [627, 316] on div "record_voice_over Voice call quality star star star star star" at bounding box center [591, 274] width 121 height 118
click at [629, 328] on div "record_voice_over Voice call quality star star star star star" at bounding box center [591, 274] width 121 height 118
click at [627, 301] on mat-icon "star" at bounding box center [621, 300] width 15 height 15
click at [642, 440] on button "Submit" at bounding box center [634, 447] width 78 height 26
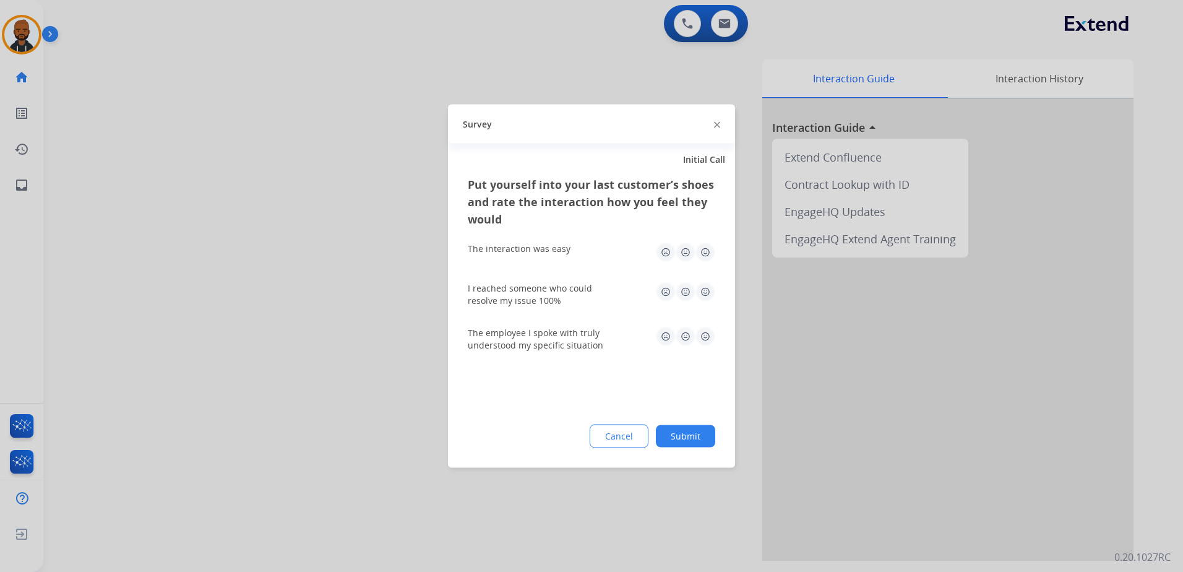
click at [702, 254] on img at bounding box center [705, 252] width 20 height 20
click at [703, 291] on img at bounding box center [705, 292] width 20 height 20
click at [710, 341] on img at bounding box center [705, 337] width 20 height 20
click at [688, 439] on button "Submit" at bounding box center [685, 436] width 59 height 22
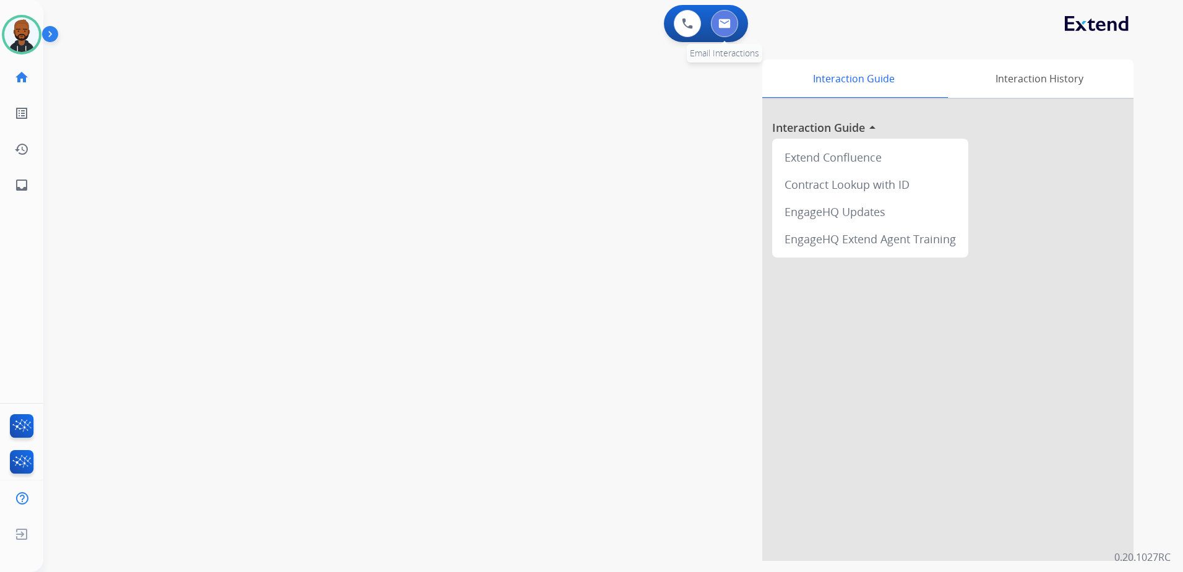
click at [726, 26] on img at bounding box center [724, 24] width 12 height 10
select select "**********"
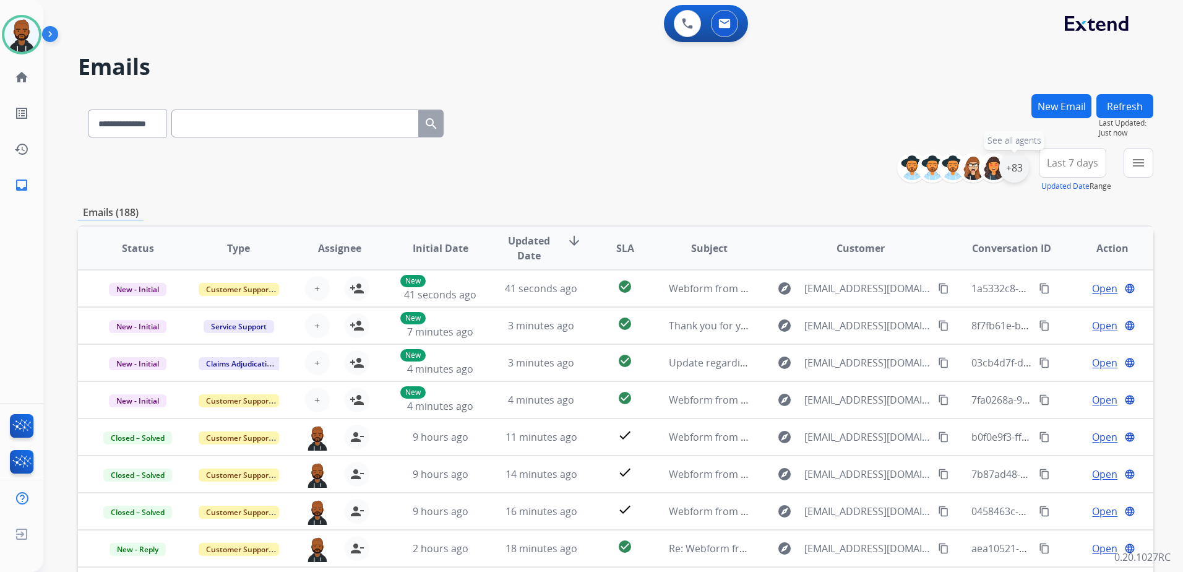
click at [1016, 171] on div "+83" at bounding box center [1014, 168] width 30 height 30
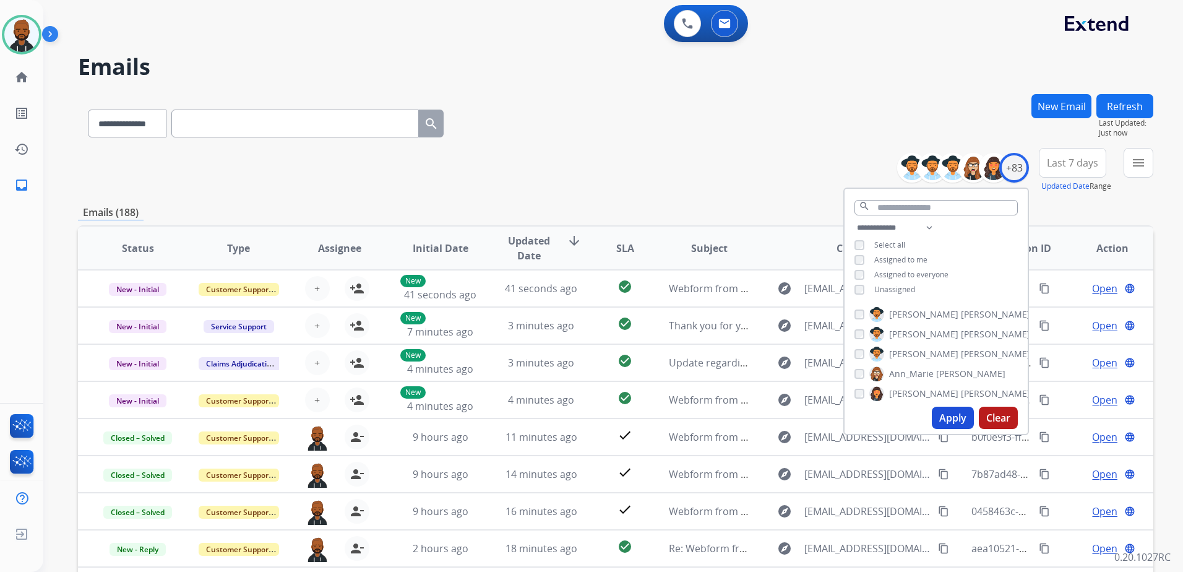
click at [946, 412] on button "Apply" at bounding box center [953, 417] width 42 height 22
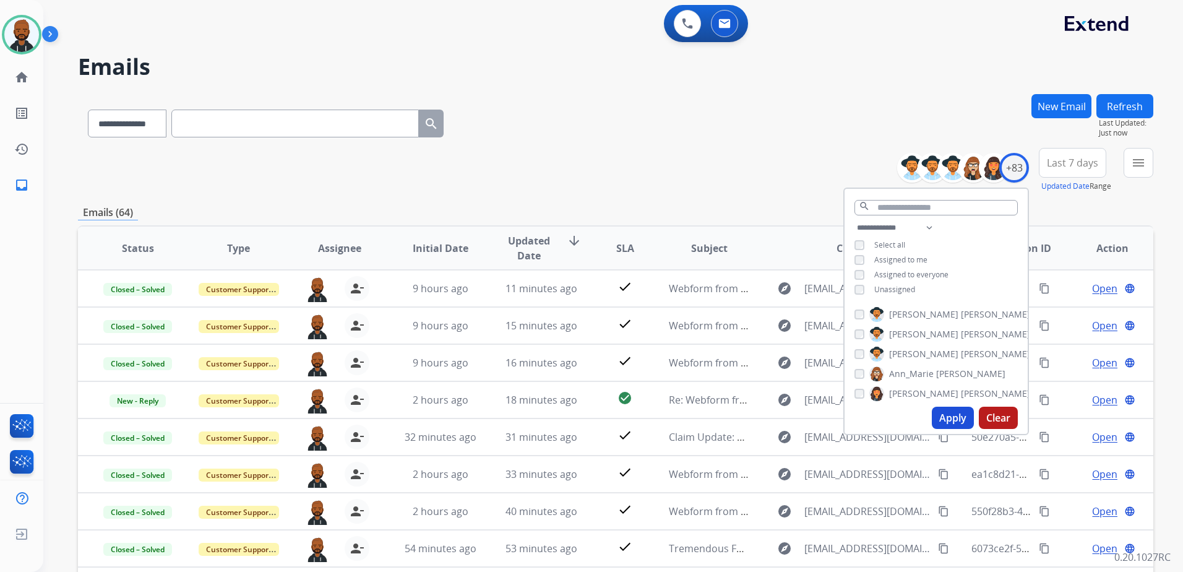
click at [787, 178] on div "**********" at bounding box center [615, 170] width 1075 height 45
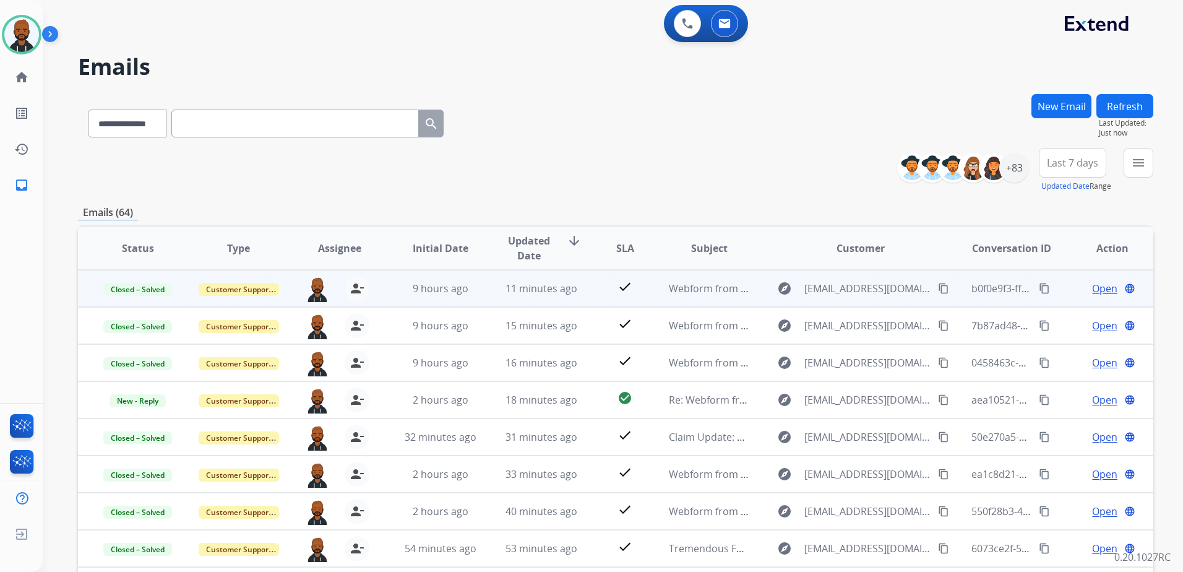
click at [1039, 291] on mat-icon "content_copy" at bounding box center [1044, 288] width 11 height 11
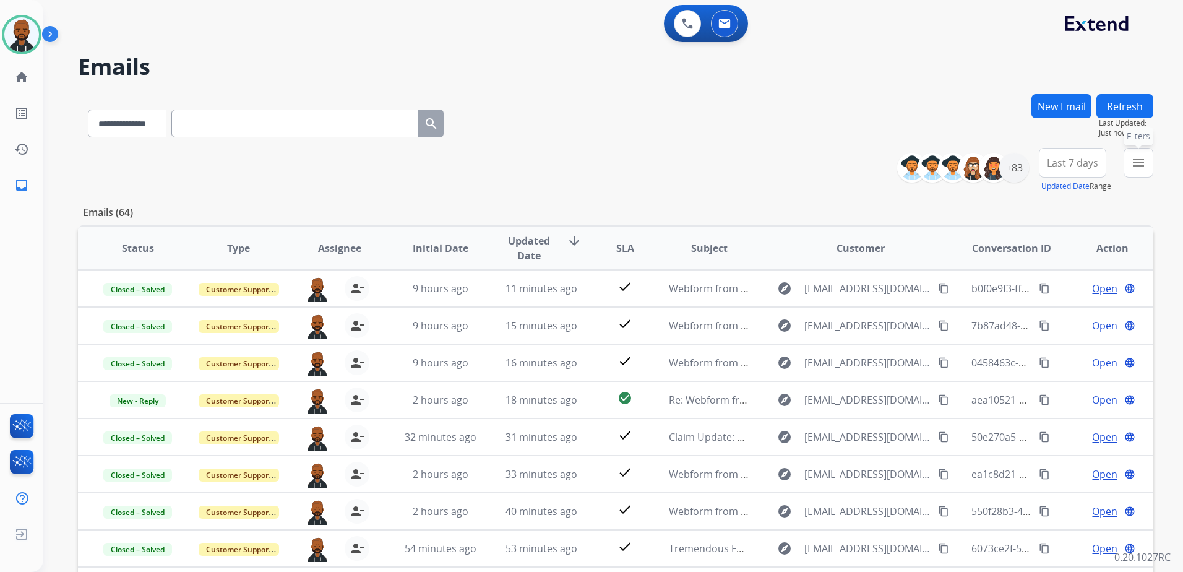
click at [1139, 170] on mat-icon "menu" at bounding box center [1138, 162] width 15 height 15
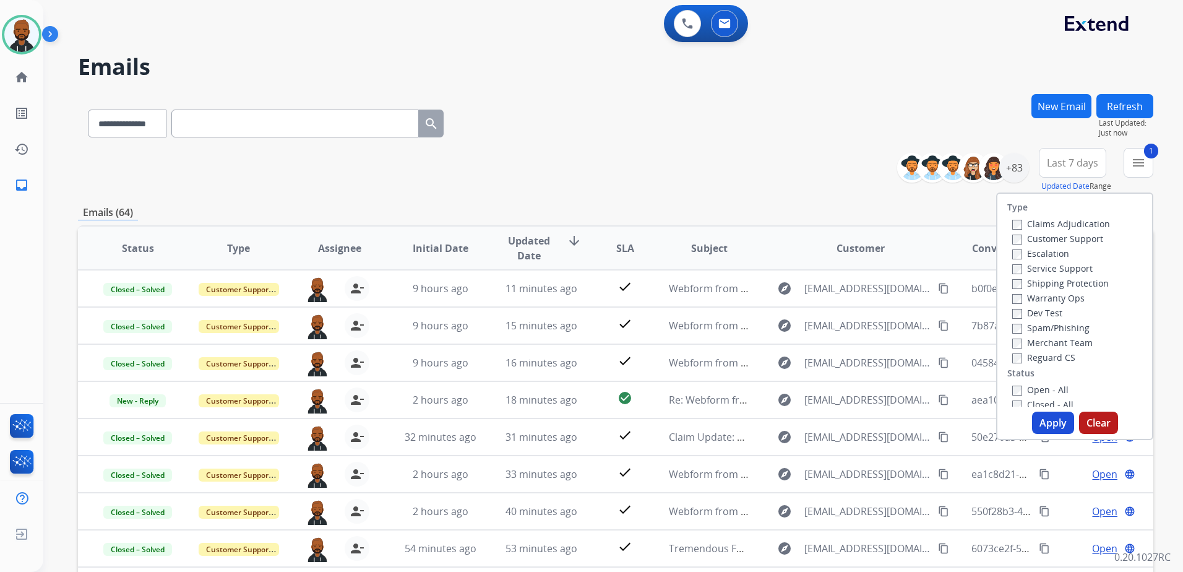
click at [1047, 418] on button "Apply" at bounding box center [1053, 422] width 42 height 22
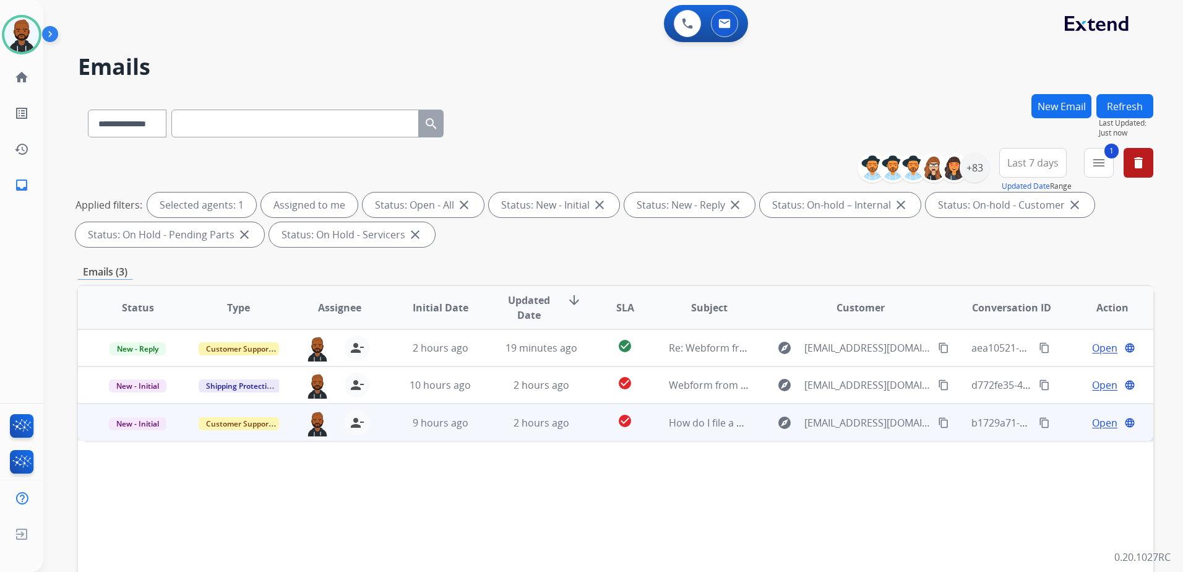
click at [1092, 422] on span "Open" at bounding box center [1104, 422] width 25 height 15
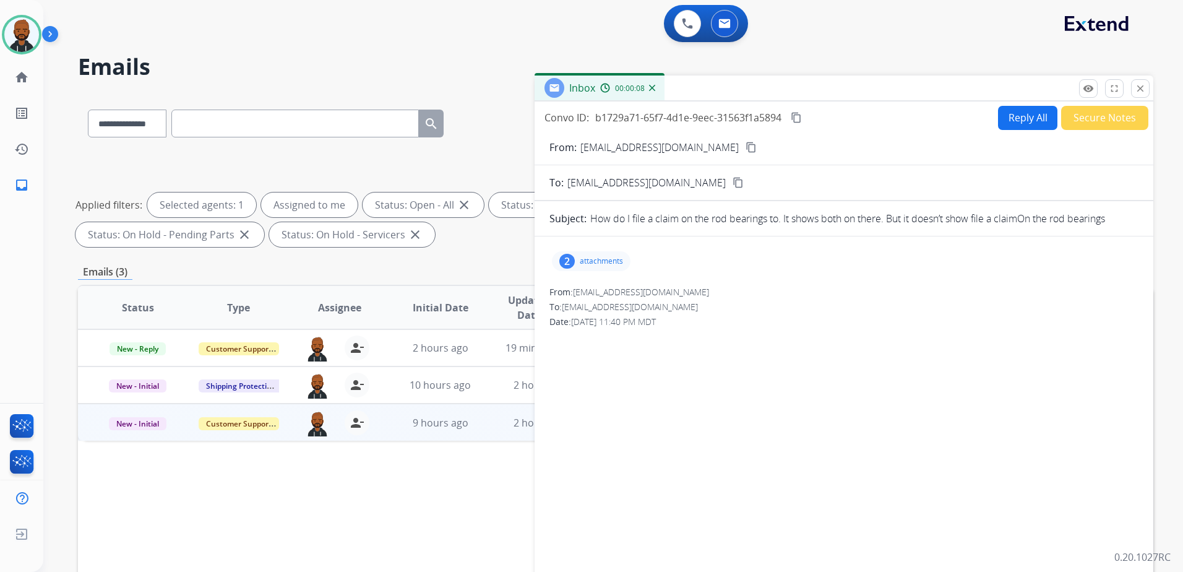
click at [745, 148] on mat-icon "content_copy" at bounding box center [750, 147] width 11 height 11
click at [1004, 122] on button "Reply All" at bounding box center [1027, 118] width 59 height 24
select select "**********"
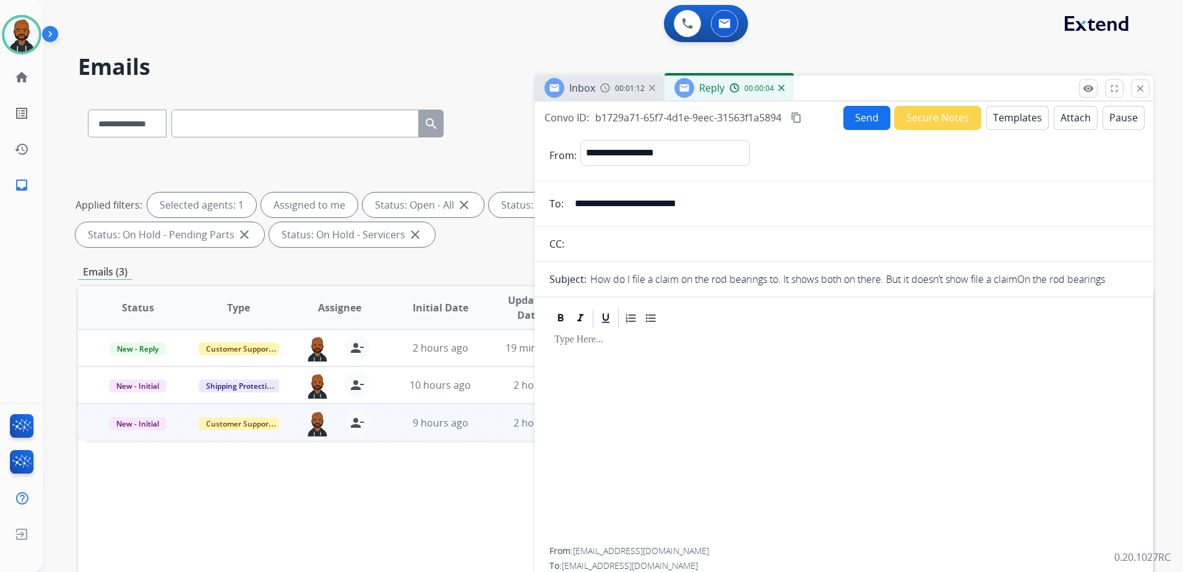
click at [1006, 119] on button "Templates" at bounding box center [1017, 118] width 62 height 24
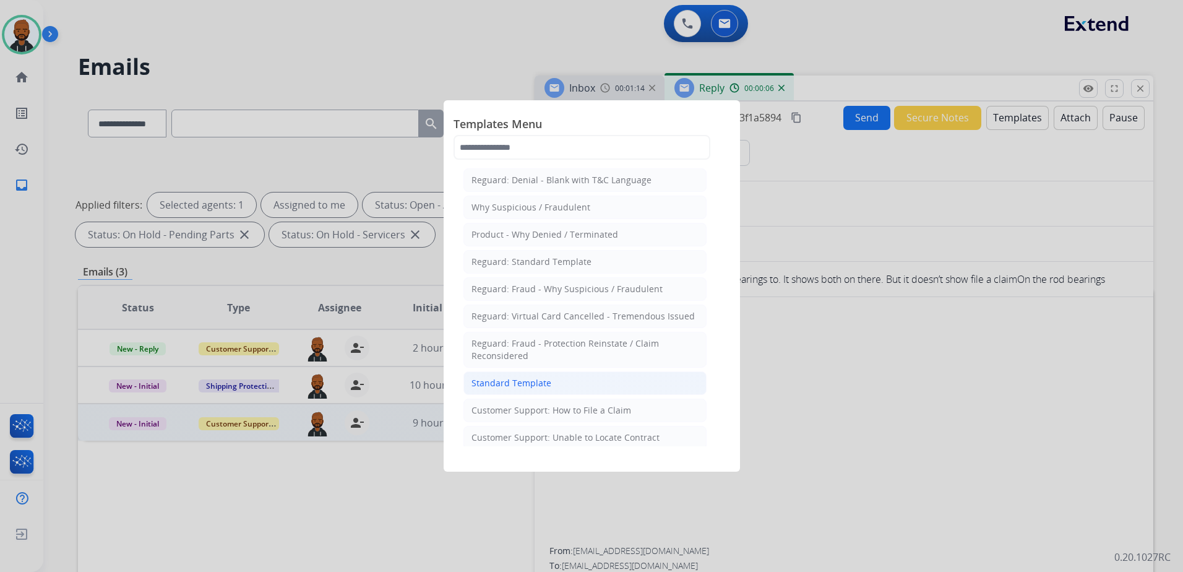
click at [557, 382] on li "Standard Template" at bounding box center [584, 383] width 243 height 24
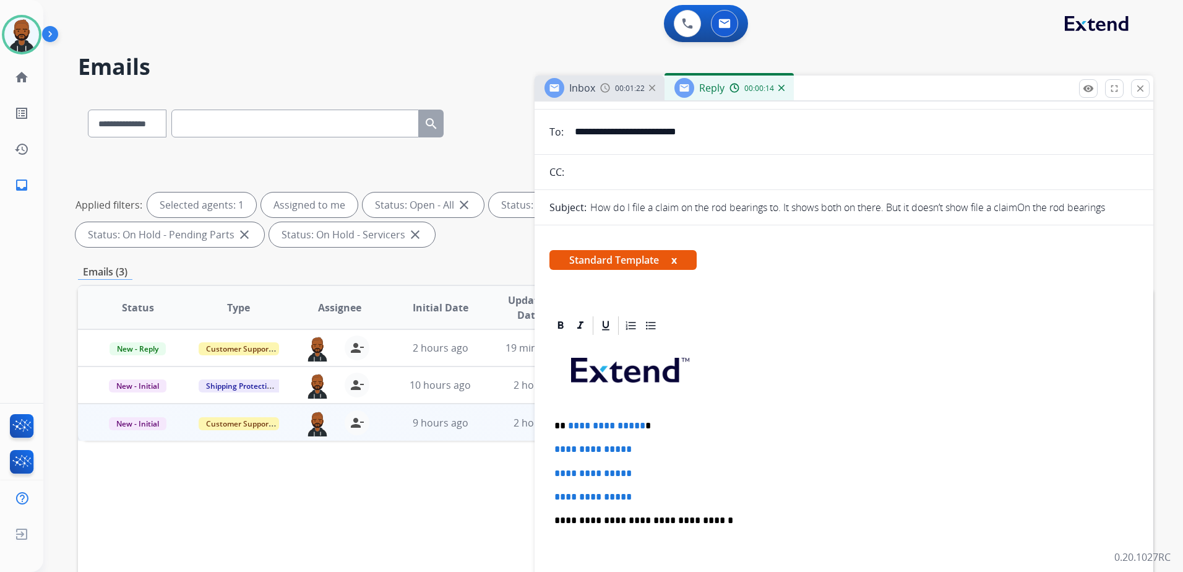
scroll to position [124, 0]
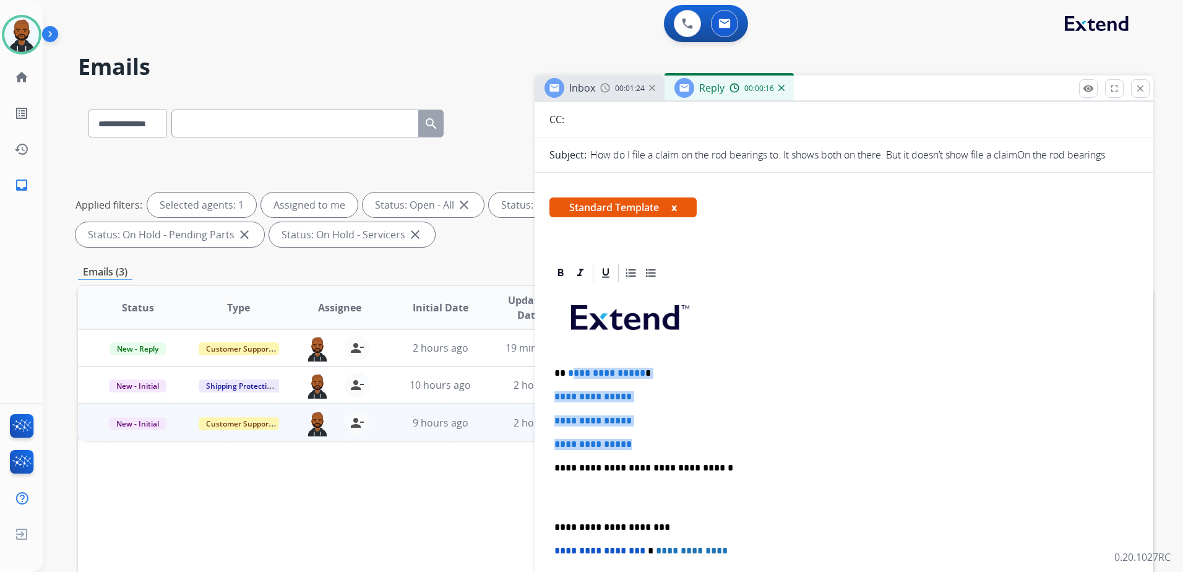
drag, startPoint x: 643, startPoint y: 447, endPoint x: 569, endPoint y: 370, distance: 106.8
click at [569, 370] on div "**********" at bounding box center [843, 497] width 589 height 426
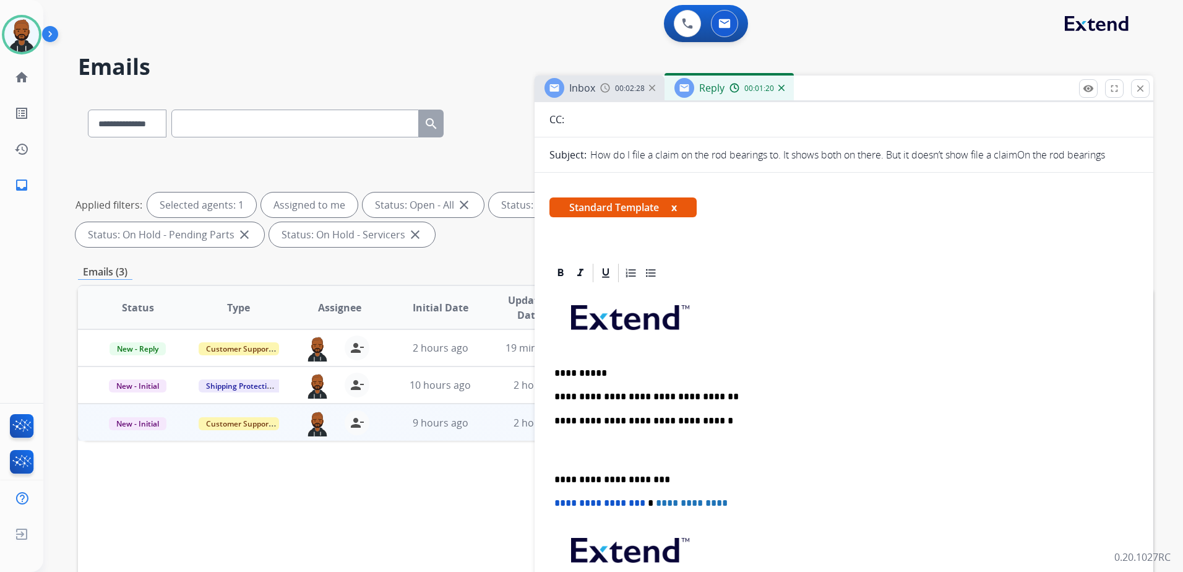
click at [719, 392] on p "**********" at bounding box center [838, 396] width 569 height 11
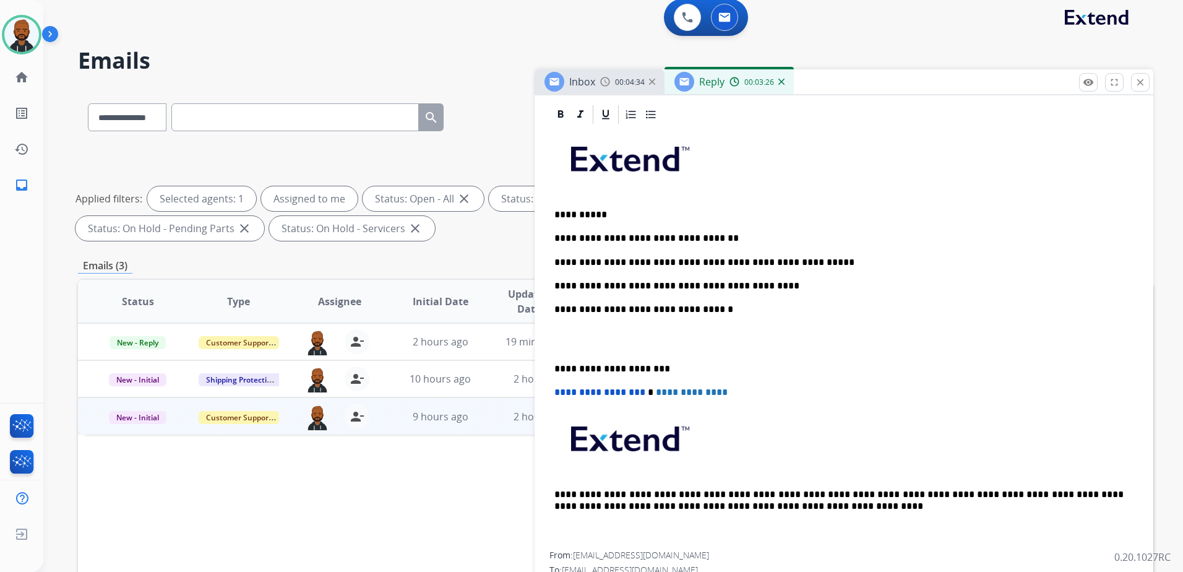
scroll to position [280, 0]
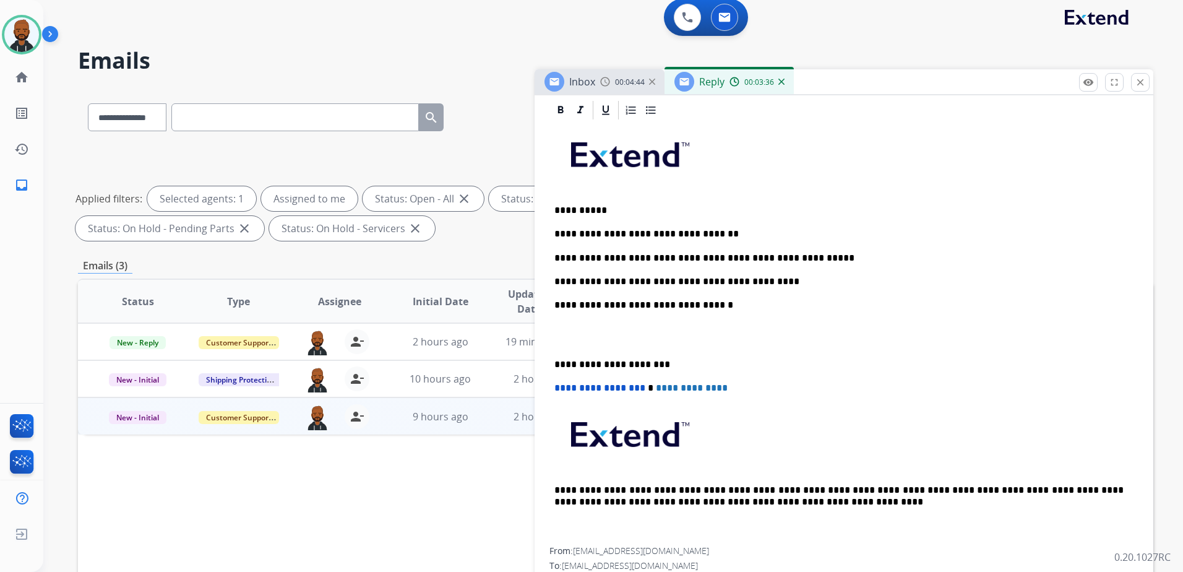
click at [552, 366] on div "**********" at bounding box center [843, 334] width 589 height 426
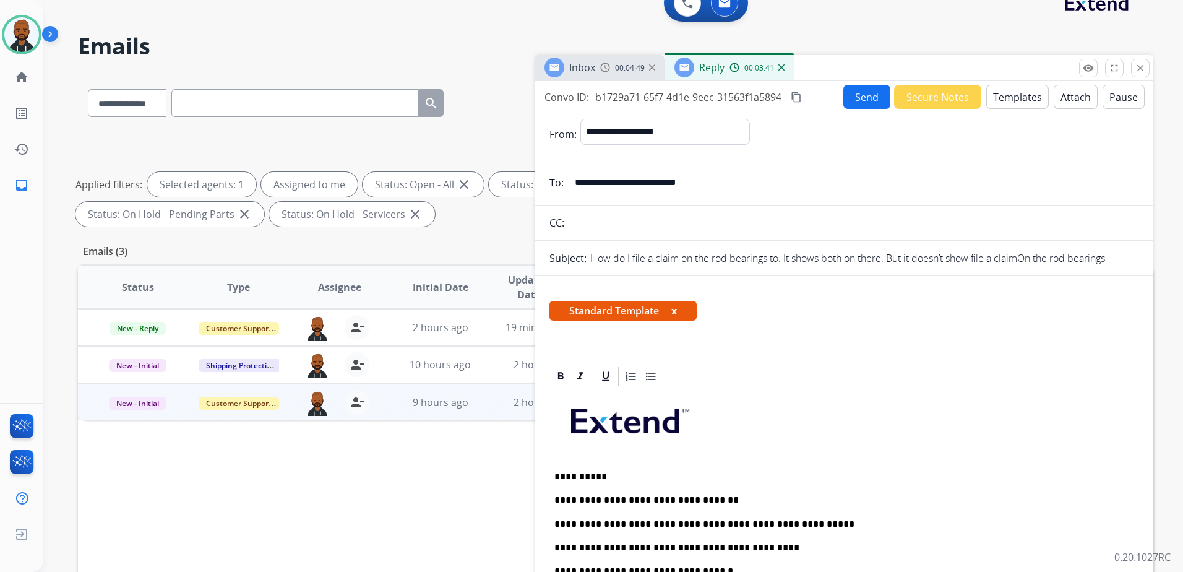
scroll to position [0, 0]
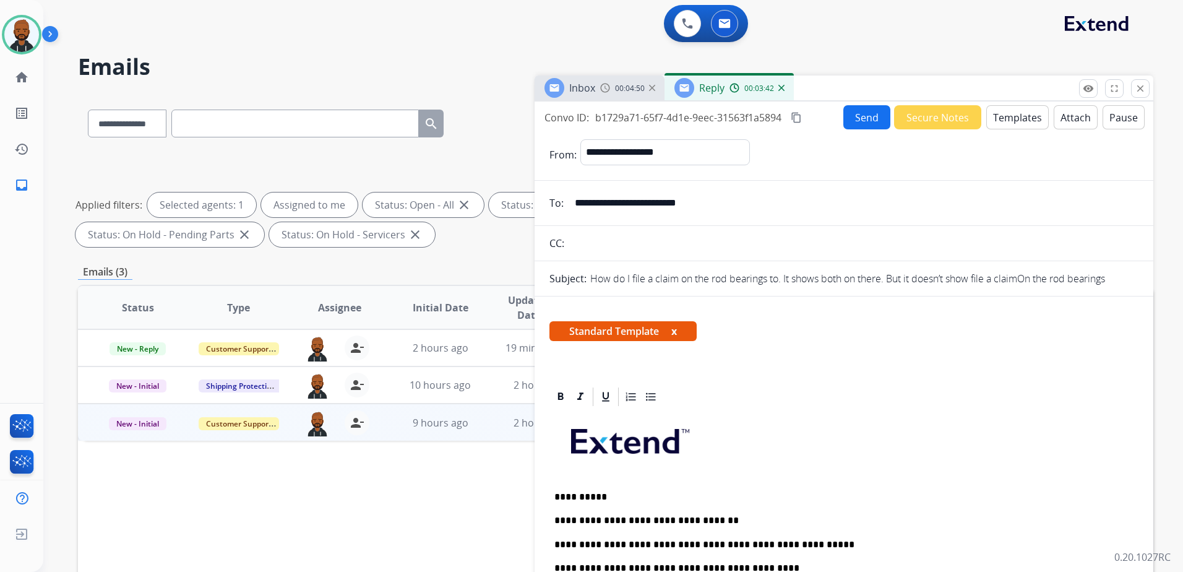
click at [854, 125] on button "Send" at bounding box center [866, 117] width 47 height 24
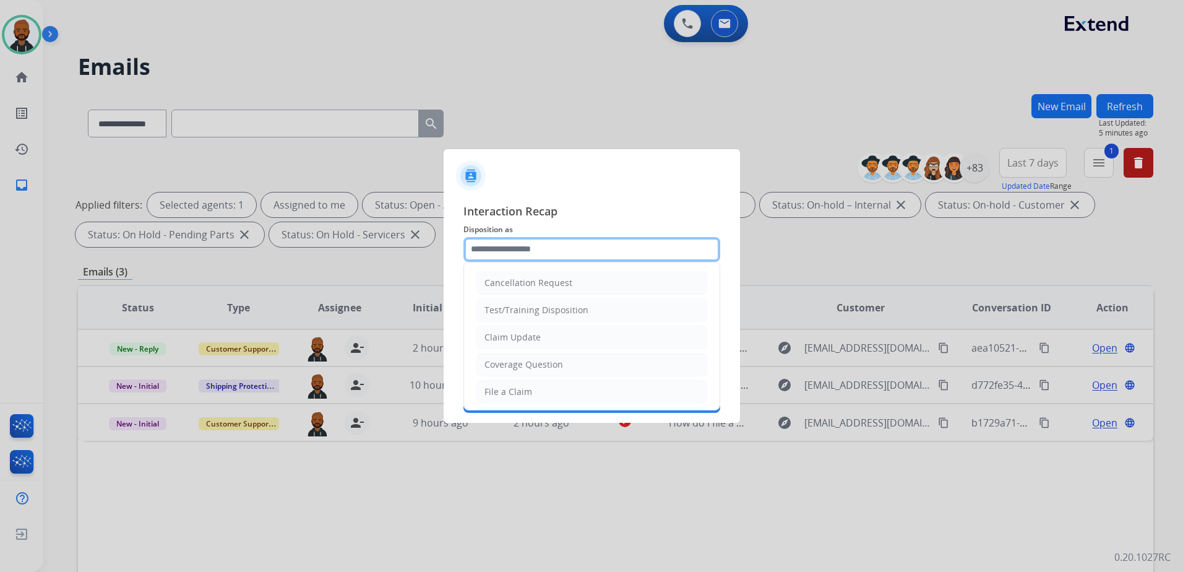
click at [551, 244] on input "text" at bounding box center [591, 249] width 257 height 25
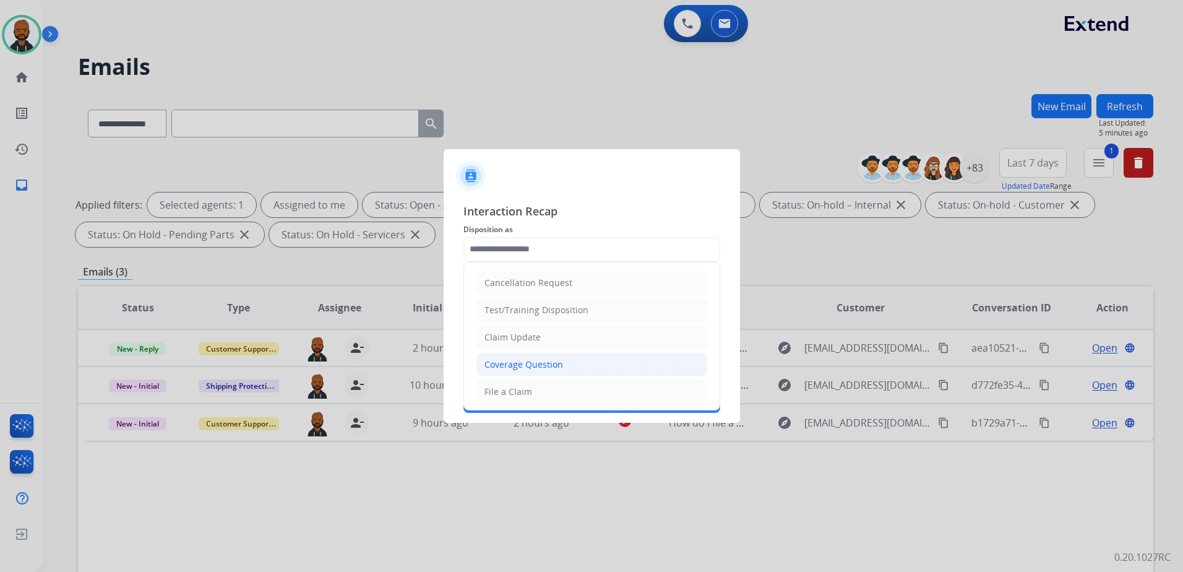
click at [549, 358] on div "Coverage Question" at bounding box center [523, 364] width 79 height 12
type input "**********"
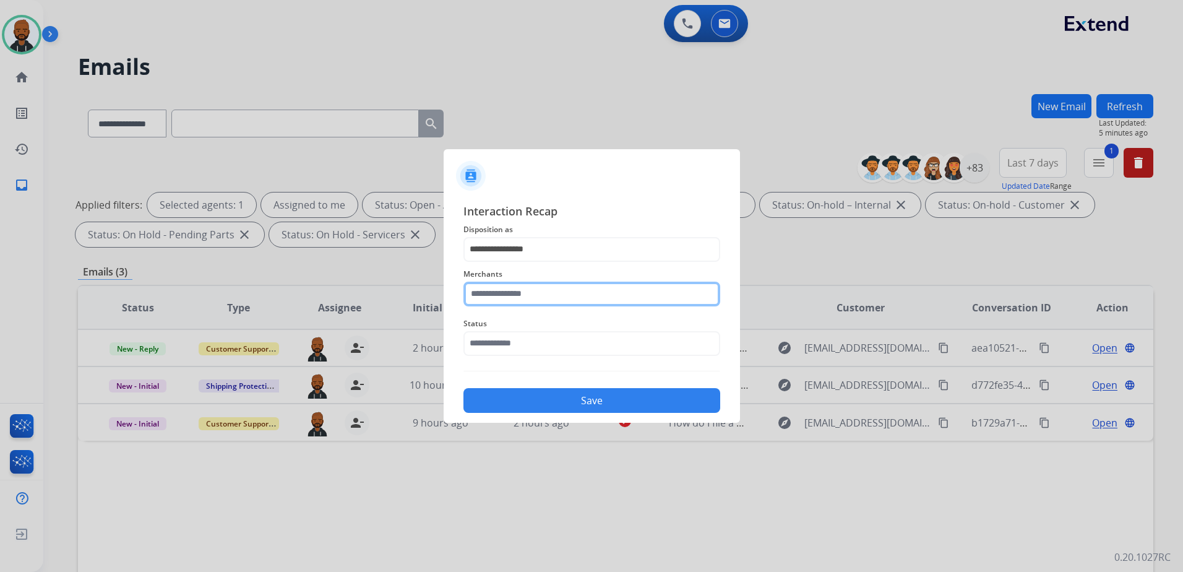
click at [535, 293] on input "text" at bounding box center [591, 293] width 257 height 25
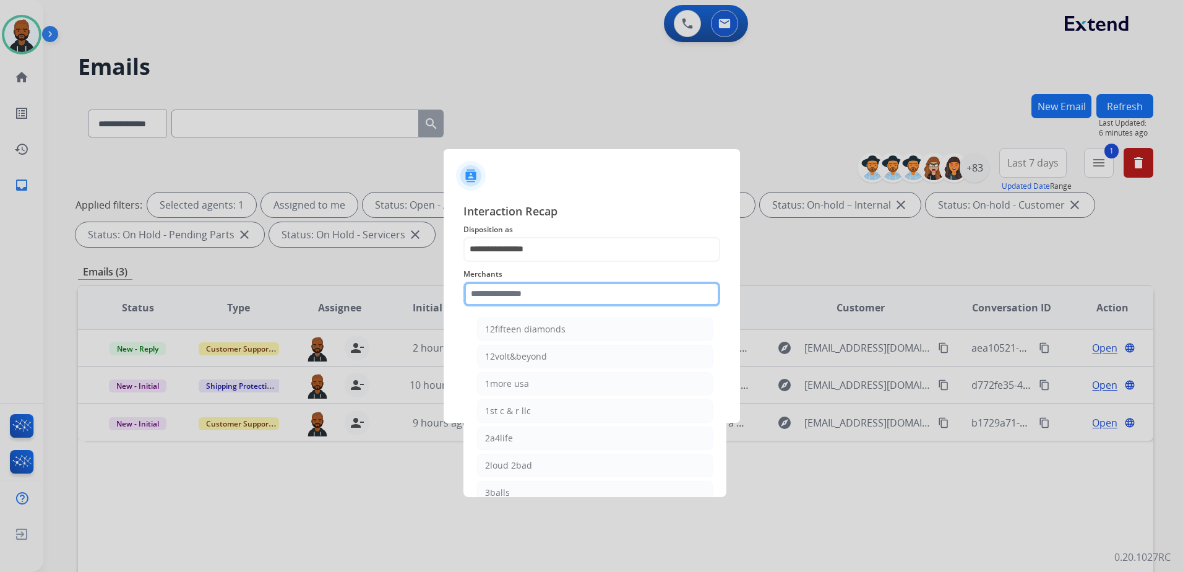
click at [557, 298] on input "text" at bounding box center [591, 293] width 257 height 25
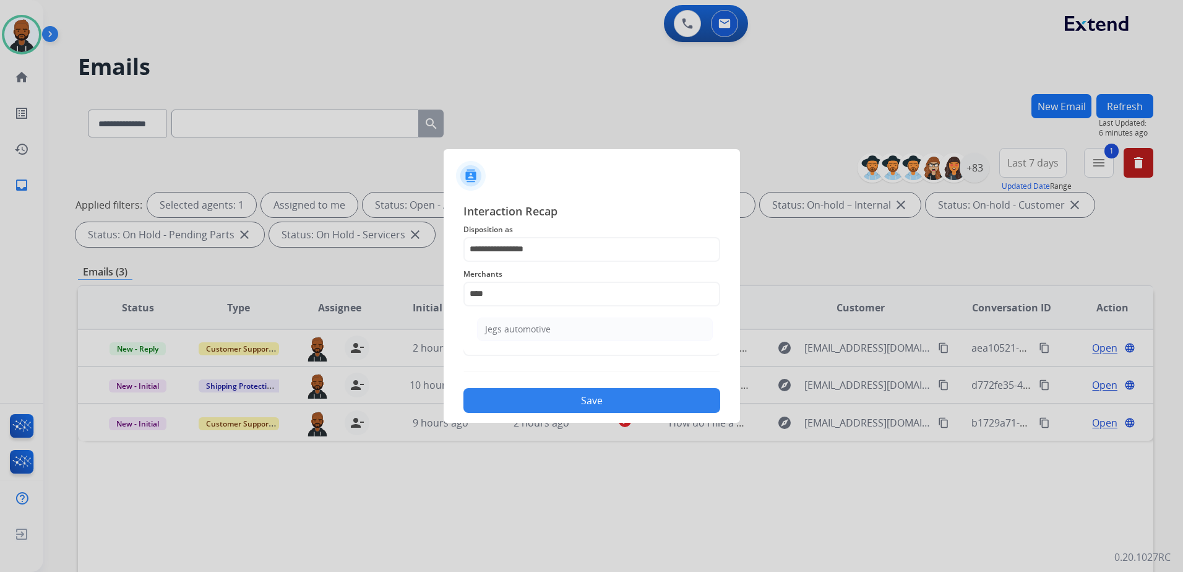
click at [551, 332] on li "Jegs automotive" at bounding box center [595, 329] width 236 height 24
type input "**********"
click at [547, 341] on input "text" at bounding box center [591, 343] width 257 height 25
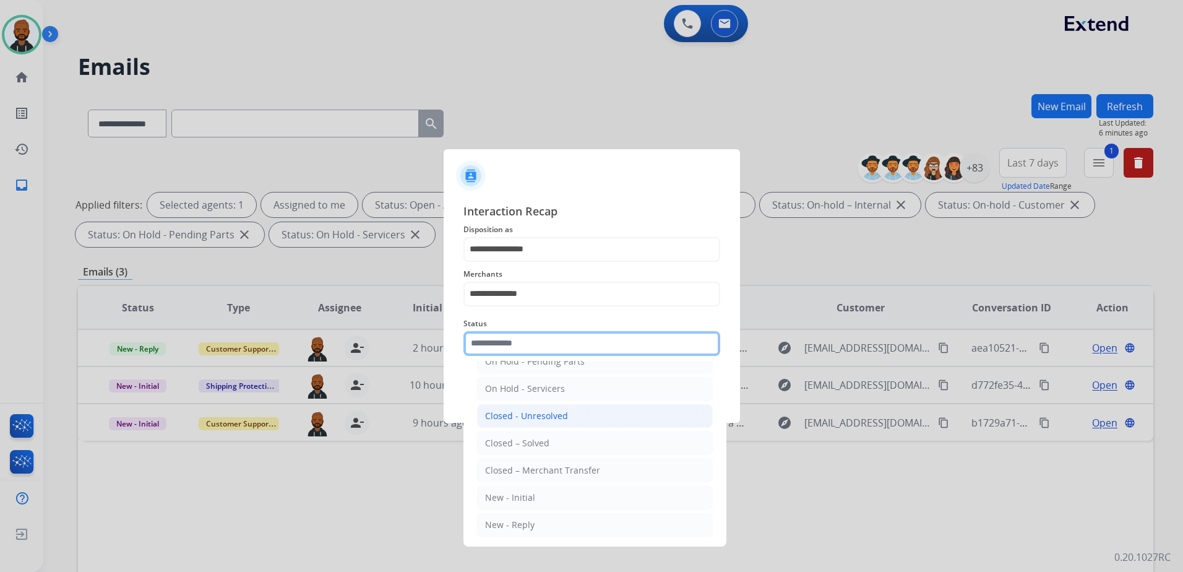
scroll to position [74, 0]
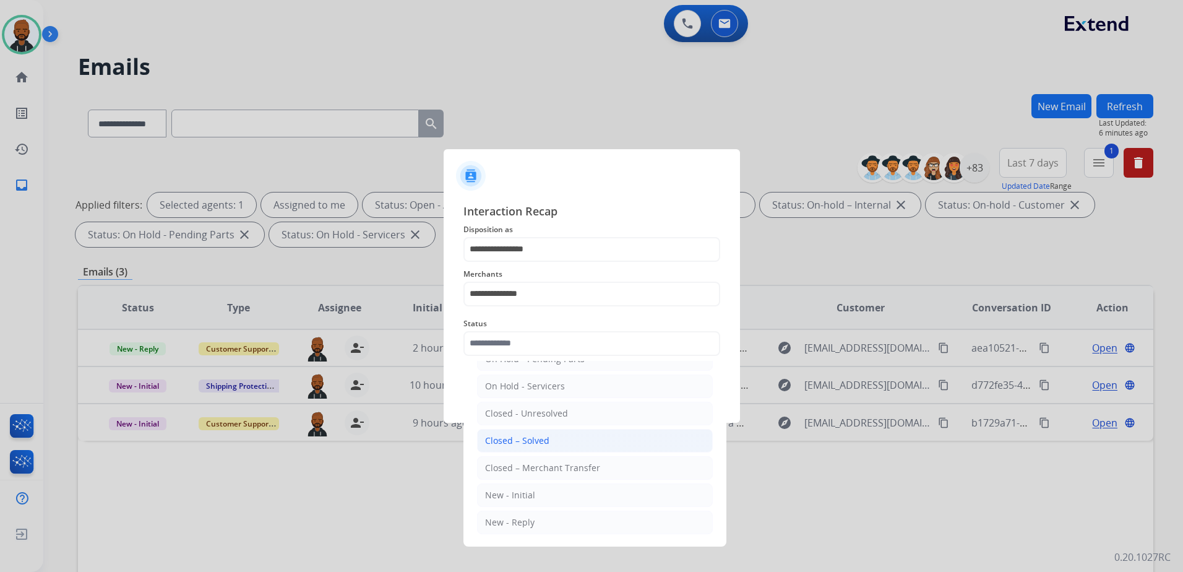
drag, startPoint x: 546, startPoint y: 437, endPoint x: 556, endPoint y: 444, distance: 12.2
click at [546, 438] on div "Closed – Solved" at bounding box center [517, 440] width 64 height 12
type input "**********"
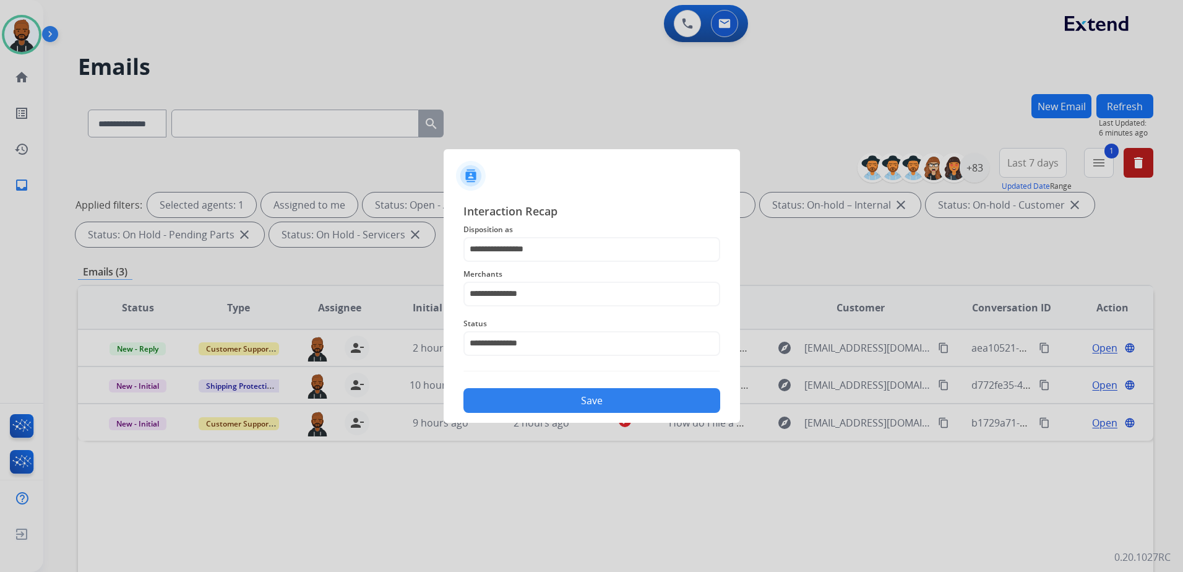
click at [586, 398] on button "Save" at bounding box center [591, 400] width 257 height 25
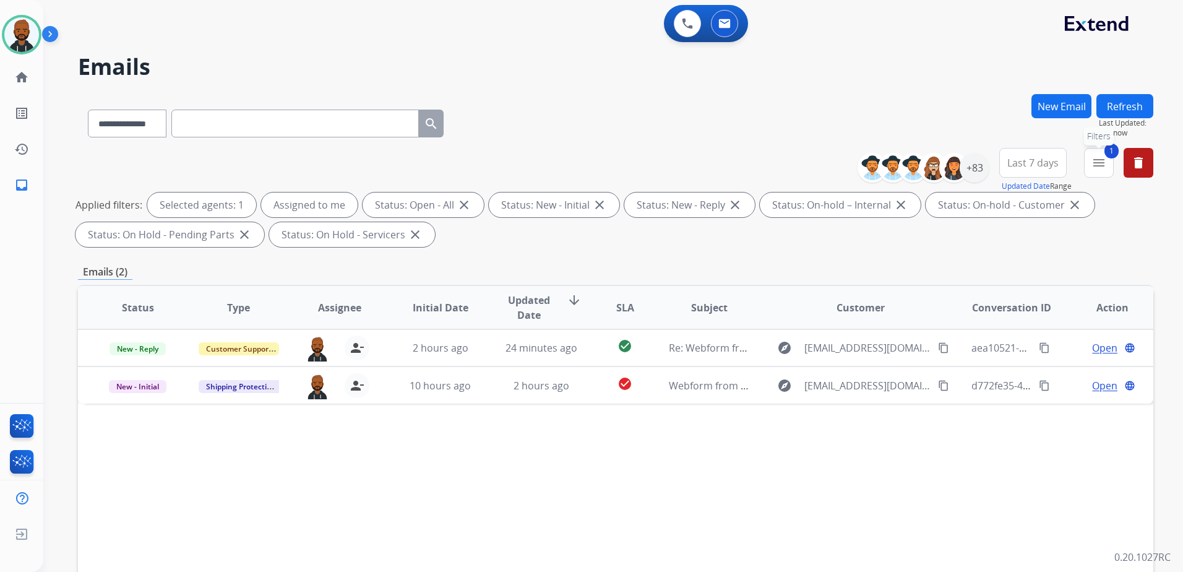
drag, startPoint x: 1097, startPoint y: 165, endPoint x: 1115, endPoint y: 171, distance: 18.6
click at [1100, 165] on mat-icon "menu" at bounding box center [1098, 162] width 15 height 15
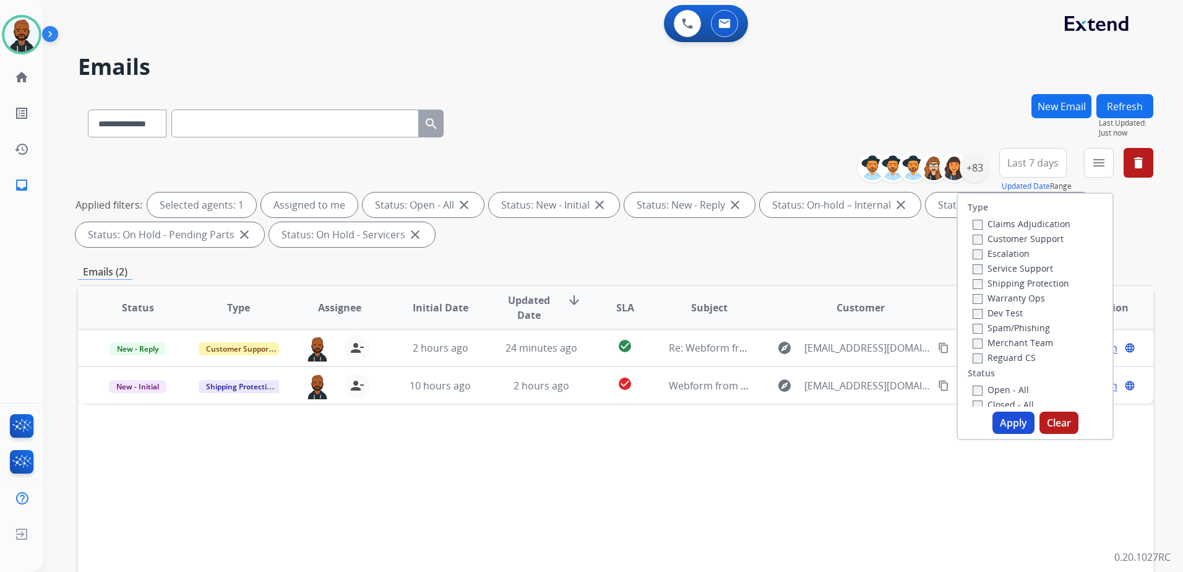
click at [1010, 418] on button "Apply" at bounding box center [1013, 422] width 42 height 22
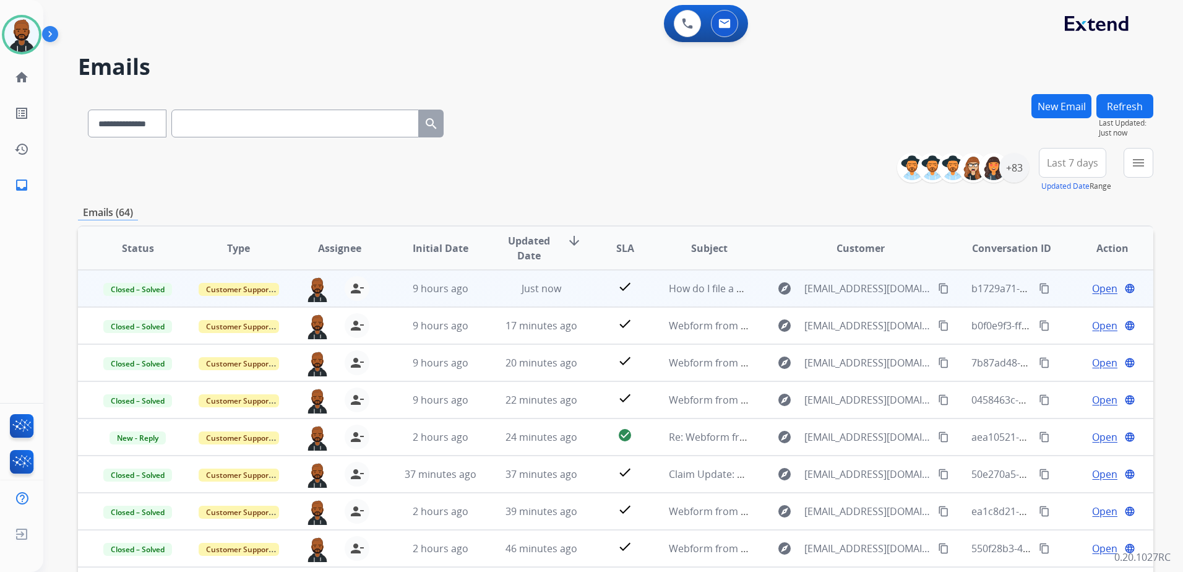
click at [1039, 288] on mat-icon "content_copy" at bounding box center [1044, 288] width 11 height 11
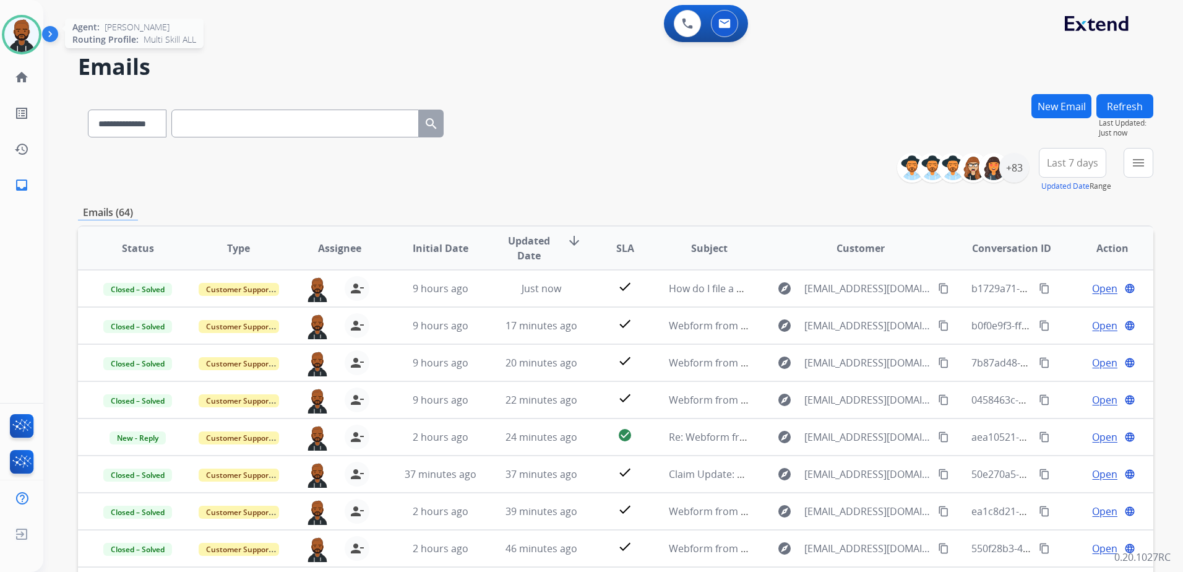
click at [20, 36] on img at bounding box center [21, 34] width 35 height 35
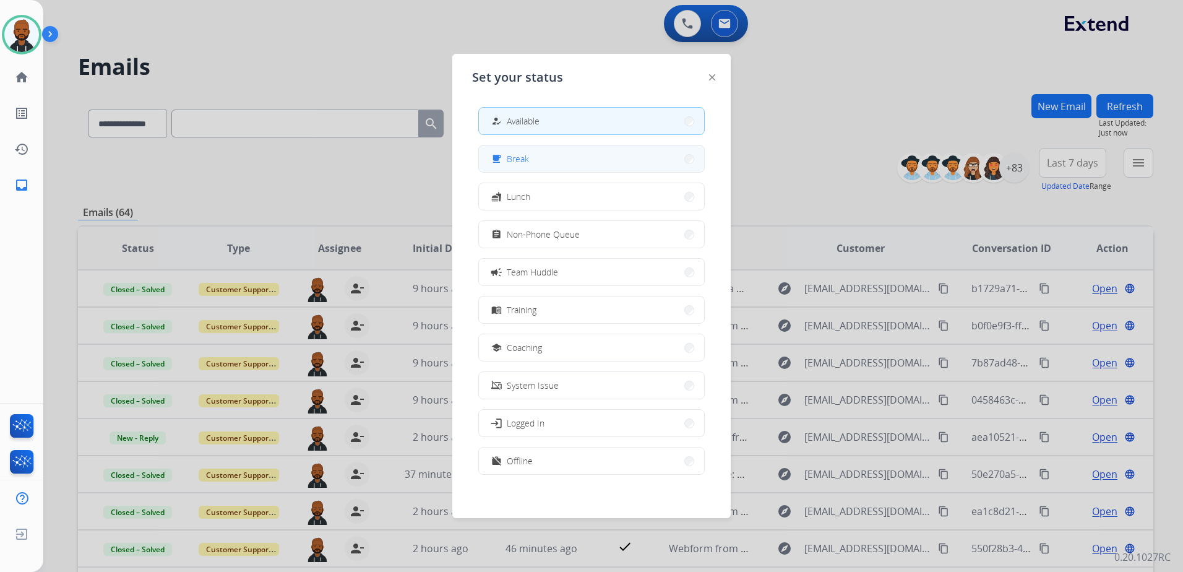
click at [565, 164] on button "free_breakfast Break" at bounding box center [591, 158] width 225 height 27
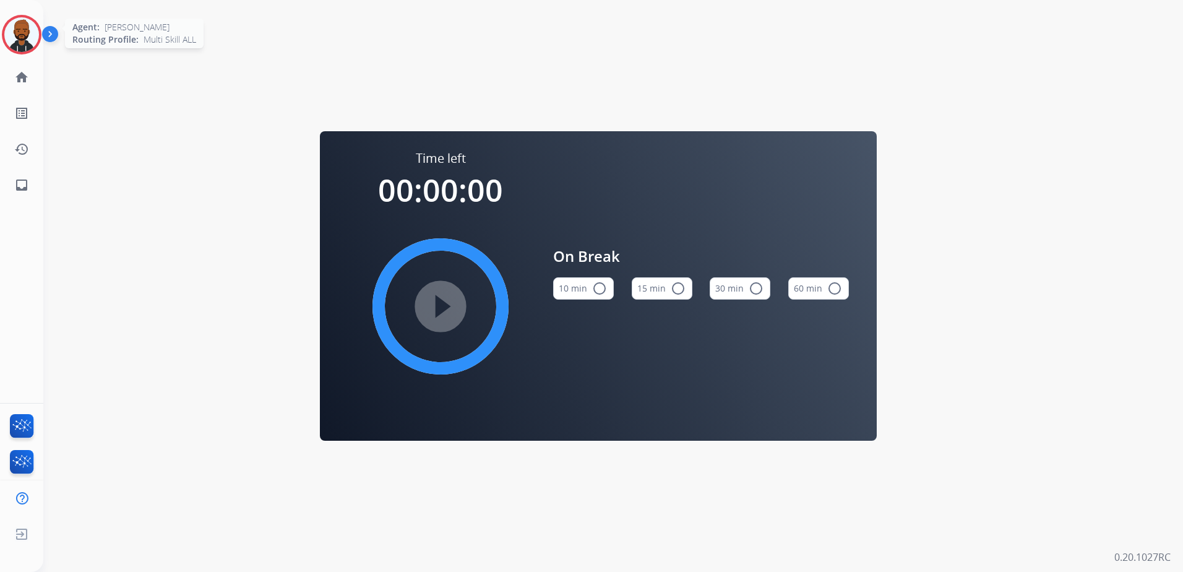
click at [25, 41] on img at bounding box center [21, 34] width 35 height 35
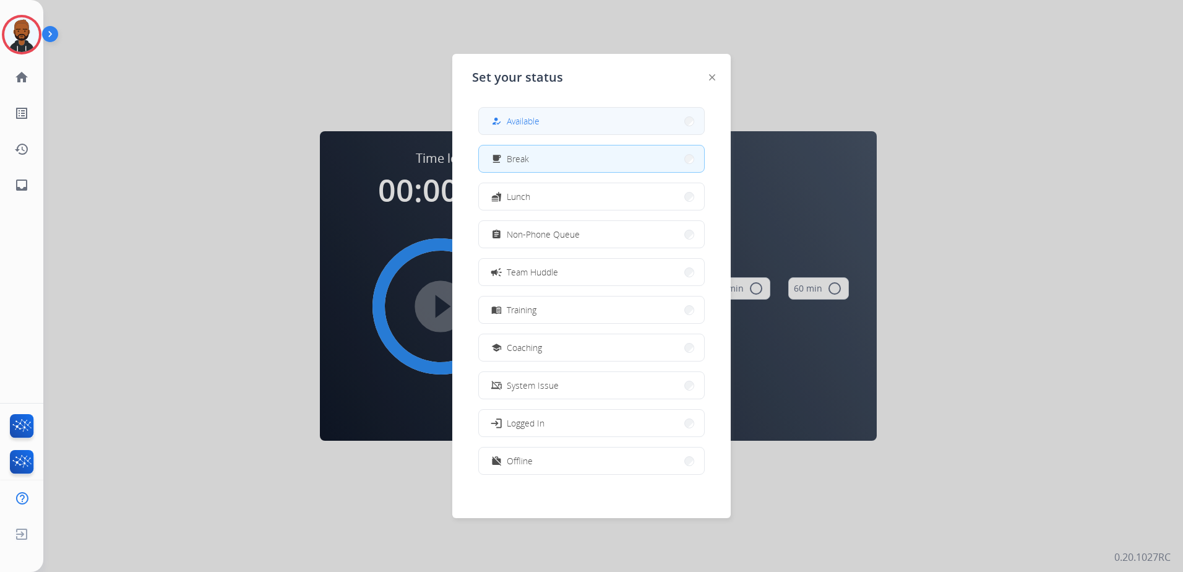
click at [551, 134] on div "how_to_reg Available" at bounding box center [591, 121] width 226 height 28
click at [560, 129] on button "how_to_reg Available" at bounding box center [591, 121] width 225 height 27
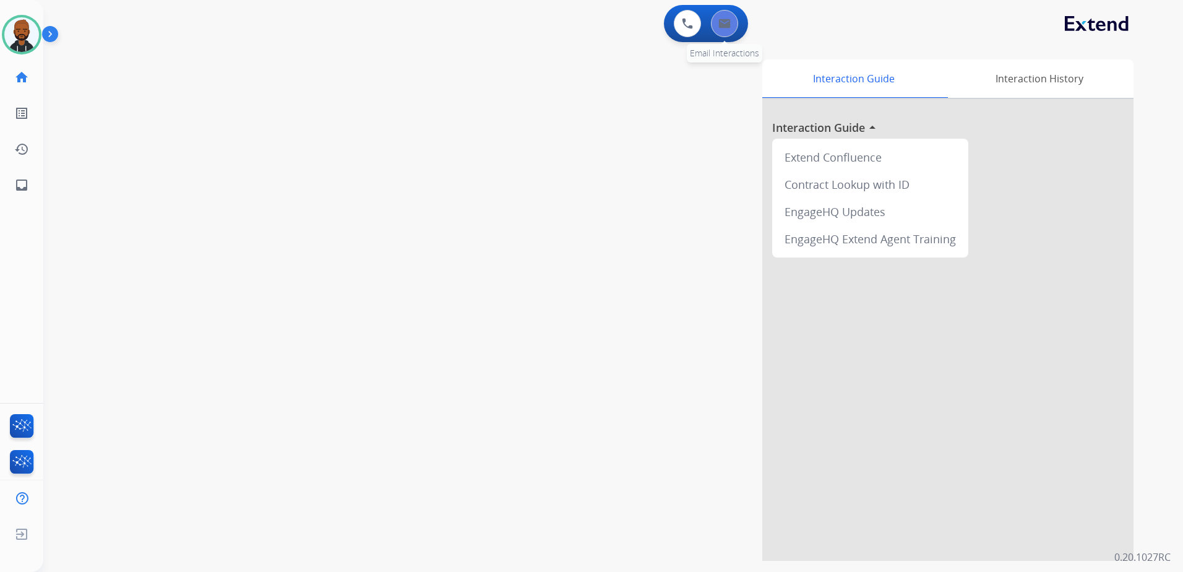
click at [739, 20] on div "0 Email Interactions" at bounding box center [724, 23] width 37 height 27
click at [733, 20] on button at bounding box center [724, 23] width 27 height 27
select select "**********"
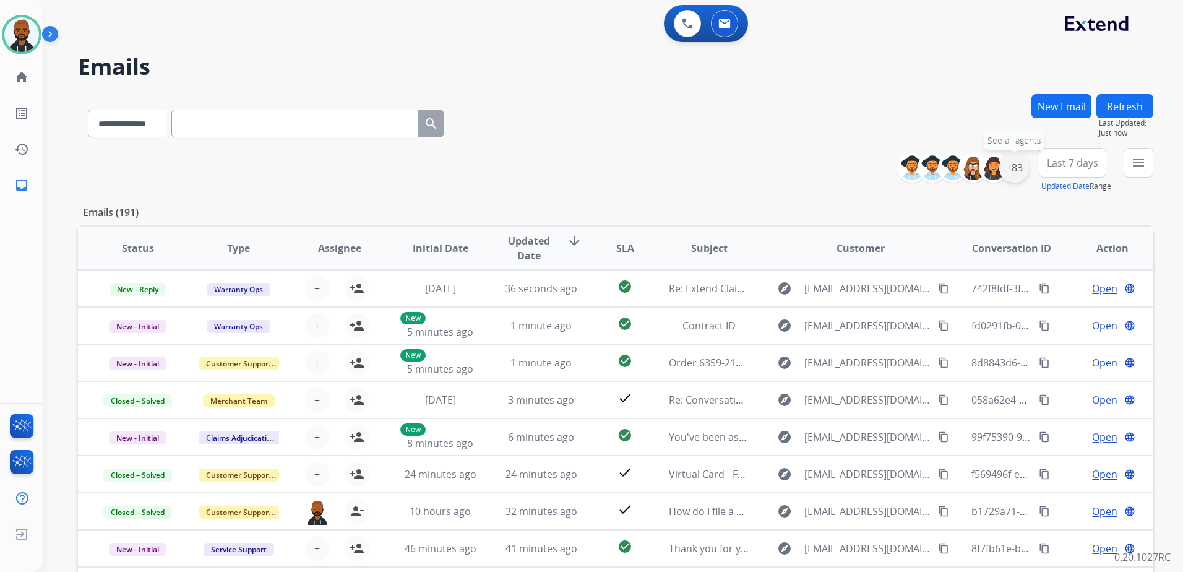
click at [1018, 166] on div "+83" at bounding box center [1014, 168] width 30 height 30
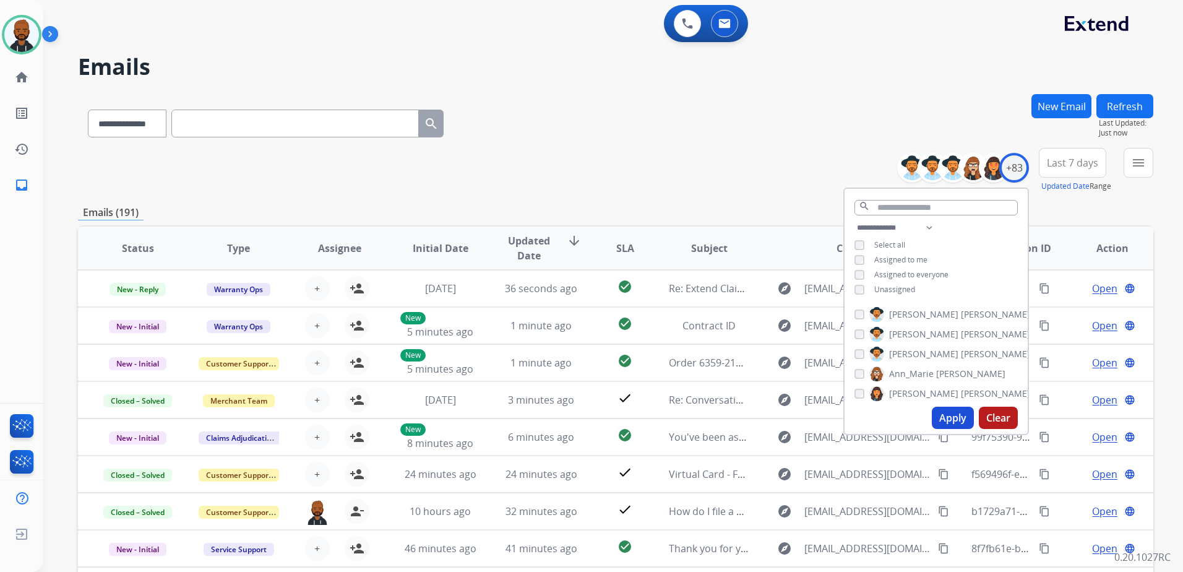
click at [851, 285] on div "**********" at bounding box center [935, 259] width 183 height 79
click at [953, 413] on button "Apply" at bounding box center [953, 417] width 42 height 22
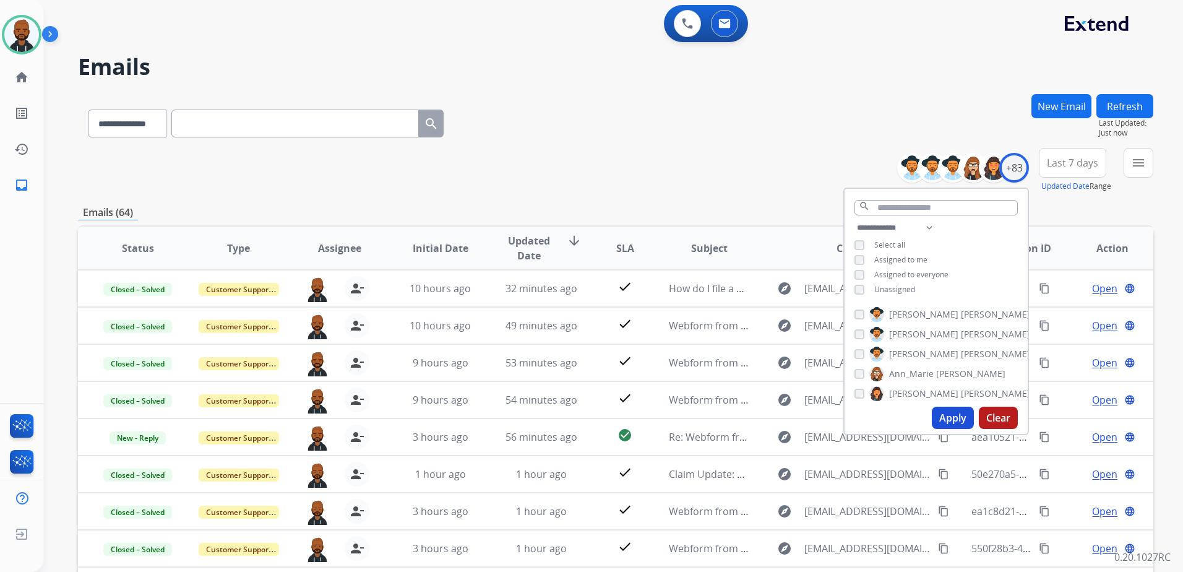
click at [742, 141] on div "**********" at bounding box center [615, 121] width 1075 height 54
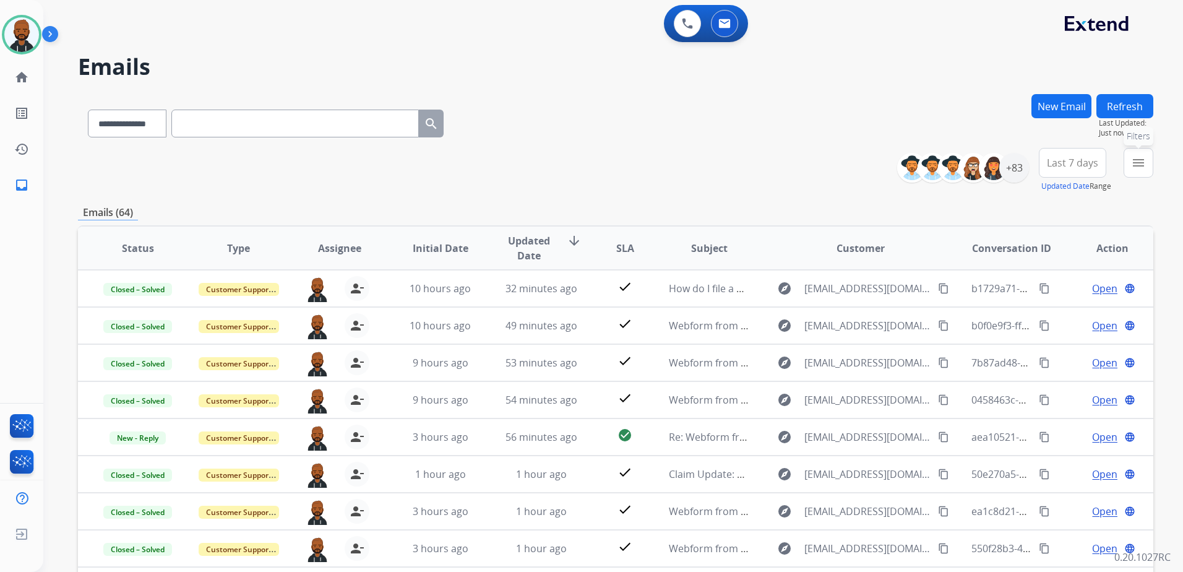
click at [1125, 173] on button "menu Filters" at bounding box center [1138, 163] width 30 height 30
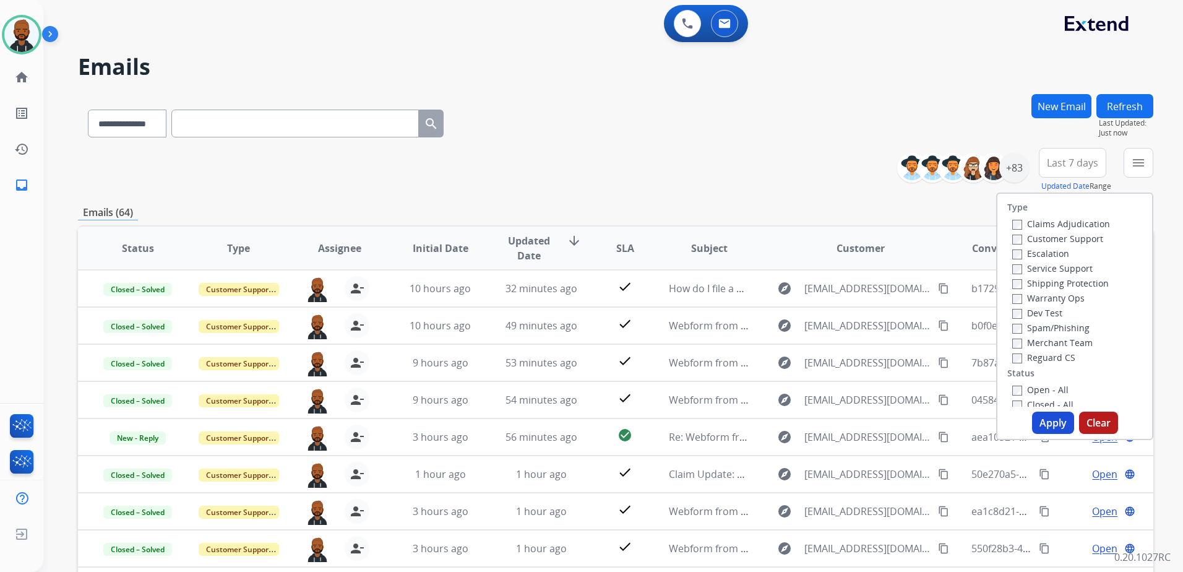
click at [1014, 390] on label "Open - All" at bounding box center [1040, 390] width 56 height 12
click at [1045, 418] on button "Apply" at bounding box center [1053, 422] width 42 height 22
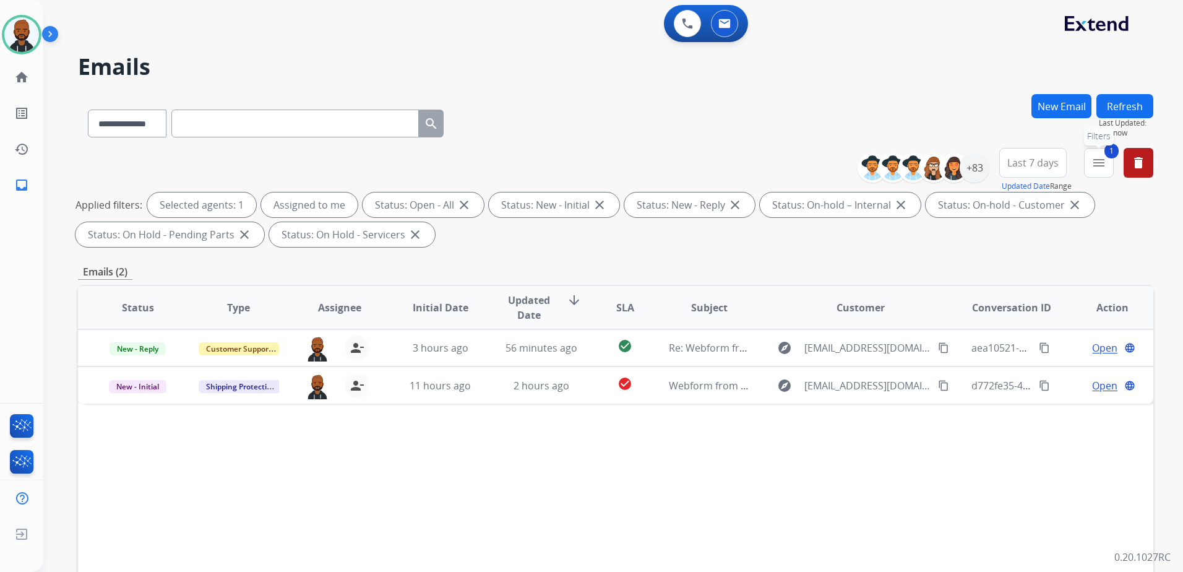
click at [1095, 166] on mat-icon "menu" at bounding box center [1098, 162] width 15 height 15
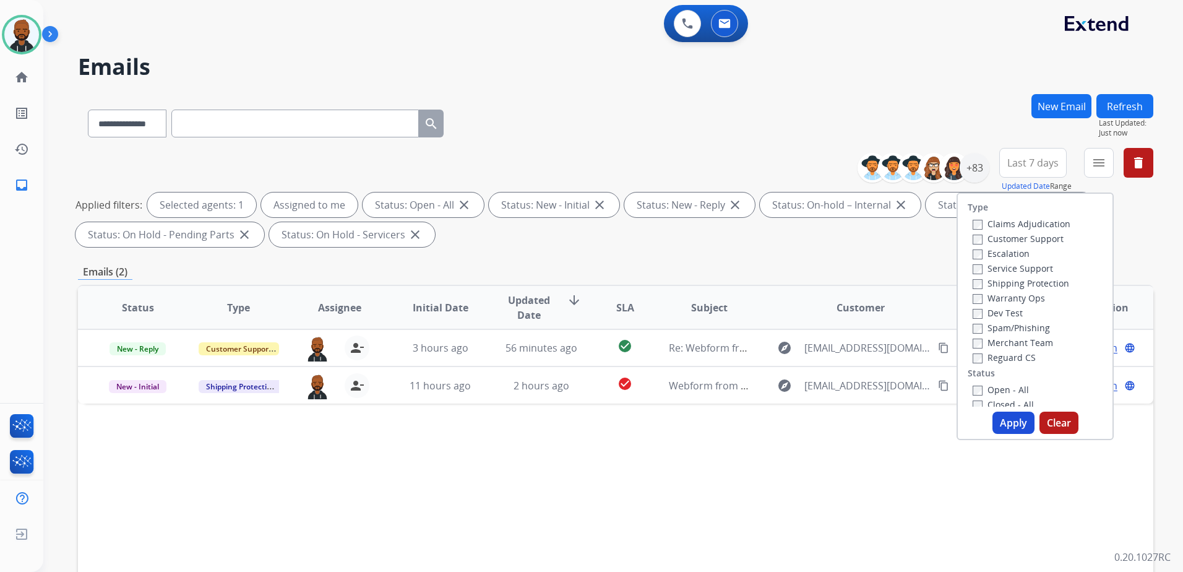
click at [1007, 424] on button "Apply" at bounding box center [1013, 422] width 42 height 22
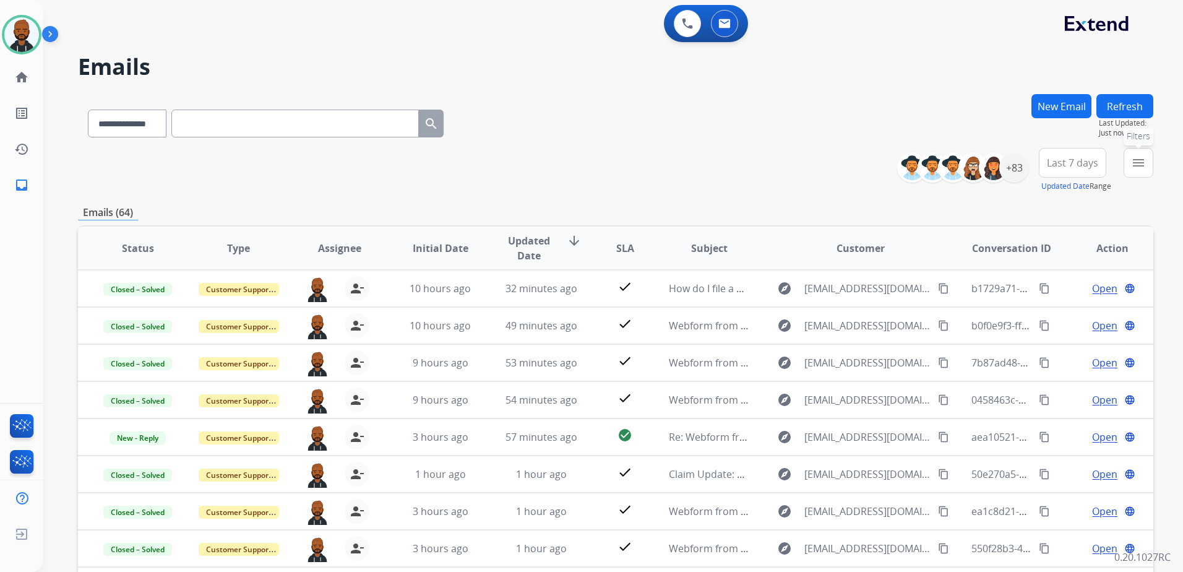
click at [1128, 168] on button "menu Filters" at bounding box center [1138, 163] width 30 height 30
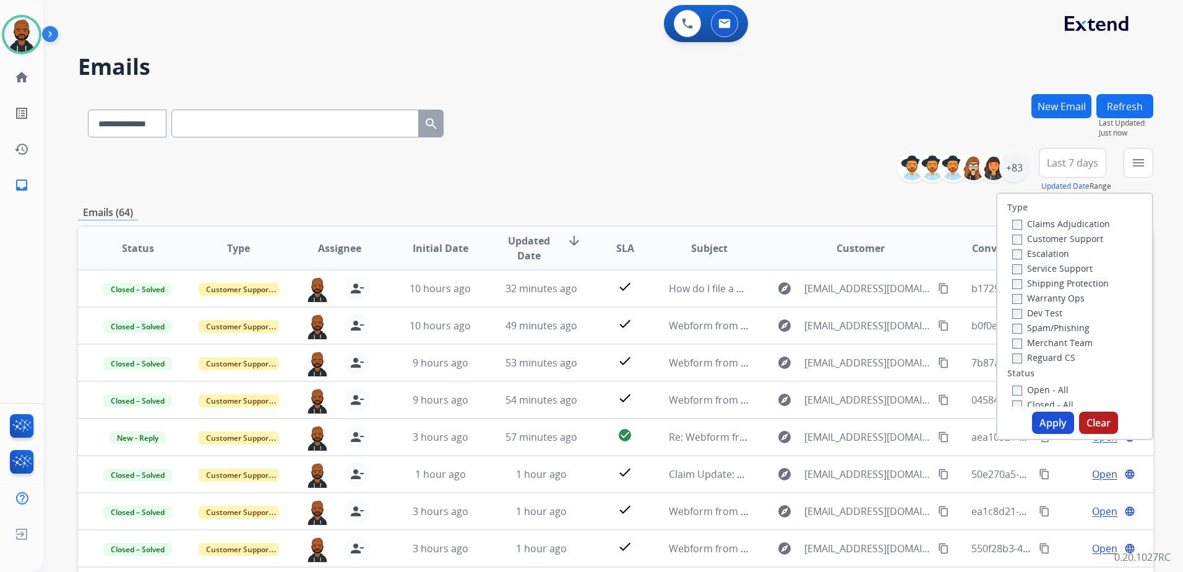
click at [1012, 385] on label "Open - All" at bounding box center [1040, 390] width 56 height 12
click at [1044, 420] on button "Apply" at bounding box center [1053, 422] width 42 height 22
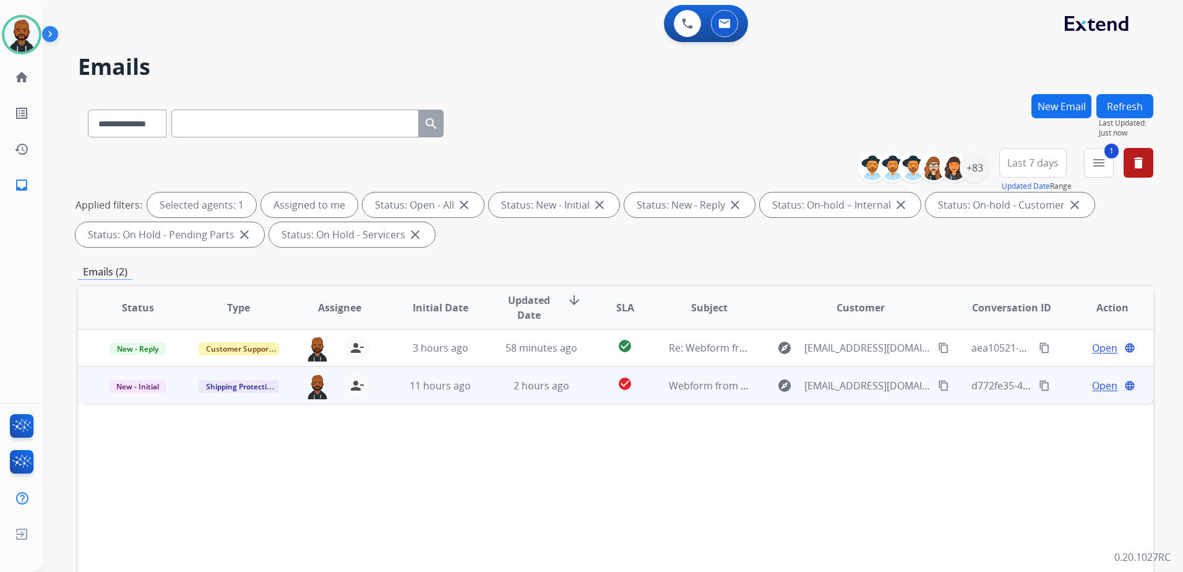
click at [1104, 387] on span "Open" at bounding box center [1104, 385] width 25 height 15
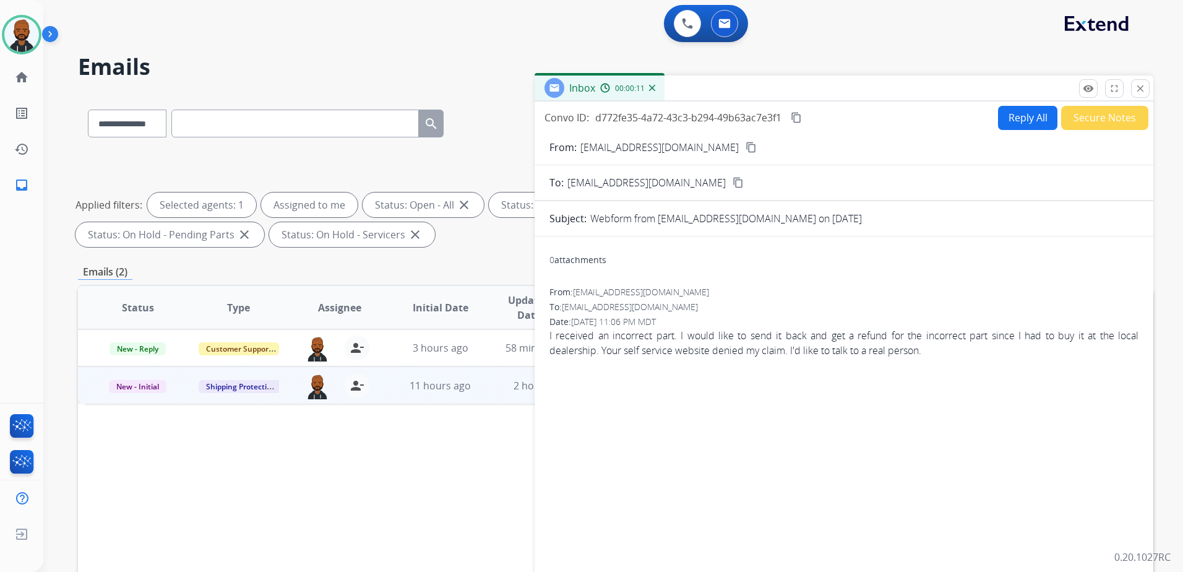
click at [744, 147] on button "content_copy" at bounding box center [751, 147] width 15 height 15
click at [1026, 121] on button "Reply All" at bounding box center [1027, 118] width 59 height 24
select select "**********"
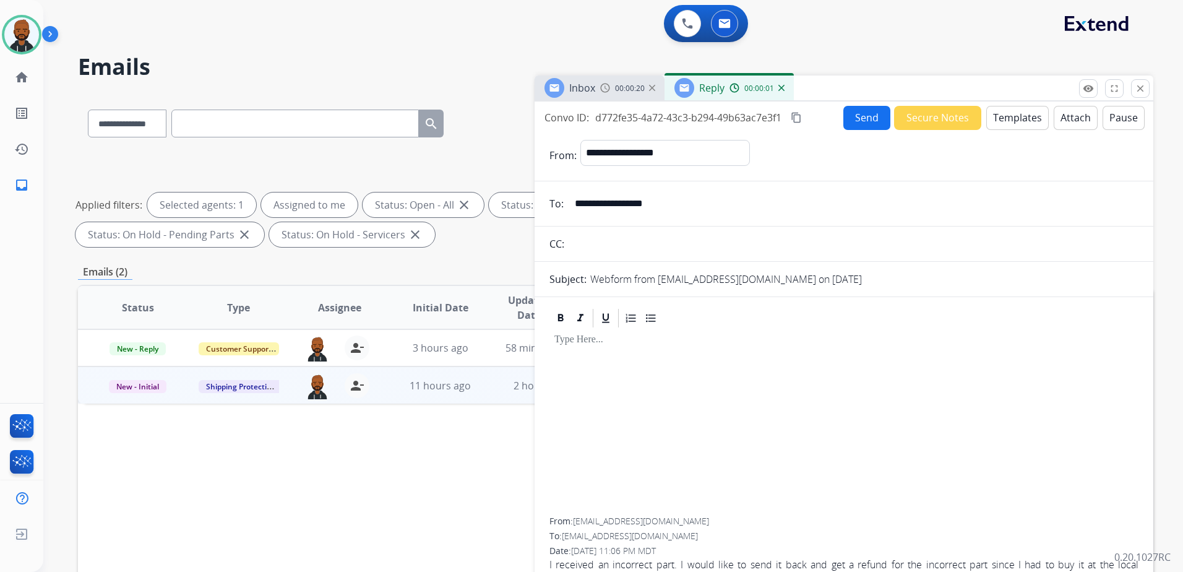
click at [1018, 124] on button "Templates" at bounding box center [1017, 118] width 62 height 24
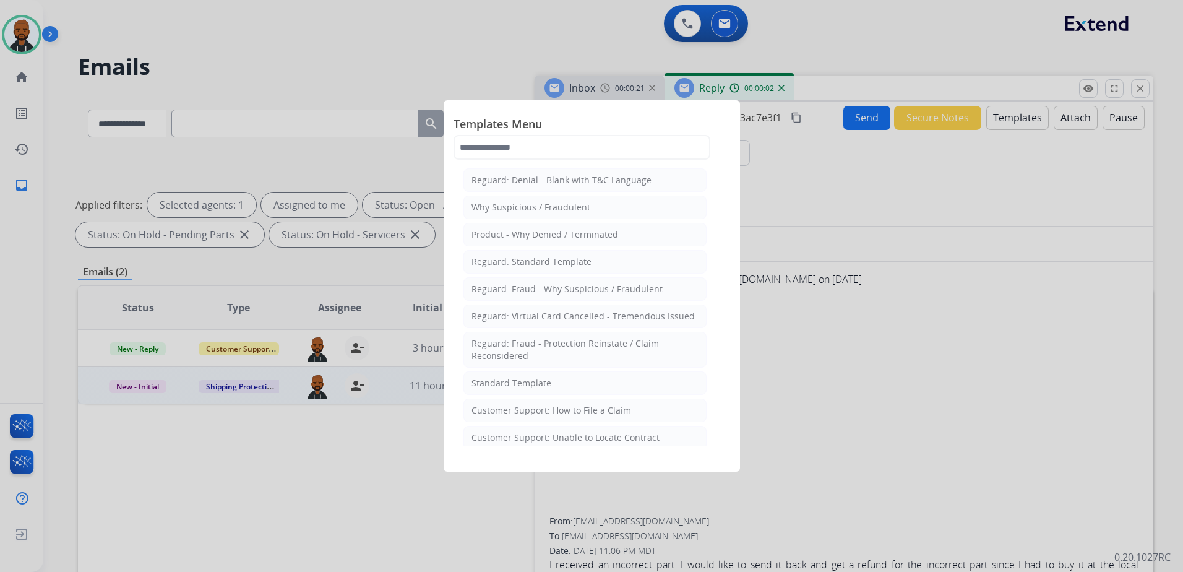
click at [575, 377] on li "Standard Template" at bounding box center [584, 383] width 243 height 24
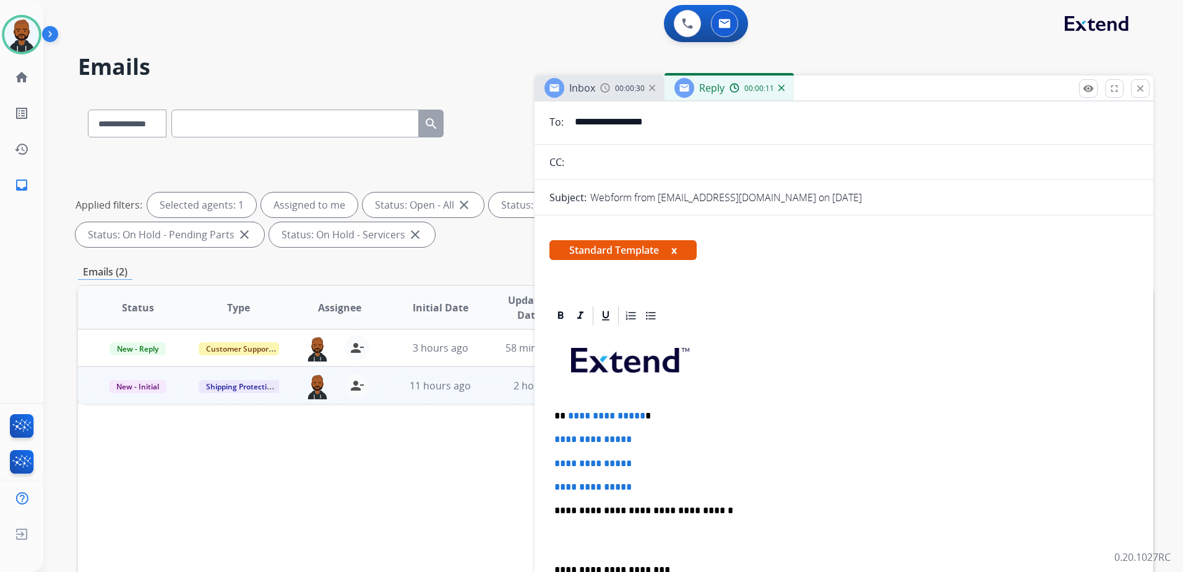
scroll to position [124, 0]
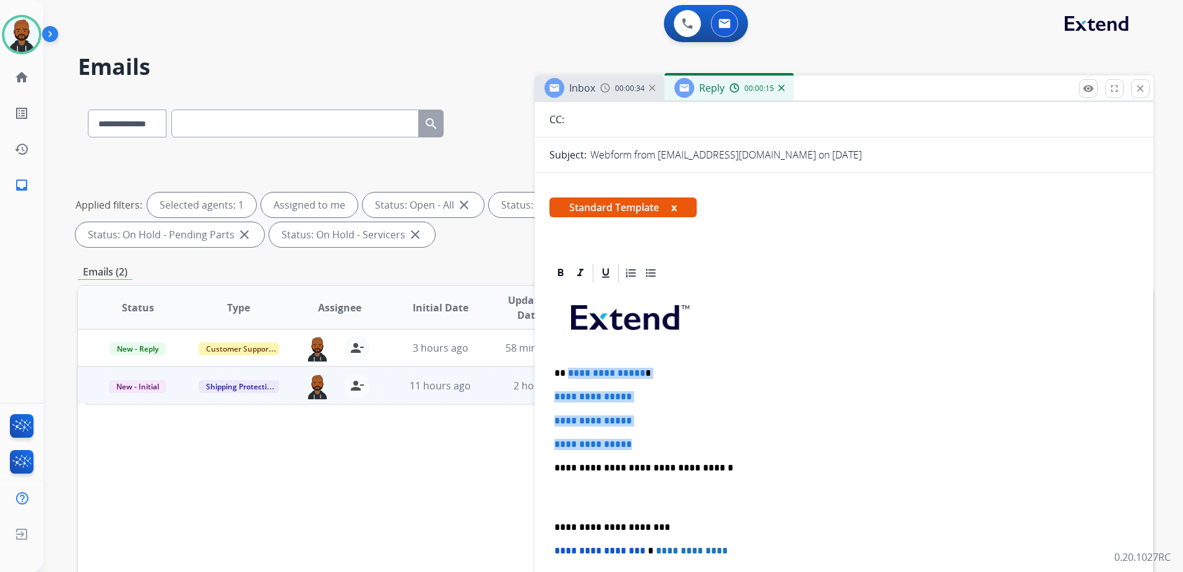
drag, startPoint x: 645, startPoint y: 444, endPoint x: 567, endPoint y: 374, distance: 104.2
click at [567, 374] on div "**********" at bounding box center [843, 497] width 589 height 426
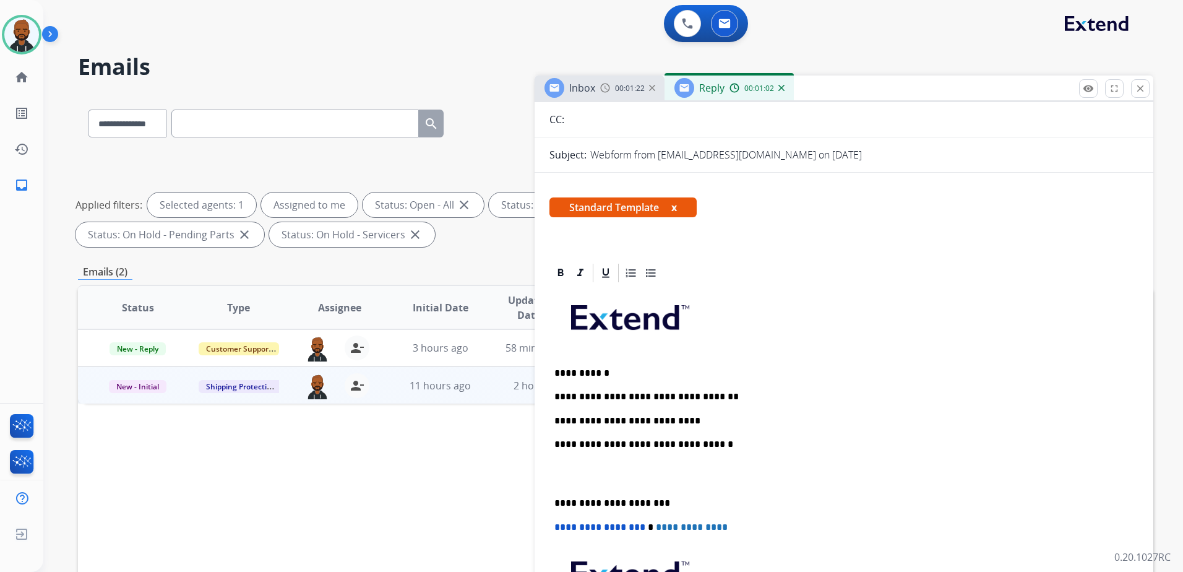
drag, startPoint x: 614, startPoint y: 420, endPoint x: 622, endPoint y: 423, distance: 8.6
click at [685, 431] on div "**********" at bounding box center [843, 485] width 589 height 402
click at [684, 421] on p "**********" at bounding box center [838, 420] width 569 height 11
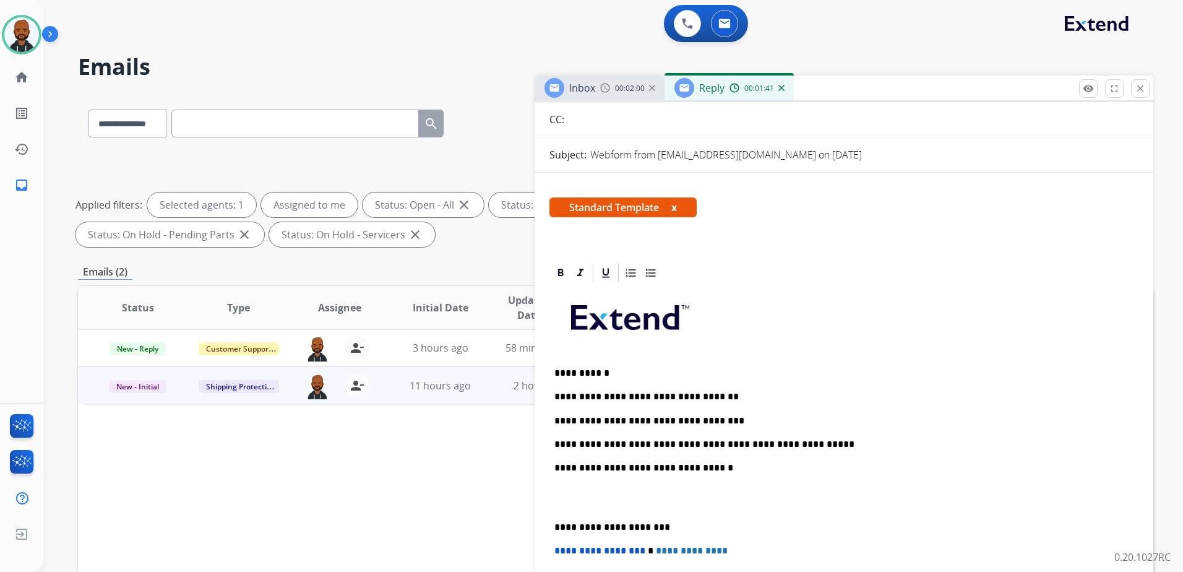
click at [556, 526] on p "**********" at bounding box center [838, 526] width 569 height 11
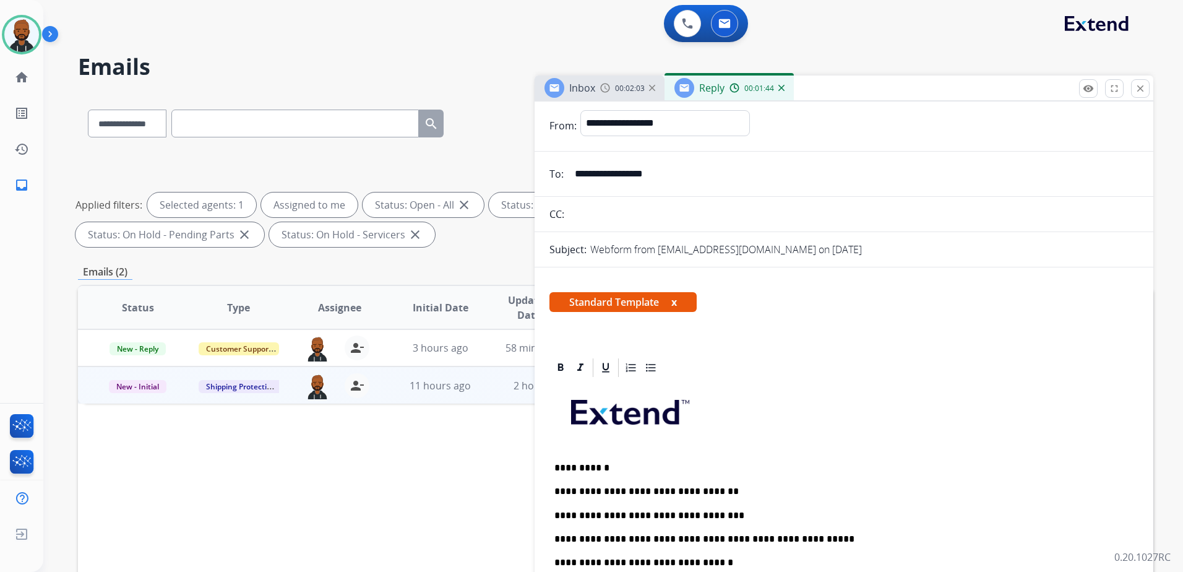
scroll to position [0, 0]
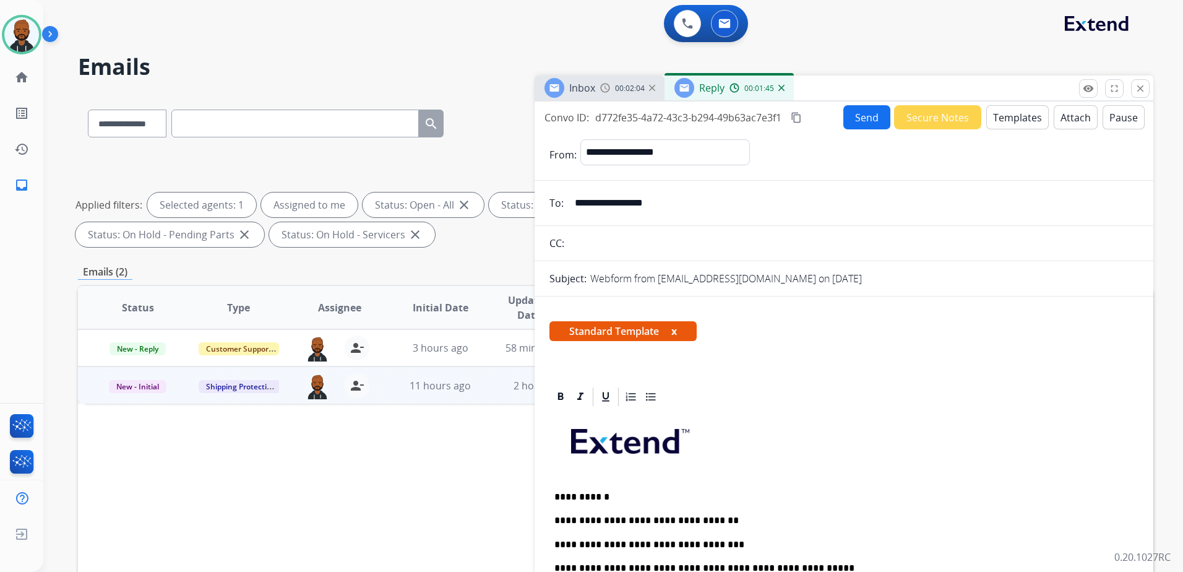
drag, startPoint x: 794, startPoint y: 116, endPoint x: 820, endPoint y: 140, distance: 35.9
click at [794, 115] on mat-icon "content_copy" at bounding box center [796, 117] width 11 height 11
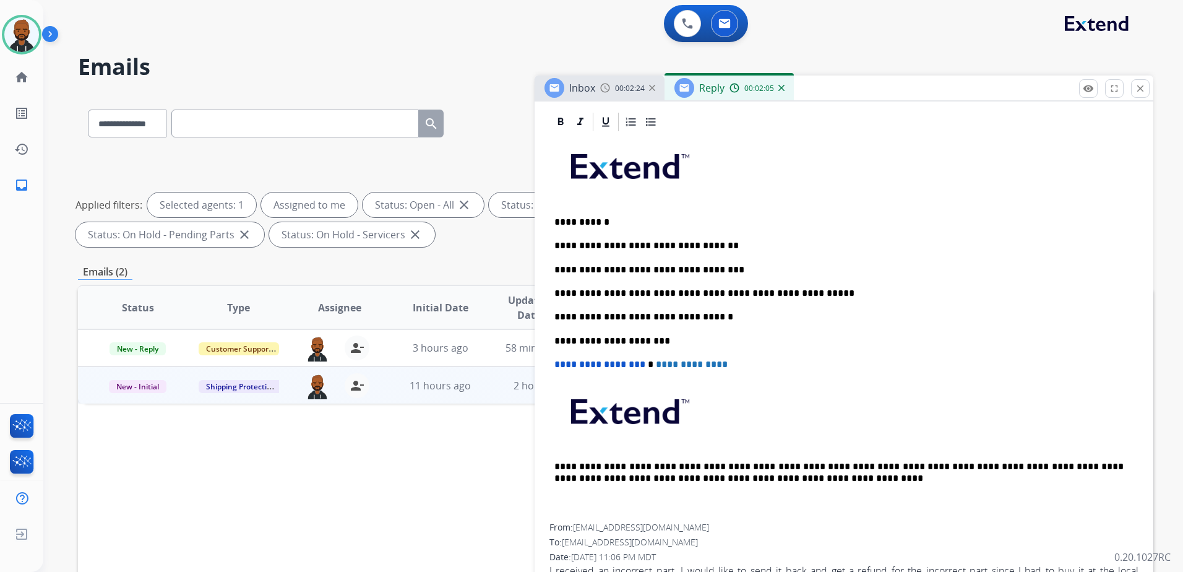
click at [812, 296] on p "**********" at bounding box center [838, 293] width 569 height 11
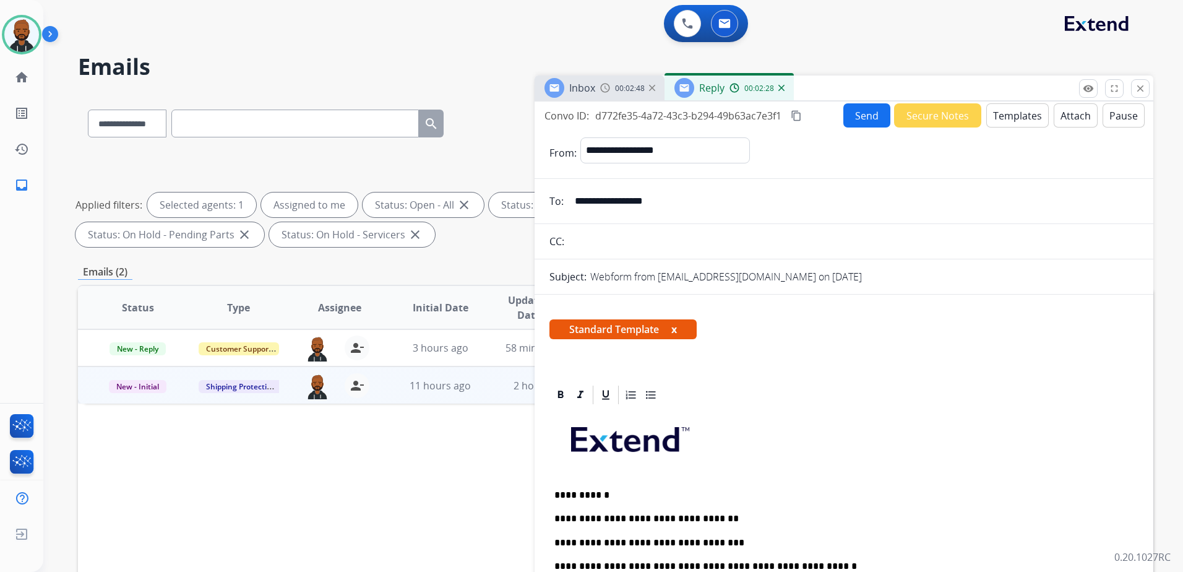
scroll to position [0, 0]
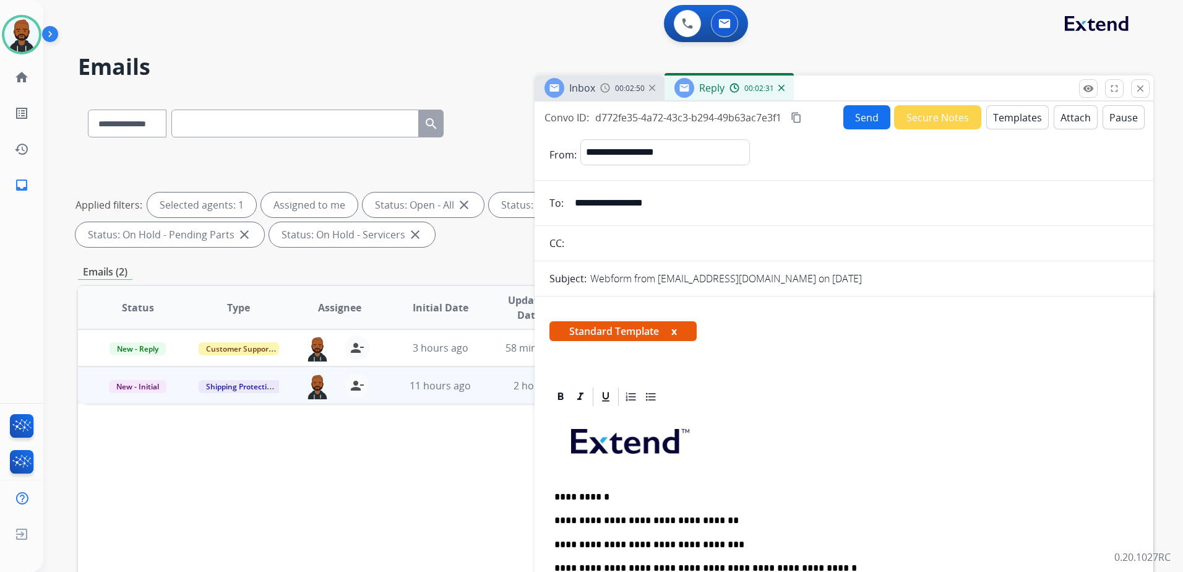
click at [846, 114] on button "Send" at bounding box center [866, 117] width 47 height 24
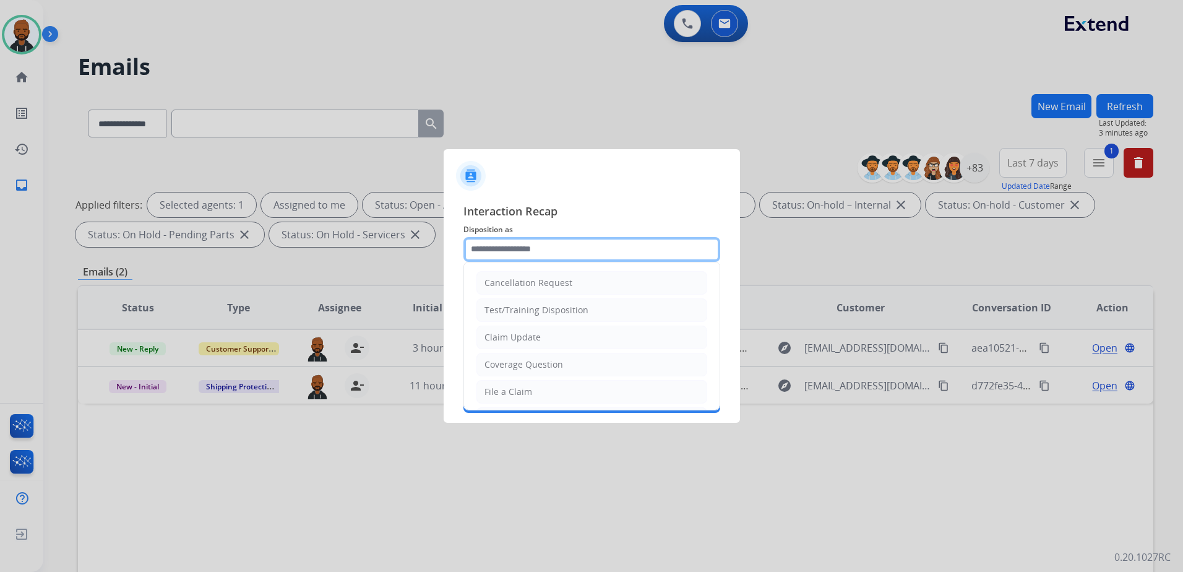
click at [606, 257] on input "text" at bounding box center [591, 249] width 257 height 25
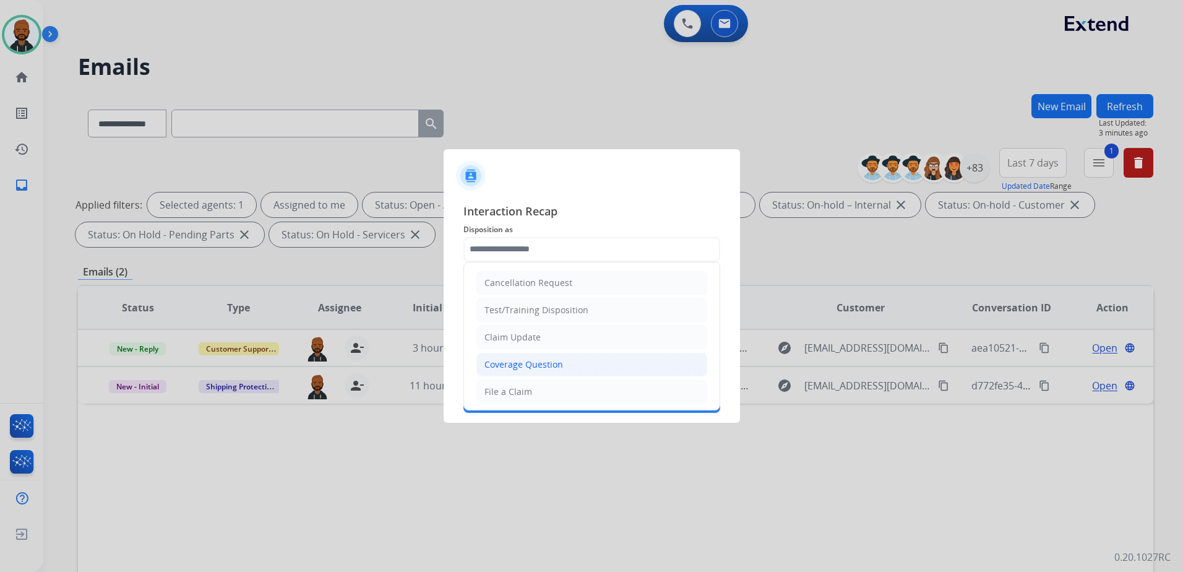
click at [540, 371] on li "Coverage Question" at bounding box center [591, 365] width 231 height 24
type input "**********"
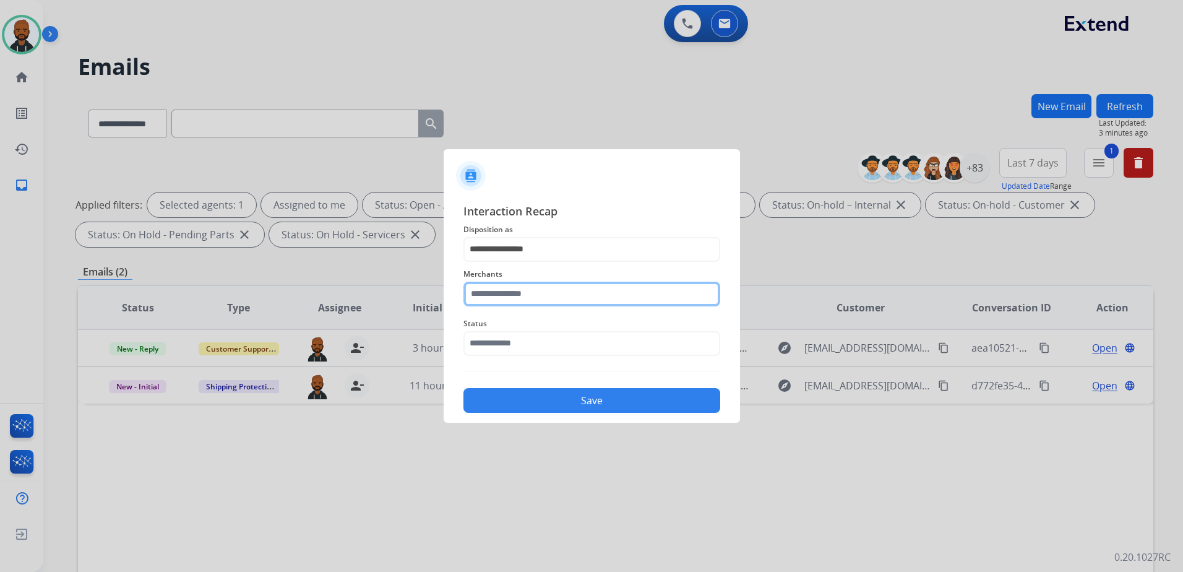
click at [557, 286] on input "text" at bounding box center [591, 293] width 257 height 25
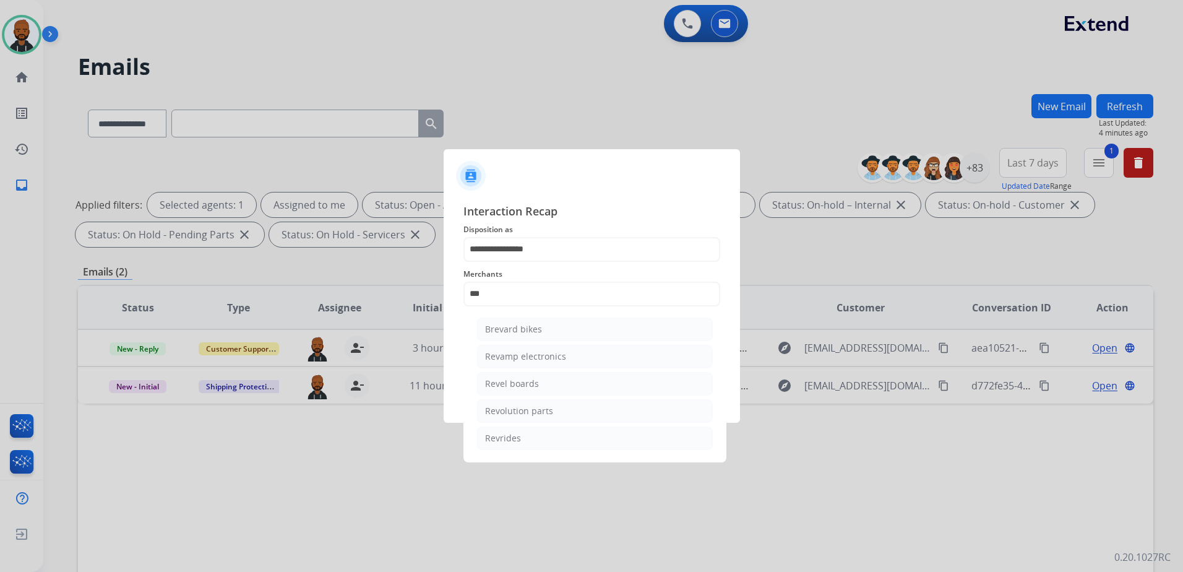
click at [540, 411] on div "Revolution parts" at bounding box center [519, 411] width 68 height 12
type input "**********"
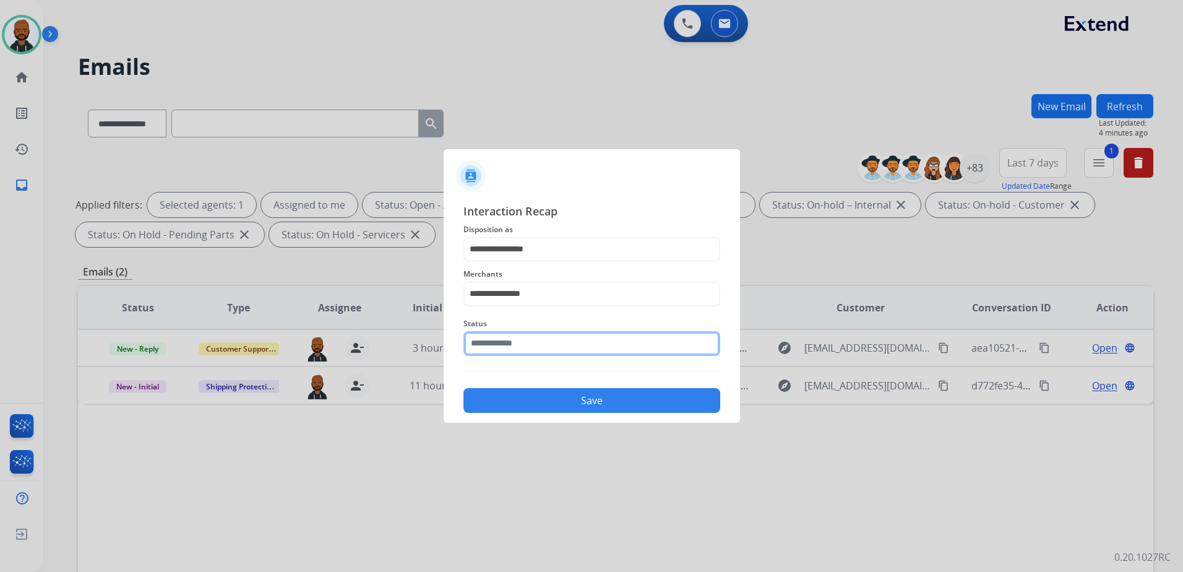
click at [537, 343] on input "text" at bounding box center [591, 343] width 257 height 25
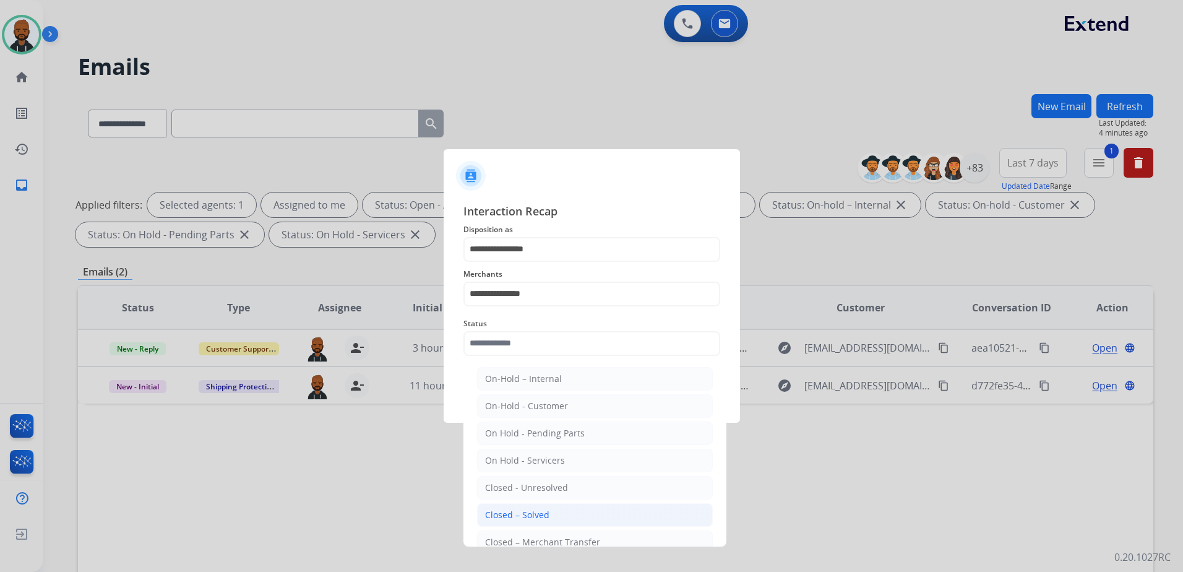
click at [527, 506] on li "Closed – Solved" at bounding box center [595, 515] width 236 height 24
type input "**********"
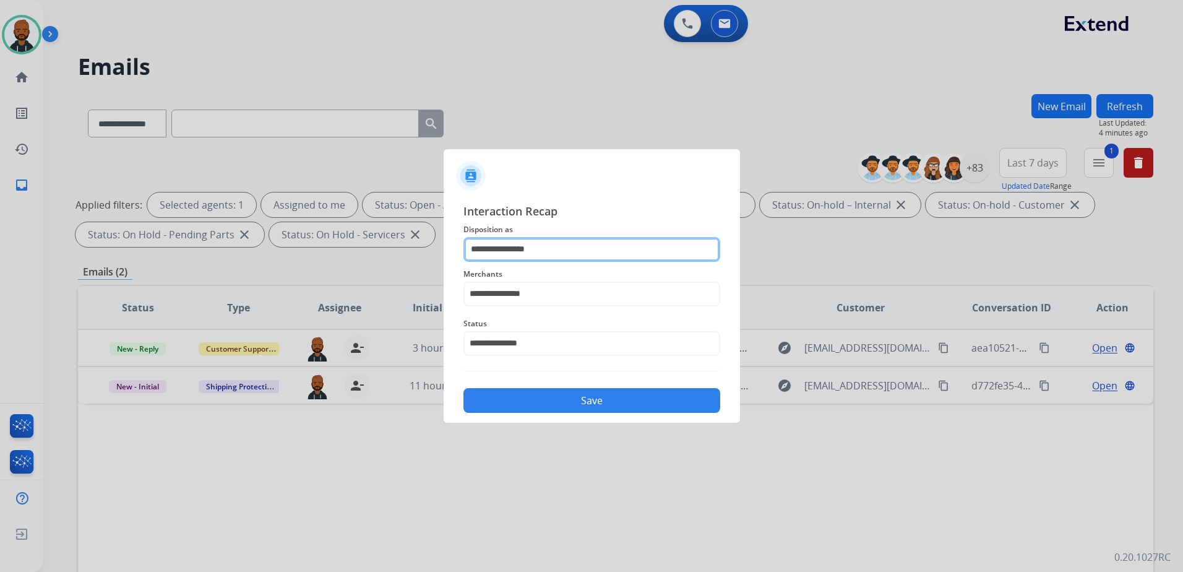
click at [557, 252] on input "**********" at bounding box center [591, 249] width 257 height 25
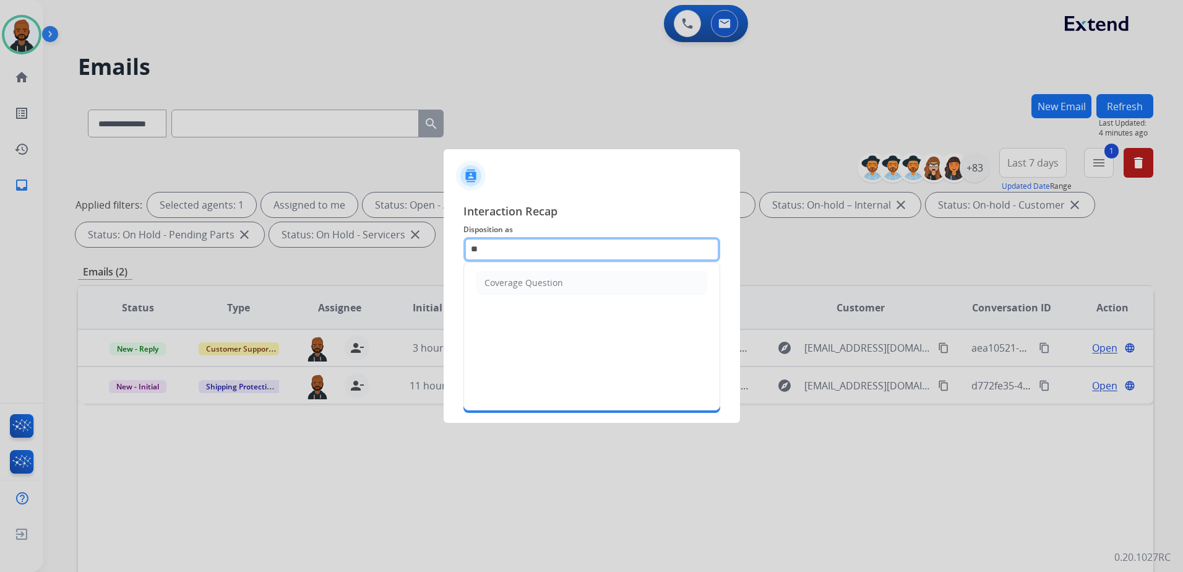
type input "*"
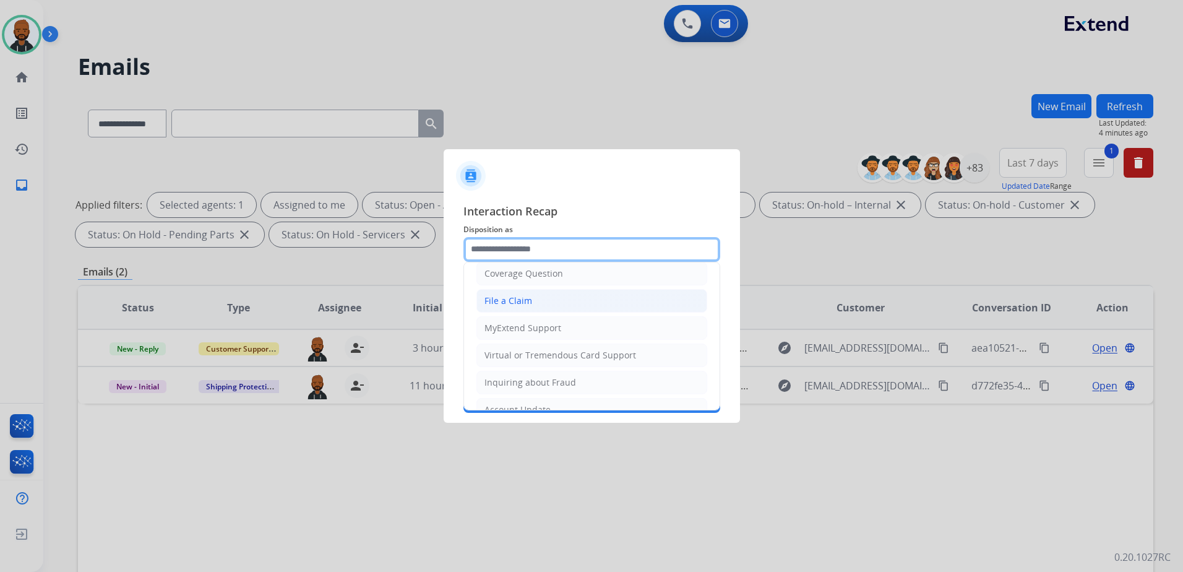
scroll to position [124, 0]
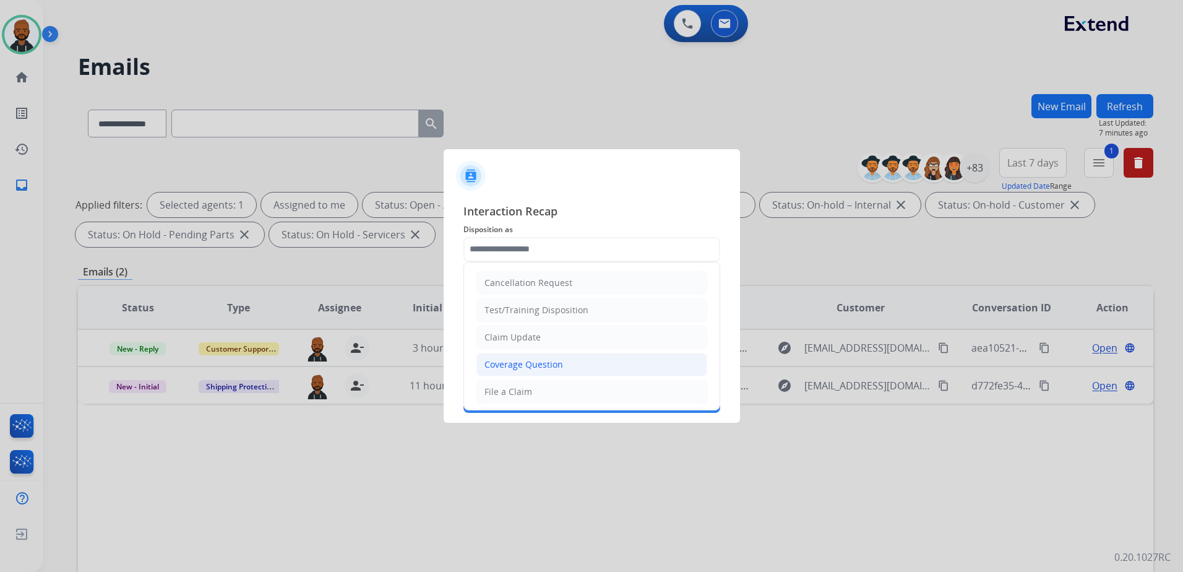
click at [554, 362] on div "Coverage Question" at bounding box center [523, 364] width 79 height 12
type input "**********"
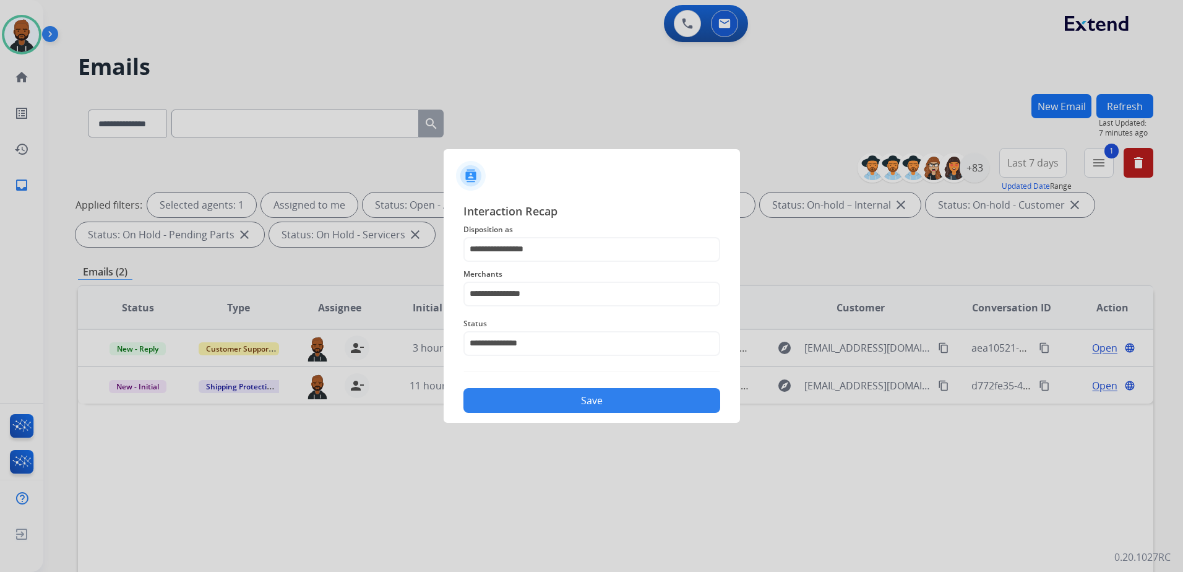
click at [577, 404] on button "Save" at bounding box center [591, 400] width 257 height 25
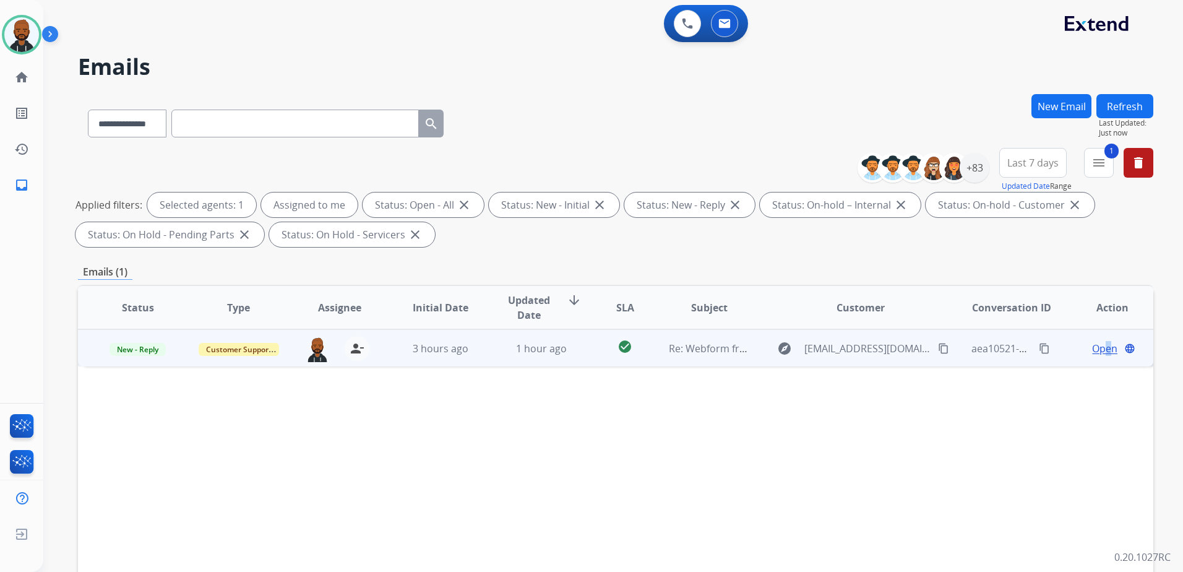
drag, startPoint x: 1100, startPoint y: 341, endPoint x: 1097, endPoint y: 348, distance: 7.2
click at [1097, 348] on span "Open" at bounding box center [1104, 348] width 25 height 15
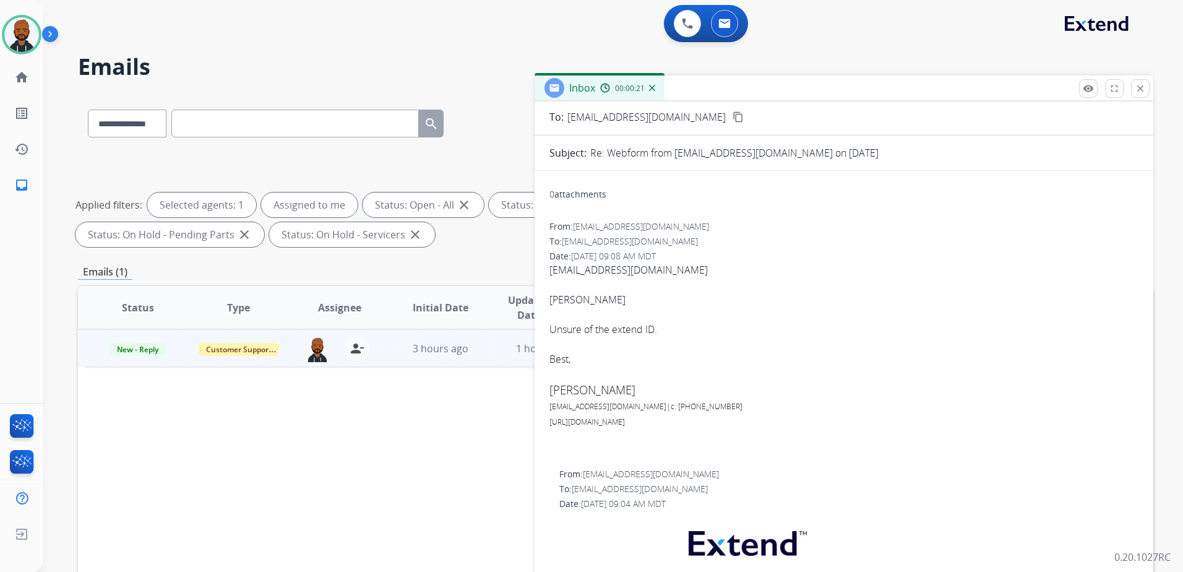
scroll to position [0, 0]
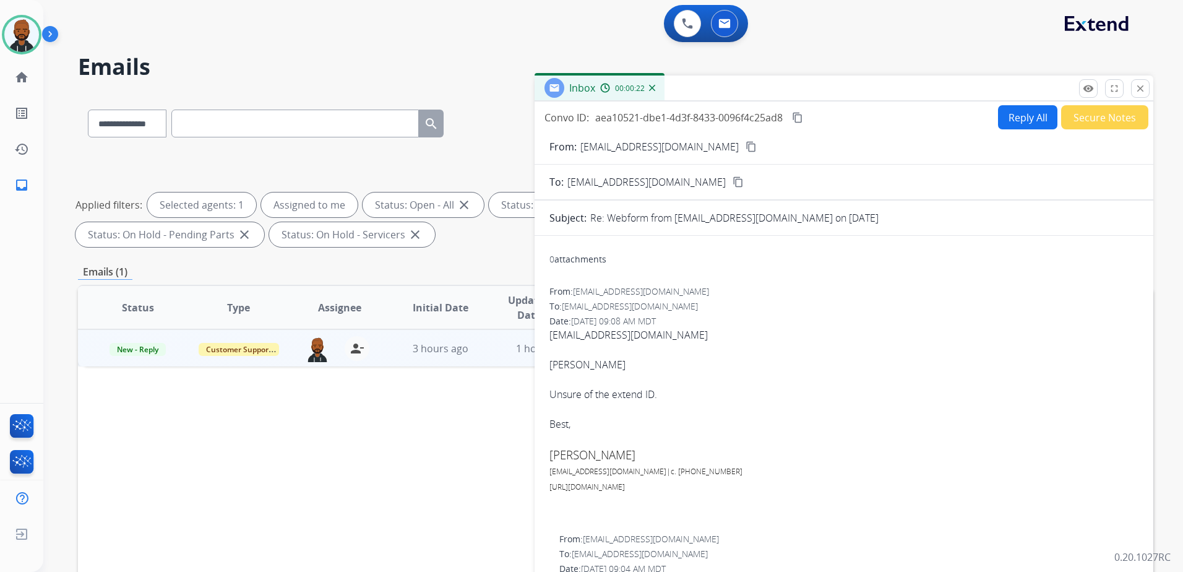
click at [1010, 120] on button "Reply All" at bounding box center [1027, 117] width 59 height 24
select select "**********"
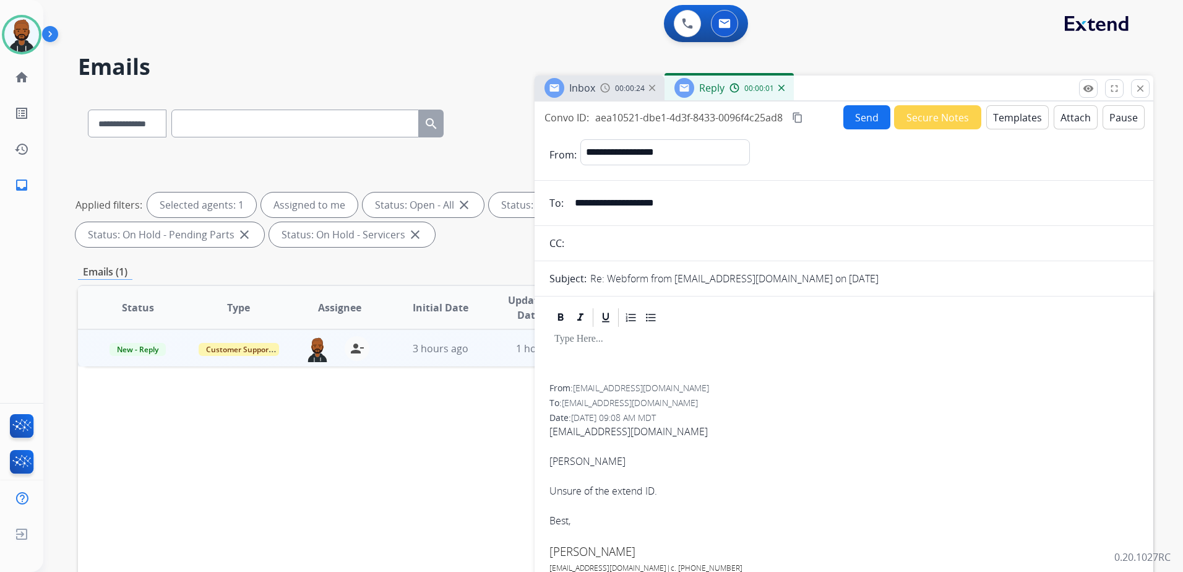
click at [1002, 114] on button "Templates" at bounding box center [1017, 117] width 62 height 24
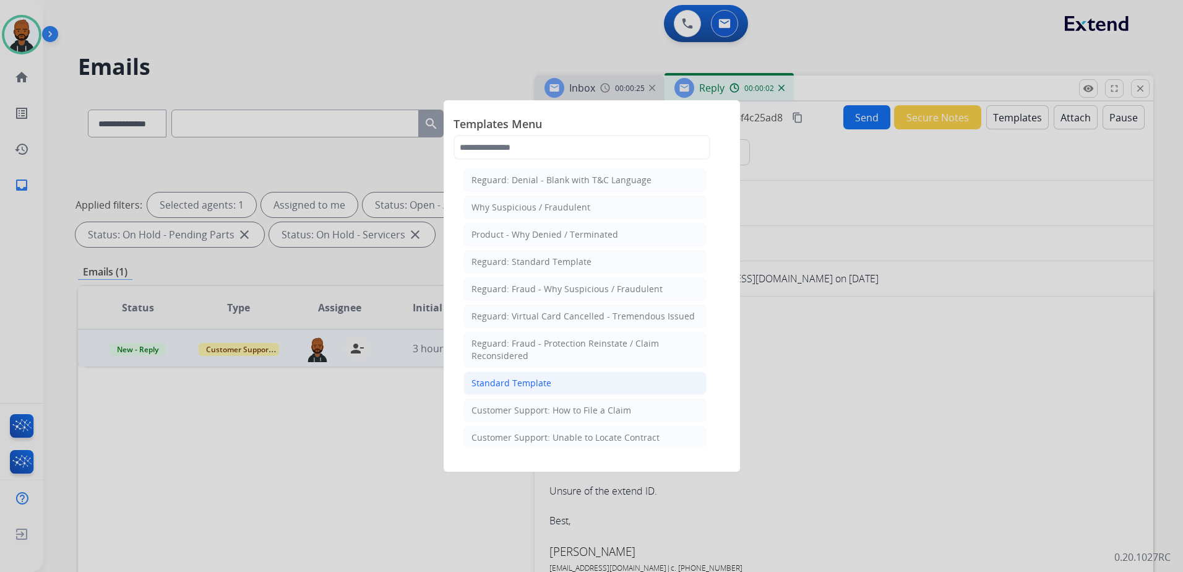
click at [602, 378] on li "Standard Template" at bounding box center [584, 383] width 243 height 24
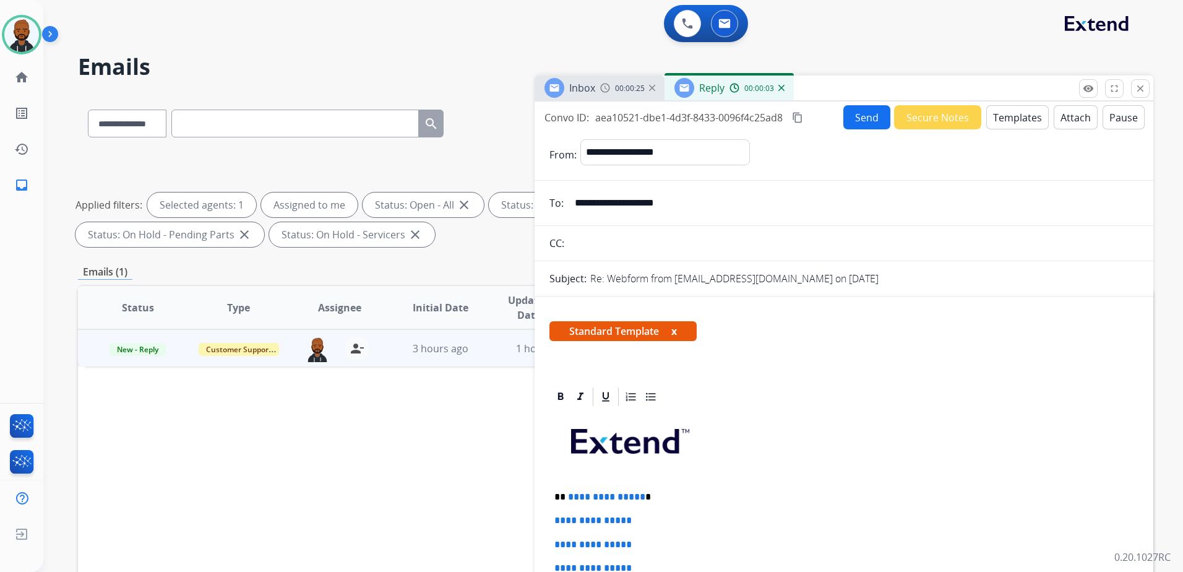
scroll to position [186, 0]
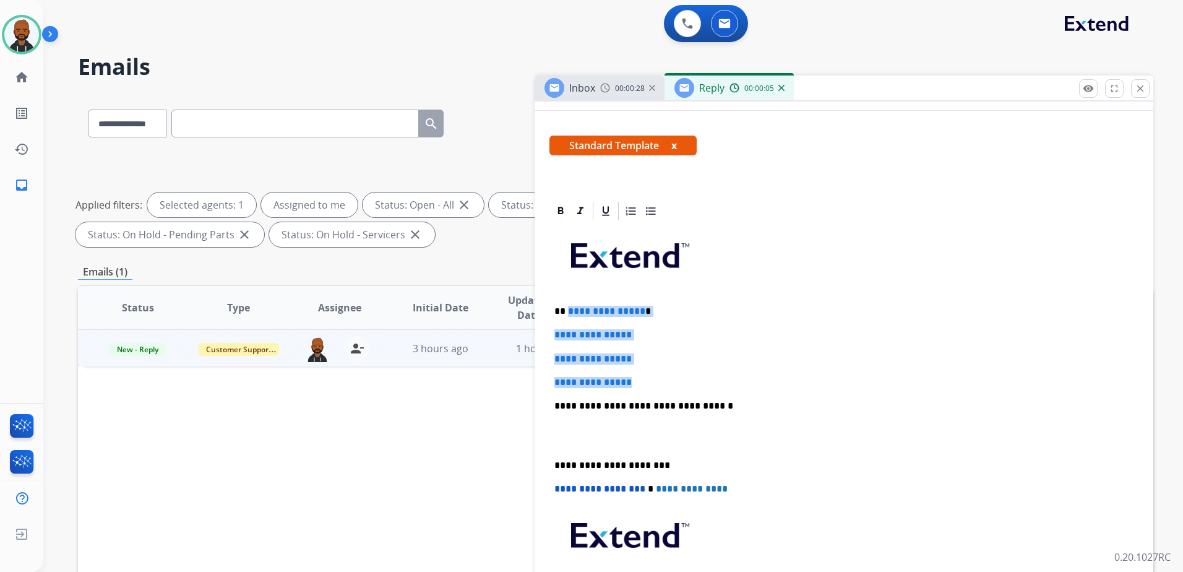
drag, startPoint x: 645, startPoint y: 382, endPoint x: 567, endPoint y: 309, distance: 106.4
click at [567, 309] on div "**********" at bounding box center [843, 435] width 589 height 426
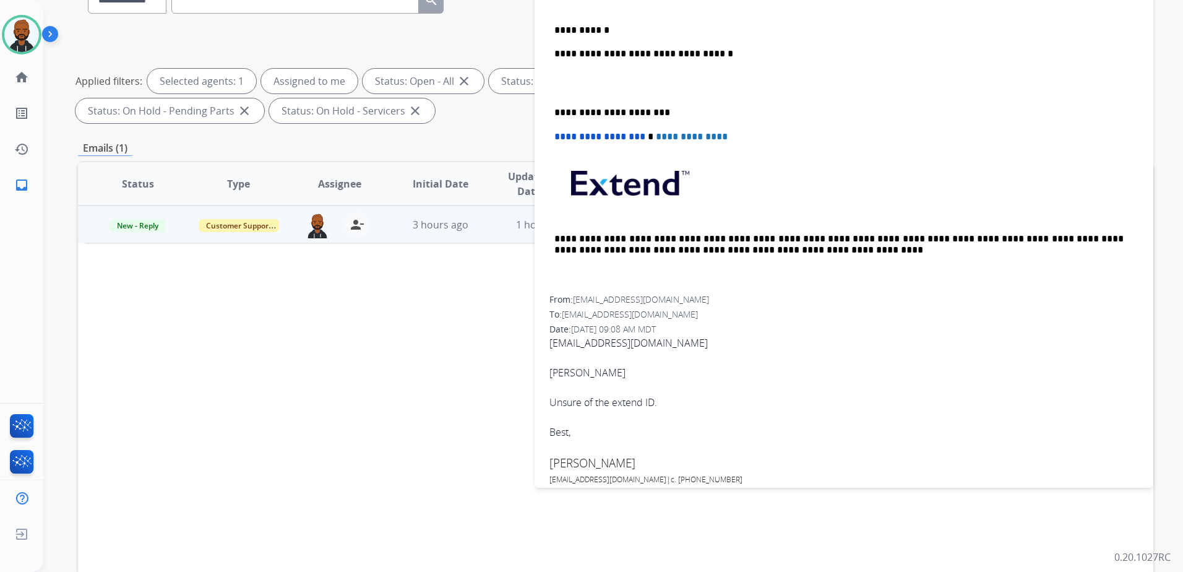
scroll to position [106, 0]
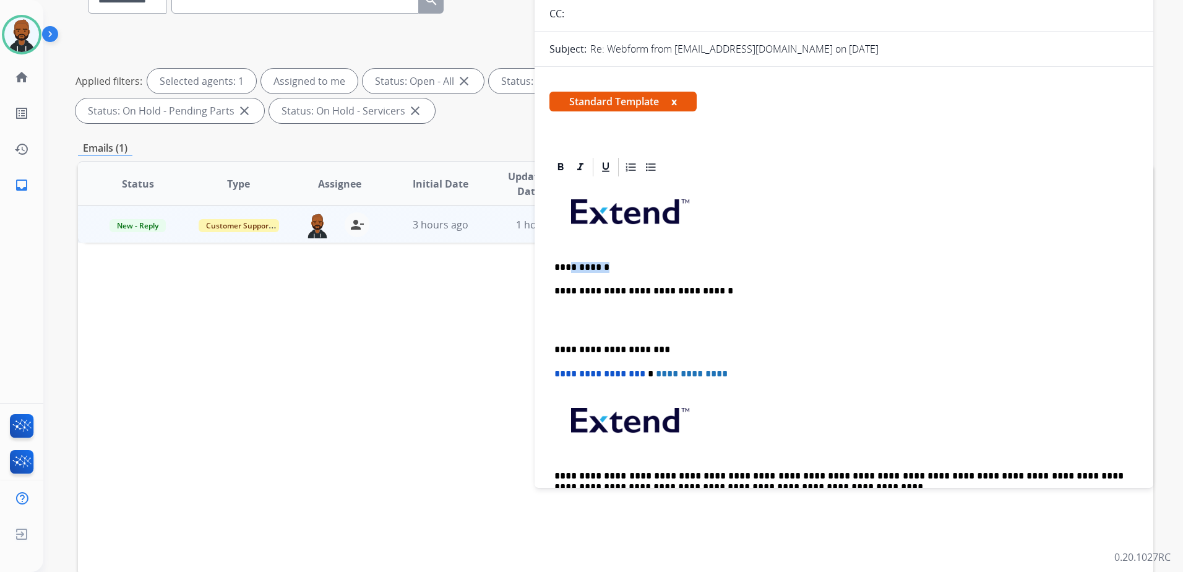
drag, startPoint x: 620, startPoint y: 265, endPoint x: 569, endPoint y: 265, distance: 50.7
click at [569, 265] on p "**********" at bounding box center [838, 267] width 569 height 11
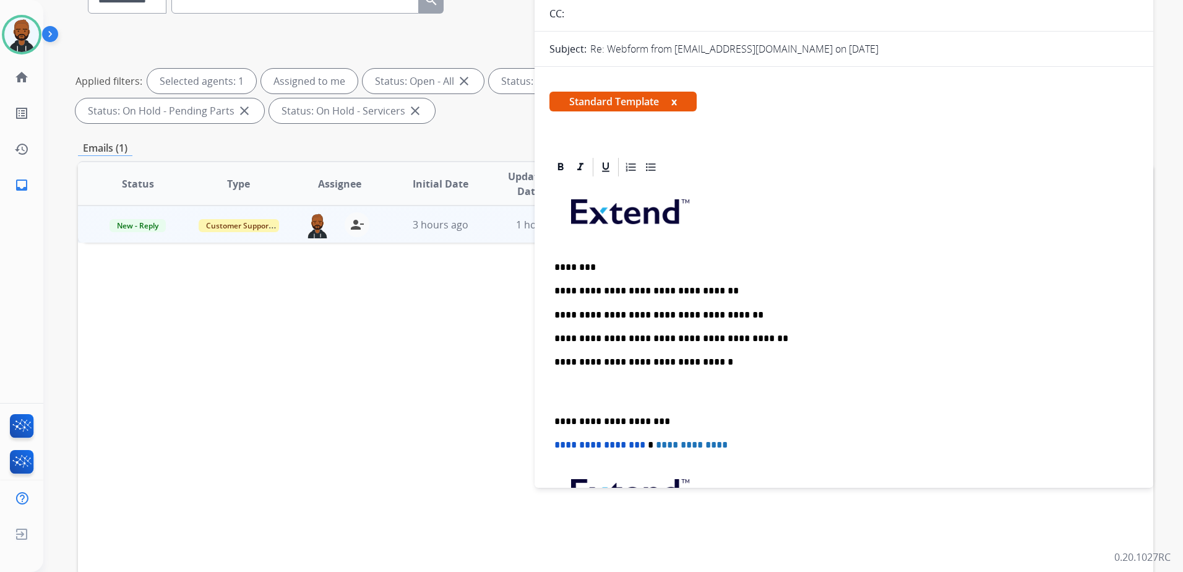
click at [552, 418] on div "**********" at bounding box center [843, 391] width 589 height 426
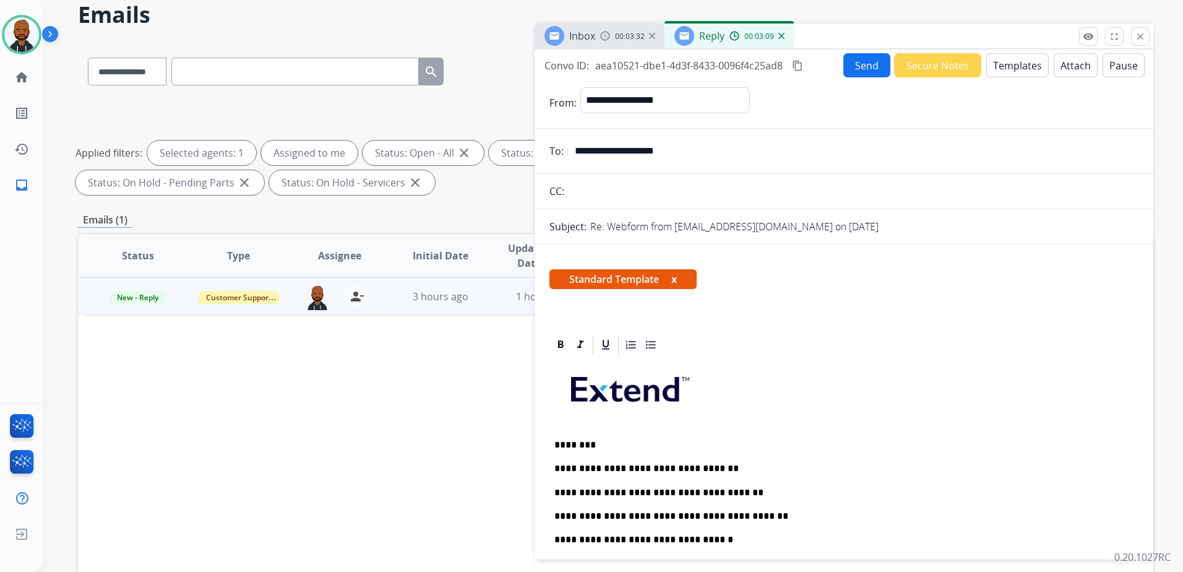
scroll to position [0, 0]
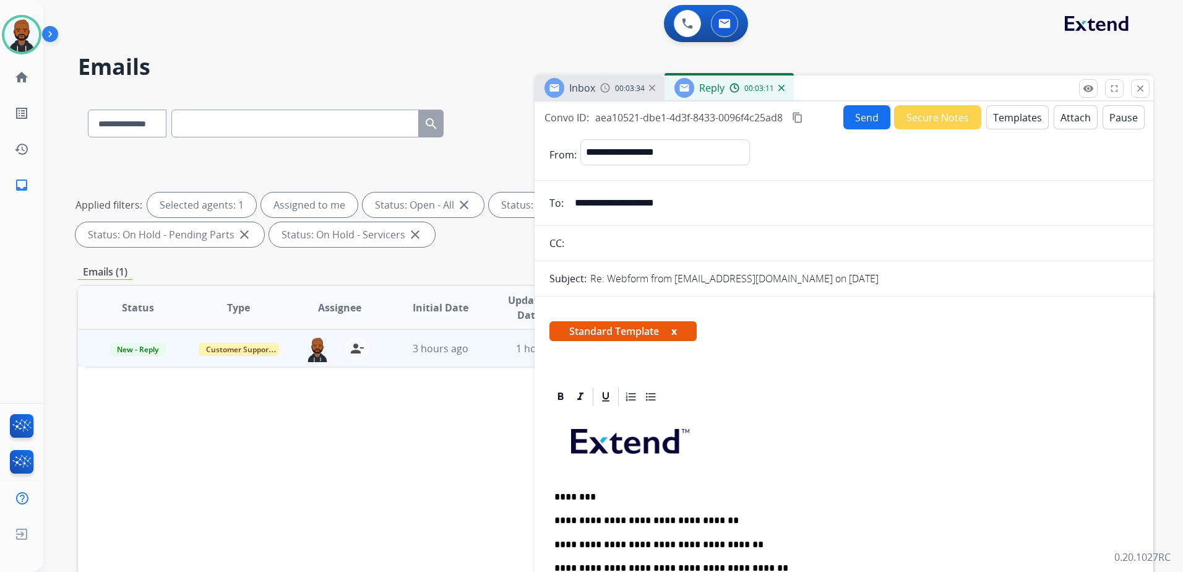
click at [860, 111] on button "Send" at bounding box center [866, 117] width 47 height 24
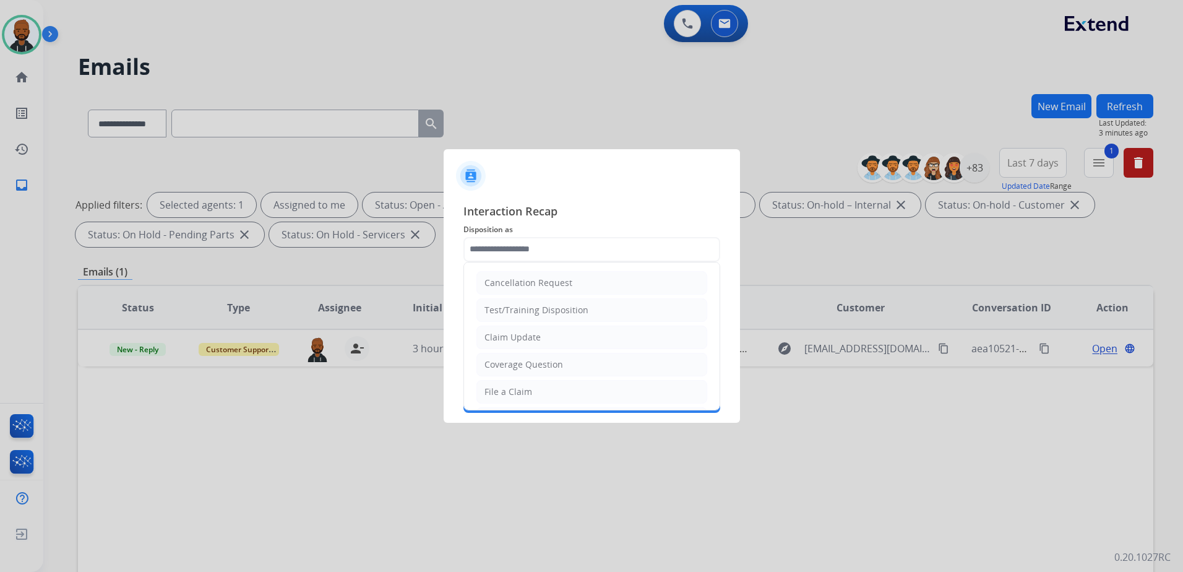
click at [530, 241] on input "text" at bounding box center [591, 249] width 257 height 25
click at [546, 286] on div "Cancellation Request" at bounding box center [528, 283] width 88 height 12
type input "**********"
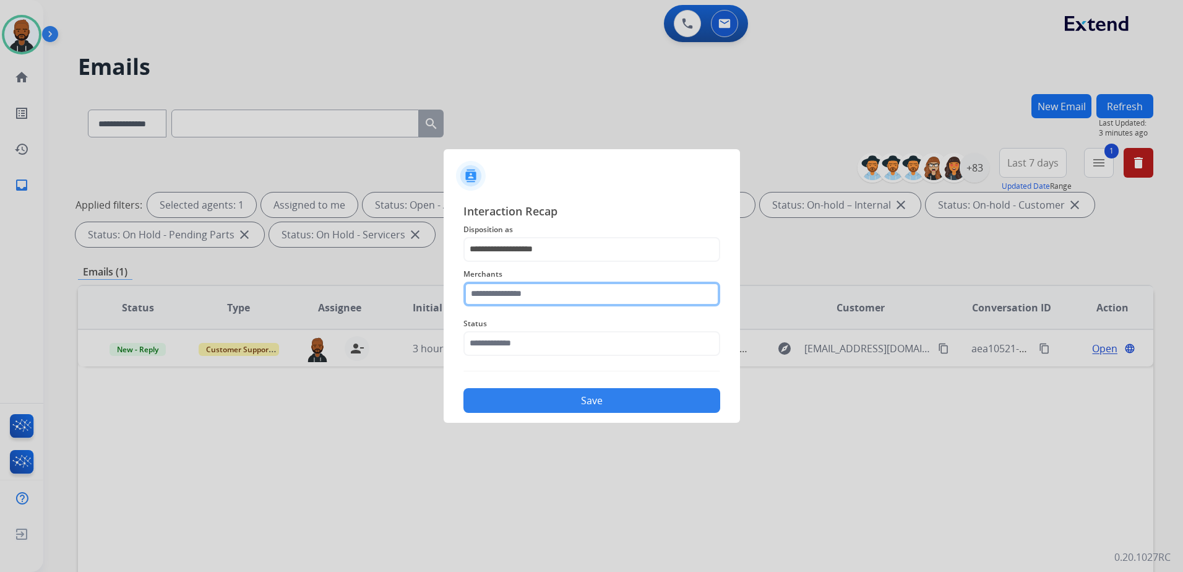
click at [559, 303] on input "text" at bounding box center [591, 293] width 257 height 25
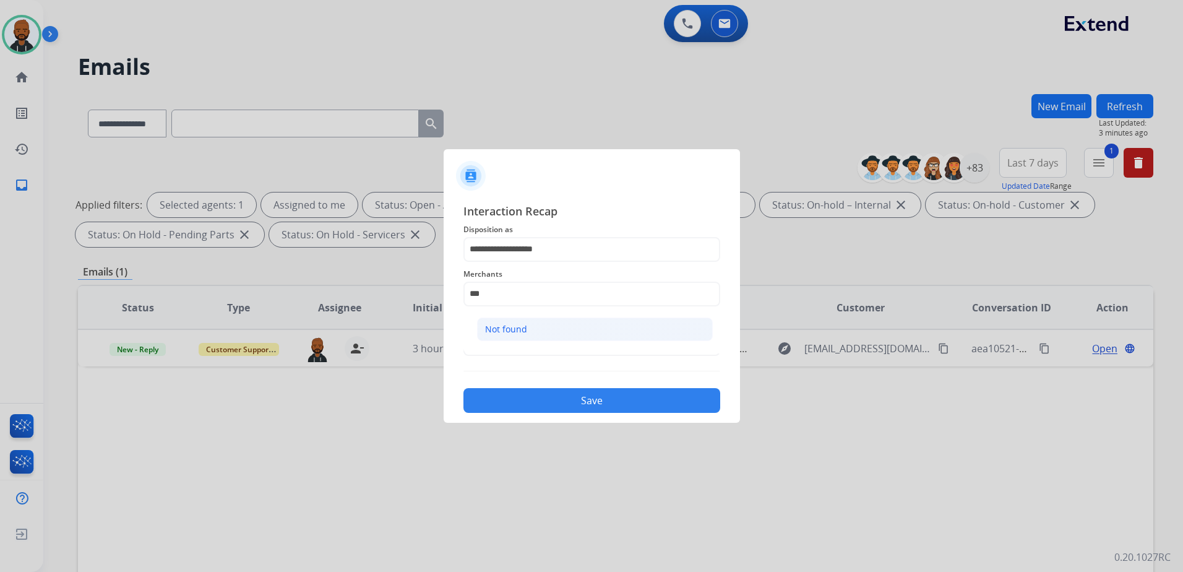
click at [554, 338] on li "Not found" at bounding box center [595, 329] width 236 height 24
type input "*********"
click at [546, 349] on input "text" at bounding box center [591, 343] width 257 height 25
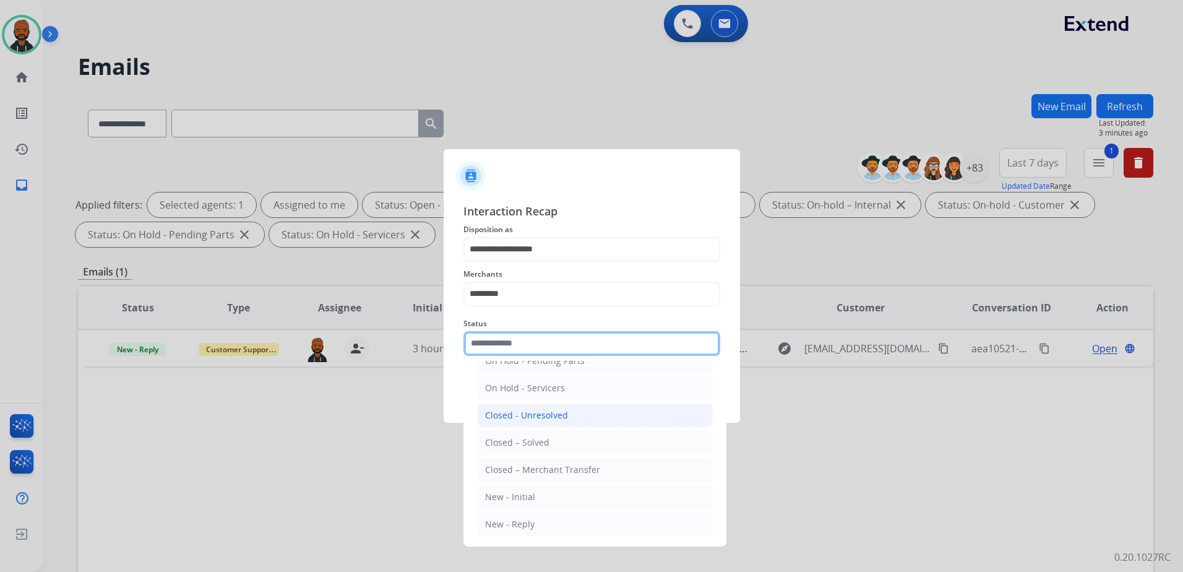
scroll to position [74, 0]
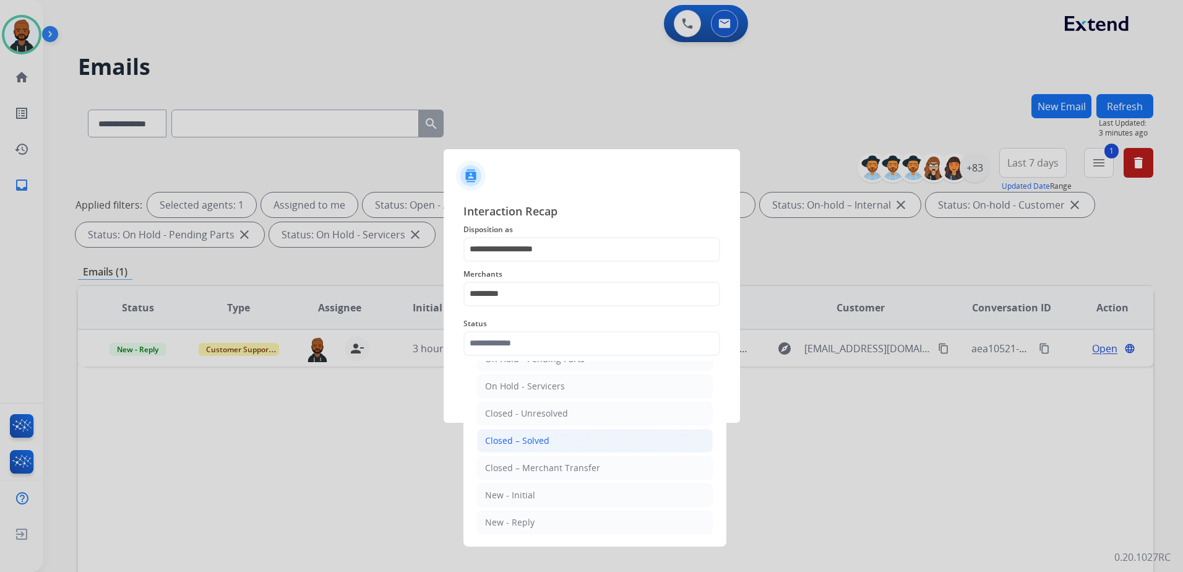
click at [533, 433] on li "Closed – Solved" at bounding box center [595, 441] width 236 height 24
type input "**********"
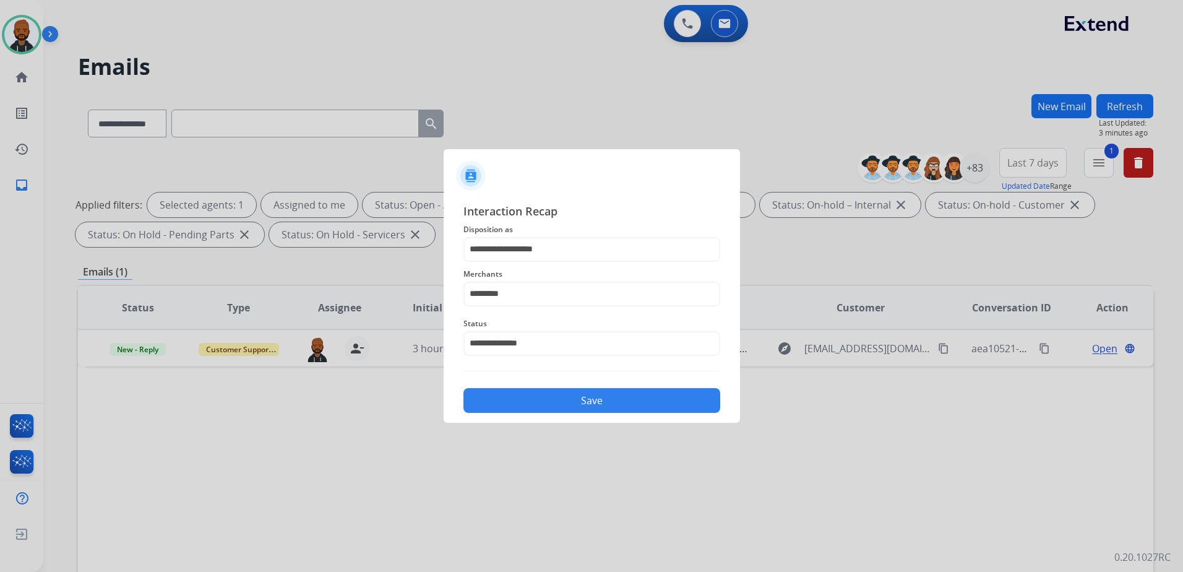
click at [557, 403] on button "Save" at bounding box center [591, 400] width 257 height 25
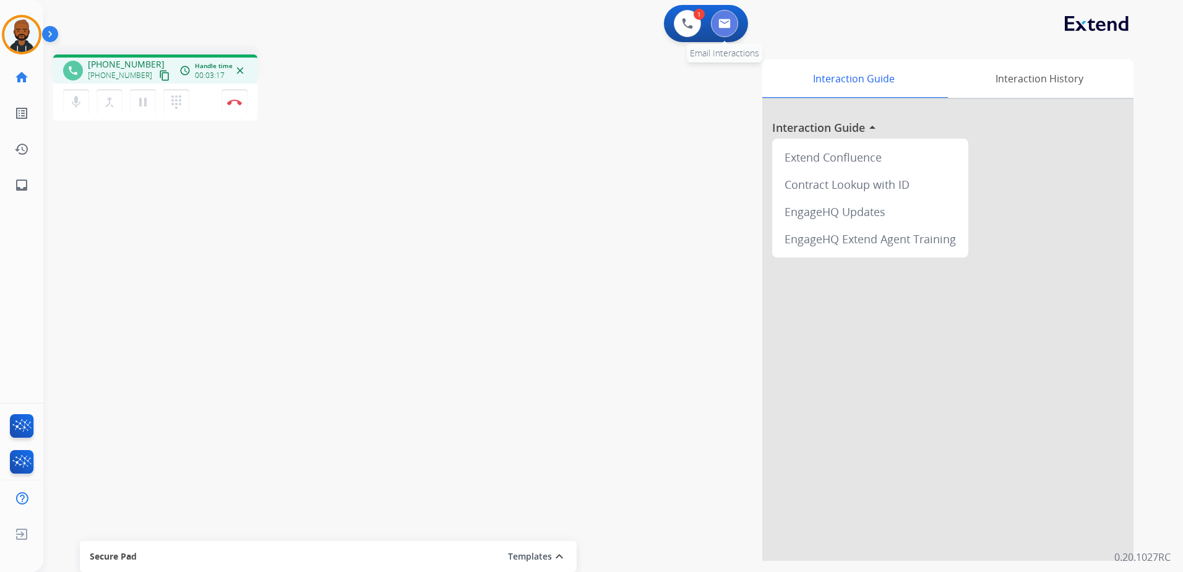
click at [715, 32] on button at bounding box center [724, 23] width 27 height 27
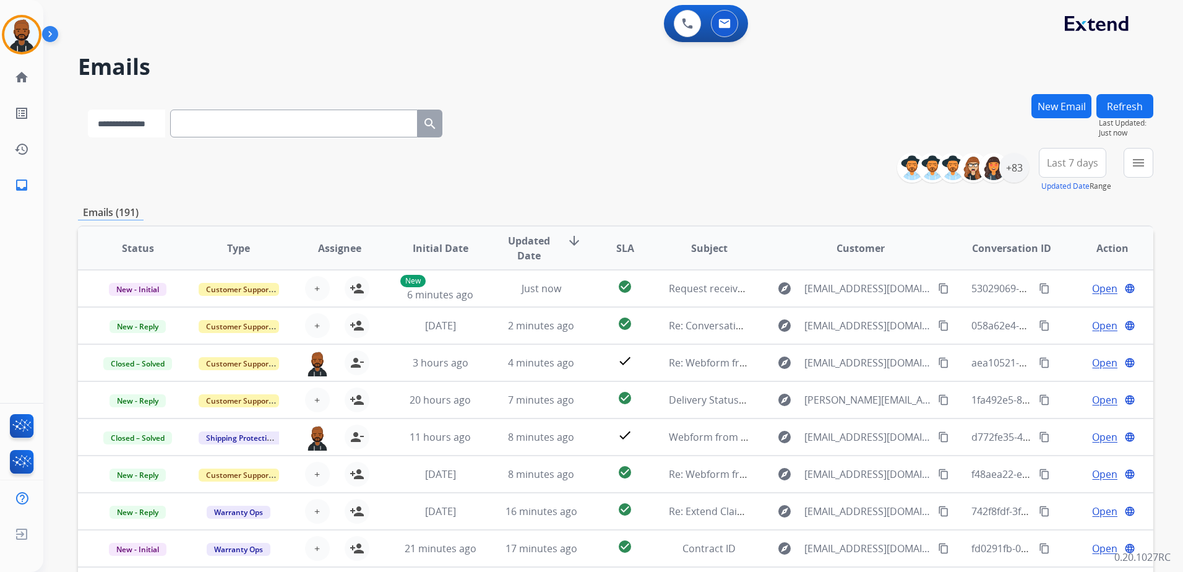
drag, startPoint x: 322, startPoint y: 126, endPoint x: 165, endPoint y: 124, distance: 156.5
click at [165, 124] on select "**********" at bounding box center [126, 123] width 77 height 28
select select "**********"
click at [88, 109] on select "**********" at bounding box center [126, 123] width 77 height 28
paste input "**********"
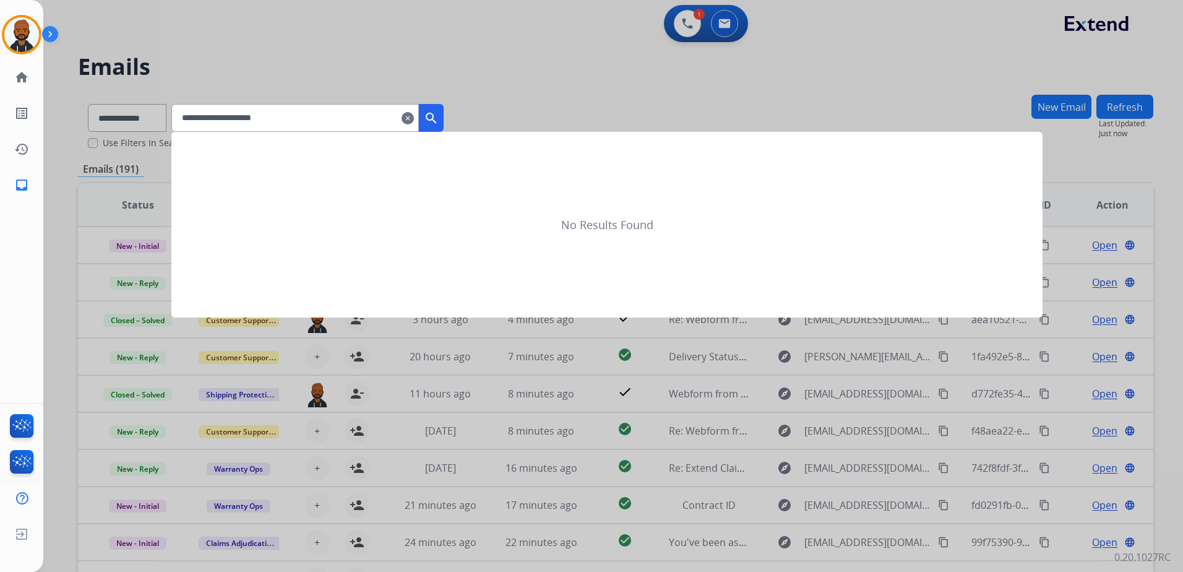
type input "**********"
click at [439, 122] on mat-icon "search" at bounding box center [431, 118] width 15 height 15
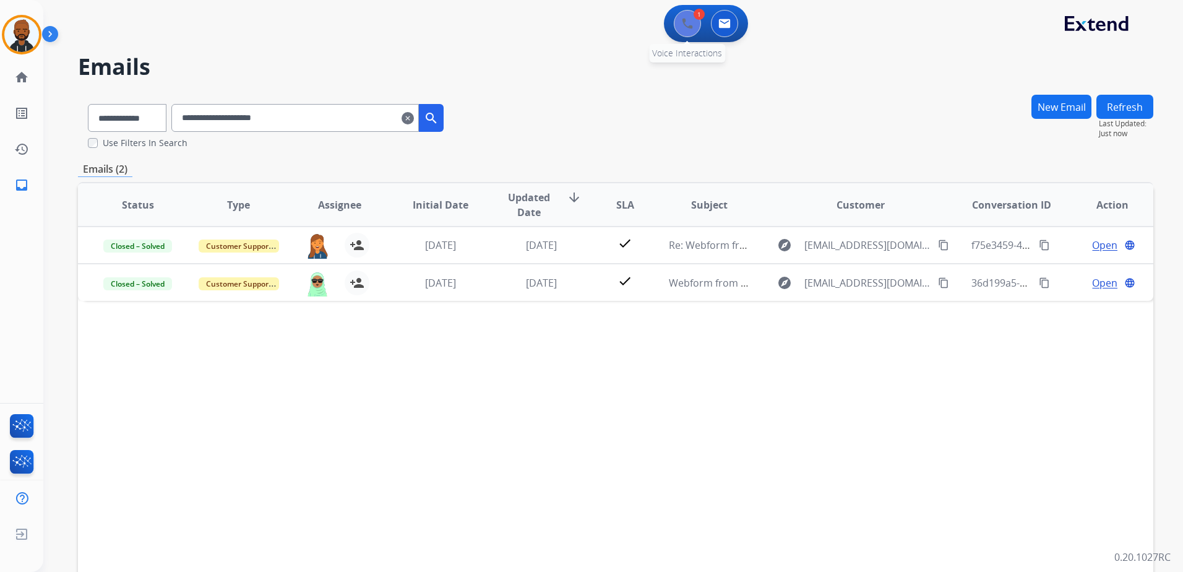
click at [685, 25] on img at bounding box center [687, 23] width 11 height 11
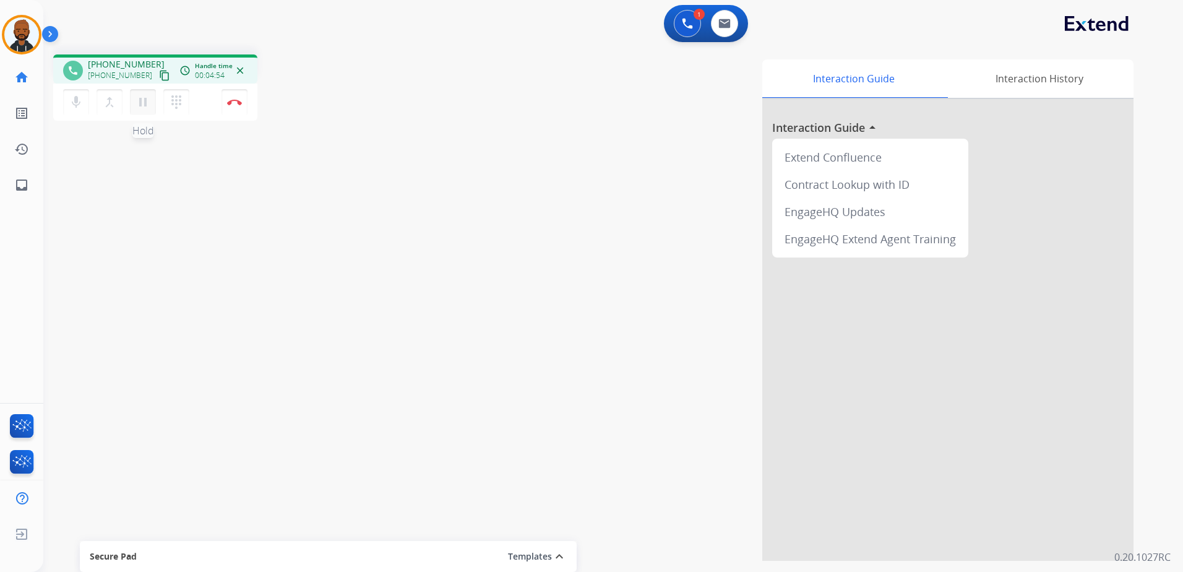
click at [144, 101] on mat-icon "pause" at bounding box center [142, 102] width 15 height 15
click at [174, 102] on mat-icon "dialpad" at bounding box center [176, 102] width 15 height 15
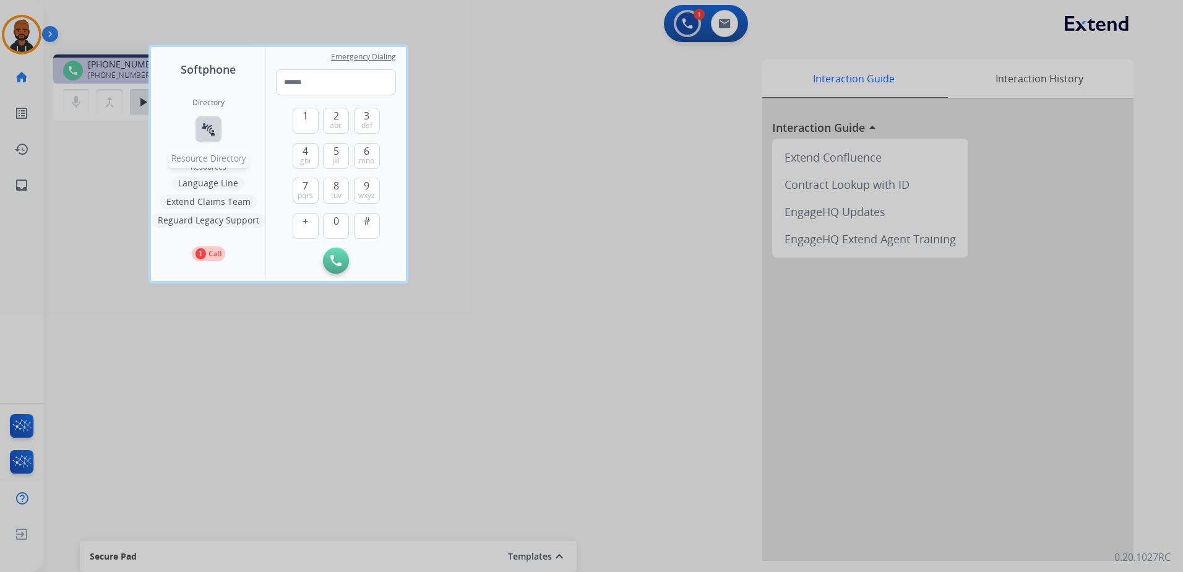
click at [212, 122] on mat-icon "connect_without_contact" at bounding box center [208, 129] width 15 height 15
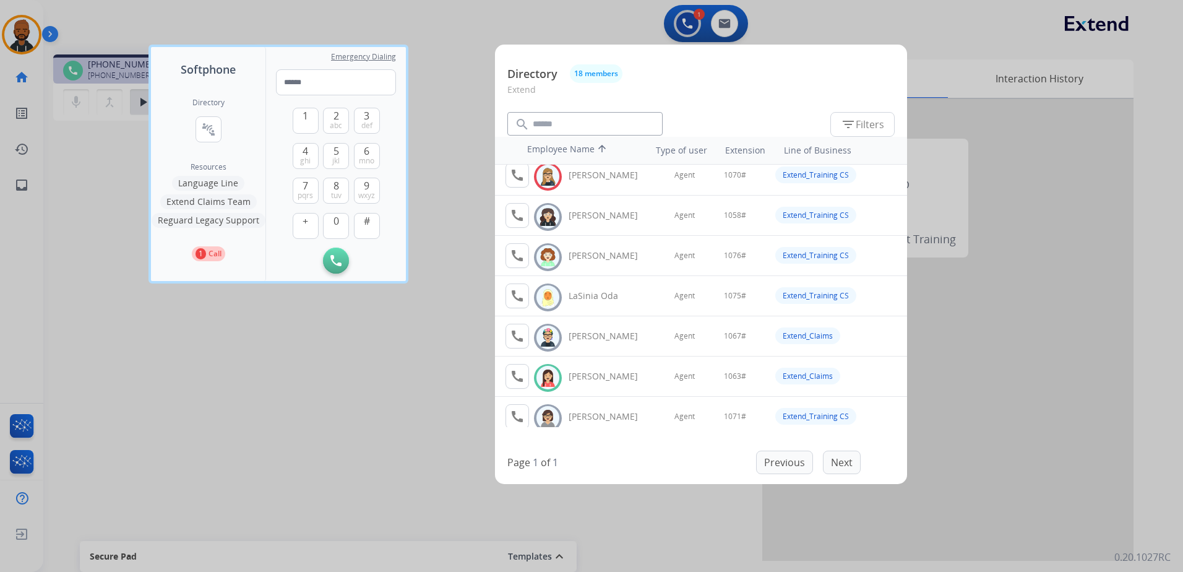
scroll to position [309, 0]
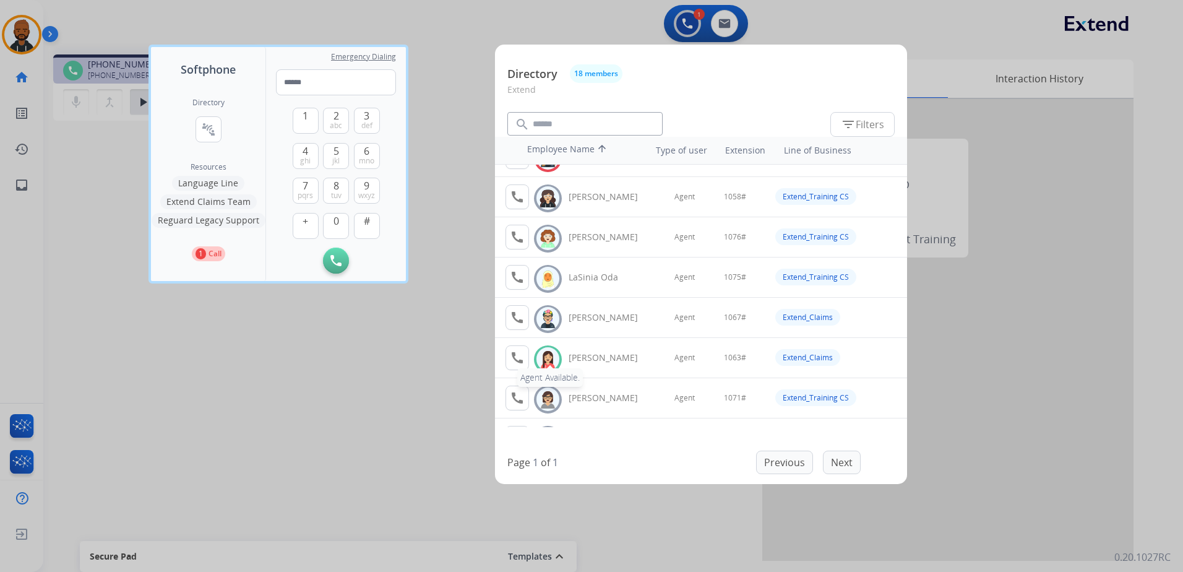
click at [518, 360] on mat-icon "call" at bounding box center [517, 357] width 15 height 15
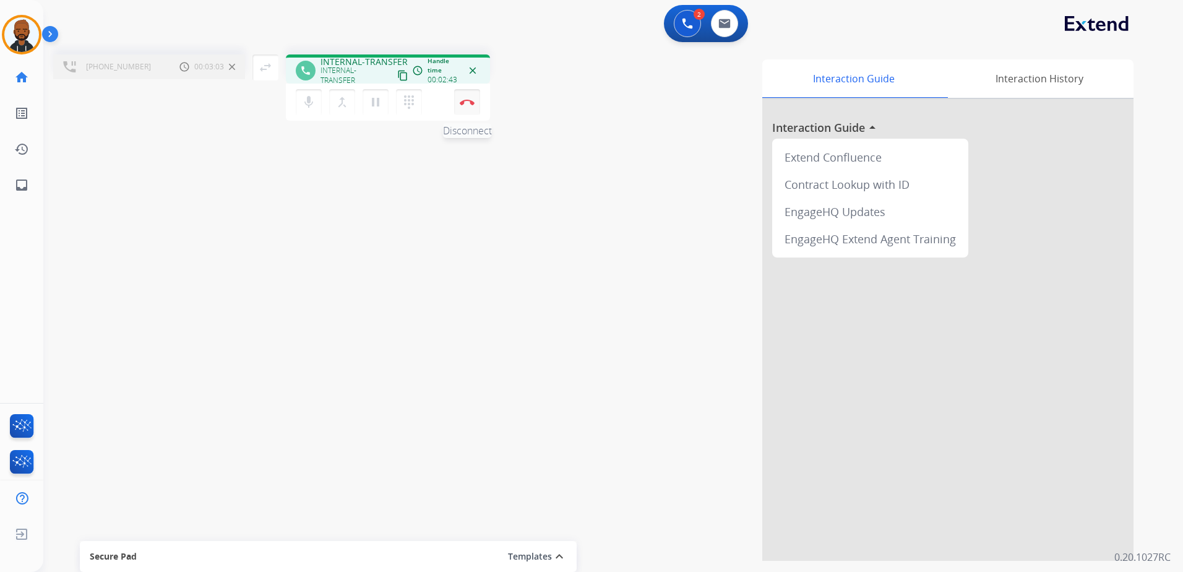
click at [468, 109] on button "Disconnect" at bounding box center [467, 102] width 26 height 26
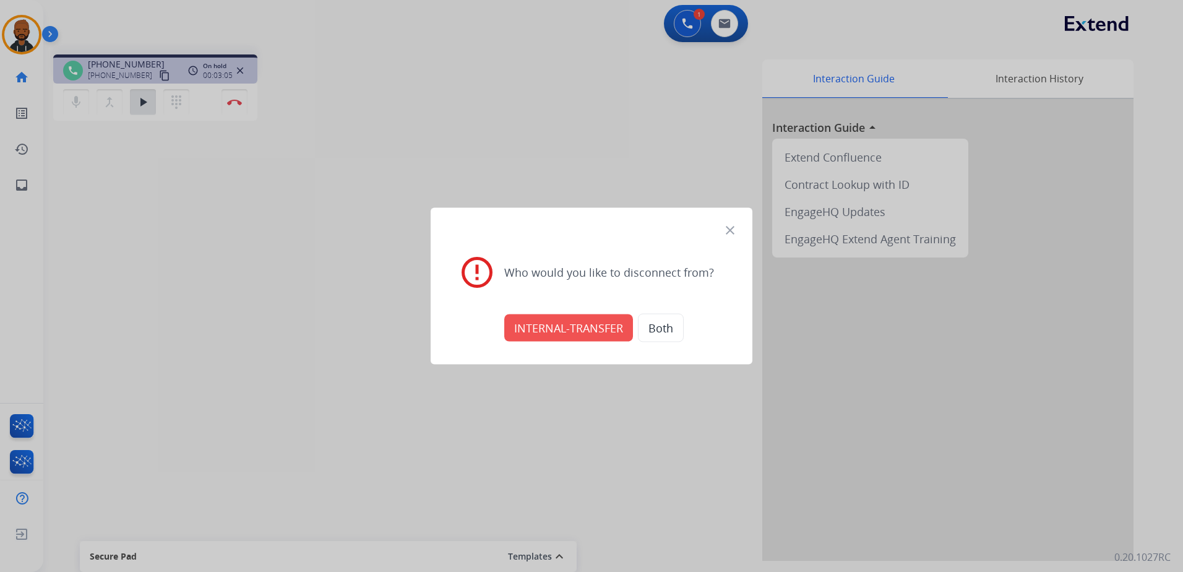
click at [604, 330] on button "INTERNAL-TRANSFER" at bounding box center [568, 327] width 129 height 27
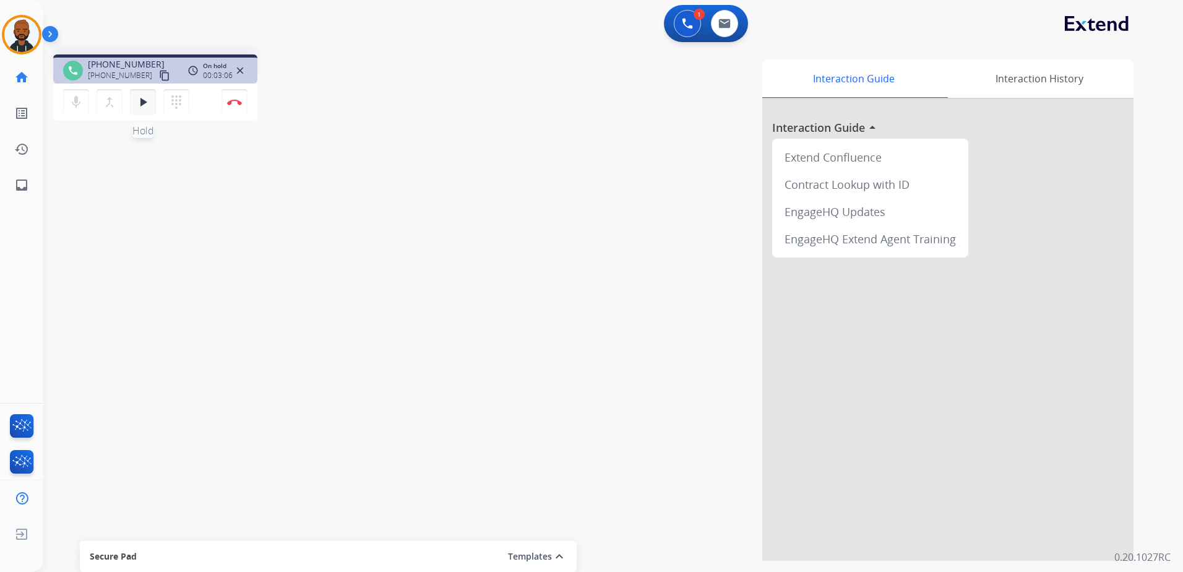
click at [138, 101] on mat-icon "play_arrow" at bounding box center [142, 102] width 15 height 15
click at [145, 106] on mat-icon "pause" at bounding box center [142, 102] width 15 height 15
click at [152, 101] on button "play_arrow Hold" at bounding box center [143, 102] width 26 height 26
click at [147, 106] on mat-icon "pause" at bounding box center [142, 102] width 15 height 15
click at [678, 23] on button at bounding box center [687, 23] width 27 height 27
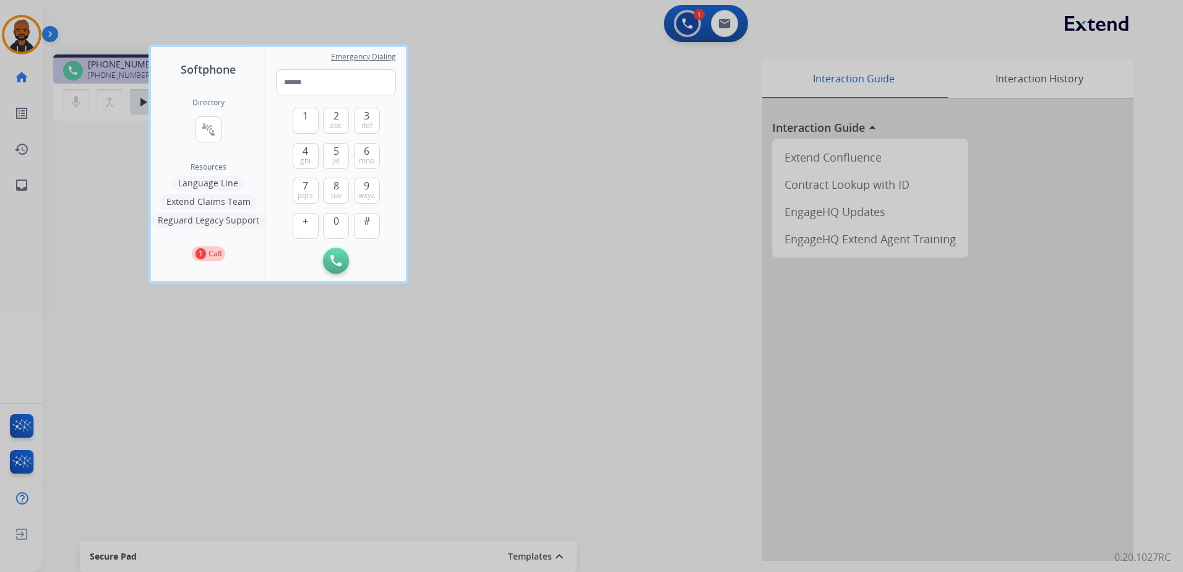
click at [204, 135] on mat-icon "connect_without_contact" at bounding box center [208, 129] width 15 height 15
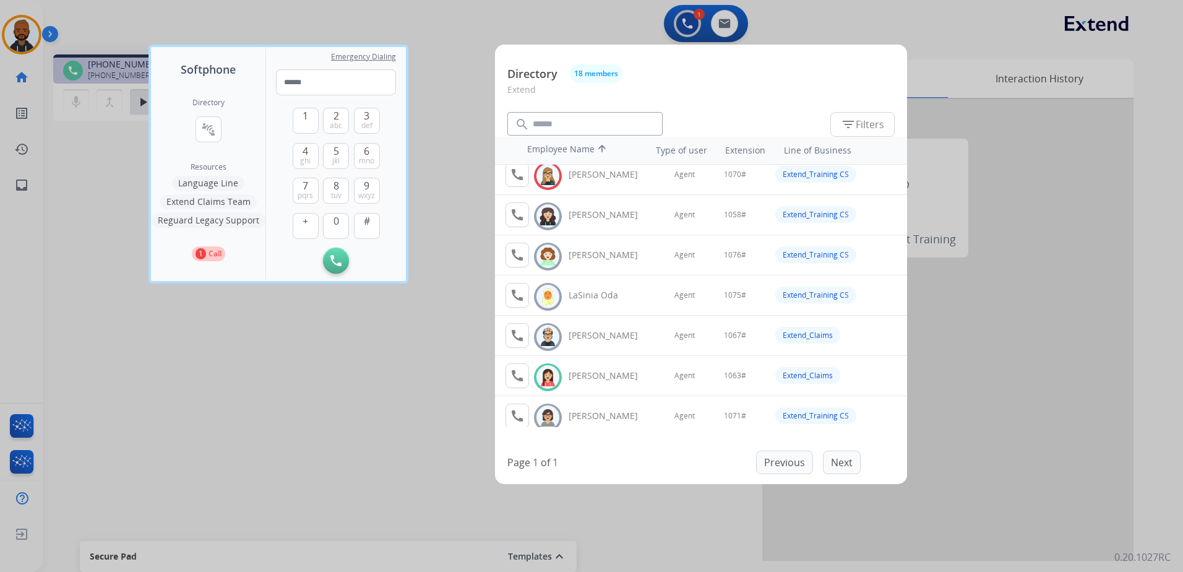
scroll to position [186, 0]
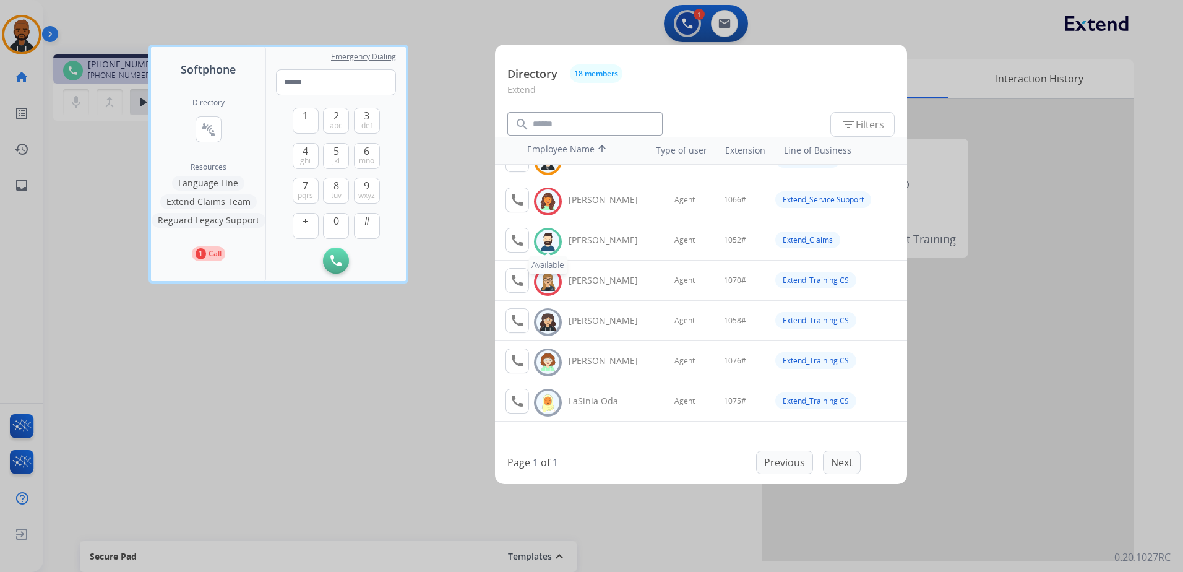
click at [552, 243] on img at bounding box center [548, 241] width 18 height 19
click at [397, 370] on div at bounding box center [591, 286] width 1183 height 572
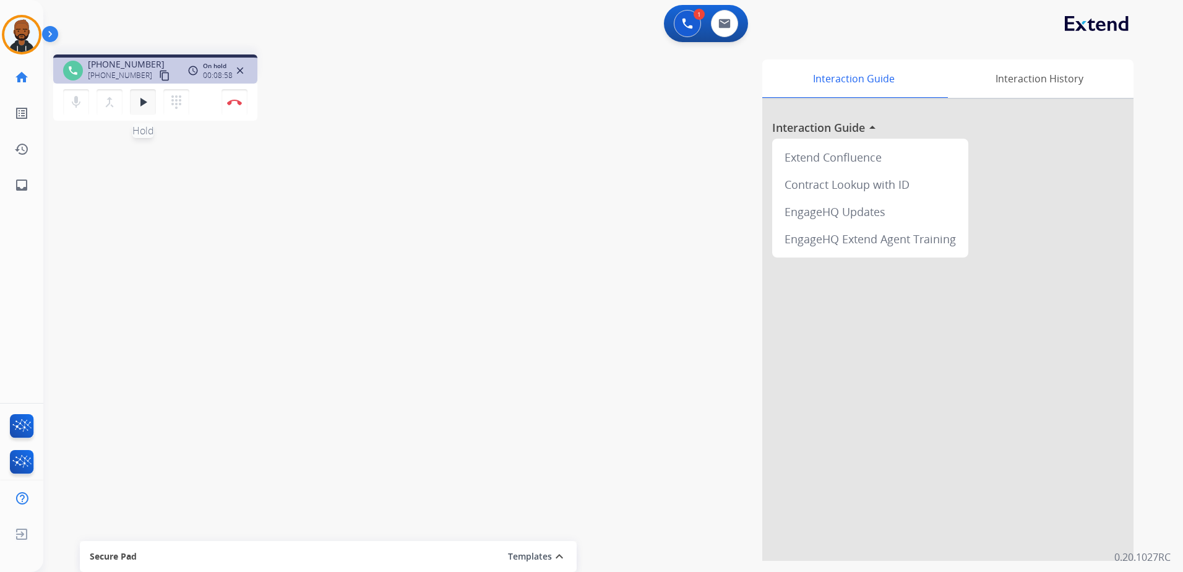
click at [147, 96] on mat-icon "play_arrow" at bounding box center [142, 102] width 15 height 15
click at [22, 182] on mat-icon "inbox" at bounding box center [21, 185] width 15 height 15
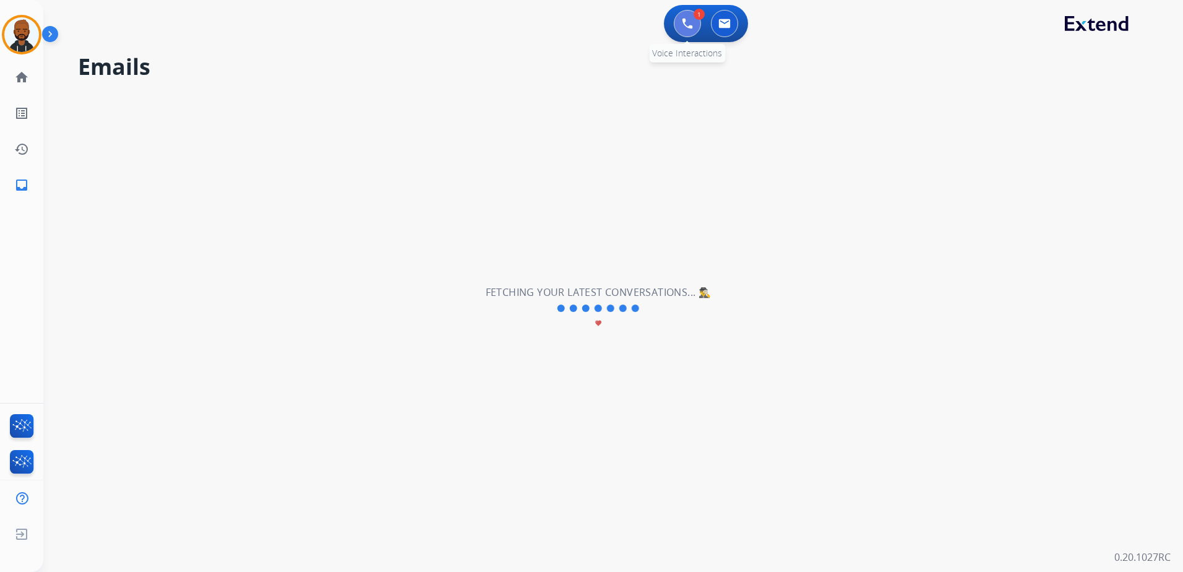
click at [685, 27] on img at bounding box center [687, 23] width 11 height 11
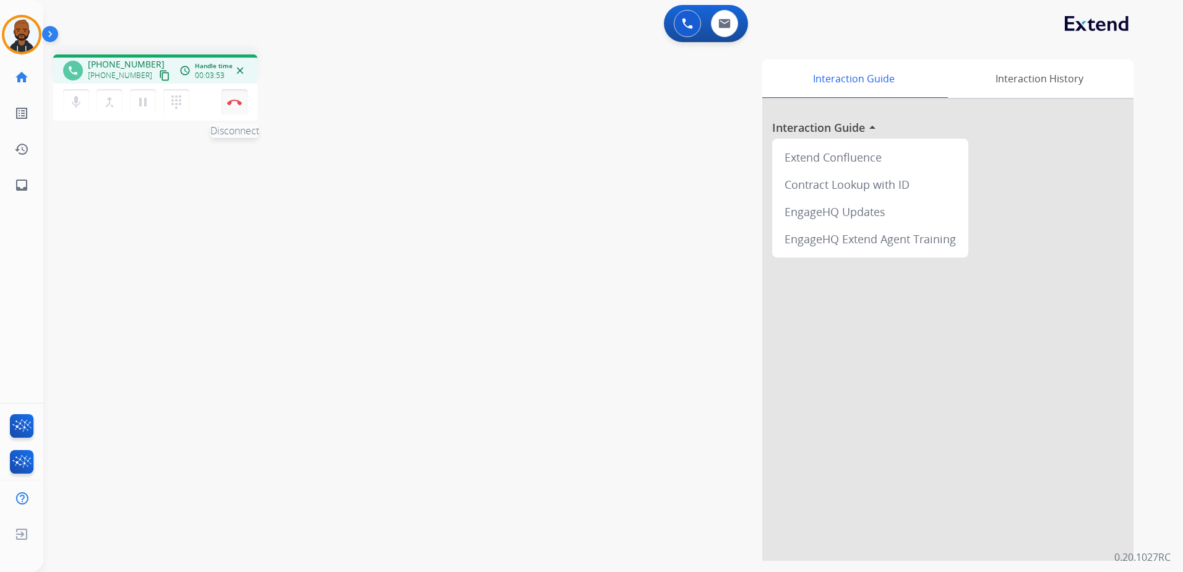
click at [234, 103] on img at bounding box center [234, 102] width 15 height 6
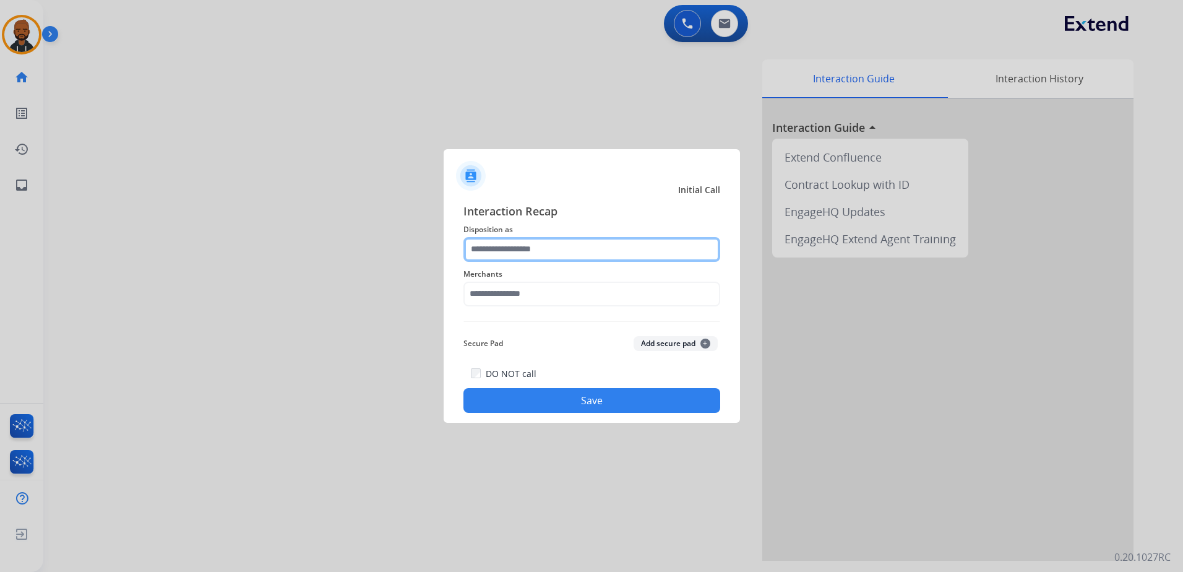
click at [559, 241] on input "text" at bounding box center [591, 249] width 257 height 25
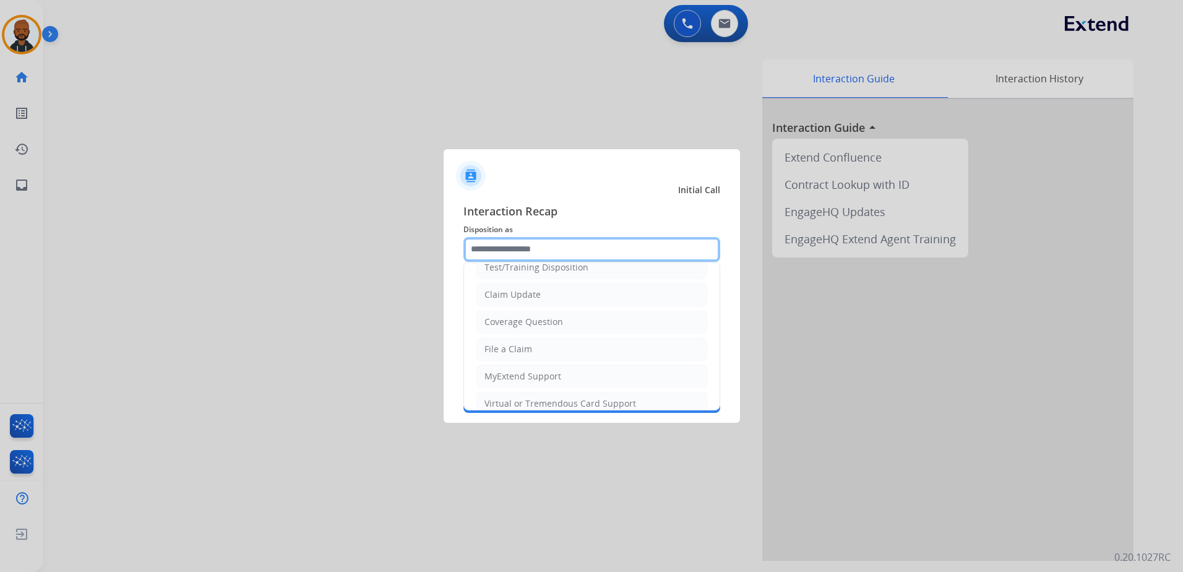
scroll to position [62, 0]
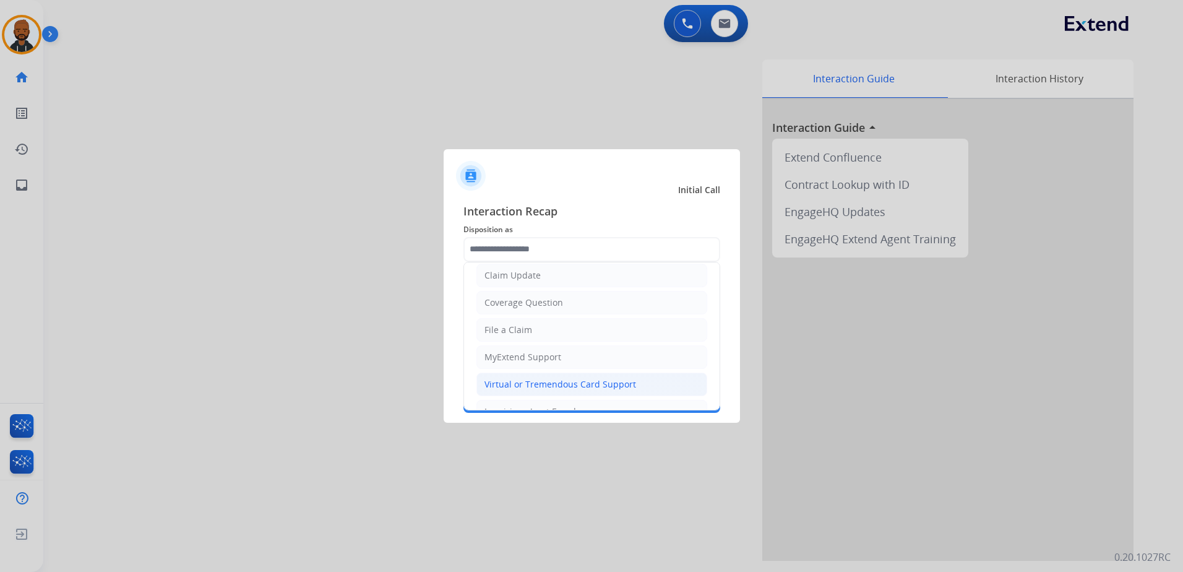
click at [539, 382] on div "Virtual or Tremendous Card Support" at bounding box center [560, 384] width 152 height 12
type input "**********"
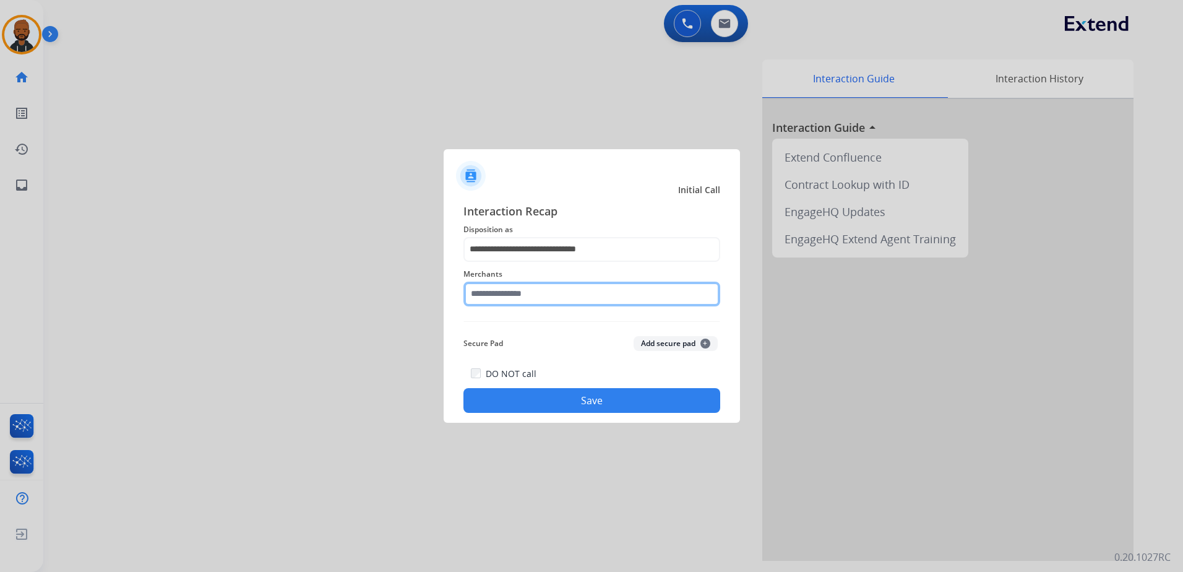
click at [521, 301] on input "text" at bounding box center [591, 293] width 257 height 25
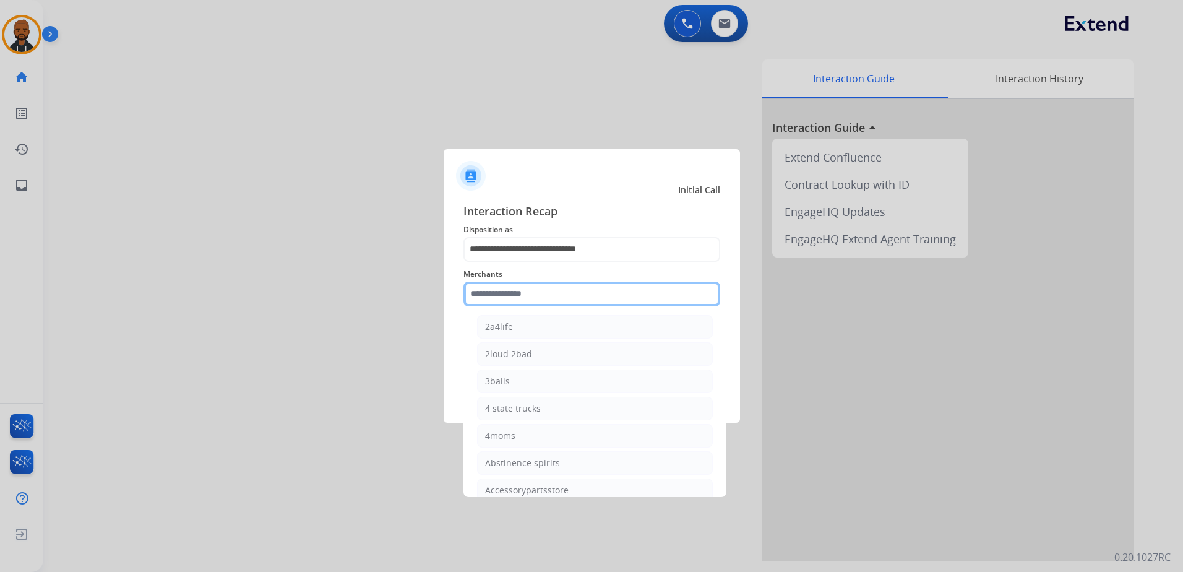
scroll to position [0, 0]
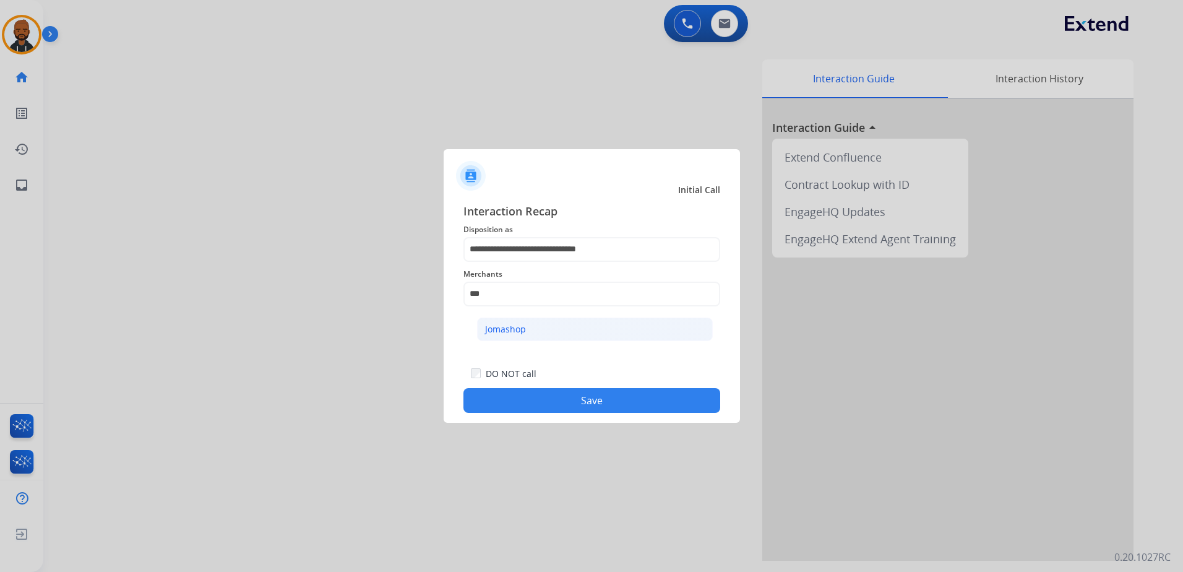
click at [494, 330] on div "Jomashop" at bounding box center [505, 329] width 41 height 12
type input "********"
click at [583, 398] on button "Save" at bounding box center [591, 400] width 257 height 25
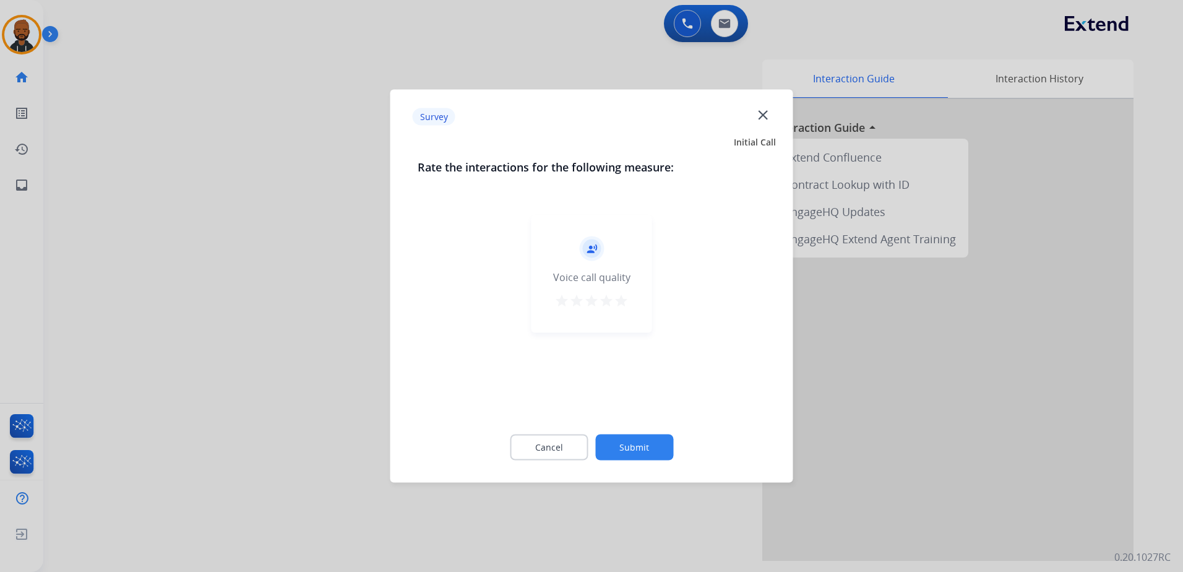
click at [636, 309] on div "record_voice_over Voice call quality star star star star star" at bounding box center [591, 274] width 121 height 118
drag, startPoint x: 622, startPoint y: 299, endPoint x: 619, endPoint y: 306, distance: 7.5
click at [620, 300] on mat-icon "star" at bounding box center [621, 300] width 15 height 15
drag, startPoint x: 619, startPoint y: 306, endPoint x: 624, endPoint y: 310, distance: 6.6
click at [621, 310] on button "star" at bounding box center [621, 302] width 15 height 19
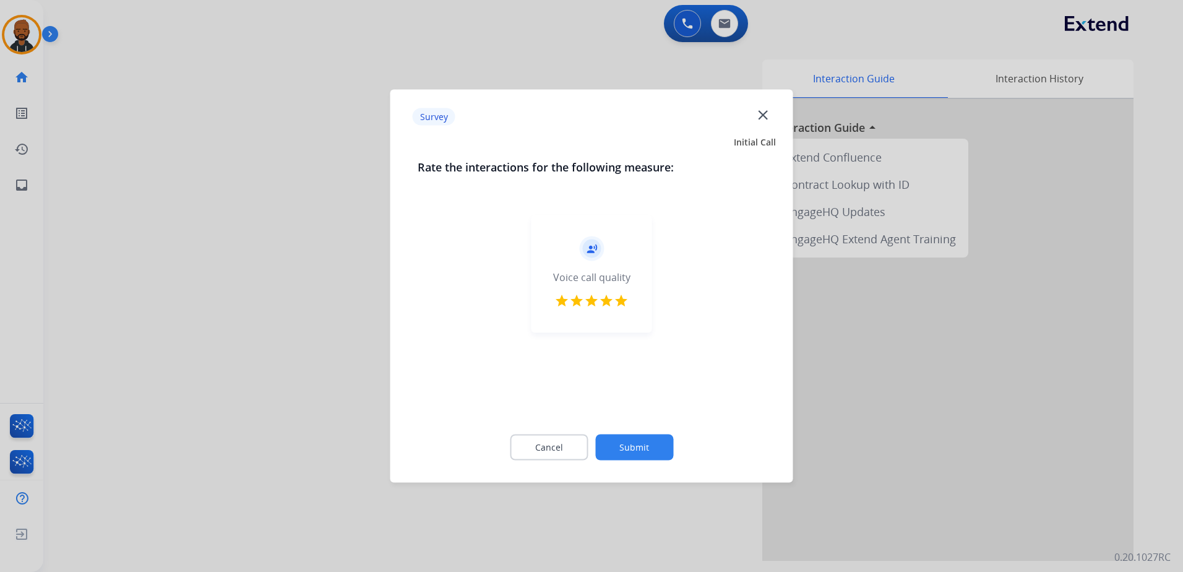
click at [632, 444] on button "Submit" at bounding box center [634, 447] width 78 height 26
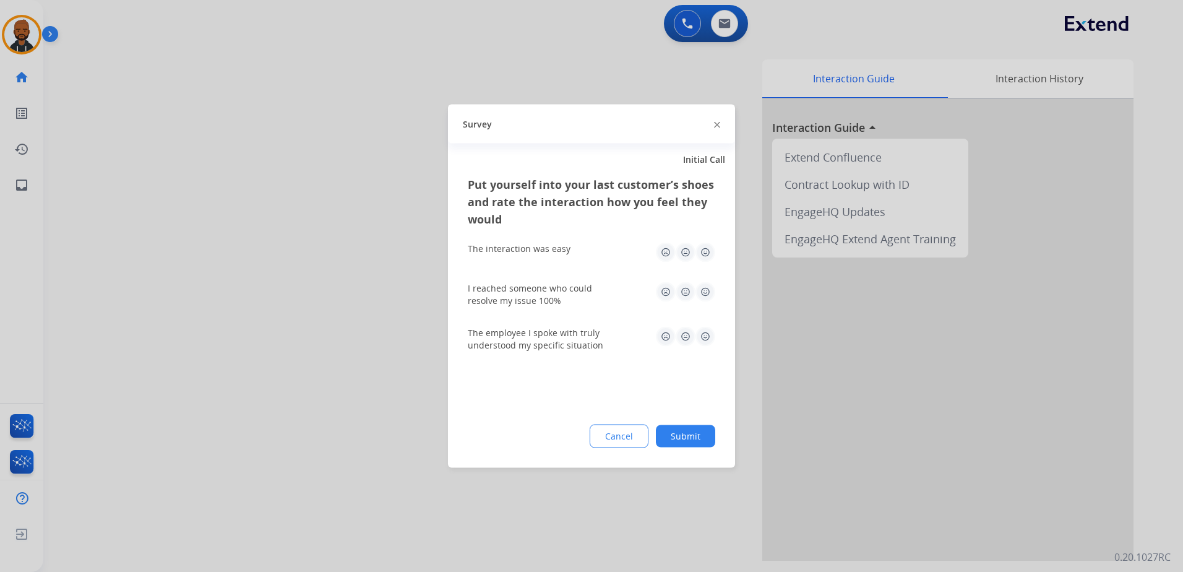
click at [705, 252] on img at bounding box center [705, 252] width 20 height 20
click at [703, 291] on img at bounding box center [705, 292] width 20 height 20
click at [706, 338] on img at bounding box center [705, 337] width 20 height 20
click at [694, 437] on button "Submit" at bounding box center [685, 436] width 59 height 22
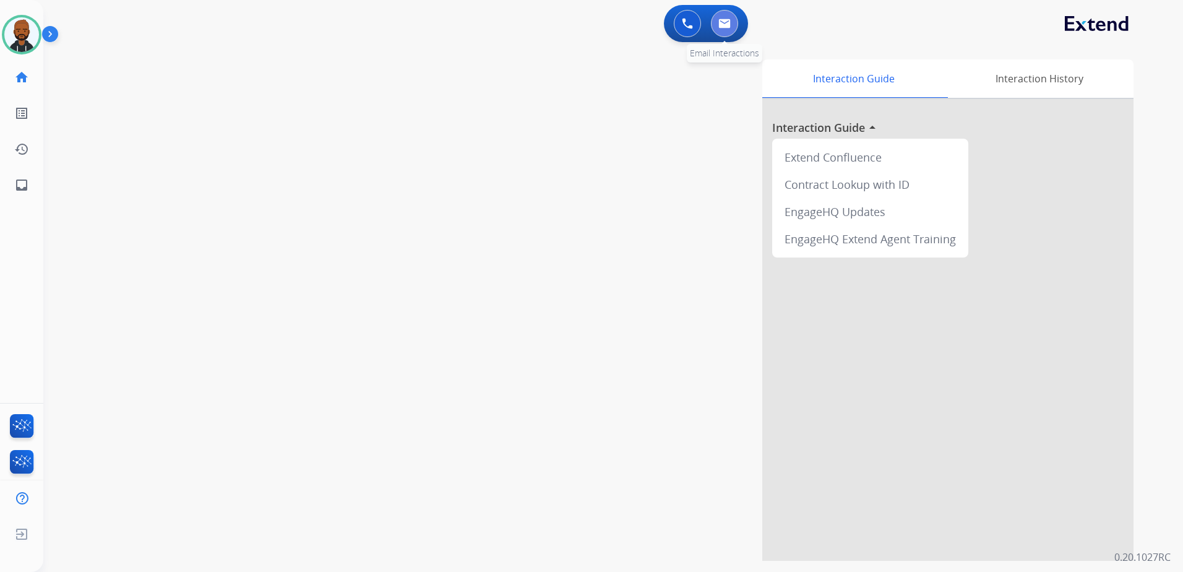
click at [721, 30] on button at bounding box center [724, 23] width 27 height 27
select select "**********"
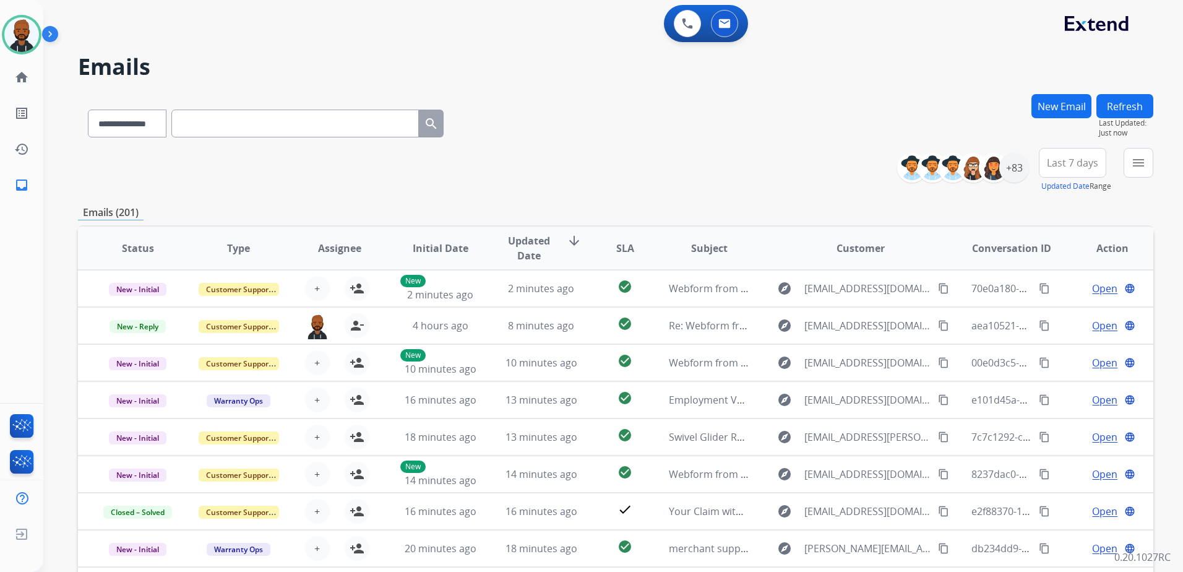
click at [1041, 115] on button "New Email" at bounding box center [1061, 106] width 60 height 24
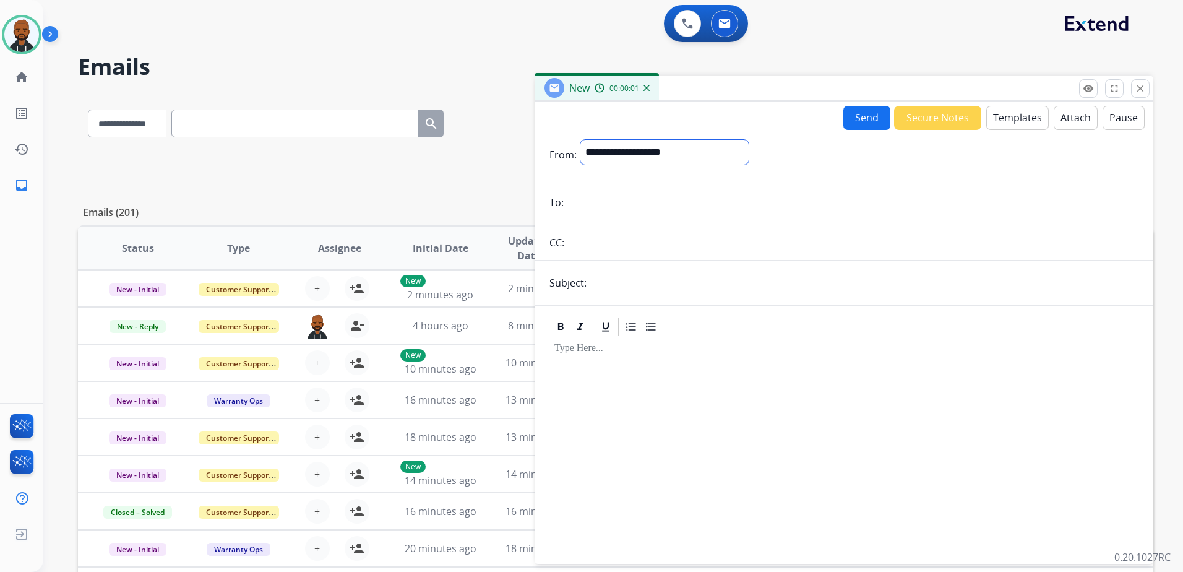
drag, startPoint x: 624, startPoint y: 149, endPoint x: 644, endPoint y: 148, distance: 19.8
click at [627, 151] on select "**********" at bounding box center [664, 152] width 168 height 25
select select "**********"
click at [580, 140] on select "**********" at bounding box center [664, 152] width 168 height 25
click at [618, 202] on input "email" at bounding box center [852, 203] width 571 height 25
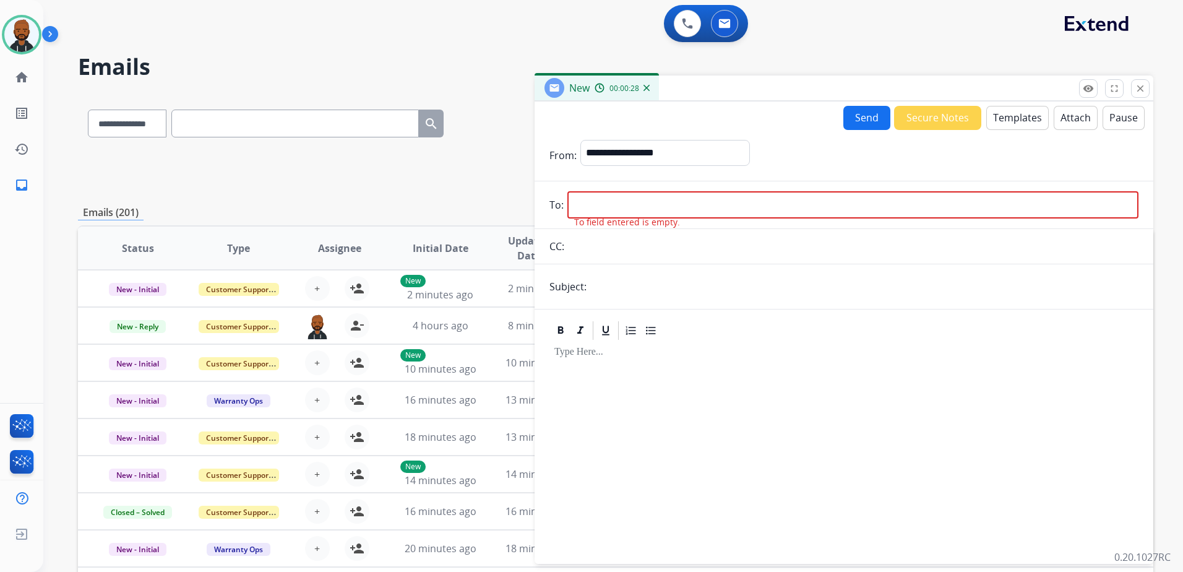
paste input "**********"
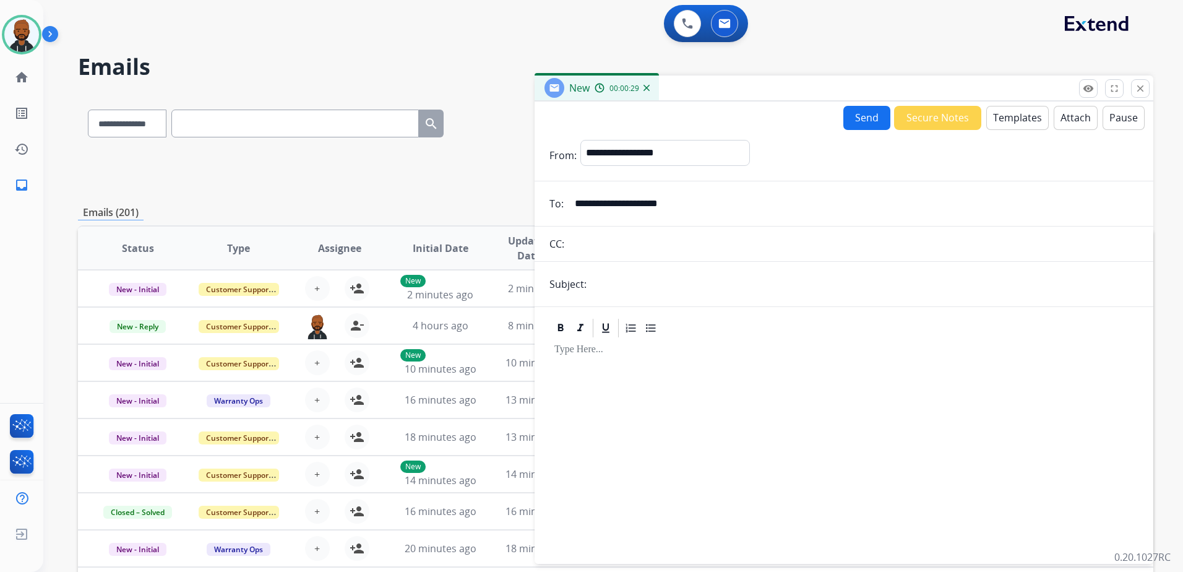
type input "**********"
click at [643, 281] on input "text" at bounding box center [864, 284] width 548 height 25
type input "**********"
click at [999, 109] on button "Templates" at bounding box center [1017, 118] width 62 height 24
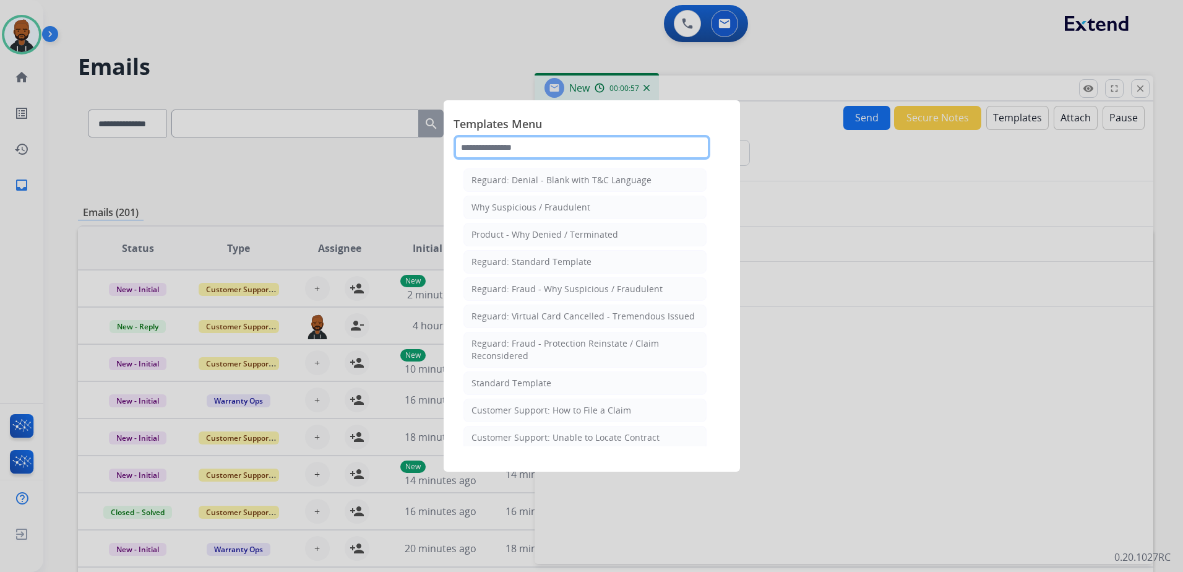
click at [571, 153] on input "text" at bounding box center [581, 147] width 257 height 25
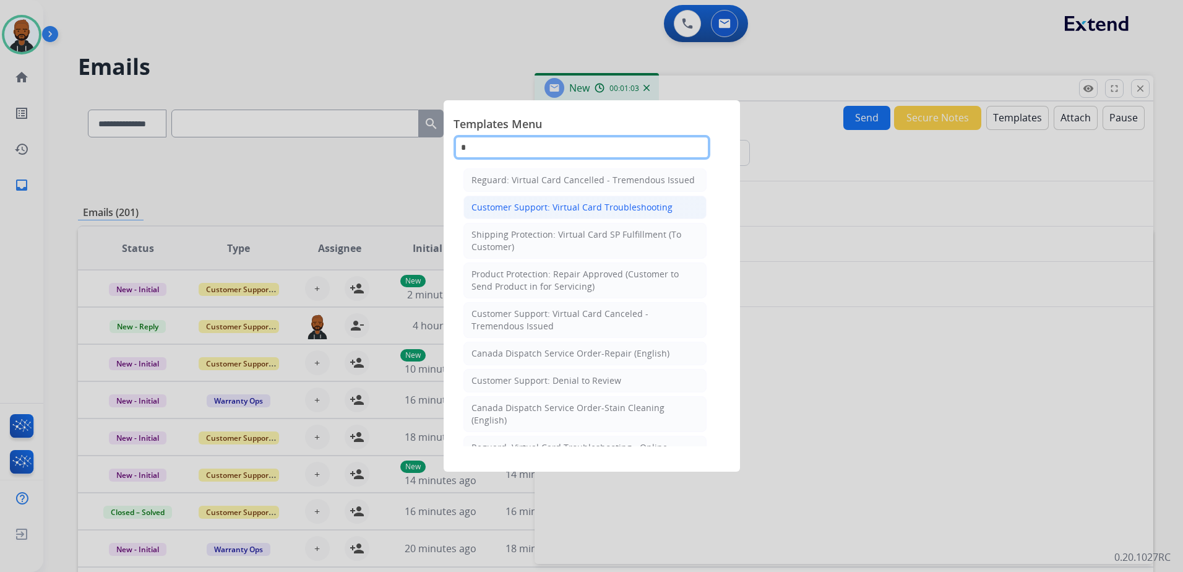
type input "*"
click at [591, 198] on li "Customer Support: Virtual Card Troubleshooting" at bounding box center [584, 207] width 243 height 24
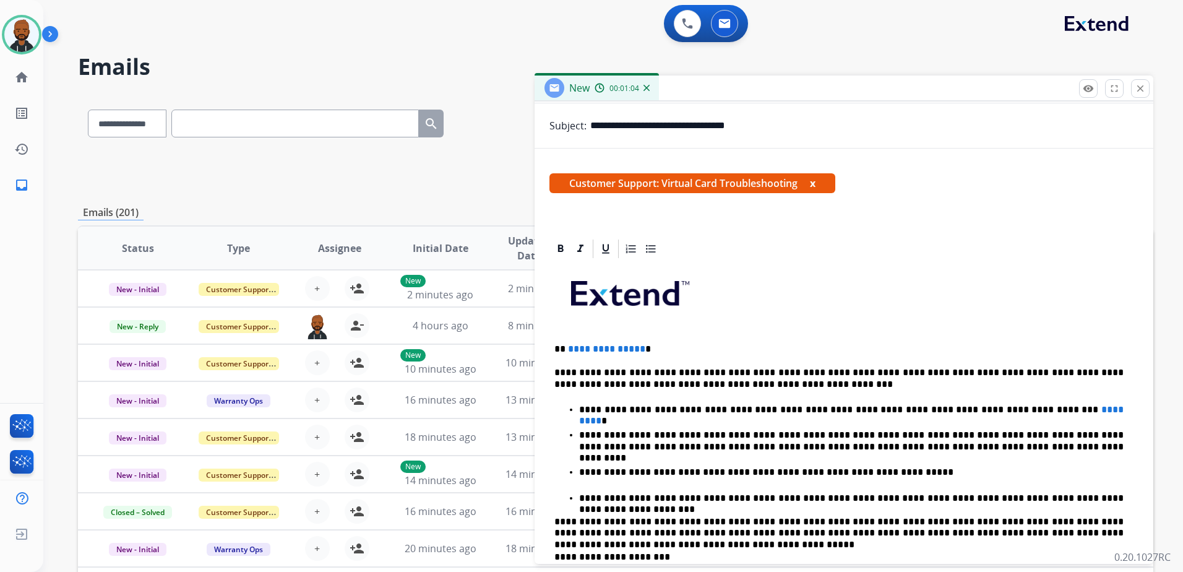
scroll to position [186, 0]
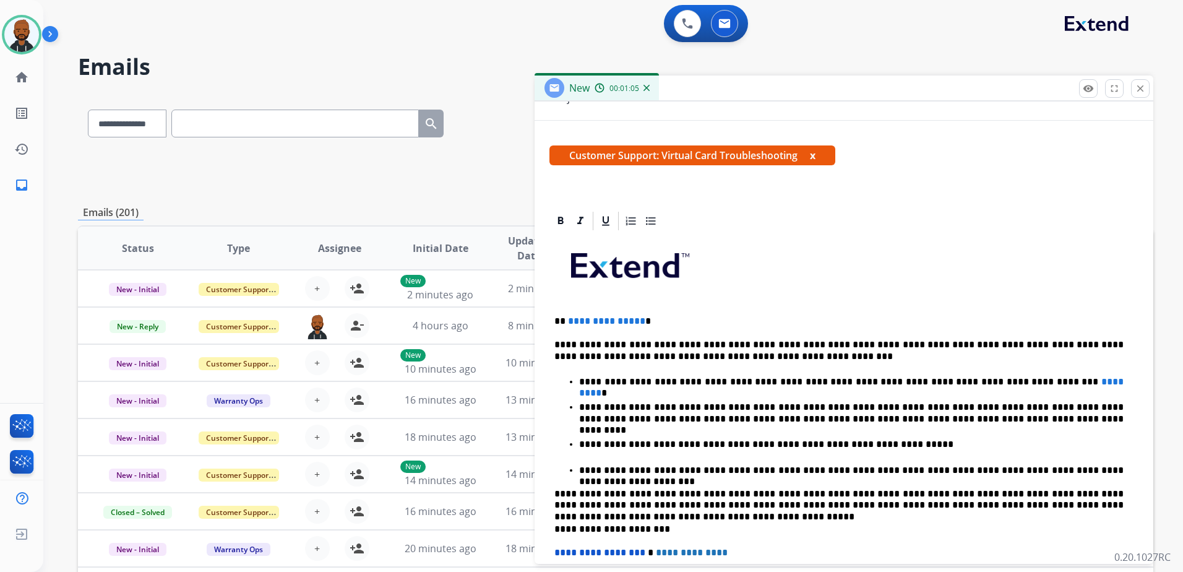
click at [639, 324] on p "**********" at bounding box center [838, 320] width 569 height 11
click at [1024, 381] on span "*********" at bounding box center [852, 387] width 547 height 20
click at [984, 384] on p "**********" at bounding box center [851, 381] width 544 height 11
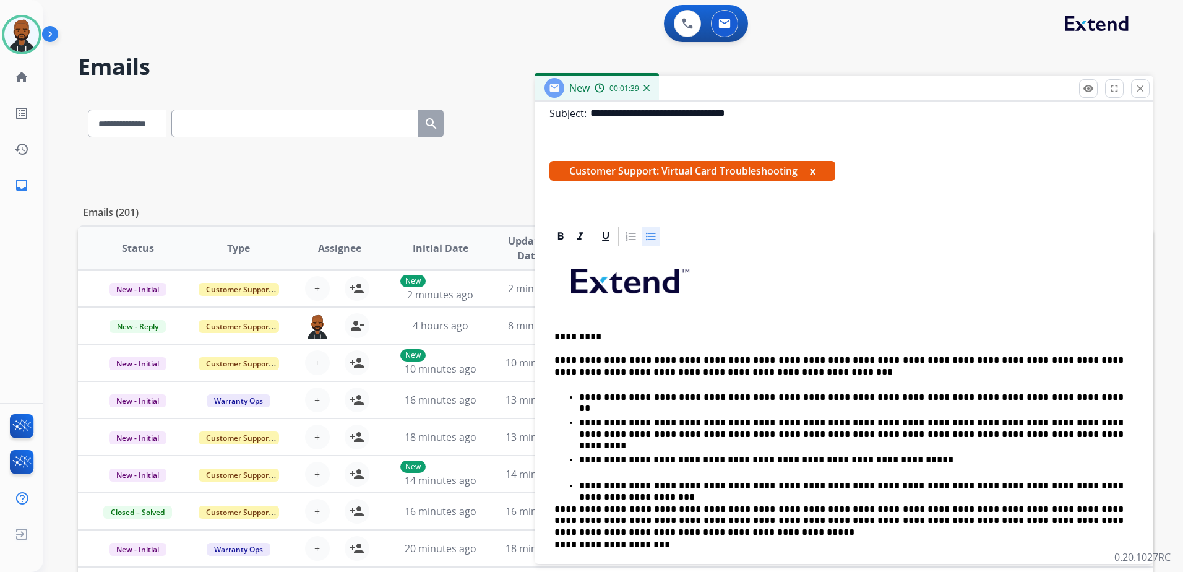
scroll to position [0, 0]
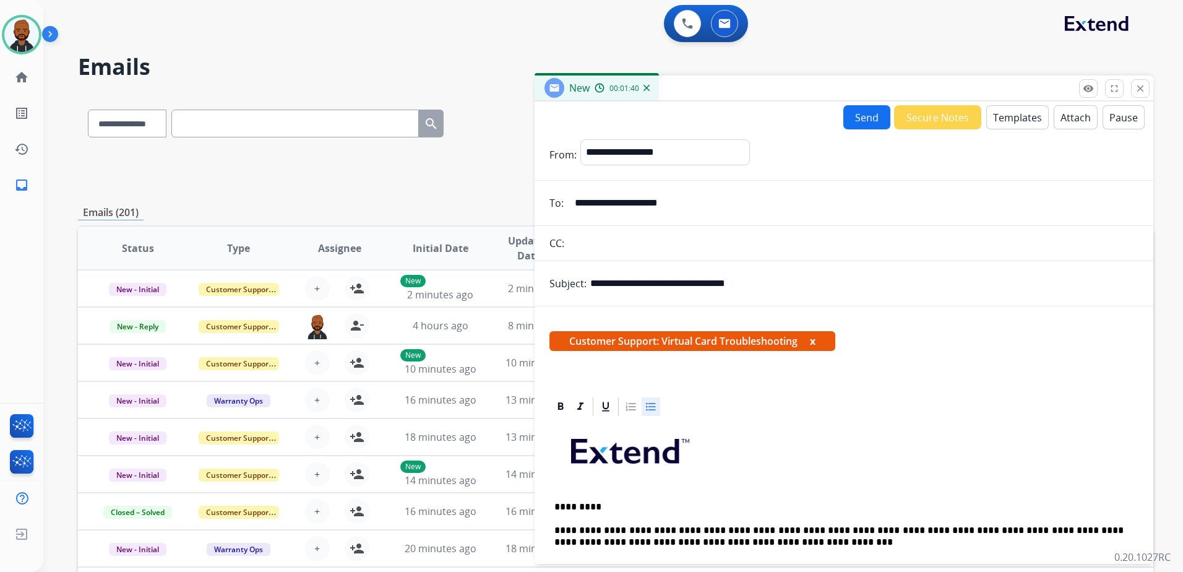
click at [872, 117] on button "Send" at bounding box center [866, 117] width 47 height 24
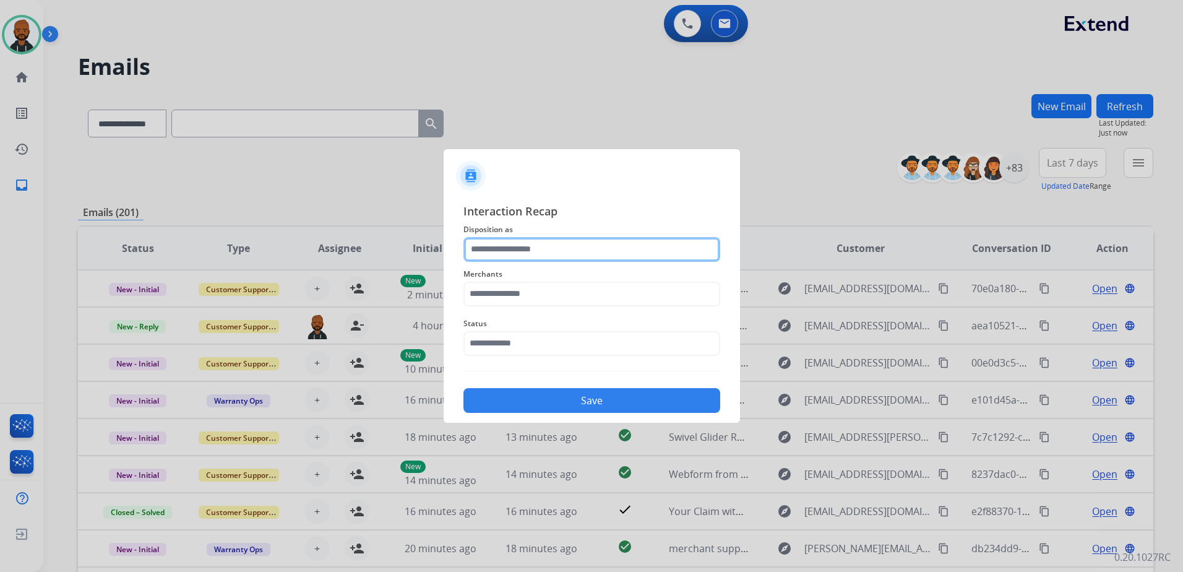
click at [591, 252] on input "text" at bounding box center [591, 249] width 257 height 25
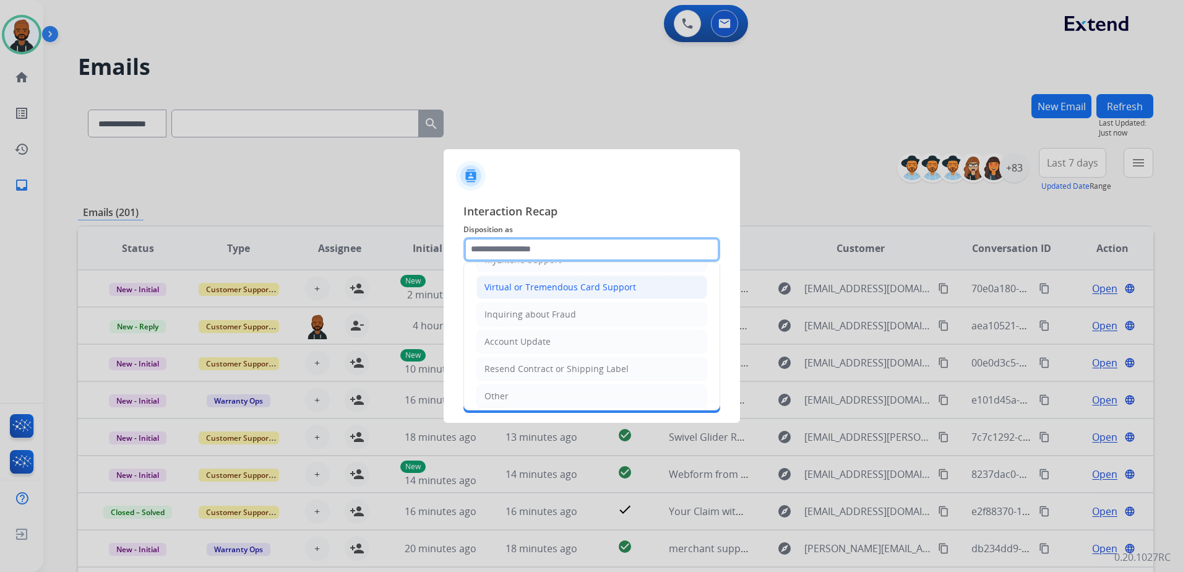
scroll to position [131, 0]
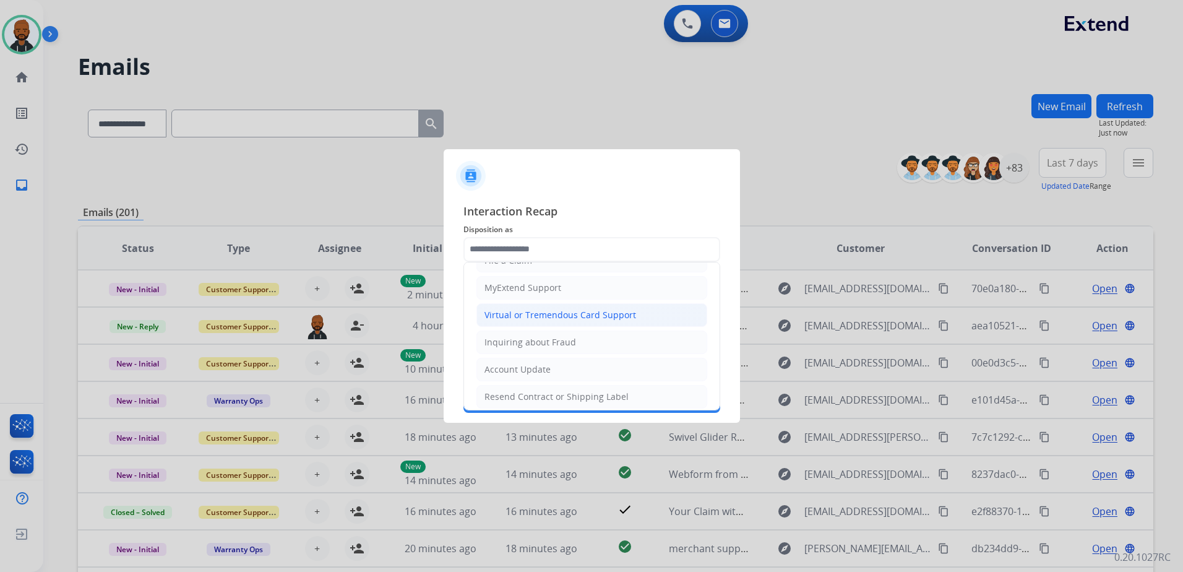
click at [555, 315] on div "Virtual or Tremendous Card Support" at bounding box center [560, 315] width 152 height 12
type input "**********"
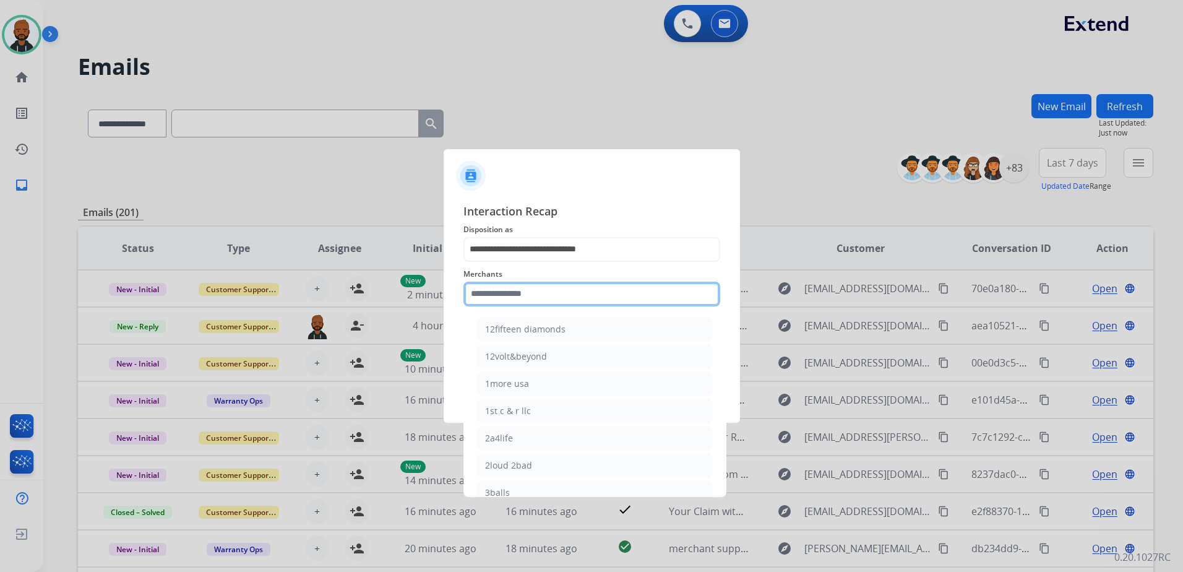
click at [563, 296] on input "text" at bounding box center [591, 293] width 257 height 25
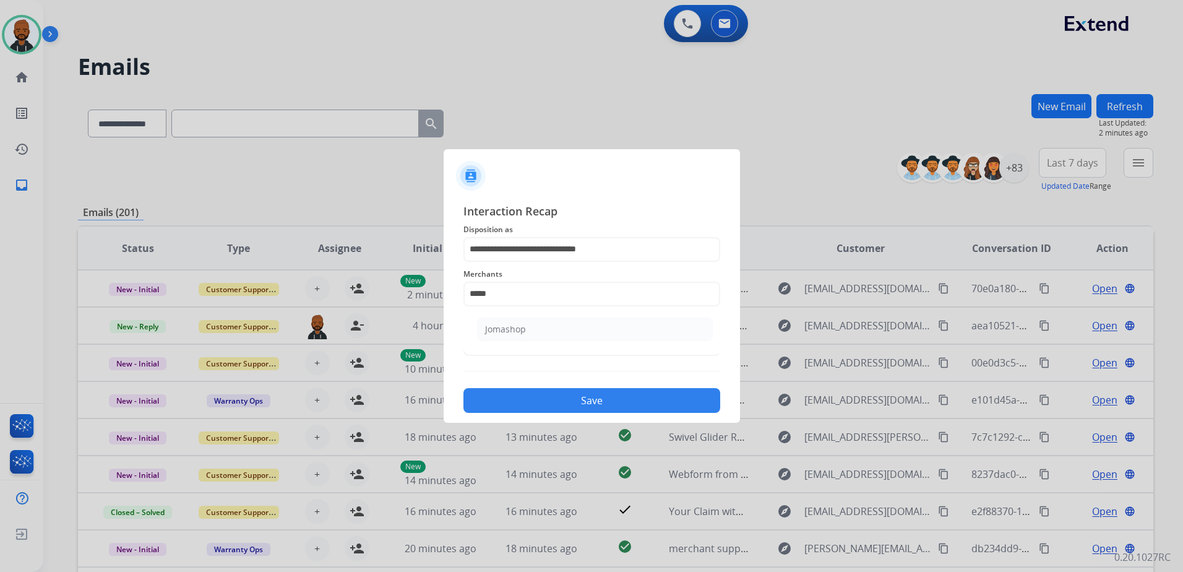
click at [543, 330] on li "Jomashop" at bounding box center [595, 329] width 236 height 24
type input "********"
click at [537, 352] on input "text" at bounding box center [591, 343] width 257 height 25
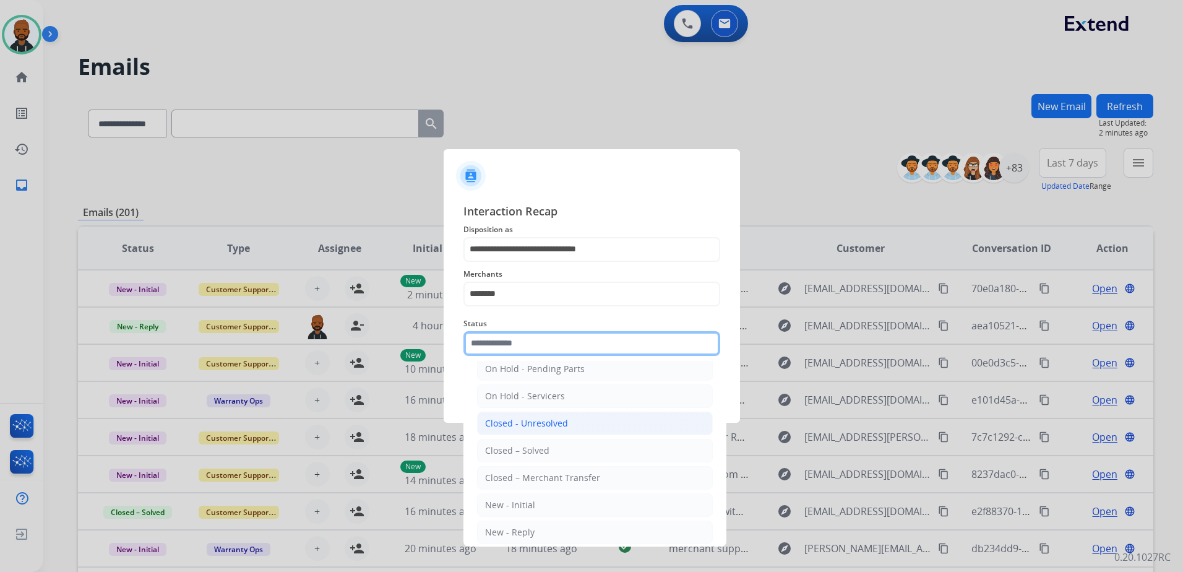
scroll to position [74, 0]
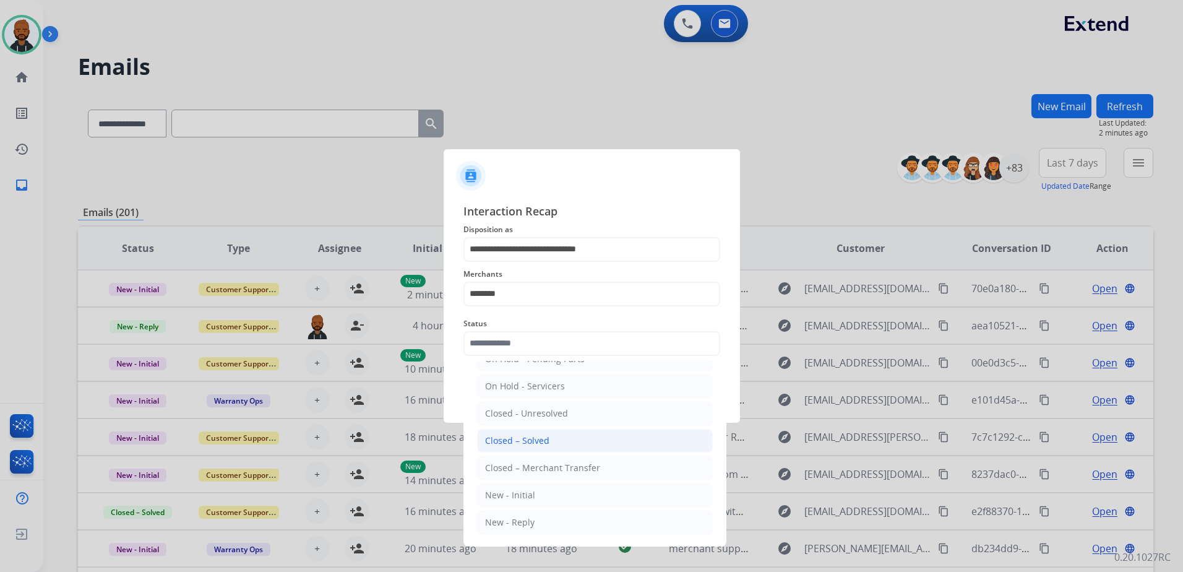
click at [548, 445] on li "Closed – Solved" at bounding box center [595, 441] width 236 height 24
type input "**********"
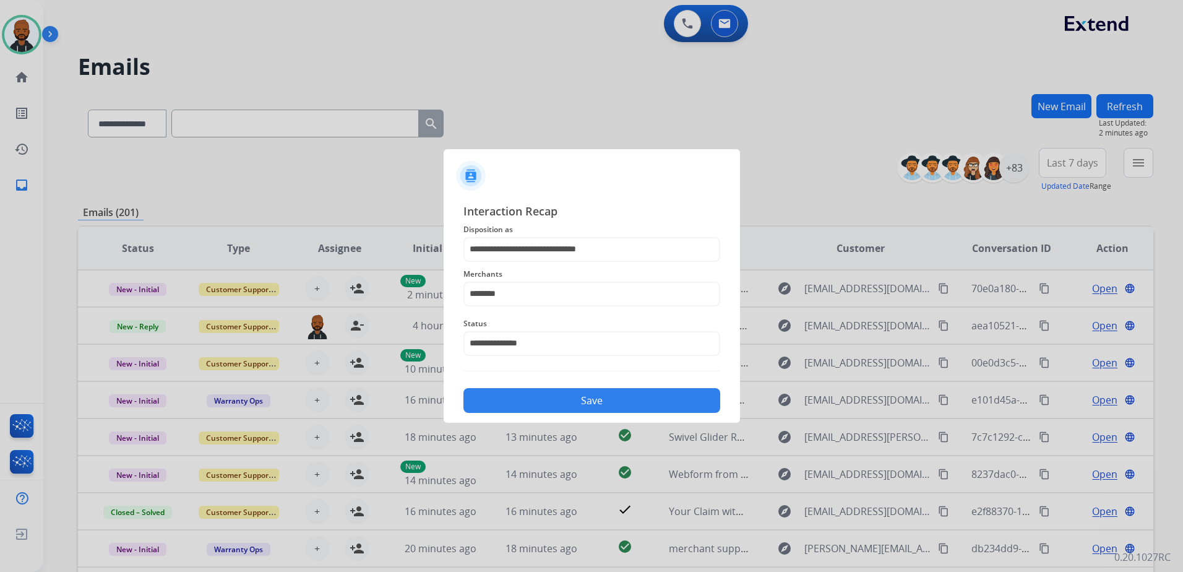
click at [600, 405] on button "Save" at bounding box center [591, 400] width 257 height 25
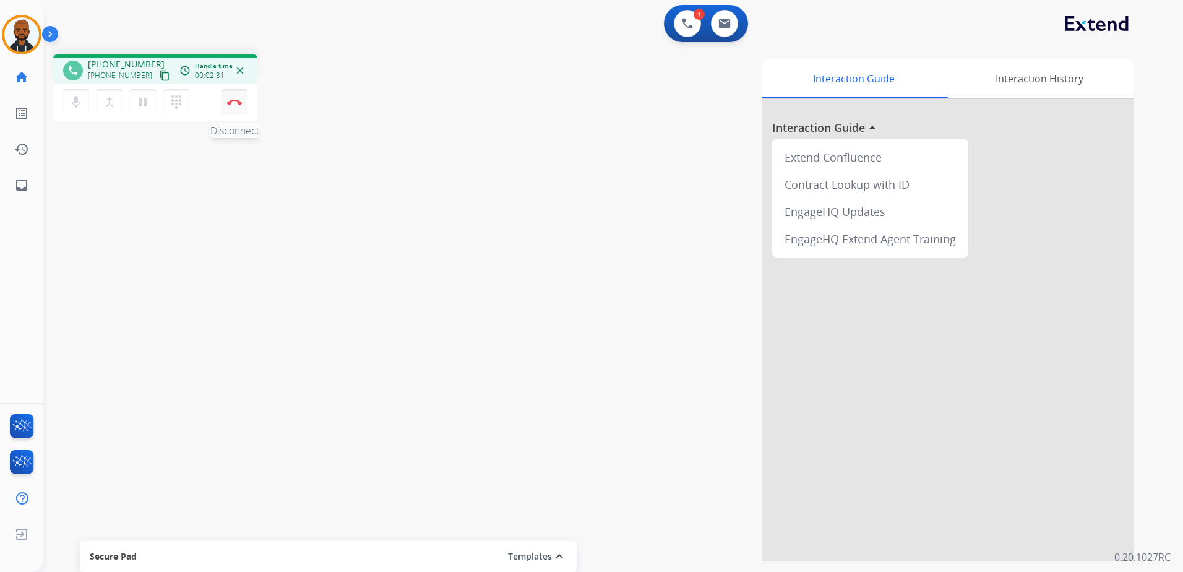
click at [233, 105] on button "Disconnect" at bounding box center [234, 102] width 26 height 26
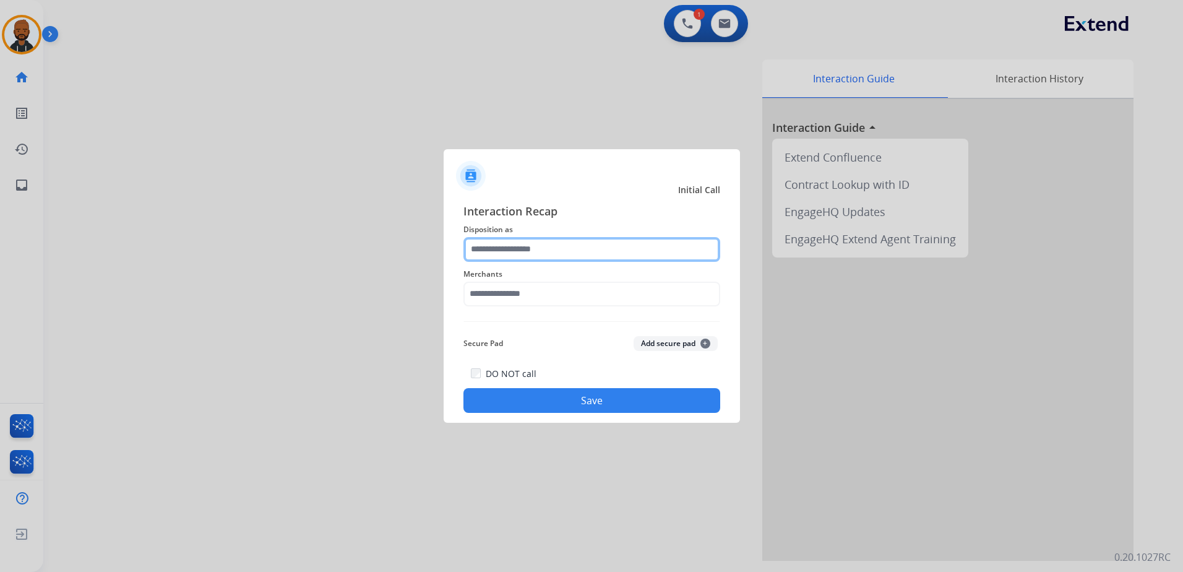
click at [539, 250] on input "text" at bounding box center [591, 249] width 257 height 25
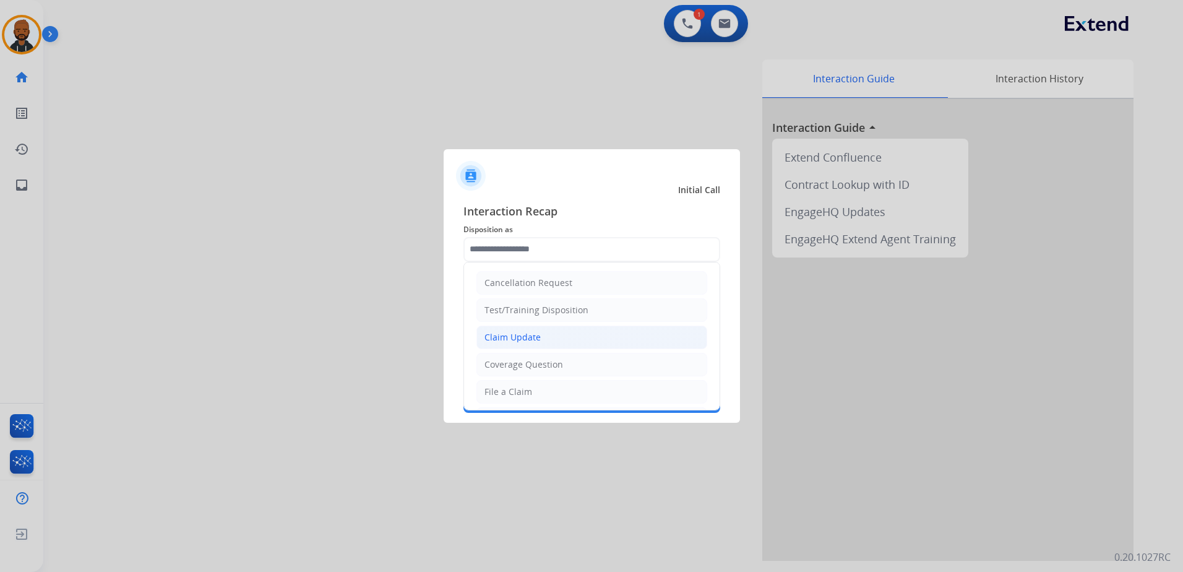
click at [541, 338] on li "Claim Update" at bounding box center [591, 337] width 231 height 24
type input "**********"
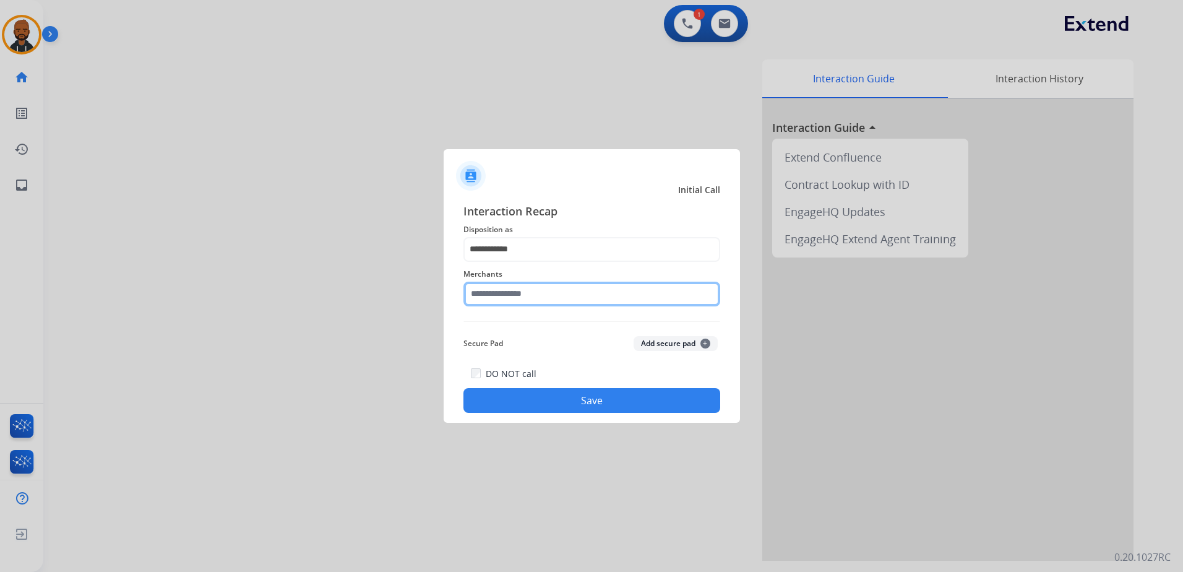
drag, startPoint x: 551, startPoint y: 295, endPoint x: 562, endPoint y: 299, distance: 12.5
click at [554, 295] on input "text" at bounding box center [591, 293] width 257 height 25
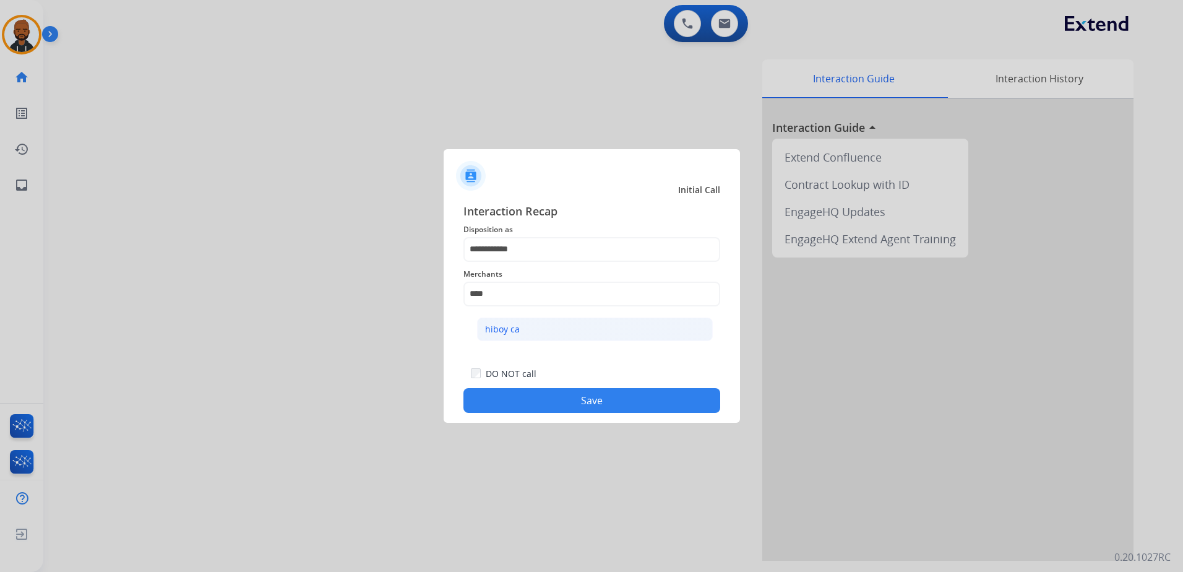
click at [629, 335] on li "hiboy ca" at bounding box center [595, 329] width 236 height 24
type input "********"
click at [586, 411] on button "Save" at bounding box center [591, 400] width 257 height 25
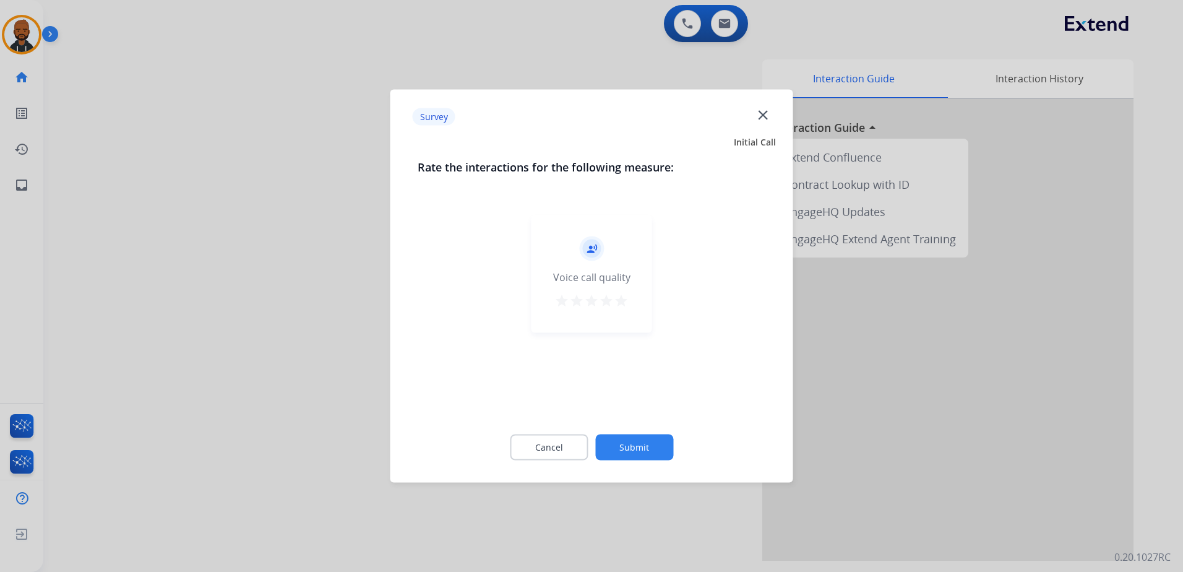
click at [639, 312] on div "record_voice_over Voice call quality star star star star star" at bounding box center [591, 274] width 121 height 118
drag, startPoint x: 632, startPoint y: 303, endPoint x: 623, endPoint y: 314, distance: 14.0
click at [623, 314] on div "record_voice_over Voice call quality star star star star star" at bounding box center [591, 274] width 121 height 118
click at [620, 315] on div "record_voice_over Voice call quality star star star star star" at bounding box center [591, 274] width 121 height 118
click at [625, 311] on div "star star star star star" at bounding box center [591, 302] width 74 height 19
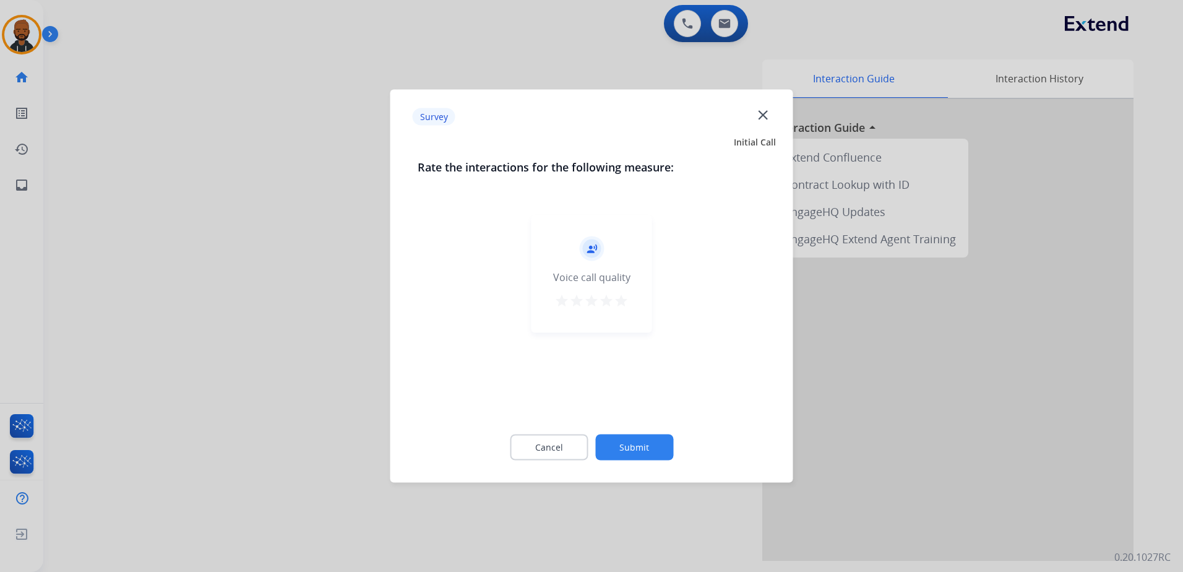
click at [625, 309] on button "star" at bounding box center [621, 302] width 15 height 19
click at [636, 447] on button "Submit" at bounding box center [634, 447] width 78 height 26
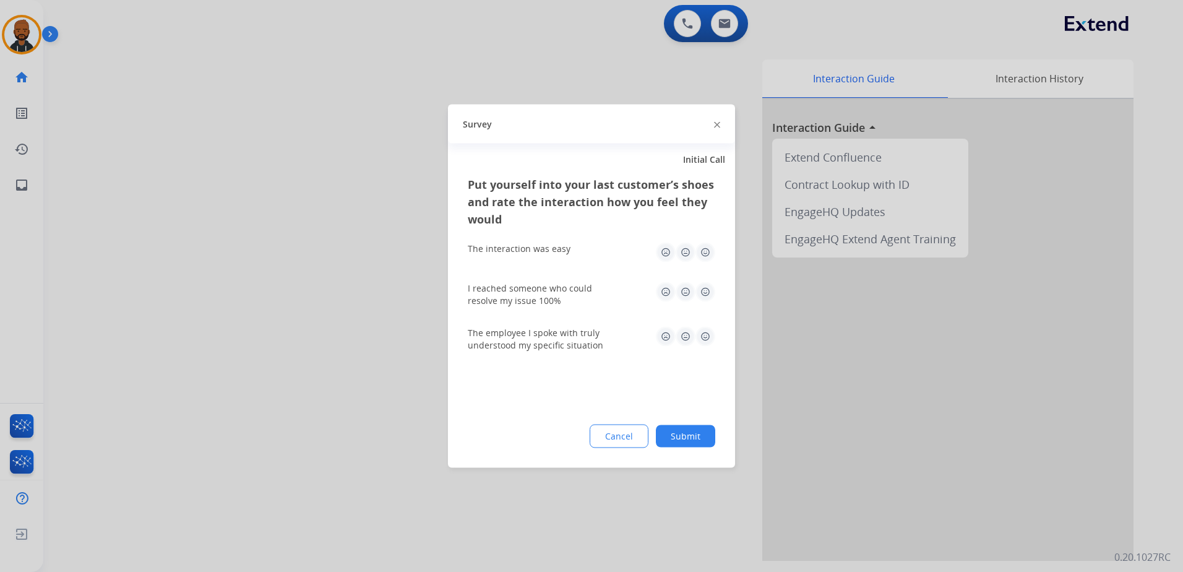
click at [699, 251] on img at bounding box center [705, 252] width 20 height 20
click at [702, 296] on img at bounding box center [705, 292] width 20 height 20
click at [703, 331] on img at bounding box center [705, 337] width 20 height 20
click at [695, 431] on button "Submit" at bounding box center [685, 436] width 59 height 22
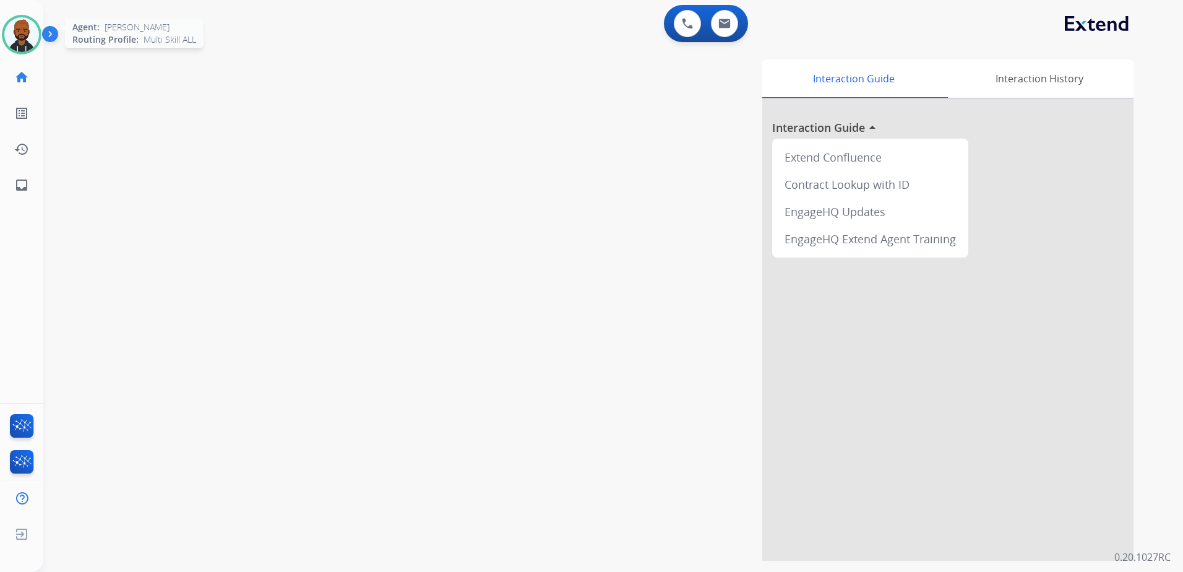
click at [26, 30] on img at bounding box center [21, 34] width 35 height 35
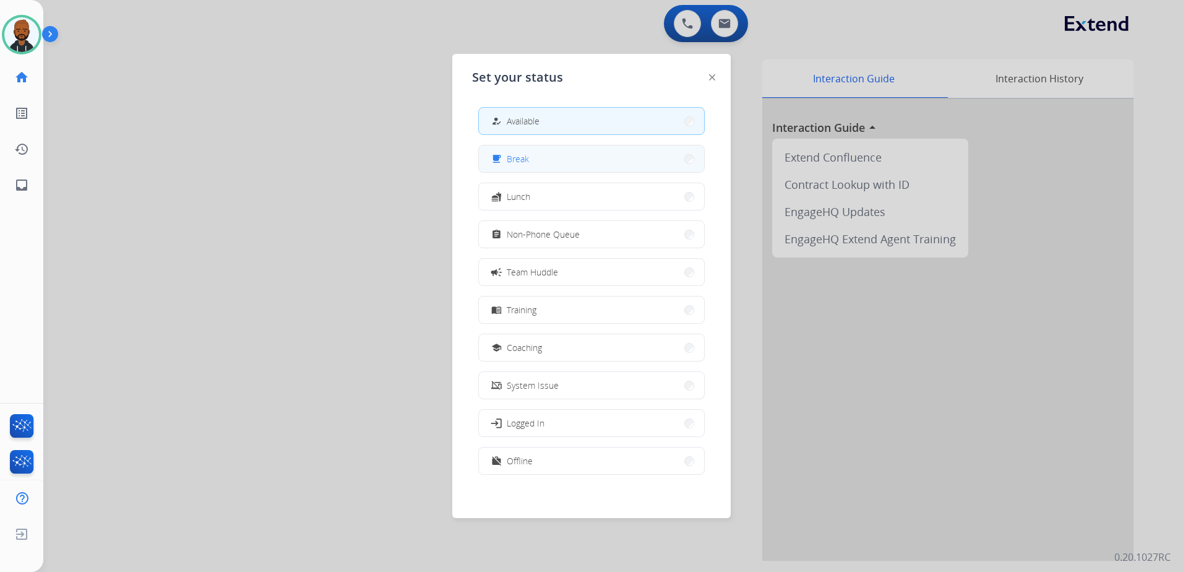
click at [505, 164] on div "free_breakfast" at bounding box center [498, 159] width 18 height 15
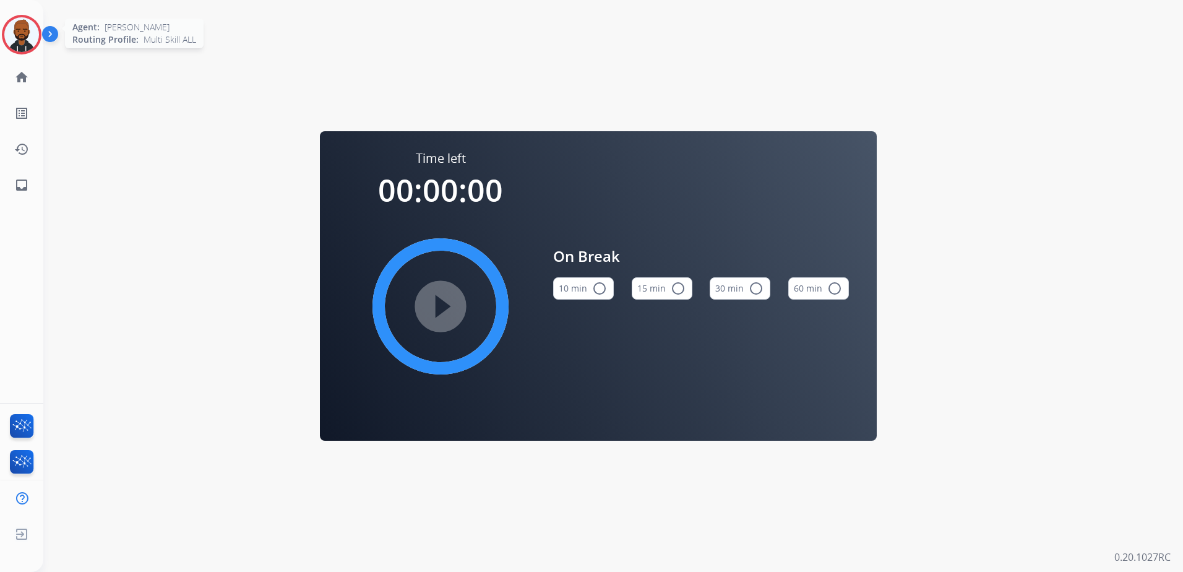
click at [29, 27] on img at bounding box center [21, 34] width 35 height 35
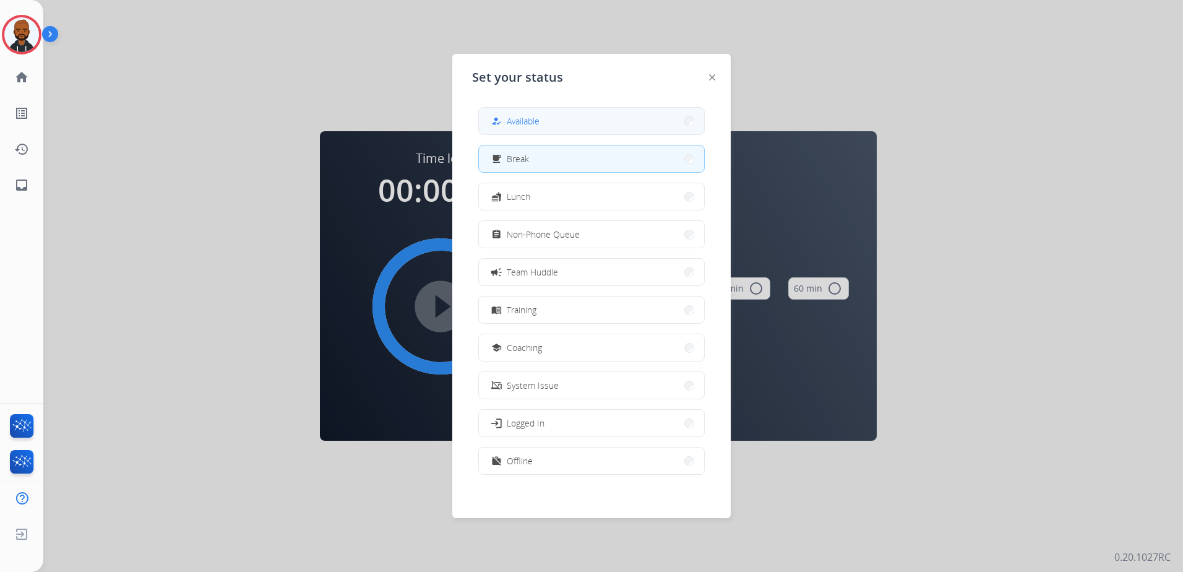
click at [530, 129] on button "how_to_reg Available" at bounding box center [591, 121] width 225 height 27
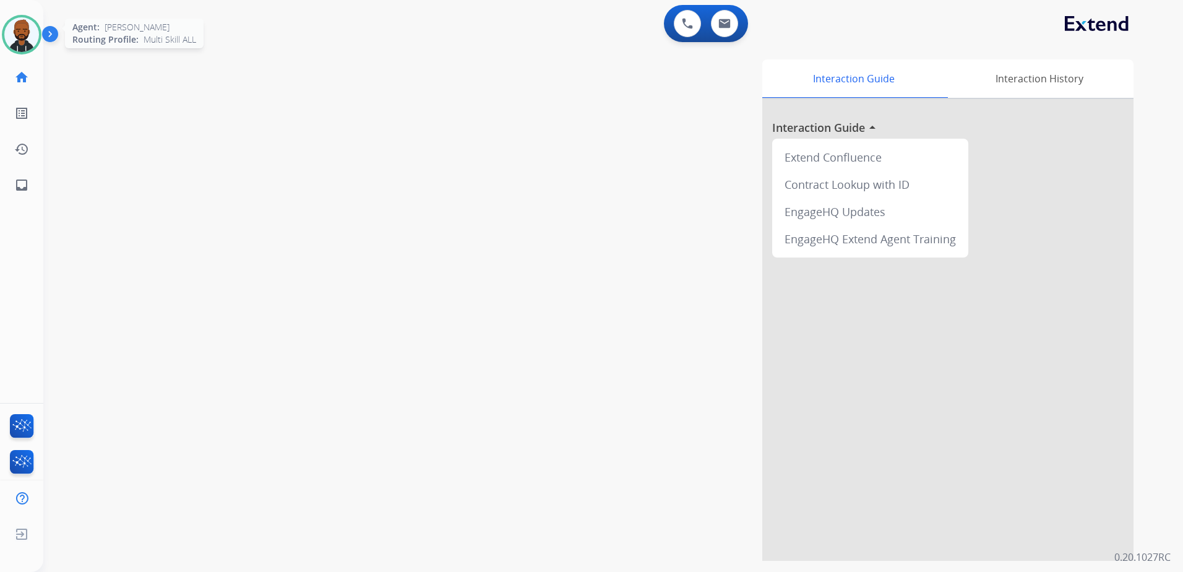
click at [20, 38] on img at bounding box center [21, 34] width 35 height 35
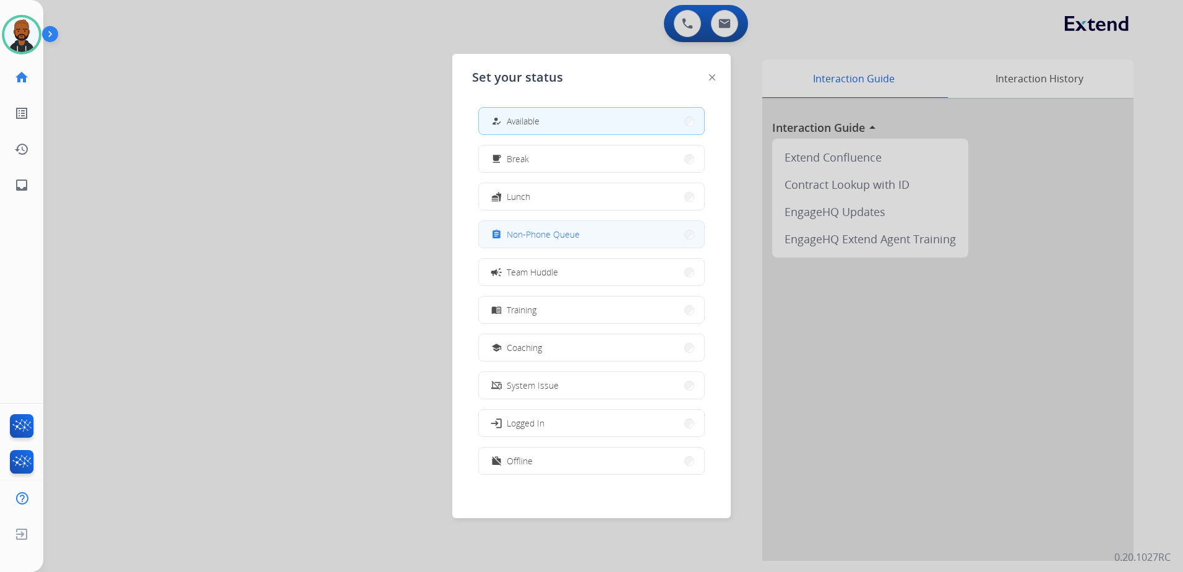
click at [564, 239] on span "Non-Phone Queue" at bounding box center [543, 234] width 73 height 13
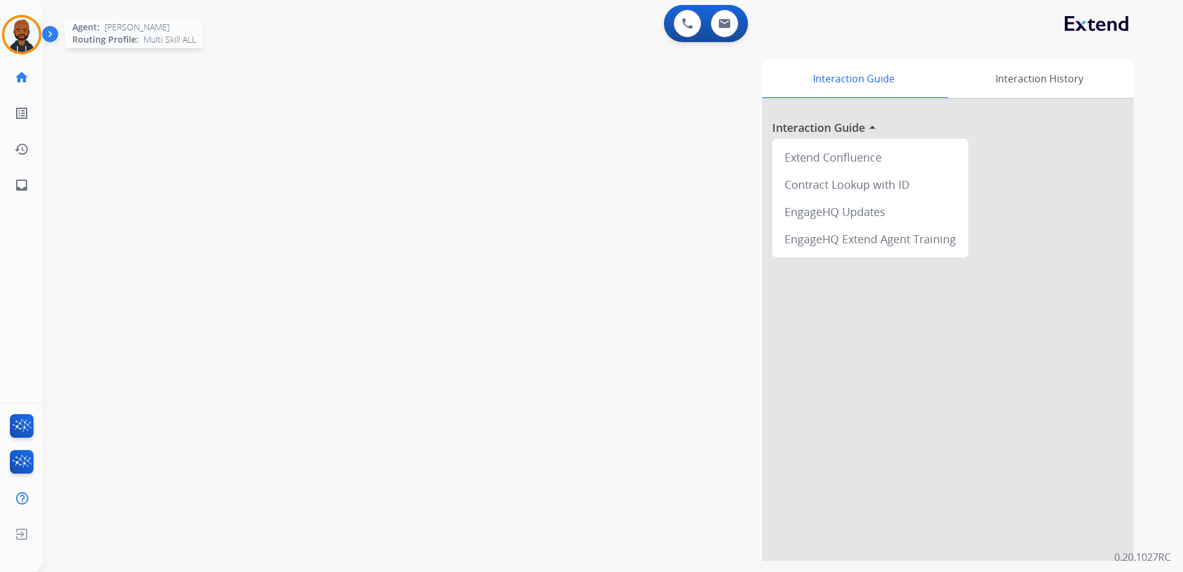
click at [23, 38] on img at bounding box center [21, 34] width 35 height 35
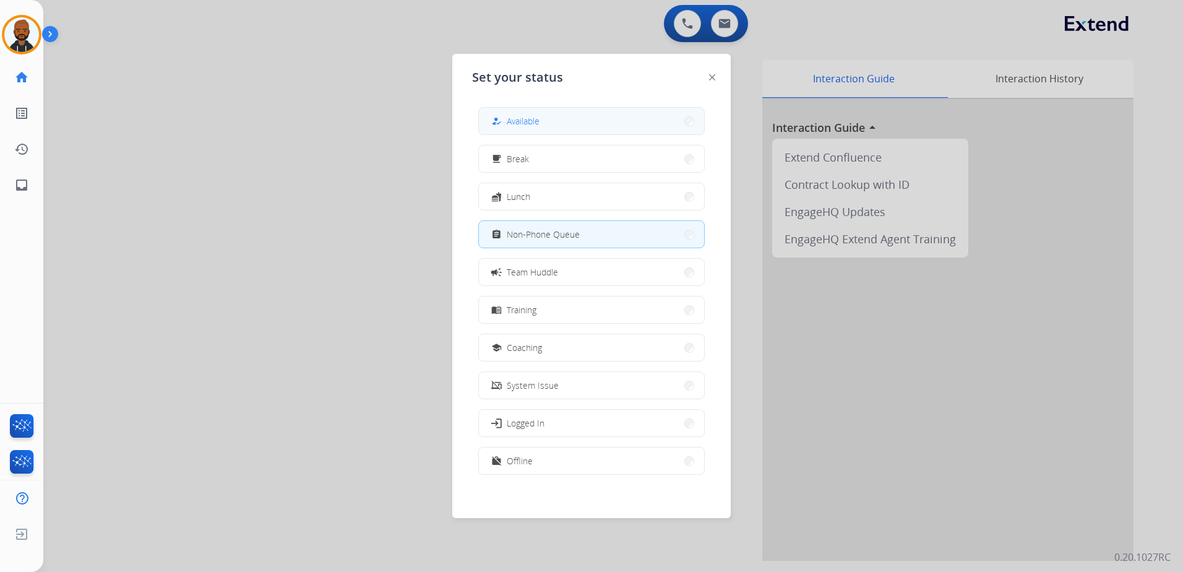
click at [551, 122] on button "how_to_reg Available" at bounding box center [591, 121] width 225 height 27
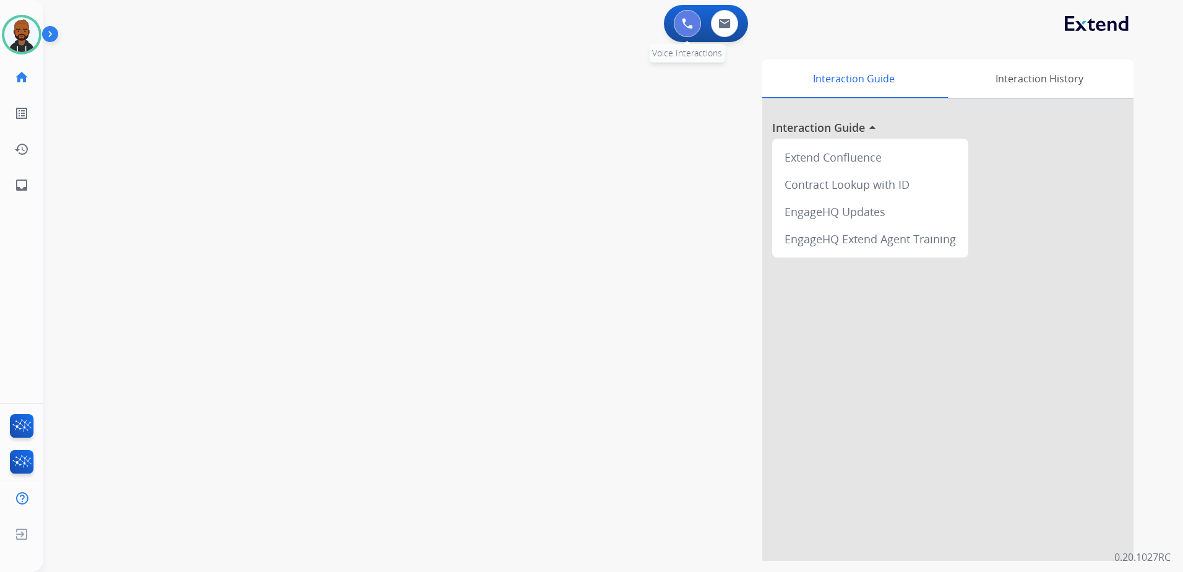
click at [687, 24] on img at bounding box center [687, 23] width 11 height 11
click at [687, 25] on img at bounding box center [687, 23] width 11 height 11
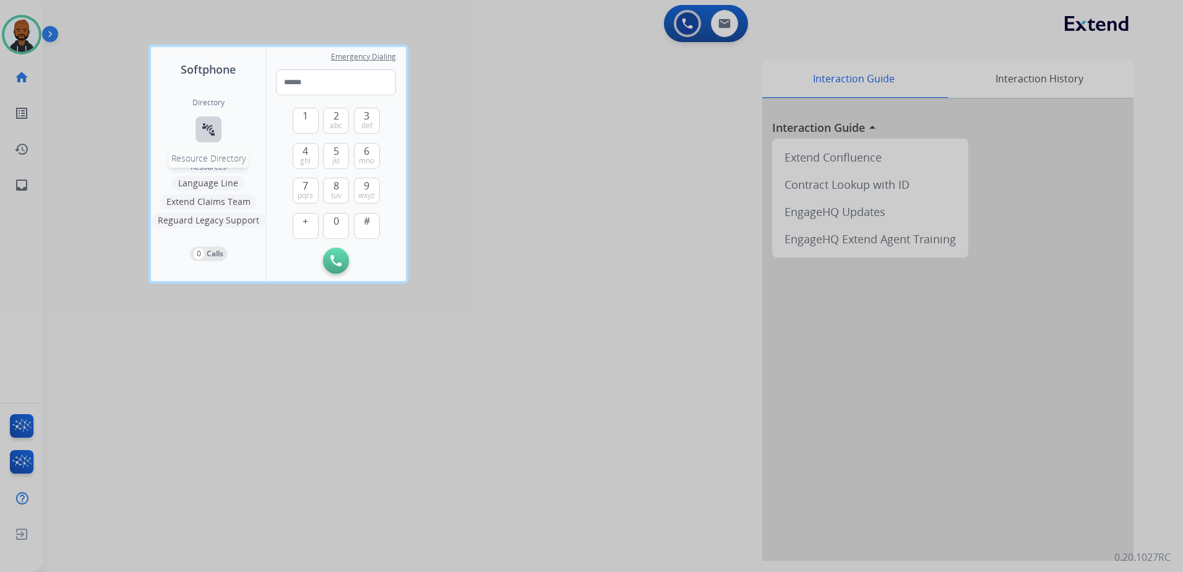
click at [221, 134] on div "Directory connect_without_contact Resource Directory" at bounding box center [208, 130] width 32 height 64
click at [212, 131] on mat-icon "connect_without_contact" at bounding box center [208, 129] width 15 height 15
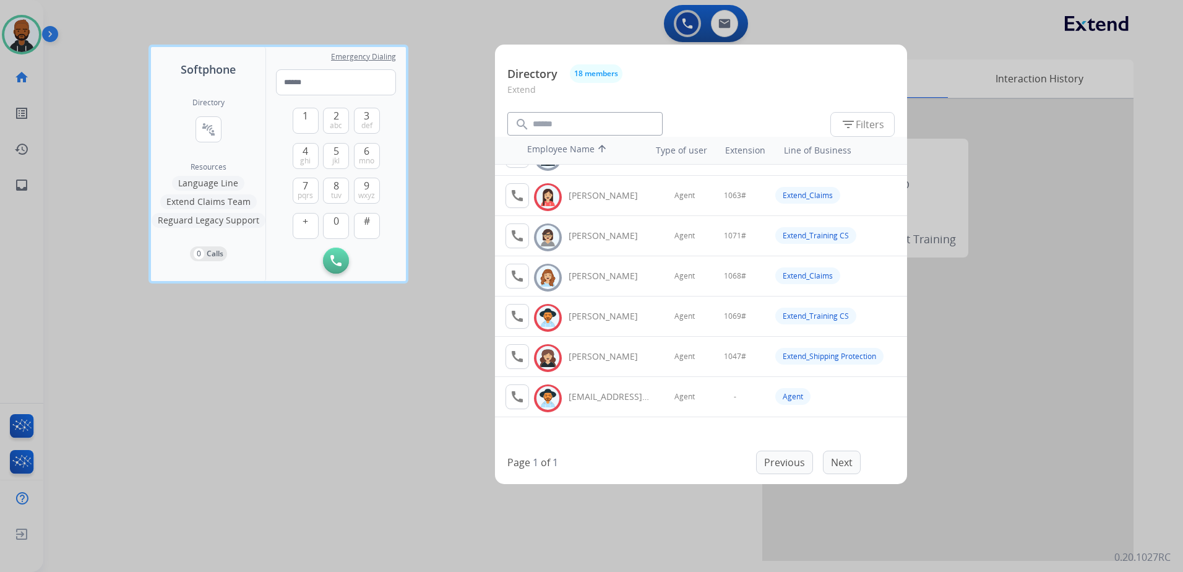
scroll to position [224, 0]
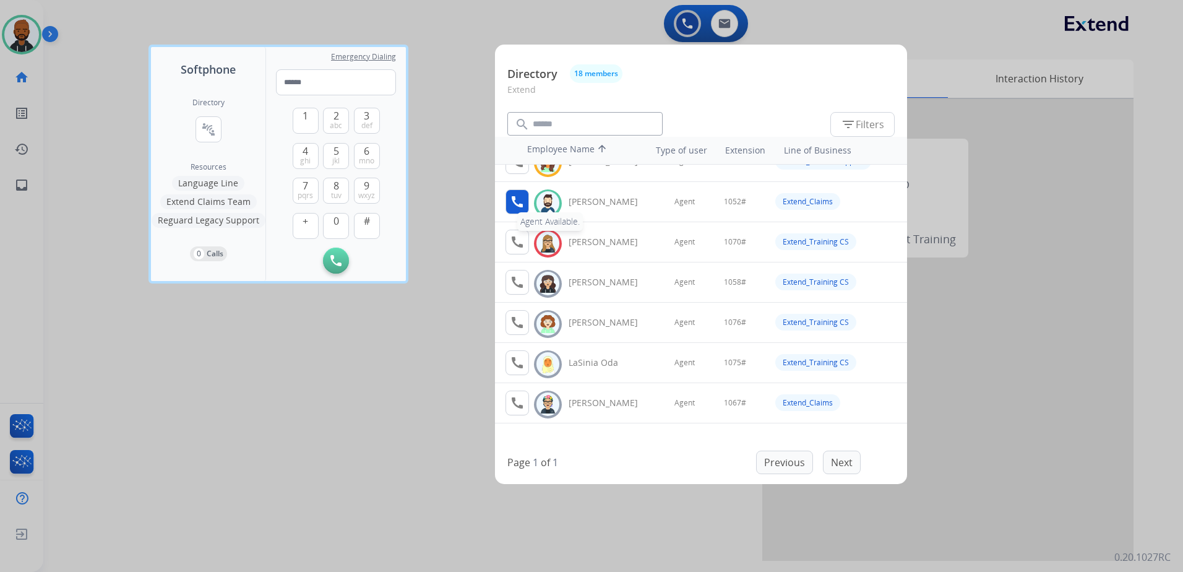
click at [523, 201] on mat-icon "call" at bounding box center [517, 201] width 15 height 15
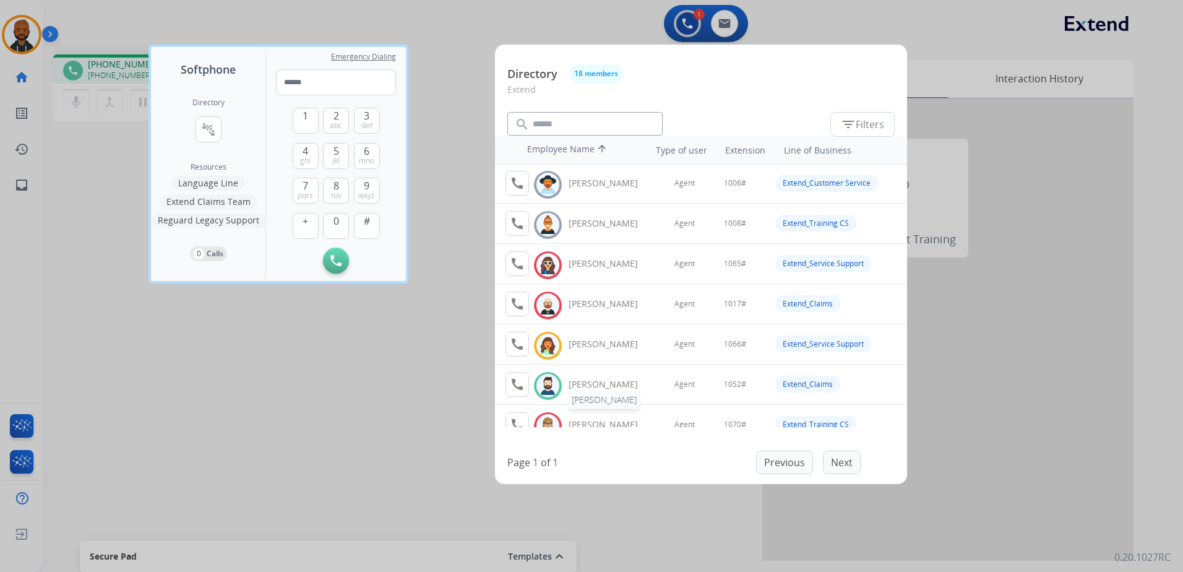
scroll to position [62, 0]
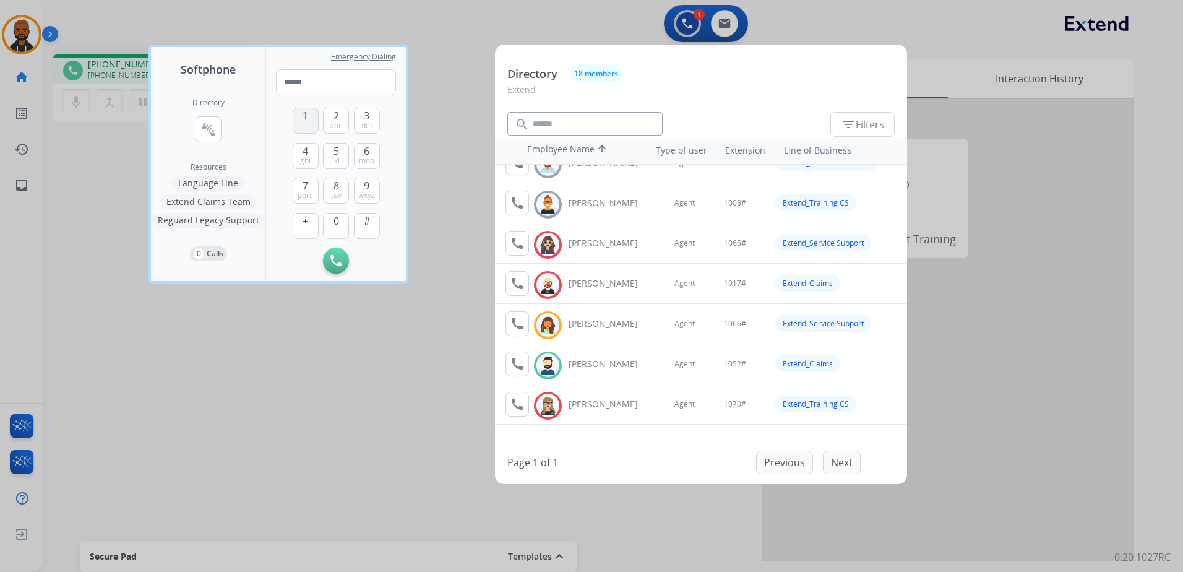
click at [302, 122] on button "1" at bounding box center [306, 121] width 26 height 26
click at [341, 213] on div "0" at bounding box center [336, 226] width 26 height 26
drag, startPoint x: 337, startPoint y: 226, endPoint x: 340, endPoint y: 210, distance: 16.4
click at [337, 226] on span "0" at bounding box center [336, 220] width 6 height 15
click at [334, 150] on span "5" at bounding box center [336, 151] width 6 height 15
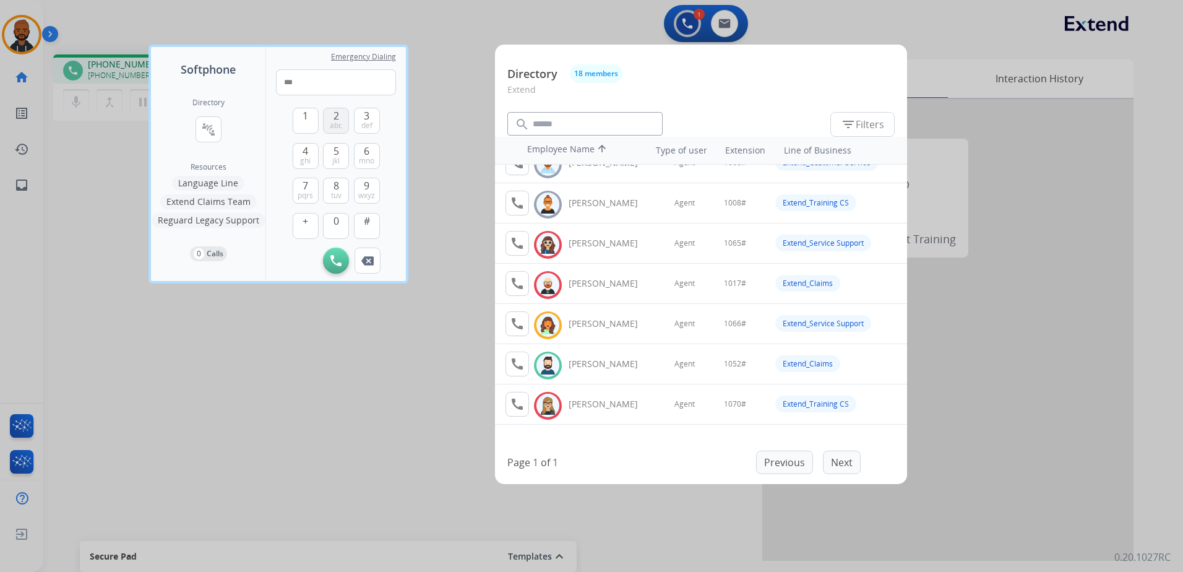
click at [337, 116] on span "2" at bounding box center [336, 115] width 6 height 15
click at [368, 223] on span "#" at bounding box center [367, 220] width 6 height 15
type input "*****"
click at [421, 436] on div at bounding box center [591, 286] width 1183 height 572
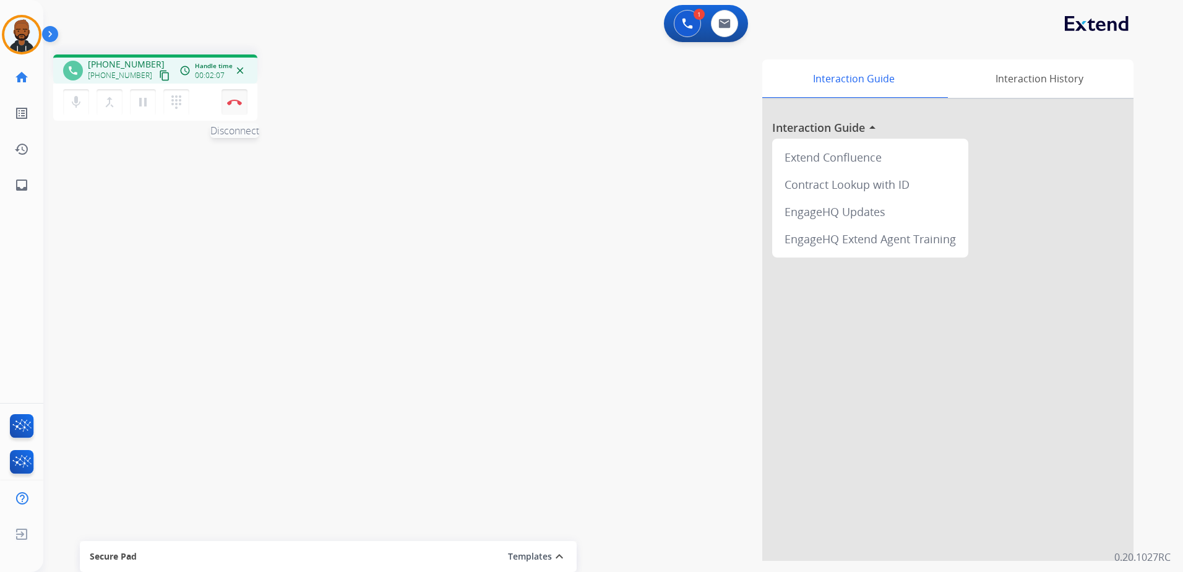
click at [230, 105] on button "Disconnect" at bounding box center [234, 102] width 26 height 26
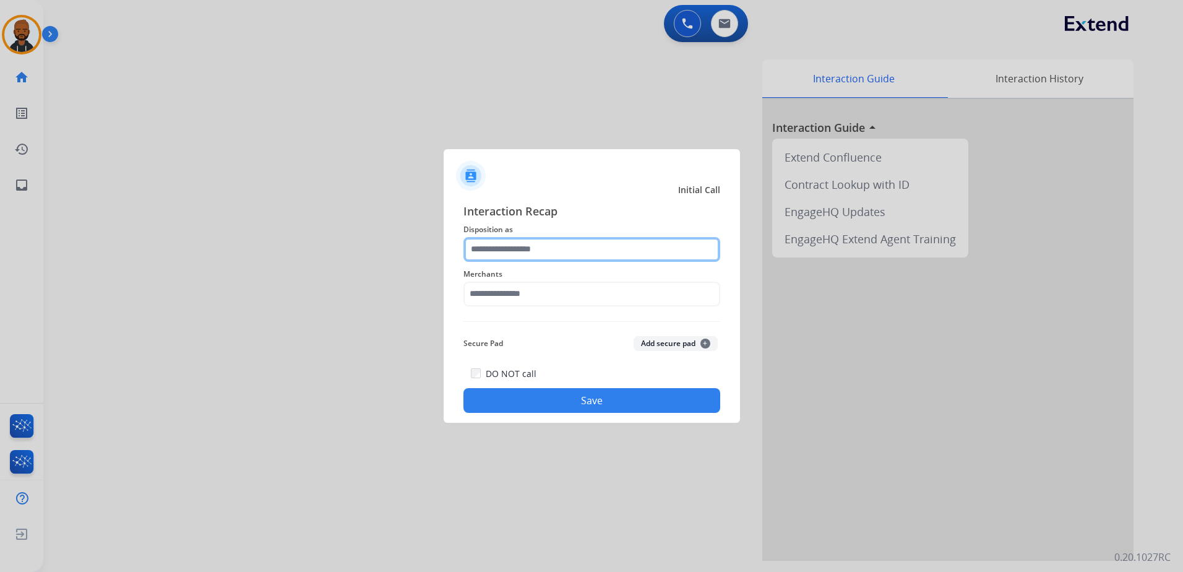
click at [504, 250] on input "text" at bounding box center [591, 249] width 257 height 25
drag, startPoint x: 543, startPoint y: 343, endPoint x: 335, endPoint y: 313, distance: 209.4
click at [333, 319] on div at bounding box center [591, 286] width 1183 height 572
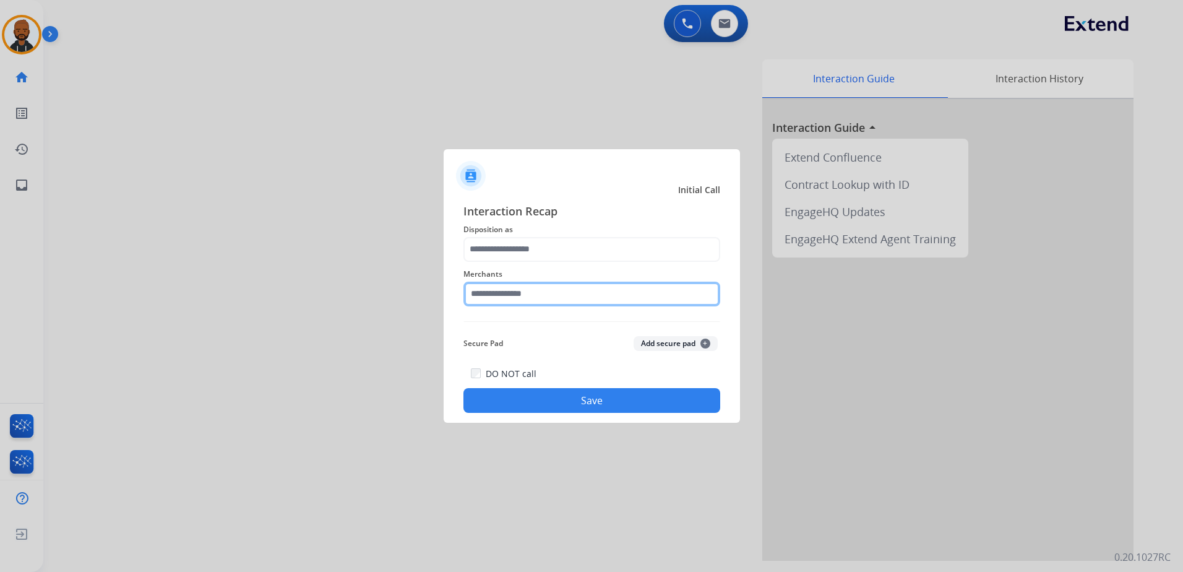
click at [539, 299] on input "text" at bounding box center [591, 293] width 257 height 25
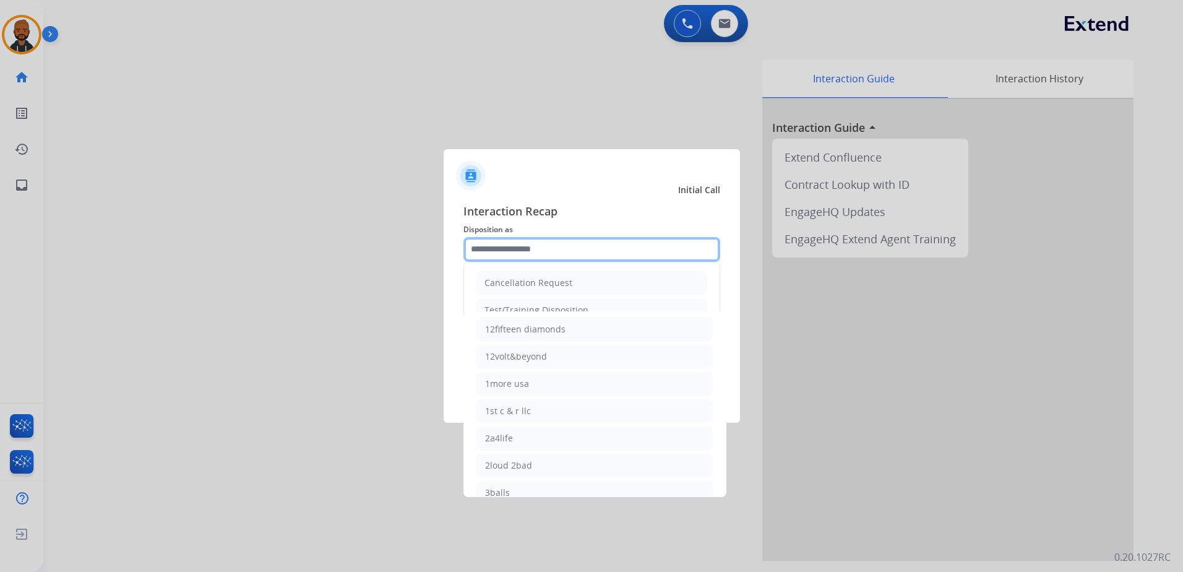
click at [530, 247] on input "text" at bounding box center [591, 249] width 257 height 25
click at [535, 255] on input "text" at bounding box center [591, 249] width 257 height 25
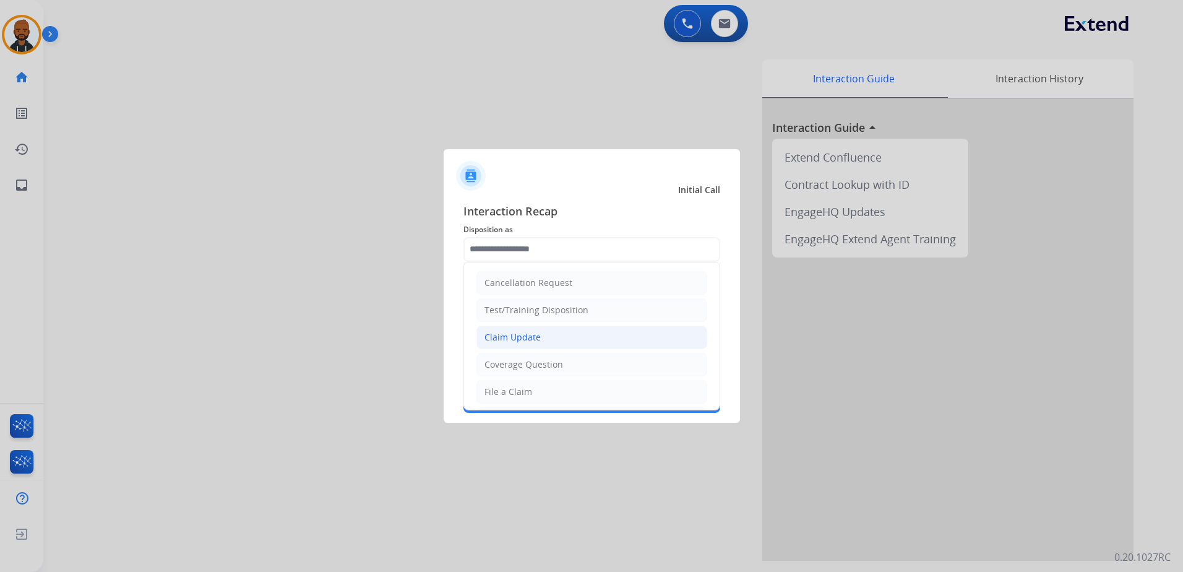
click at [527, 332] on div "Claim Update" at bounding box center [512, 337] width 56 height 12
type input "**********"
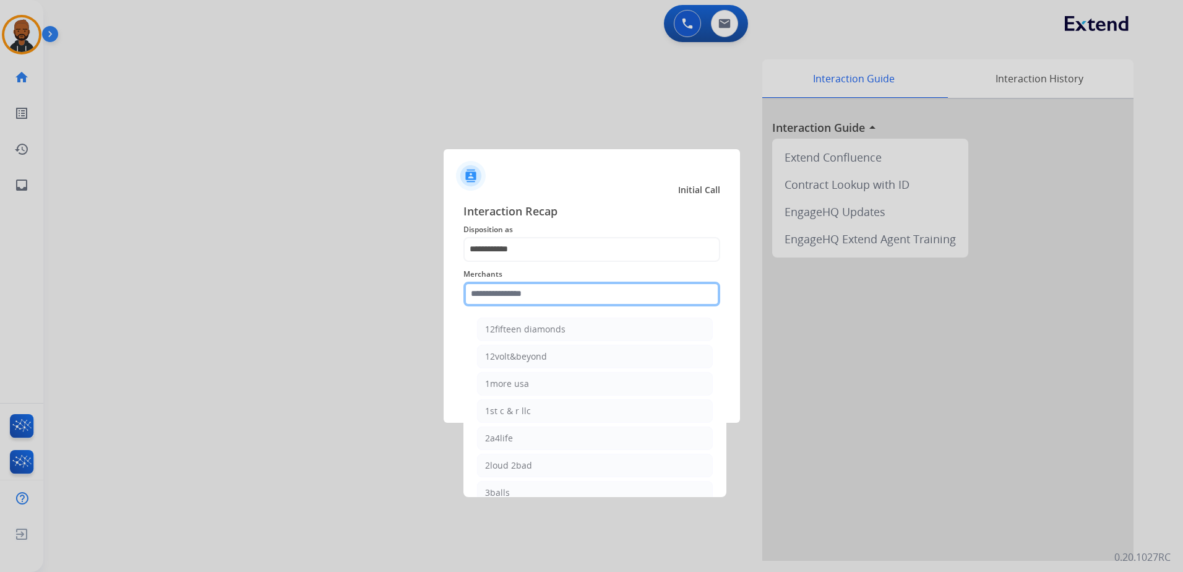
click at [537, 291] on input "text" at bounding box center [591, 293] width 257 height 25
type input "*"
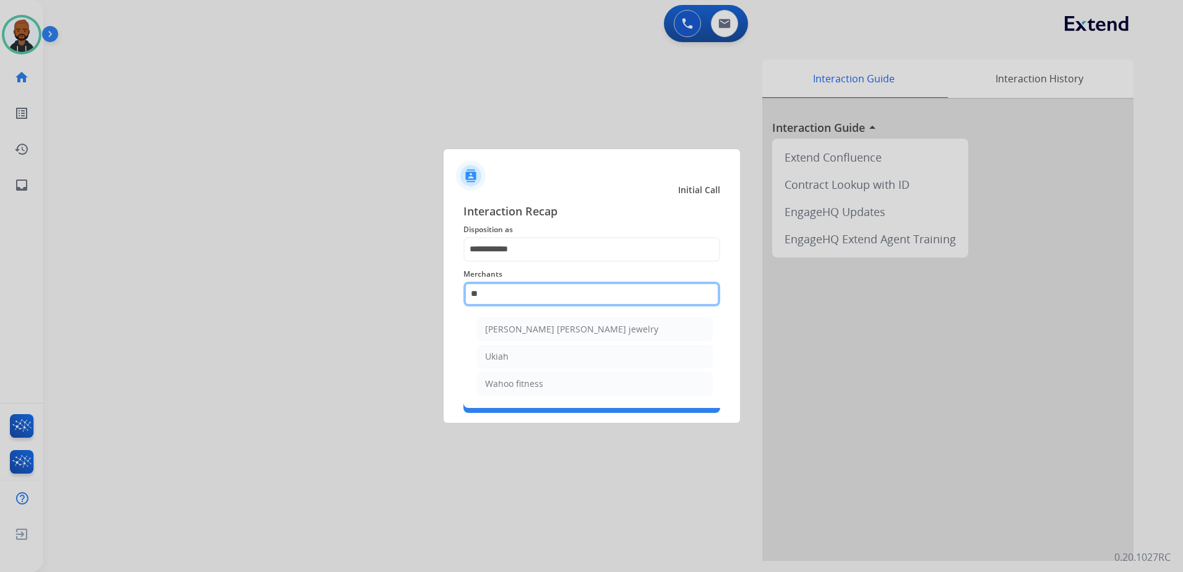
scroll to position [0, 0]
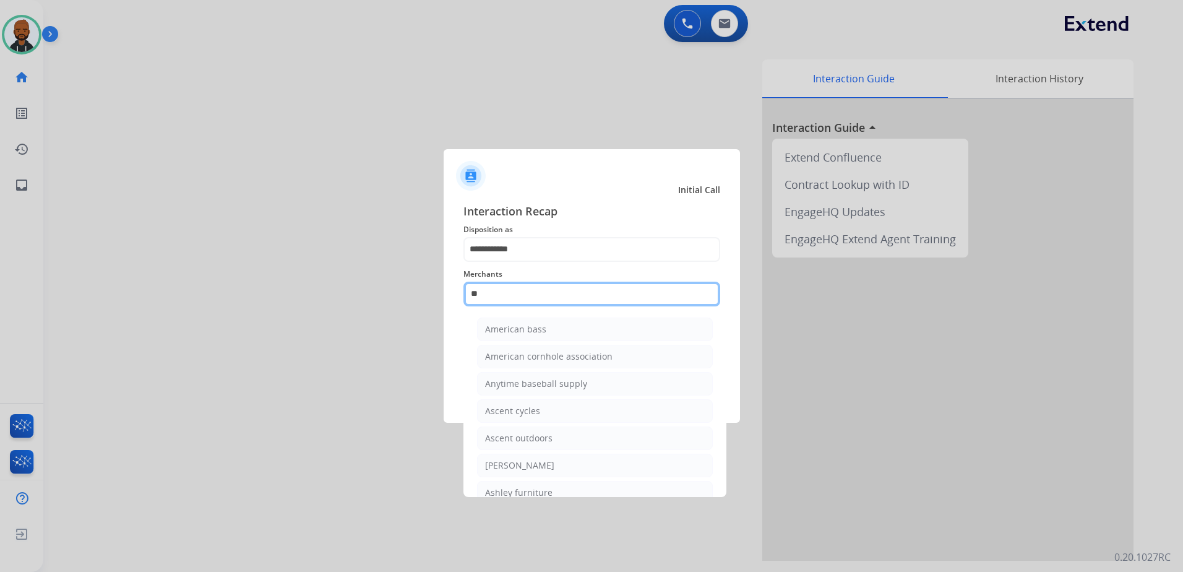
type input "**"
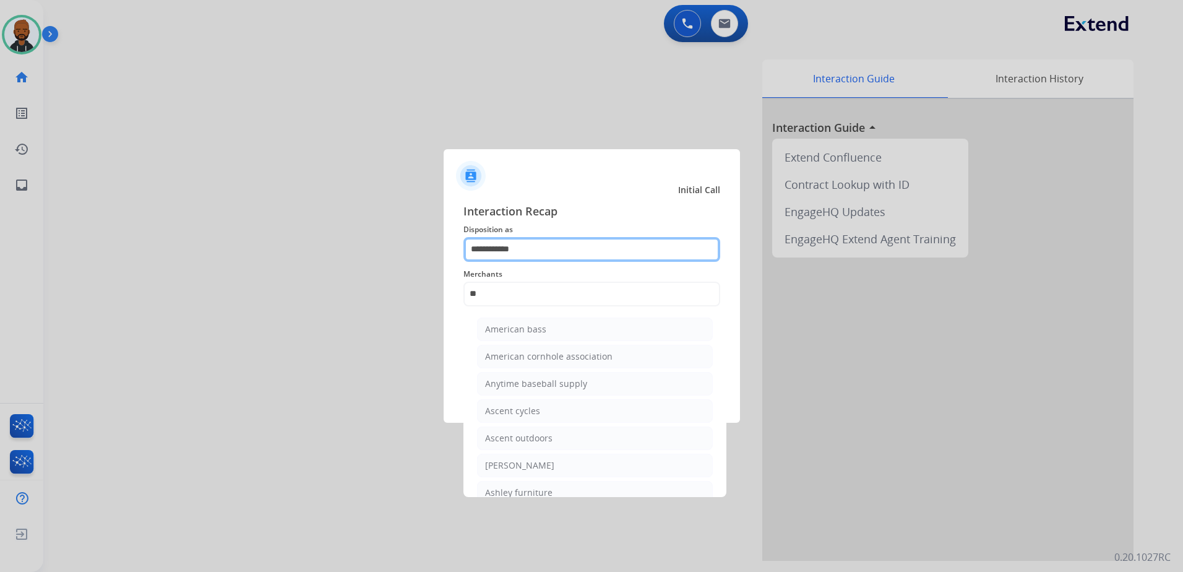
drag, startPoint x: 538, startPoint y: 255, endPoint x: 538, endPoint y: 249, distance: 6.8
click at [538, 253] on input "**********" at bounding box center [591, 249] width 257 height 25
drag, startPoint x: 534, startPoint y: 252, endPoint x: 356, endPoint y: 230, distance: 178.9
click at [0, 230] on app-contact-recap-modal "**********" at bounding box center [0, 286] width 0 height 572
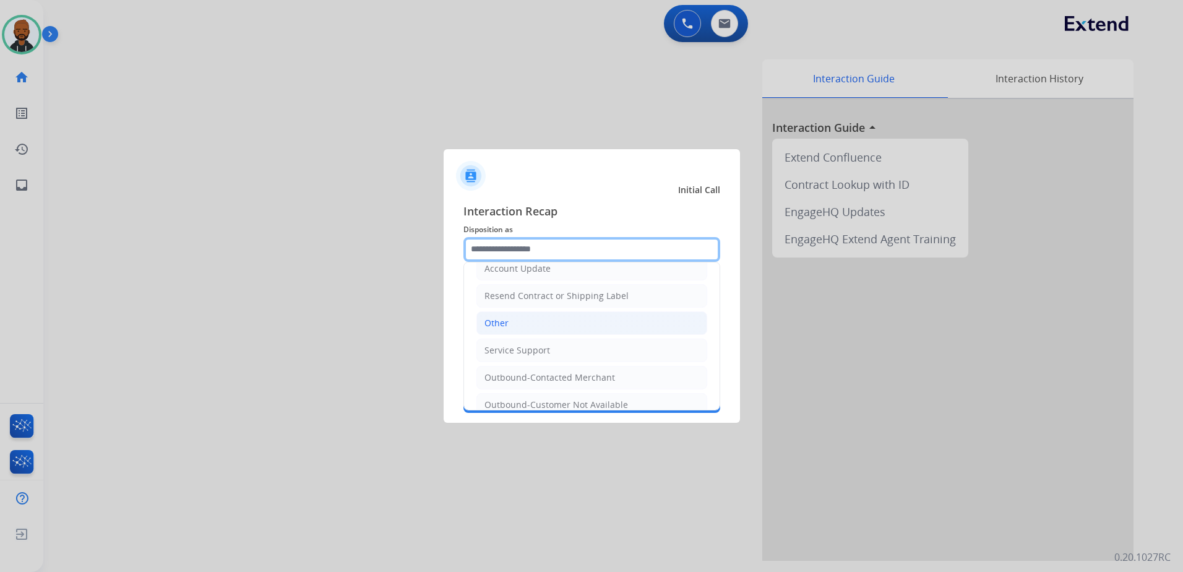
scroll to position [247, 0]
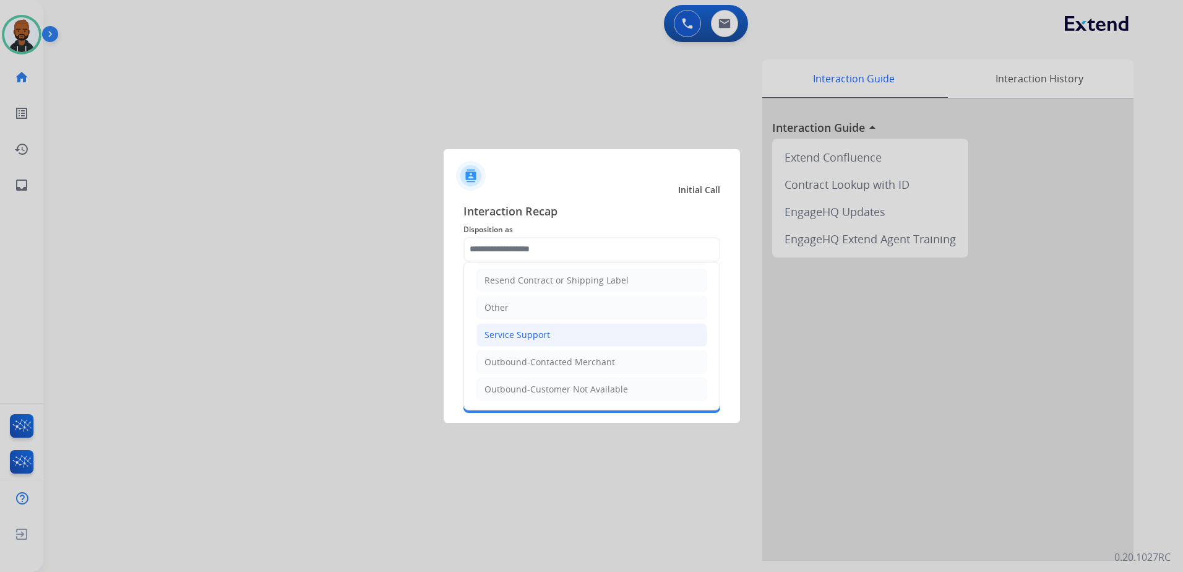
click at [552, 339] on li "Service Support" at bounding box center [591, 335] width 231 height 24
type input "**********"
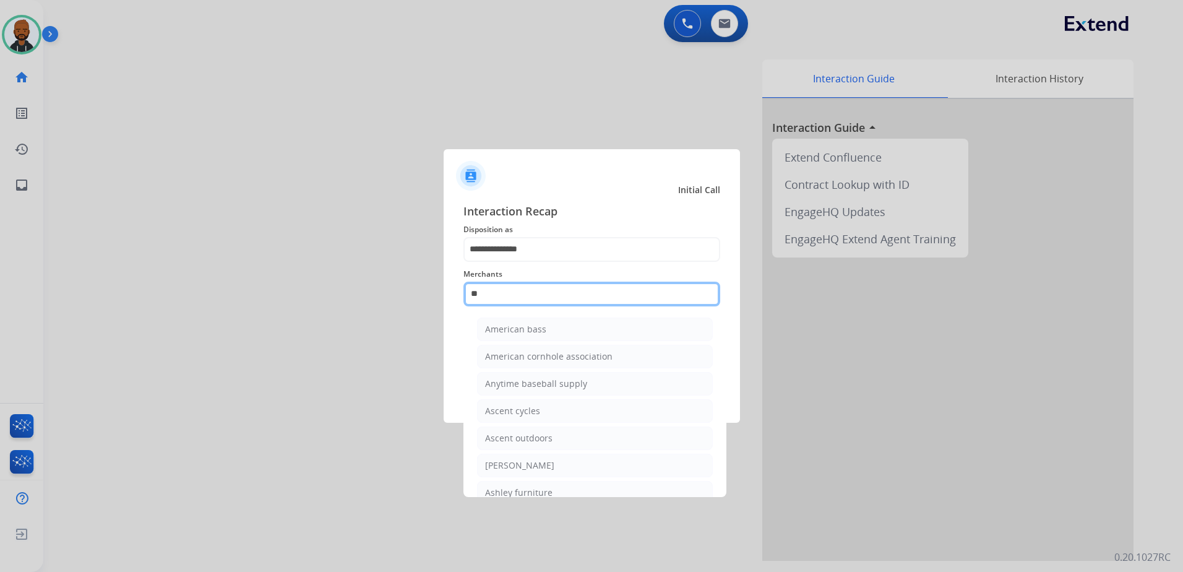
click at [546, 290] on input "**" at bounding box center [591, 293] width 257 height 25
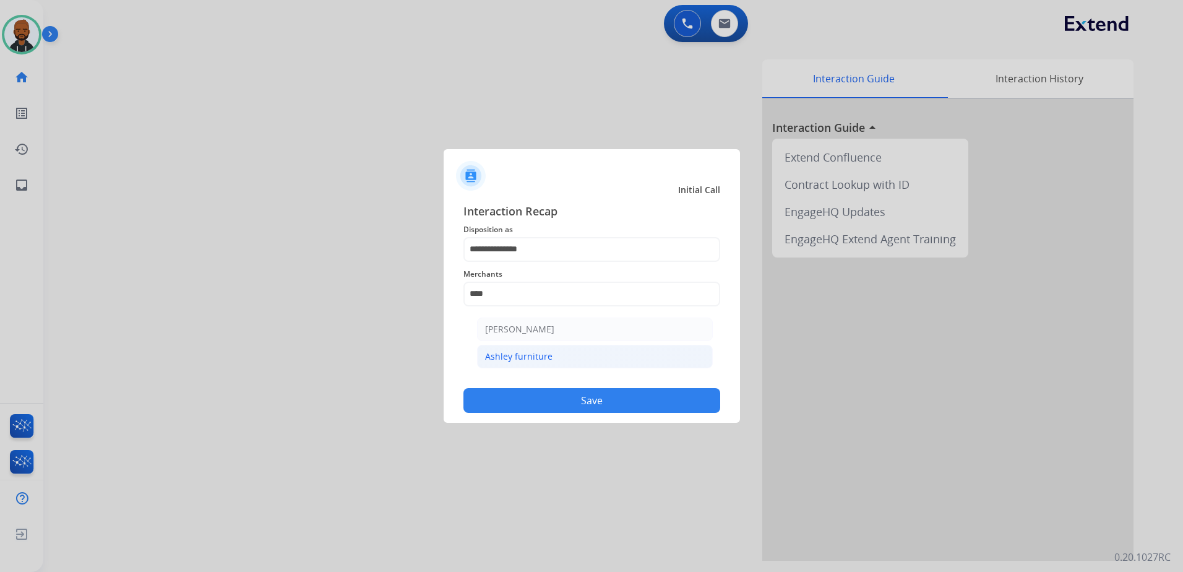
click at [500, 354] on div "Ashley furniture" at bounding box center [518, 356] width 67 height 12
type input "**********"
click at [565, 397] on button "Save" at bounding box center [591, 400] width 257 height 25
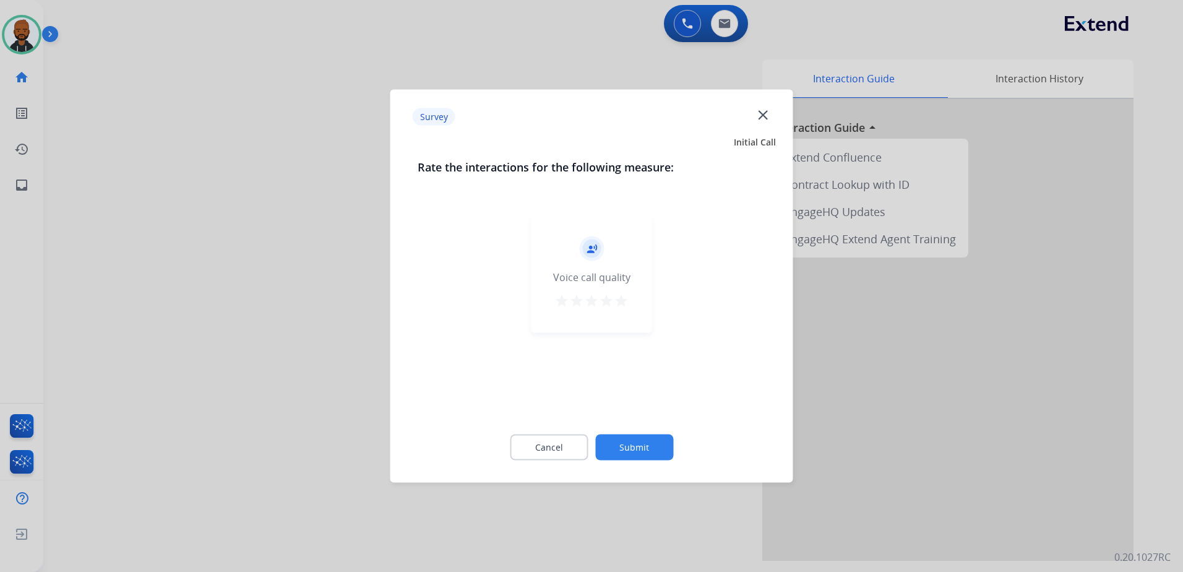
click at [624, 302] on mat-icon "star" at bounding box center [621, 300] width 15 height 15
click at [638, 447] on button "Submit" at bounding box center [634, 447] width 78 height 26
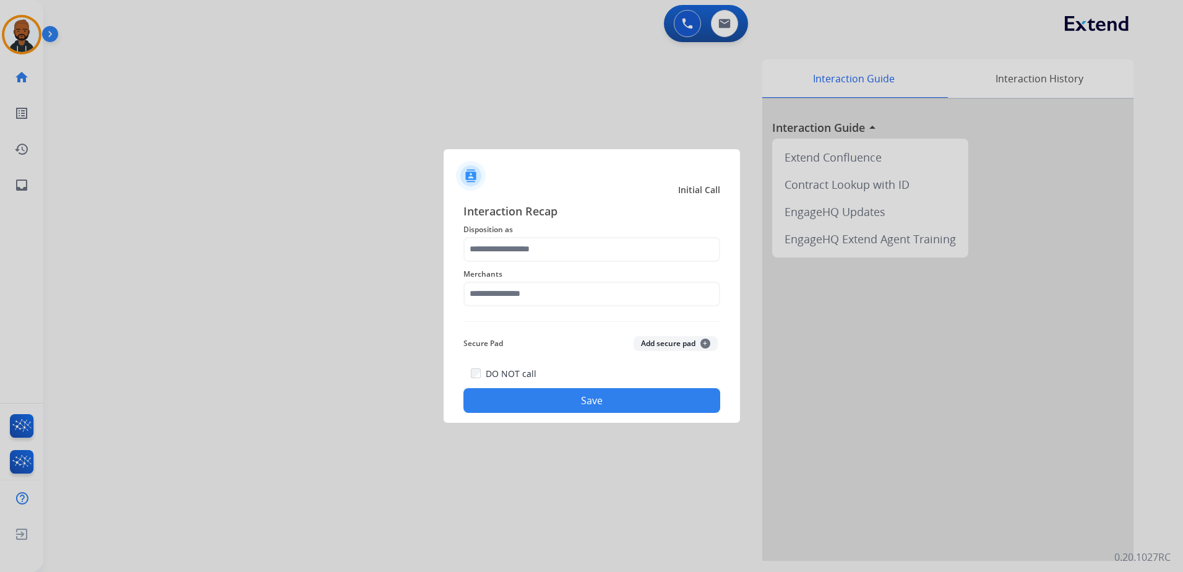
click at [570, 228] on span "Disposition as" at bounding box center [591, 229] width 257 height 15
click at [568, 249] on input "text" at bounding box center [591, 249] width 257 height 25
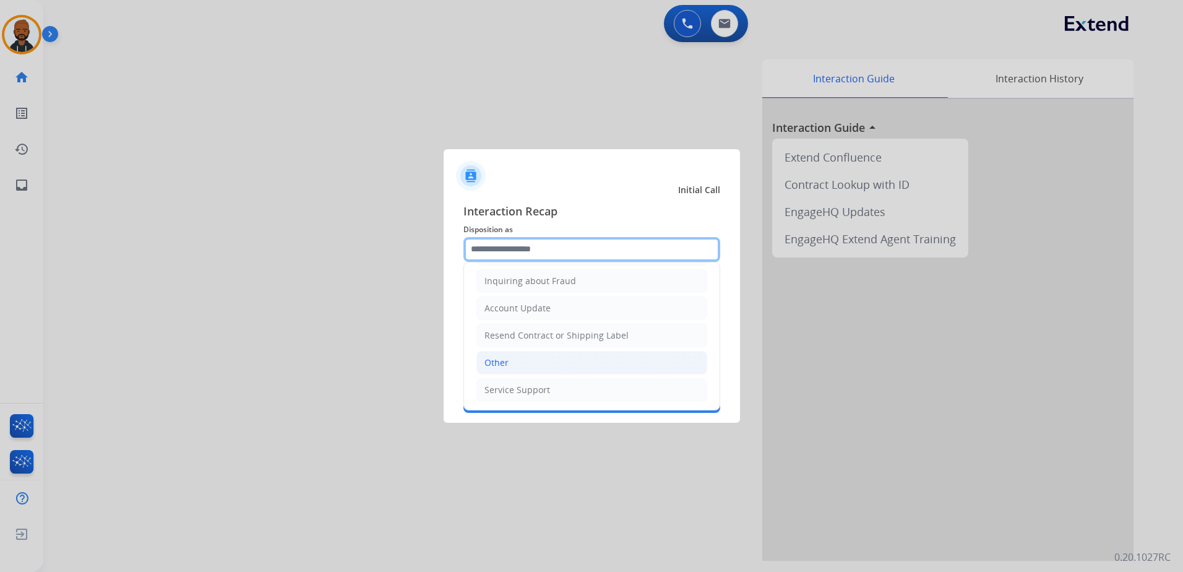
scroll to position [193, 0]
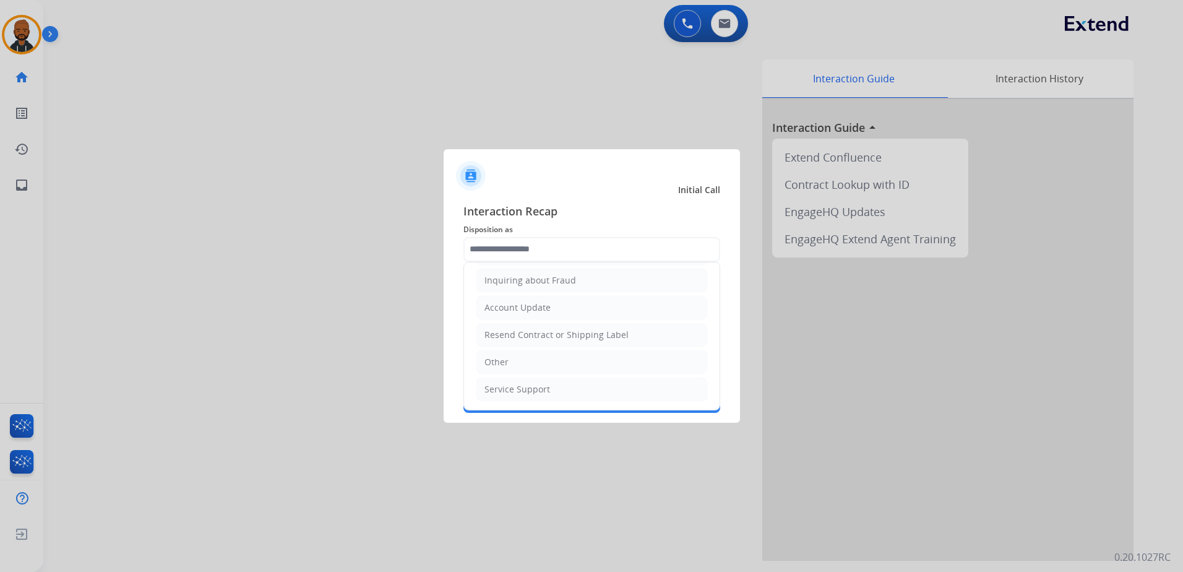
click at [532, 360] on li "Other" at bounding box center [591, 362] width 231 height 24
type input "*****"
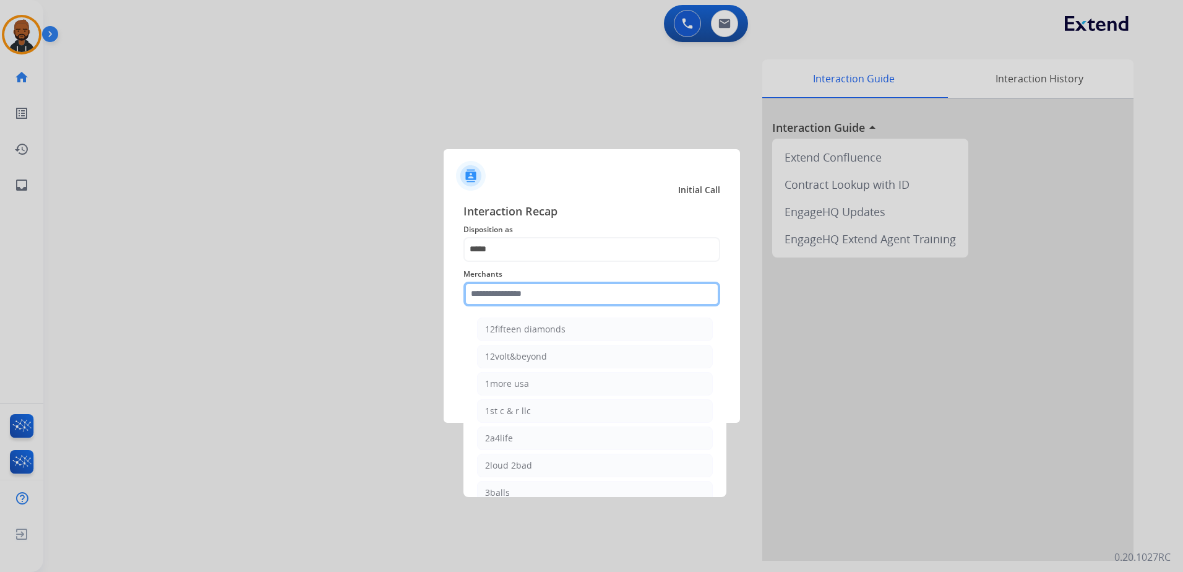
click at [534, 288] on input "text" at bounding box center [591, 293] width 257 height 25
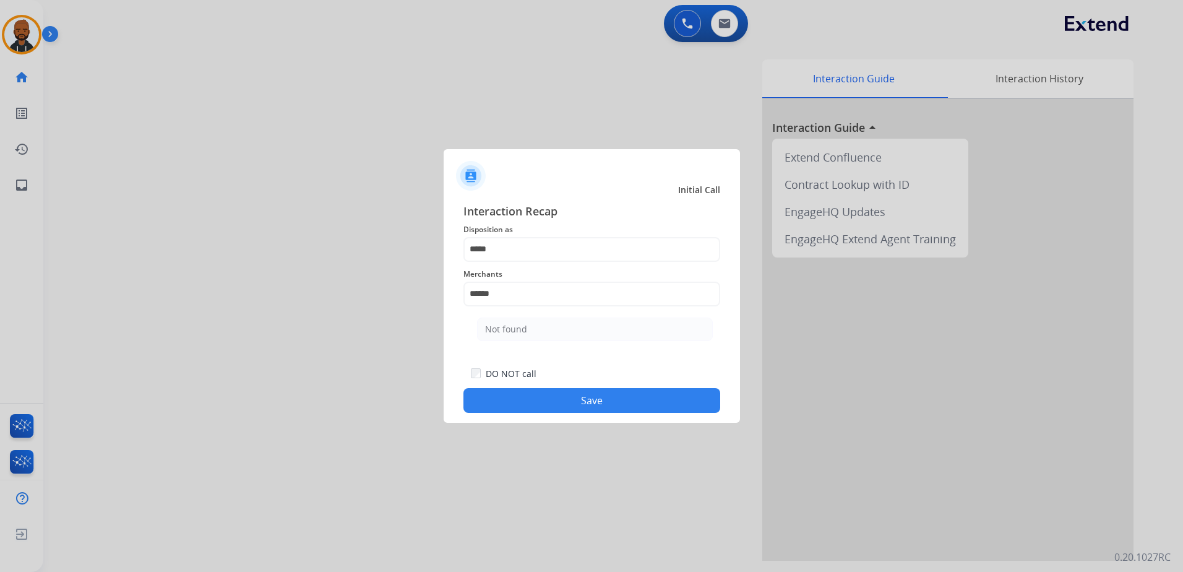
click at [518, 330] on div "Not found" at bounding box center [506, 329] width 42 height 12
type input "*********"
click at [571, 399] on button "Save" at bounding box center [591, 400] width 257 height 25
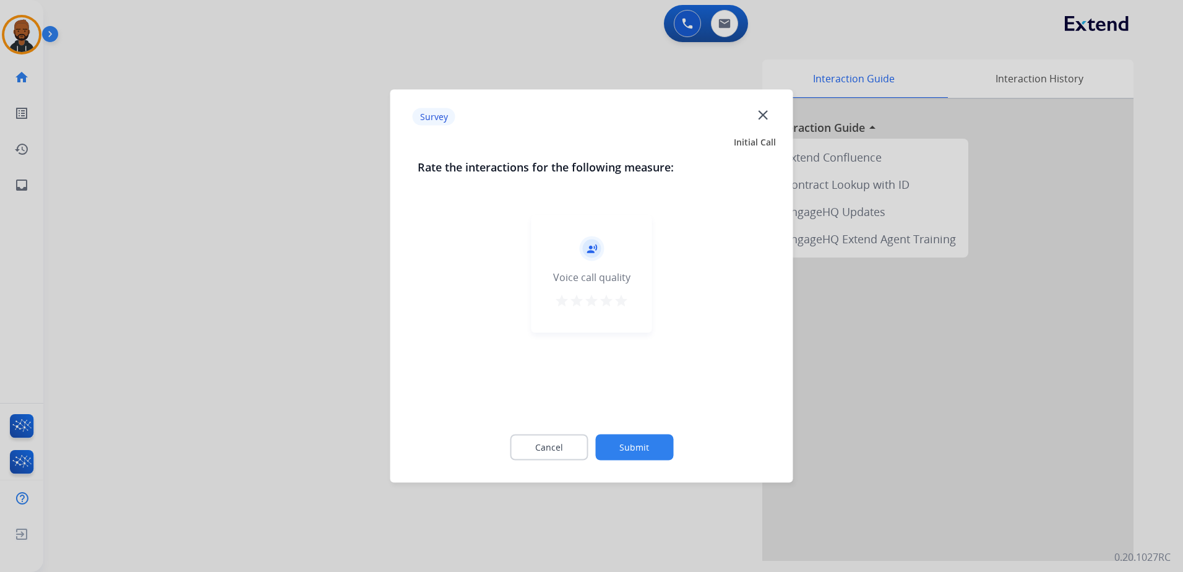
click at [628, 305] on mat-icon "star" at bounding box center [621, 300] width 15 height 15
click at [664, 456] on button "Submit" at bounding box center [634, 447] width 78 height 26
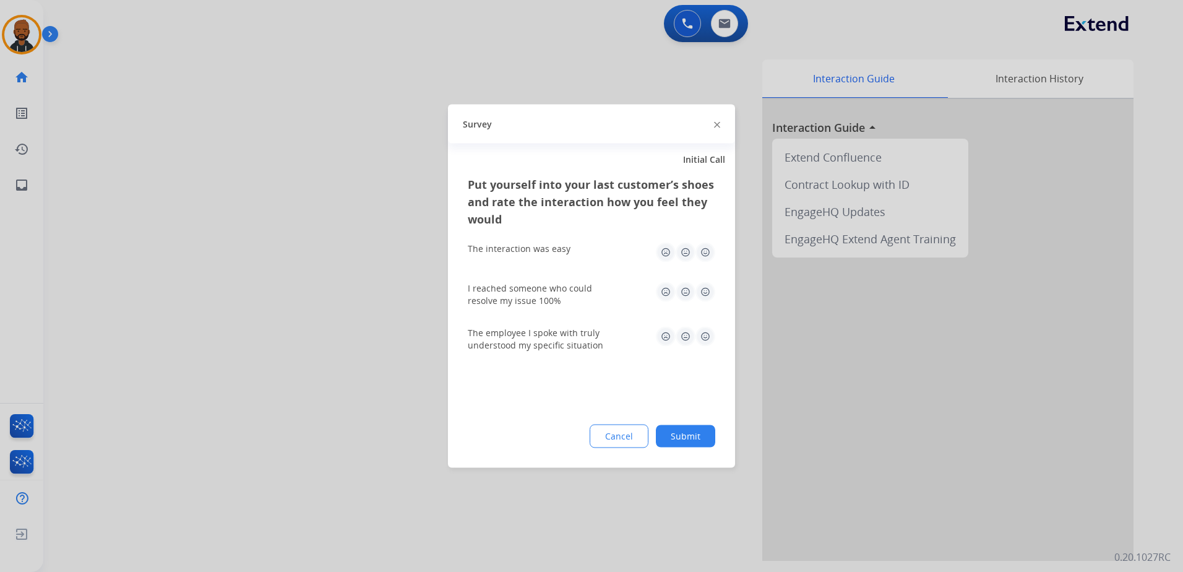
click at [711, 254] on img at bounding box center [705, 252] width 20 height 20
click at [707, 296] on img at bounding box center [705, 292] width 20 height 20
click at [711, 345] on img at bounding box center [705, 337] width 20 height 20
click at [691, 428] on button "Submit" at bounding box center [685, 436] width 59 height 22
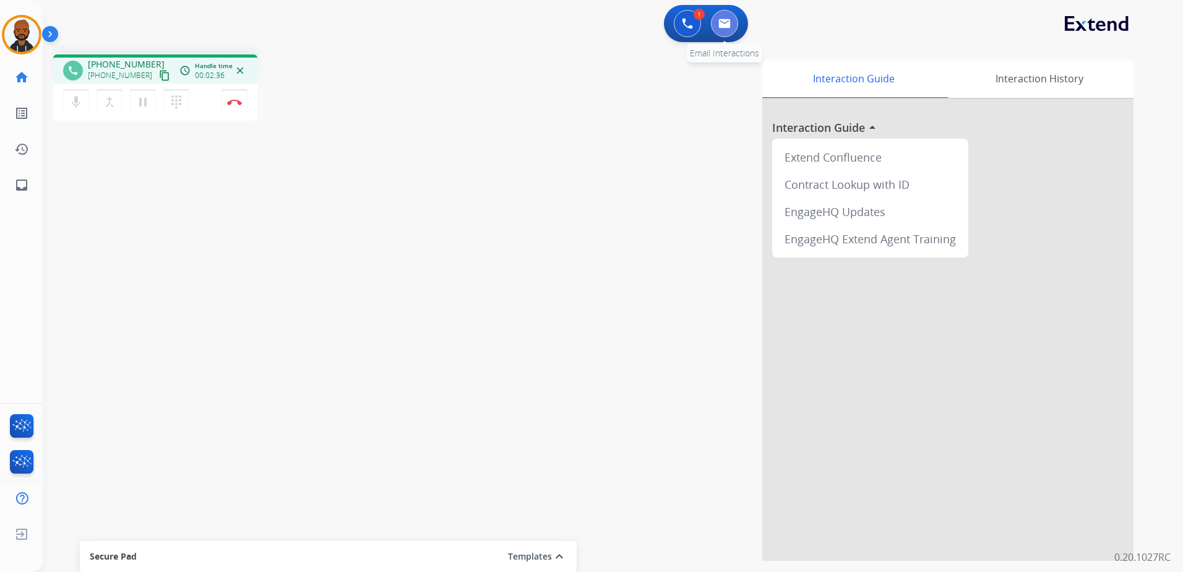
click at [727, 30] on button at bounding box center [724, 23] width 27 height 27
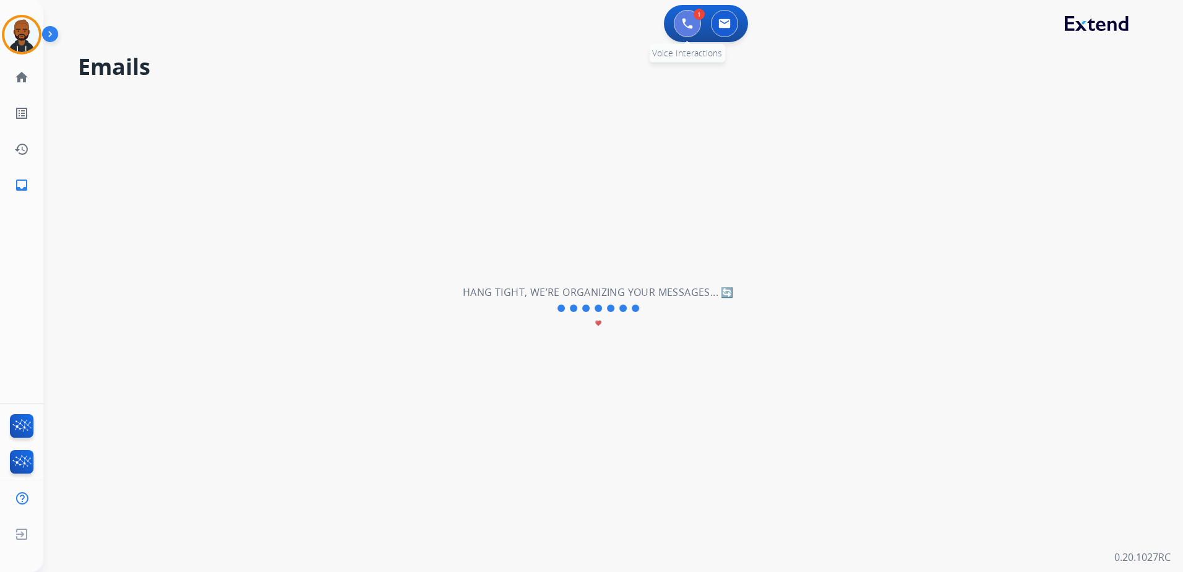
click at [682, 31] on button at bounding box center [687, 23] width 27 height 27
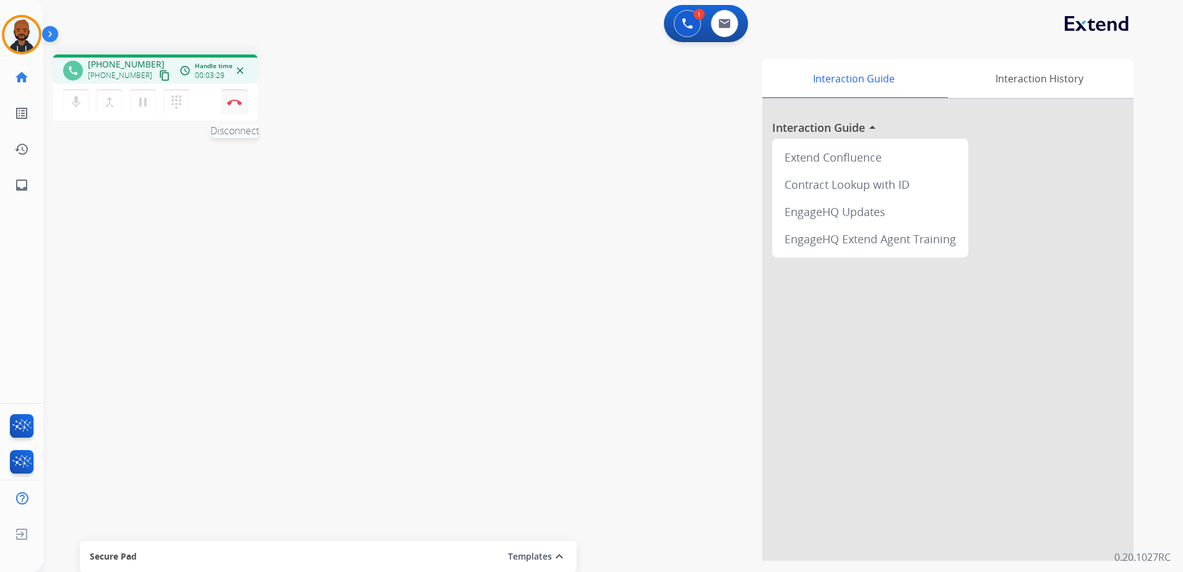
click at [238, 106] on button "Disconnect" at bounding box center [234, 102] width 26 height 26
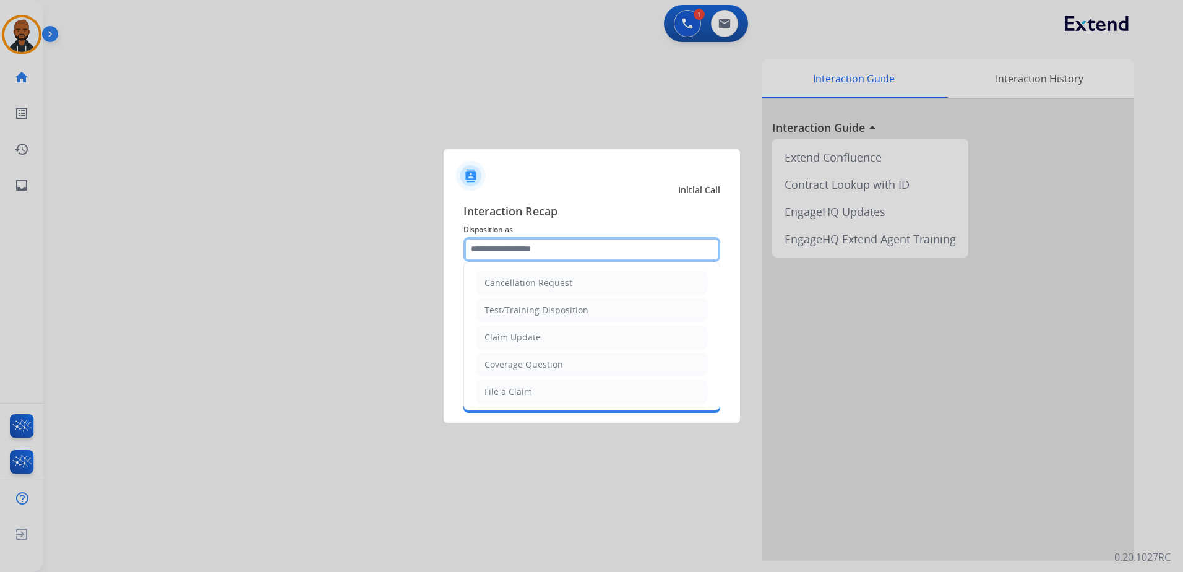
click at [567, 239] on input "text" at bounding box center [591, 249] width 257 height 25
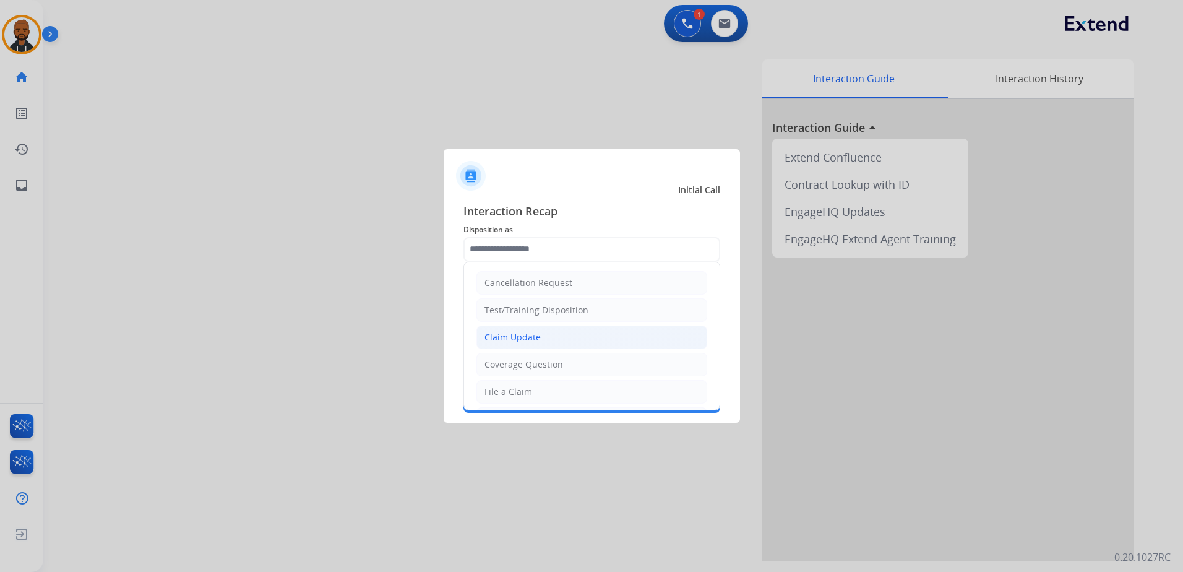
click at [562, 335] on li "Claim Update" at bounding box center [591, 337] width 231 height 24
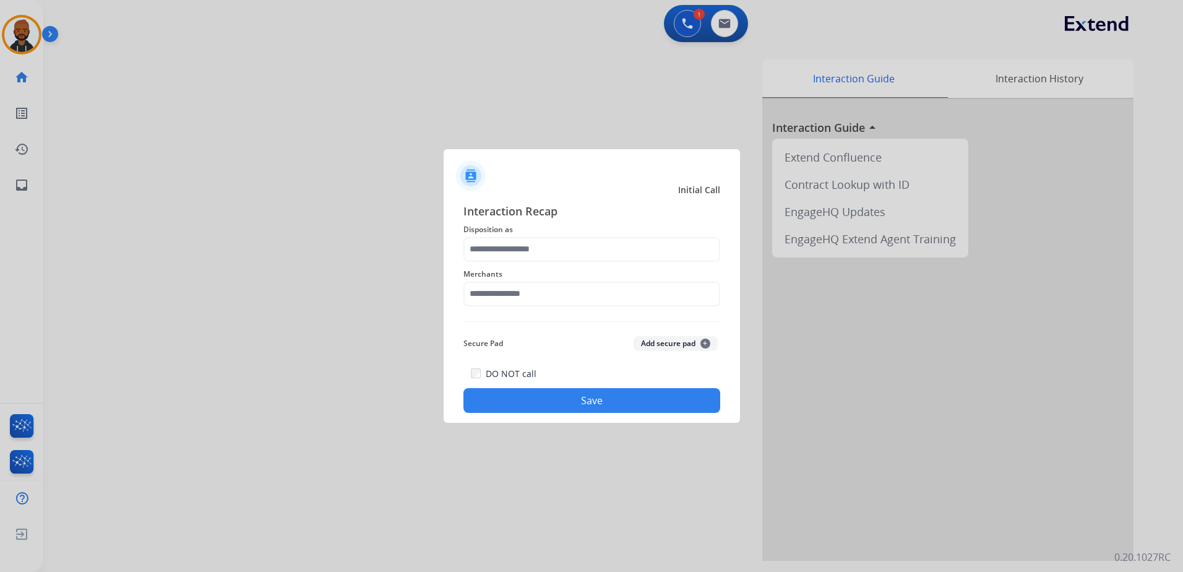
type input "**********"
click at [534, 289] on input "text" at bounding box center [591, 293] width 257 height 25
click at [594, 354] on li "Realtruck" at bounding box center [595, 357] width 236 height 24
type input "*********"
click at [610, 387] on div "DO NOT call Save" at bounding box center [591, 389] width 257 height 47
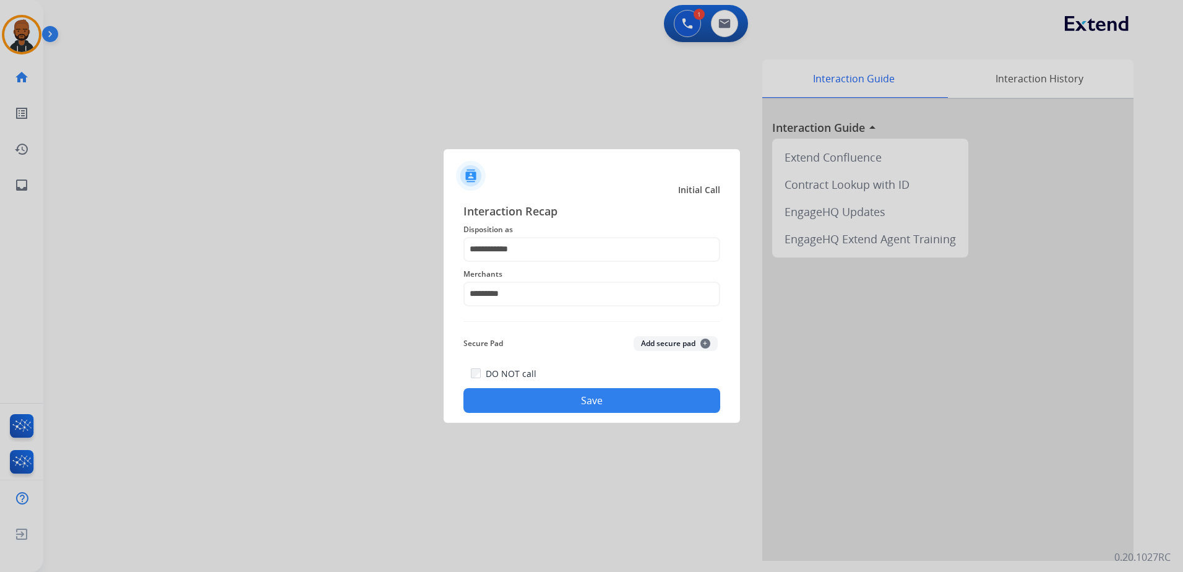
click at [612, 393] on button "Save" at bounding box center [591, 400] width 257 height 25
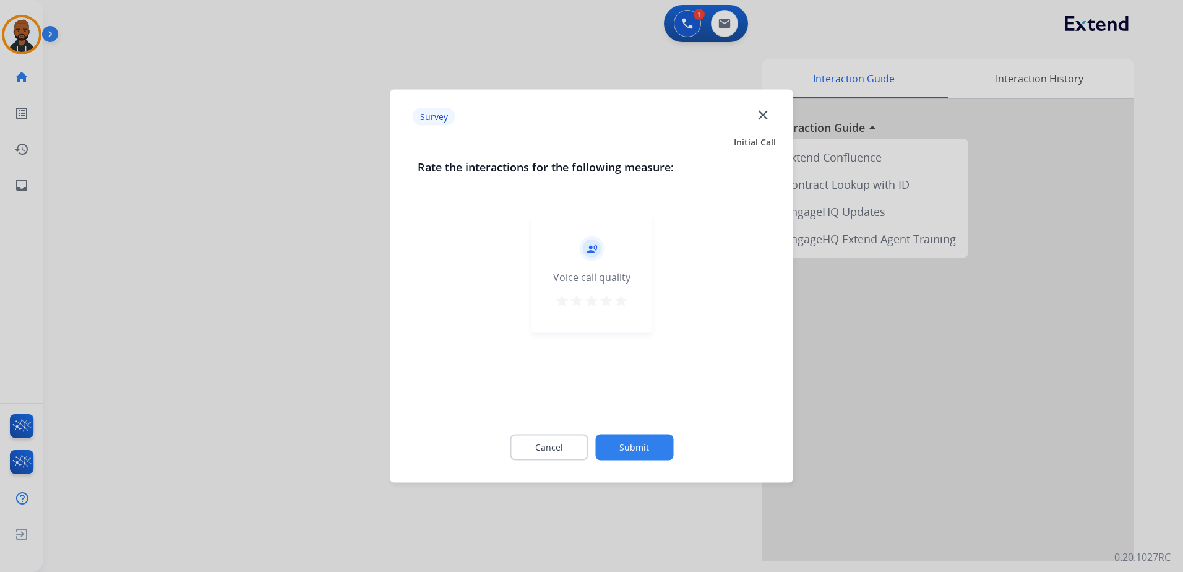
click at [624, 309] on button "star" at bounding box center [621, 302] width 15 height 19
click at [646, 445] on button "Submit" at bounding box center [634, 447] width 78 height 26
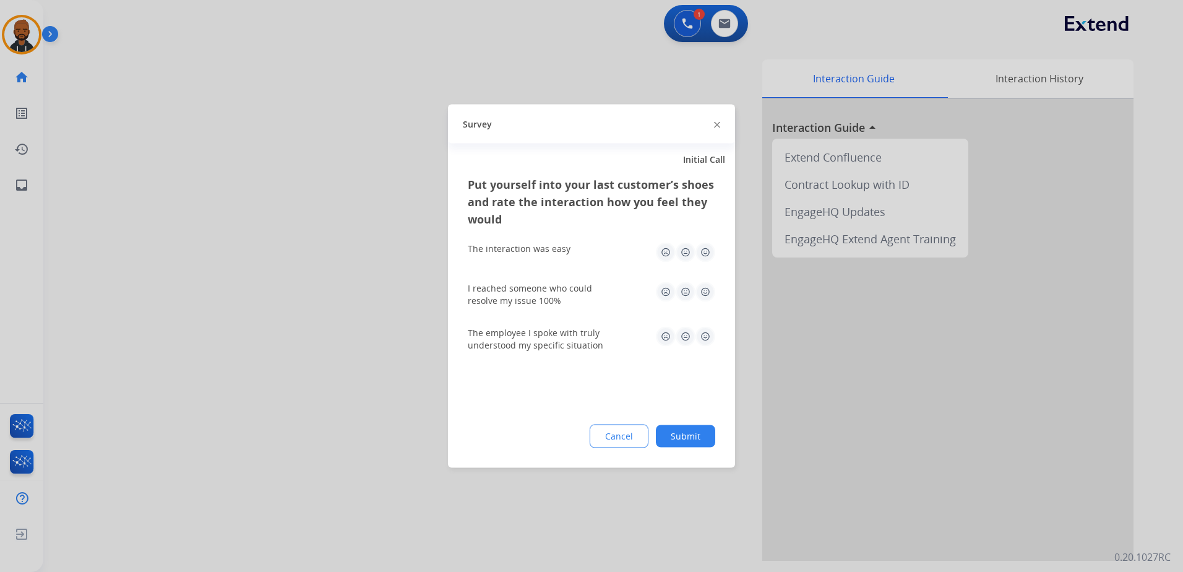
click at [708, 253] on img at bounding box center [705, 252] width 20 height 20
click at [703, 293] on img at bounding box center [705, 292] width 20 height 20
click at [703, 333] on img at bounding box center [705, 337] width 20 height 20
click at [699, 434] on button "Submit" at bounding box center [685, 436] width 59 height 22
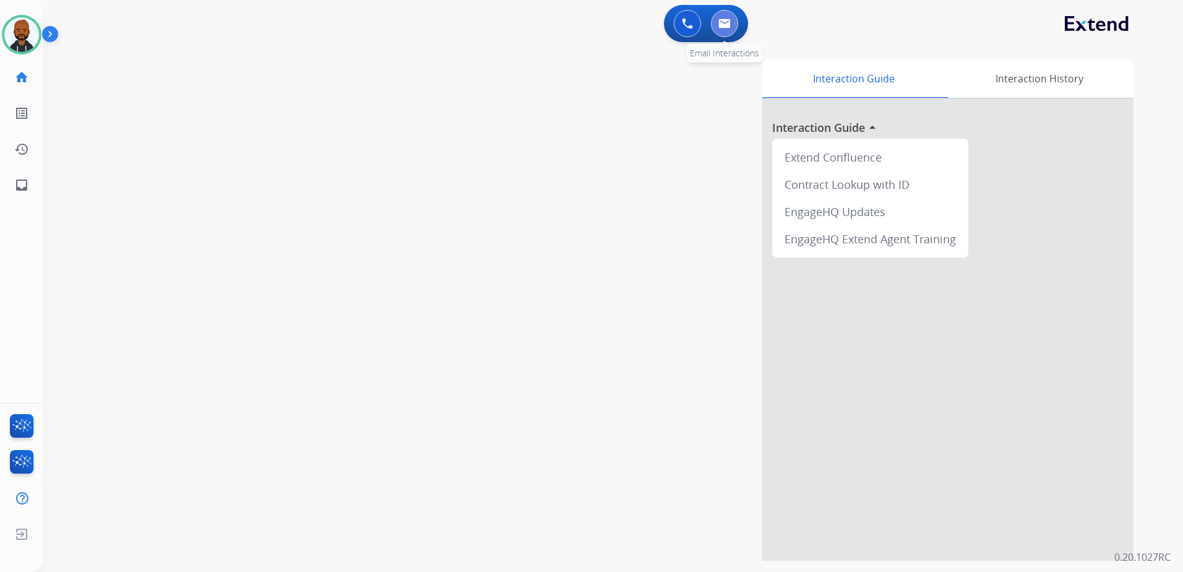
click at [725, 21] on img at bounding box center [724, 24] width 12 height 10
select select "**********"
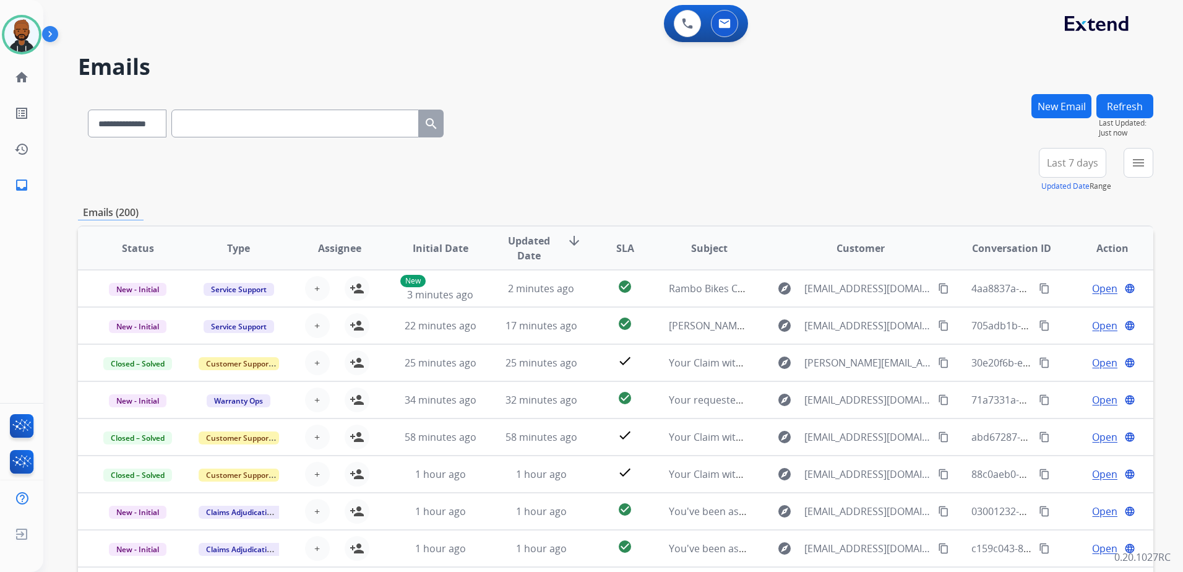
paste input "**********"
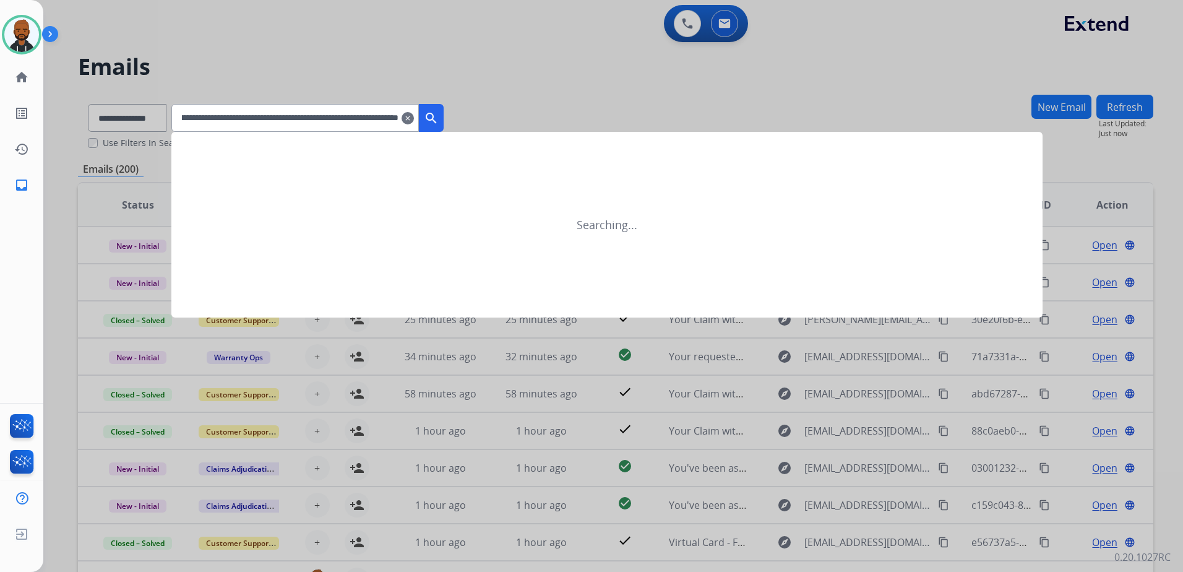
type input "**********"
click at [414, 121] on mat-icon "clear" at bounding box center [407, 118] width 12 height 15
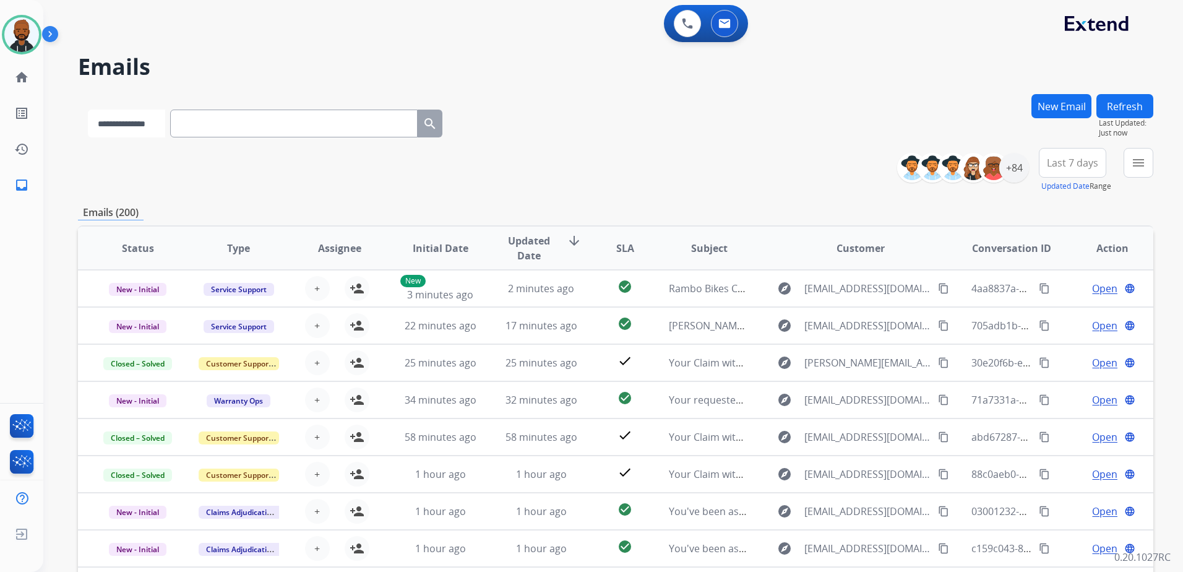
drag, startPoint x: 345, startPoint y: 128, endPoint x: 142, endPoint y: 119, distance: 203.7
click at [142, 119] on select "**********" at bounding box center [126, 123] width 77 height 28
select select "**********"
click at [88, 109] on select "**********" at bounding box center [126, 123] width 77 height 28
paste input "**********"
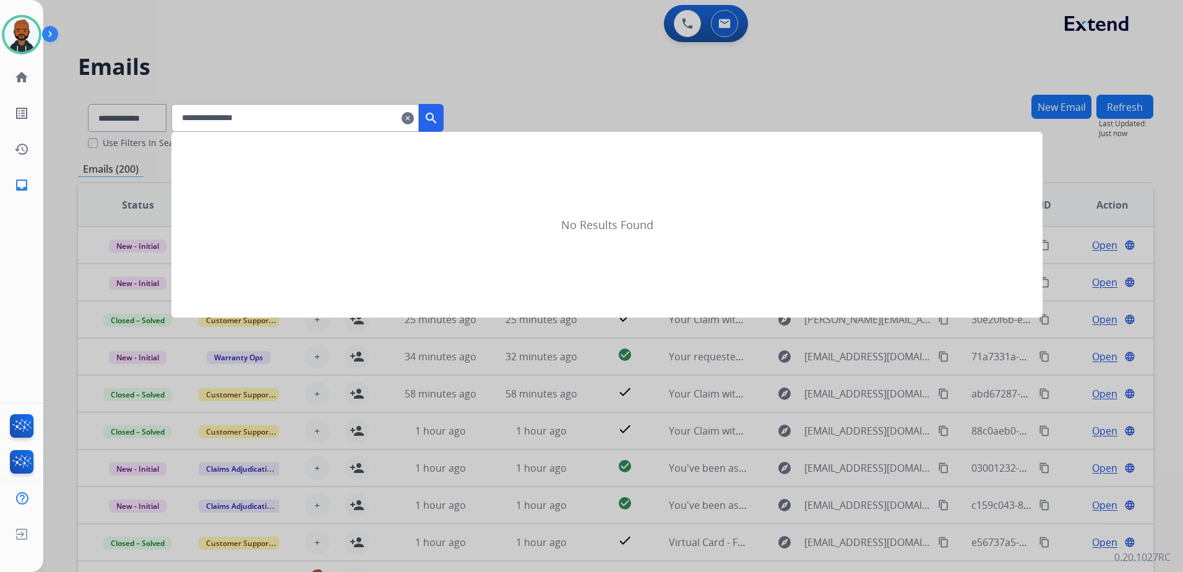
type input "**********"
click at [439, 116] on mat-icon "search" at bounding box center [431, 118] width 15 height 15
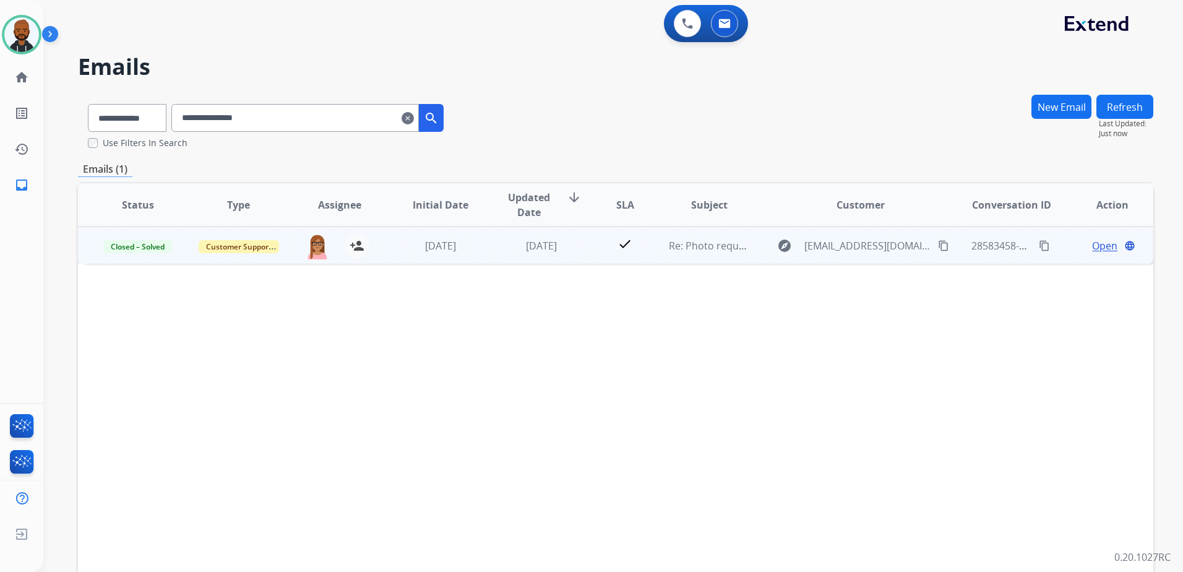
click at [1092, 245] on span "Open" at bounding box center [1104, 245] width 25 height 15
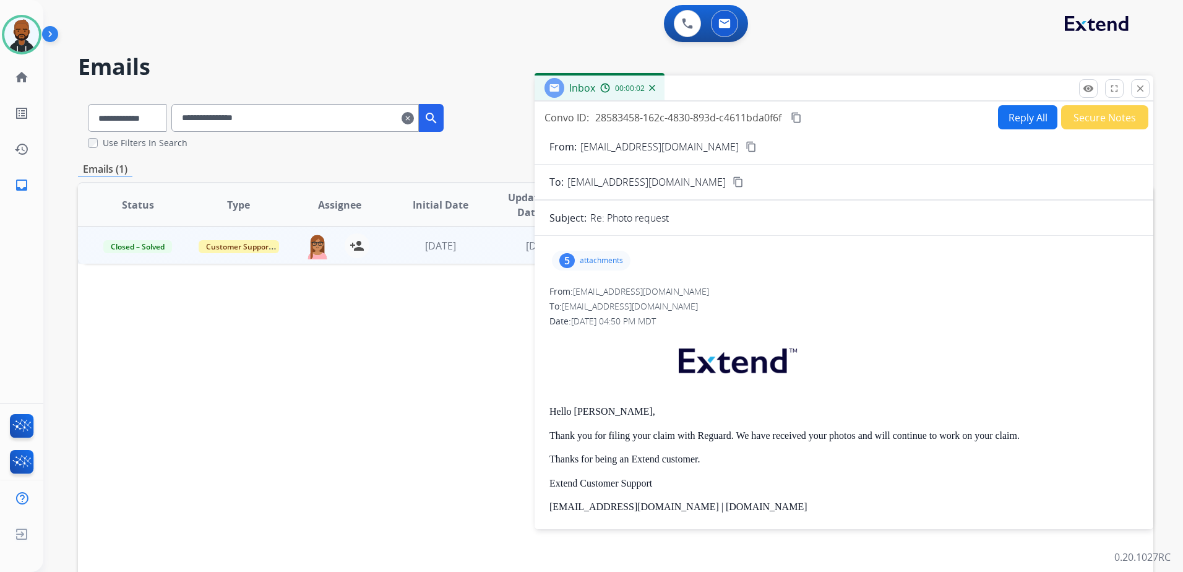
click at [567, 259] on div "5" at bounding box center [566, 260] width 15 height 15
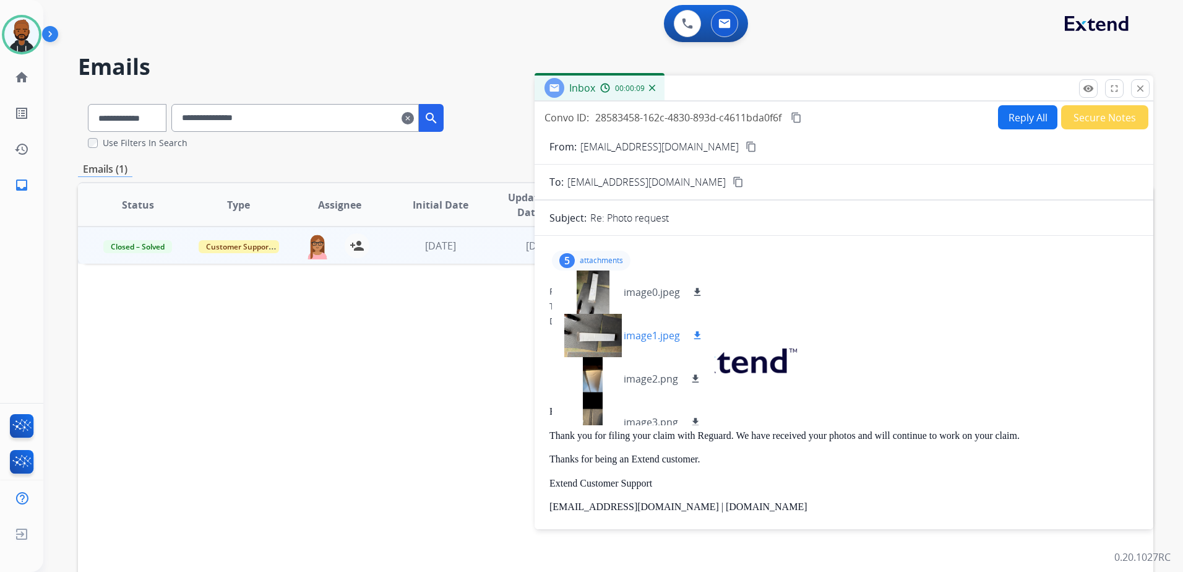
click at [607, 334] on div at bounding box center [593, 335] width 62 height 43
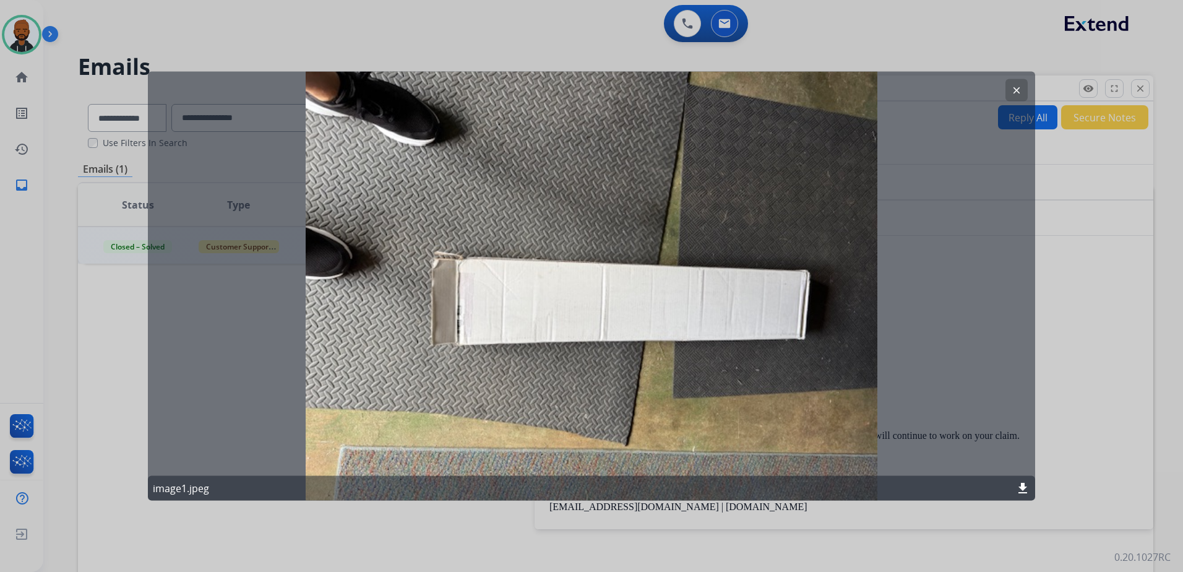
click at [1008, 91] on button "clear" at bounding box center [1016, 90] width 22 height 22
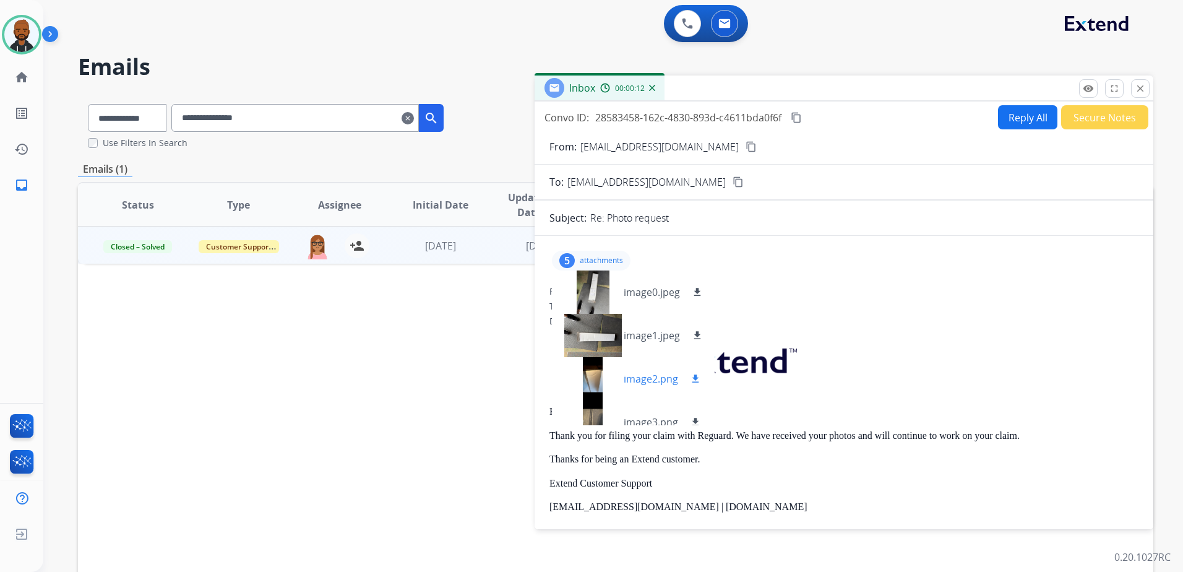
click at [598, 374] on div at bounding box center [593, 378] width 62 height 43
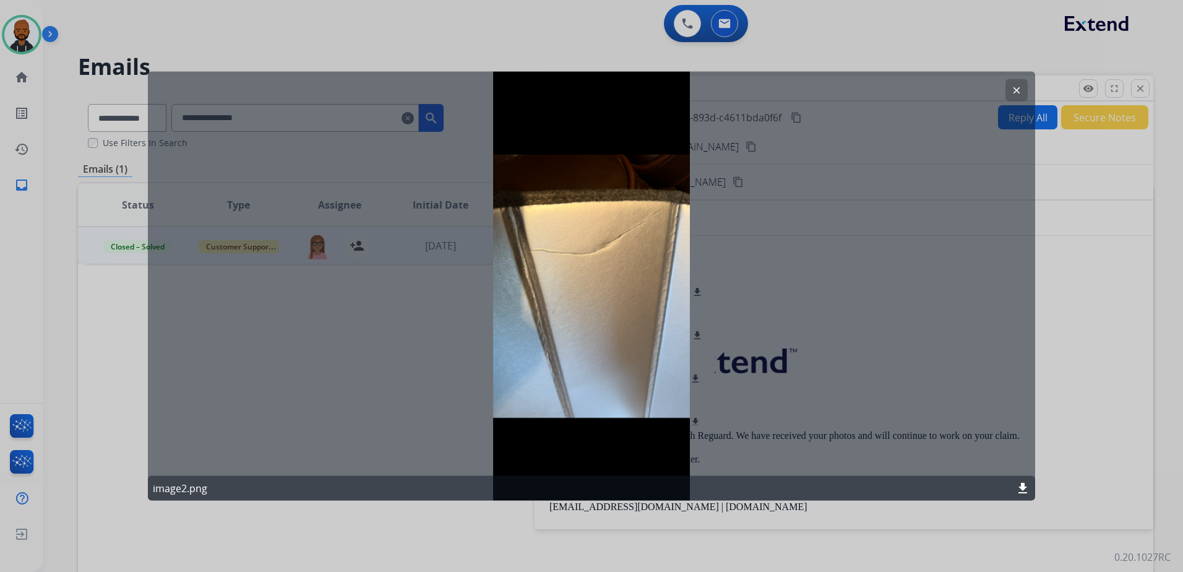
click at [1015, 91] on mat-icon "clear" at bounding box center [1016, 90] width 11 height 11
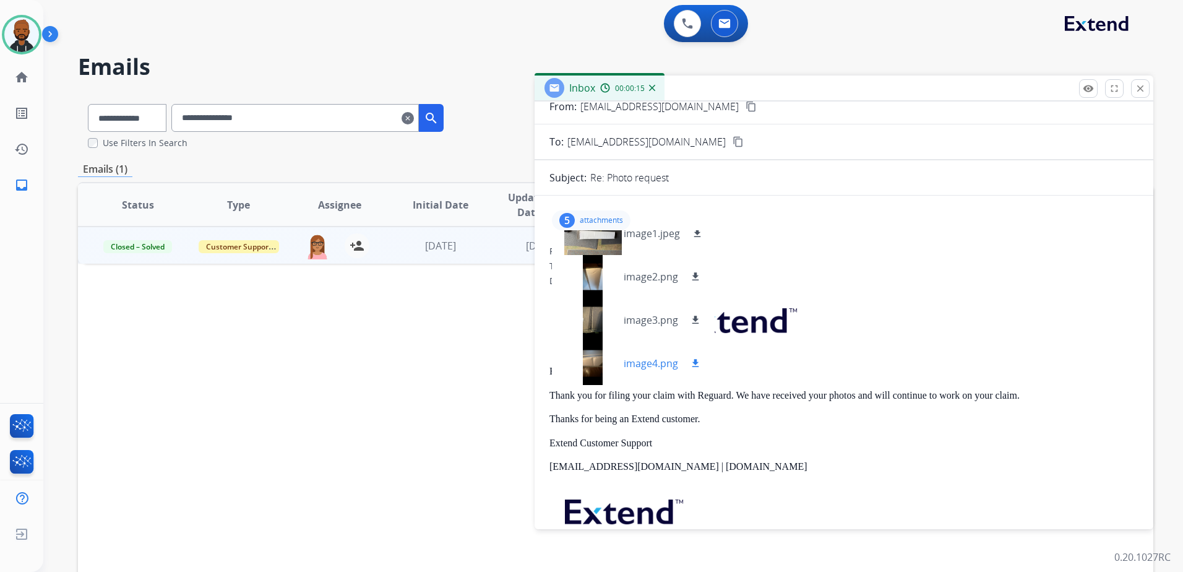
scroll to position [62, 0]
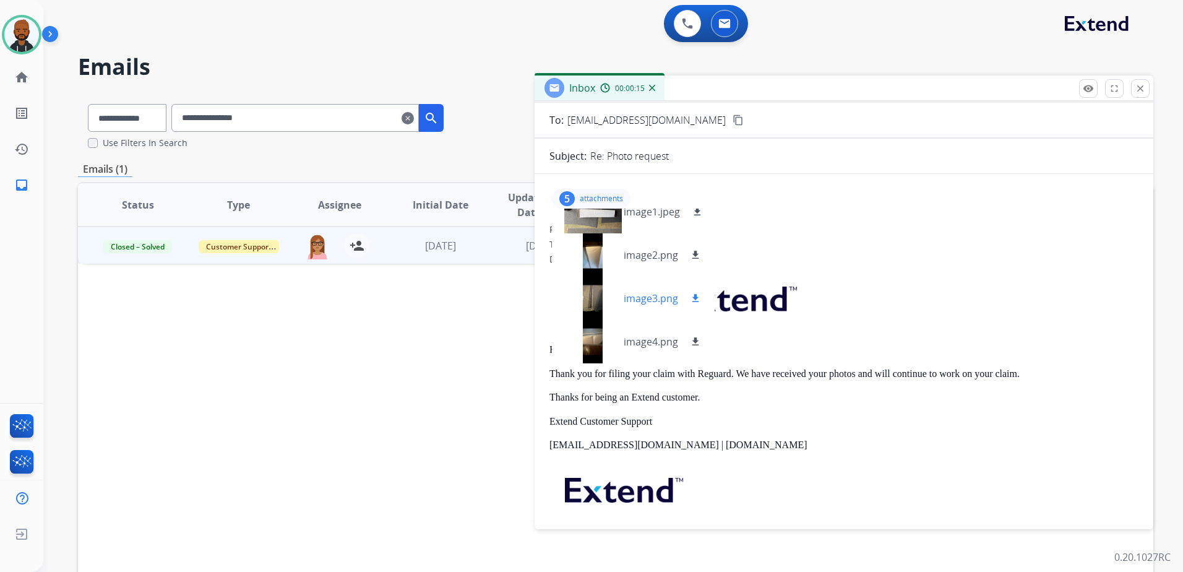
click at [596, 306] on div at bounding box center [593, 298] width 62 height 43
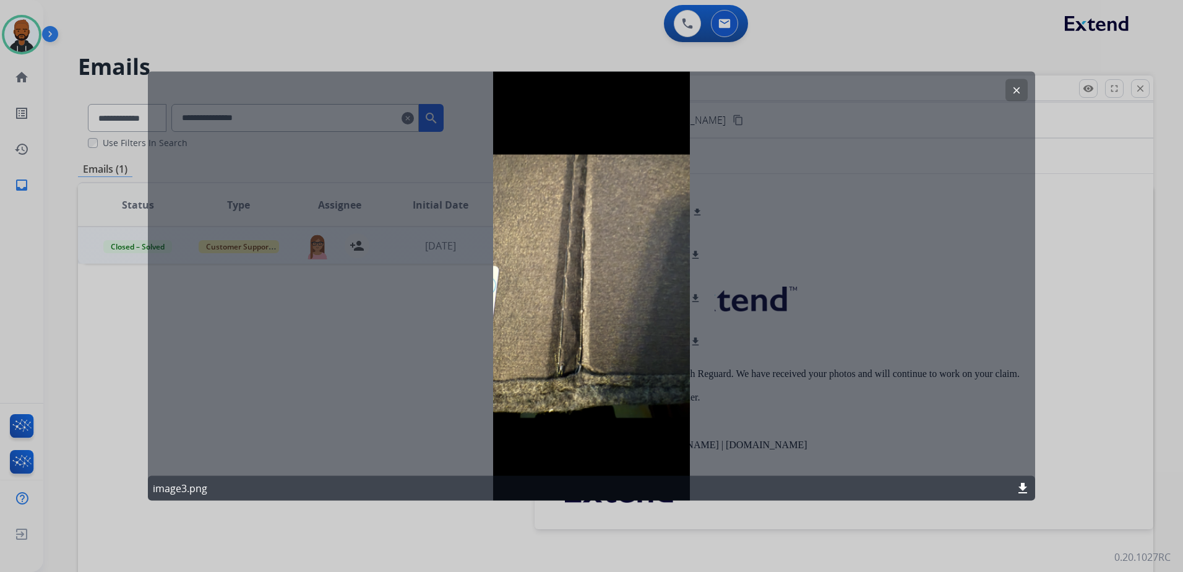
click at [1017, 93] on mat-icon "clear" at bounding box center [1016, 90] width 11 height 11
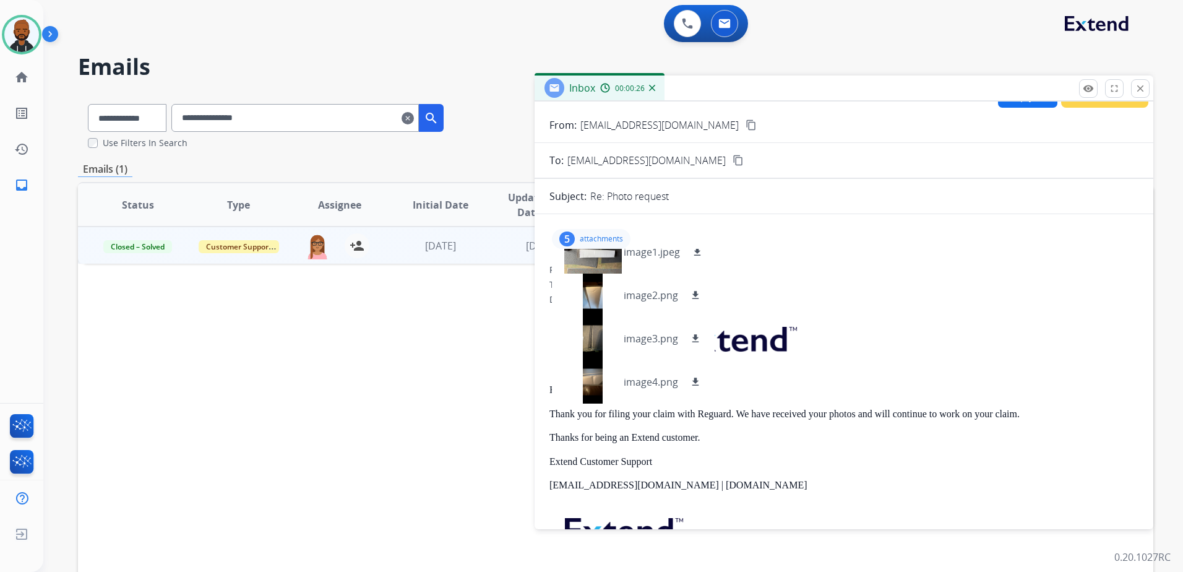
scroll to position [0, 0]
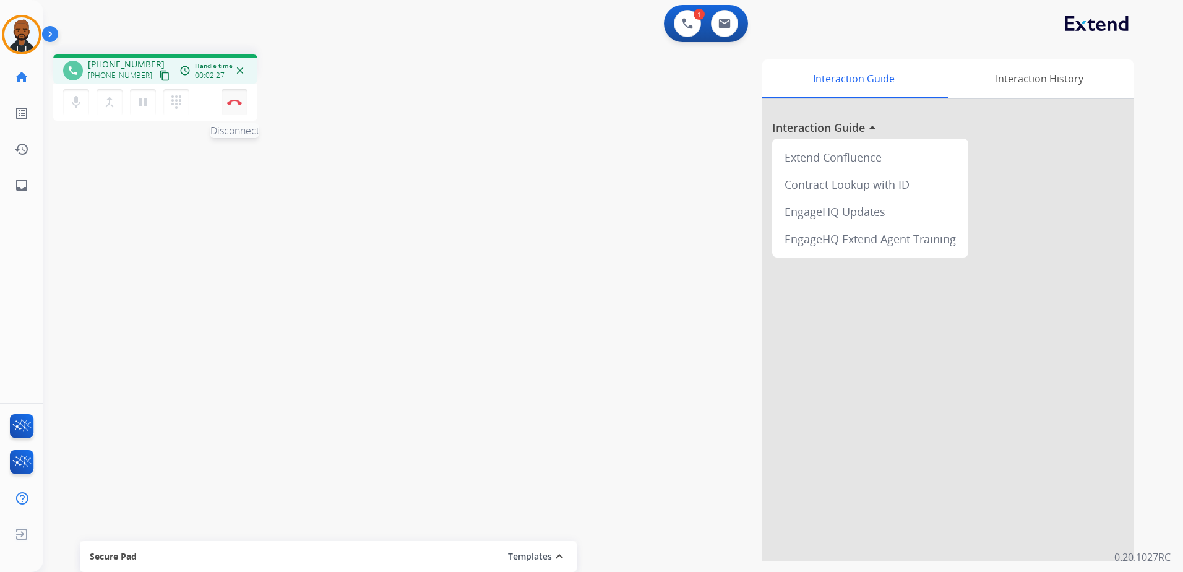
click at [235, 103] on img at bounding box center [234, 102] width 15 height 6
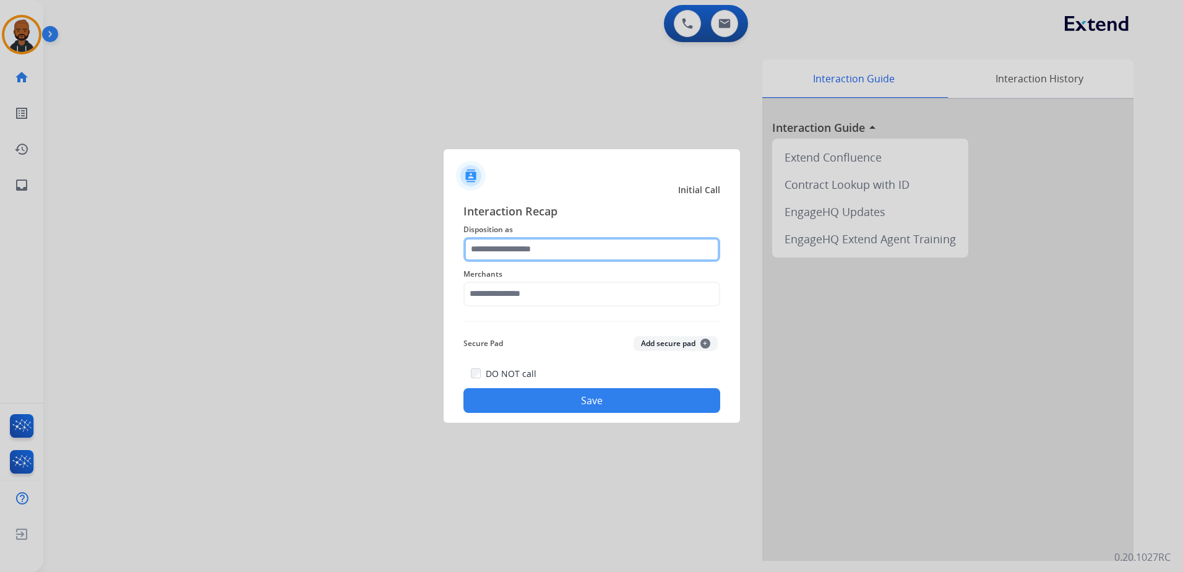
click at [596, 251] on input "text" at bounding box center [591, 249] width 257 height 25
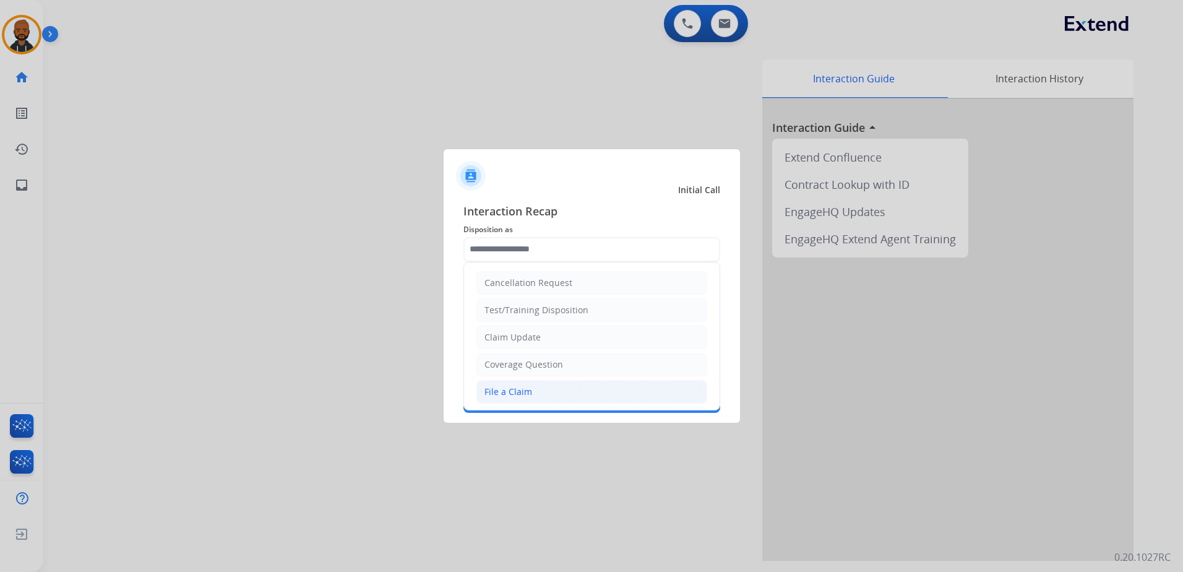
click at [521, 390] on div "File a Claim" at bounding box center [508, 391] width 48 height 12
type input "**********"
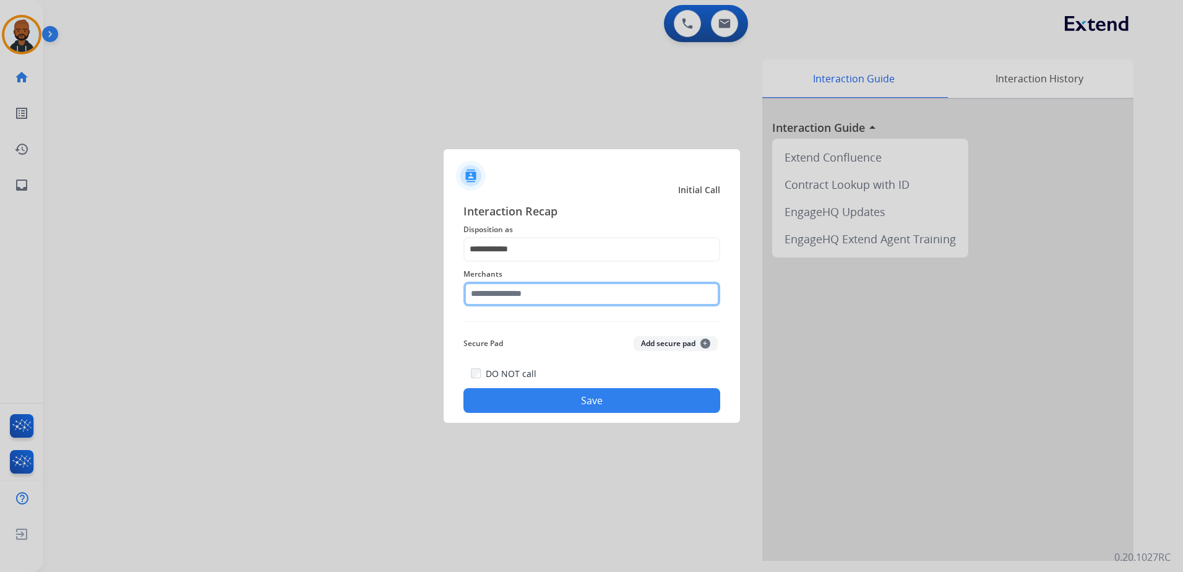
click at [549, 291] on input "text" at bounding box center [591, 293] width 257 height 25
drag, startPoint x: 510, startPoint y: 327, endPoint x: 510, endPoint y: 334, distance: 6.8
click at [510, 328] on div "Nectar" at bounding box center [499, 329] width 28 height 12
type input "******"
click at [591, 400] on button "Save" at bounding box center [591, 400] width 257 height 25
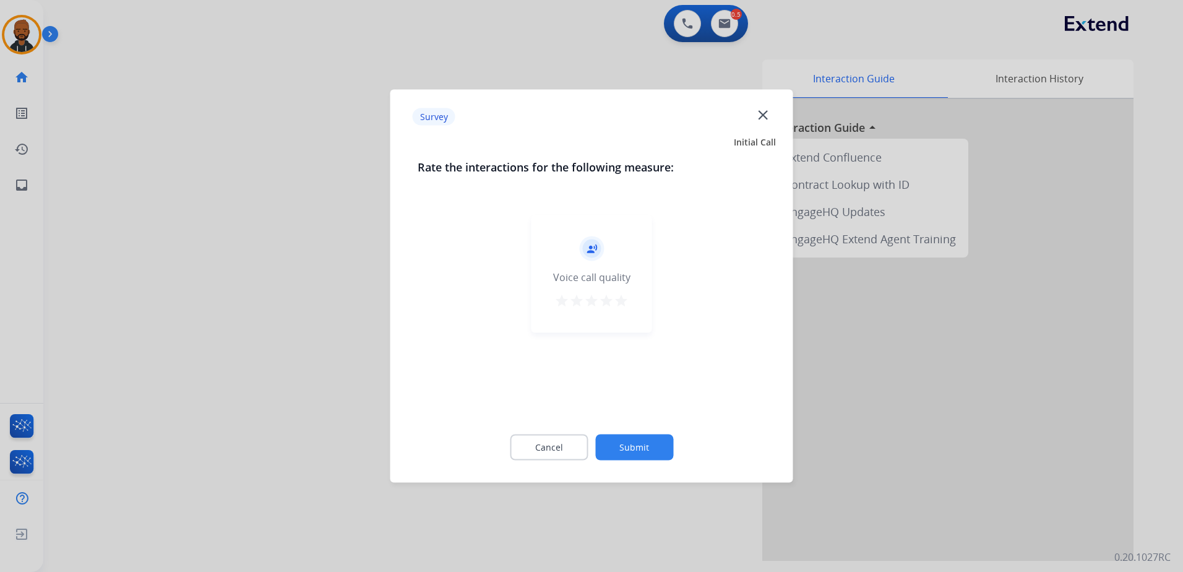
click at [635, 303] on div "record_voice_over Voice call quality star star star star star" at bounding box center [591, 274] width 121 height 118
click at [620, 311] on div "star star star star star" at bounding box center [591, 302] width 74 height 19
click at [626, 303] on mat-icon "star" at bounding box center [621, 300] width 15 height 15
click at [649, 439] on button "Submit" at bounding box center [634, 447] width 78 height 26
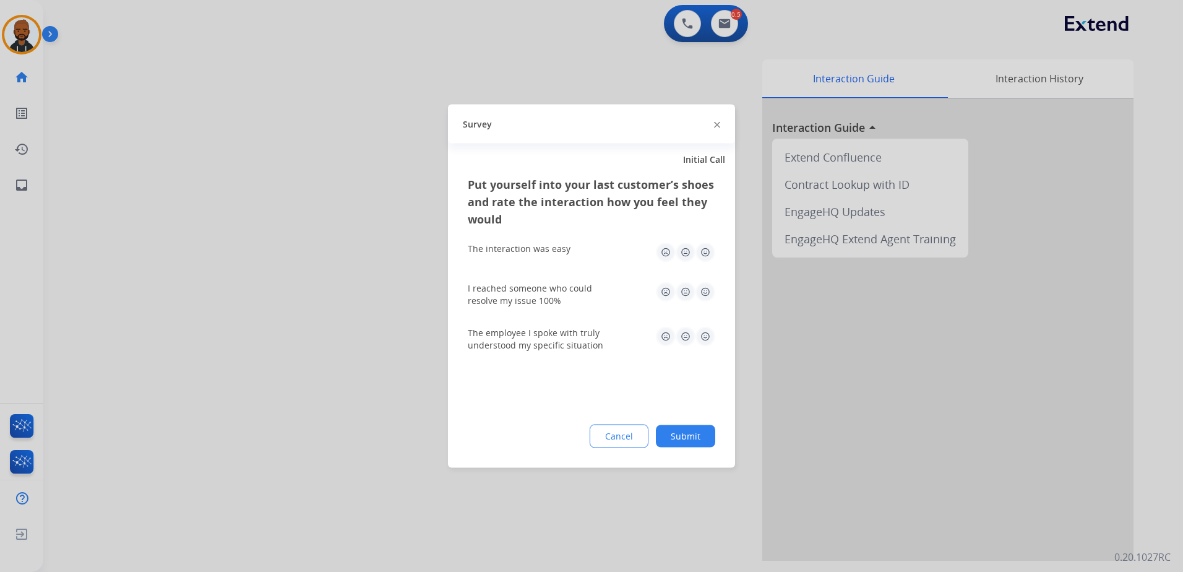
click at [707, 254] on img at bounding box center [705, 252] width 20 height 20
click at [695, 292] on img at bounding box center [705, 292] width 20 height 20
click at [706, 334] on img at bounding box center [705, 337] width 20 height 20
click at [692, 432] on button "Submit" at bounding box center [685, 436] width 59 height 22
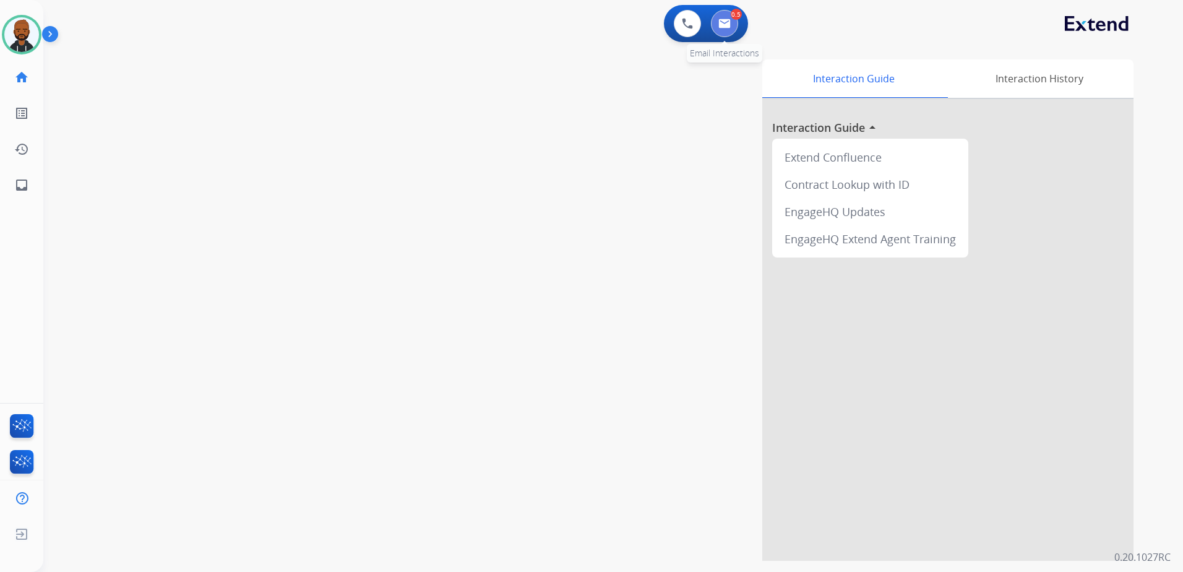
click at [725, 19] on button at bounding box center [724, 23] width 27 height 27
select select "**********"
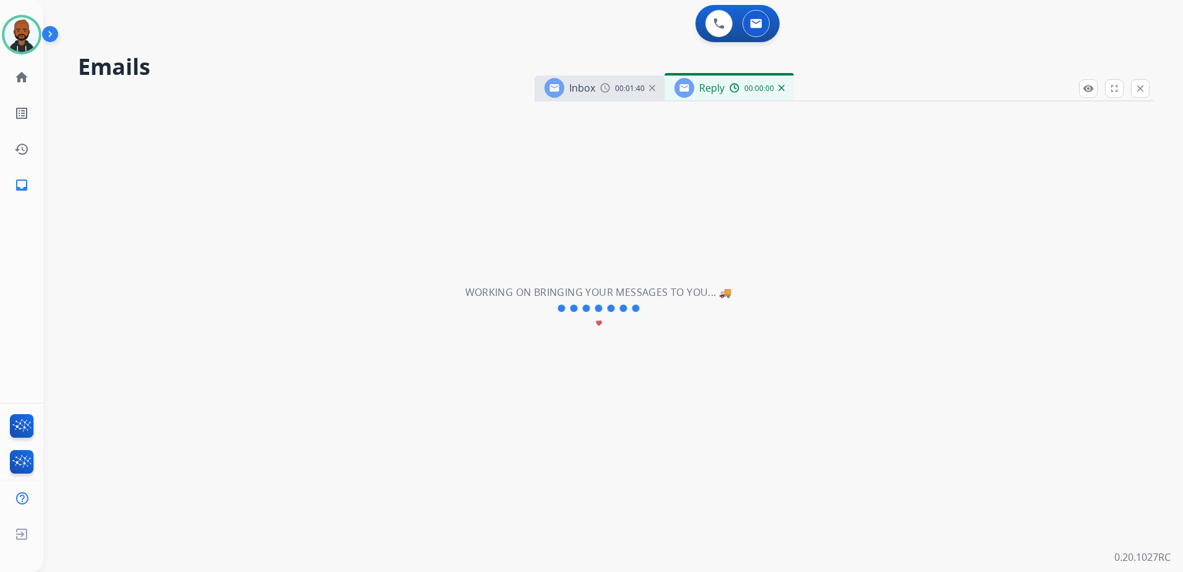
select select "**********"
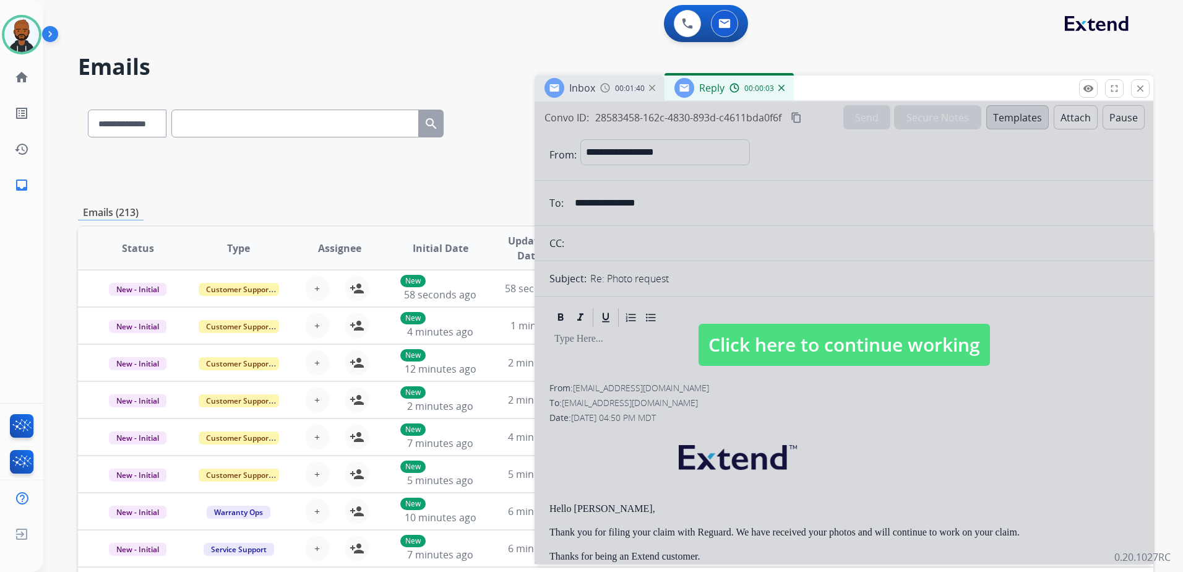
drag, startPoint x: 839, startPoint y: 349, endPoint x: 786, endPoint y: 242, distance: 119.2
click at [838, 349] on span "Click here to continue working" at bounding box center [843, 345] width 291 height 42
select select
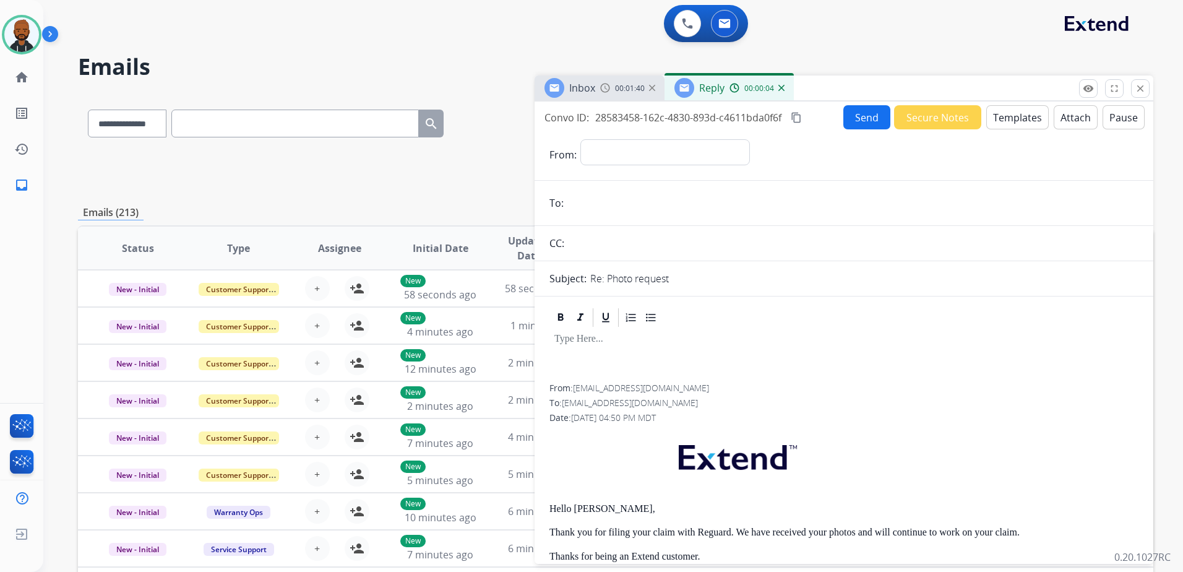
click at [776, 86] on div "00:00:04" at bounding box center [756, 87] width 54 height 11
click at [779, 88] on img at bounding box center [781, 88] width 6 height 6
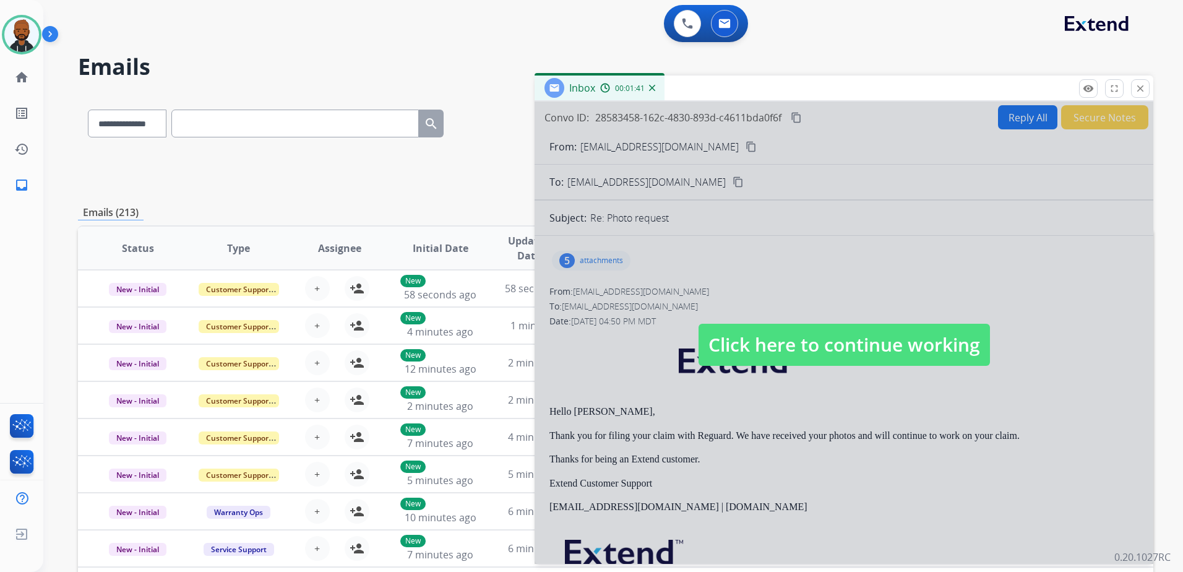
click at [650, 85] on img at bounding box center [652, 88] width 6 height 6
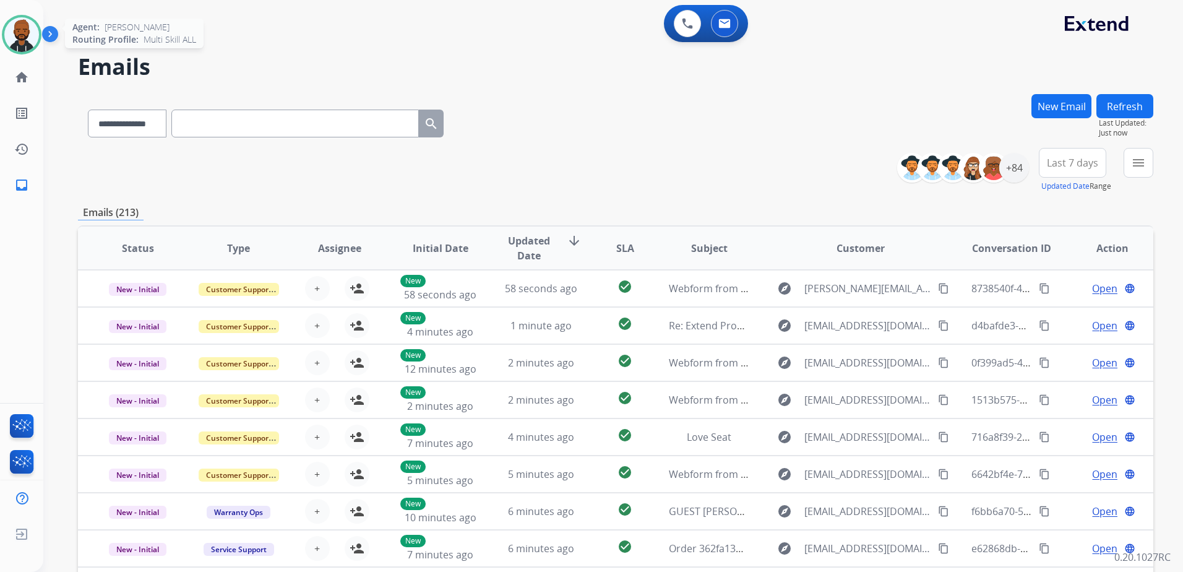
click at [9, 41] on img at bounding box center [21, 34] width 35 height 35
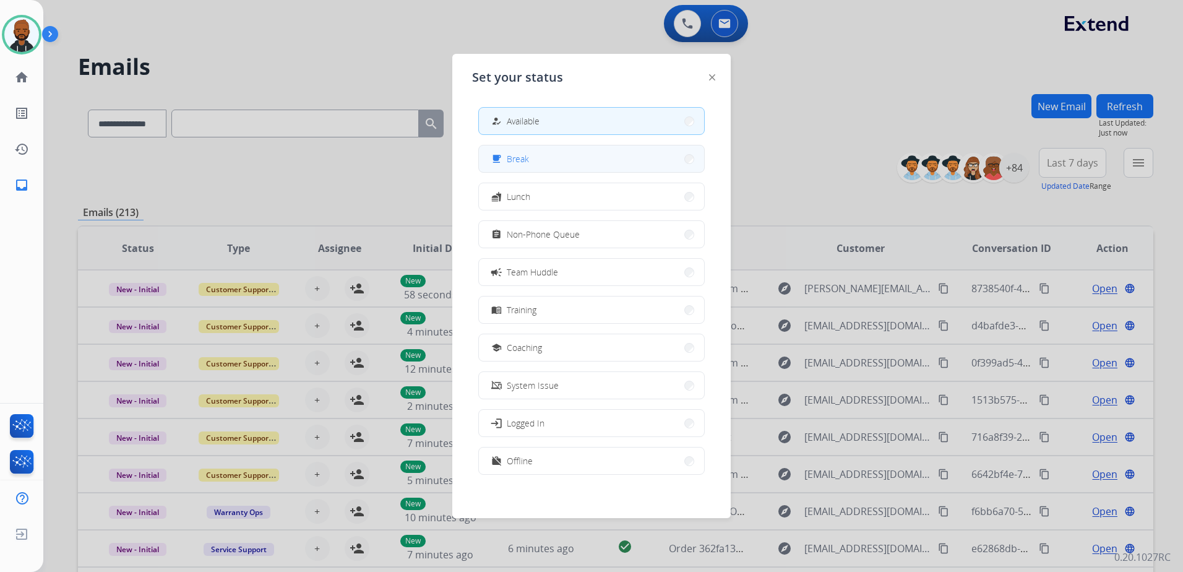
click at [544, 158] on button "free_breakfast Break" at bounding box center [591, 158] width 225 height 27
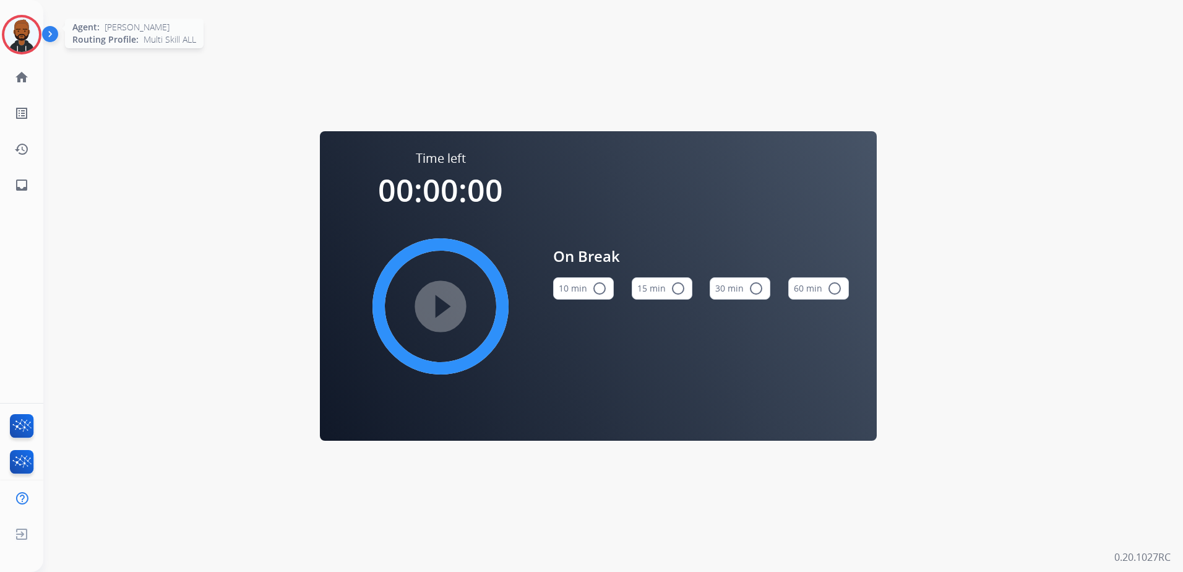
click at [27, 37] on img at bounding box center [21, 34] width 35 height 35
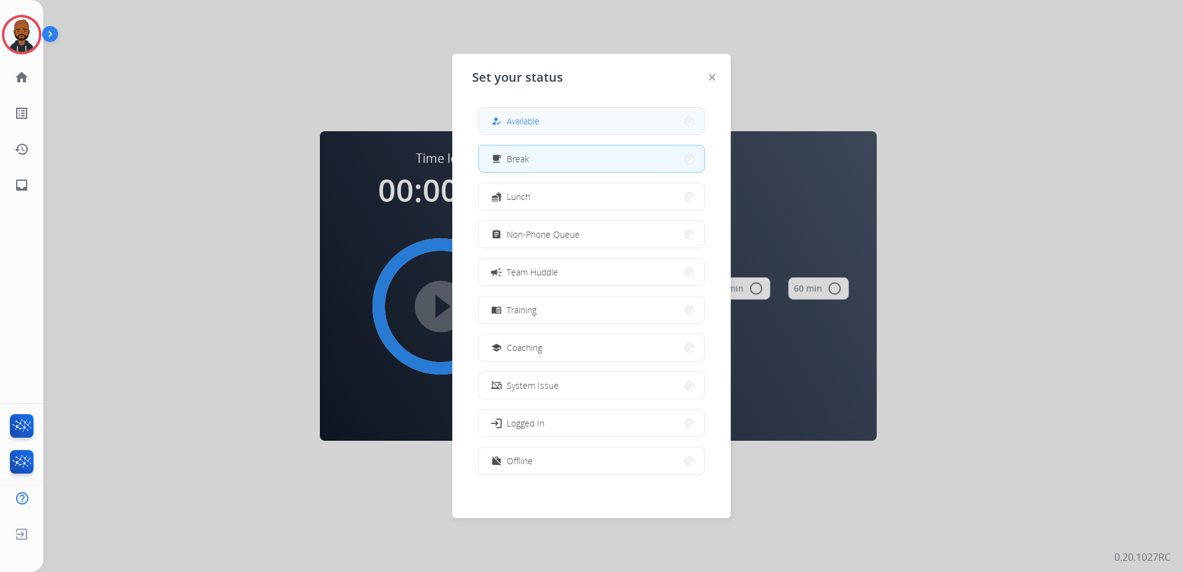
click at [577, 116] on button "how_to_reg Available" at bounding box center [591, 121] width 225 height 27
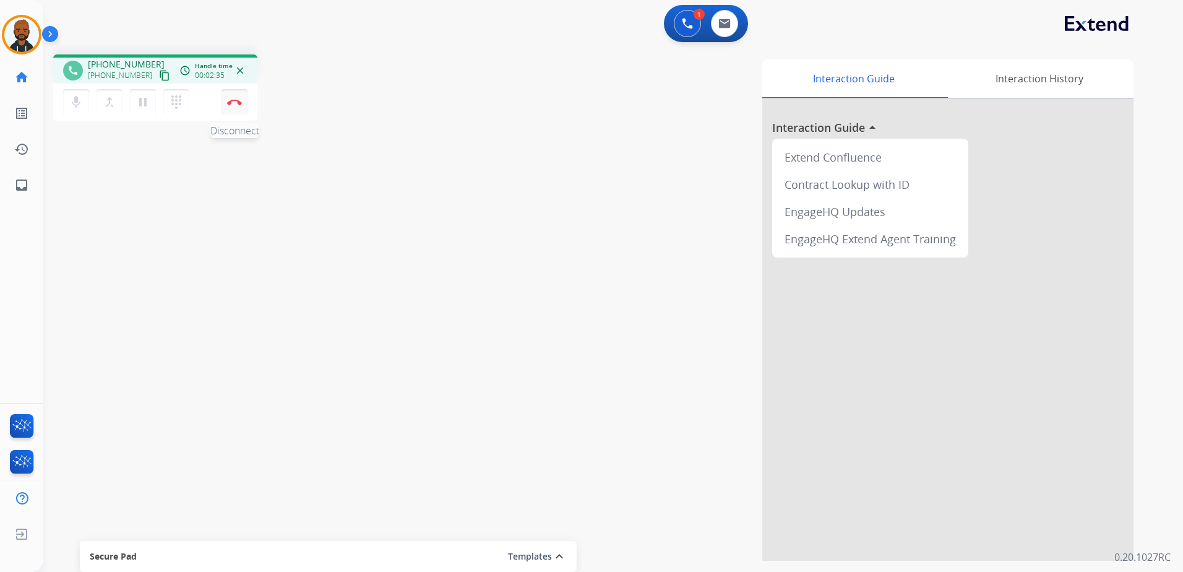
click at [233, 103] on img at bounding box center [234, 102] width 15 height 6
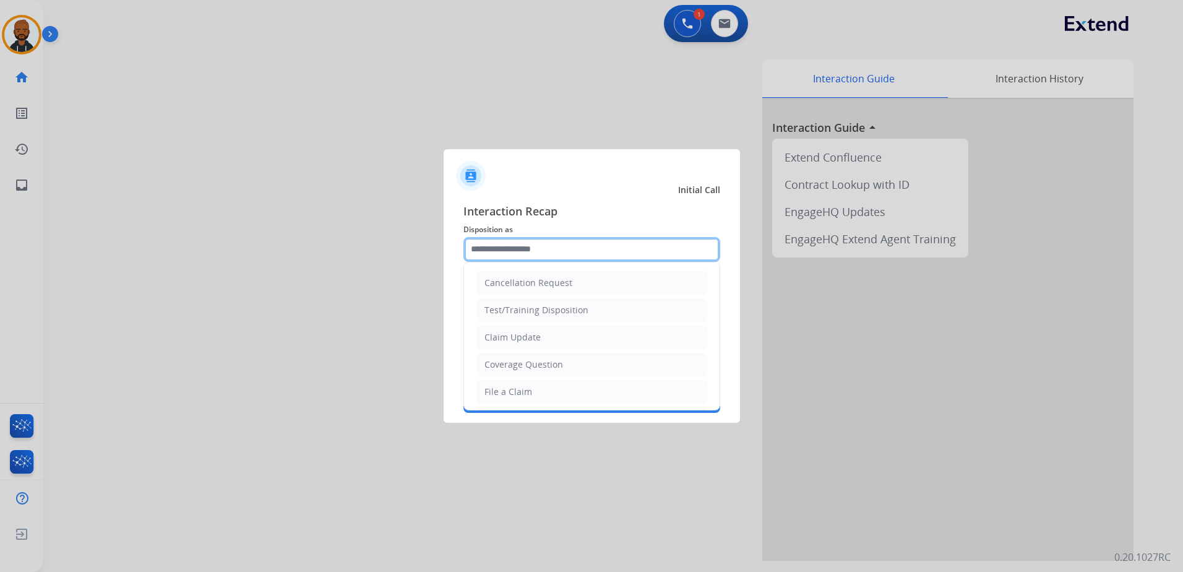
click at [562, 253] on input "text" at bounding box center [591, 249] width 257 height 25
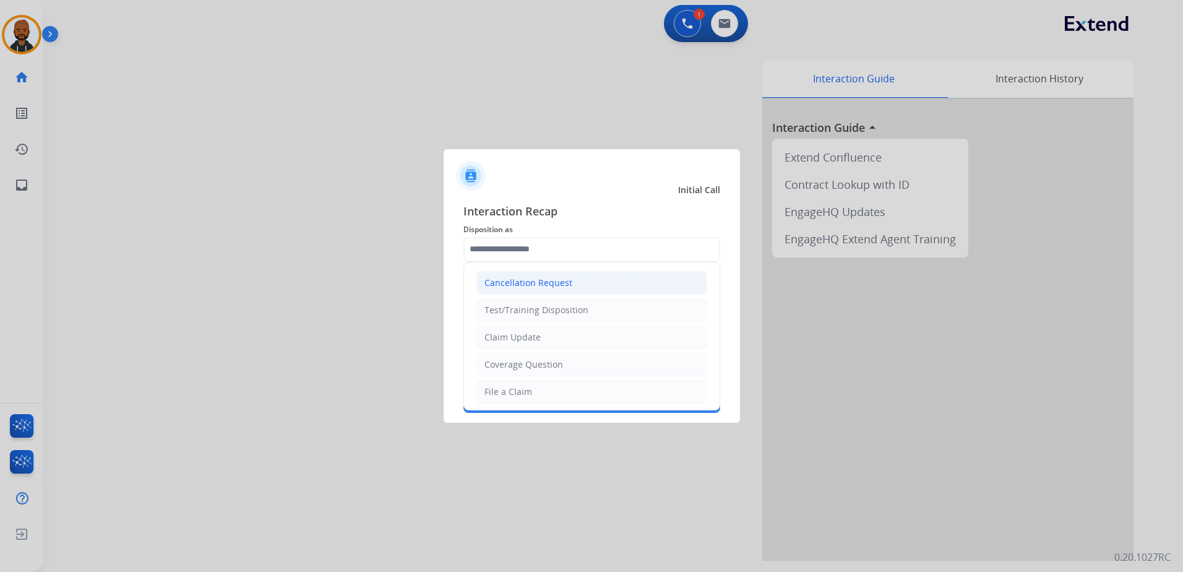
click at [550, 288] on div "Cancellation Request" at bounding box center [528, 283] width 88 height 12
type input "**********"
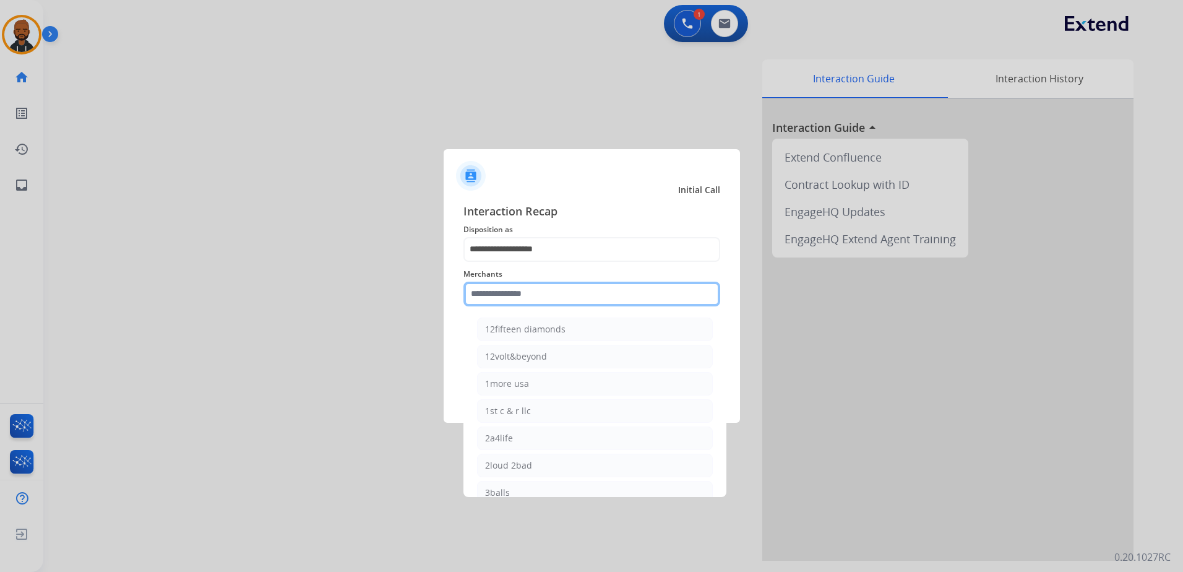
click at [546, 298] on input "text" at bounding box center [591, 293] width 257 height 25
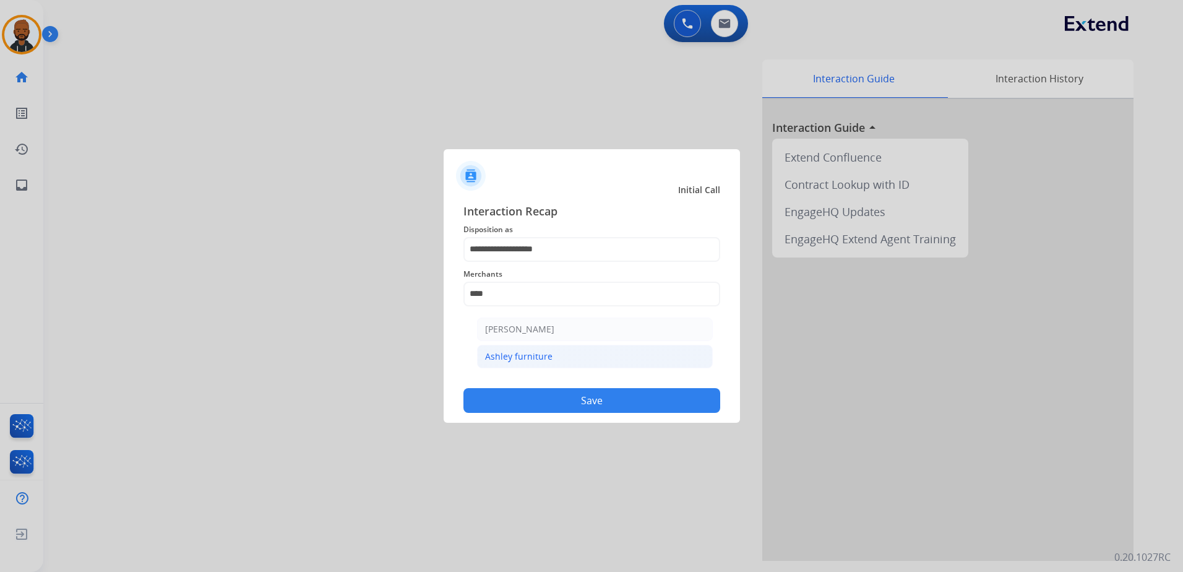
click at [573, 363] on li "Ashley furniture" at bounding box center [595, 357] width 236 height 24
type input "**********"
click at [627, 400] on button "Save" at bounding box center [591, 400] width 257 height 25
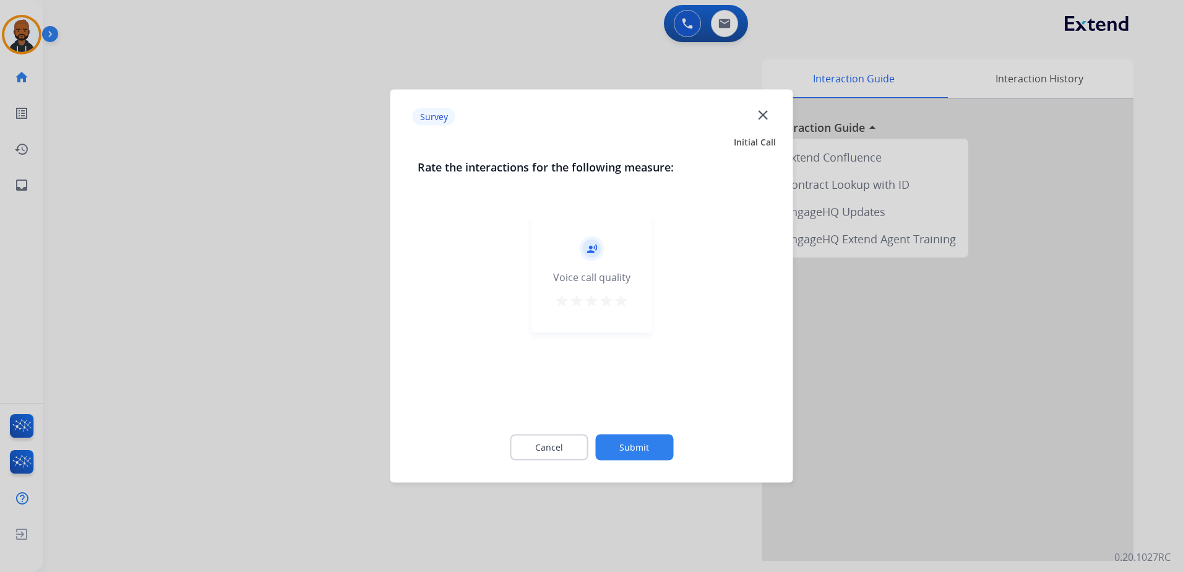
click at [624, 299] on mat-icon "star" at bounding box center [621, 300] width 15 height 15
click at [648, 438] on button "Submit" at bounding box center [634, 447] width 78 height 26
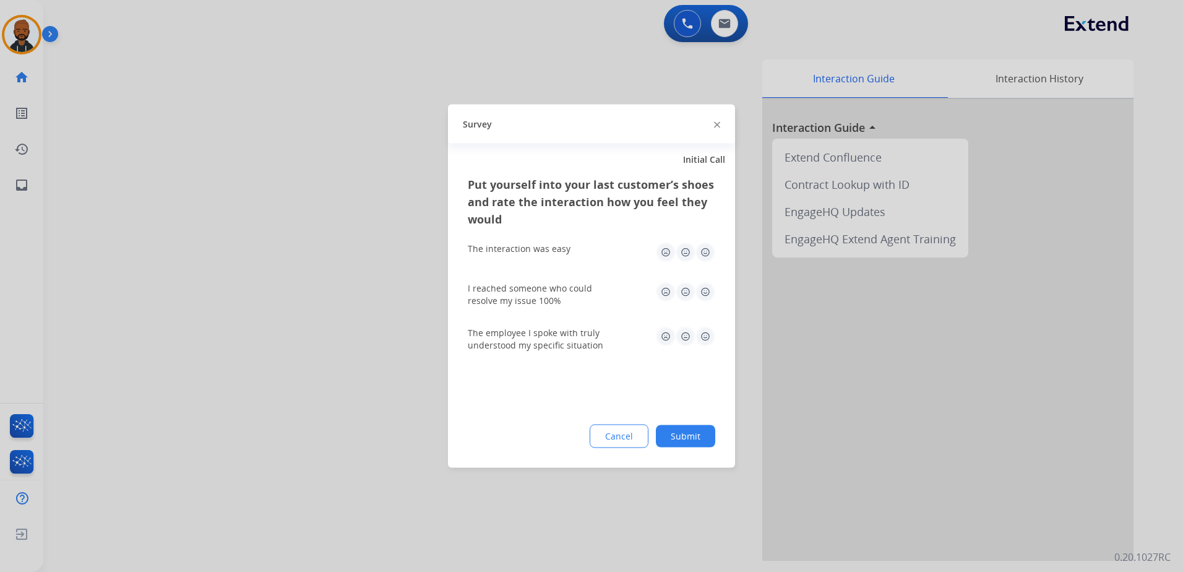
drag, startPoint x: 699, startPoint y: 253, endPoint x: 699, endPoint y: 260, distance: 6.8
click at [699, 254] on img at bounding box center [705, 252] width 20 height 20
click at [697, 301] on img at bounding box center [705, 292] width 20 height 20
click at [708, 333] on img at bounding box center [705, 337] width 20 height 20
click at [716, 451] on div "Put yourself into your last customer’s shoes and rate the interaction how you f…" at bounding box center [591, 322] width 287 height 292
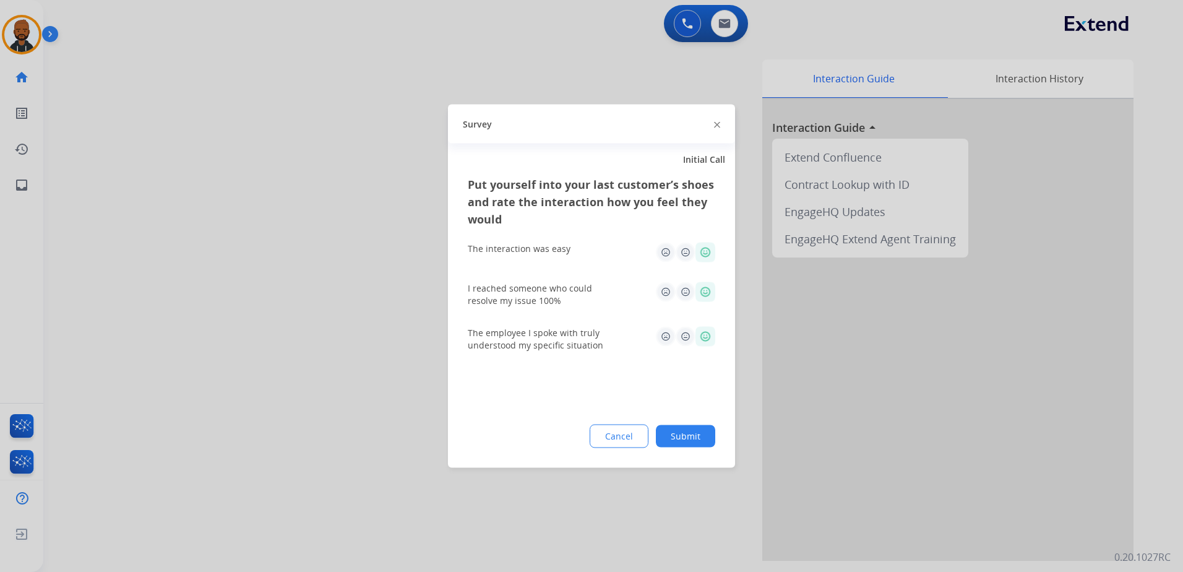
click at [709, 439] on button "Submit" at bounding box center [685, 436] width 59 height 22
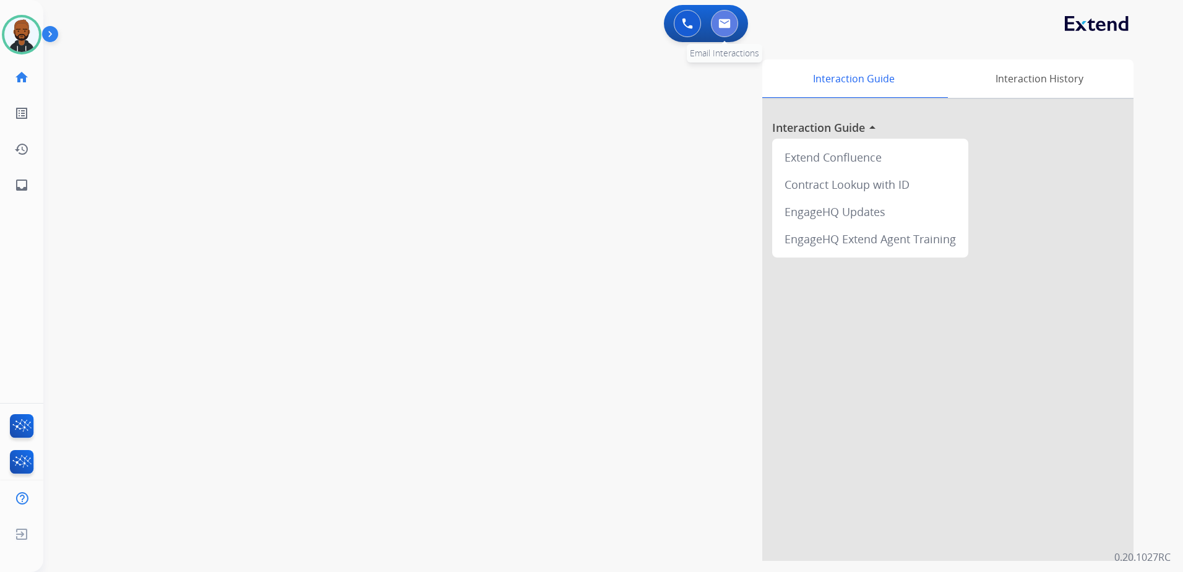
click at [723, 20] on img at bounding box center [724, 24] width 12 height 10
select select "**********"
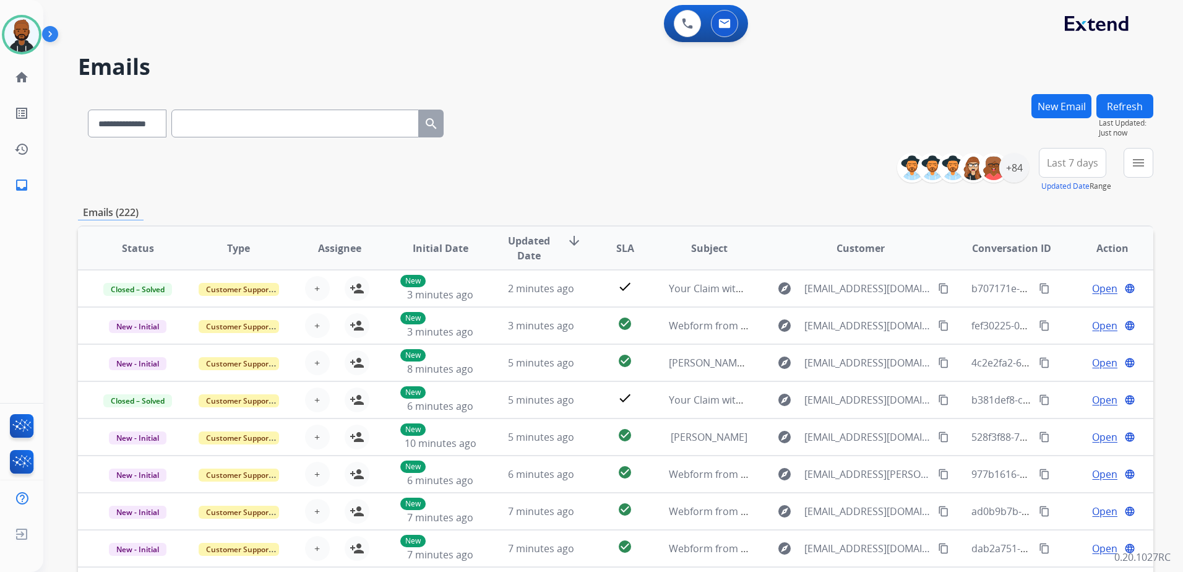
click at [1055, 113] on button "New Email" at bounding box center [1061, 106] width 60 height 24
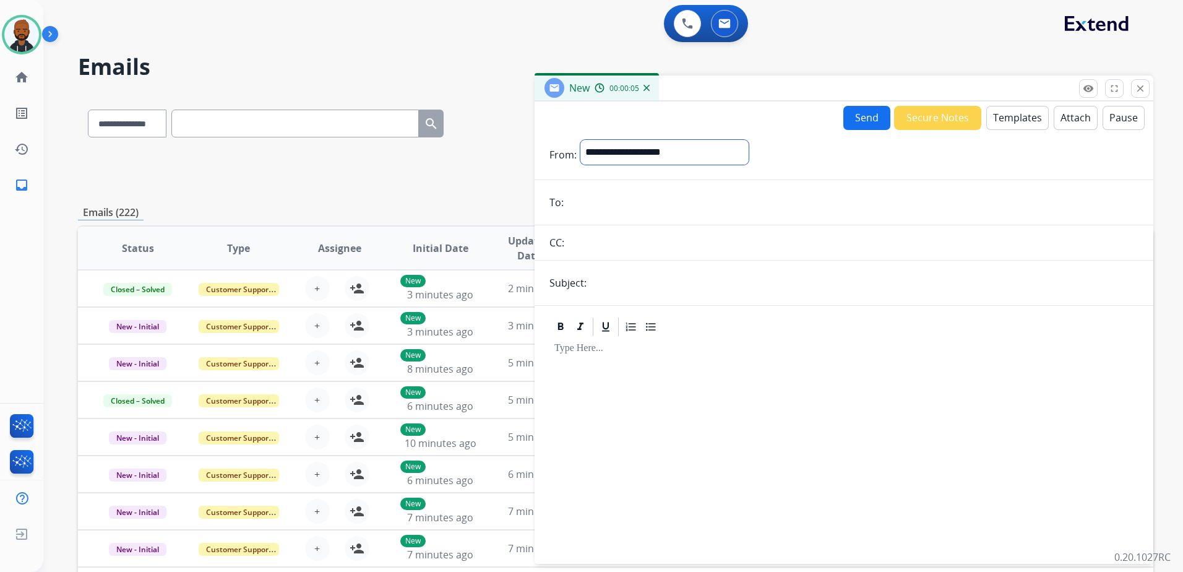
click at [629, 159] on select "**********" at bounding box center [664, 152] width 168 height 25
select select "**********"
click at [580, 140] on select "**********" at bounding box center [664, 152] width 168 height 25
click at [634, 222] on form "**********" at bounding box center [843, 344] width 619 height 429
click at [633, 215] on input "email" at bounding box center [852, 203] width 571 height 25
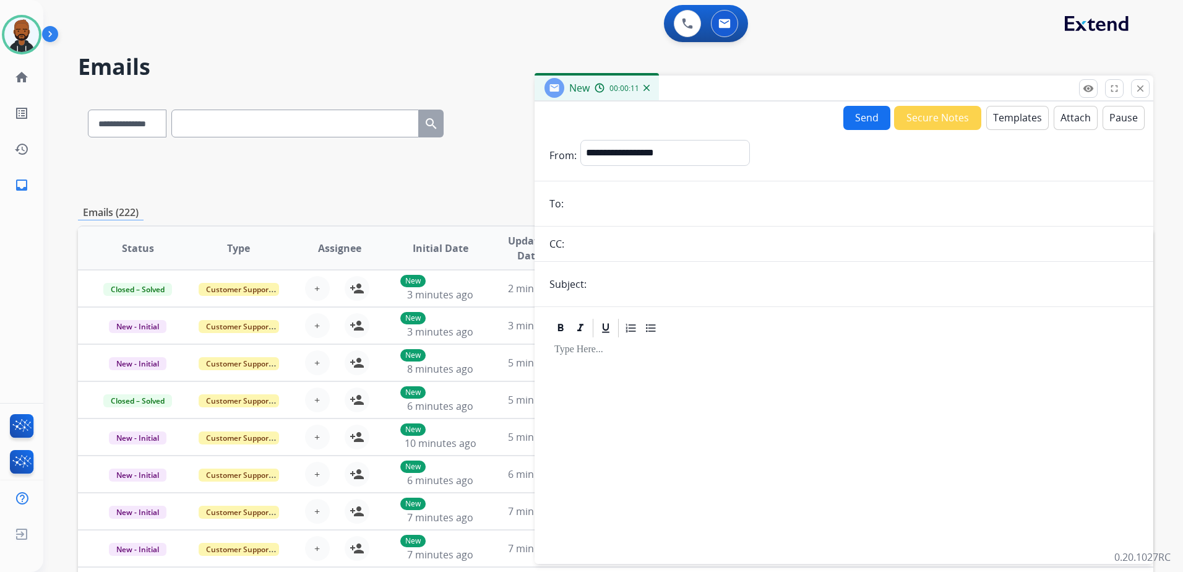
paste input "**********"
type input "**********"
click at [624, 281] on input "text" at bounding box center [864, 284] width 548 height 25
type input "**********"
click at [996, 113] on button "Templates" at bounding box center [1017, 118] width 62 height 24
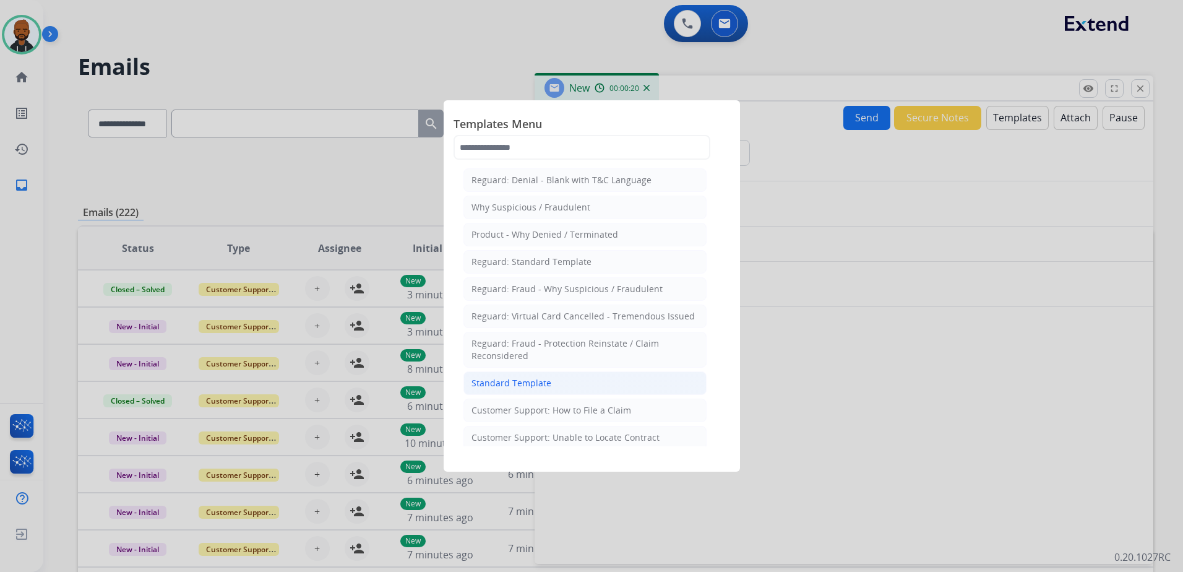
click at [572, 377] on li "Standard Template" at bounding box center [584, 383] width 243 height 24
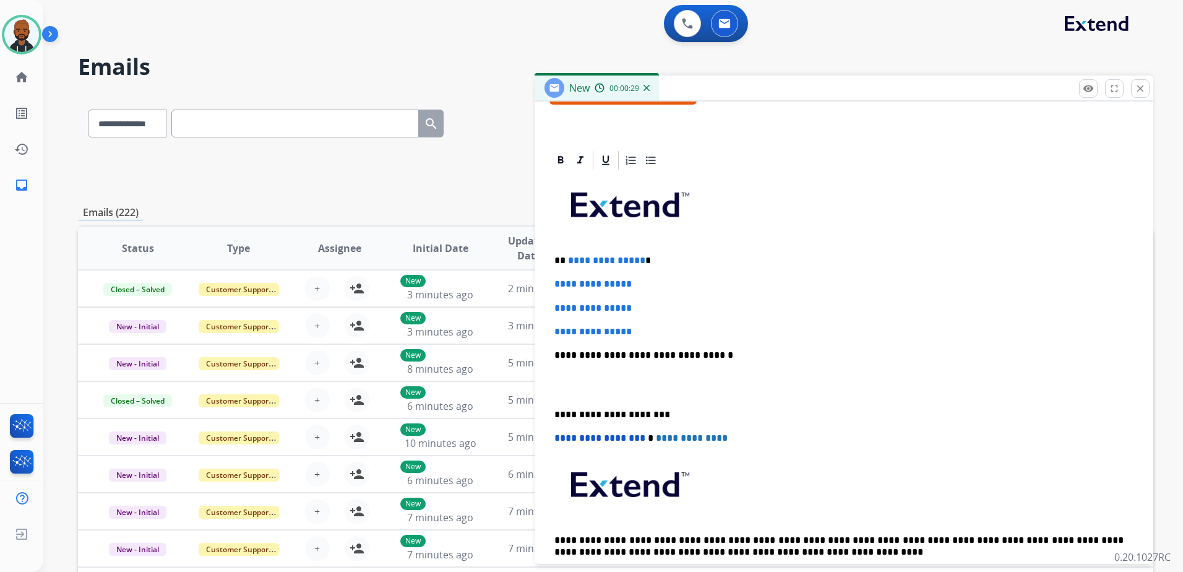
scroll to position [286, 0]
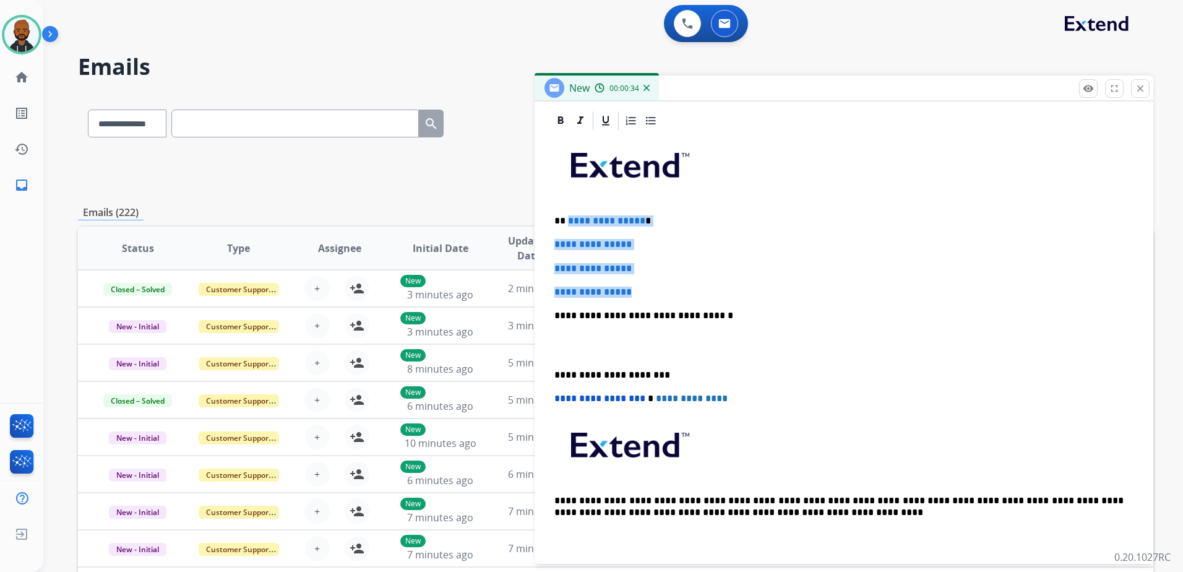
drag, startPoint x: 642, startPoint y: 293, endPoint x: 568, endPoint y: 217, distance: 105.9
click at [568, 217] on div "**********" at bounding box center [843, 345] width 589 height 426
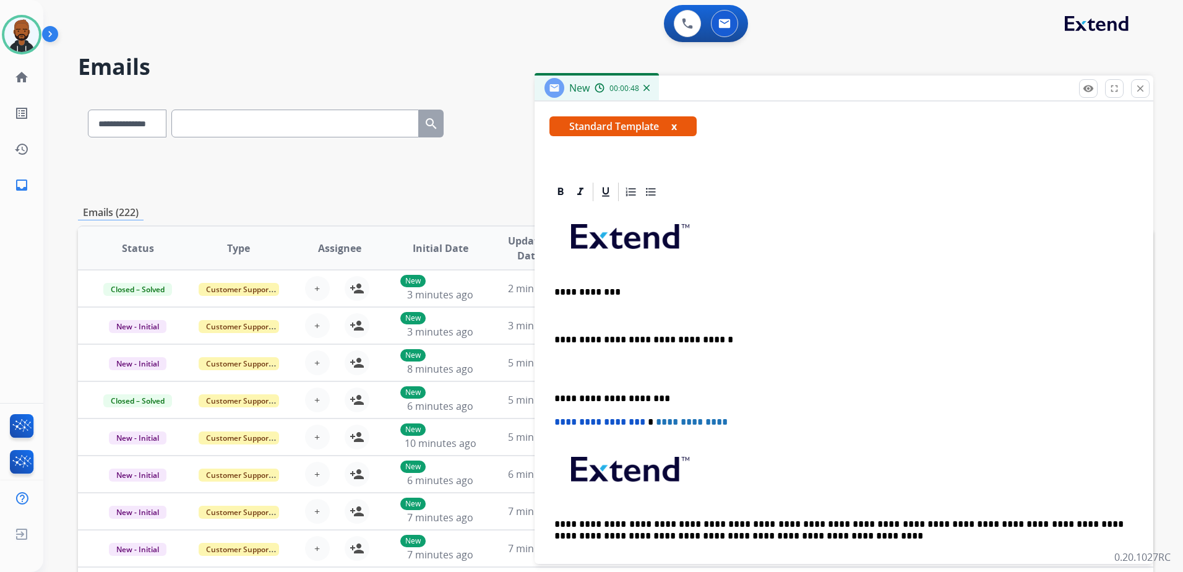
scroll to position [238, 0]
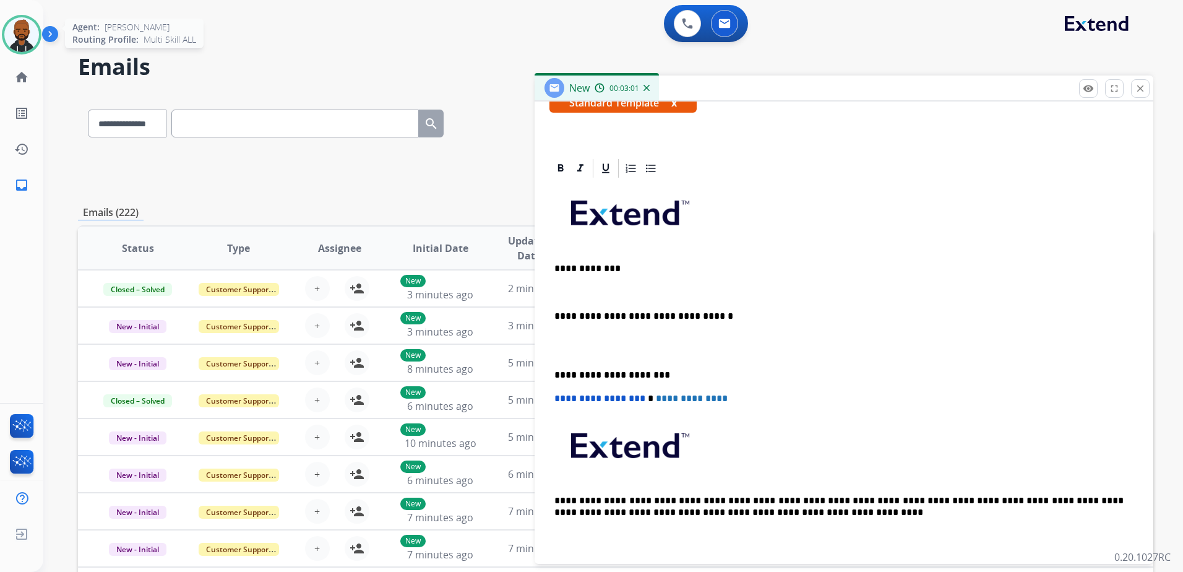
drag, startPoint x: 12, startPoint y: 51, endPoint x: 21, endPoint y: 50, distance: 9.3
click at [17, 50] on div at bounding box center [22, 35] width 40 height 40
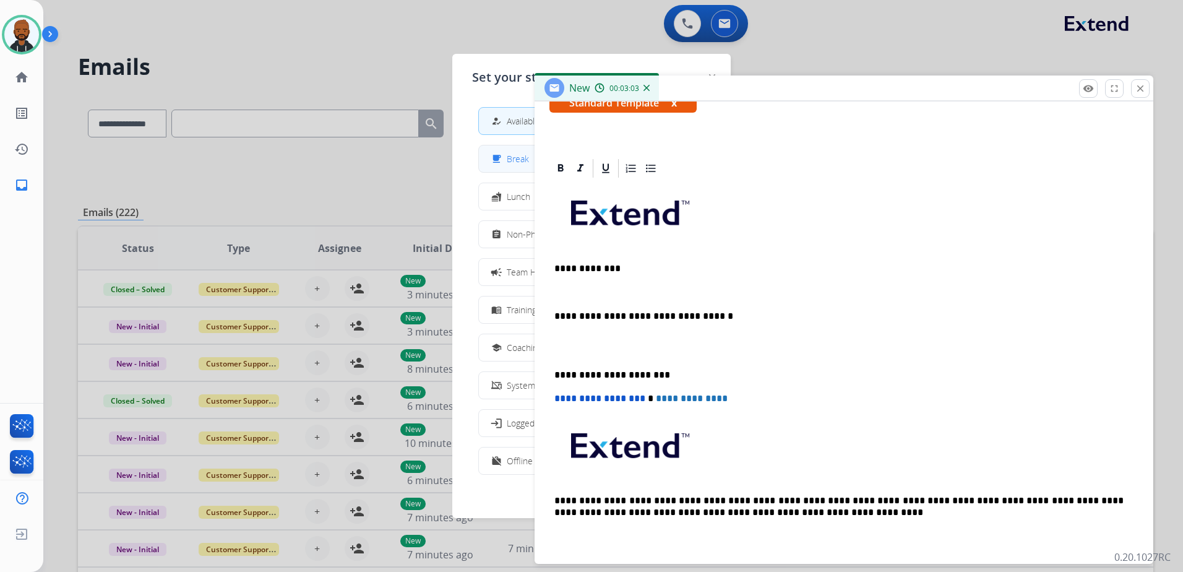
click at [498, 163] on mat-icon "free_breakfast" at bounding box center [496, 158] width 11 height 11
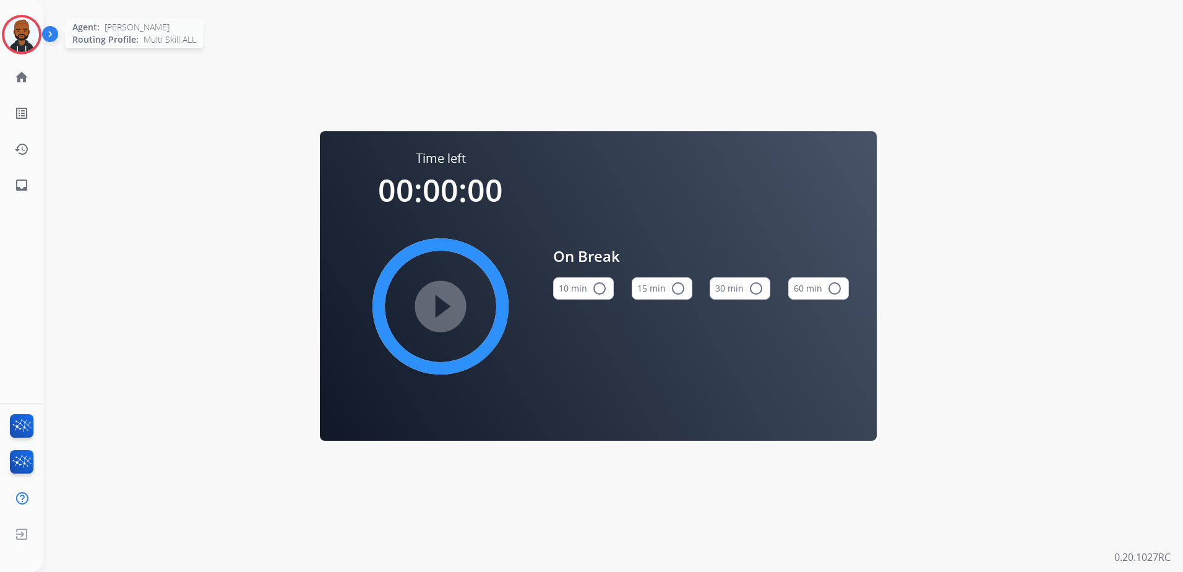
click at [30, 29] on img at bounding box center [21, 34] width 35 height 35
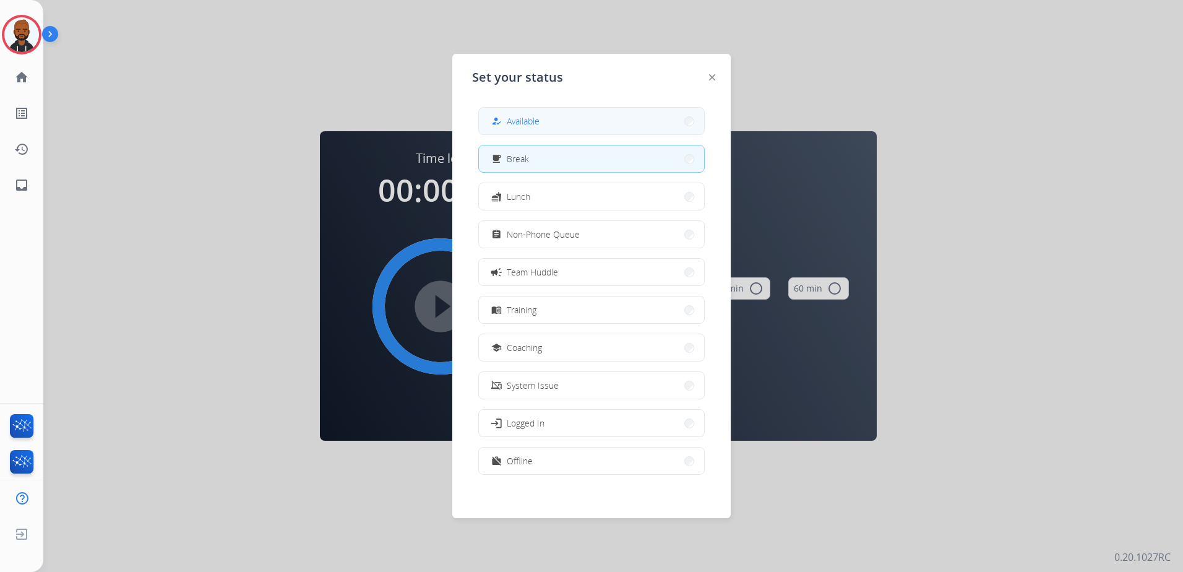
click at [510, 115] on div "how_to_reg Available" at bounding box center [514, 121] width 51 height 15
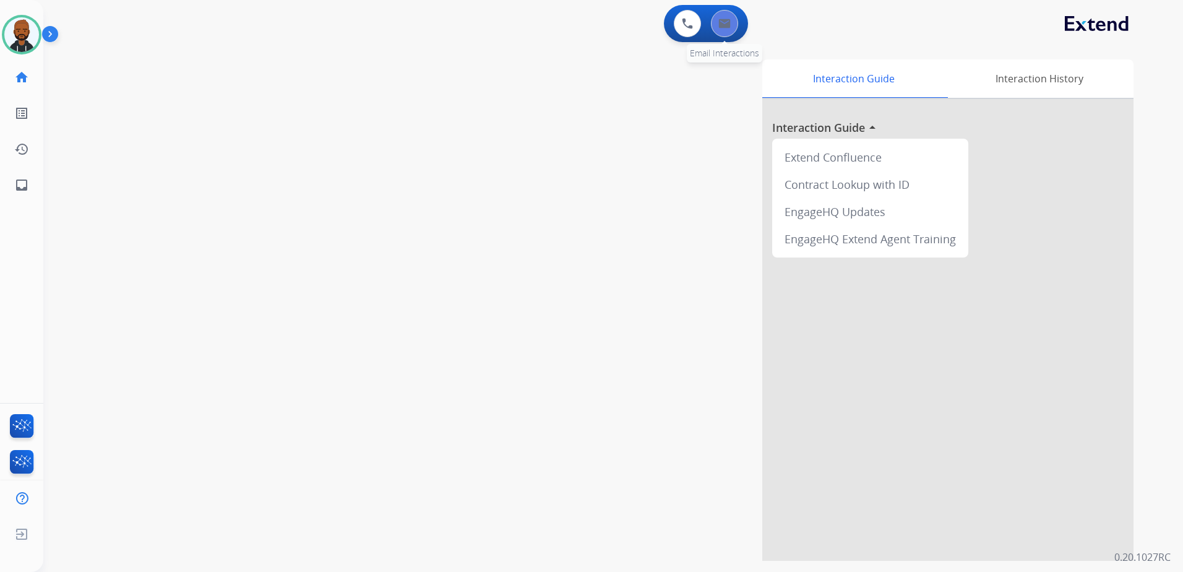
click at [726, 27] on img at bounding box center [724, 24] width 12 height 10
select select "**********"
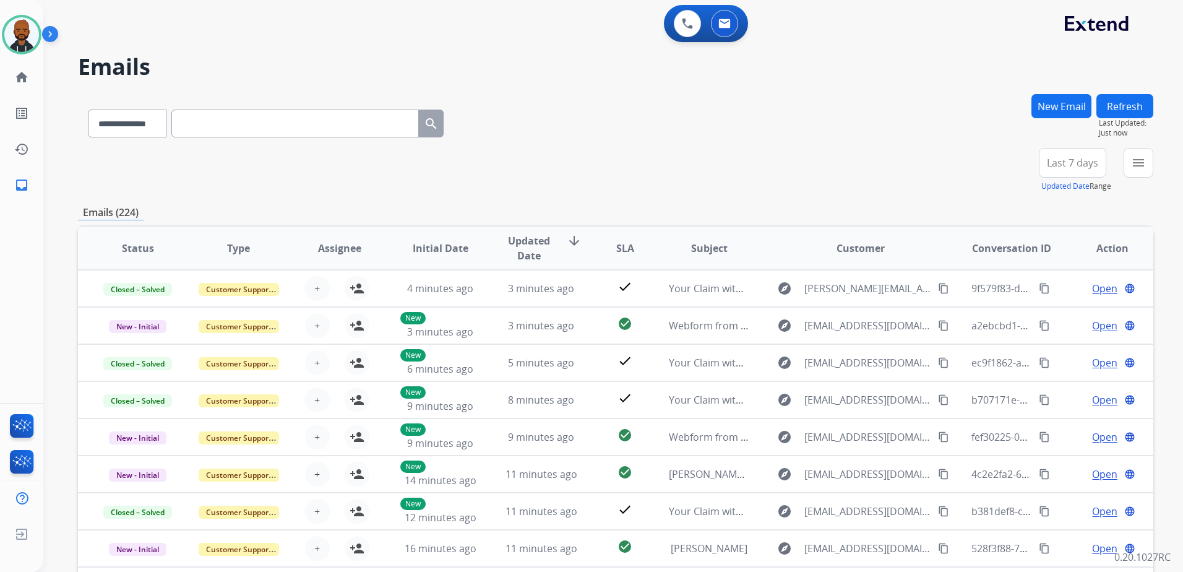
click at [1063, 107] on button "New Email" at bounding box center [1061, 106] width 60 height 24
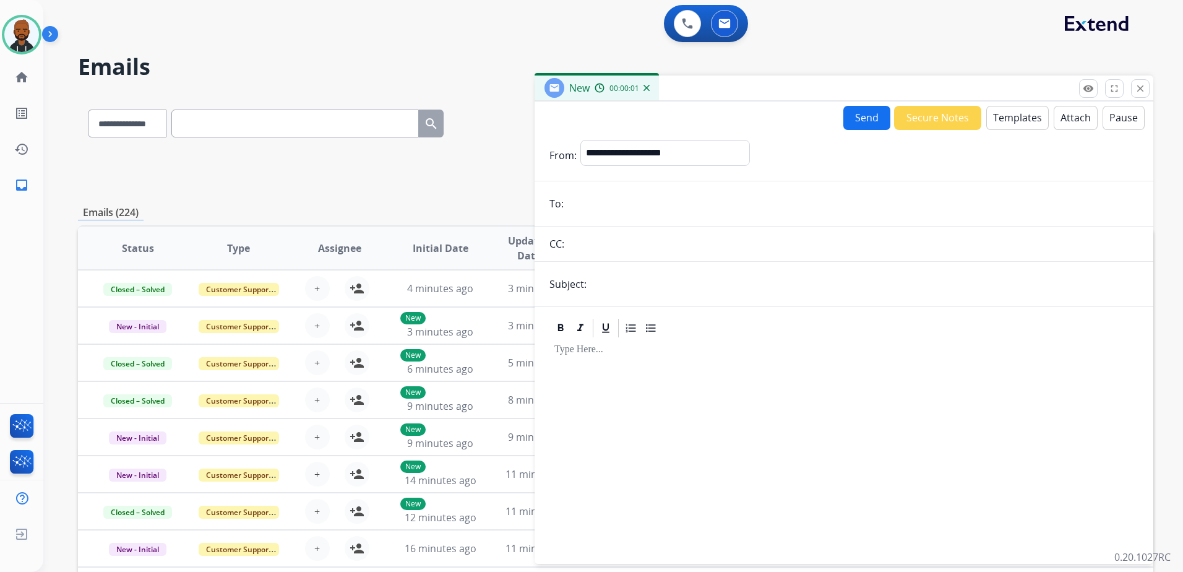
click at [998, 125] on button "Templates" at bounding box center [1017, 118] width 62 height 24
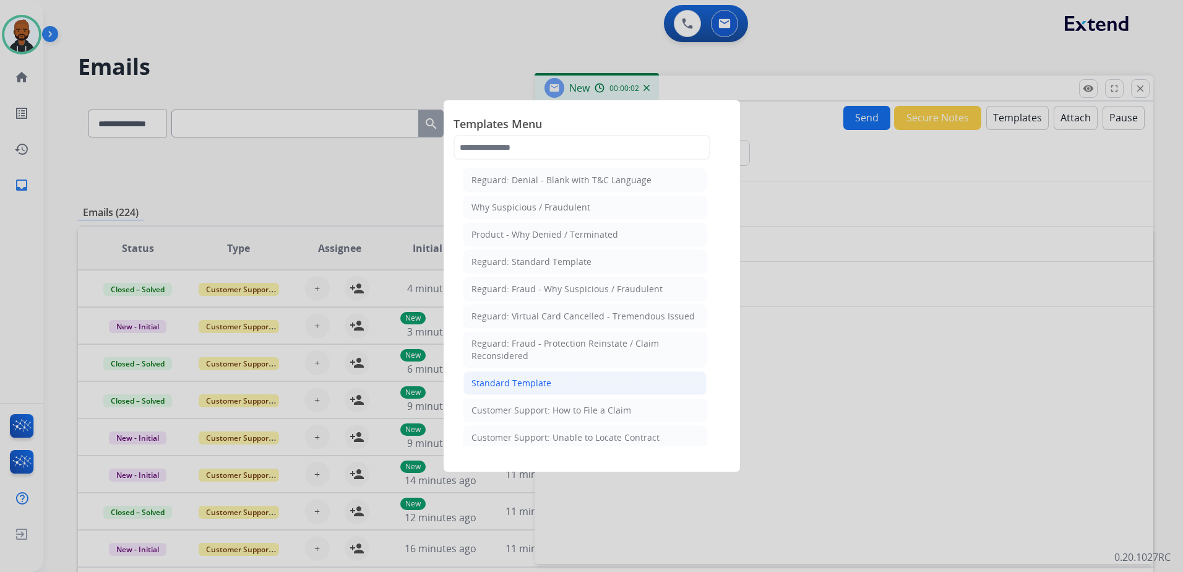
click at [571, 382] on li "Standard Template" at bounding box center [584, 383] width 243 height 24
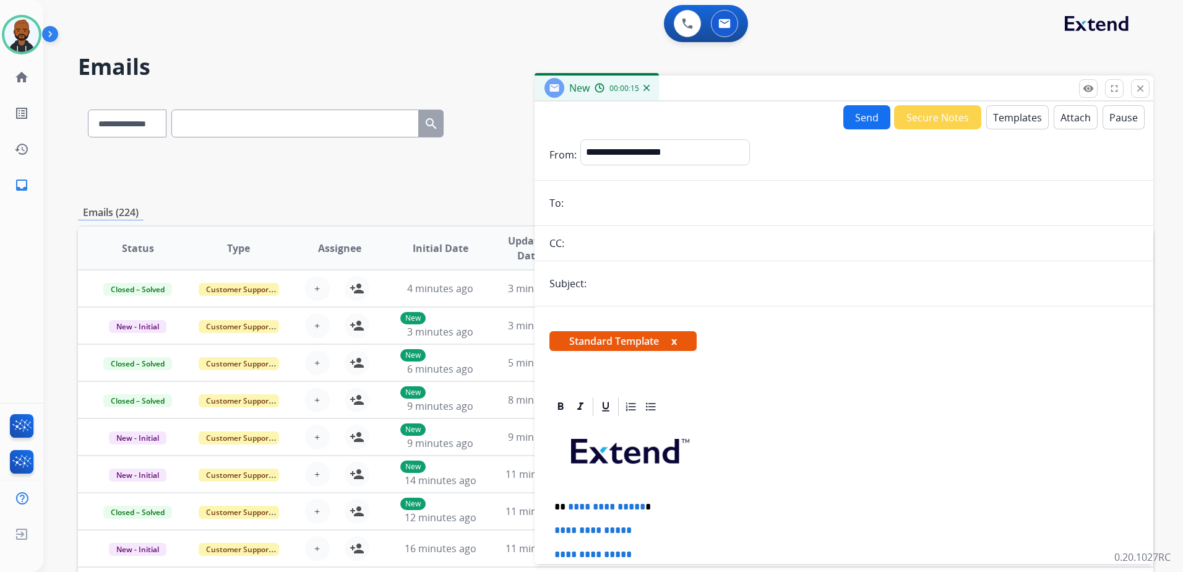
paste input "**********"
type input "**********"
click at [683, 158] on select "**********" at bounding box center [664, 151] width 168 height 25
select select "**********"
click at [580, 139] on select "**********" at bounding box center [664, 151] width 168 height 25
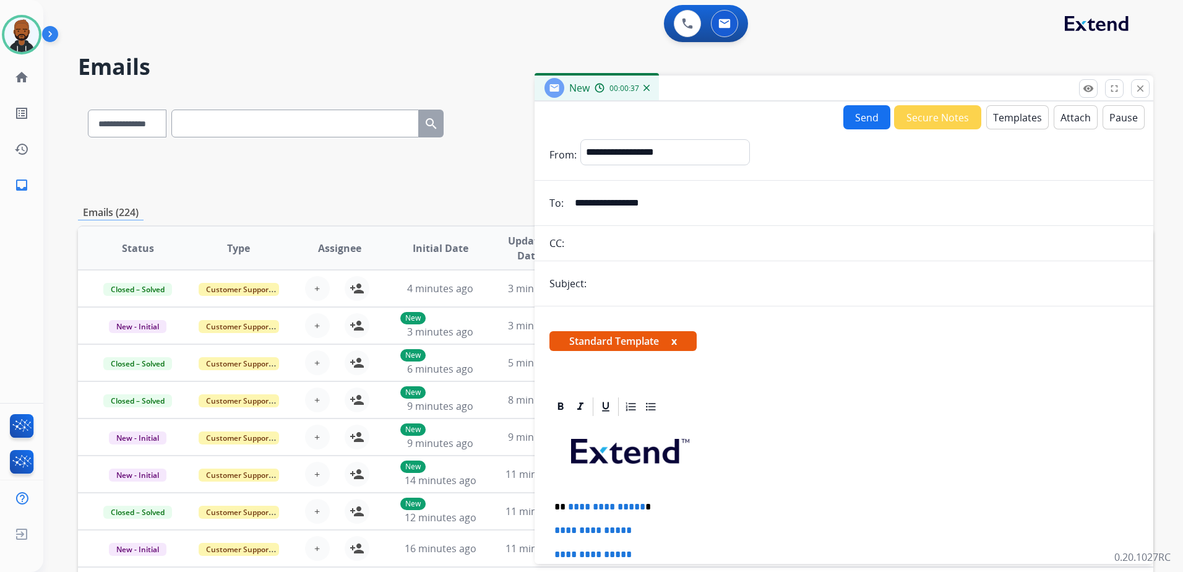
click at [637, 282] on input "text" at bounding box center [864, 283] width 548 height 25
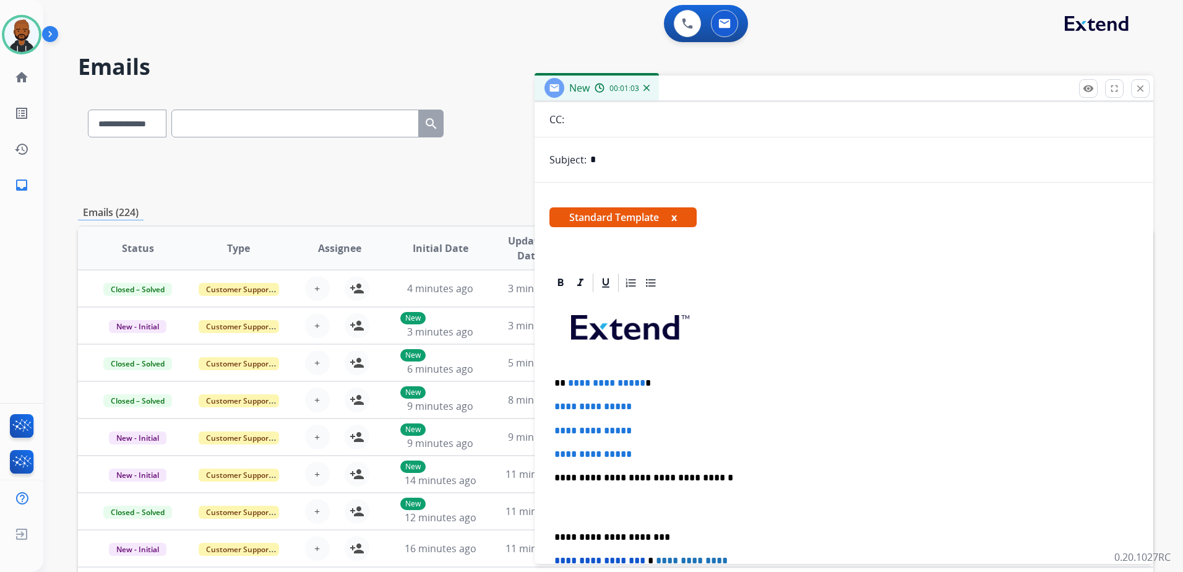
scroll to position [126, 0]
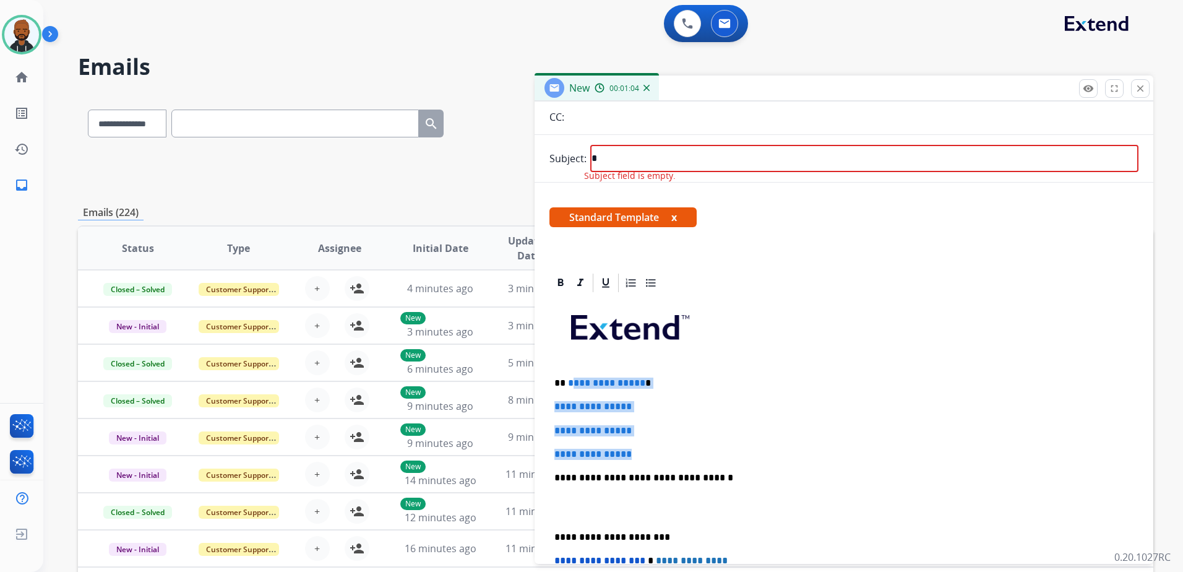
drag, startPoint x: 638, startPoint y: 448, endPoint x: 569, endPoint y: 371, distance: 103.8
click at [569, 371] on div "**********" at bounding box center [843, 507] width 589 height 426
click at [661, 452] on p "**********" at bounding box center [843, 453] width 579 height 11
click at [649, 452] on p "**********" at bounding box center [843, 453] width 579 height 11
drag, startPoint x: 651, startPoint y: 451, endPoint x: 566, endPoint y: 380, distance: 110.3
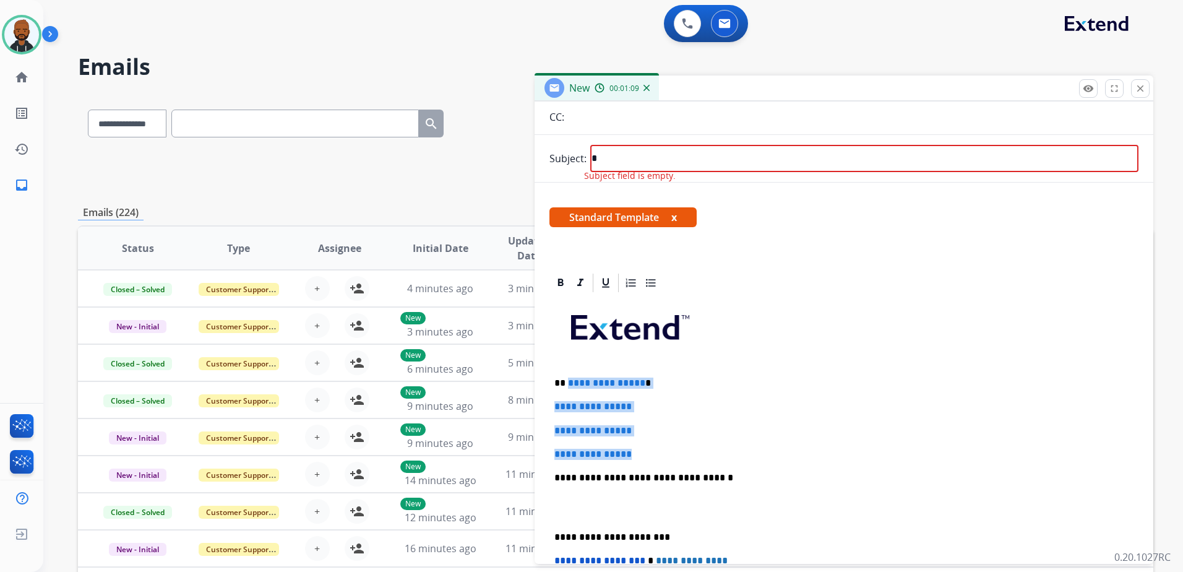
click at [566, 380] on div "**********" at bounding box center [843, 507] width 589 height 426
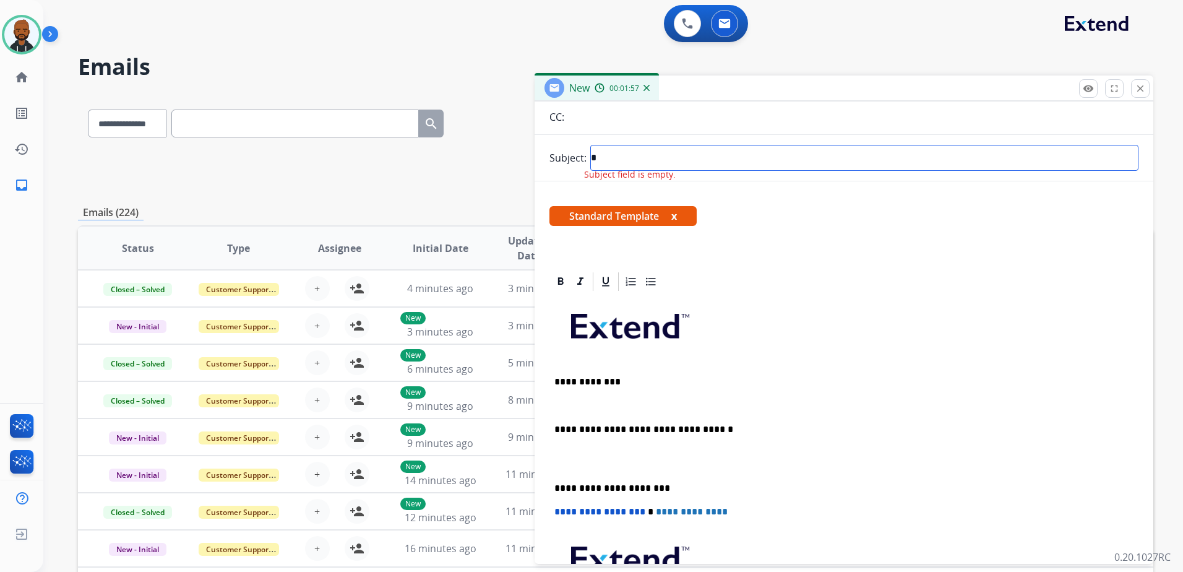
click at [685, 166] on input "text" at bounding box center [864, 158] width 548 height 26
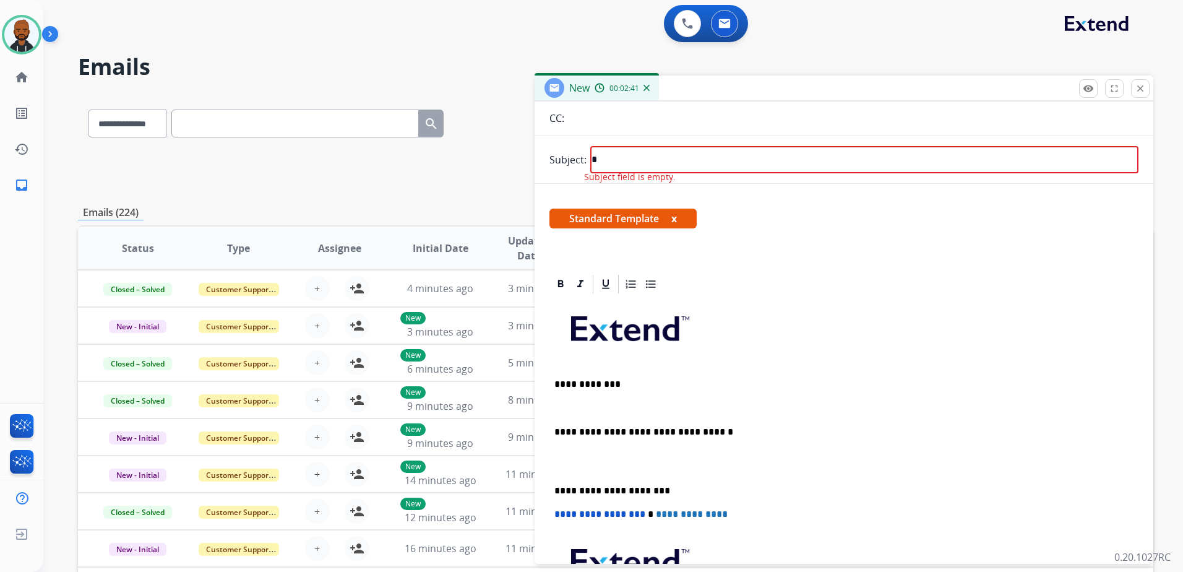
click at [611, 366] on div "**********" at bounding box center [843, 484] width 589 height 378
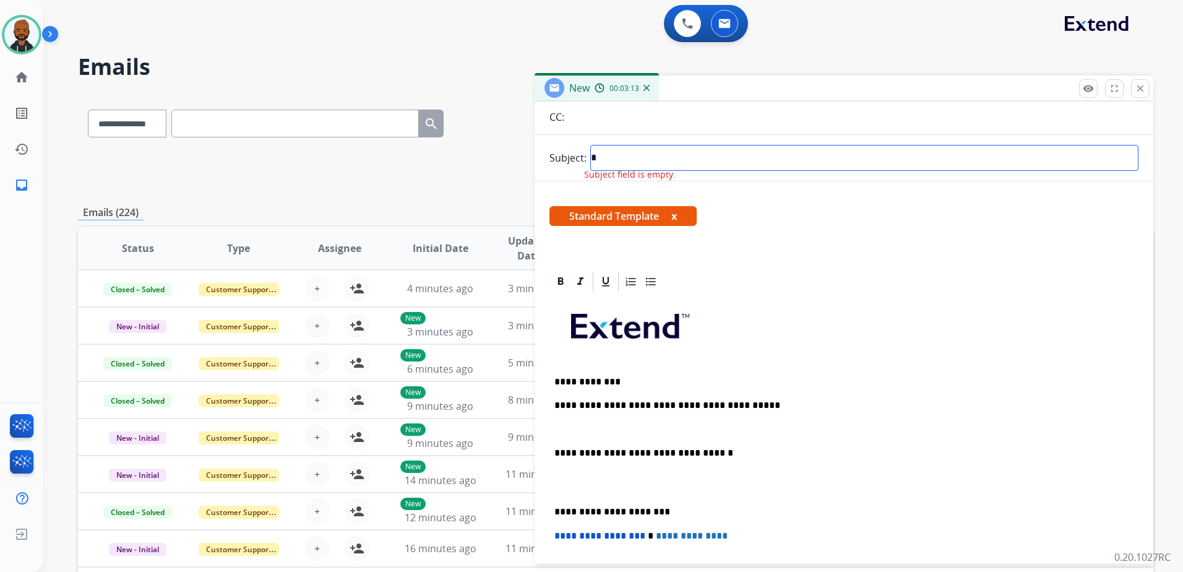
click at [615, 155] on input "text" at bounding box center [864, 158] width 548 height 26
click at [646, 158] on input "**********" at bounding box center [864, 159] width 548 height 26
type input "**********"
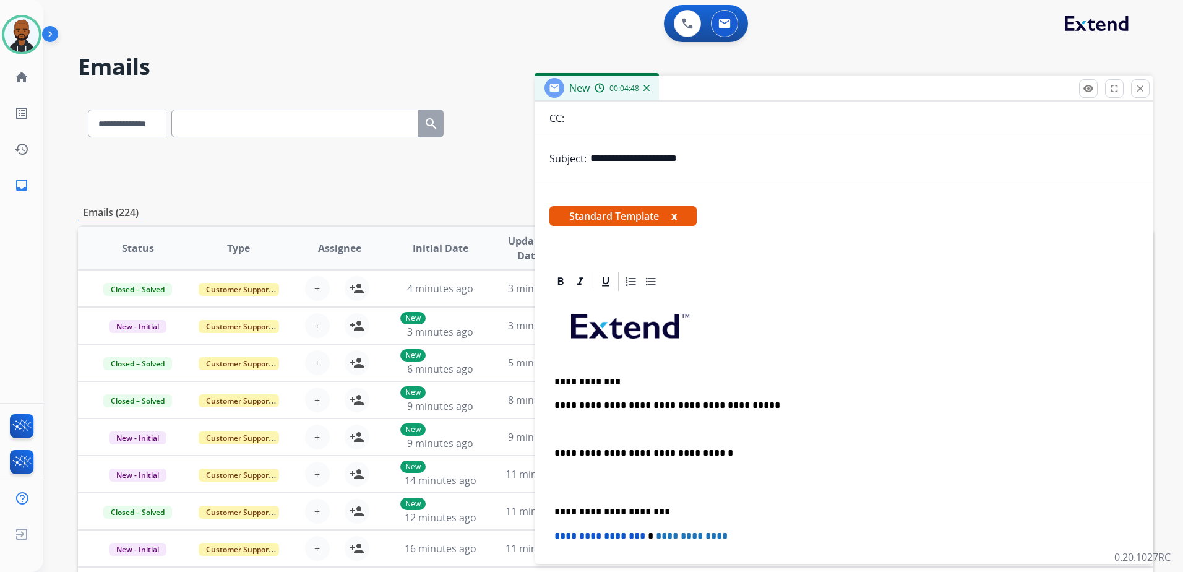
click at [797, 410] on p "**********" at bounding box center [838, 405] width 569 height 11
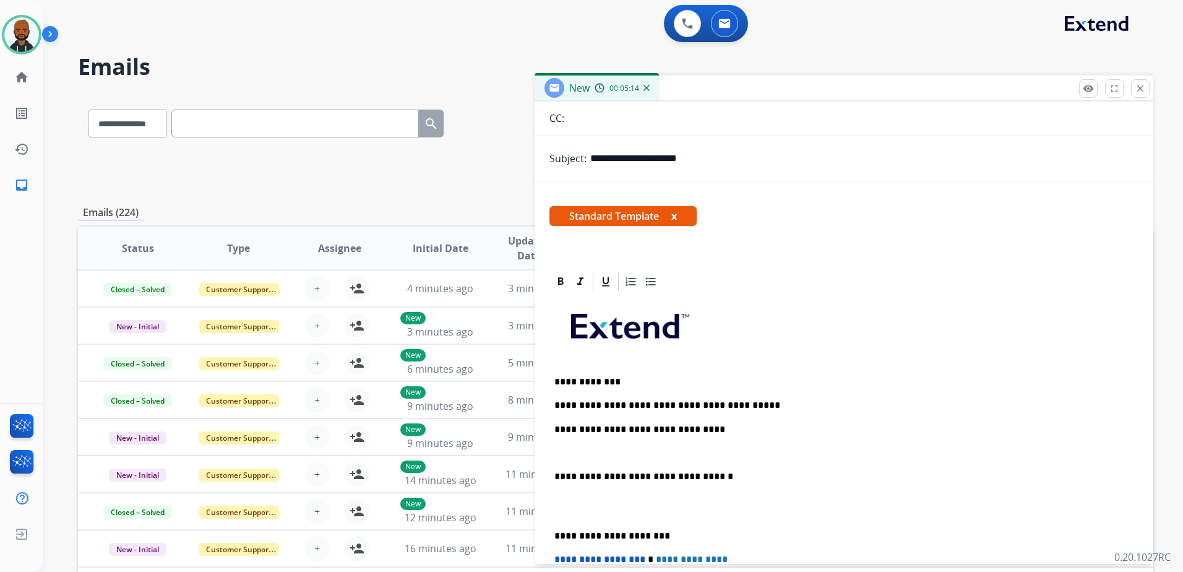
drag, startPoint x: 552, startPoint y: 476, endPoint x: 569, endPoint y: 476, distance: 16.1
click at [552, 475] on div "**********" at bounding box center [843, 506] width 589 height 426
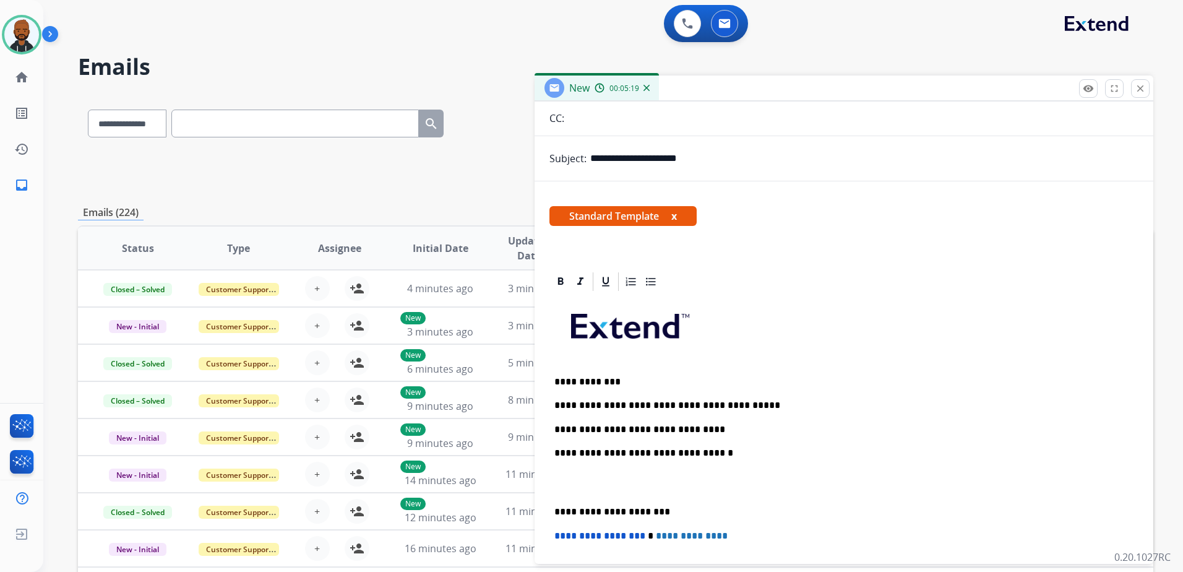
click at [554, 508] on p "**********" at bounding box center [838, 511] width 569 height 11
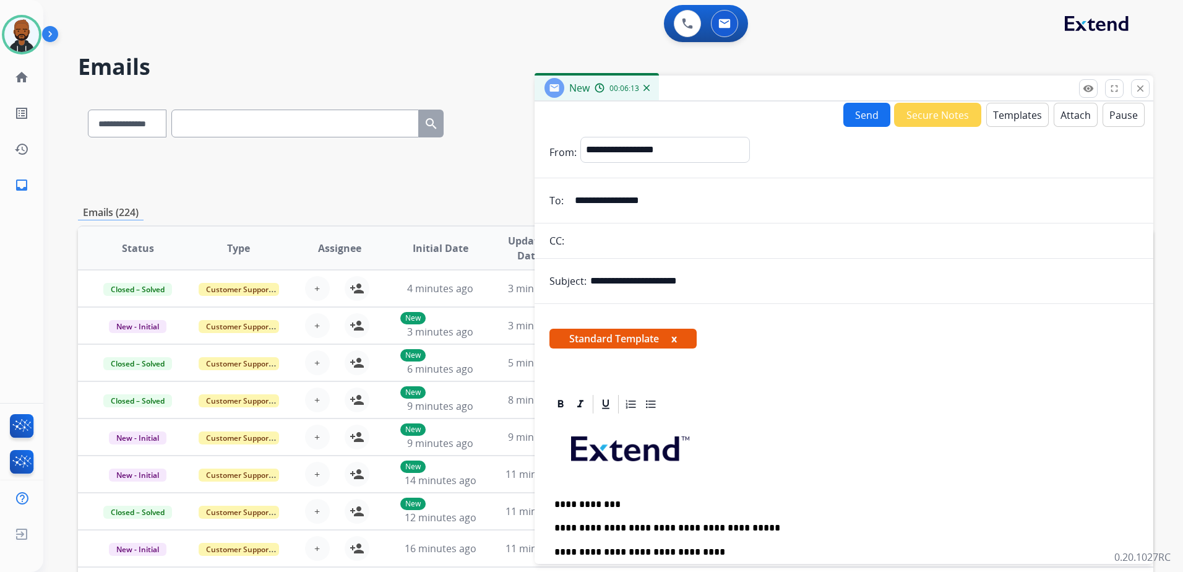
scroll to position [0, 0]
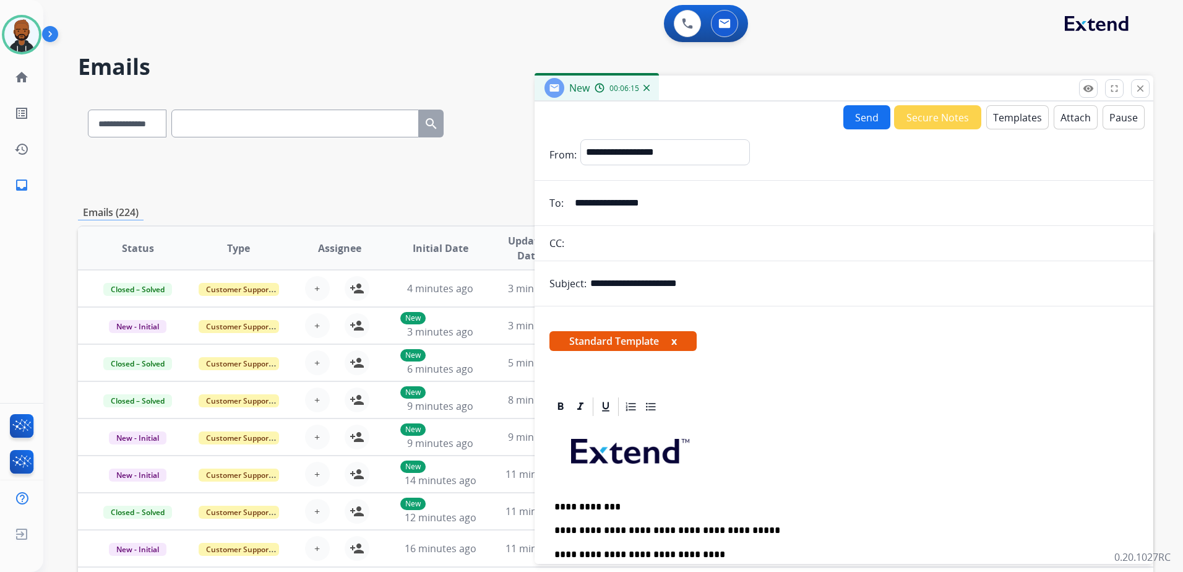
click at [850, 121] on button "Send" at bounding box center [866, 117] width 47 height 24
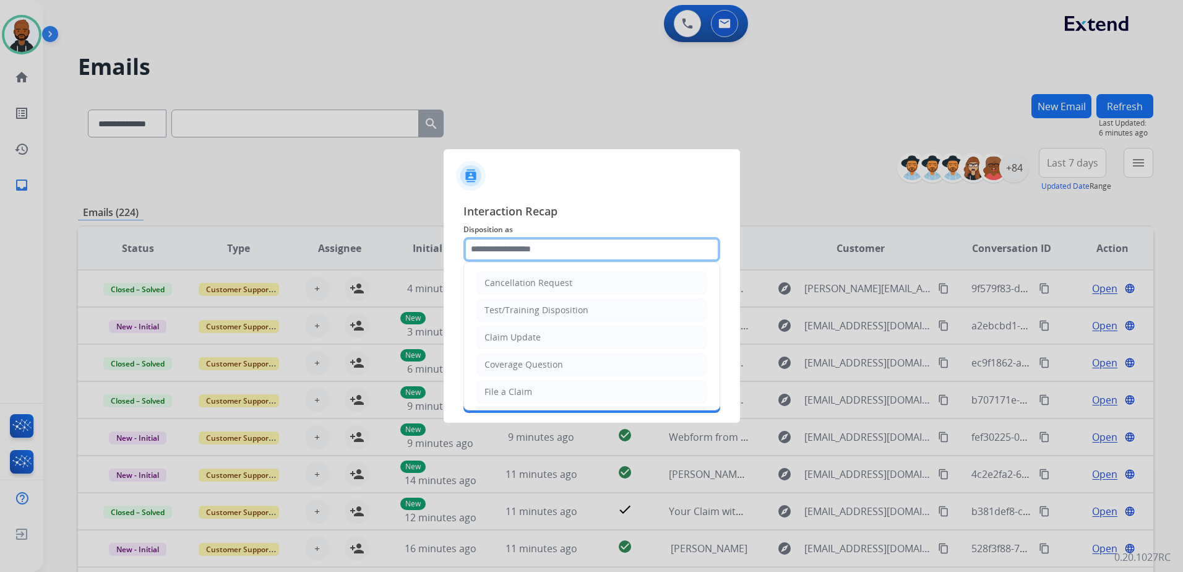
click at [586, 260] on input "text" at bounding box center [591, 249] width 257 height 25
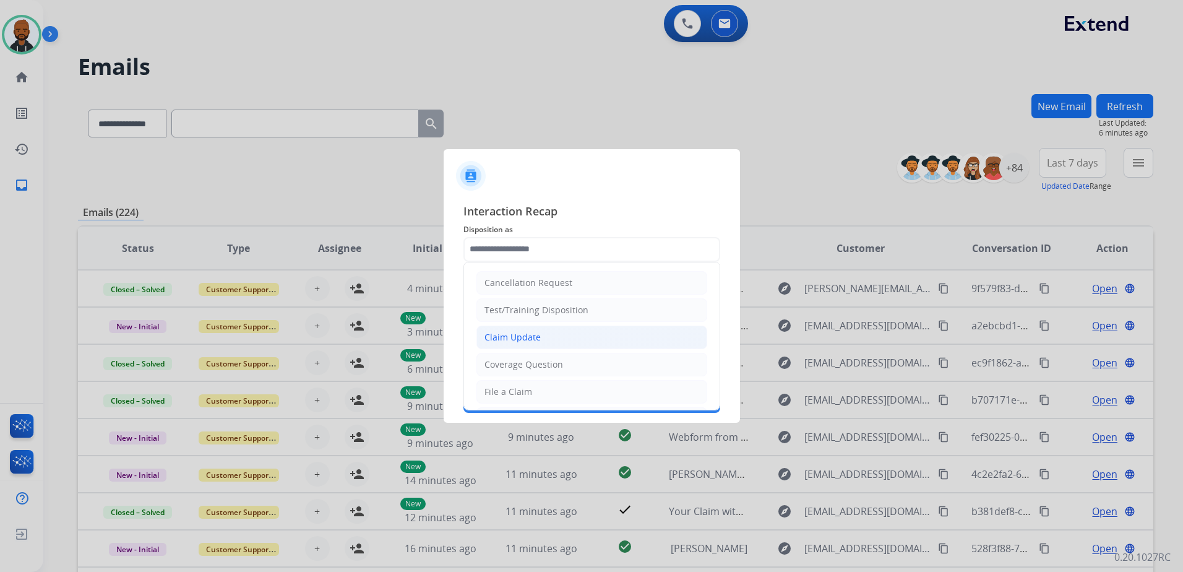
click at [554, 333] on li "Claim Update" at bounding box center [591, 337] width 231 height 24
type input "**********"
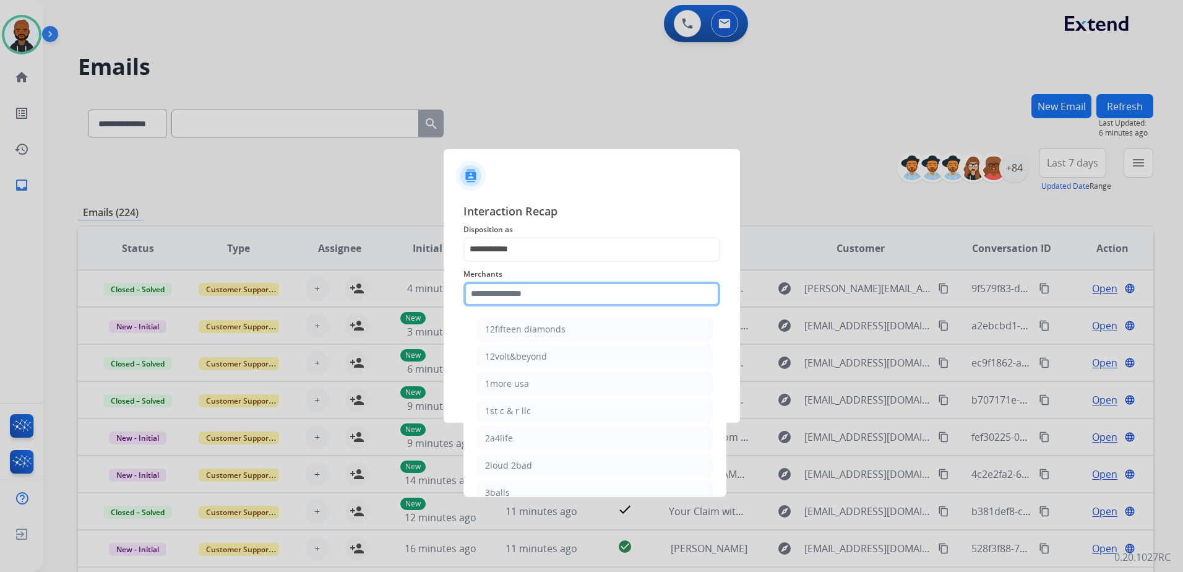
click at [575, 299] on input "text" at bounding box center [591, 293] width 257 height 25
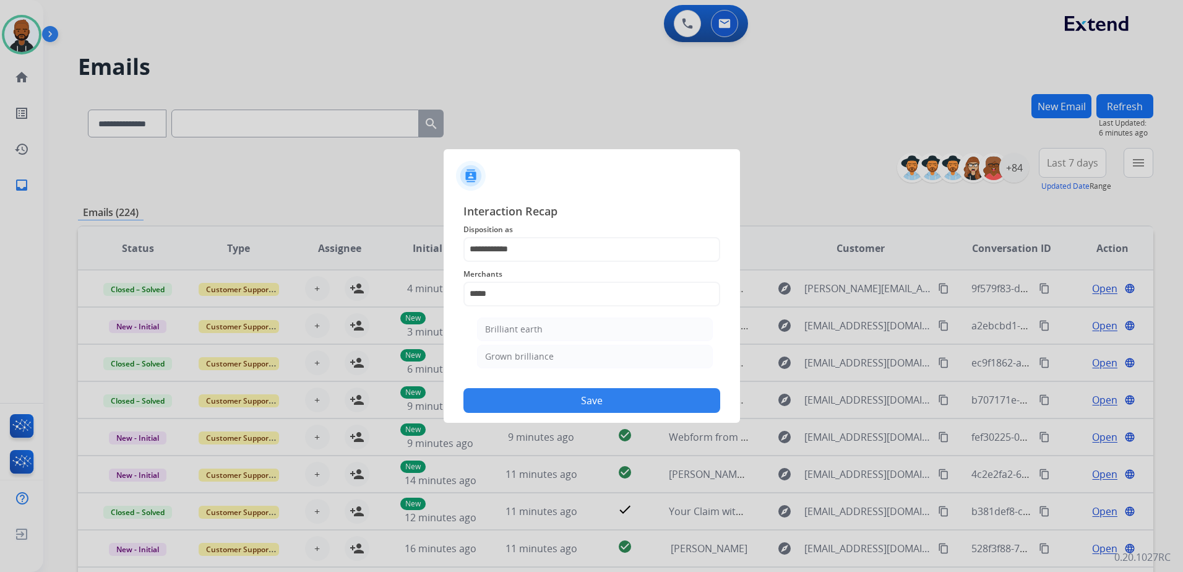
drag, startPoint x: 549, startPoint y: 328, endPoint x: 556, endPoint y: 334, distance: 9.2
click at [549, 329] on li "Brilliant earth" at bounding box center [595, 329] width 236 height 24
type input "**********"
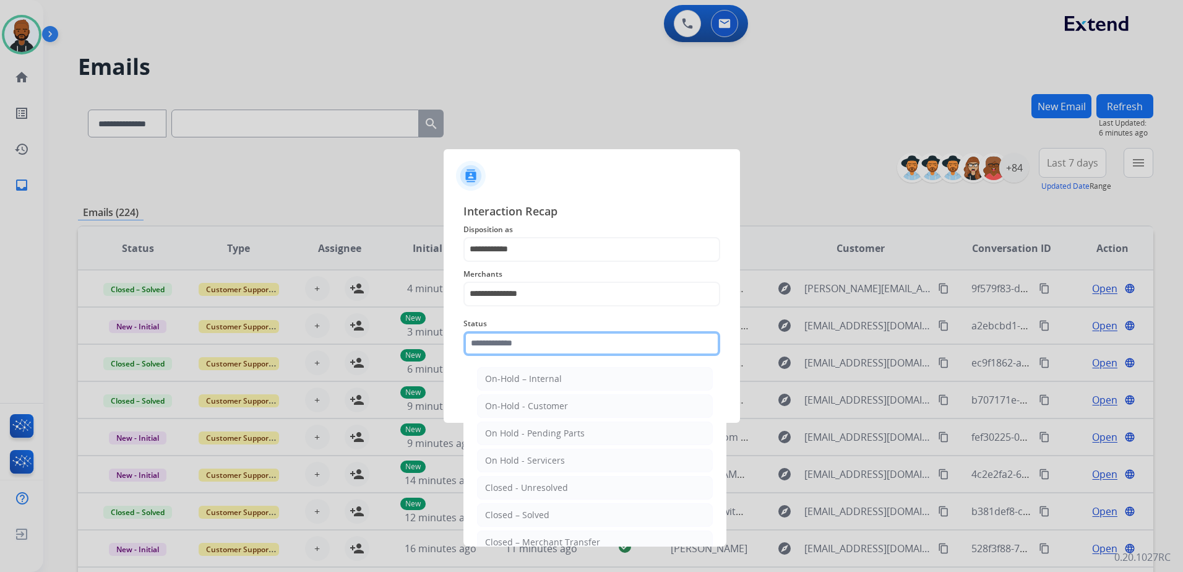
click at [550, 348] on input "text" at bounding box center [591, 343] width 257 height 25
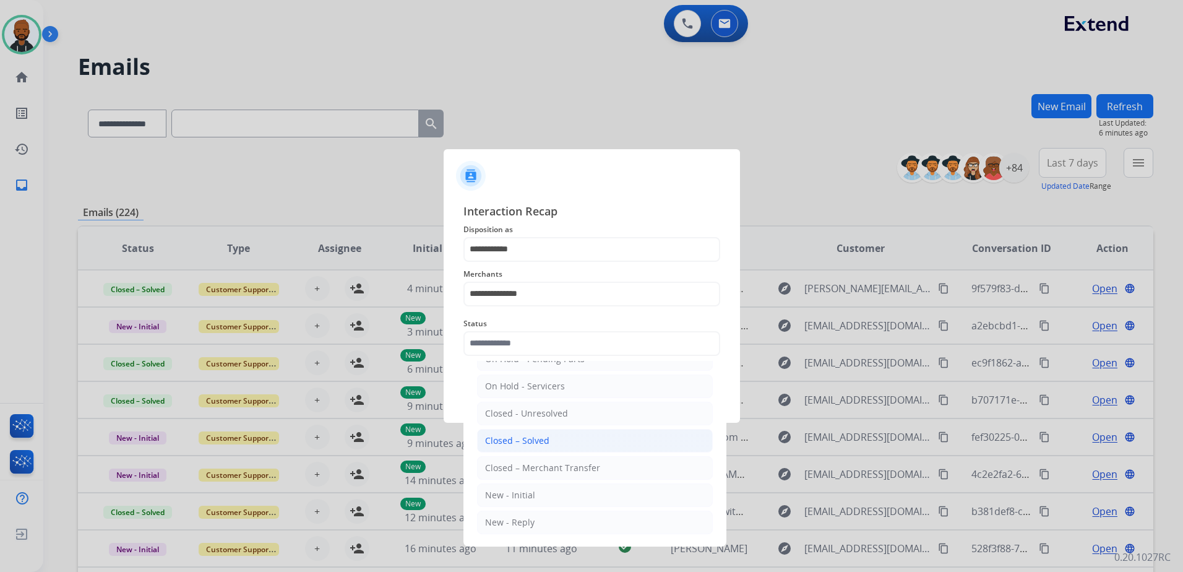
click at [552, 442] on li "Closed – Solved" at bounding box center [595, 441] width 236 height 24
type input "**********"
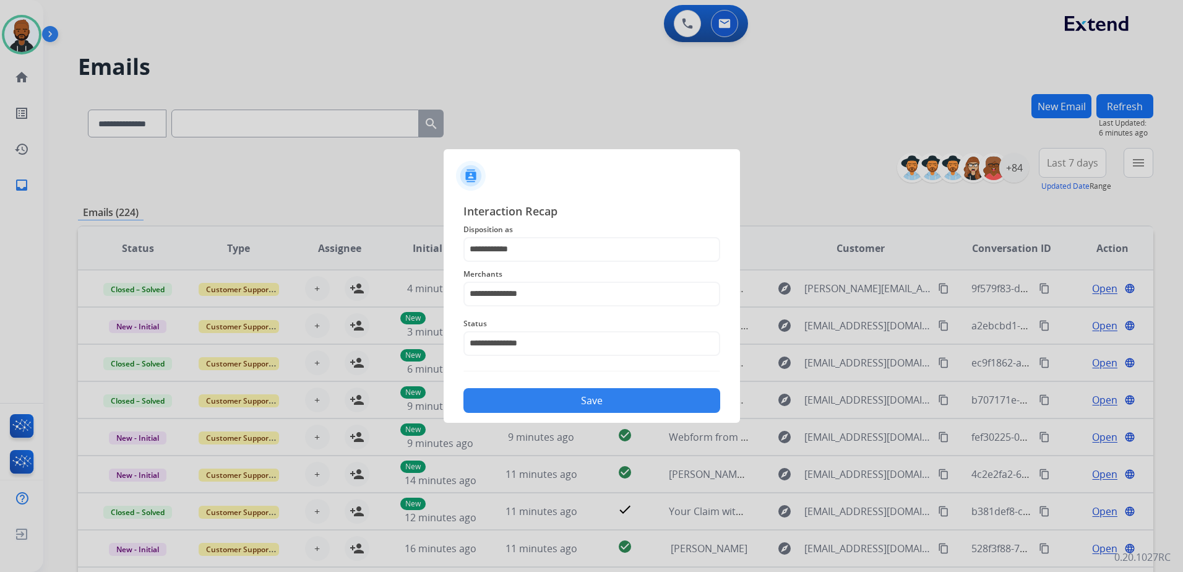
click at [643, 404] on button "Save" at bounding box center [591, 400] width 257 height 25
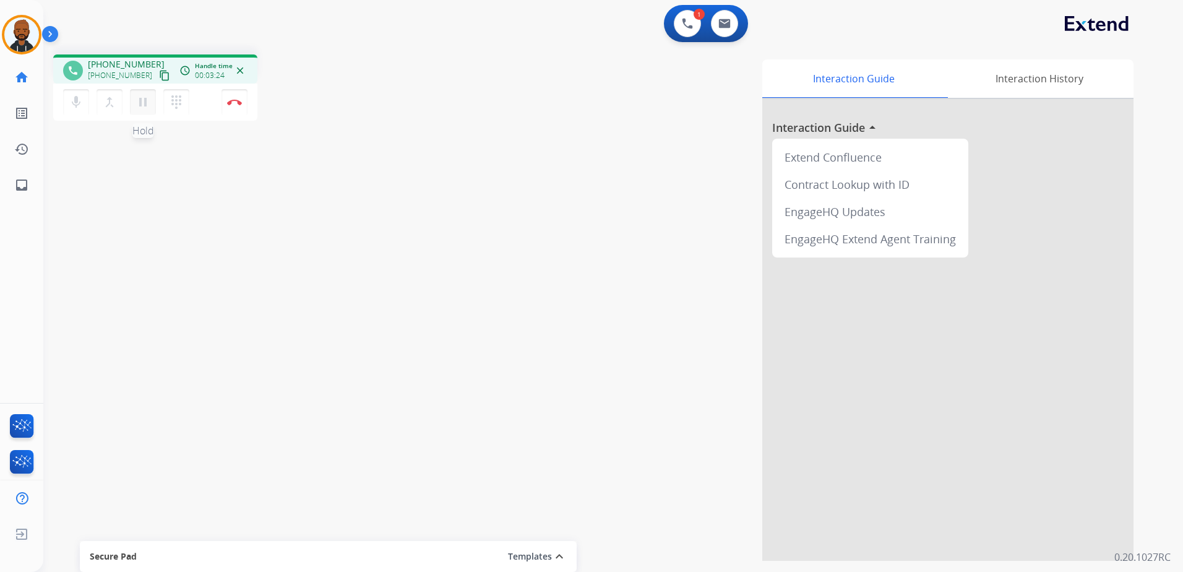
click at [144, 100] on mat-icon "pause" at bounding box center [142, 102] width 15 height 15
click at [171, 101] on mat-icon "dialpad" at bounding box center [176, 102] width 15 height 15
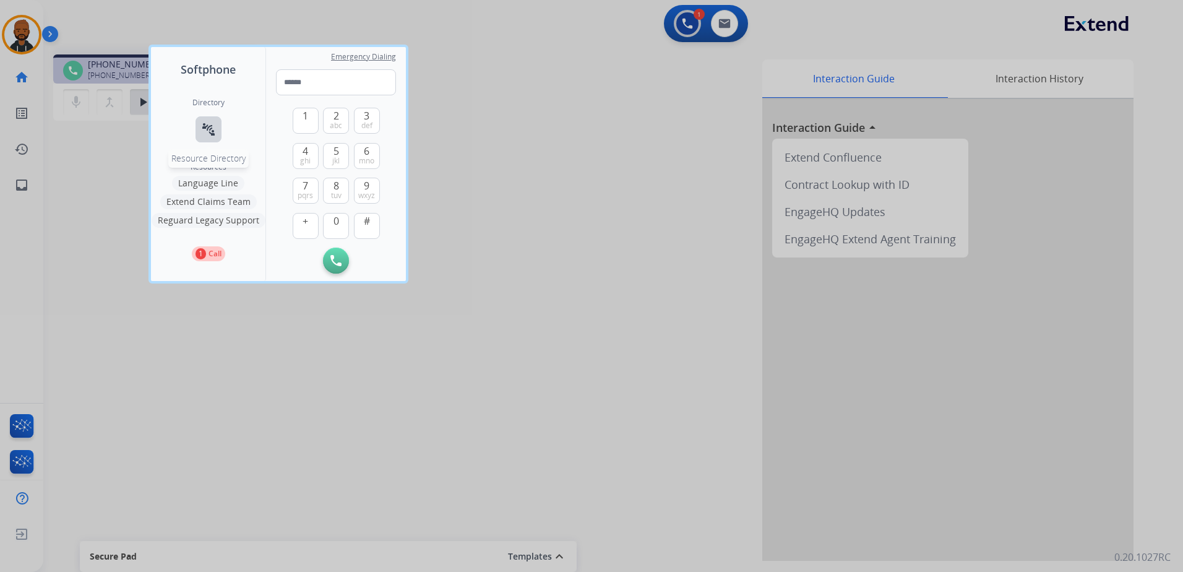
click at [216, 127] on button "connect_without_contact Resource Directory" at bounding box center [208, 129] width 26 height 26
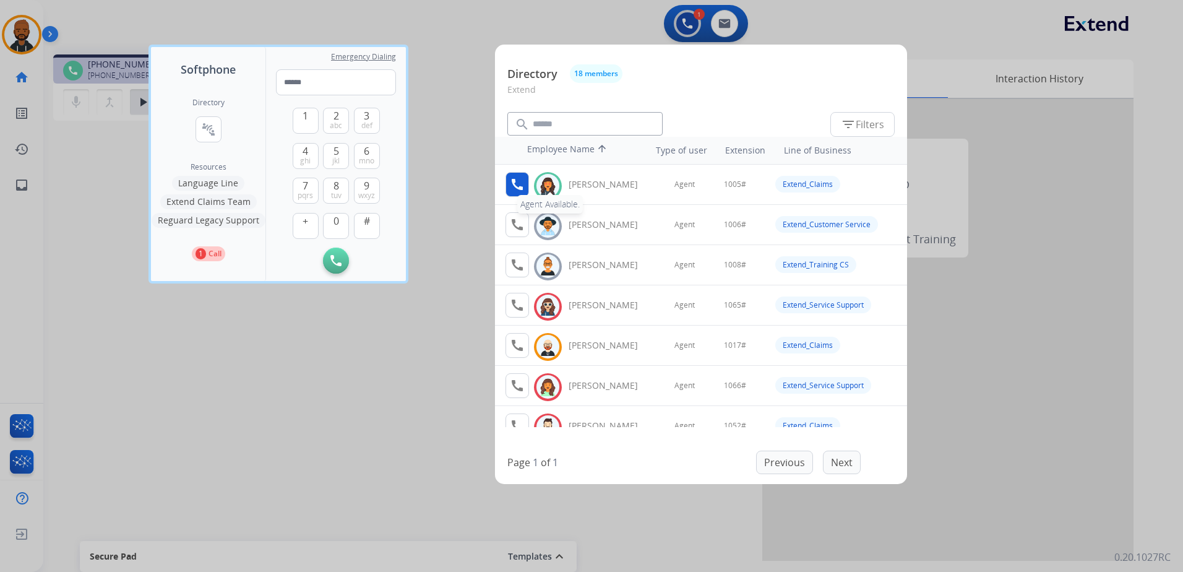
click at [521, 184] on mat-icon "call" at bounding box center [517, 184] width 15 height 15
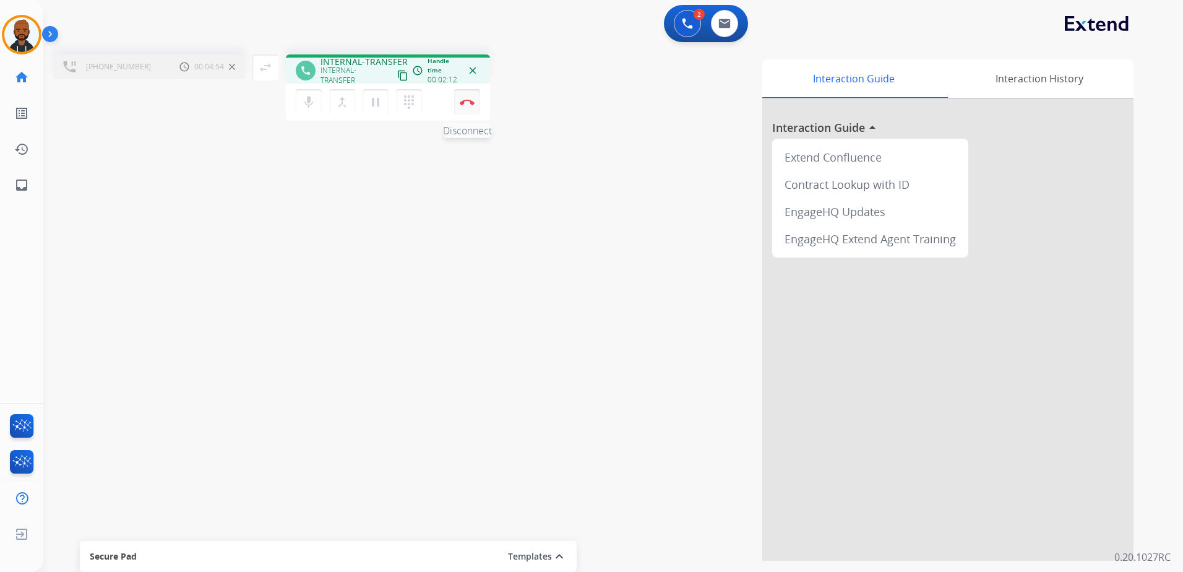
click at [463, 109] on button "Disconnect" at bounding box center [467, 102] width 26 height 26
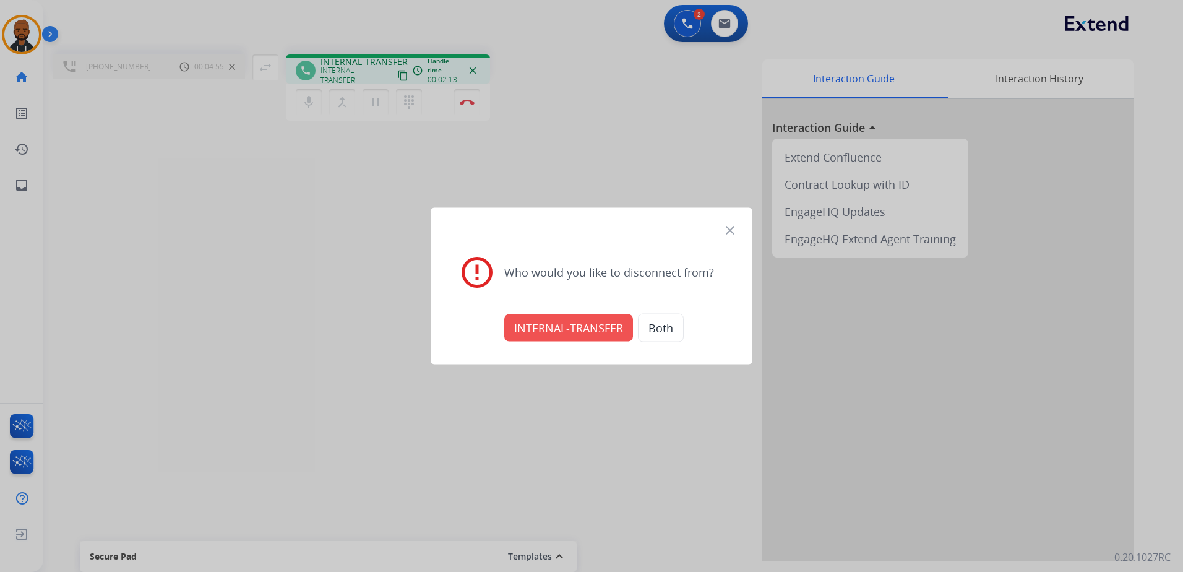
click at [574, 330] on button "INTERNAL-TRANSFER" at bounding box center [568, 327] width 129 height 27
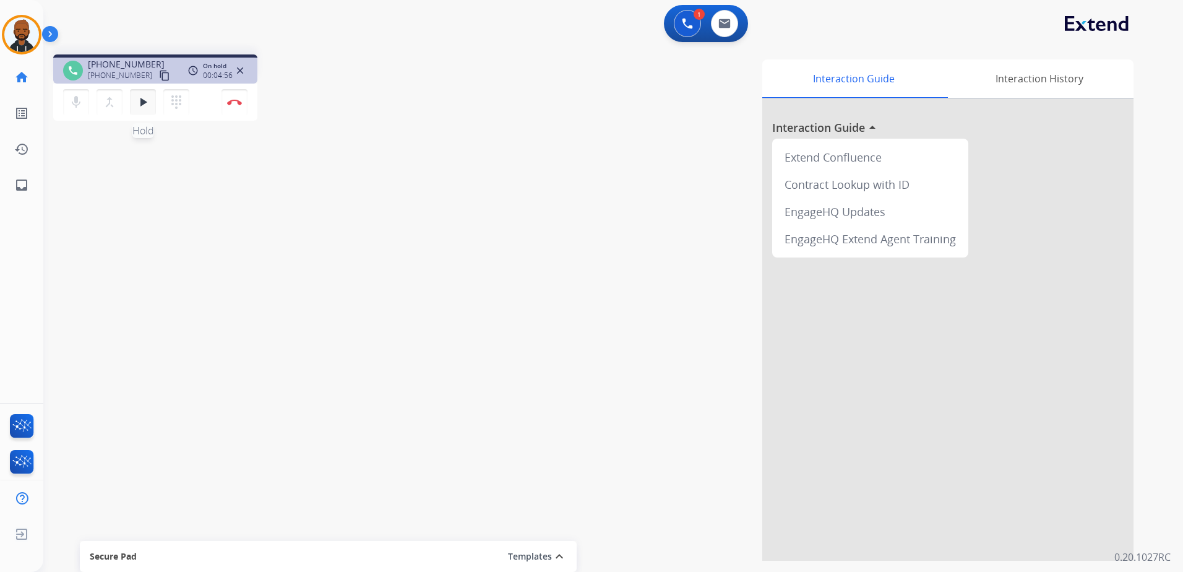
click at [144, 101] on mat-icon "play_arrow" at bounding box center [142, 102] width 15 height 15
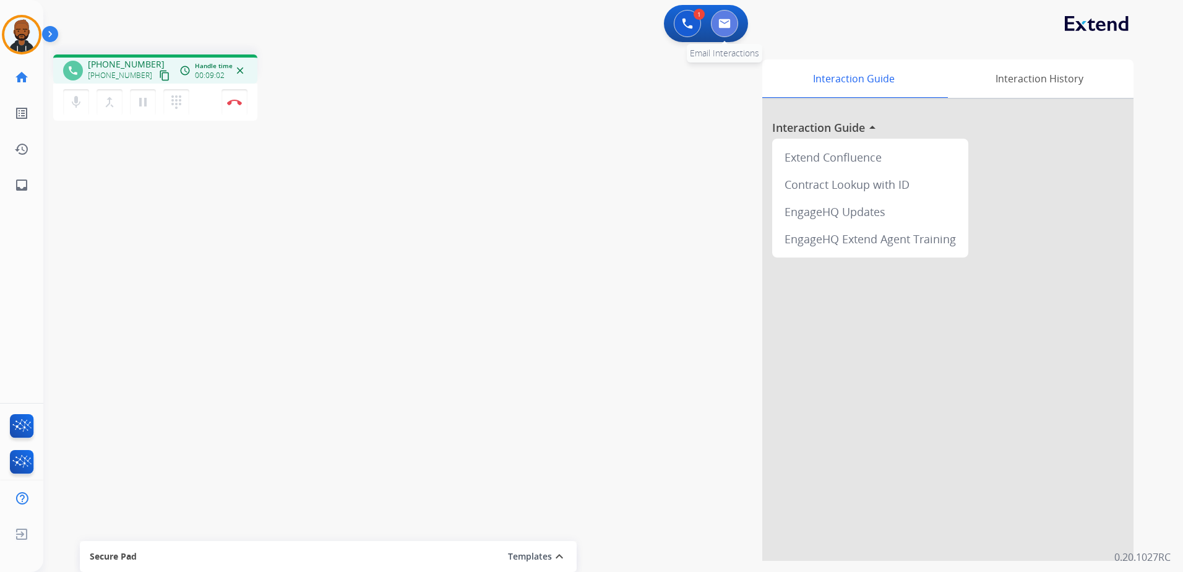
click at [723, 25] on img at bounding box center [724, 24] width 12 height 10
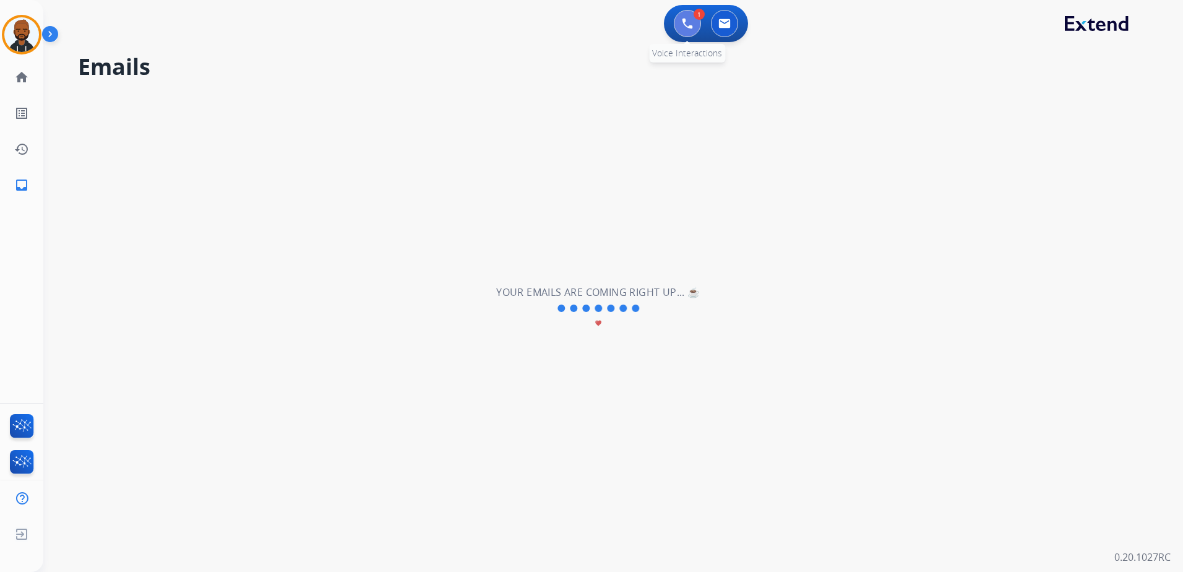
click at [682, 27] on img at bounding box center [687, 23] width 11 height 11
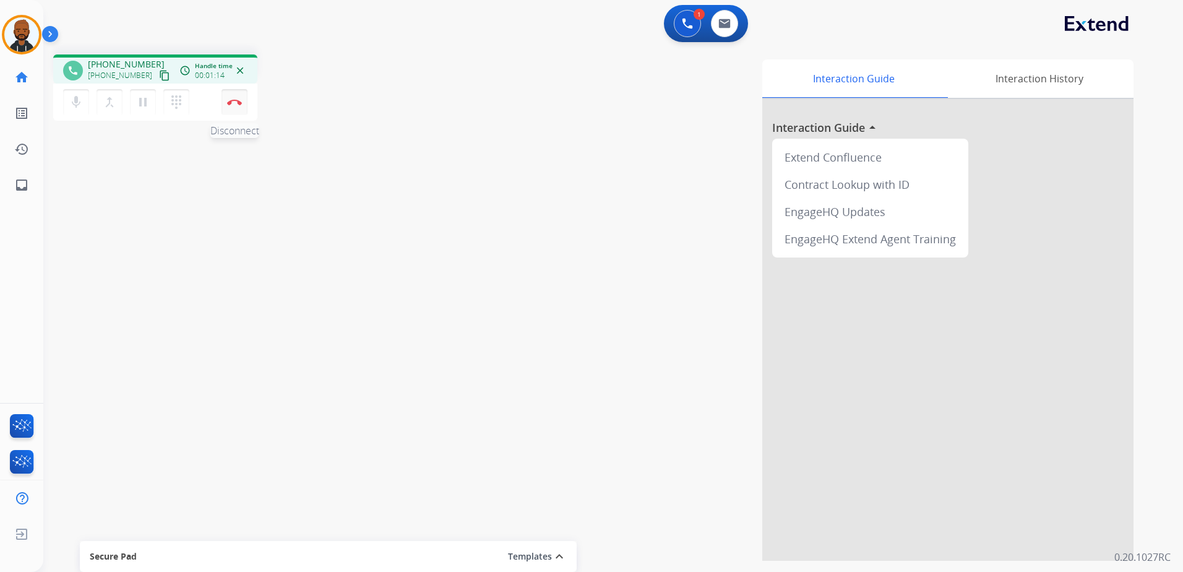
click at [238, 103] on img at bounding box center [234, 102] width 15 height 6
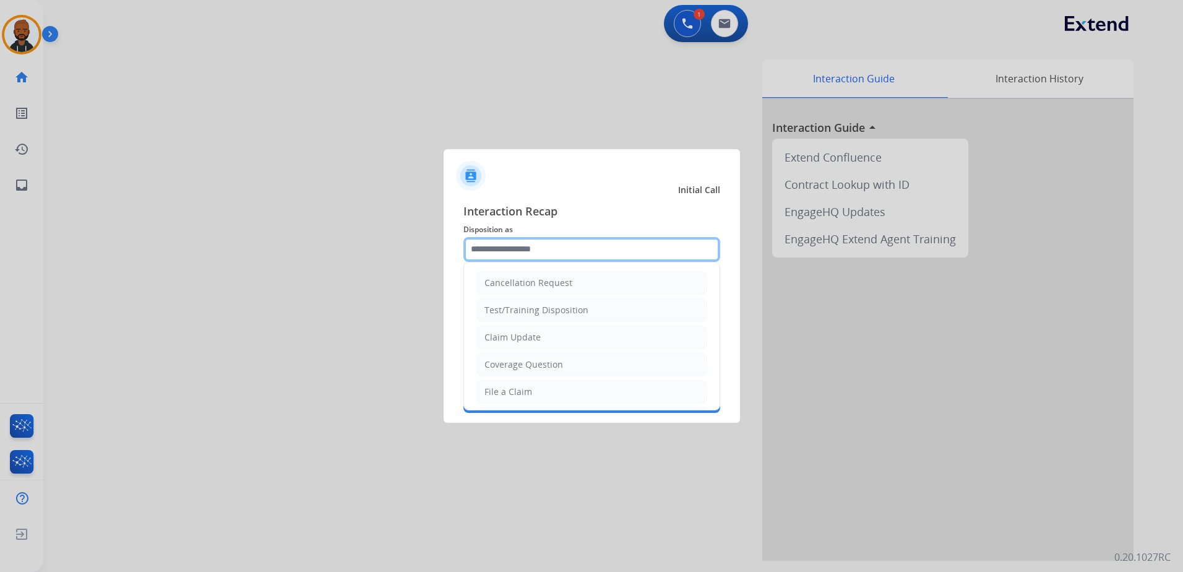
click at [569, 251] on input "text" at bounding box center [591, 249] width 257 height 25
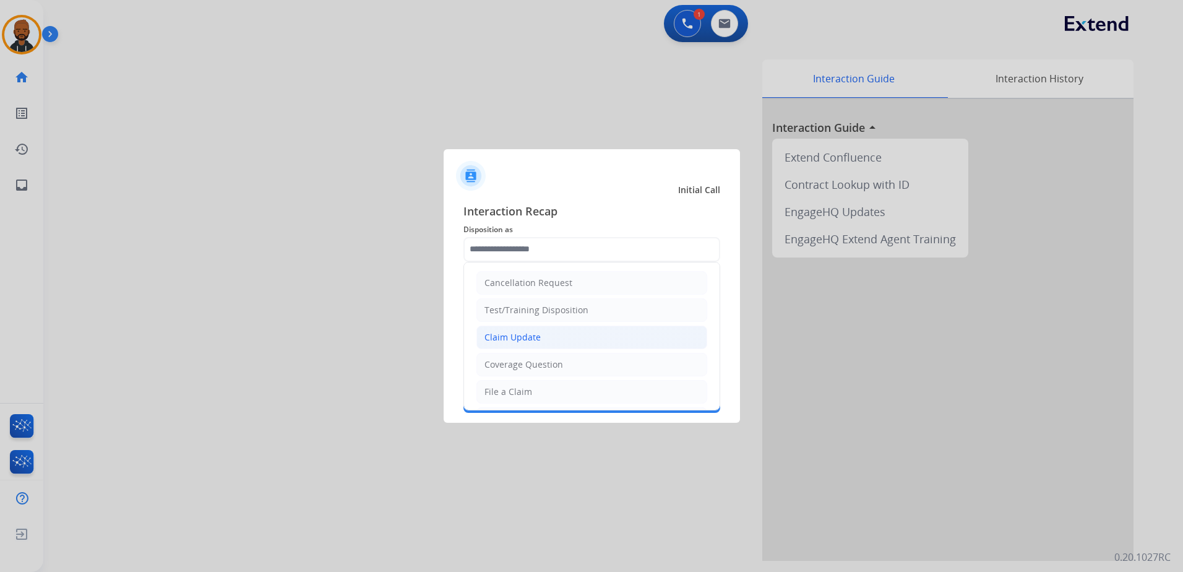
click at [559, 335] on li "Claim Update" at bounding box center [591, 337] width 231 height 24
type input "**********"
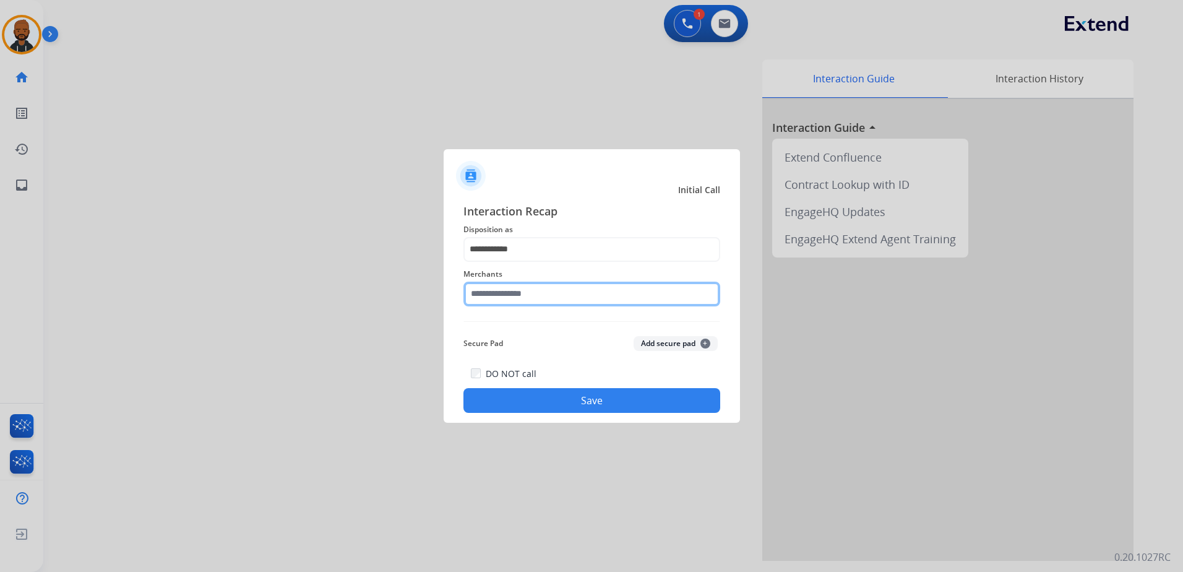
click at [543, 287] on input "text" at bounding box center [591, 293] width 257 height 25
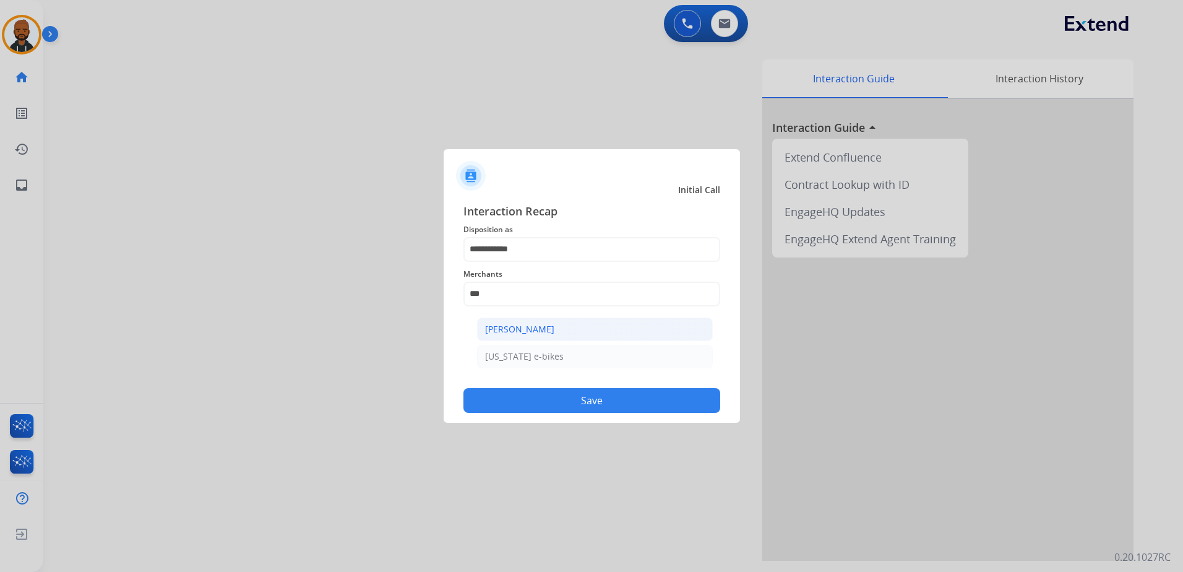
click at [531, 325] on div "[PERSON_NAME]" at bounding box center [519, 329] width 69 height 12
type input "**********"
click at [598, 403] on button "Save" at bounding box center [591, 400] width 257 height 25
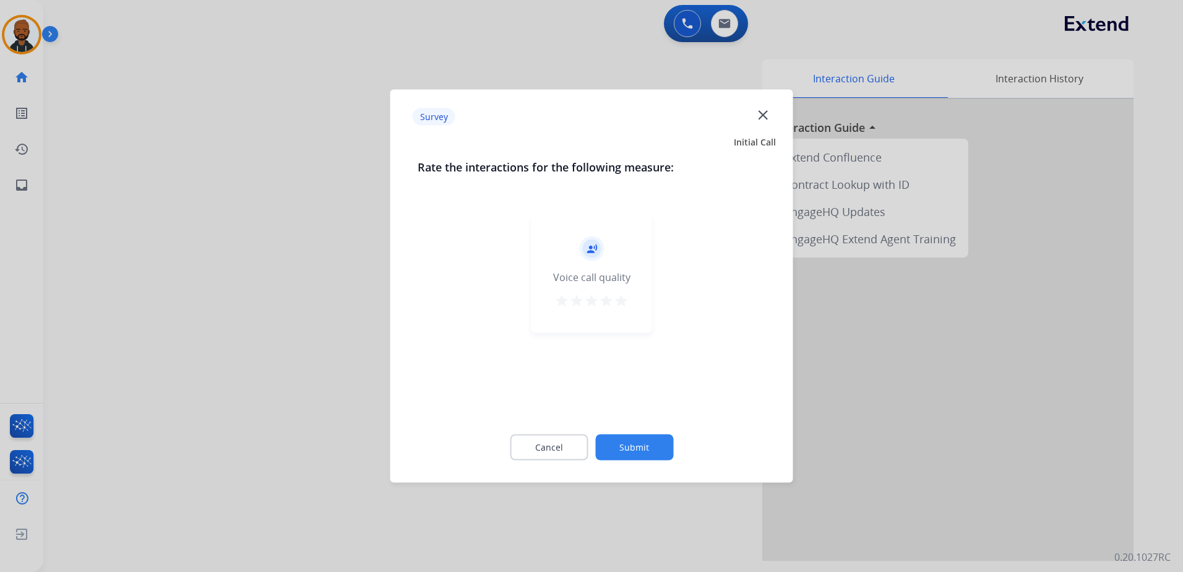
click at [623, 309] on button "star" at bounding box center [621, 302] width 15 height 19
click at [652, 440] on button "Submit" at bounding box center [634, 447] width 78 height 26
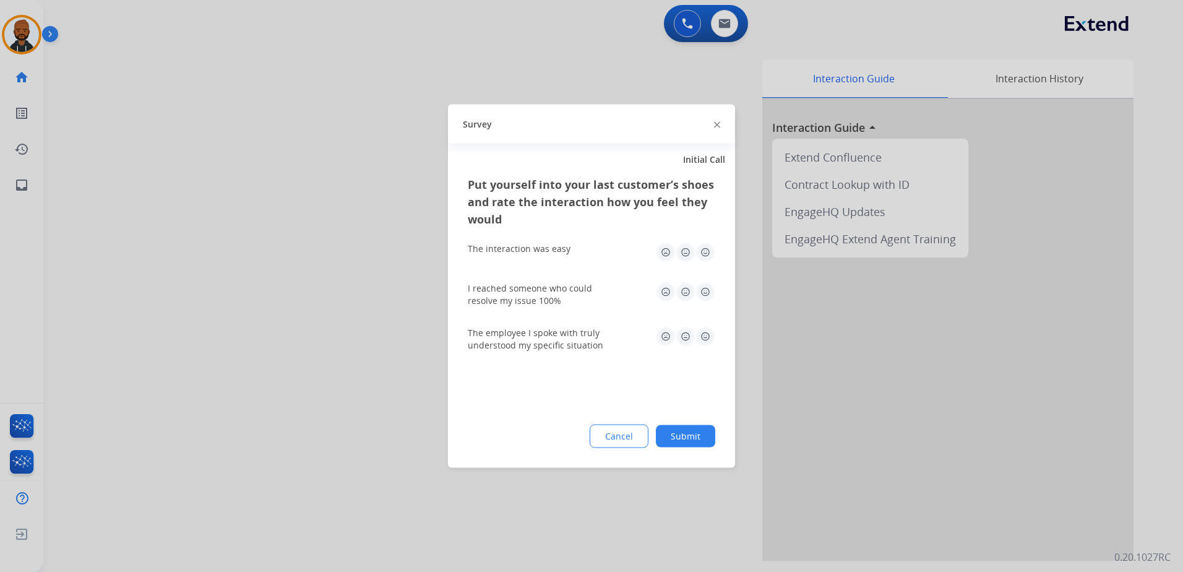
click at [706, 254] on img at bounding box center [705, 252] width 20 height 20
click at [708, 298] on img at bounding box center [705, 292] width 20 height 20
click at [700, 340] on img at bounding box center [705, 337] width 20 height 20
click at [702, 455] on div "Put yourself into your last customer’s shoes and rate the interaction how you f…" at bounding box center [591, 322] width 287 height 292
drag, startPoint x: 694, startPoint y: 437, endPoint x: 677, endPoint y: 473, distance: 40.1
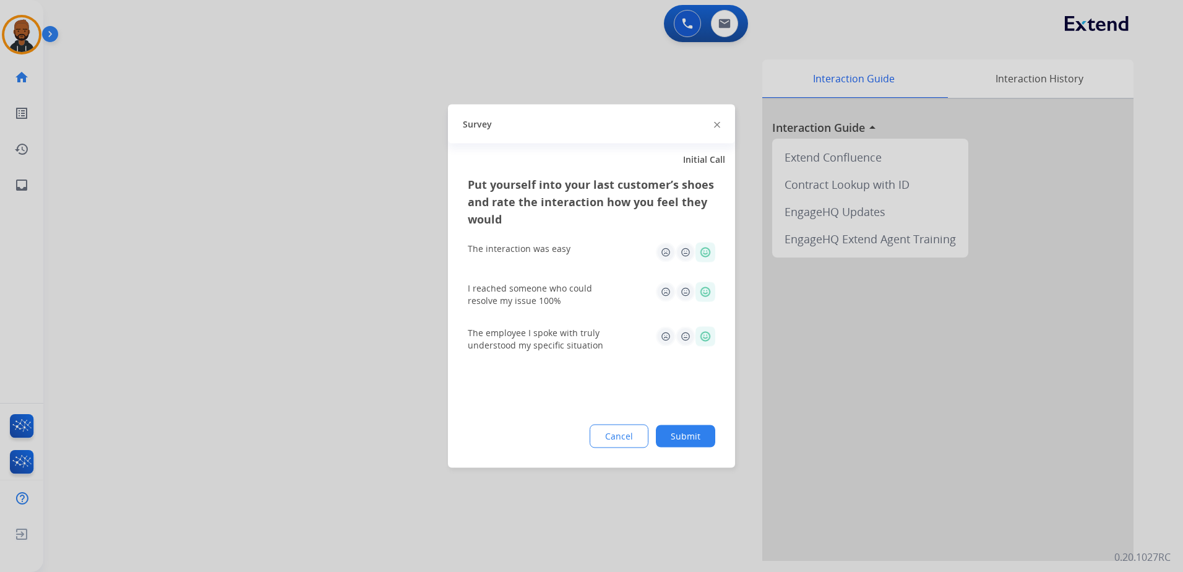
click at [674, 450] on div "Put yourself into your last customer’s shoes and rate the interaction how you f…" at bounding box center [591, 322] width 287 height 292
click at [703, 431] on button "Submit" at bounding box center [685, 436] width 59 height 22
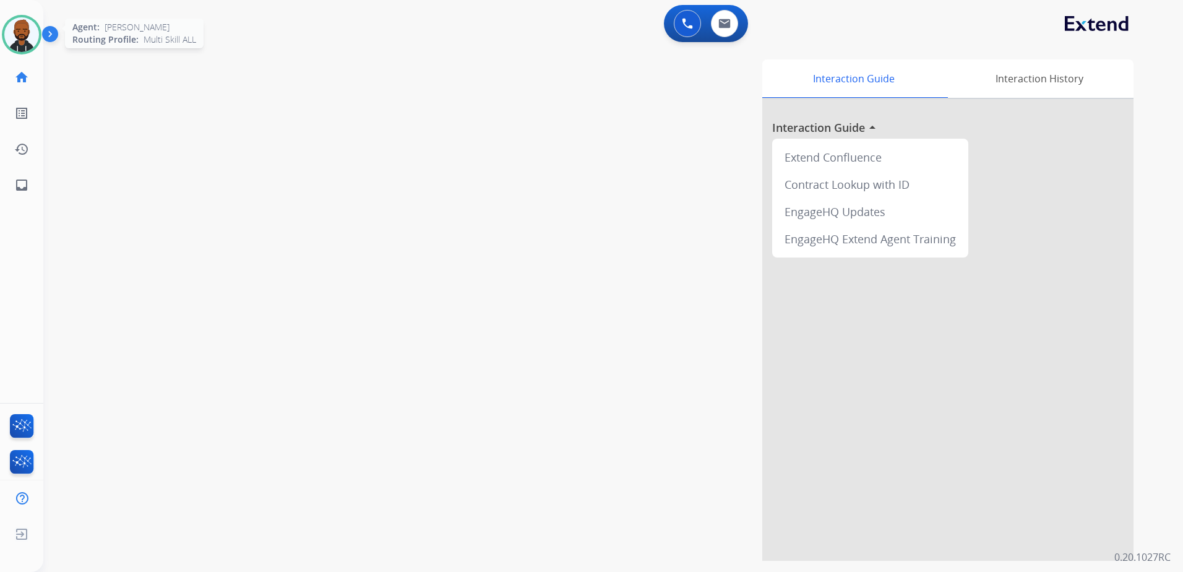
click at [22, 41] on img at bounding box center [21, 34] width 35 height 35
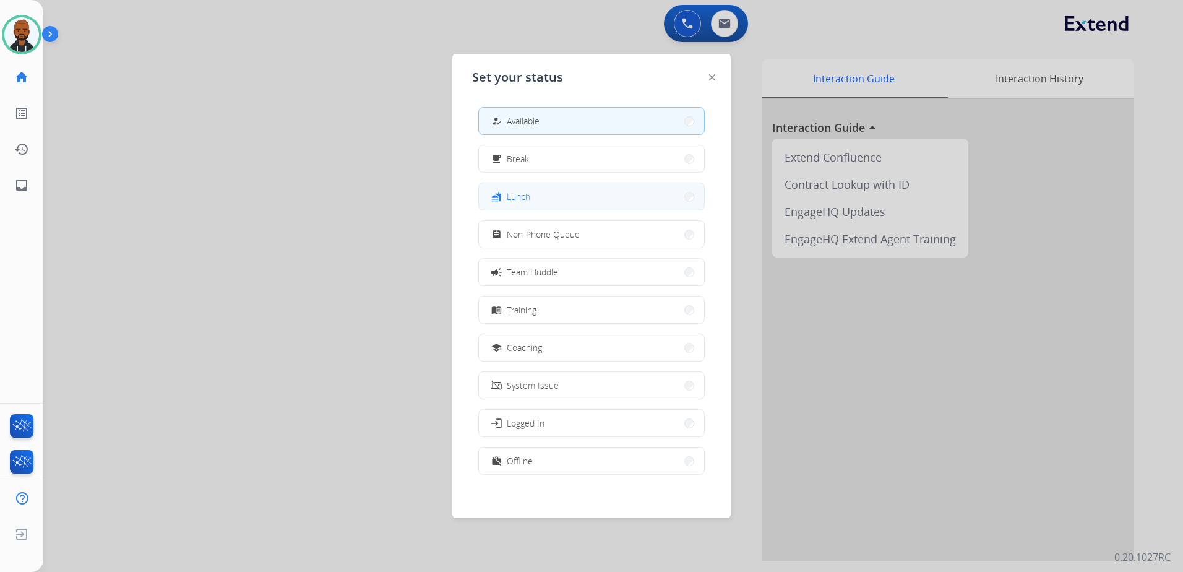
click at [559, 200] on button "fastfood Lunch" at bounding box center [591, 196] width 225 height 27
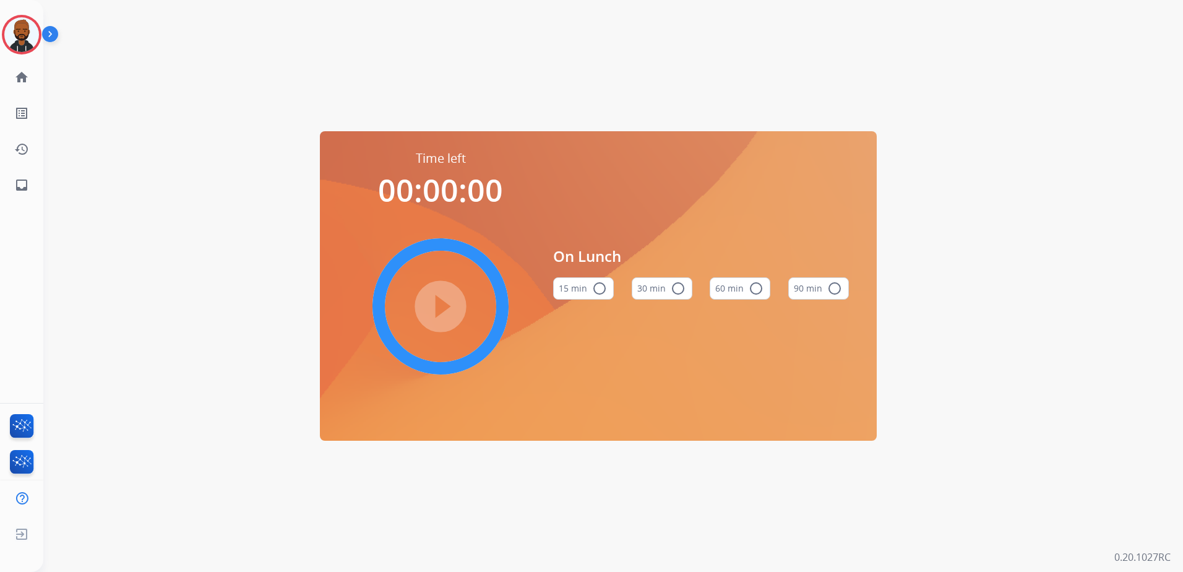
click at [726, 283] on button "60 min radio_button_unchecked" at bounding box center [740, 288] width 61 height 22
click at [439, 303] on mat-icon "play_circle_filled" at bounding box center [440, 306] width 15 height 15
